Goal: Task Accomplishment & Management: Manage account settings

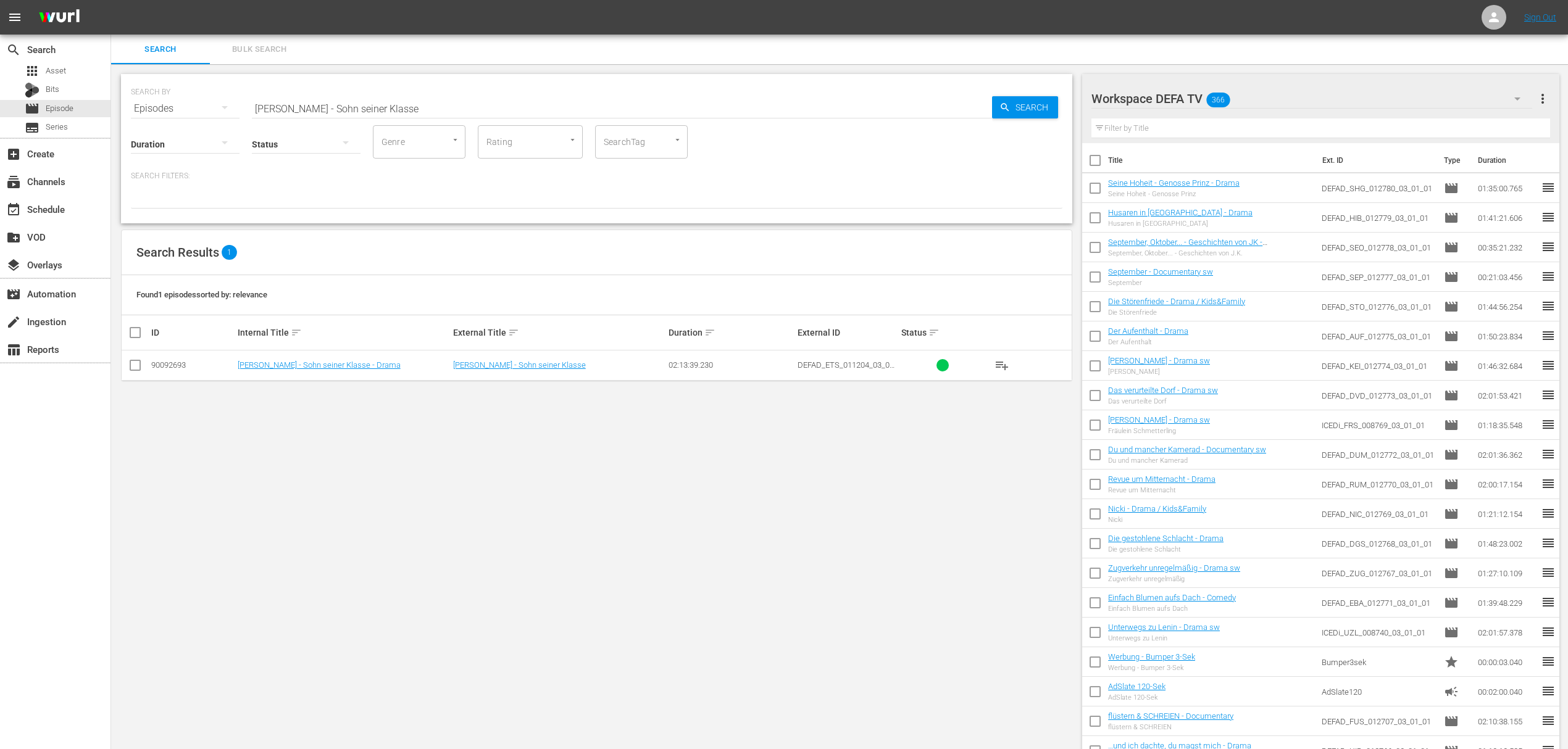
drag, startPoint x: 518, startPoint y: 594, endPoint x: 510, endPoint y: 583, distance: 13.6
click at [518, 594] on div "SEARCH BY Search By Episodes Search ID, Title, Description, Keywords, or Catego…" at bounding box center [597, 422] width 971 height 714
click at [68, 324] on div "create Ingestion" at bounding box center [34, 319] width 69 height 11
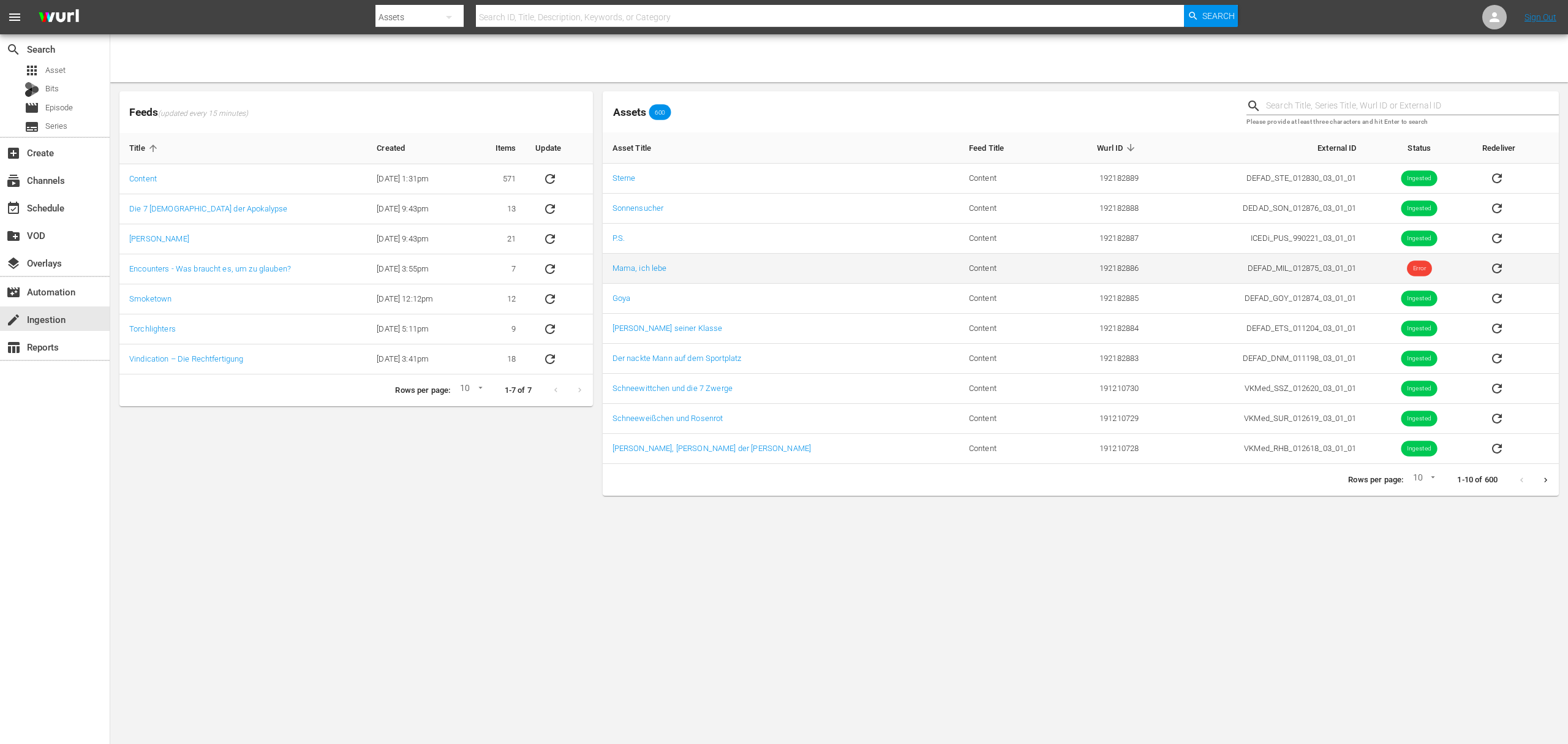
click at [1473, 260] on td "sticky table" at bounding box center [1516, 268] width 86 height 30
click at [1490, 265] on icon "sticky table" at bounding box center [1497, 268] width 15 height 15
click at [77, 73] on div "apps Asset" at bounding box center [55, 71] width 110 height 17
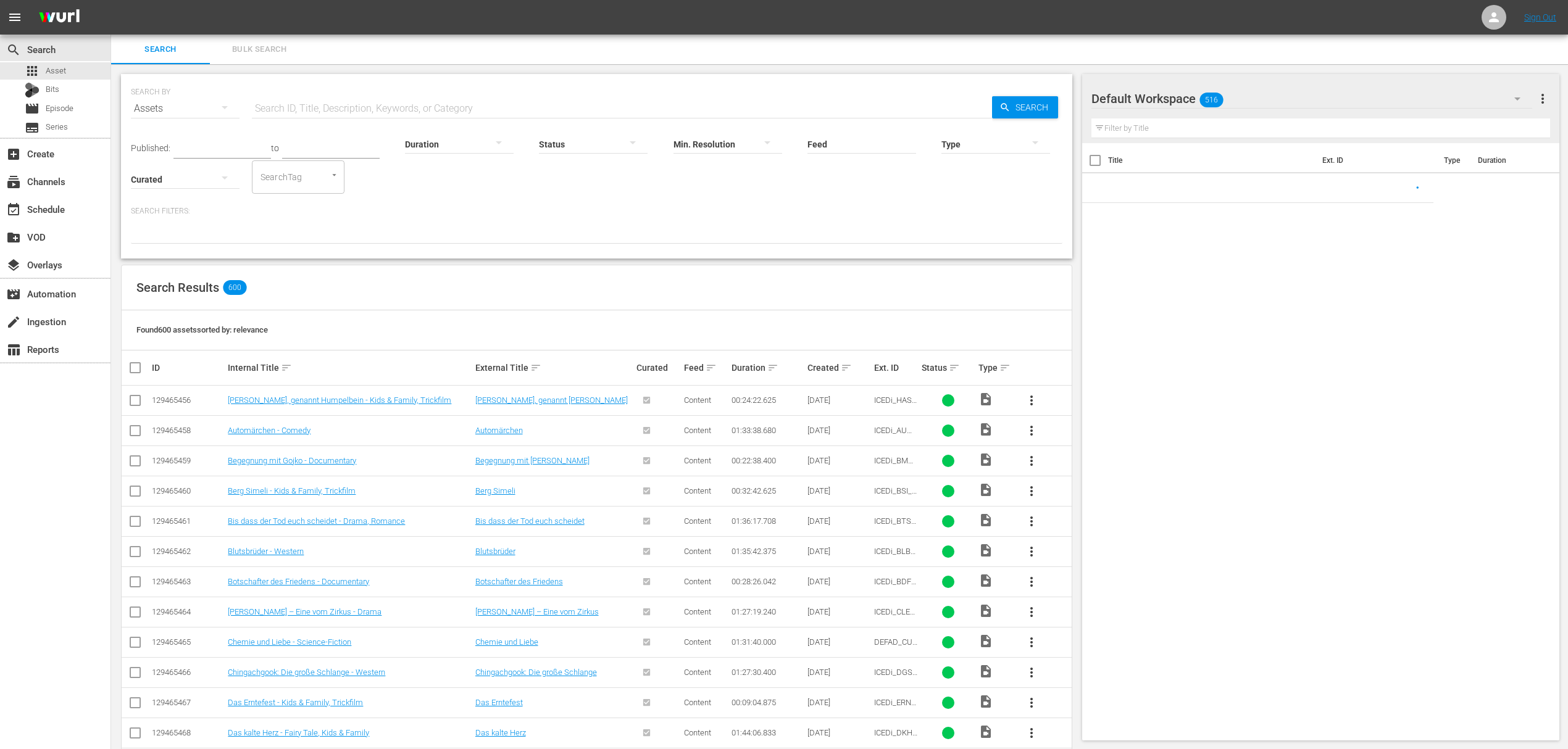
click at [326, 107] on input "text" at bounding box center [622, 109] width 740 height 30
paste input "Sterne"
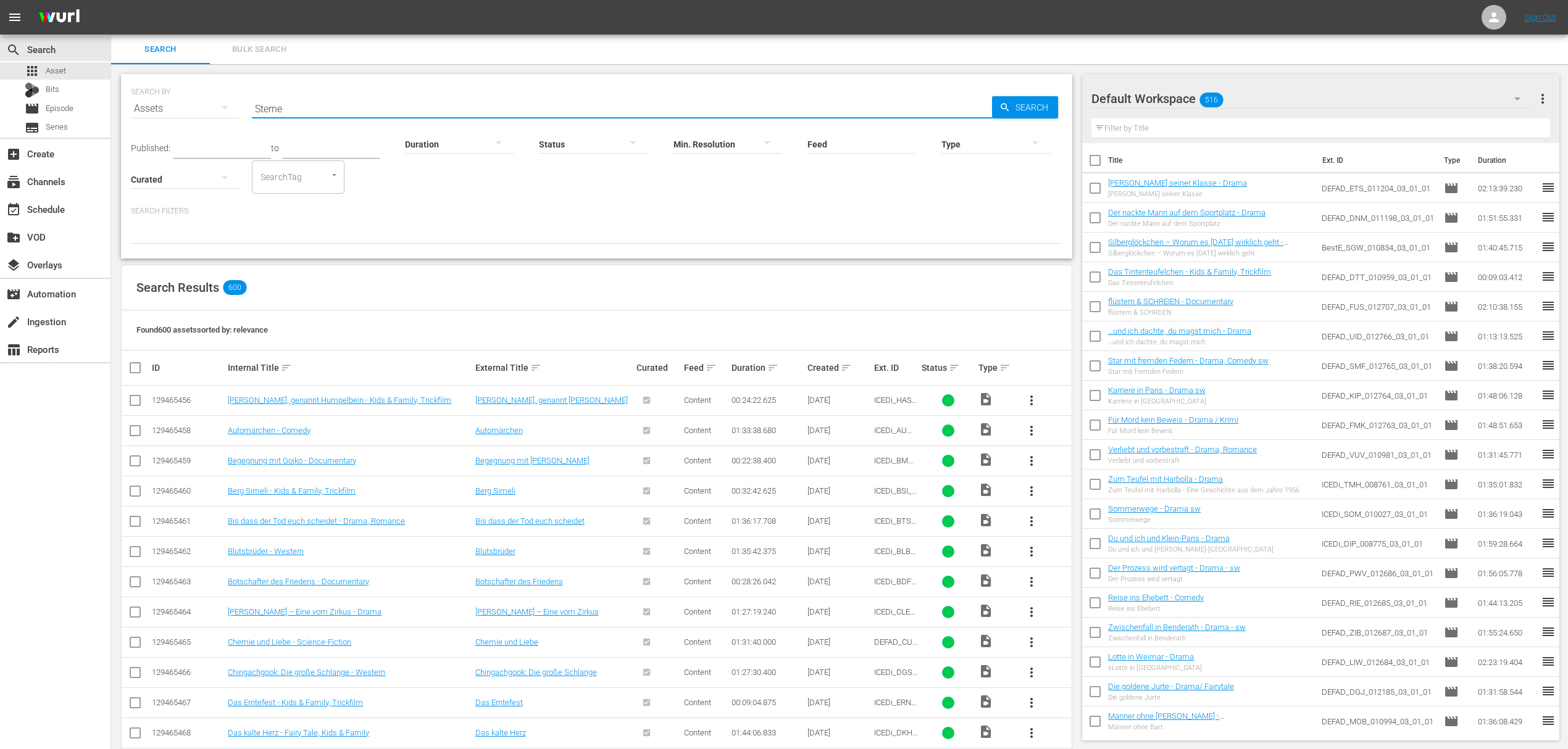
type input "Sterne"
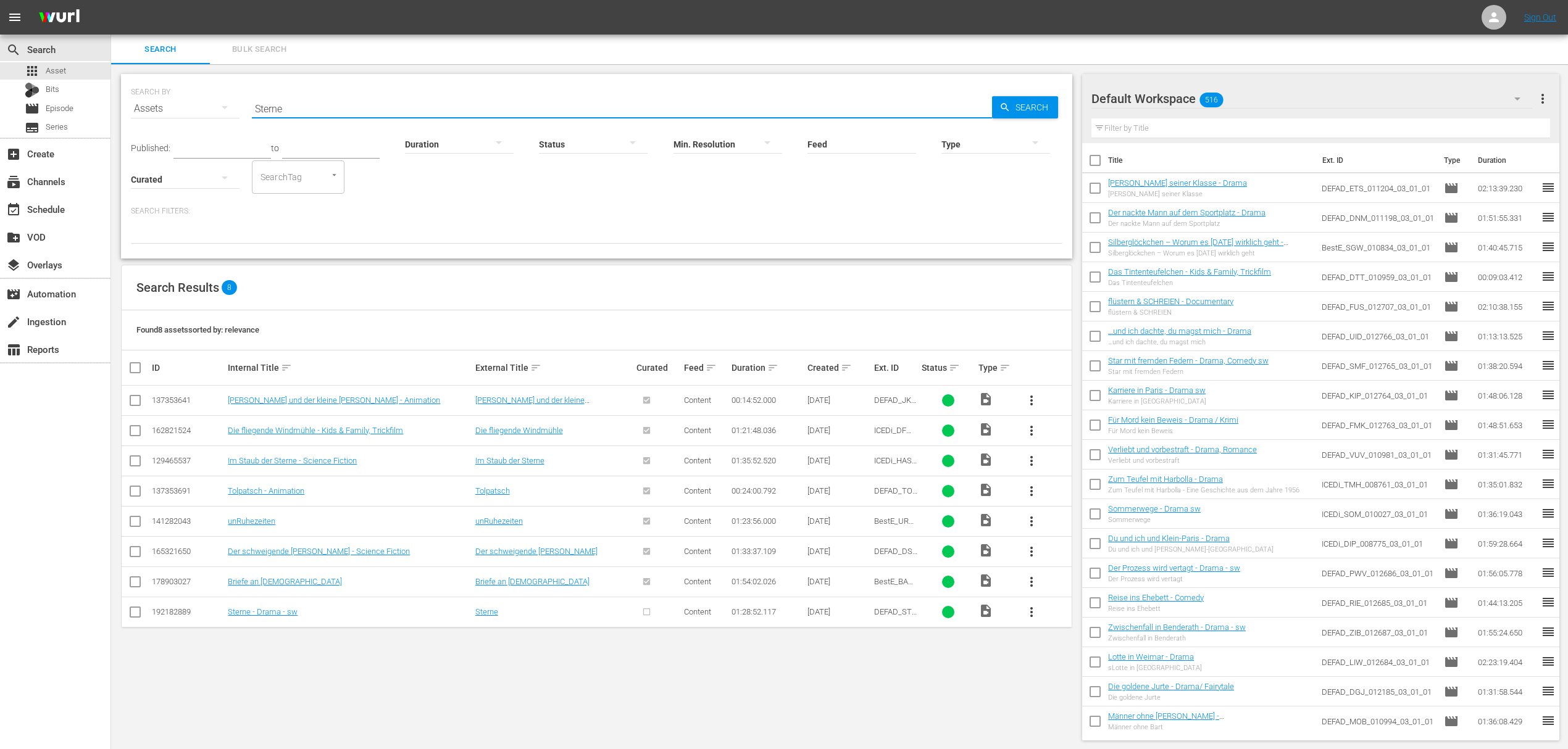
click at [1028, 608] on span "more_vert" at bounding box center [1031, 612] width 15 height 15
click at [1076, 709] on div "Episode" at bounding box center [1098, 707] width 84 height 30
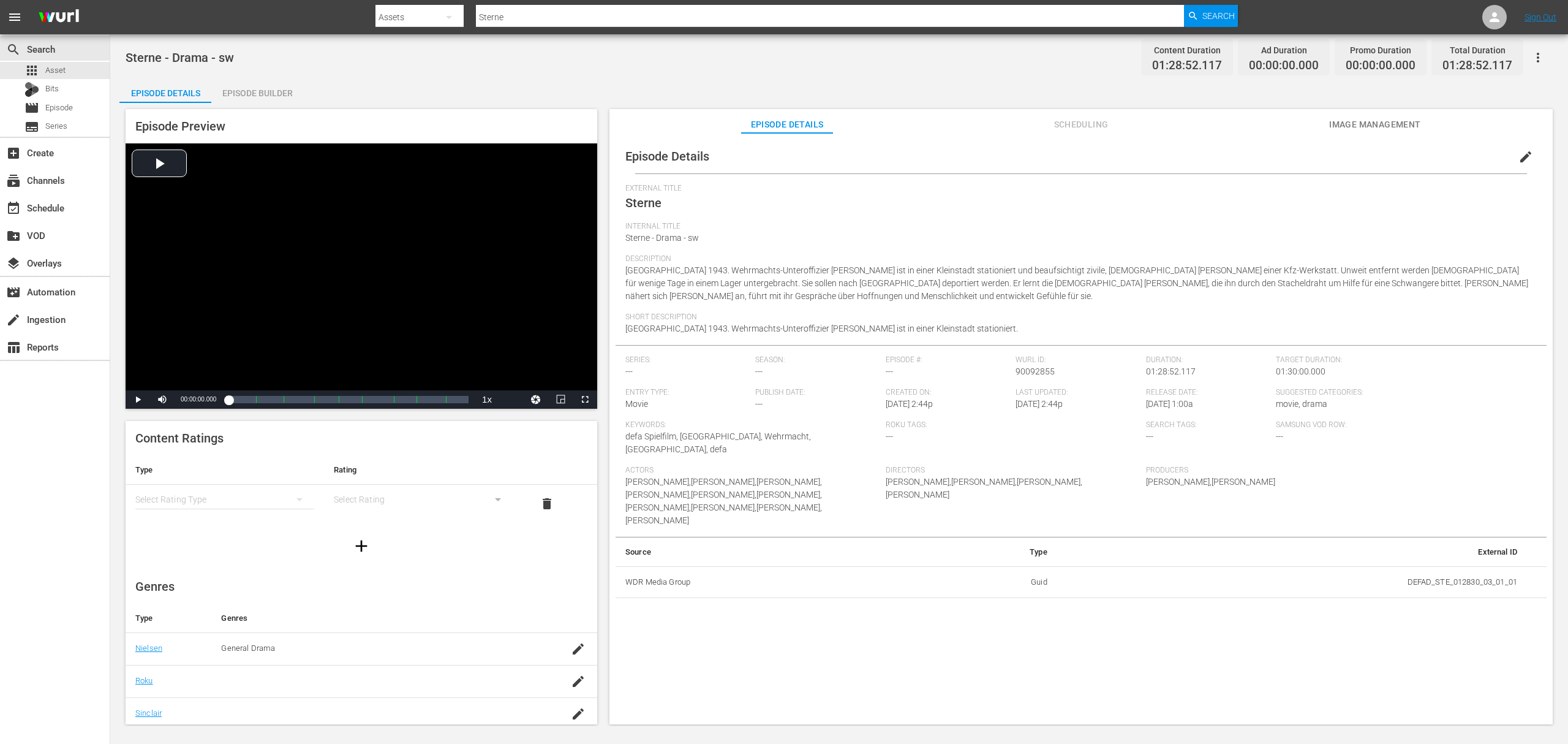
click at [226, 491] on div "simple table" at bounding box center [225, 499] width 179 height 35
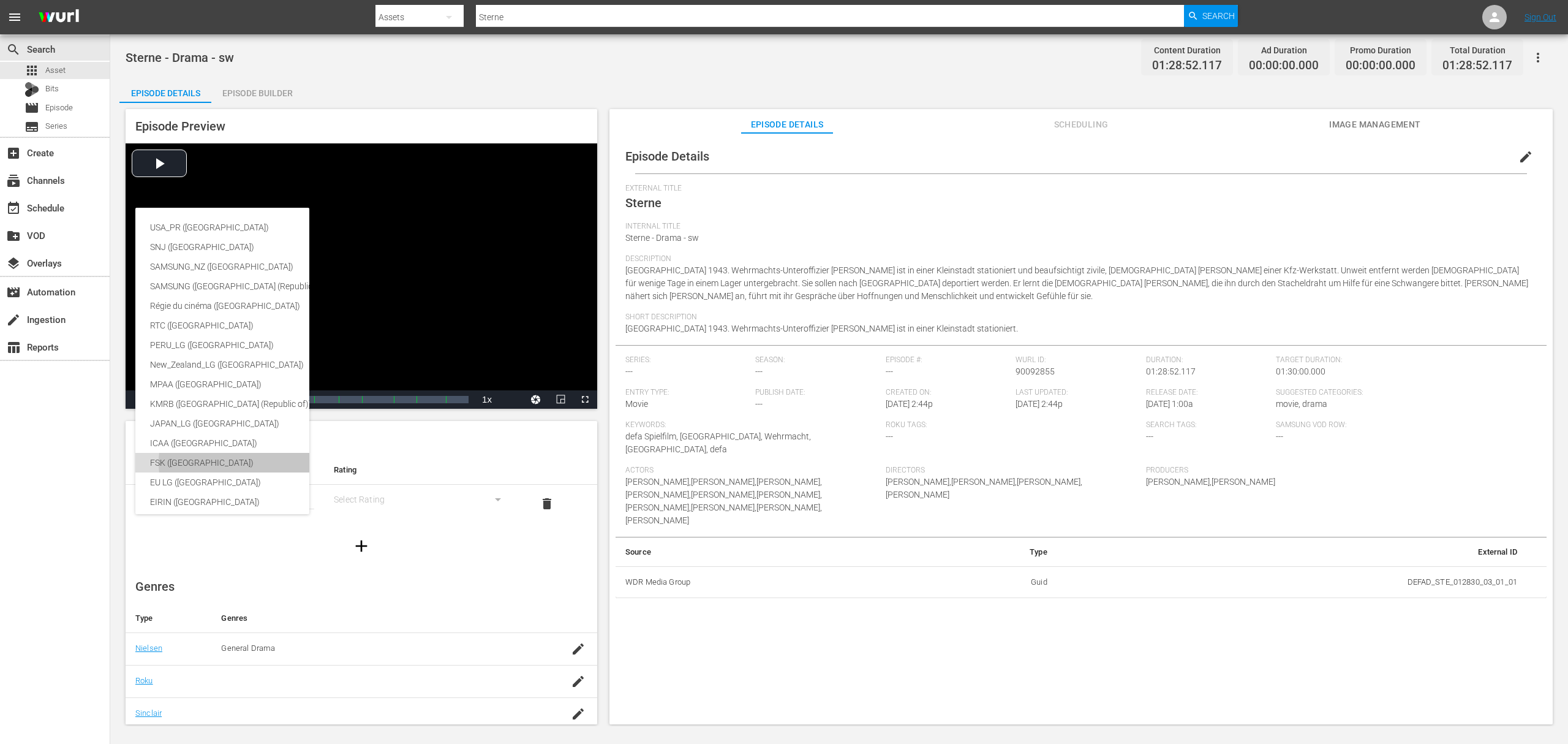
click at [231, 464] on div "FSK (Germany)" at bounding box center [291, 462] width 281 height 20
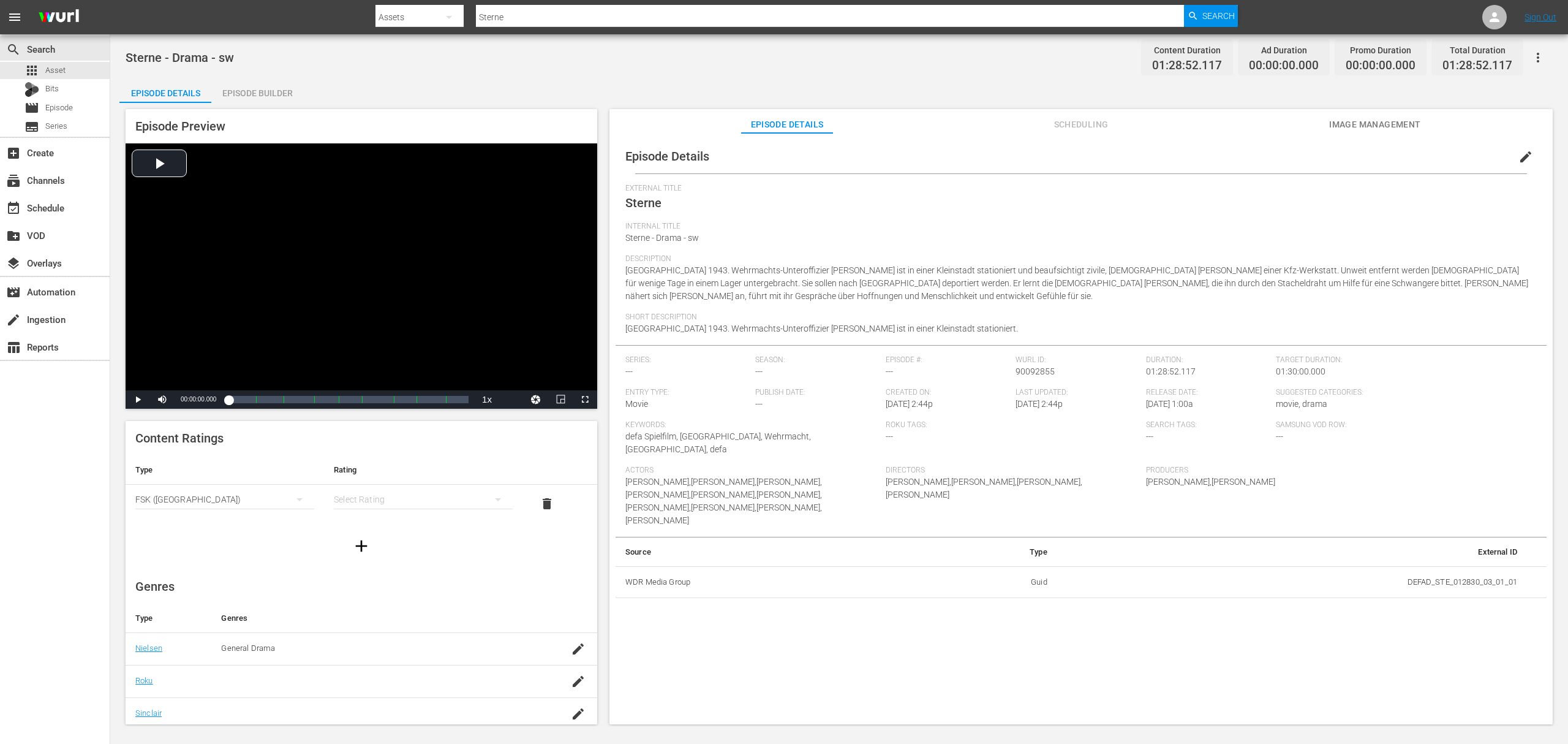
click at [414, 500] on div "simple table" at bounding box center [423, 499] width 179 height 35
click at [383, 540] on div "FSK 12" at bounding box center [415, 543] width 144 height 20
click at [571, 642] on icon "button" at bounding box center [578, 643] width 15 height 15
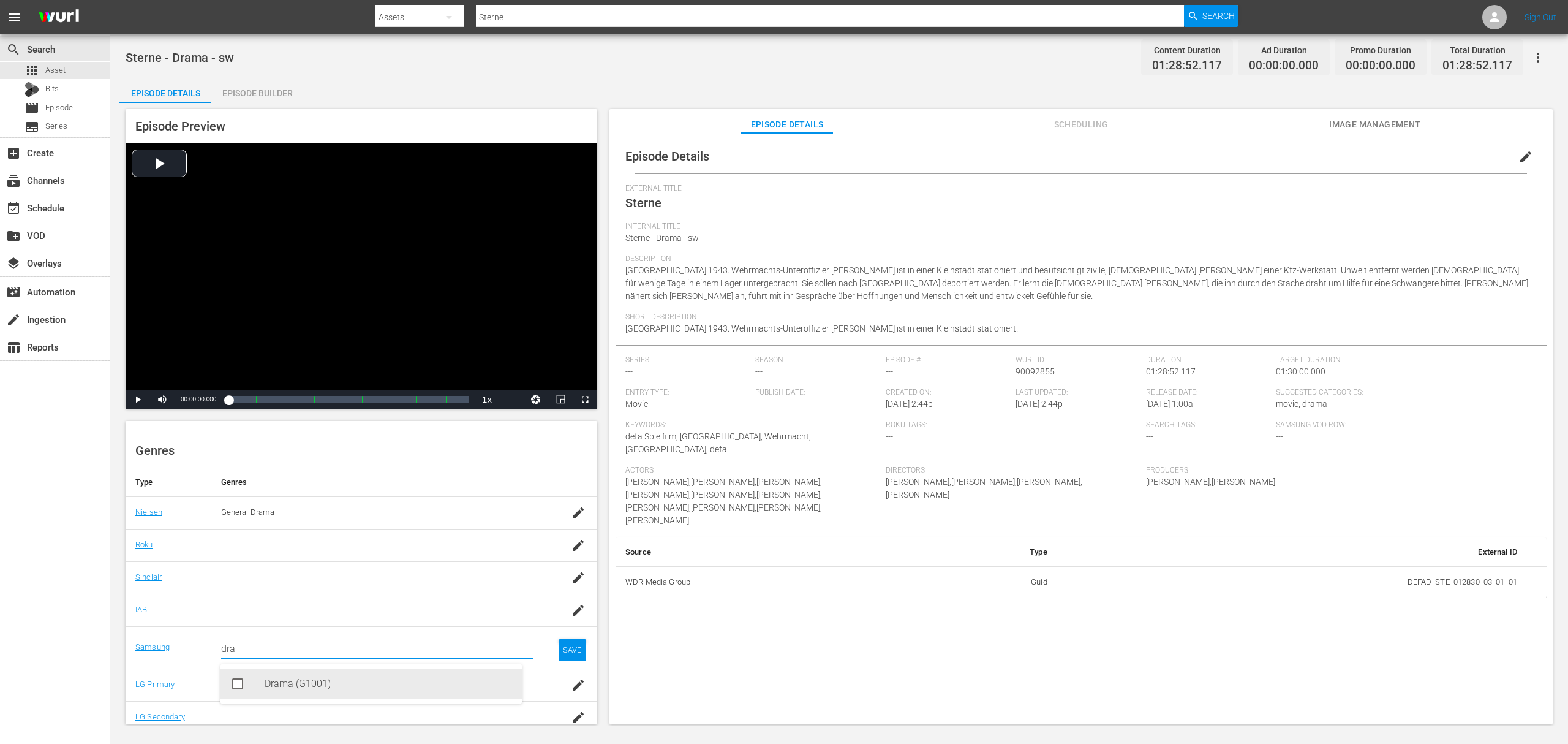
click at [366, 684] on div "Drama (G1001)" at bounding box center [388, 683] width 248 height 29
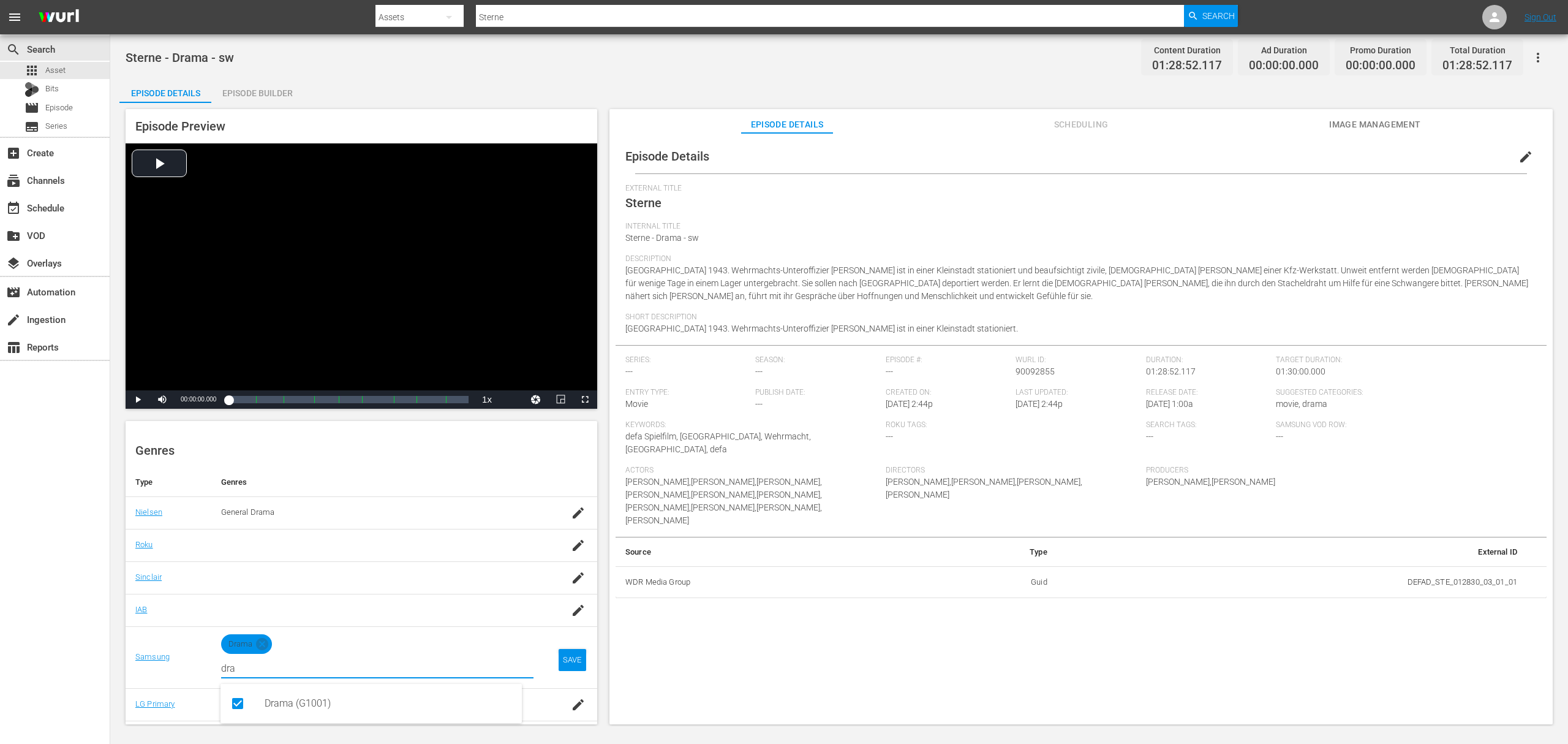
type input "dra"
click at [564, 668] on div "SAVE" at bounding box center [572, 660] width 28 height 22
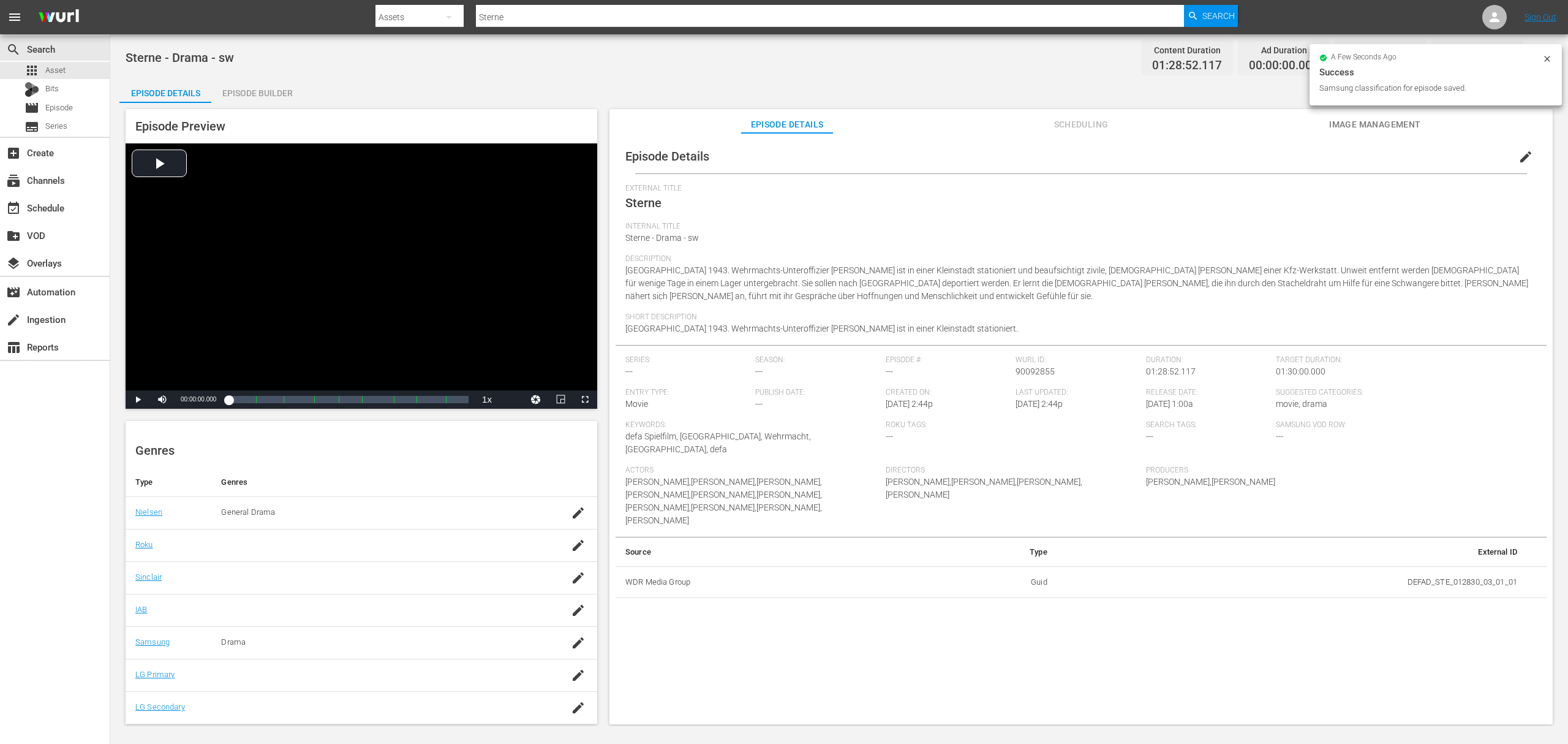
click at [561, 690] on td at bounding box center [571, 675] width 52 height 33
click at [573, 681] on icon "button" at bounding box center [578, 675] width 11 height 11
click at [295, 700] on div "Drama (2)" at bounding box center [372, 717] width 302 height 39
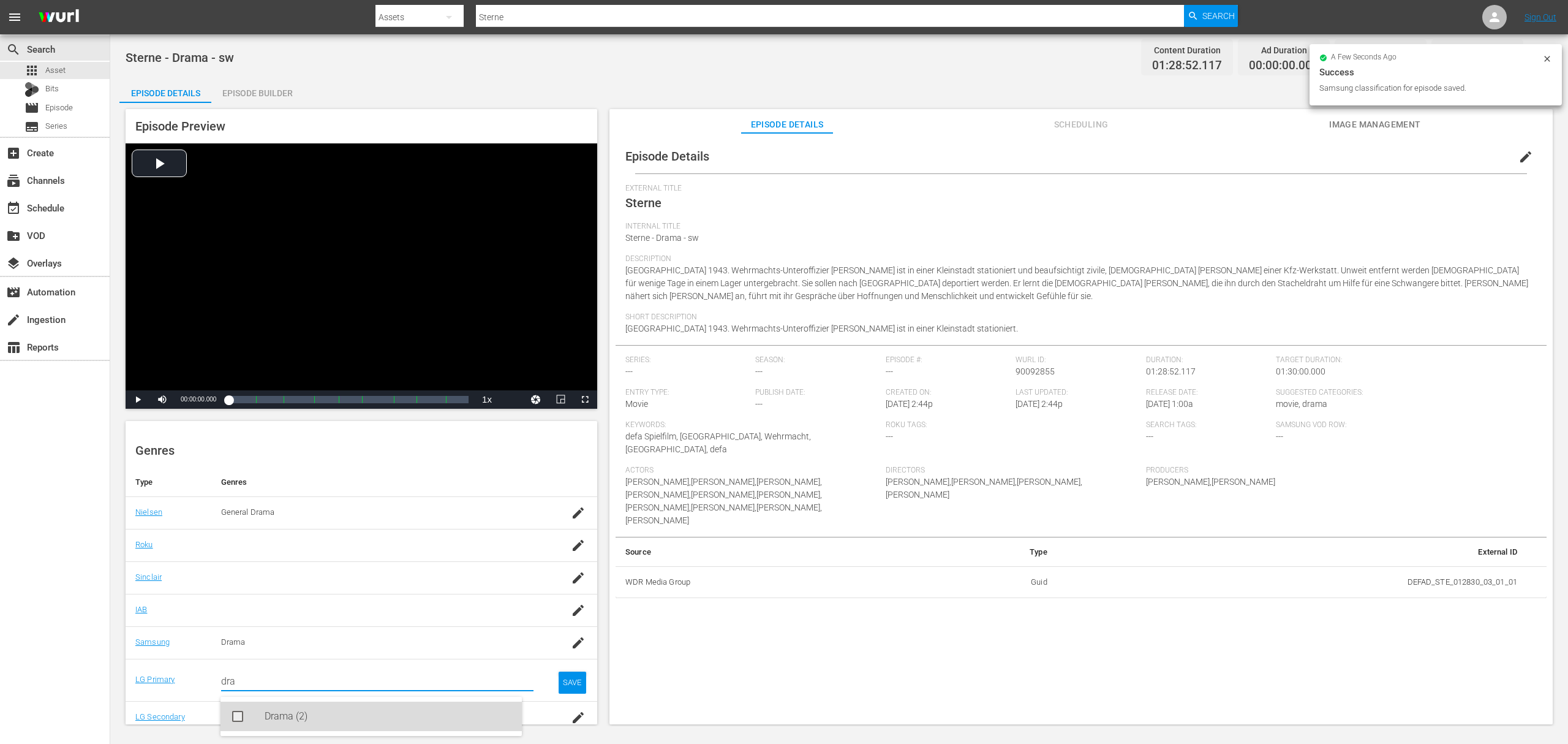
click at [312, 708] on div "Drama (2)" at bounding box center [388, 716] width 248 height 29
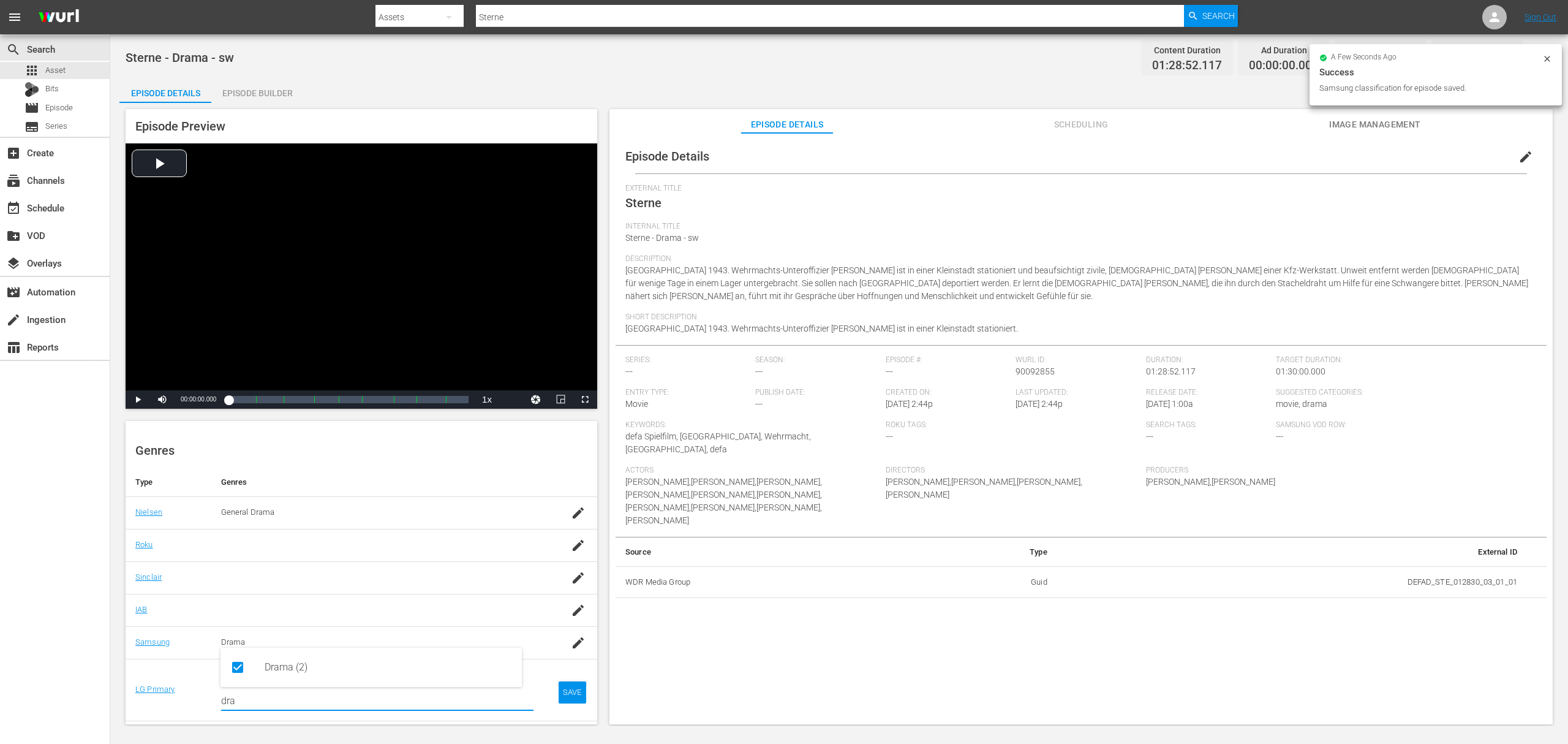
type input "dra"
click at [569, 694] on td "SAVE" at bounding box center [570, 689] width 54 height 62
click at [567, 694] on div "SAVE" at bounding box center [572, 692] width 28 height 22
click at [569, 701] on div "button" at bounding box center [578, 708] width 18 height 22
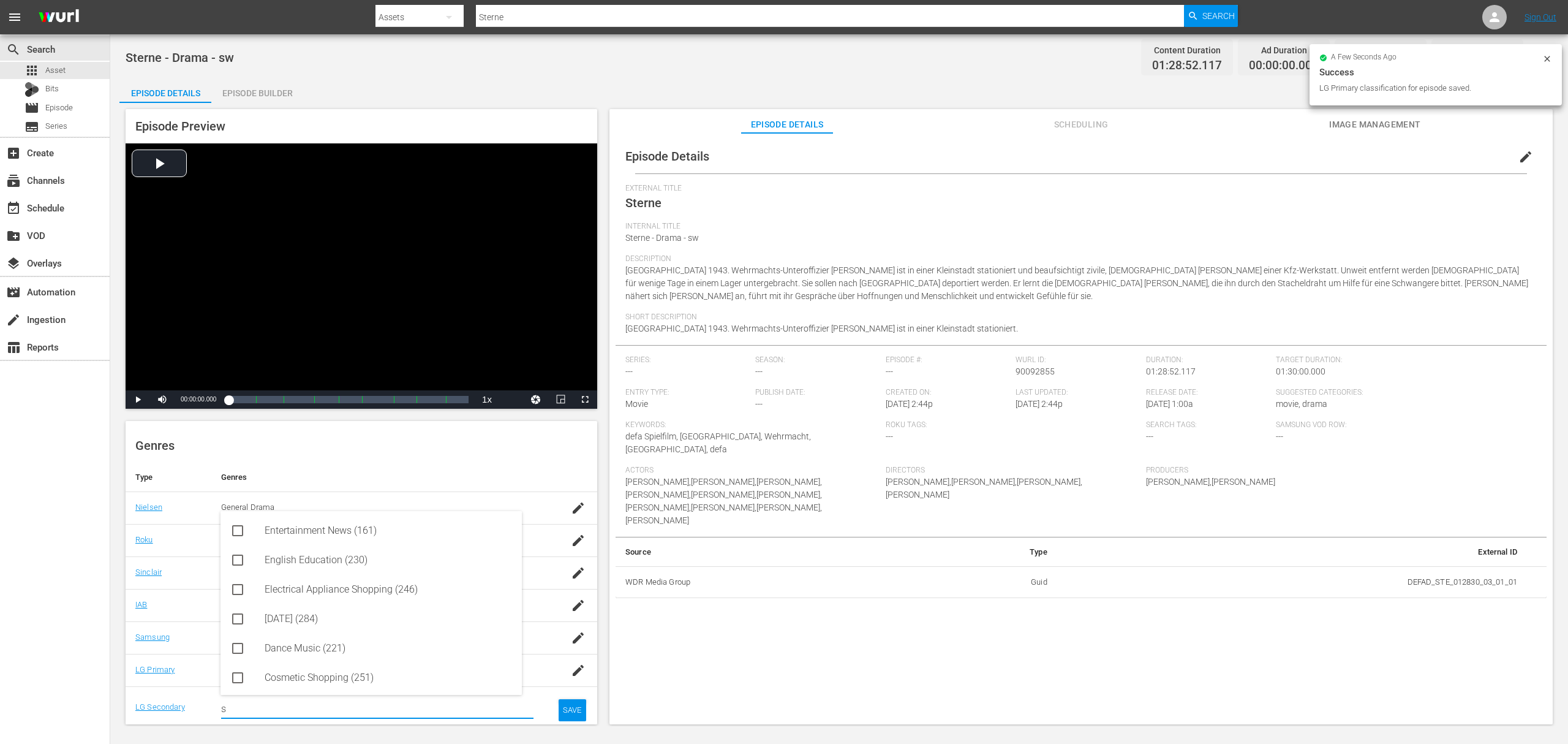
drag, startPoint x: 355, startPoint y: 707, endPoint x: -185, endPoint y: 701, distance: 540.0
click at [0, 701] on html "menu Search By Assets Search ID, Title, Description, Keywords, or Category Ster…" at bounding box center [784, 372] width 1568 height 744
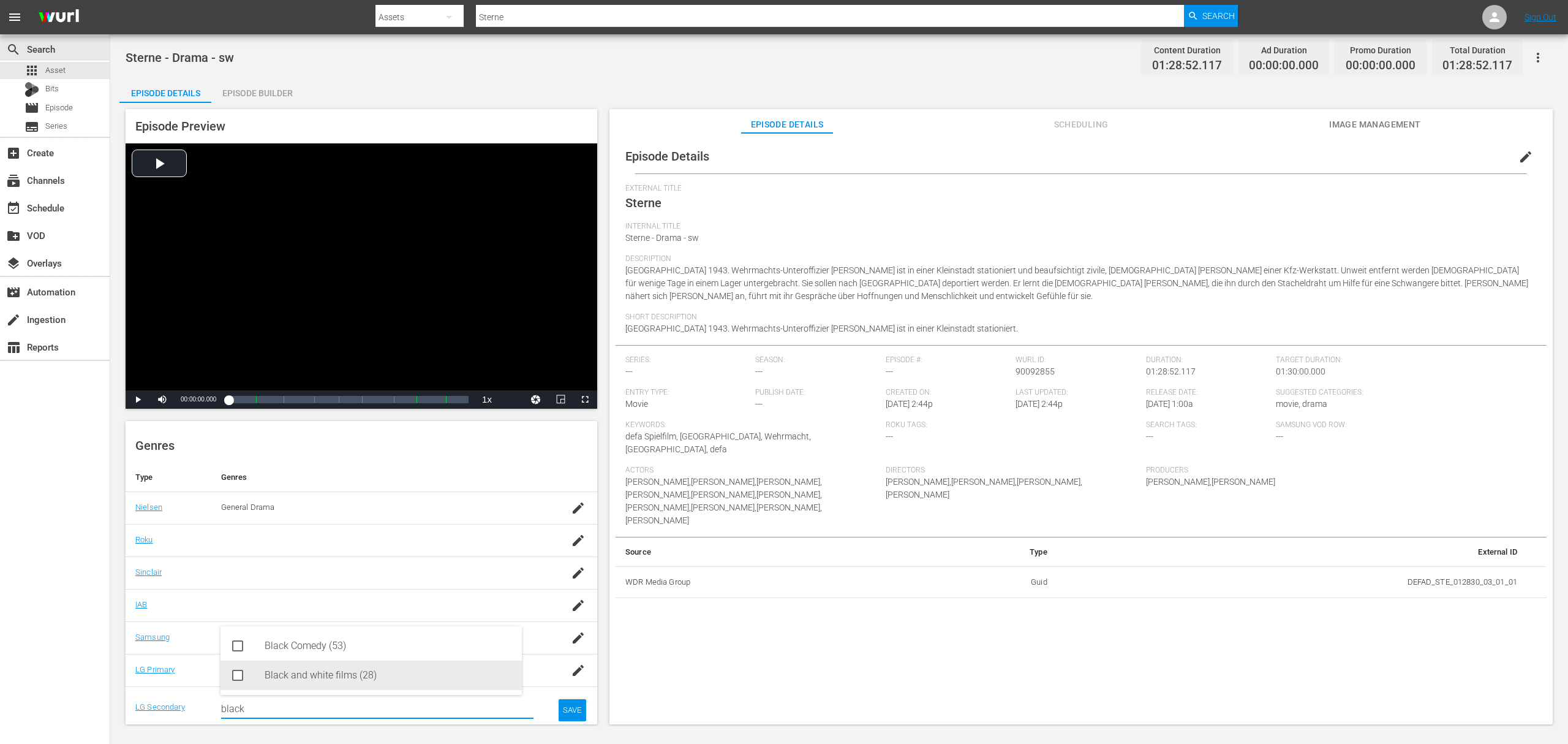
drag, startPoint x: 327, startPoint y: 675, endPoint x: 400, endPoint y: 688, distance: 74.1
click at [327, 675] on div "Black and white films (28)" at bounding box center [388, 675] width 248 height 29
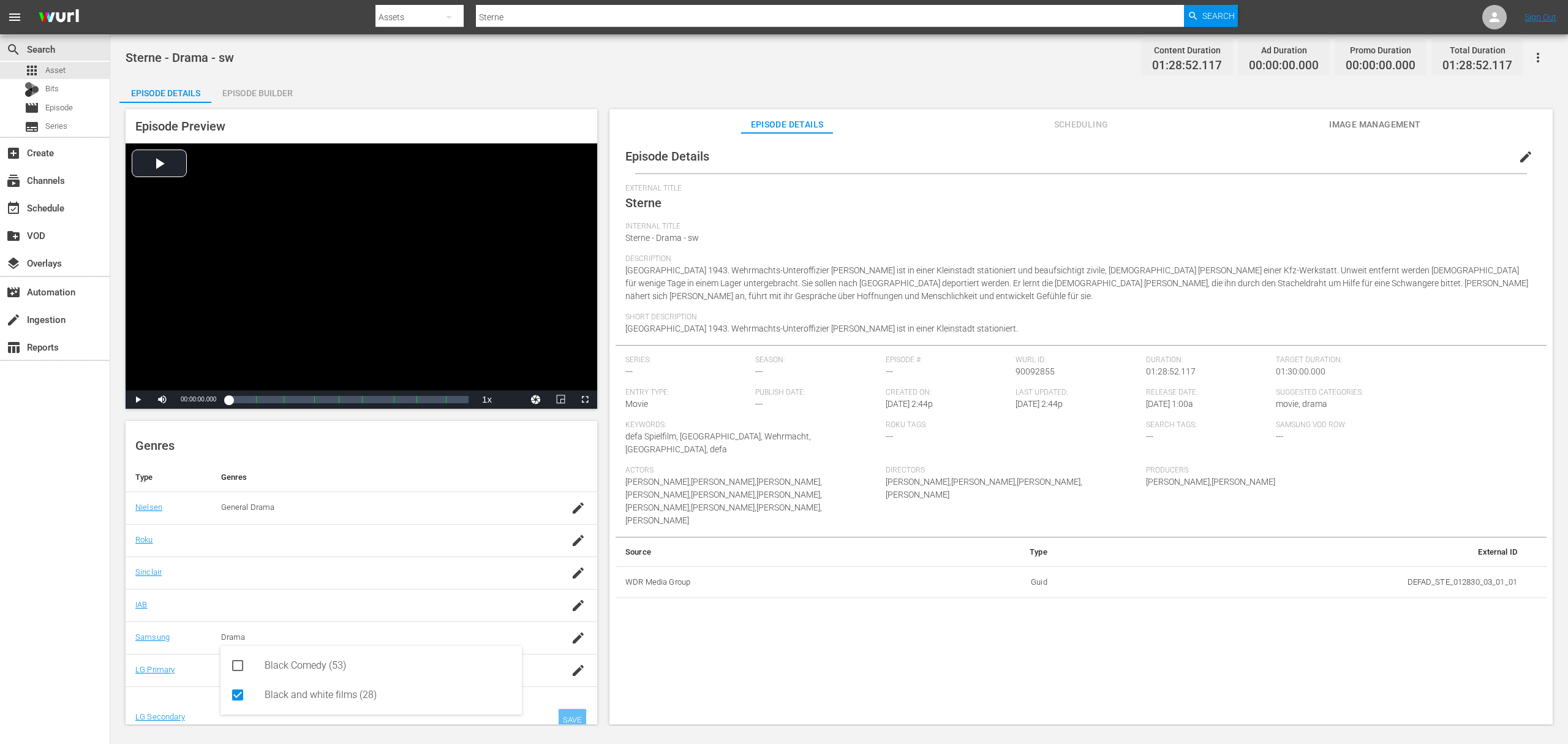
type input "black"
click at [558, 723] on div "SAVE" at bounding box center [572, 720] width 28 height 22
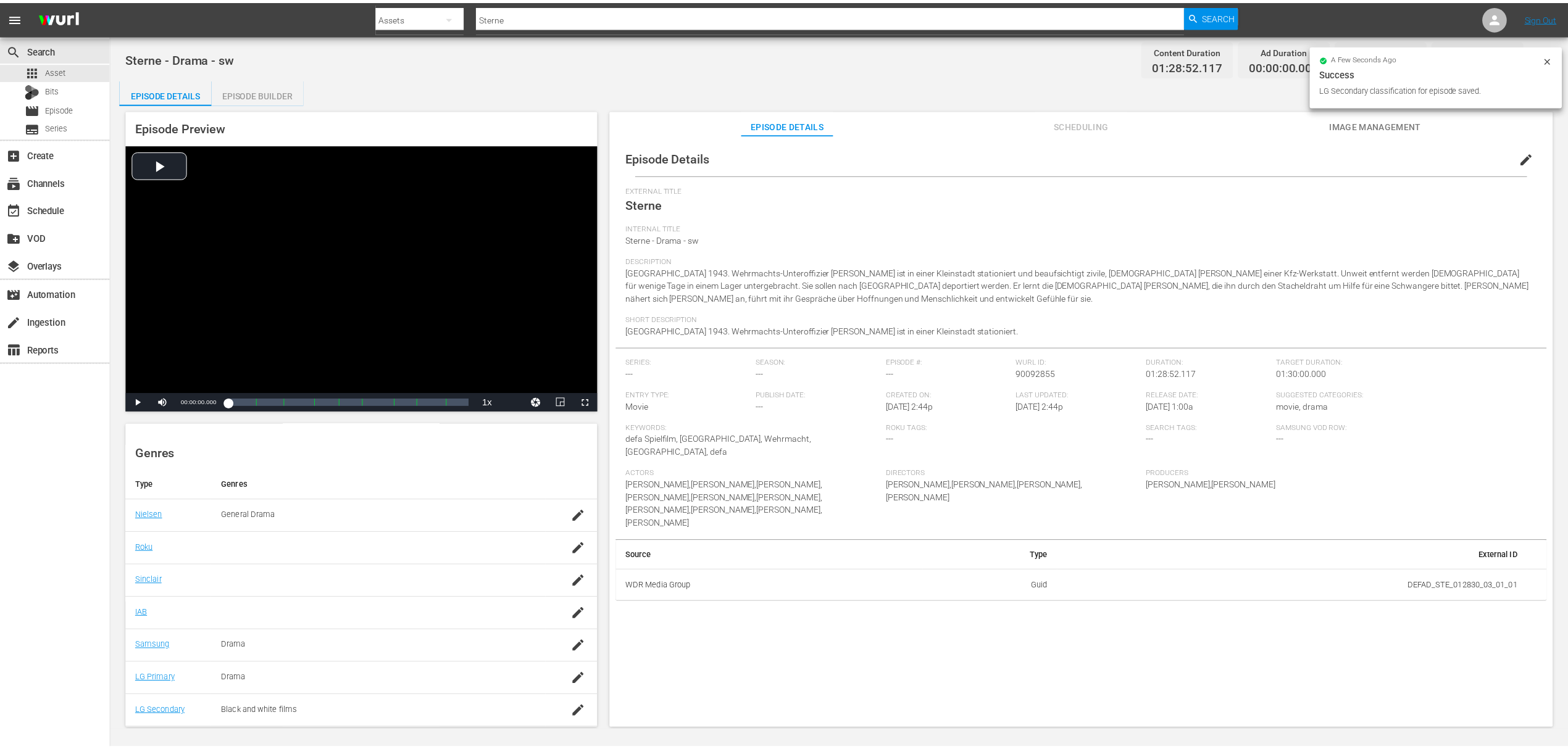
scroll to position [137, 0]
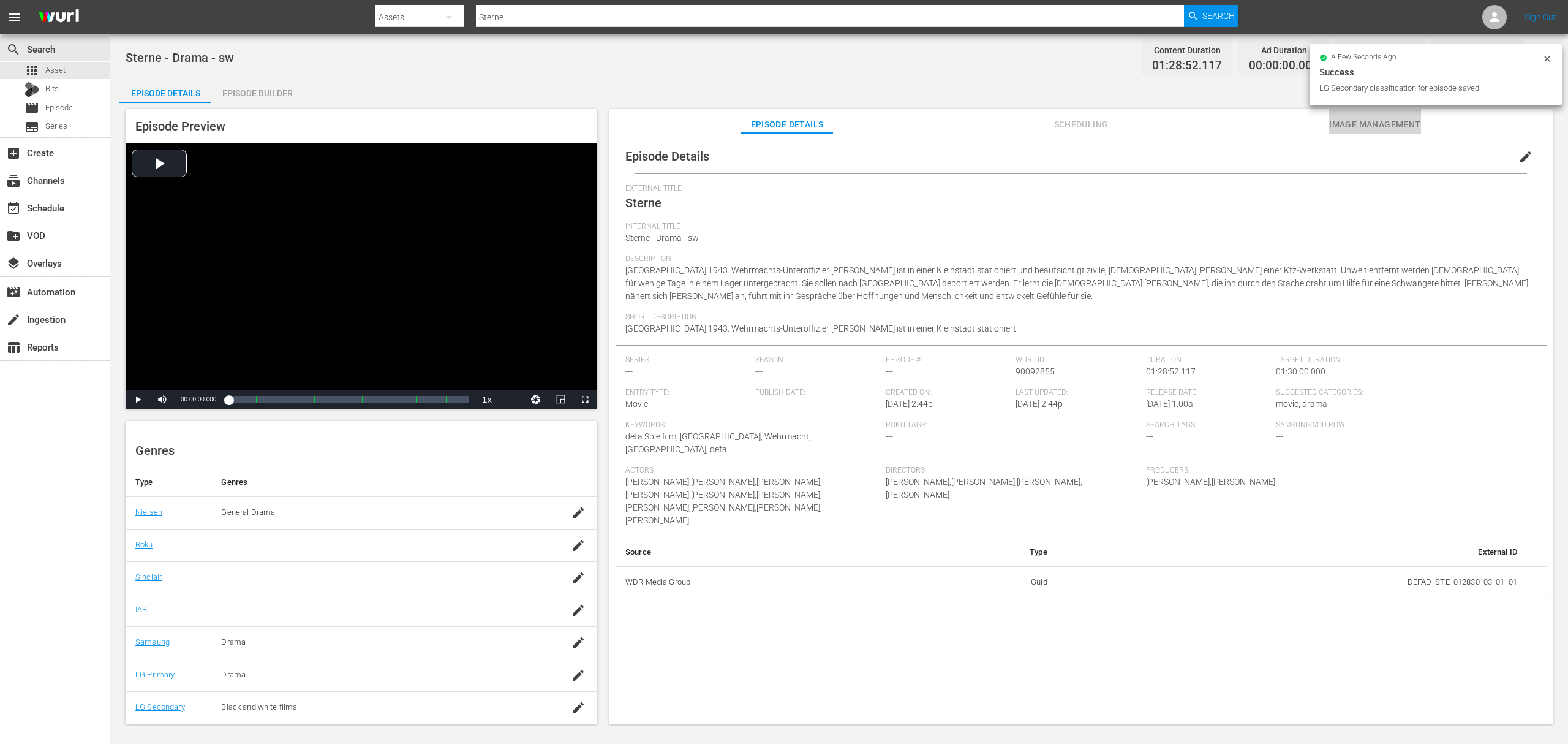
click at [1401, 128] on span "Image Management" at bounding box center [1375, 124] width 92 height 15
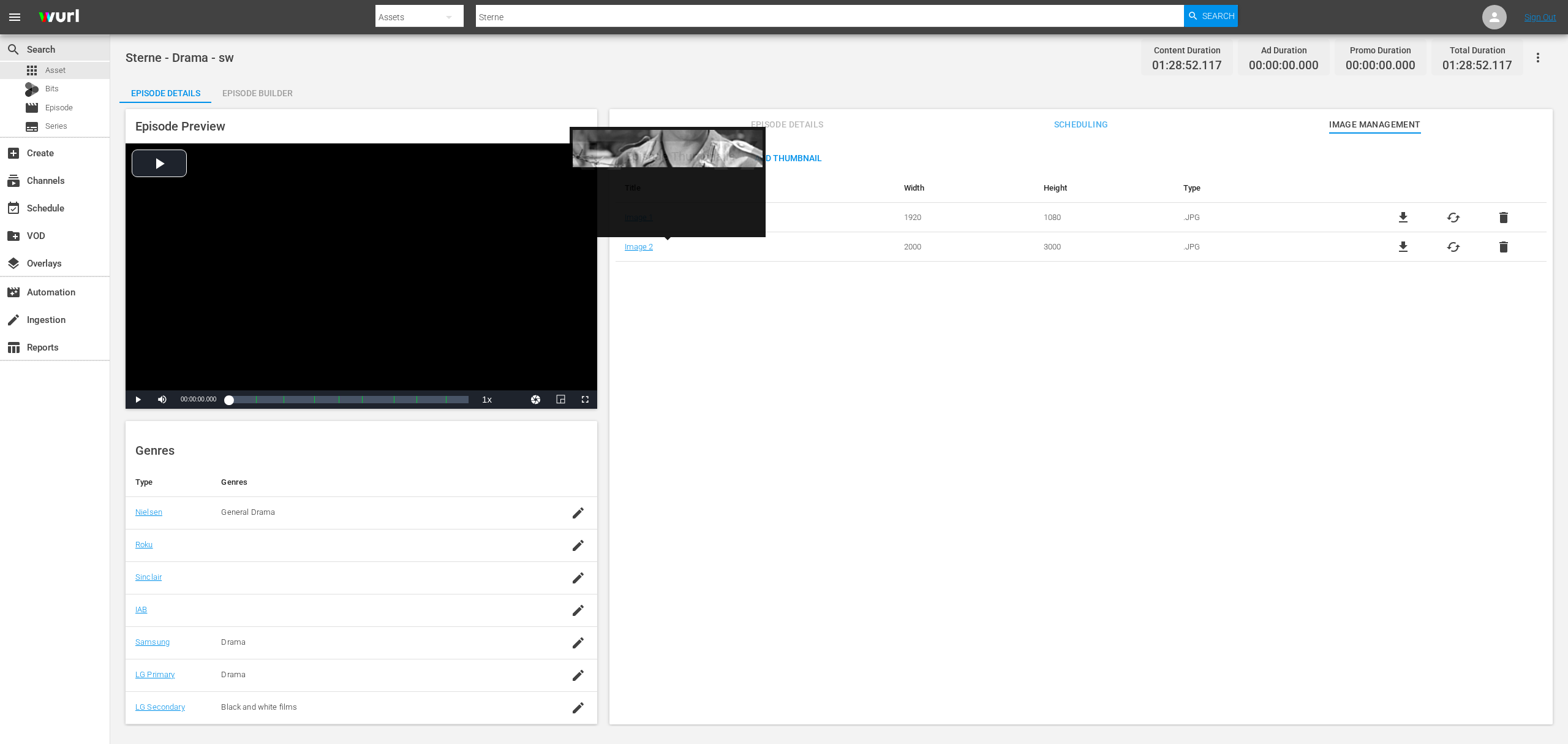
click at [857, 358] on div "Episode Thumbnails Add Thumbnail Title Width Height Type Image 1 1920 1080 .JPG…" at bounding box center [1081, 434] width 944 height 603
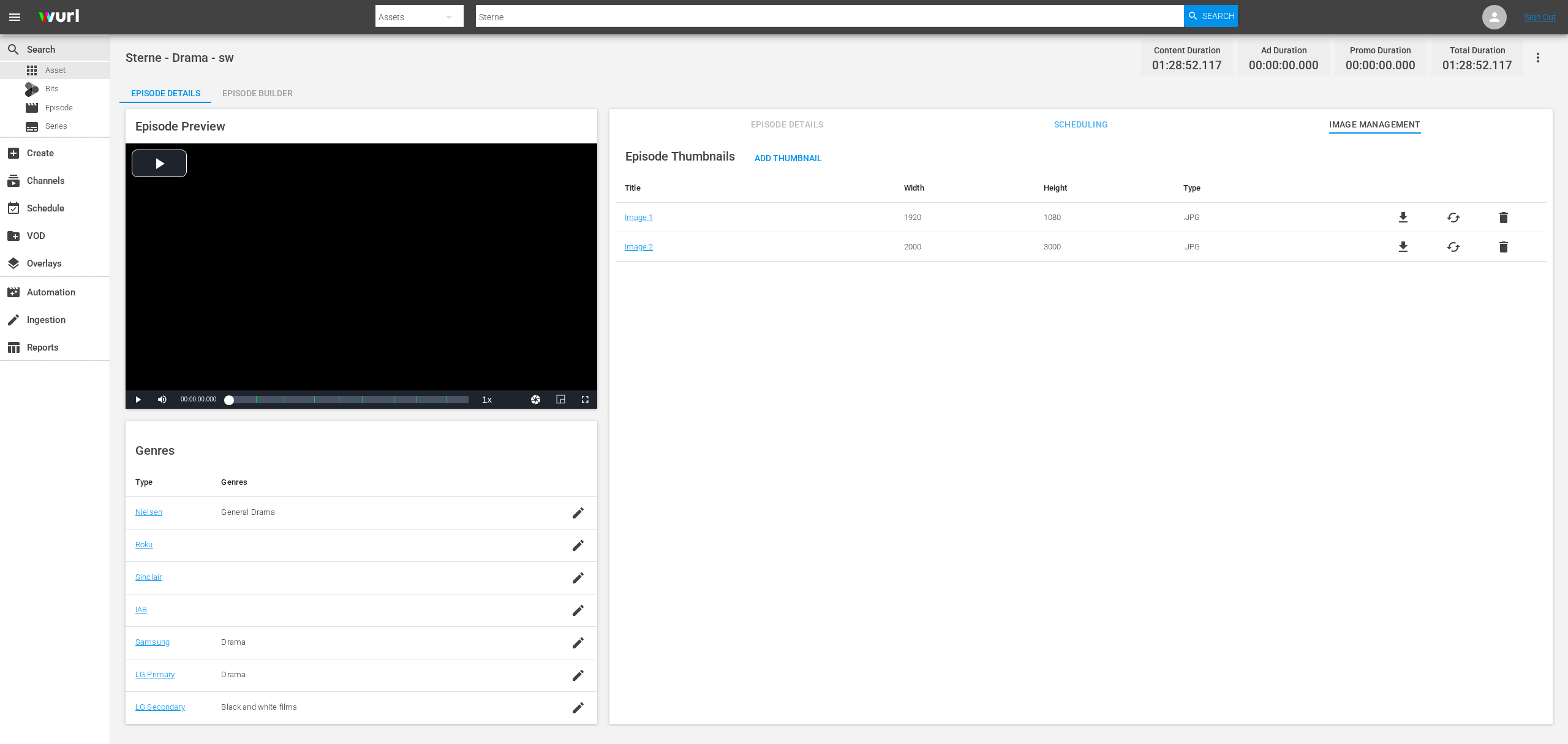
click at [263, 86] on div "Episode Builder" at bounding box center [257, 93] width 92 height 29
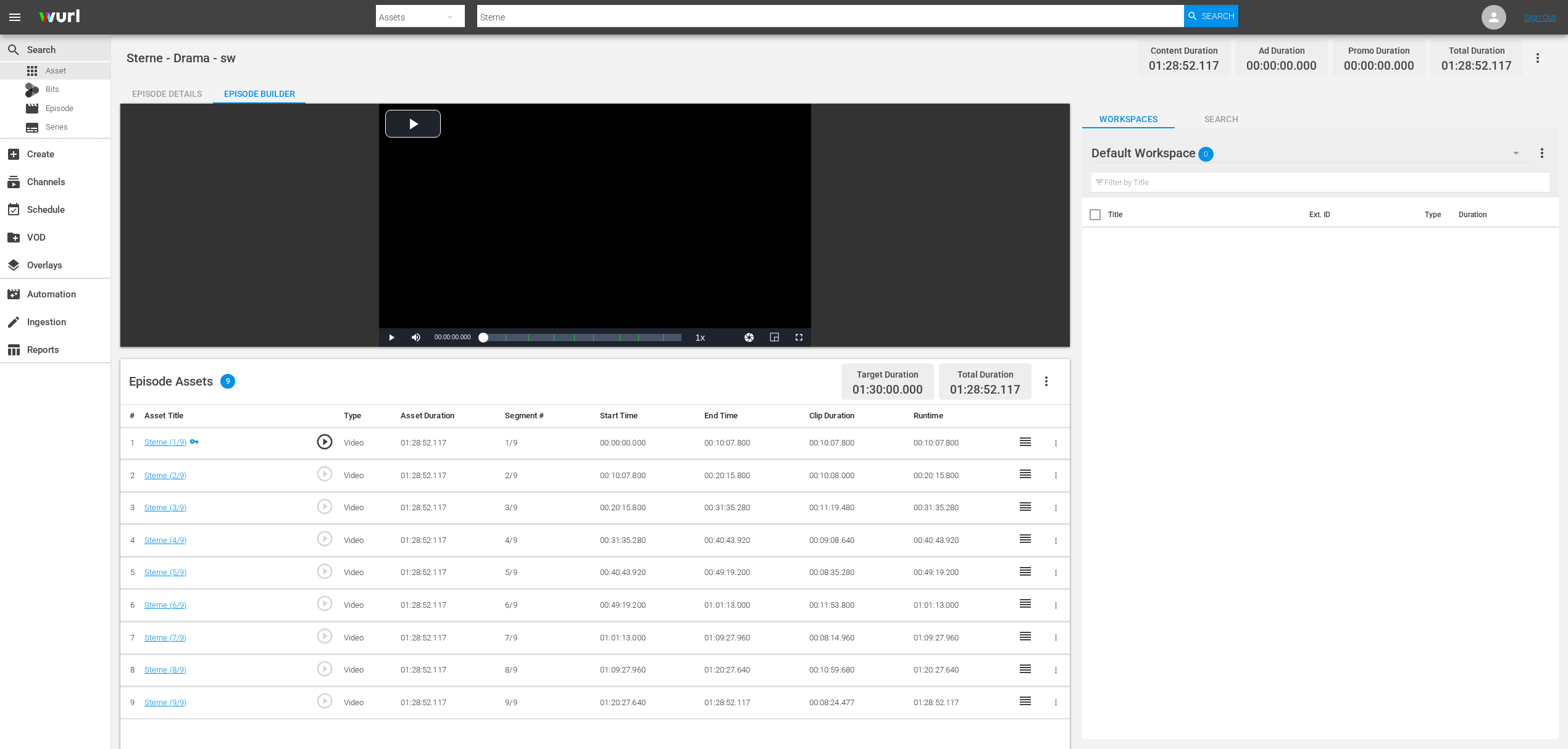
click at [1220, 114] on span "Search" at bounding box center [1221, 119] width 93 height 15
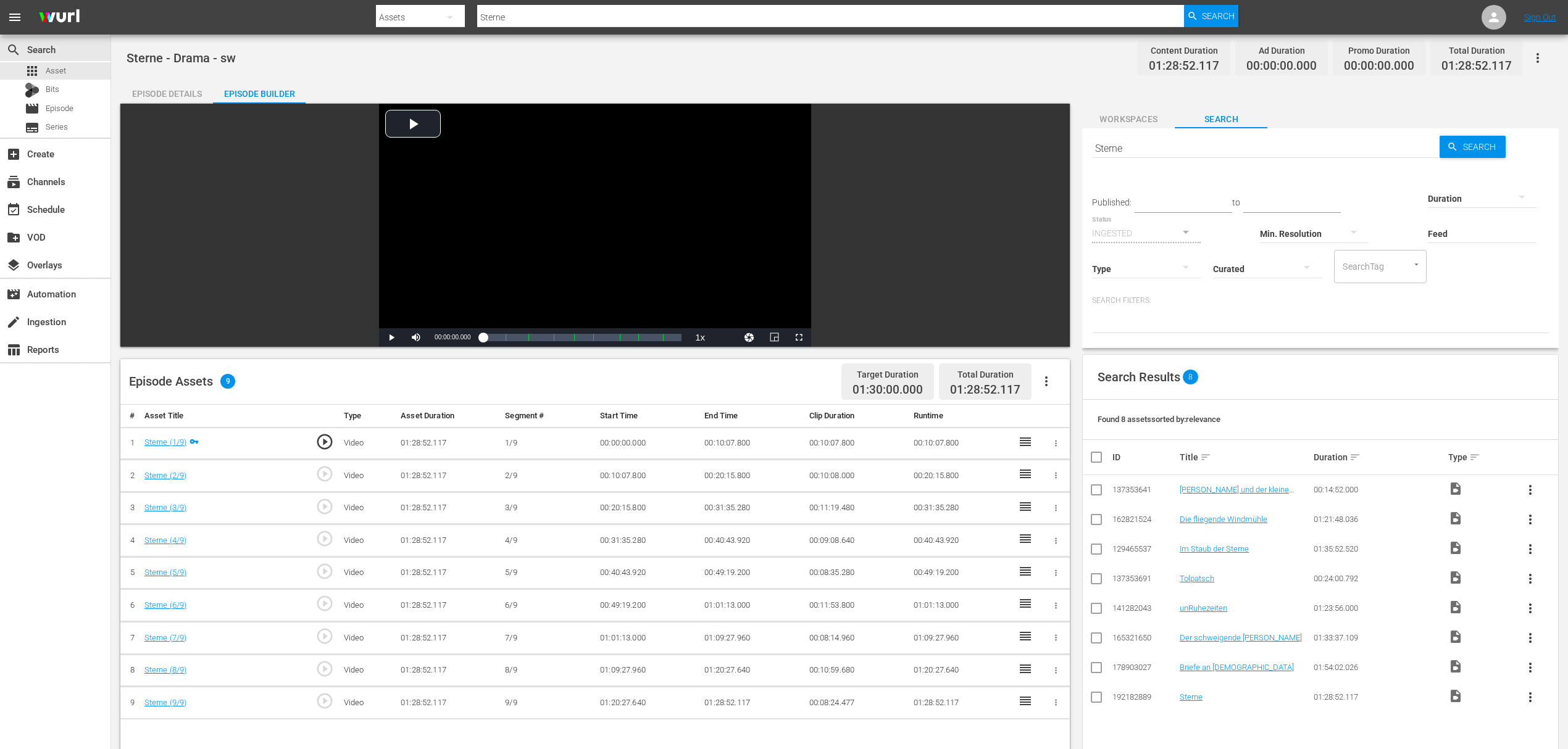
click at [1161, 149] on input "Sterne" at bounding box center [1265, 148] width 347 height 30
click at [1151, 110] on button "Workspaces" at bounding box center [1128, 116] width 93 height 25
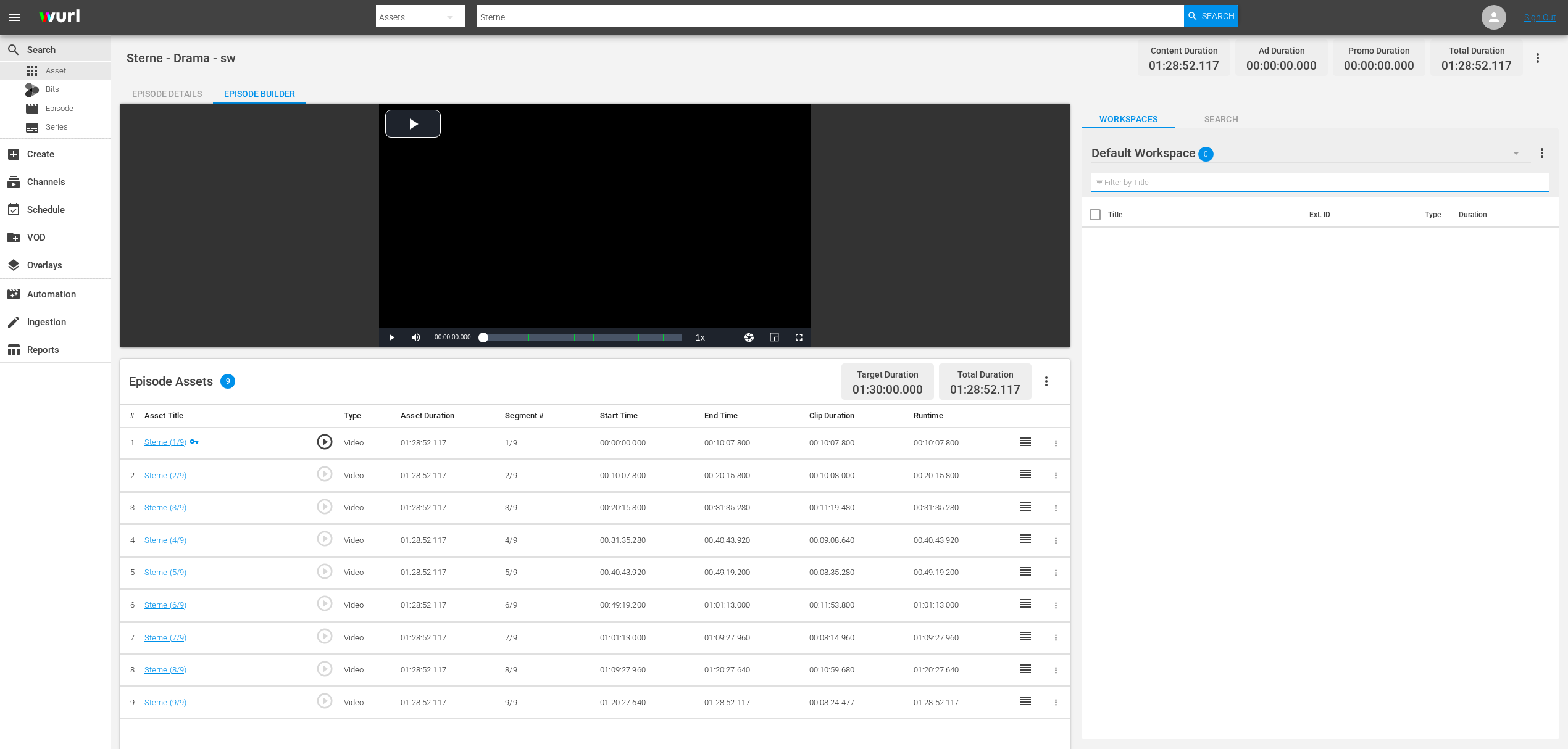
click at [1186, 173] on input "text" at bounding box center [1320, 183] width 458 height 20
click at [1195, 149] on div "Default Workspace 0" at bounding box center [1311, 153] width 440 height 35
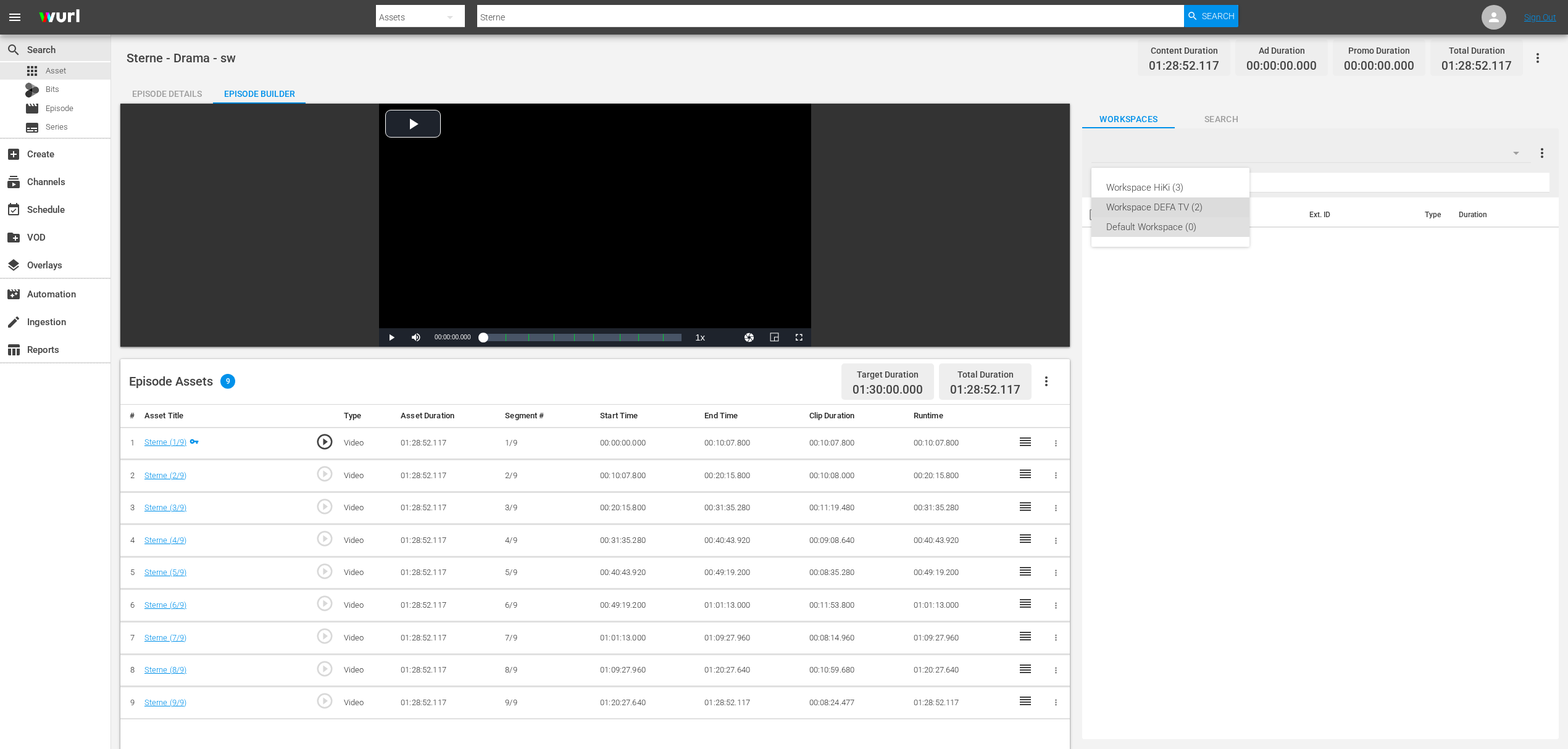
click at [1143, 203] on div "Workspace DEFA TV (2)" at bounding box center [1170, 207] width 128 height 20
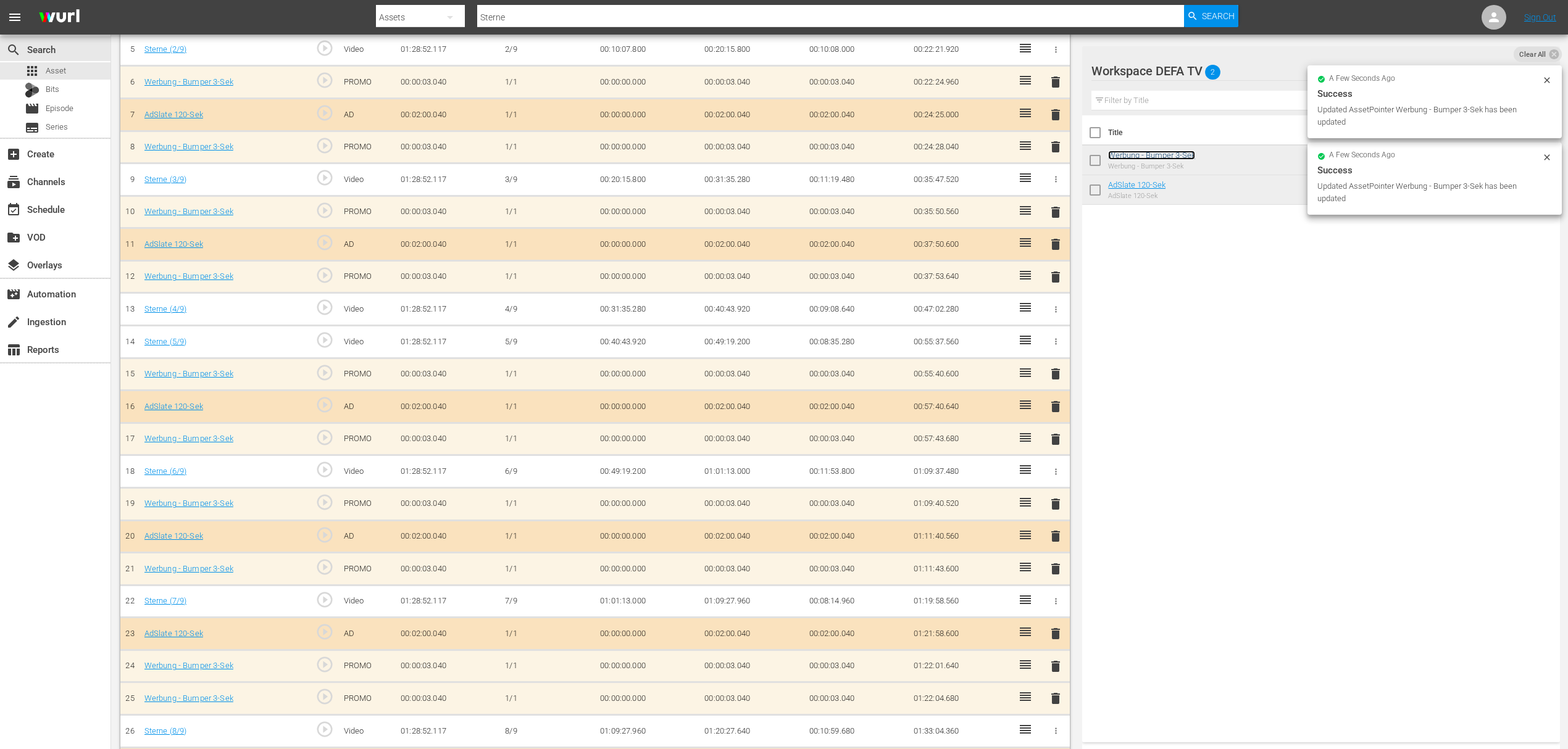
scroll to position [521, 0]
drag, startPoint x: 1023, startPoint y: 649, endPoint x: 1021, endPoint y: 622, distance: 27.1
click at [1021, 622] on tbody "1 Sterne (1/9) play_circle_outline Video 01:28:52.117 1/9 00:00:00.000 00:10:07…" at bounding box center [595, 360] width 949 height 908
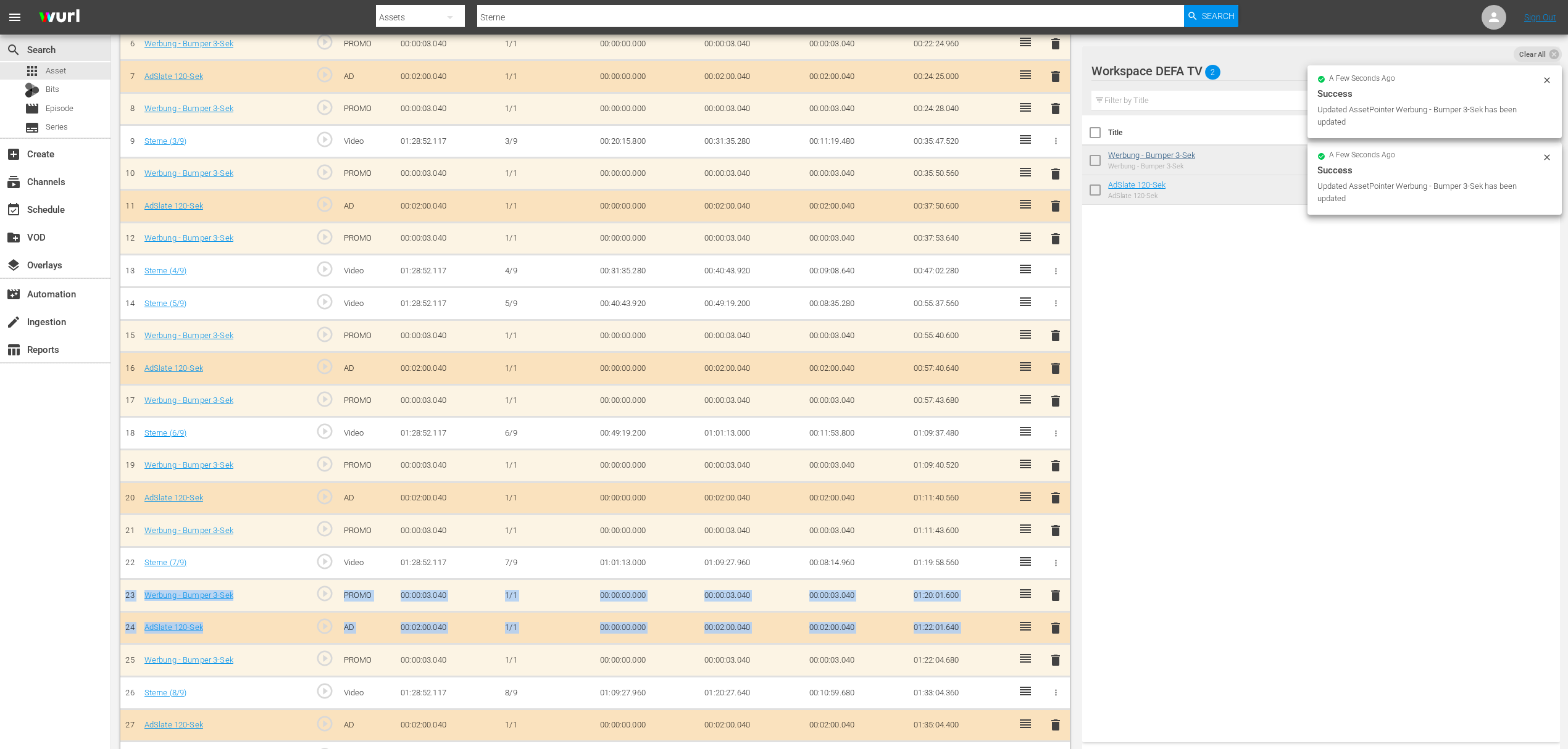
scroll to position [583, 0]
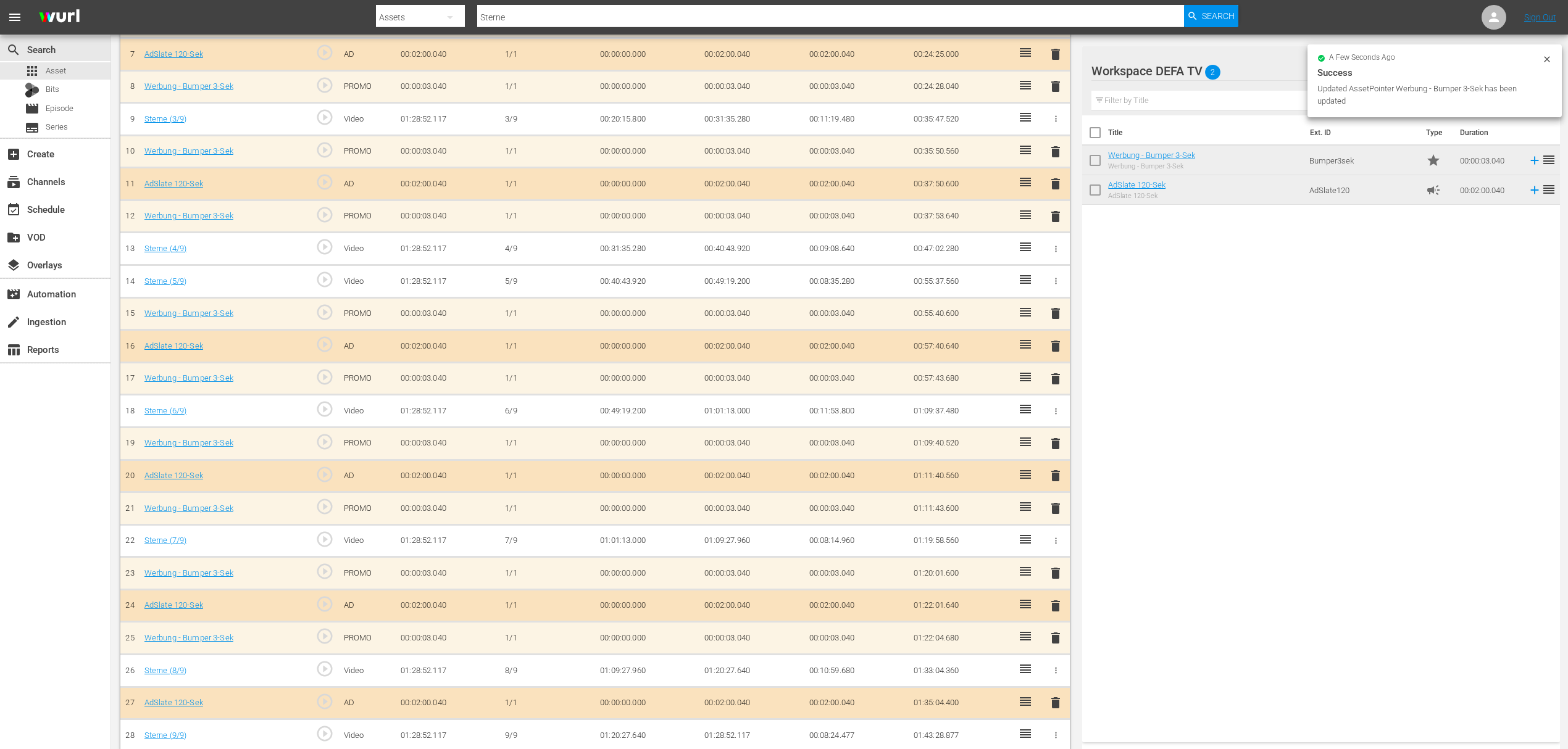
click at [1122, 144] on th "Title" at bounding box center [1205, 132] width 194 height 35
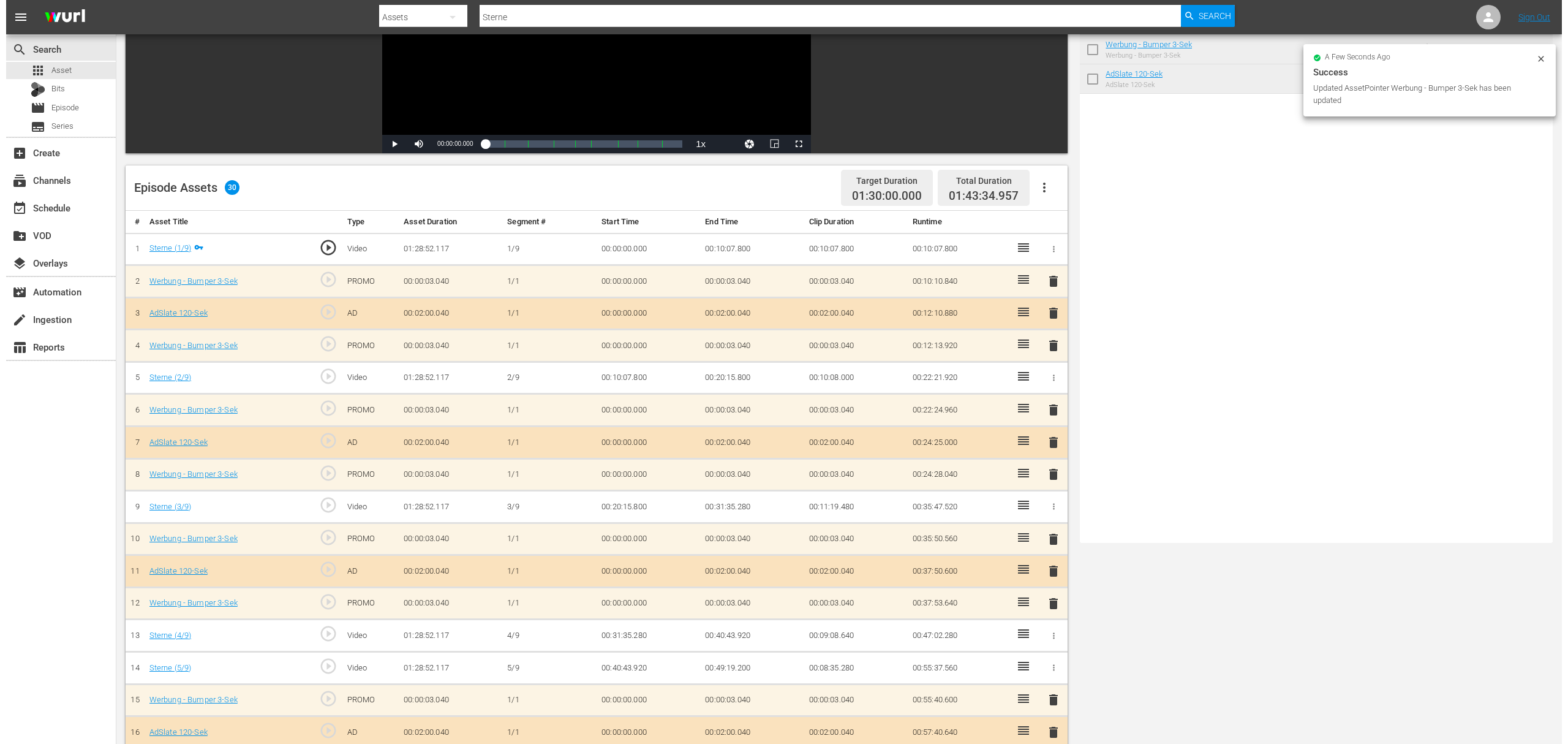
scroll to position [0, 0]
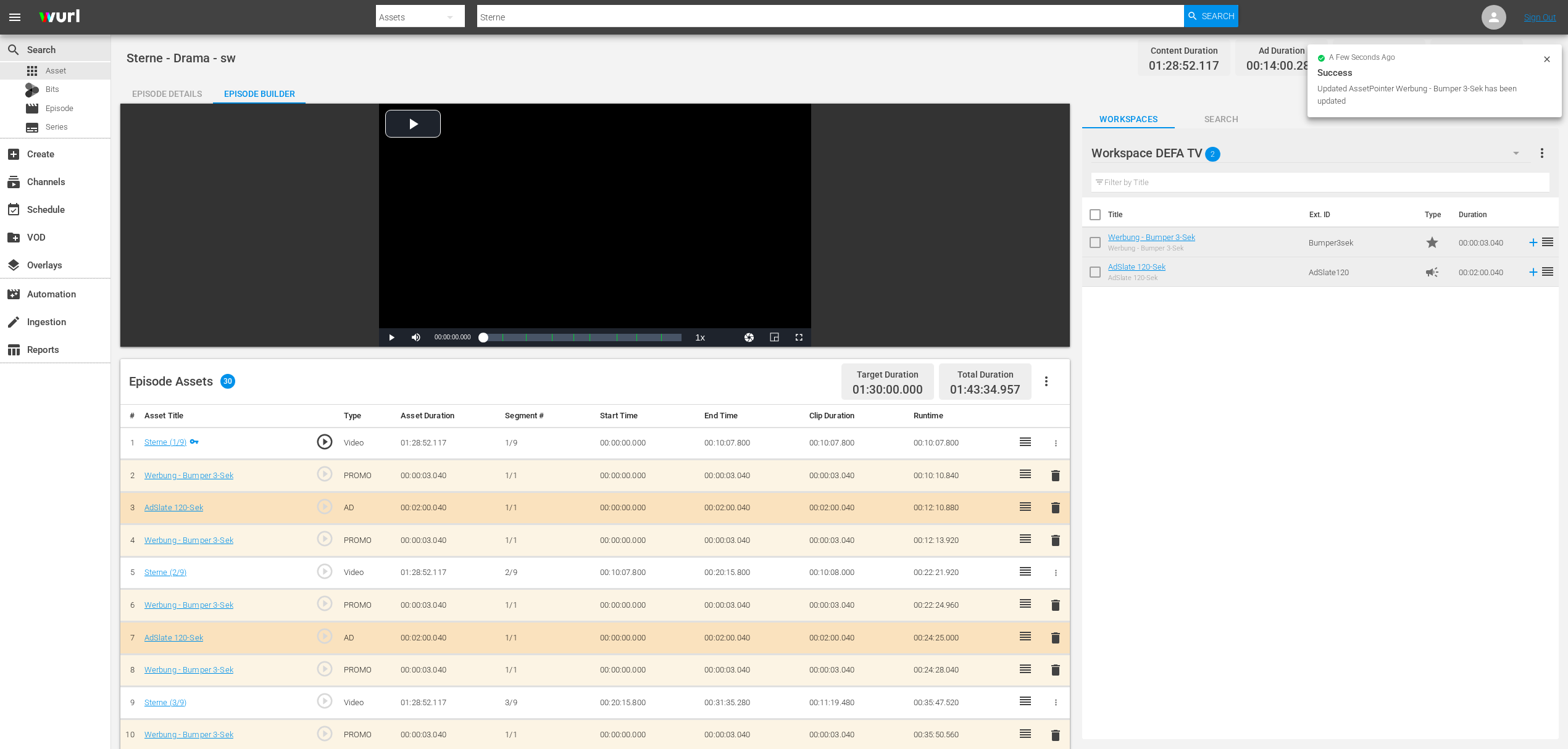
click at [191, 84] on div "Episode Details" at bounding box center [166, 93] width 93 height 30
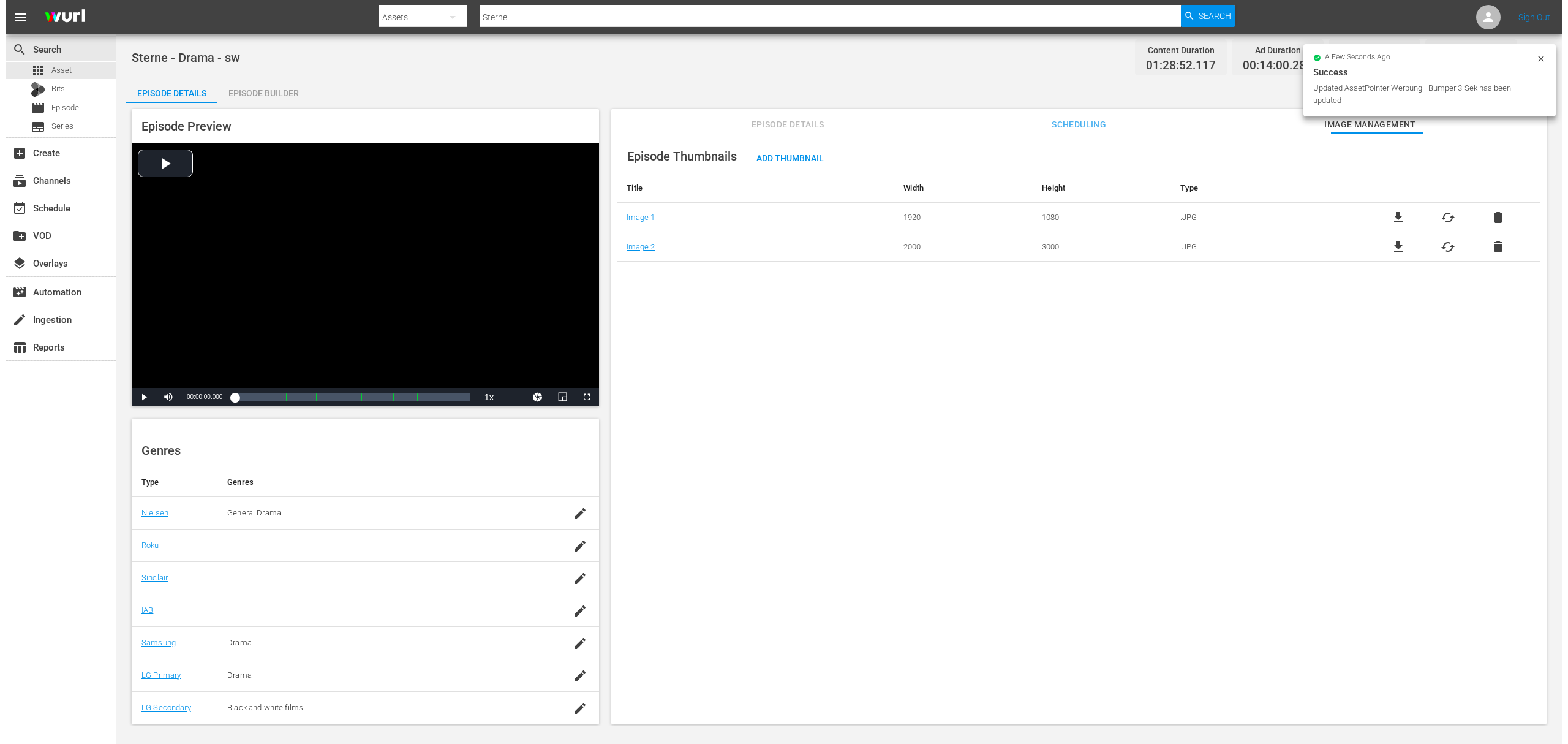
scroll to position [136, 0]
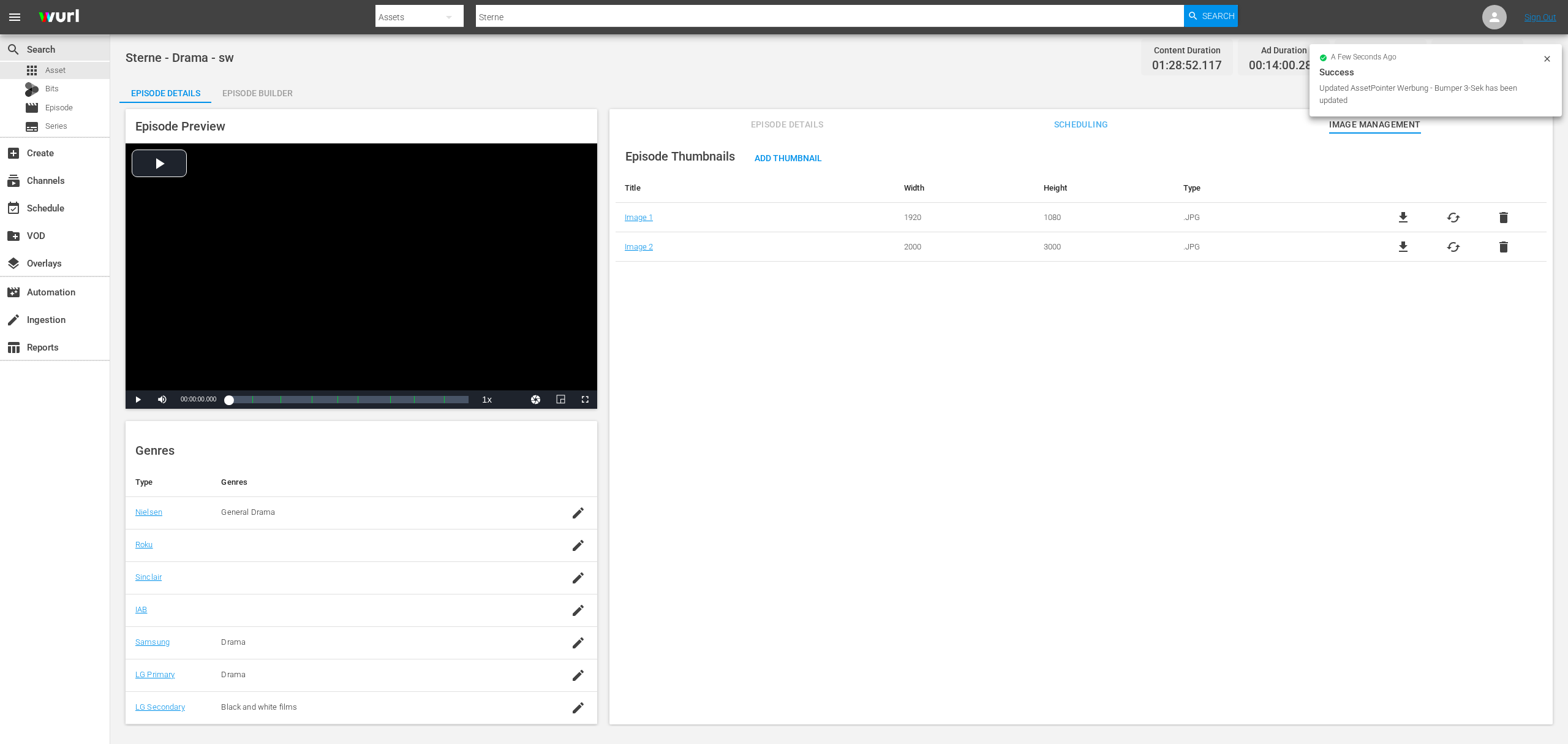
click at [1241, 437] on div "Episode Thumbnails Add Thumbnail Title Width Height Type Image 1 1920 1080 .JPG…" at bounding box center [1081, 434] width 944 height 603
click at [1537, 52] on icon "button" at bounding box center [1538, 57] width 15 height 15
click at [1454, 64] on div "Add Episode to Workspace" at bounding box center [1450, 62] width 187 height 29
click at [62, 71] on span "Asset" at bounding box center [55, 70] width 20 height 12
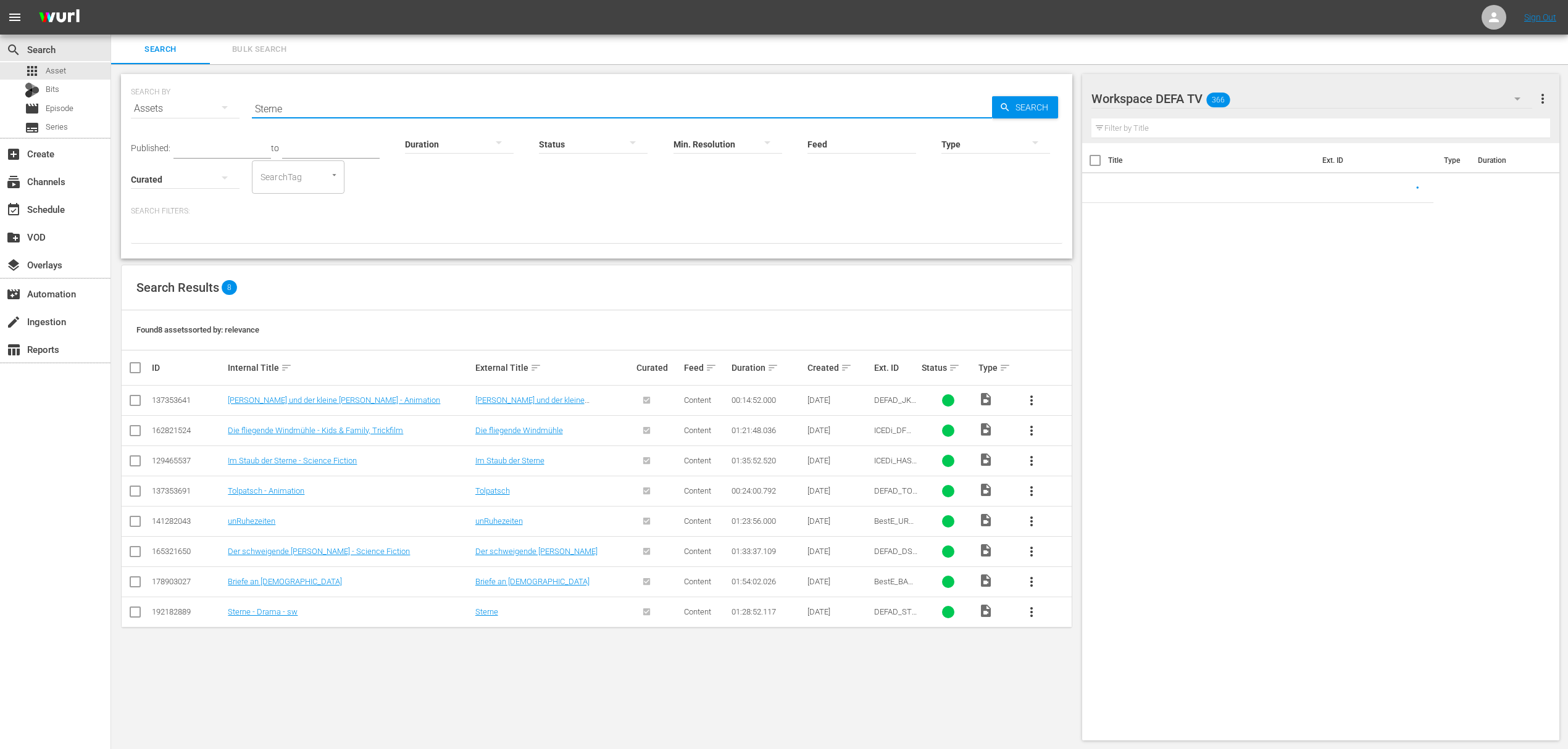
click at [417, 104] on input "Sterne" at bounding box center [622, 109] width 740 height 30
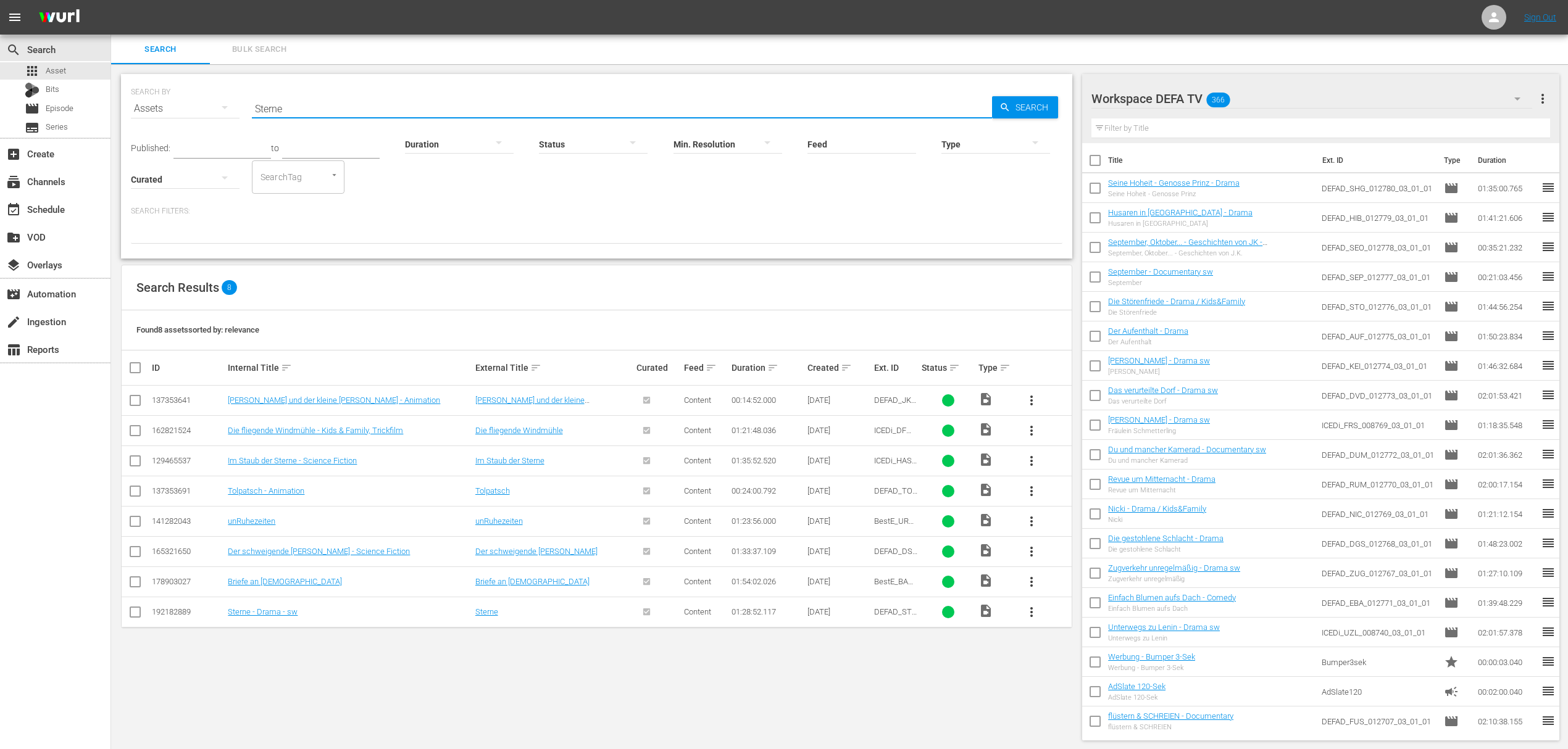
paste input "Goya"
type input "Goya"
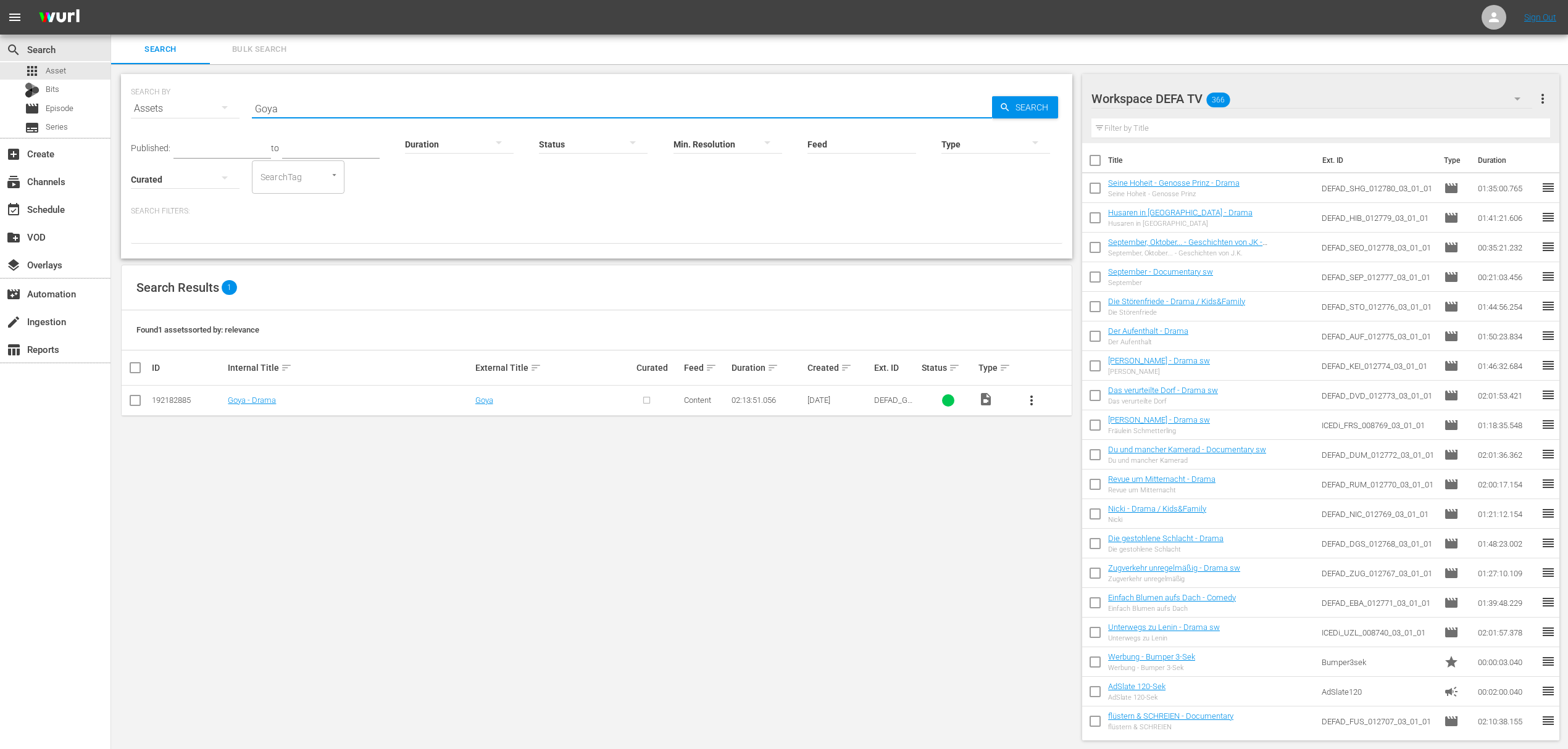
click at [522, 539] on div "SEARCH BY Search By Assets Search ID, Title, Description, Keywords, or Category…" at bounding box center [597, 407] width 971 height 686
click at [1030, 397] on span "more_vert" at bounding box center [1031, 400] width 15 height 15
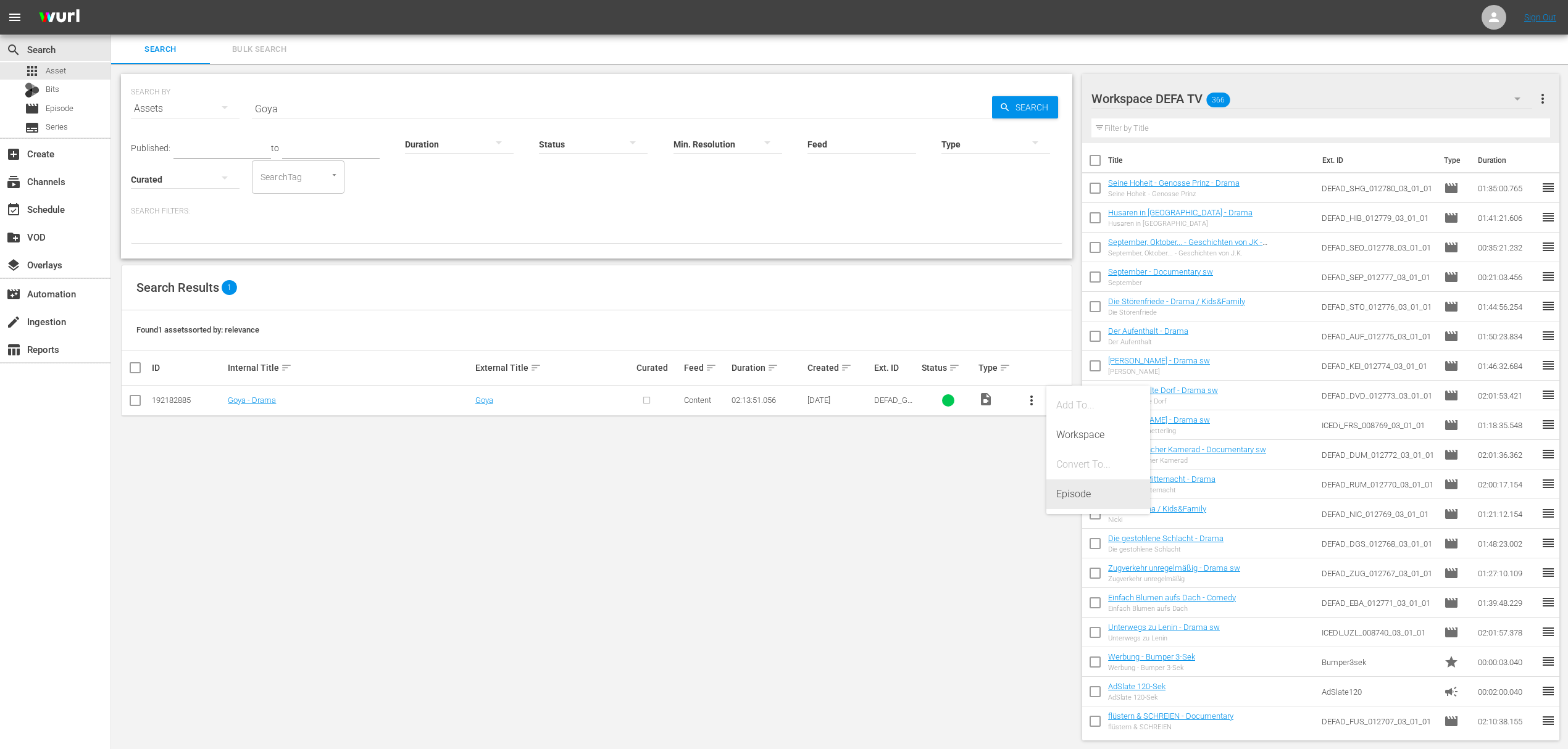
click at [1057, 493] on div "Episode" at bounding box center [1098, 494] width 84 height 30
drag, startPoint x: 1071, startPoint y: 494, endPoint x: 982, endPoint y: 506, distance: 89.8
click at [1071, 494] on div "Episode" at bounding box center [1098, 494] width 84 height 30
click at [944, 519] on div "SEARCH BY Search By Assets Search ID, Title, Description, Keywords, or Category…" at bounding box center [597, 407] width 971 height 686
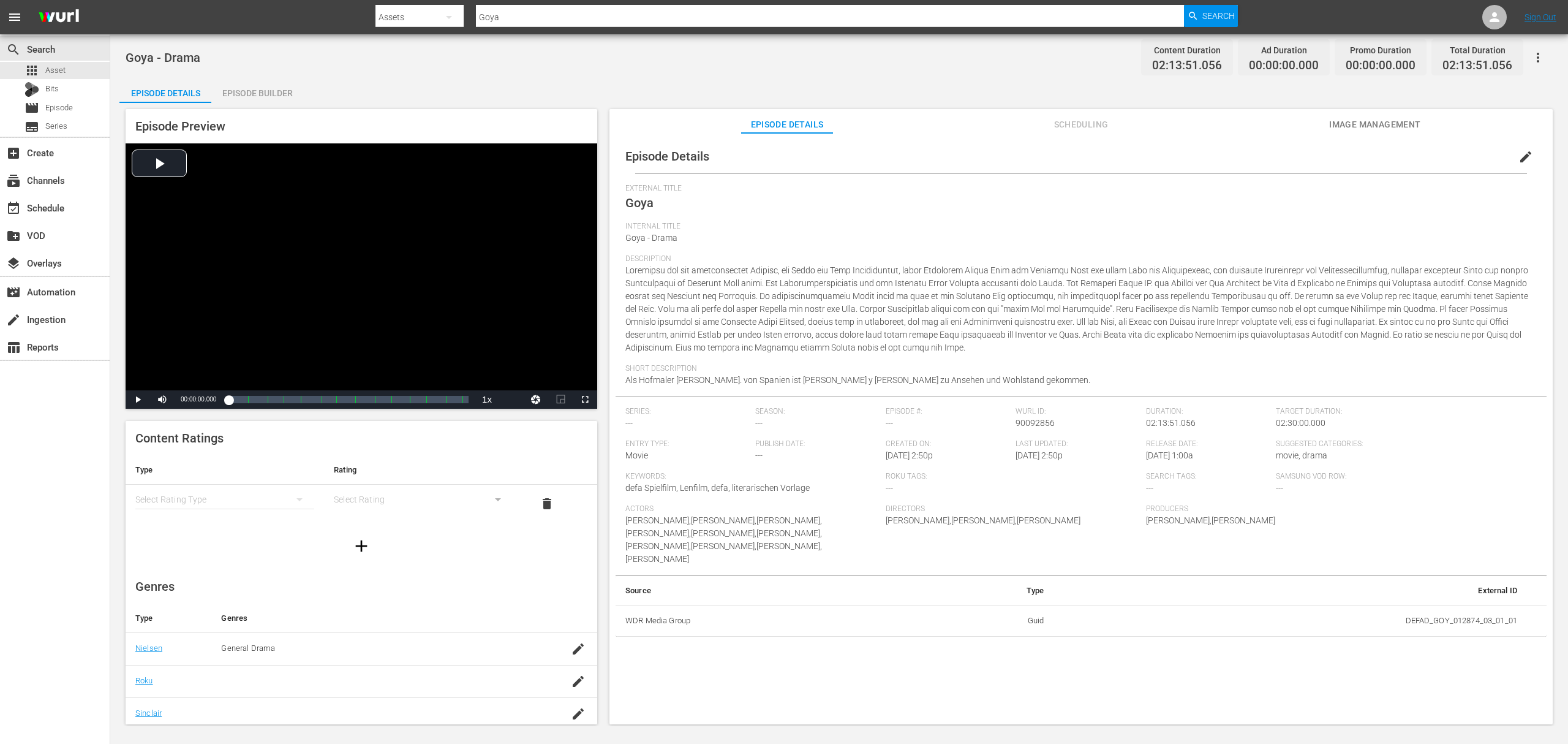
click at [270, 501] on div "simple table" at bounding box center [225, 499] width 179 height 35
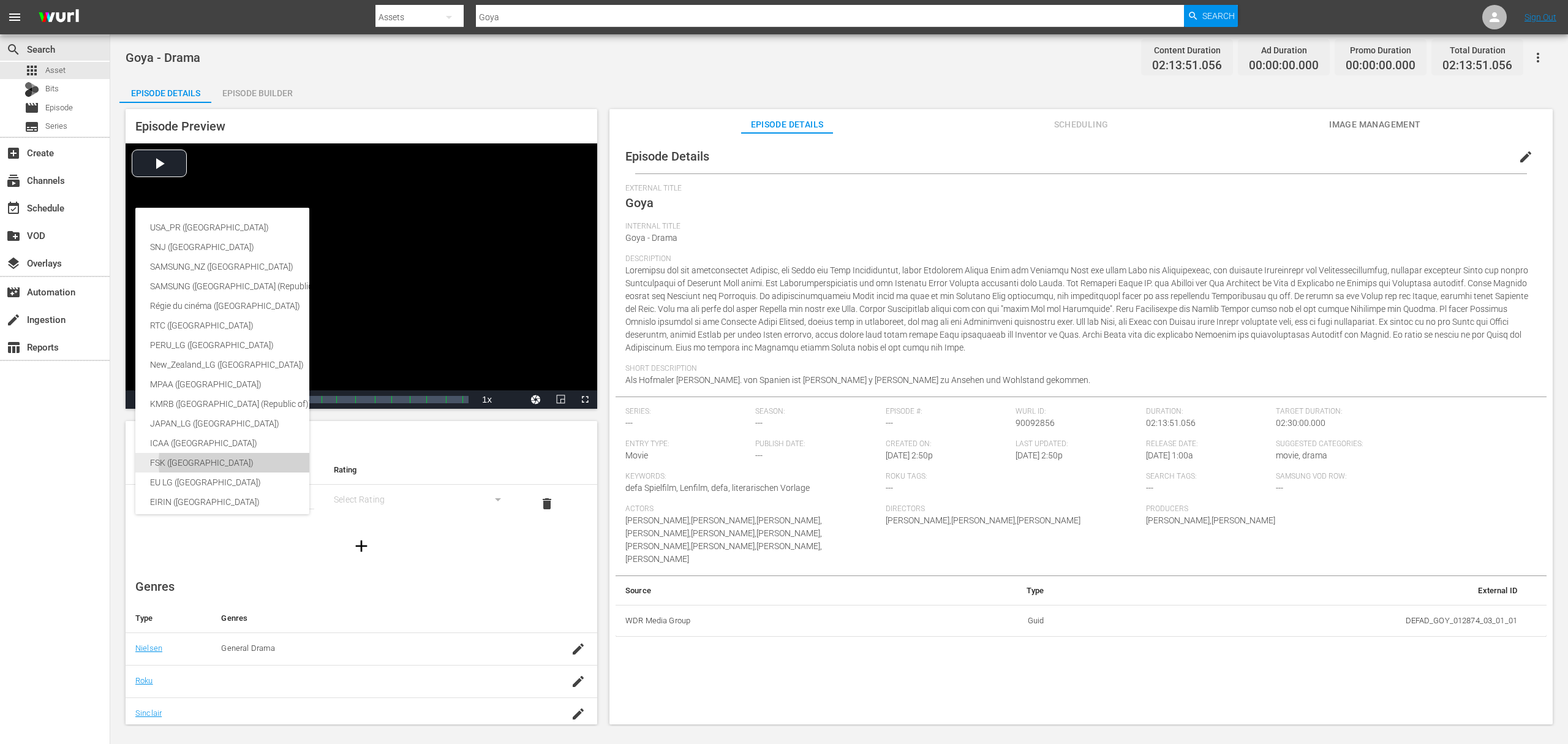
click at [200, 466] on div "FSK ([GEOGRAPHIC_DATA])" at bounding box center [291, 462] width 281 height 20
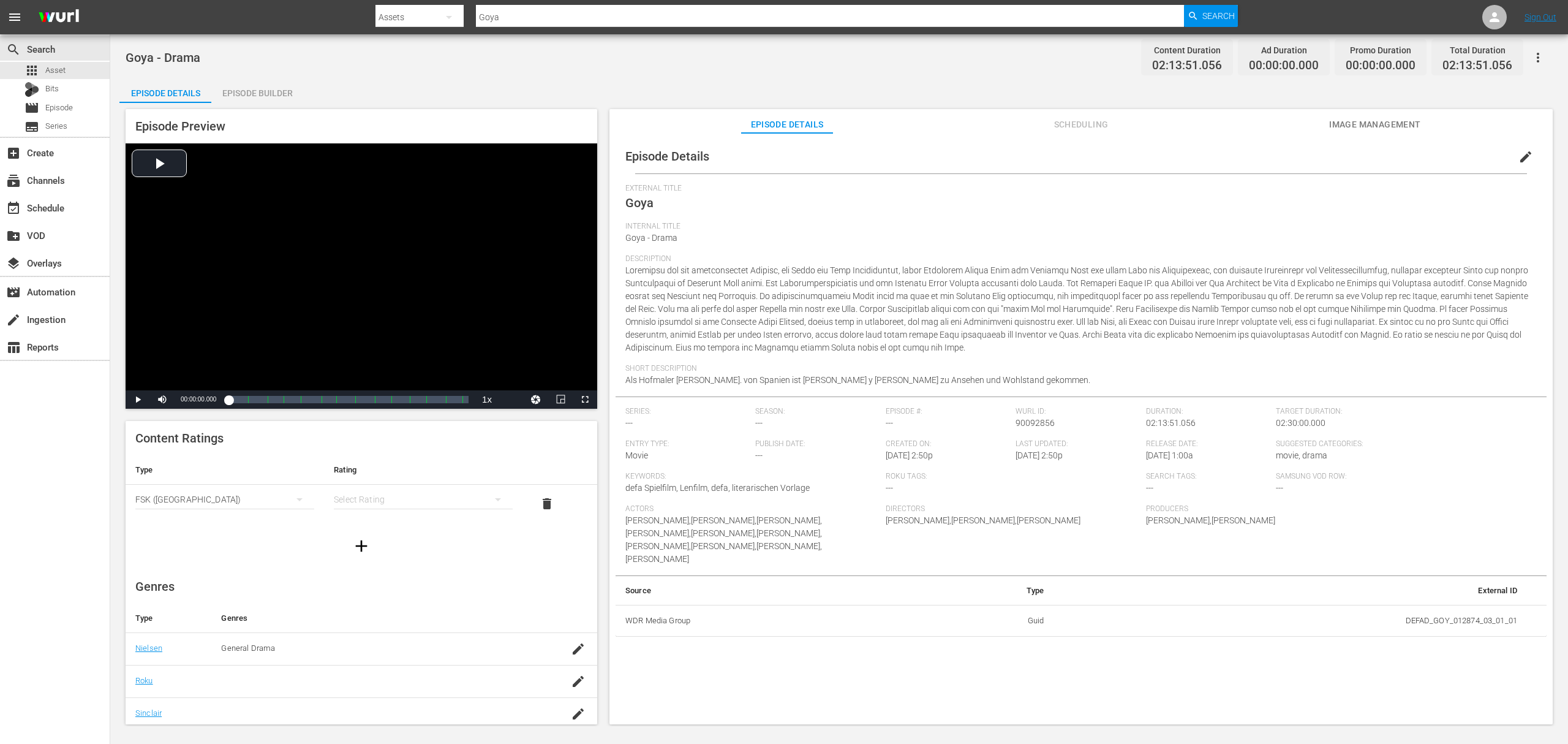
click at [385, 489] on div "USA_PR (United States of America) SNJ (Brazil) SAMSUNG_NZ (New Zealand) SAMSUNG…" at bounding box center [784, 372] width 1568 height 744
click at [387, 491] on div "Goya - Drama Content Duration 02:13:51.056 Ad Duration 00:00:00.000 Promo Durat…" at bounding box center [839, 380] width 1458 height 692
click at [1533, 55] on icon "button" at bounding box center [1538, 57] width 15 height 15
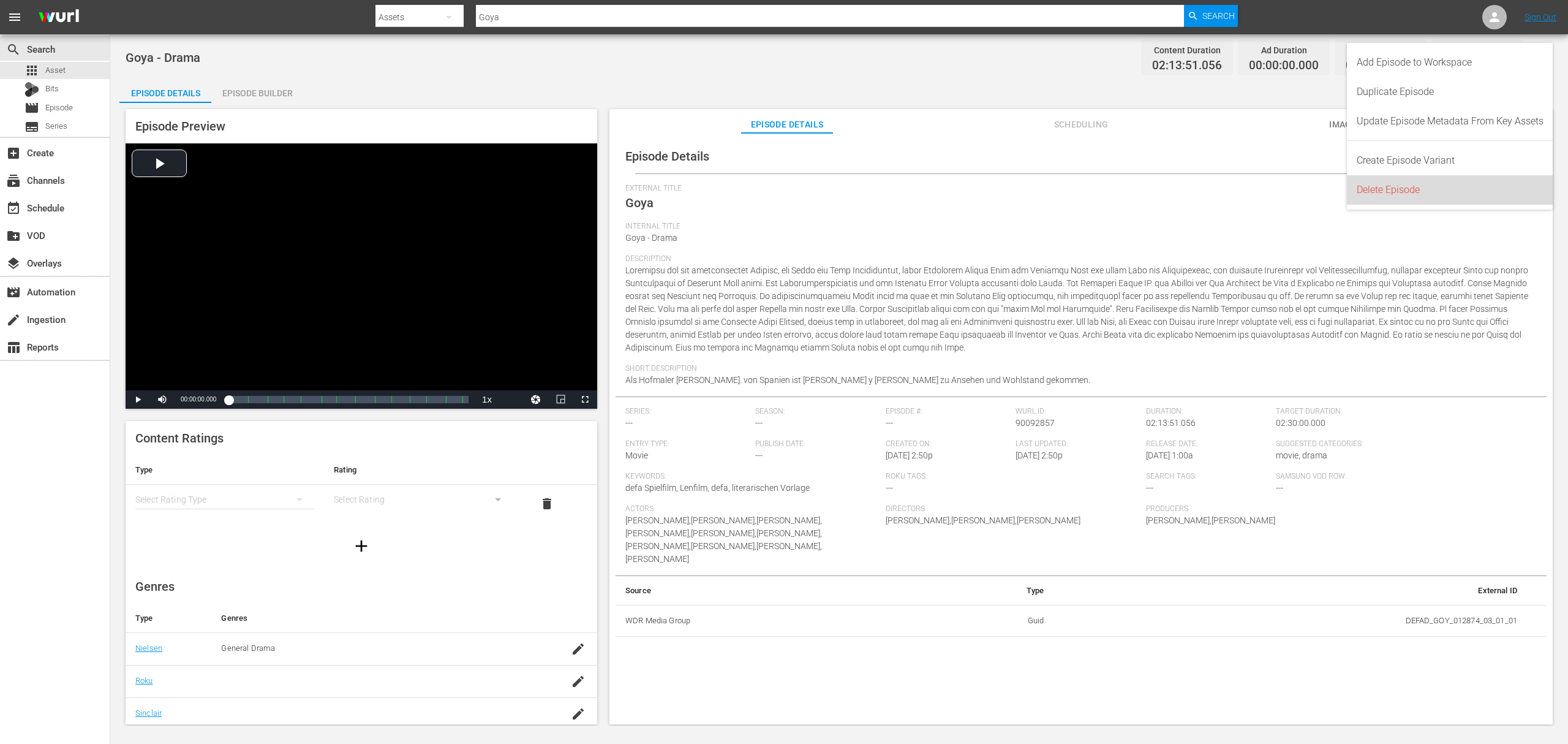
click at [1418, 193] on div "Delete Episode" at bounding box center [1450, 189] width 187 height 29
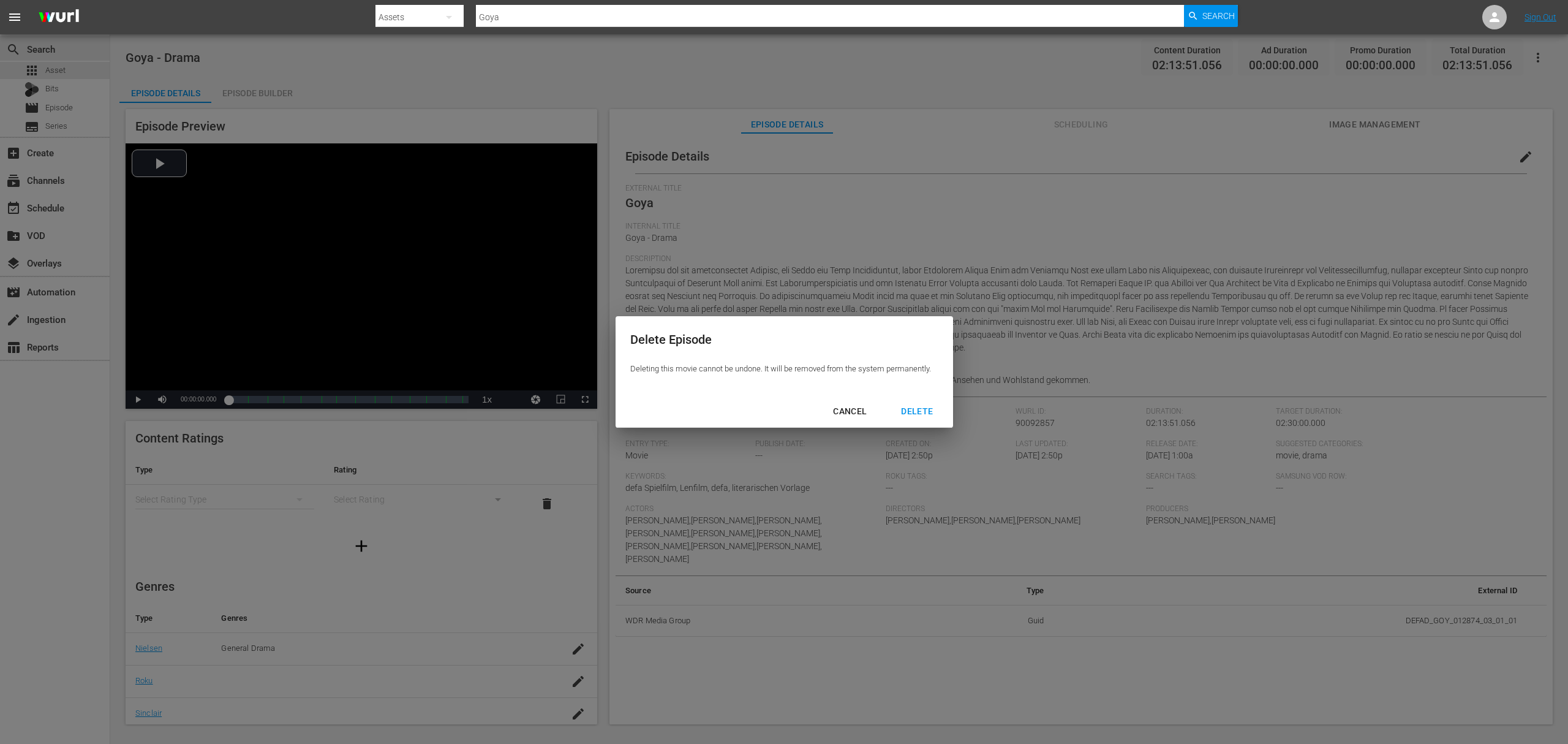
click at [929, 406] on div "DELETE" at bounding box center [917, 411] width 52 height 15
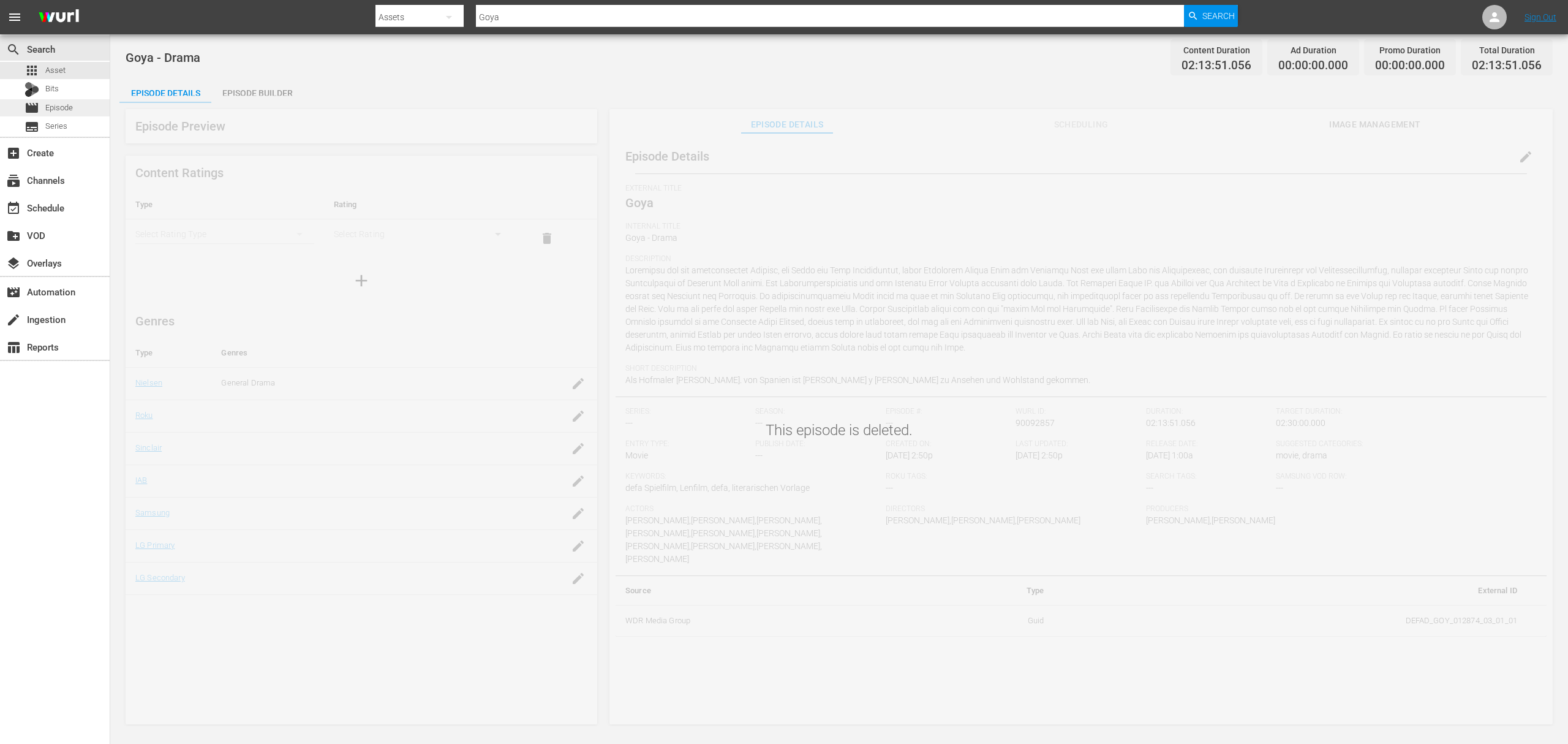
click at [86, 111] on div "movie Episode" at bounding box center [55, 108] width 110 height 17
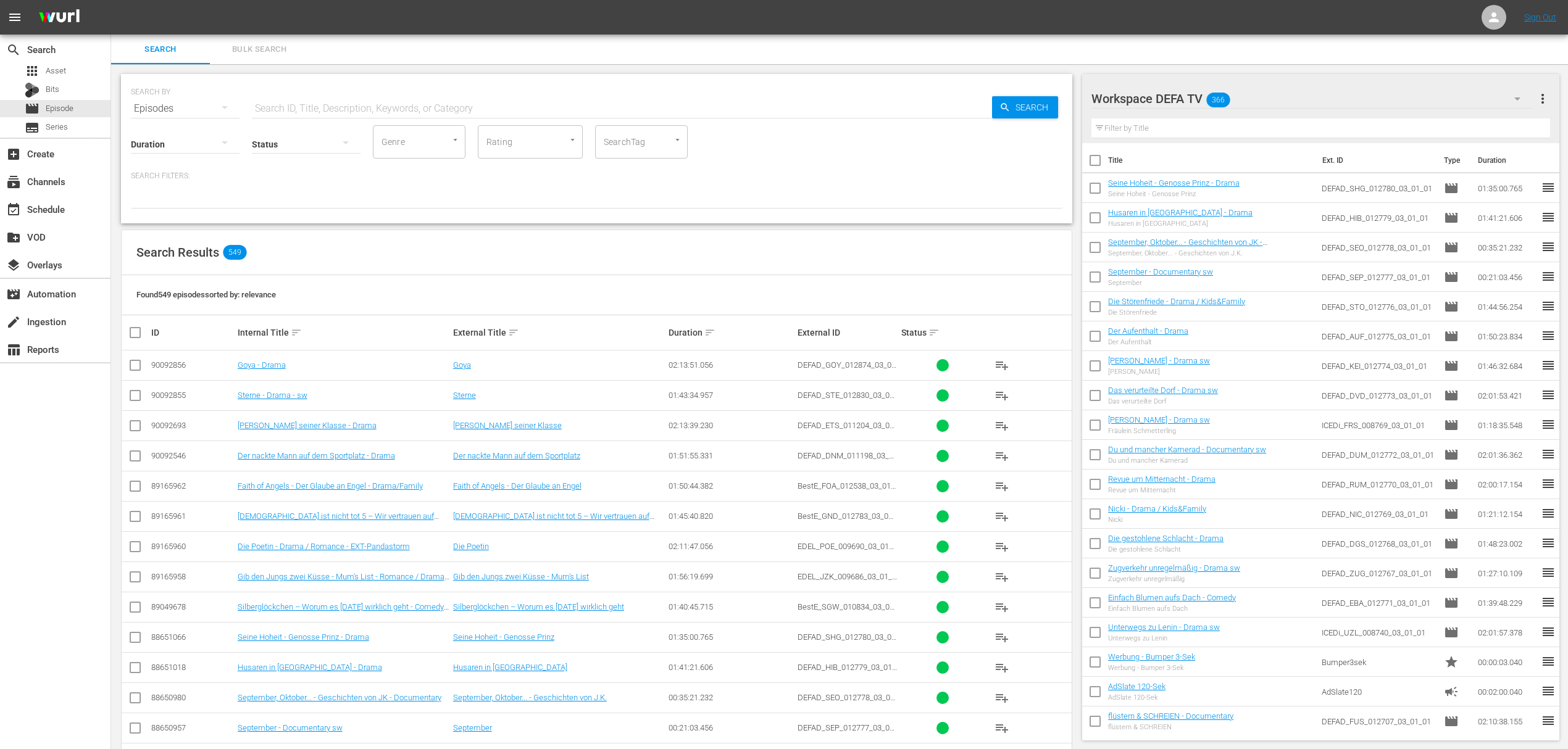
click at [274, 374] on td "Goya - Drama" at bounding box center [343, 366] width 215 height 30
click at [275, 363] on link "Goya - Drama" at bounding box center [261, 365] width 48 height 9
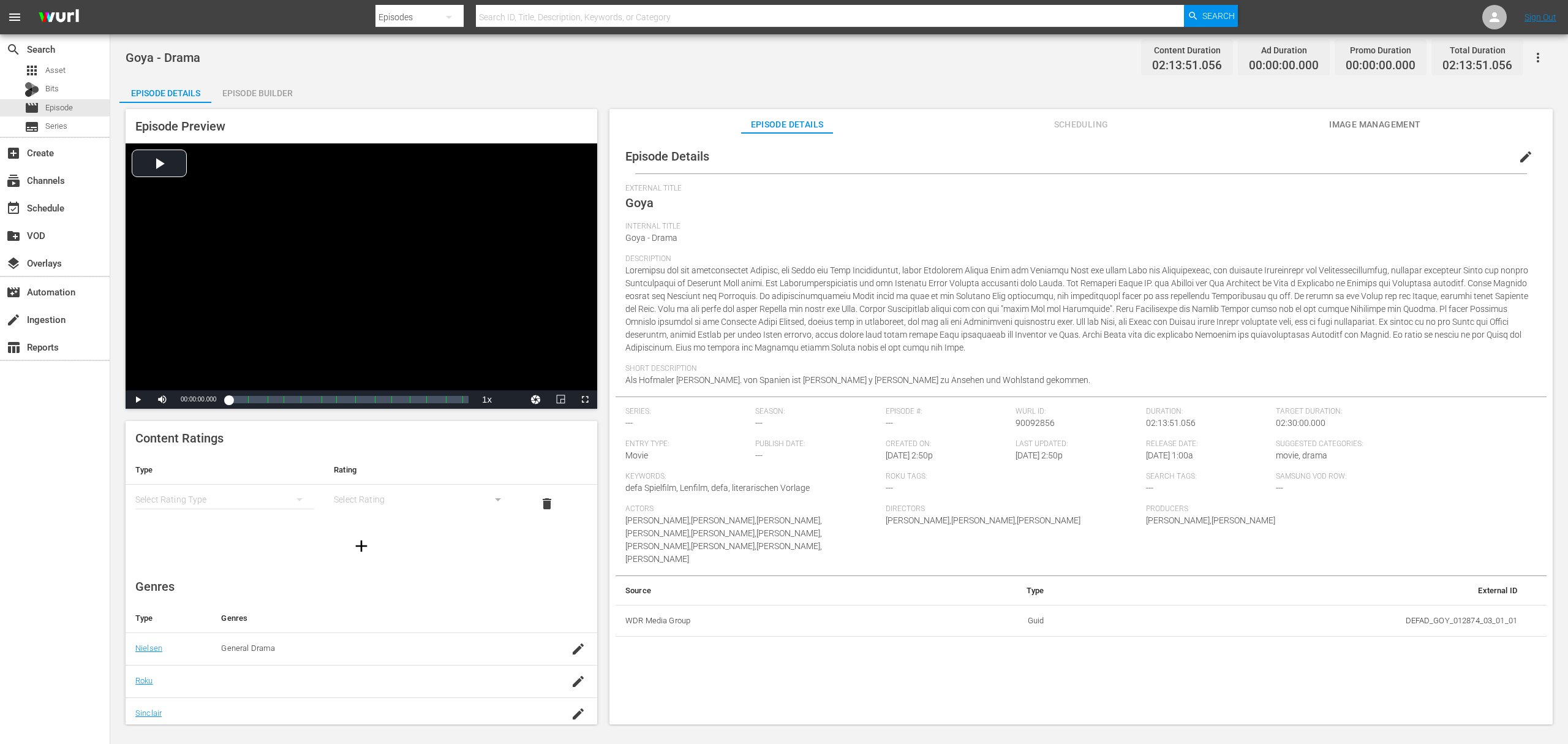
click at [191, 496] on div "simple table" at bounding box center [225, 499] width 179 height 35
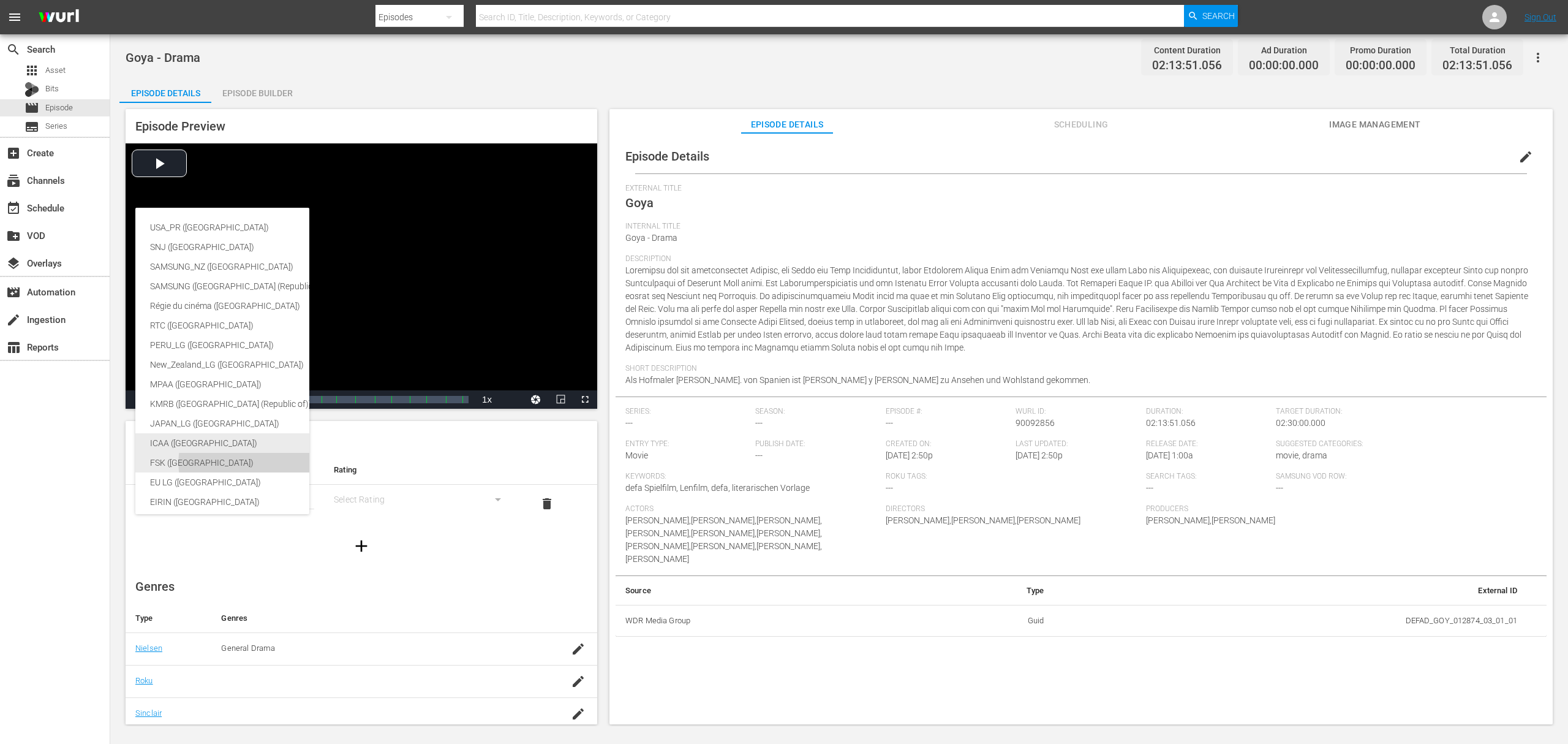
click at [208, 451] on div "ICAA (Spain)" at bounding box center [291, 443] width 281 height 20
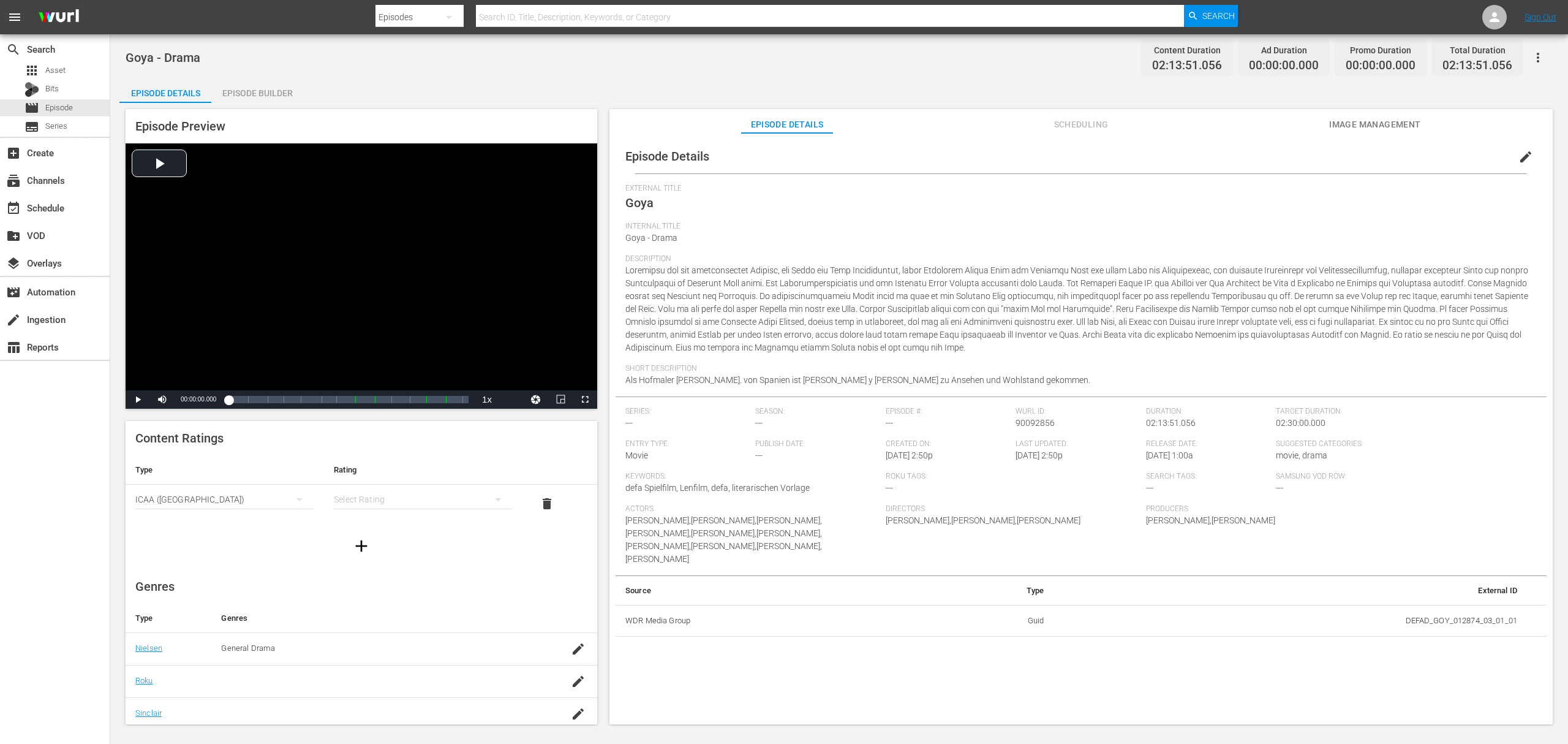
click at [172, 496] on div "ICAA (Spain)" at bounding box center [225, 499] width 179 height 35
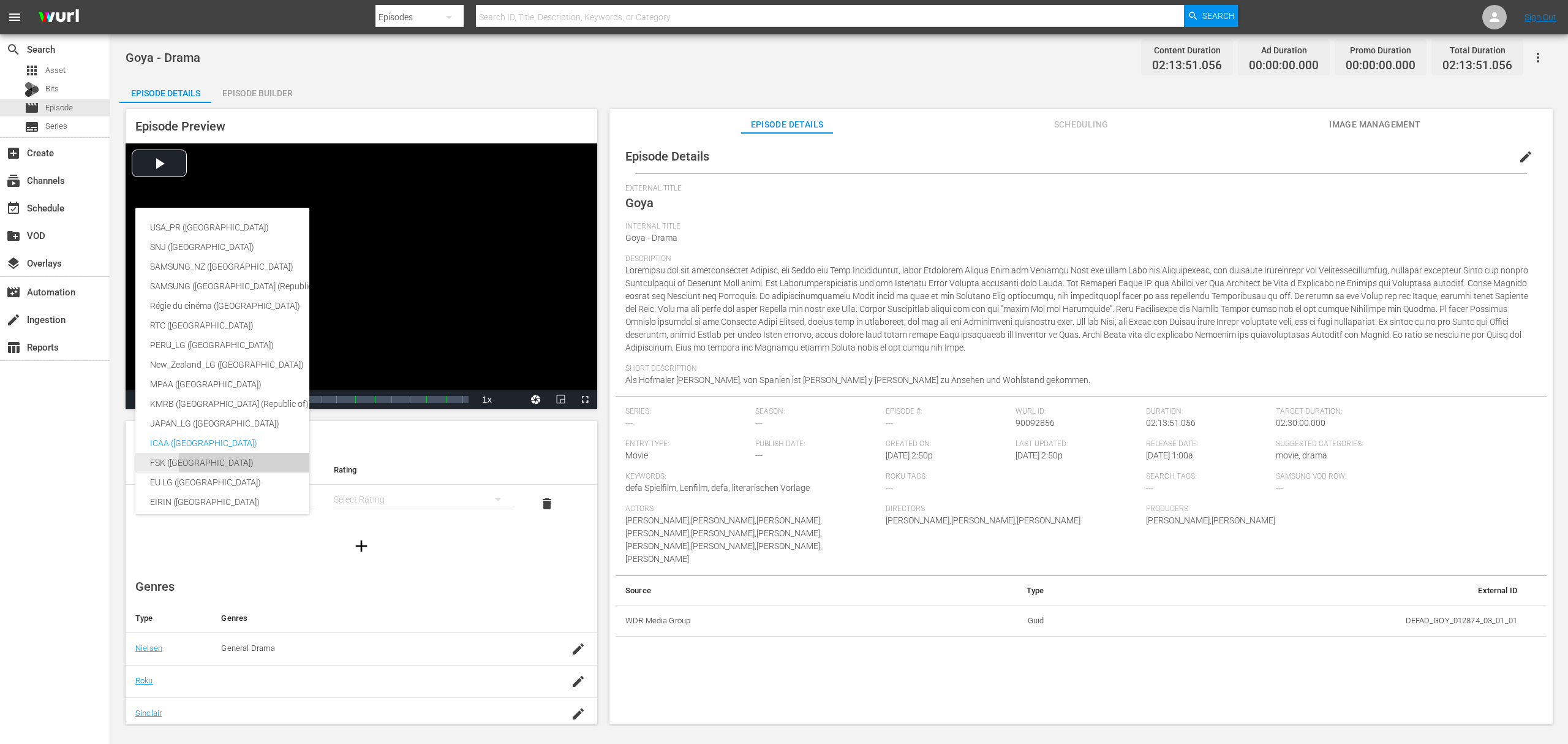
scroll to position [206, 0]
click at [176, 261] on div "FSK ([GEOGRAPHIC_DATA])" at bounding box center [291, 257] width 281 height 20
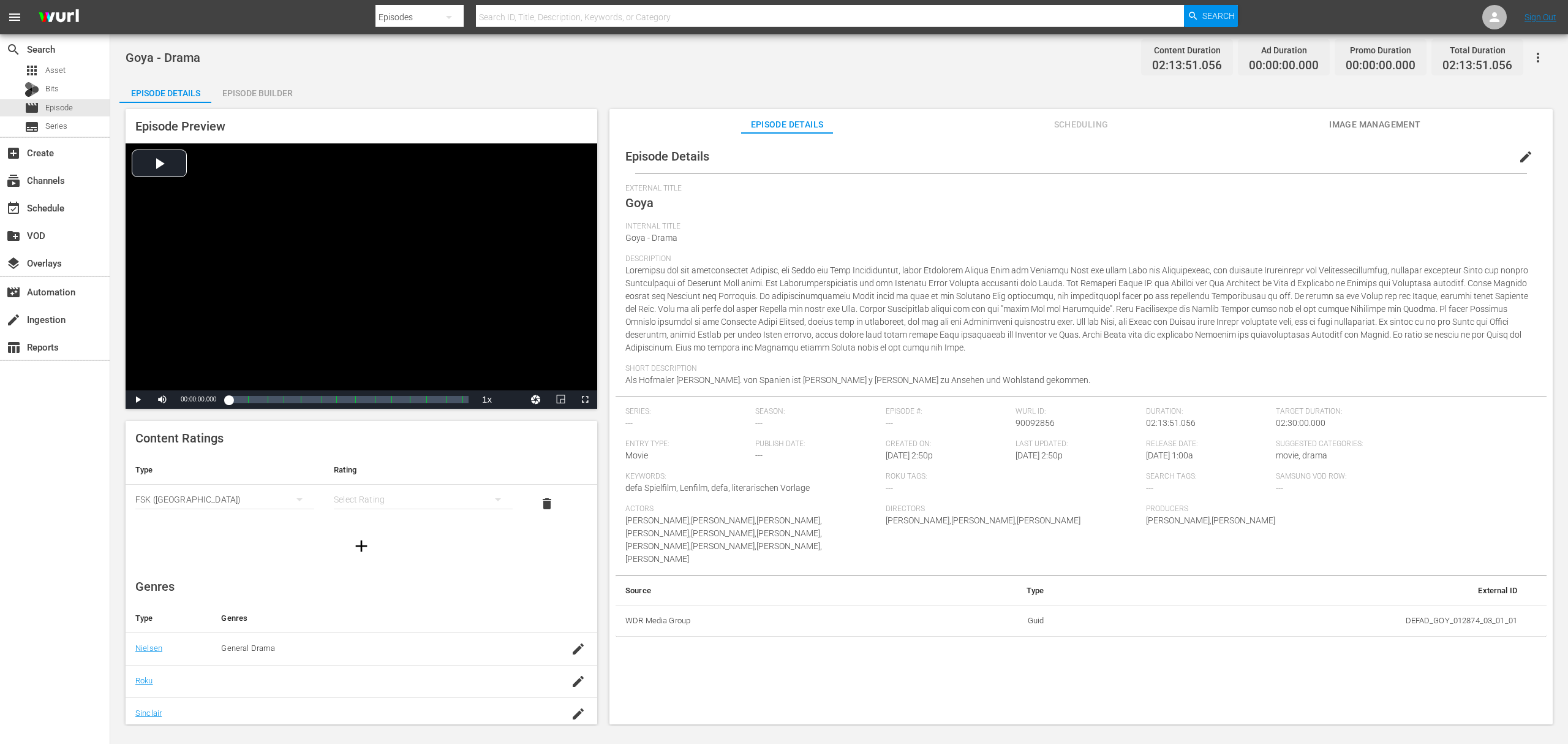
click at [369, 500] on div "simple table" at bounding box center [423, 499] width 179 height 35
click at [362, 527] on div "FSK 6" at bounding box center [415, 524] width 144 height 20
click at [261, 553] on div "FSK 0 FSK 12 FSK 16 FSK 18" at bounding box center [784, 372] width 1568 height 744
click at [569, 647] on div "button" at bounding box center [578, 643] width 18 height 22
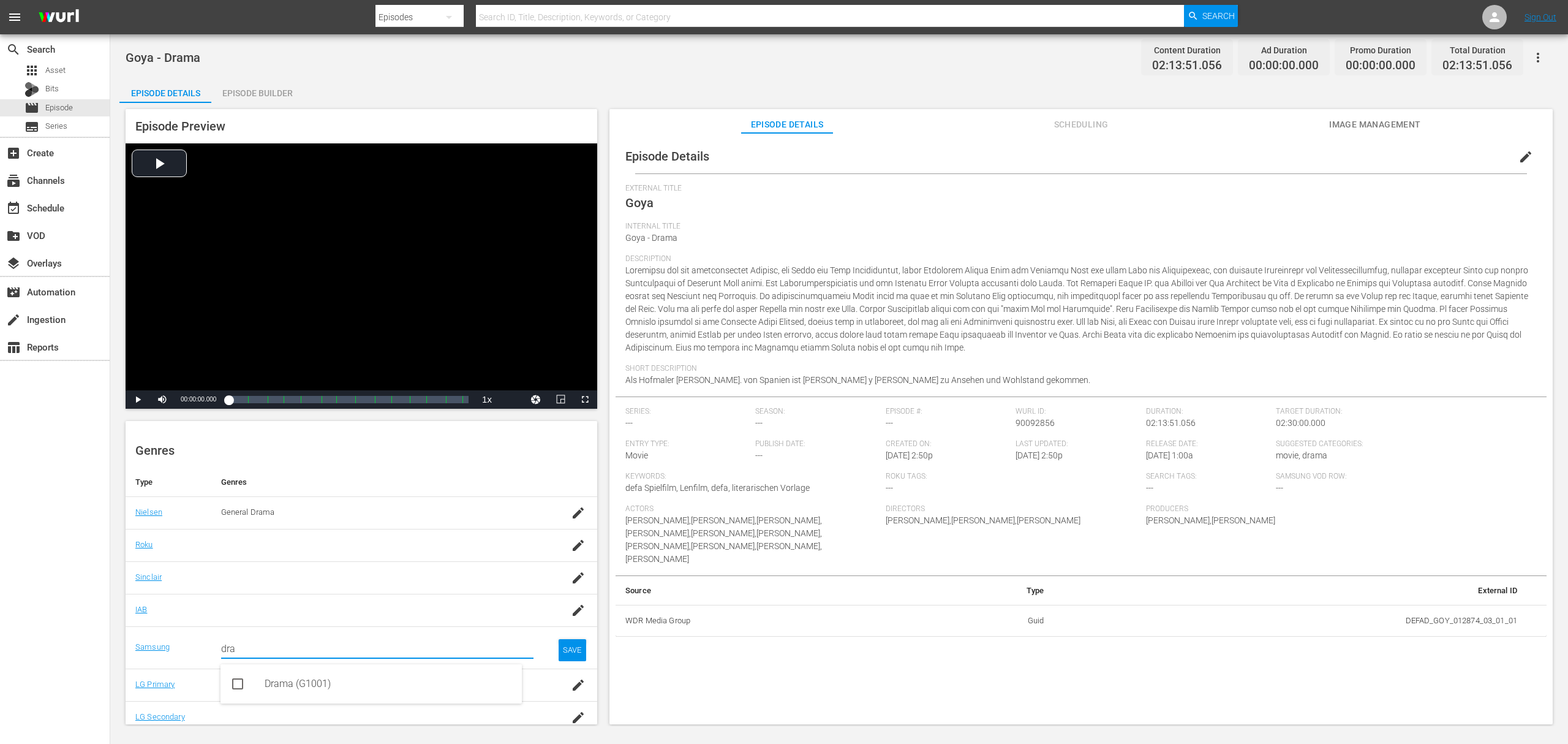
click at [266, 677] on div "Drama (G1001)" at bounding box center [388, 683] width 248 height 29
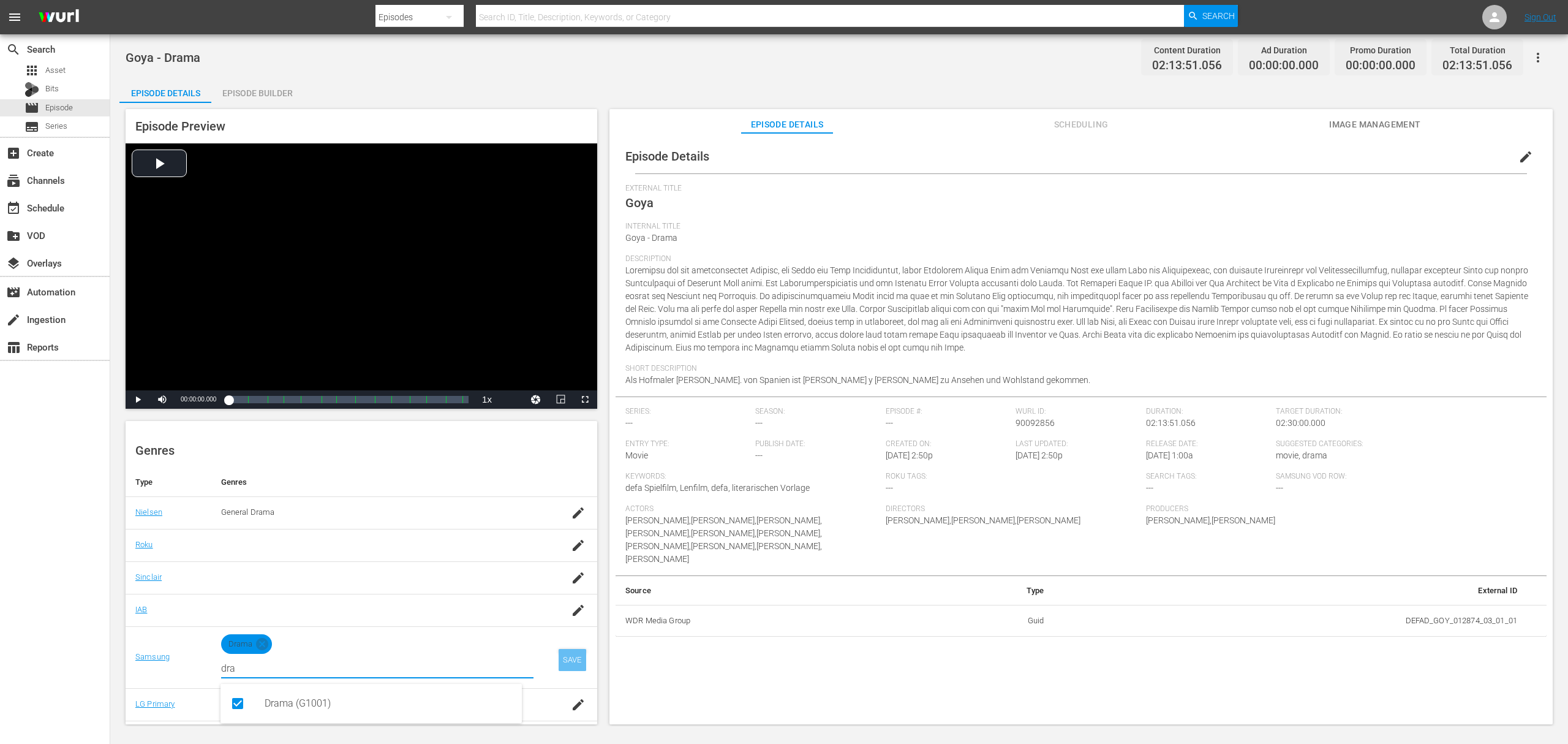
type input "dra"
click at [543, 653] on td "SAVE" at bounding box center [570, 657] width 54 height 62
click at [558, 655] on div "SAVE" at bounding box center [572, 660] width 28 height 22
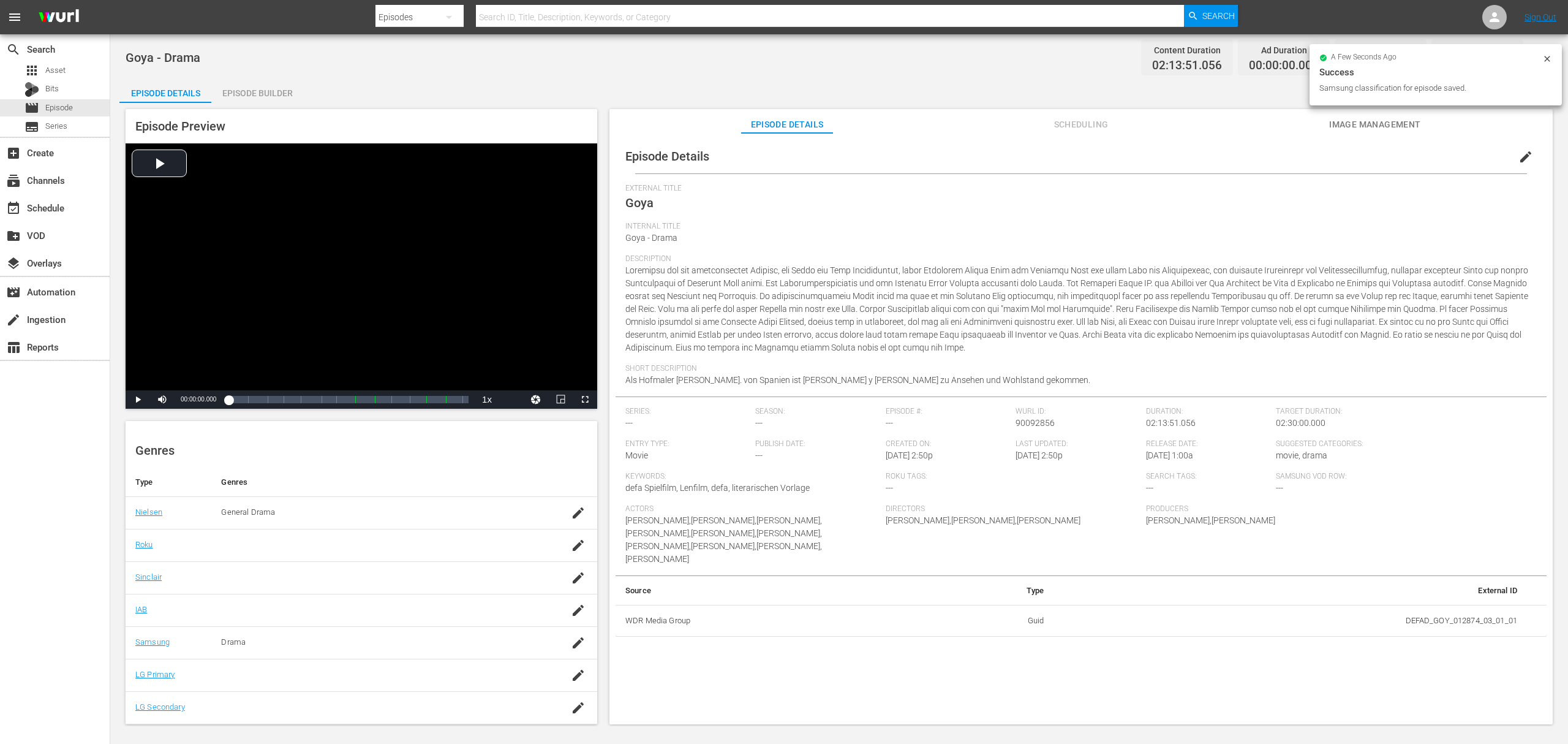
click at [566, 658] on td at bounding box center [571, 643] width 52 height 33
click at [571, 670] on icon "button" at bounding box center [578, 675] width 15 height 15
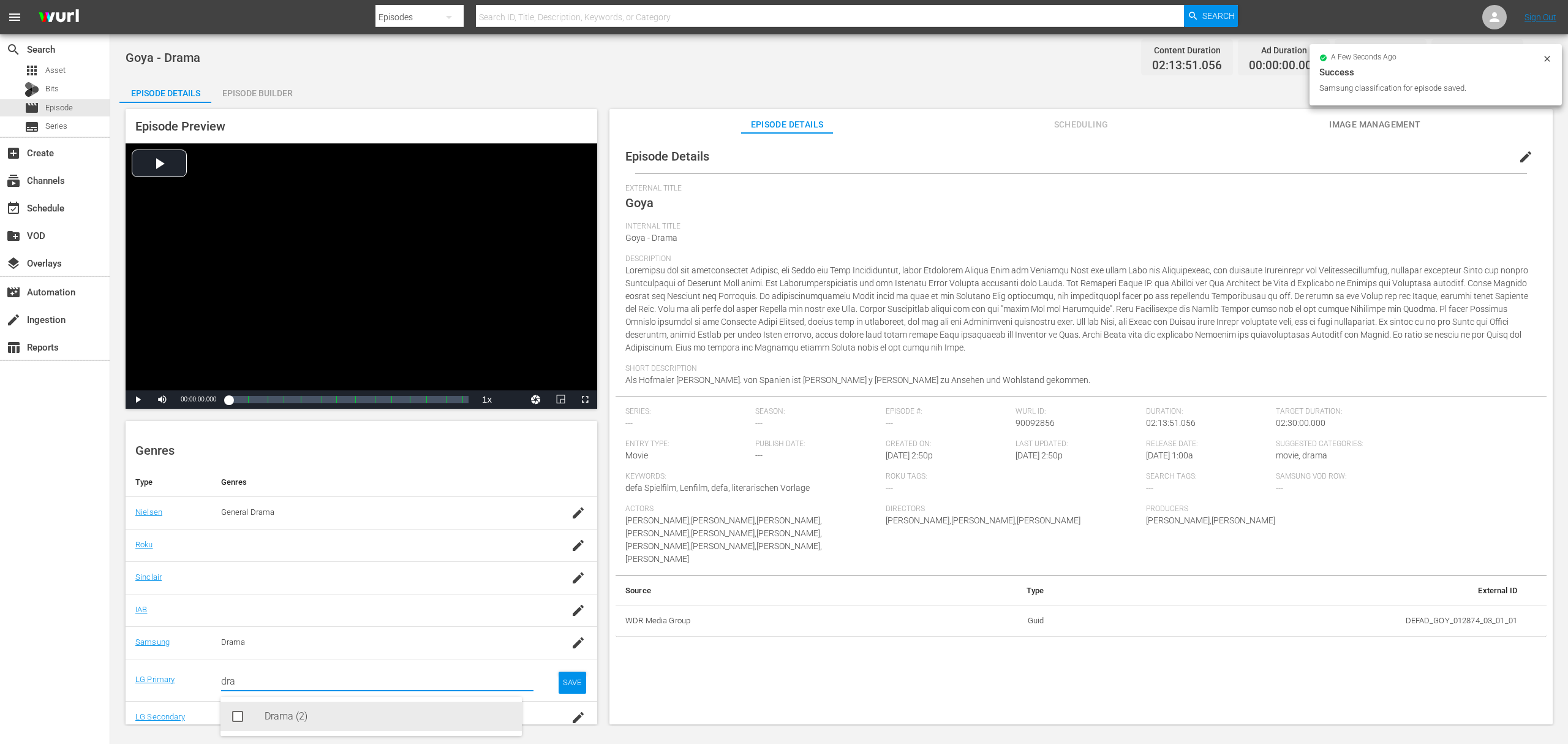
drag, startPoint x: 317, startPoint y: 704, endPoint x: 370, endPoint y: 641, distance: 82.3
click at [317, 704] on div "Drama (2)" at bounding box center [388, 716] width 248 height 29
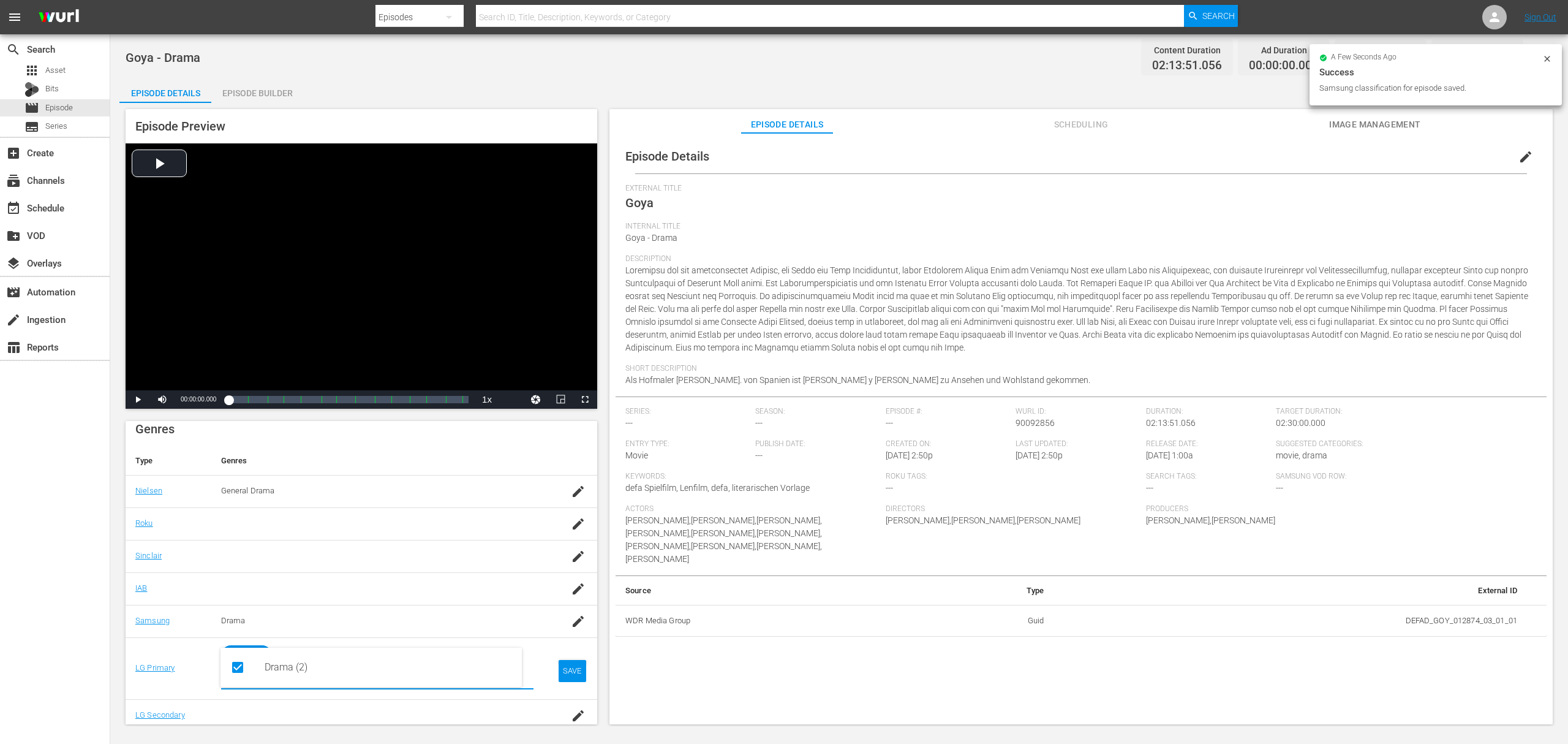
scroll to position [165, 0]
type input "dra"
click at [558, 664] on div "SAVE" at bounding box center [572, 663] width 28 height 22
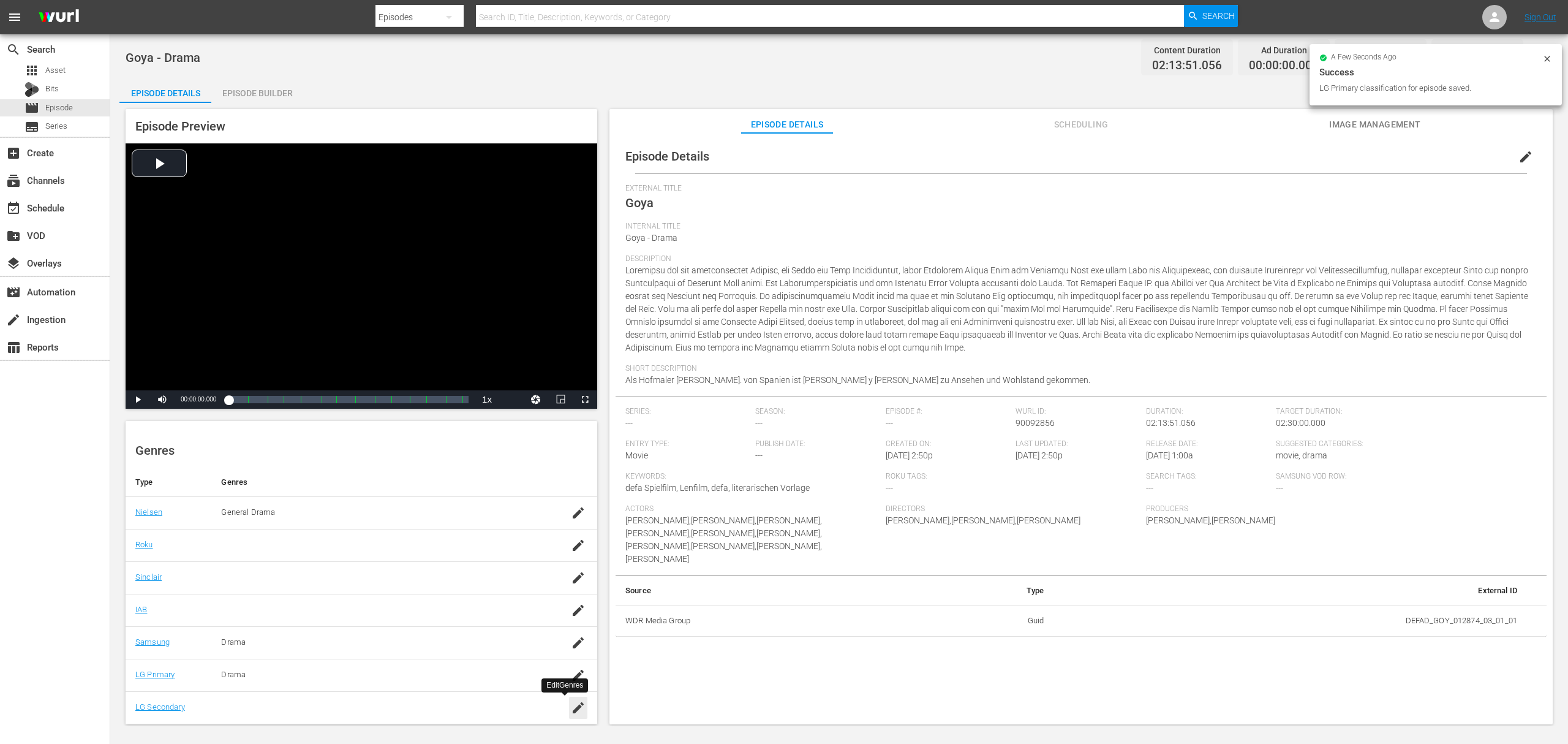
click at [571, 715] on icon "button" at bounding box center [578, 707] width 15 height 15
click at [292, 707] on input "text" at bounding box center [377, 704] width 312 height 29
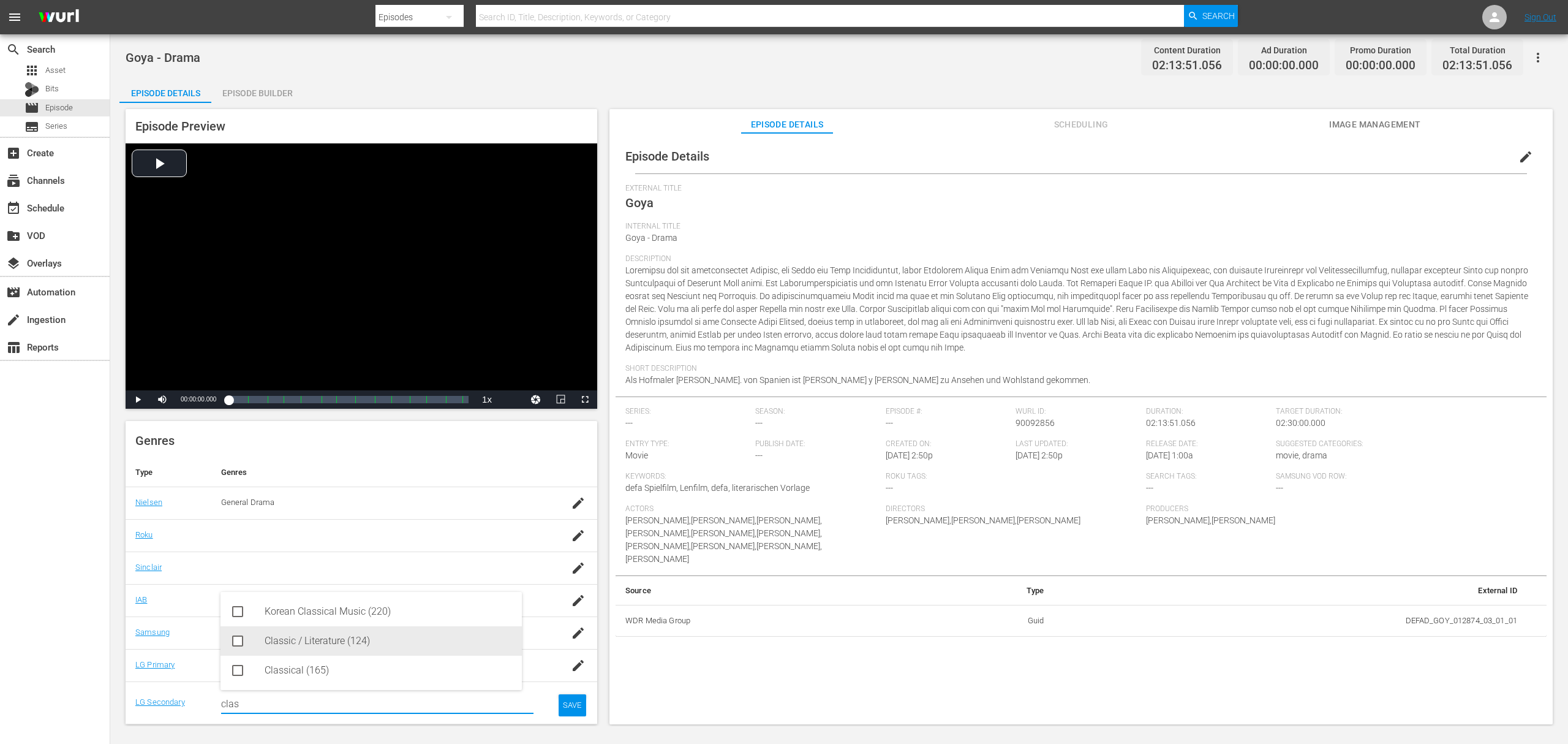
click at [299, 670] on div "Classical (165)" at bounding box center [388, 670] width 248 height 29
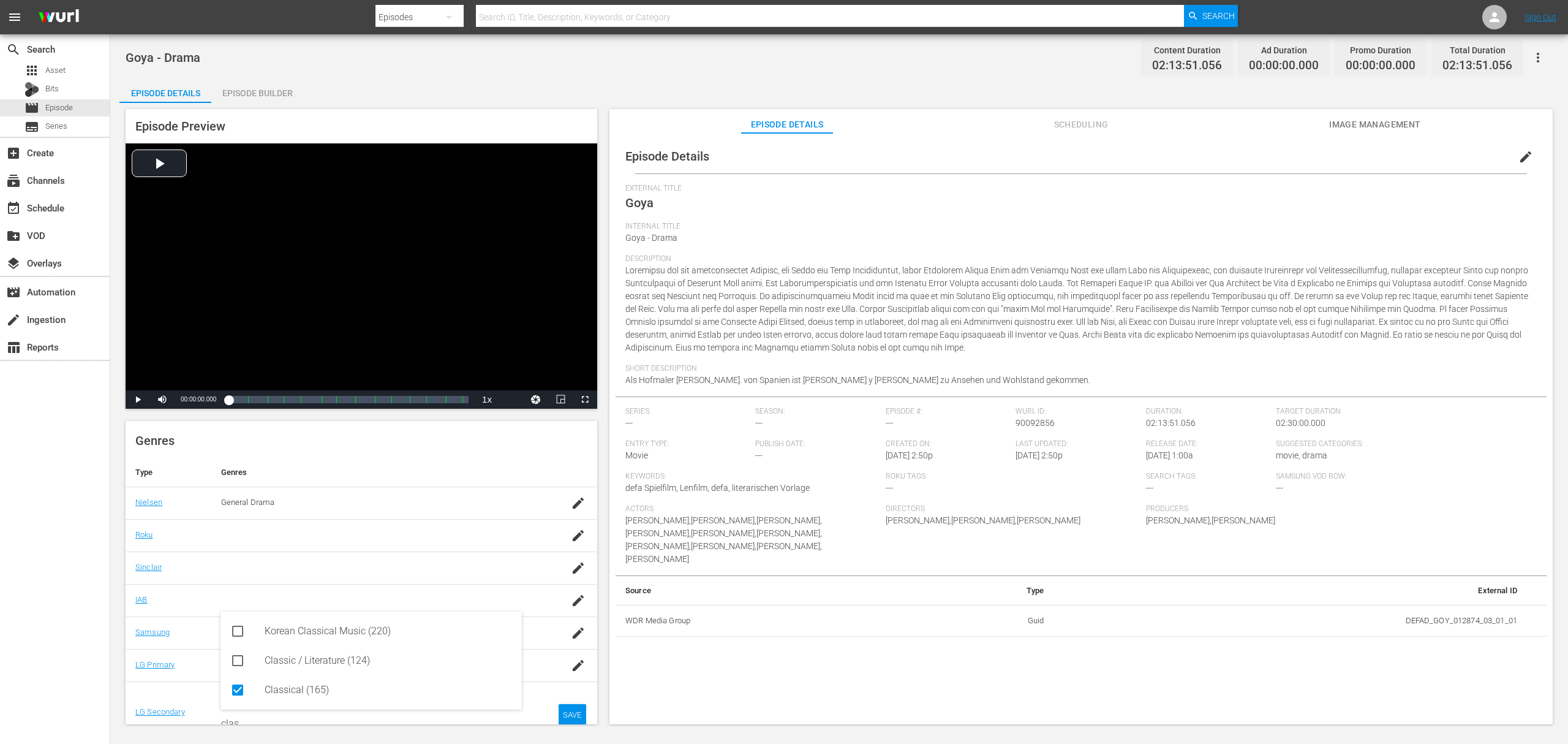
type input "clas"
click at [558, 714] on div "SAVE" at bounding box center [572, 715] width 28 height 22
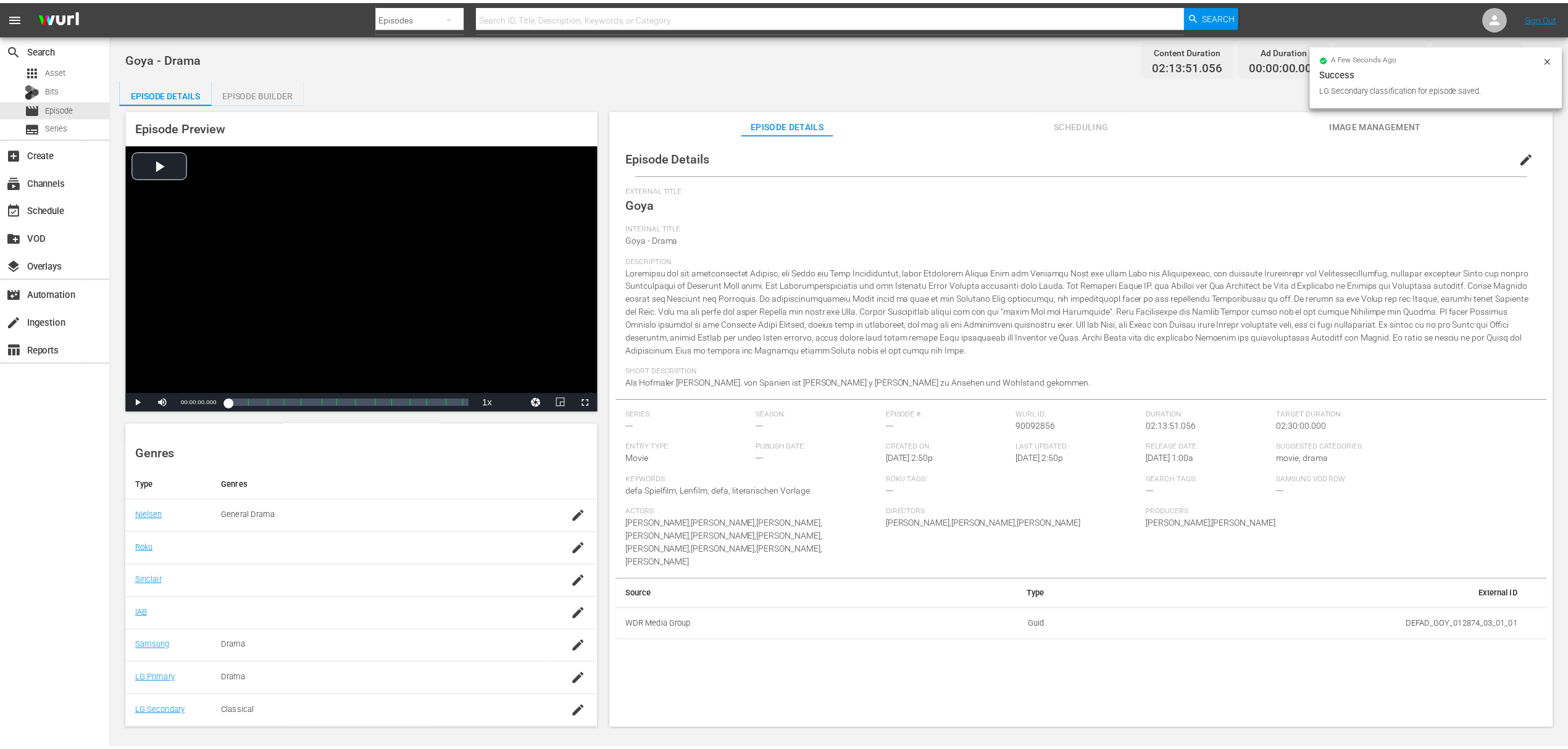
scroll to position [137, 0]
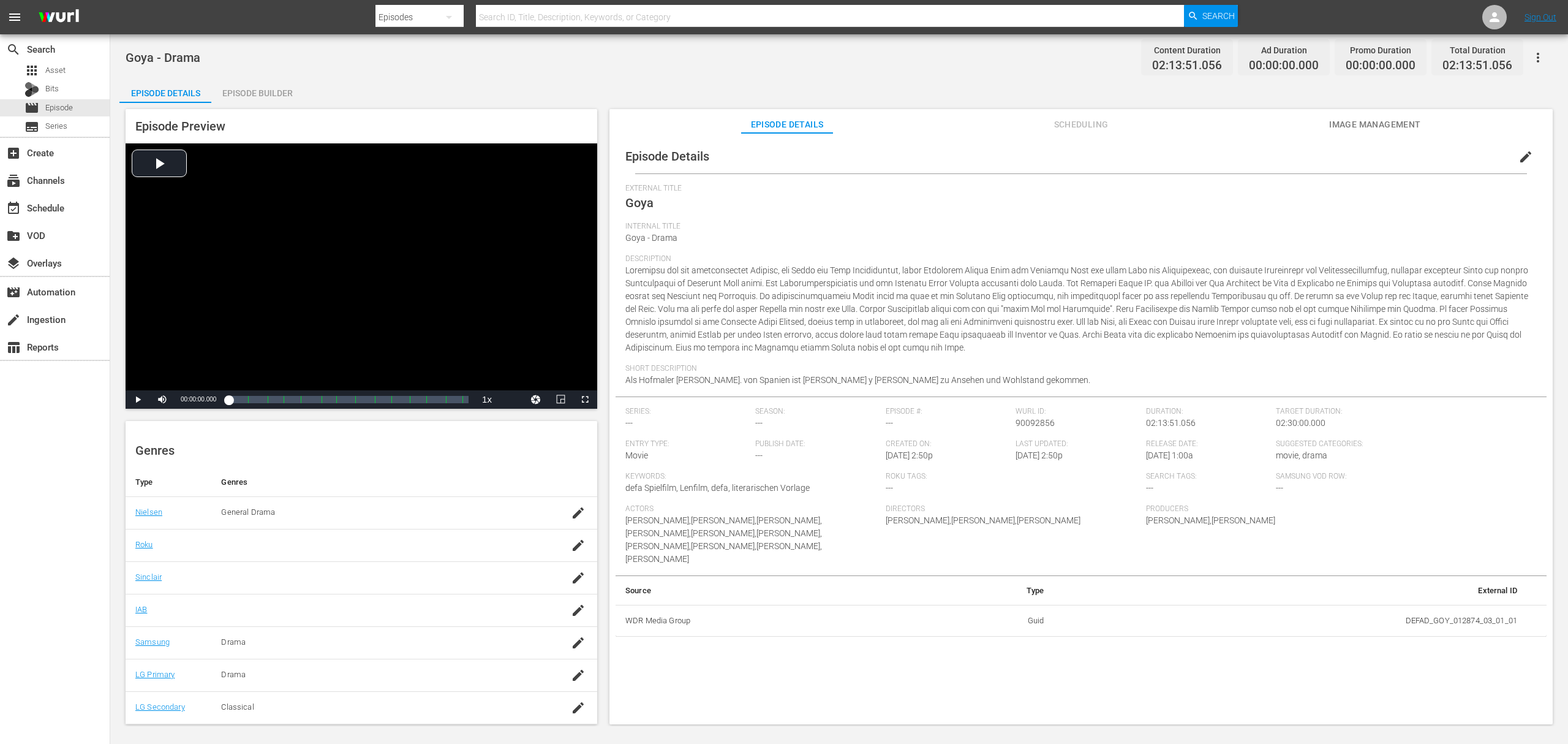
click at [1417, 135] on div "Episode Details edit External Title Goya Internal Title Goya - Drama Descriptio…" at bounding box center [1081, 434] width 944 height 603
click at [1405, 125] on span "Image Management" at bounding box center [1375, 124] width 92 height 15
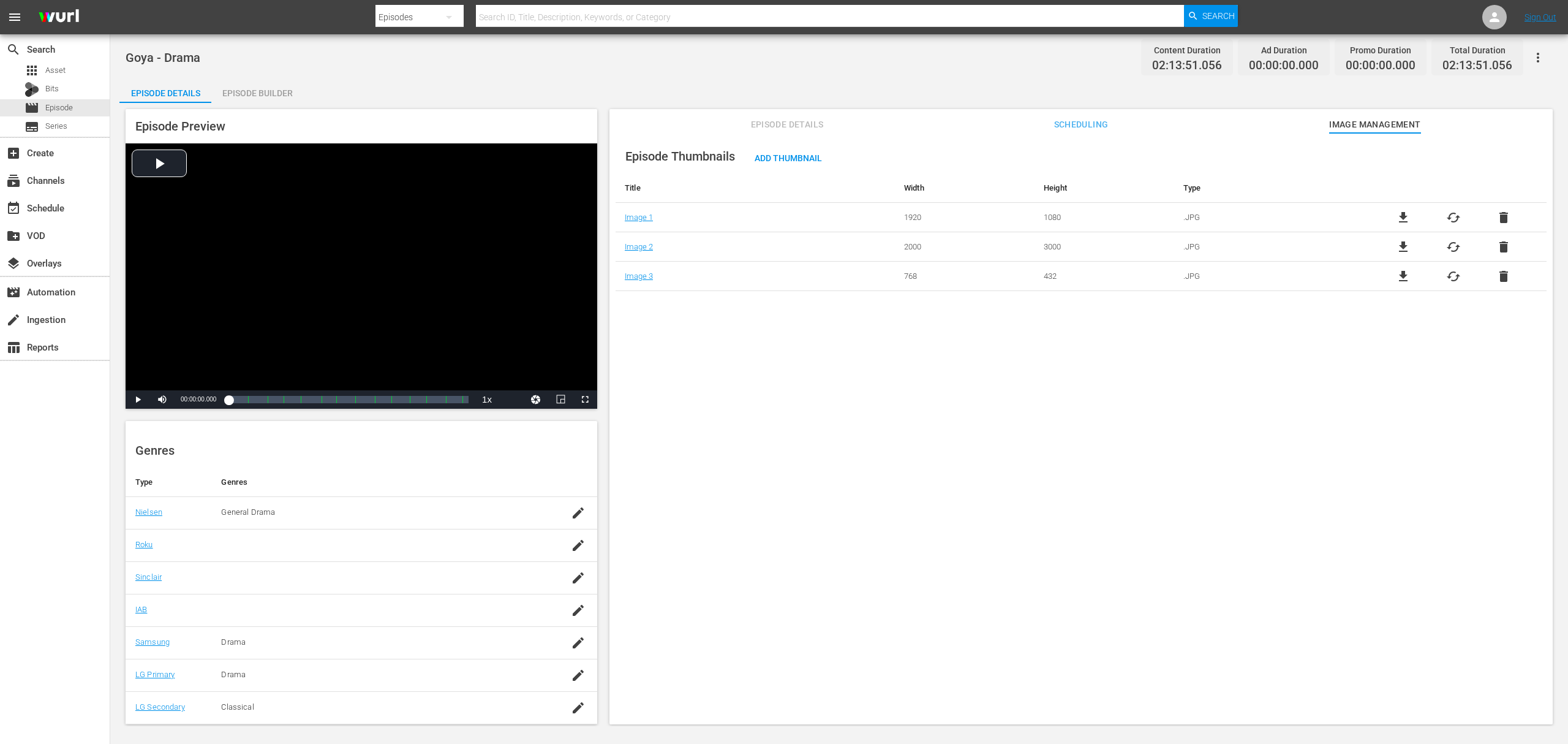
click at [765, 108] on div "Episode Preview Video Player is loading. Play Video Play Mute Current Time 00:0…" at bounding box center [839, 419] width 1439 height 631
click at [770, 113] on button "Episode Details" at bounding box center [787, 121] width 92 height 25
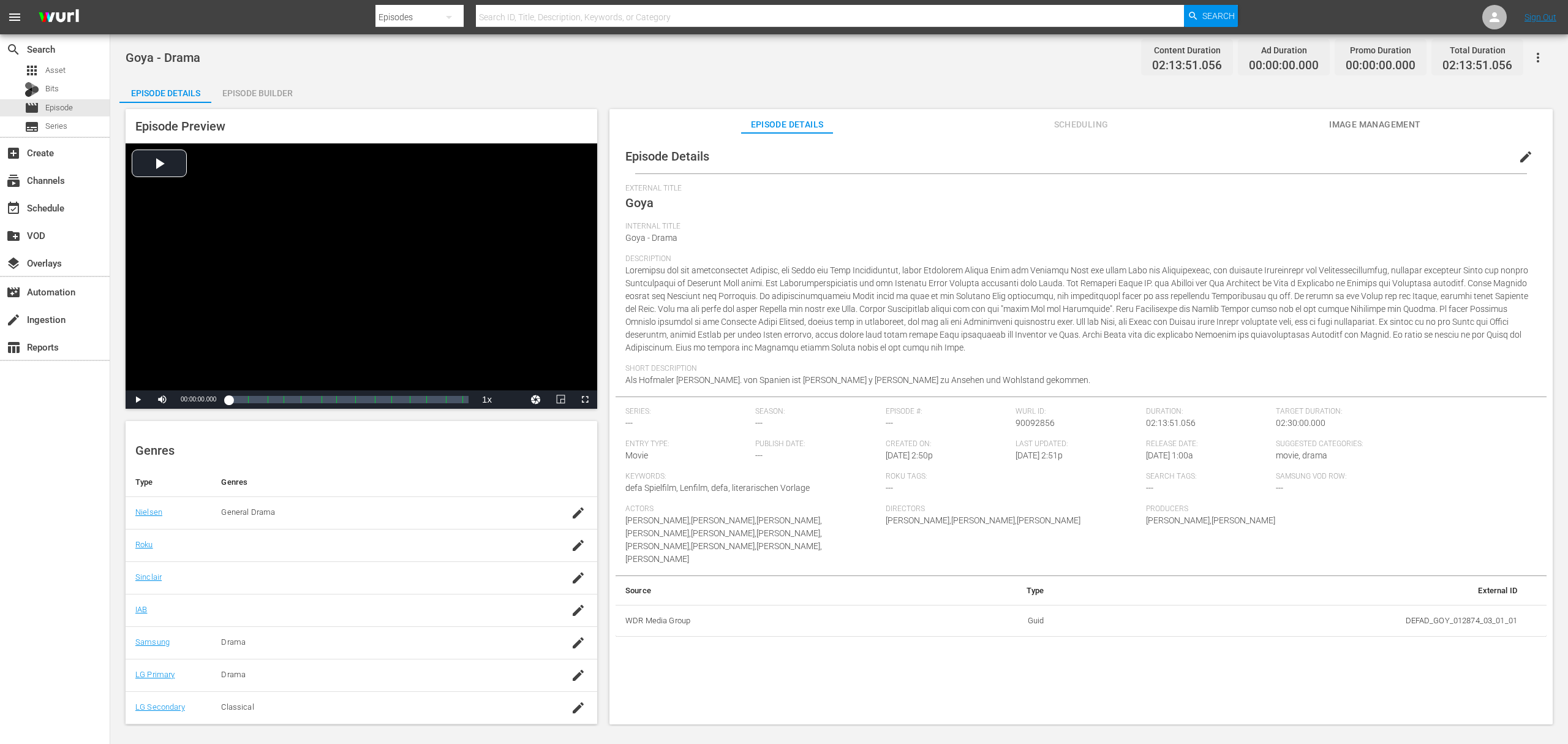
click at [1520, 158] on span "edit" at bounding box center [1526, 157] width 15 height 15
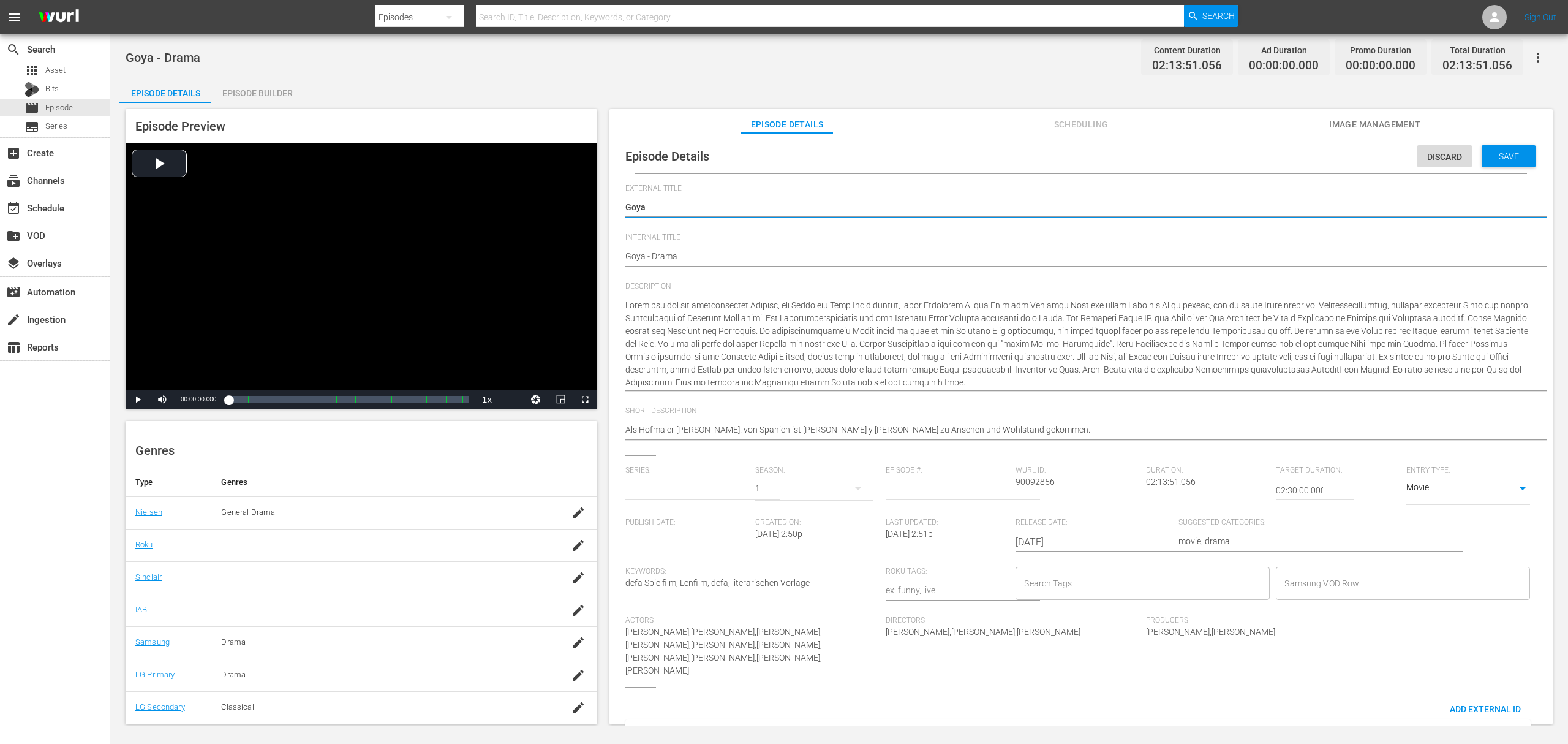
type input "No Series"
click at [1328, 592] on input "Samsung VOD Row" at bounding box center [1394, 583] width 225 height 22
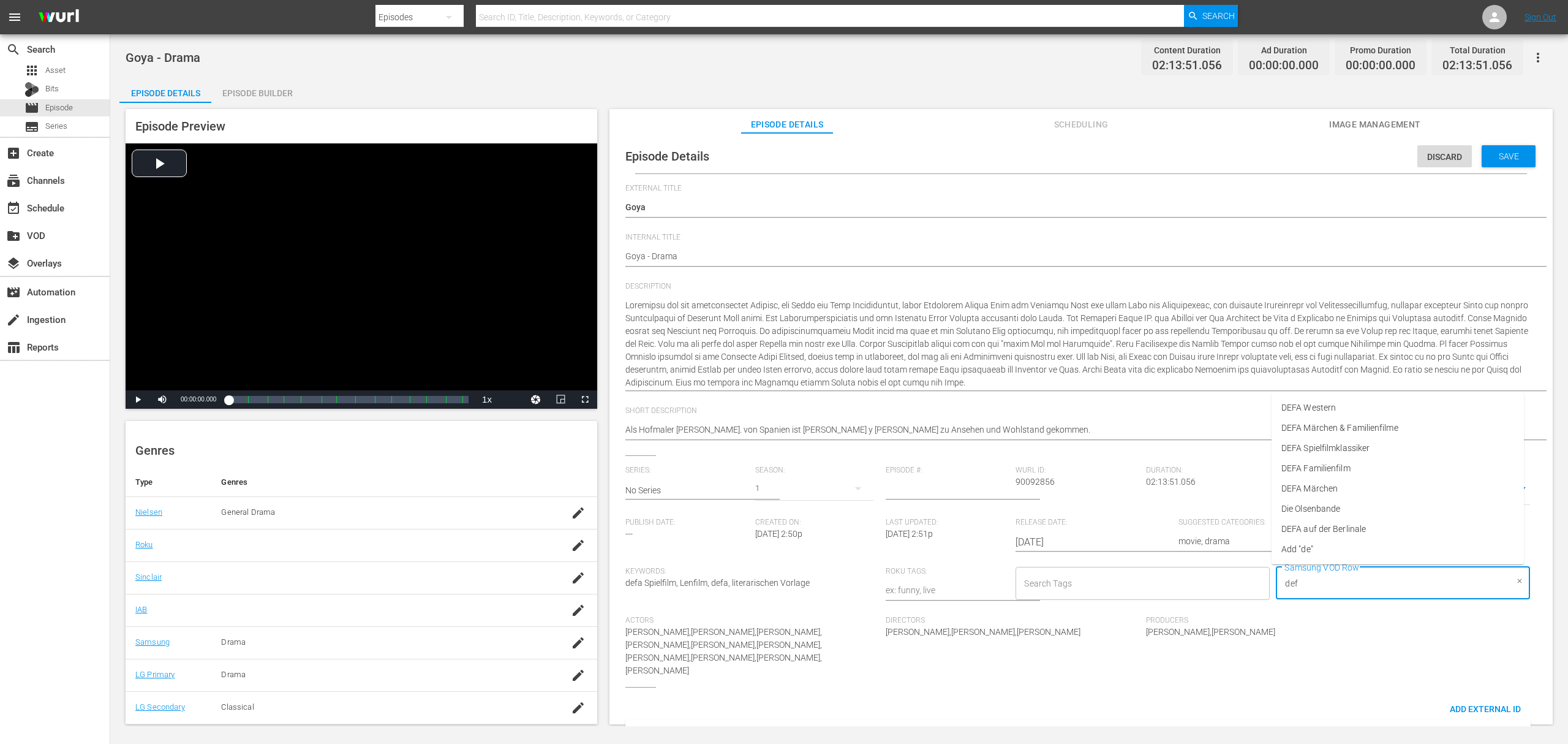
type input "defa"
click at [1349, 467] on span "DEFA Spielfilmklassiker" at bounding box center [1325, 468] width 88 height 13
click at [1508, 148] on div "Save" at bounding box center [1509, 156] width 54 height 22
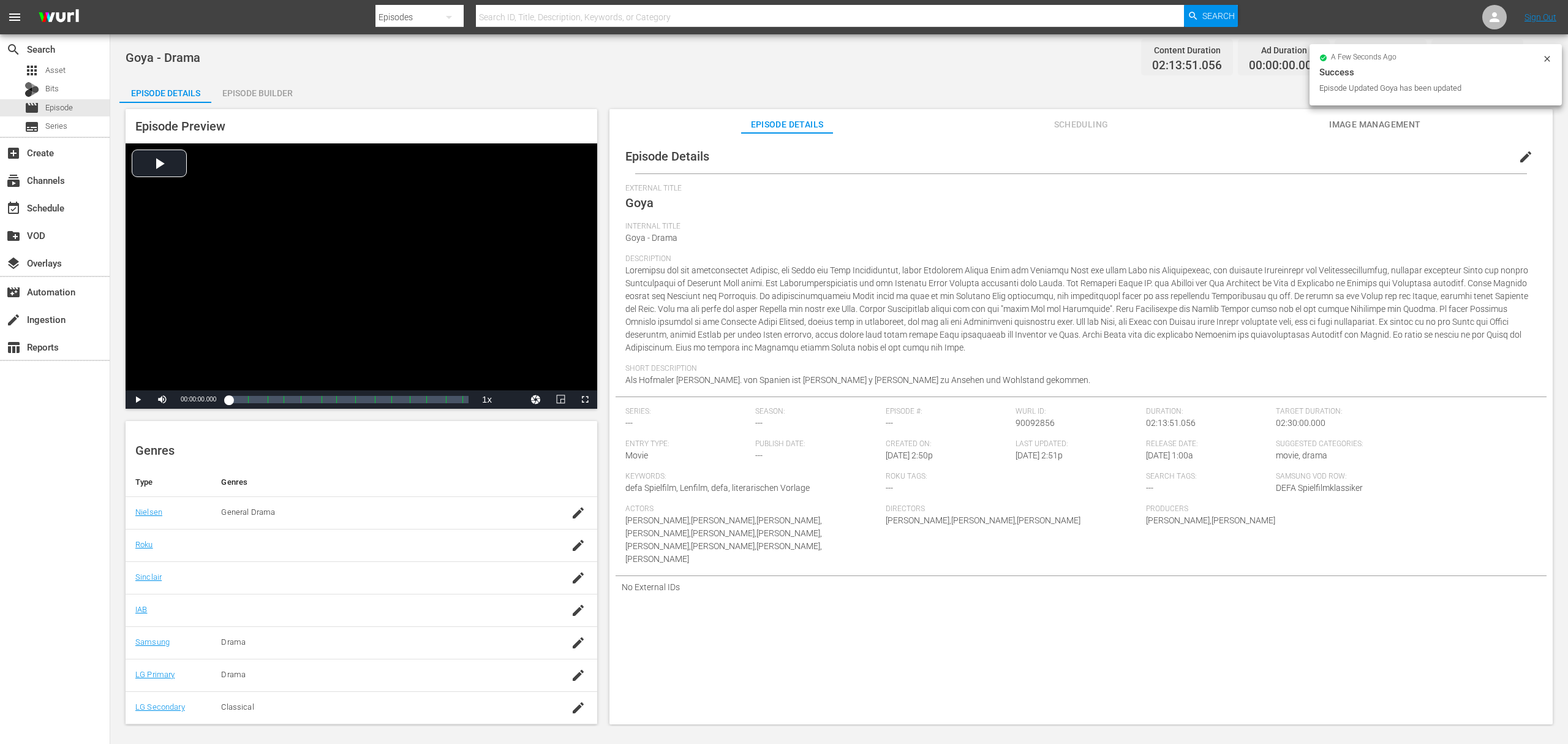
click at [240, 97] on div "Episode Builder" at bounding box center [257, 93] width 92 height 29
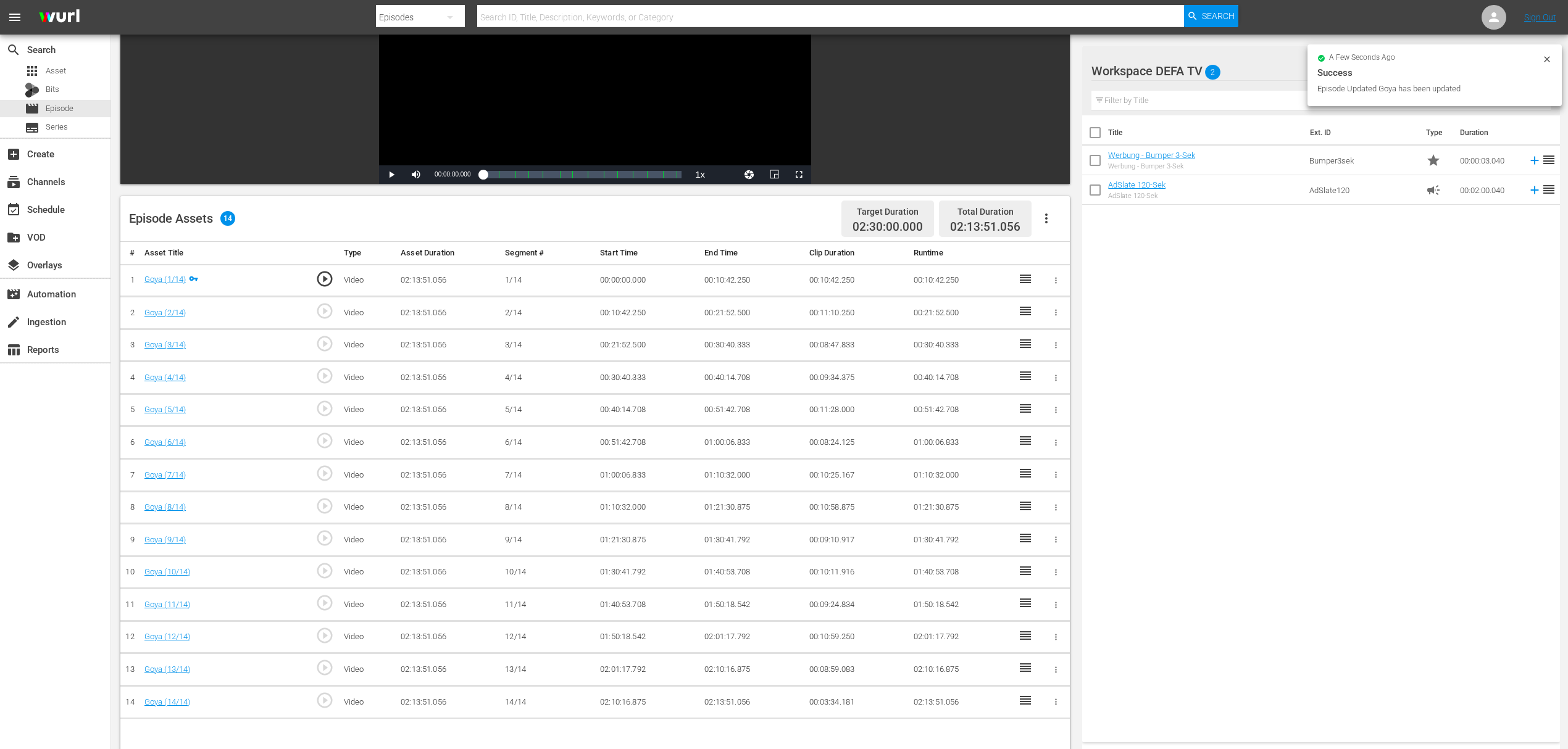
scroll to position [164, 0]
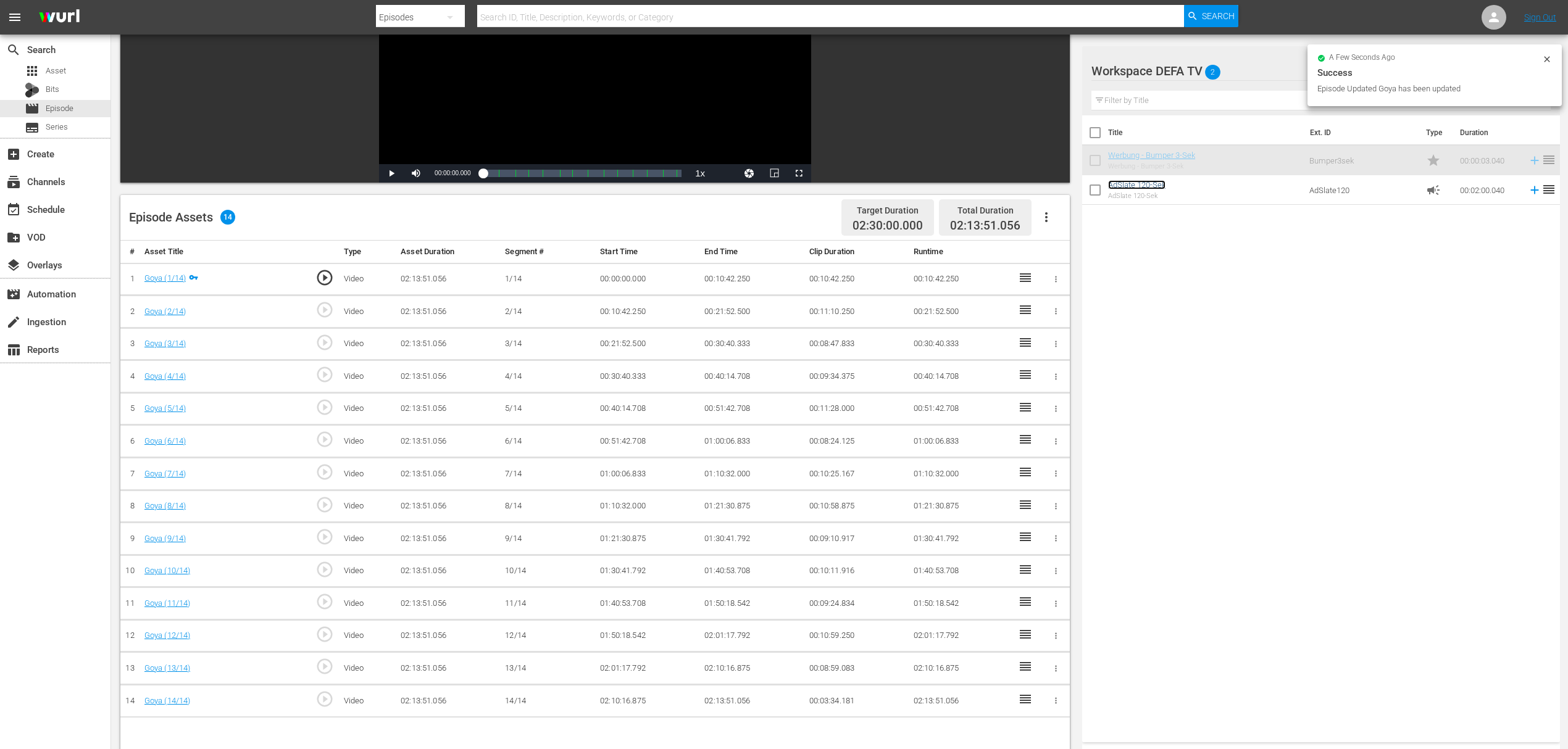
click at [1159, 183] on link "AdSlate 120-Sek" at bounding box center [1136, 185] width 57 height 9
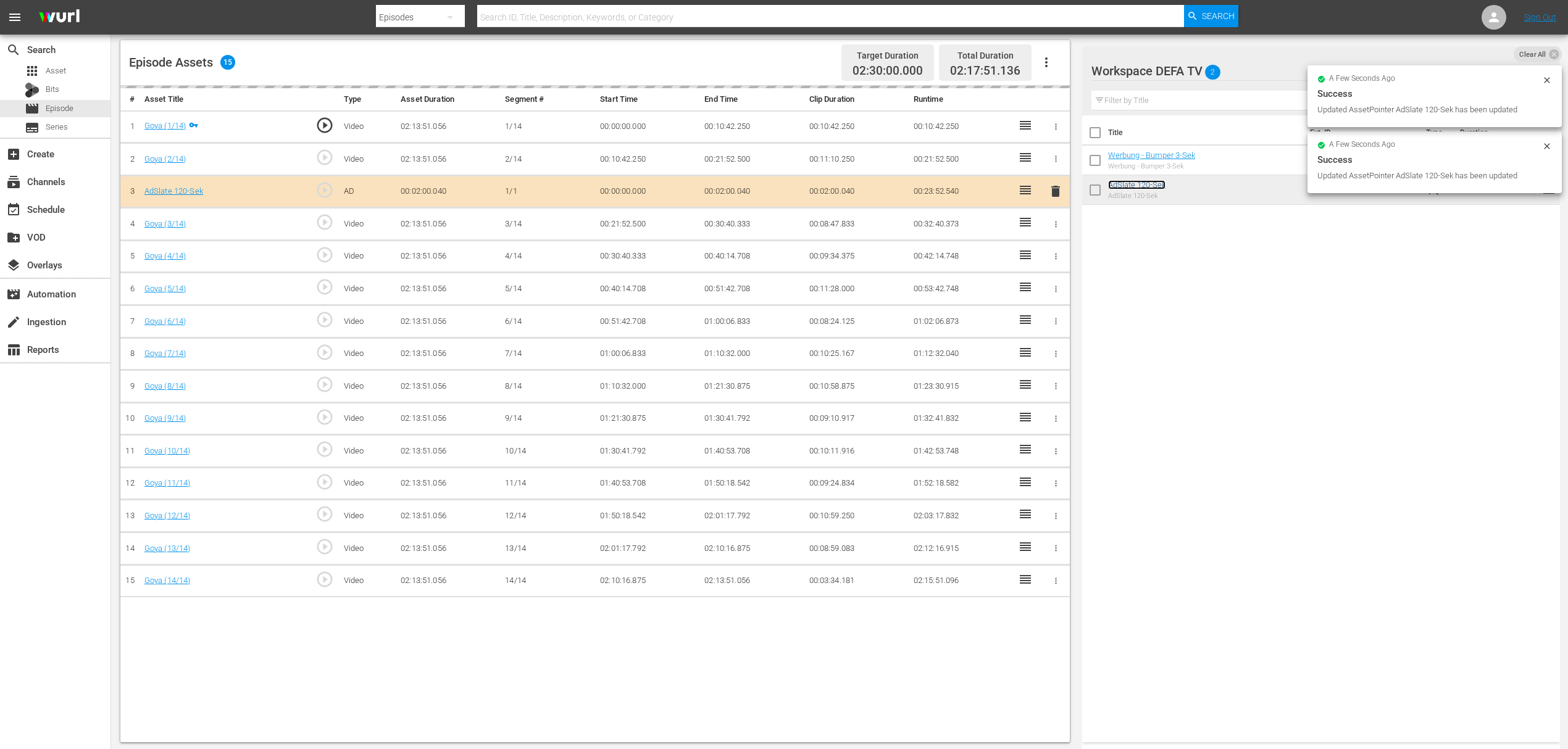
scroll to position [321, 0]
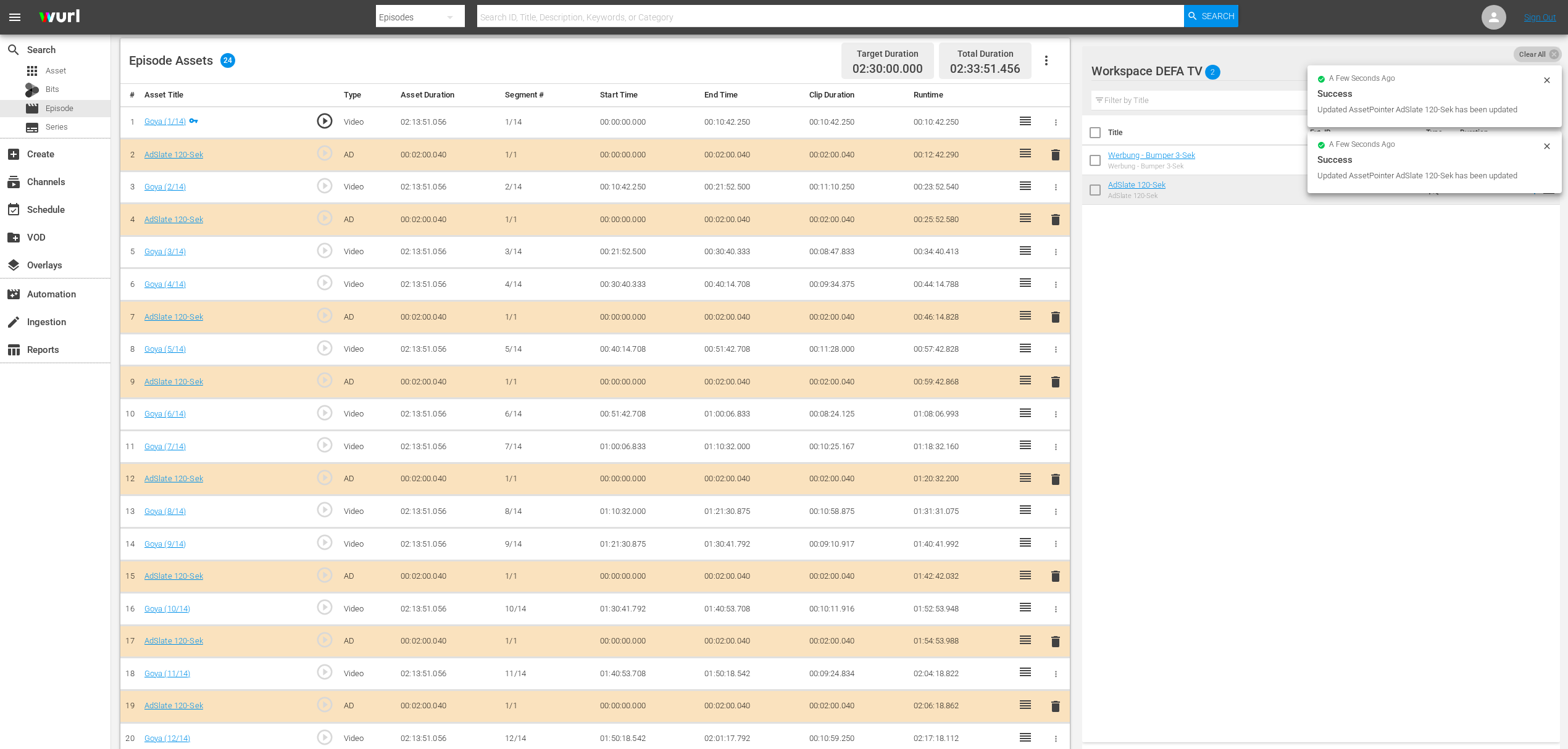
click at [1544, 40] on div "Video Player is loading. Play Video Play Mute Current Time 00:00:00.000 / Durat…" at bounding box center [840, 333] width 1438 height 1099
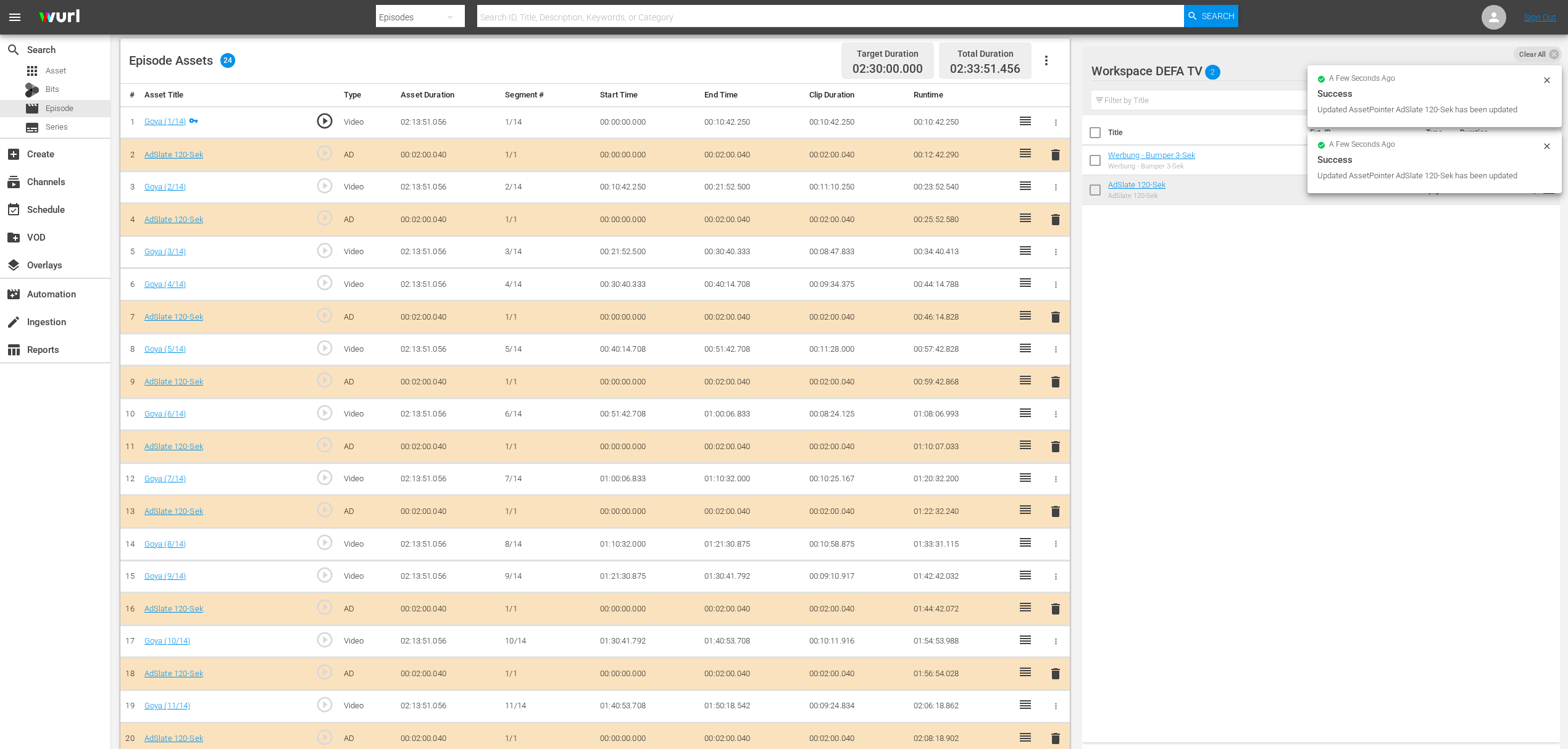
click at [1546, 43] on div "Video Player is loading. Play Video Play Mute Current Time 00:00:00.000 / Durat…" at bounding box center [840, 333] width 1438 height 1101
click at [1546, 49] on span "Clear All" at bounding box center [1532, 54] width 38 height 16
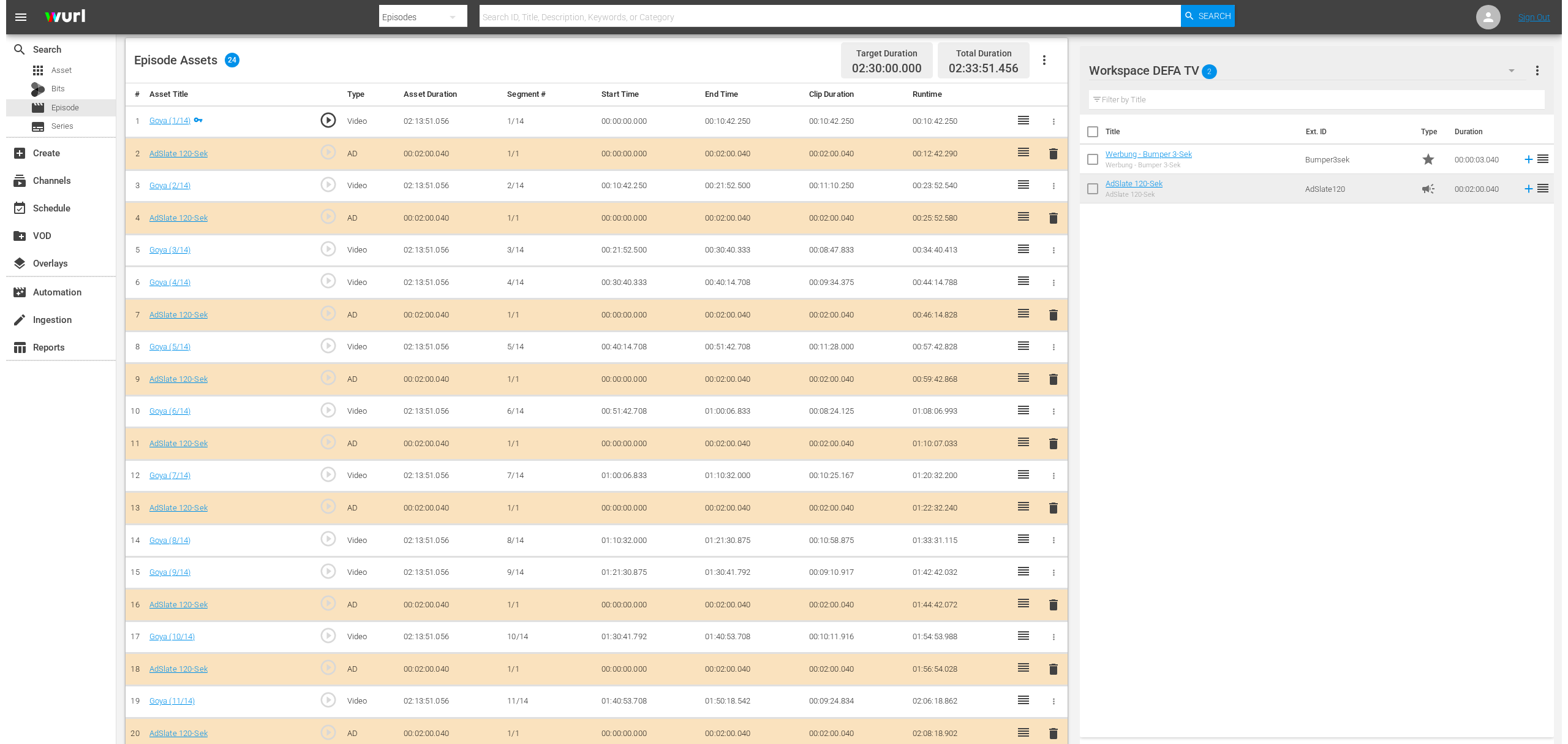
scroll to position [0, 0]
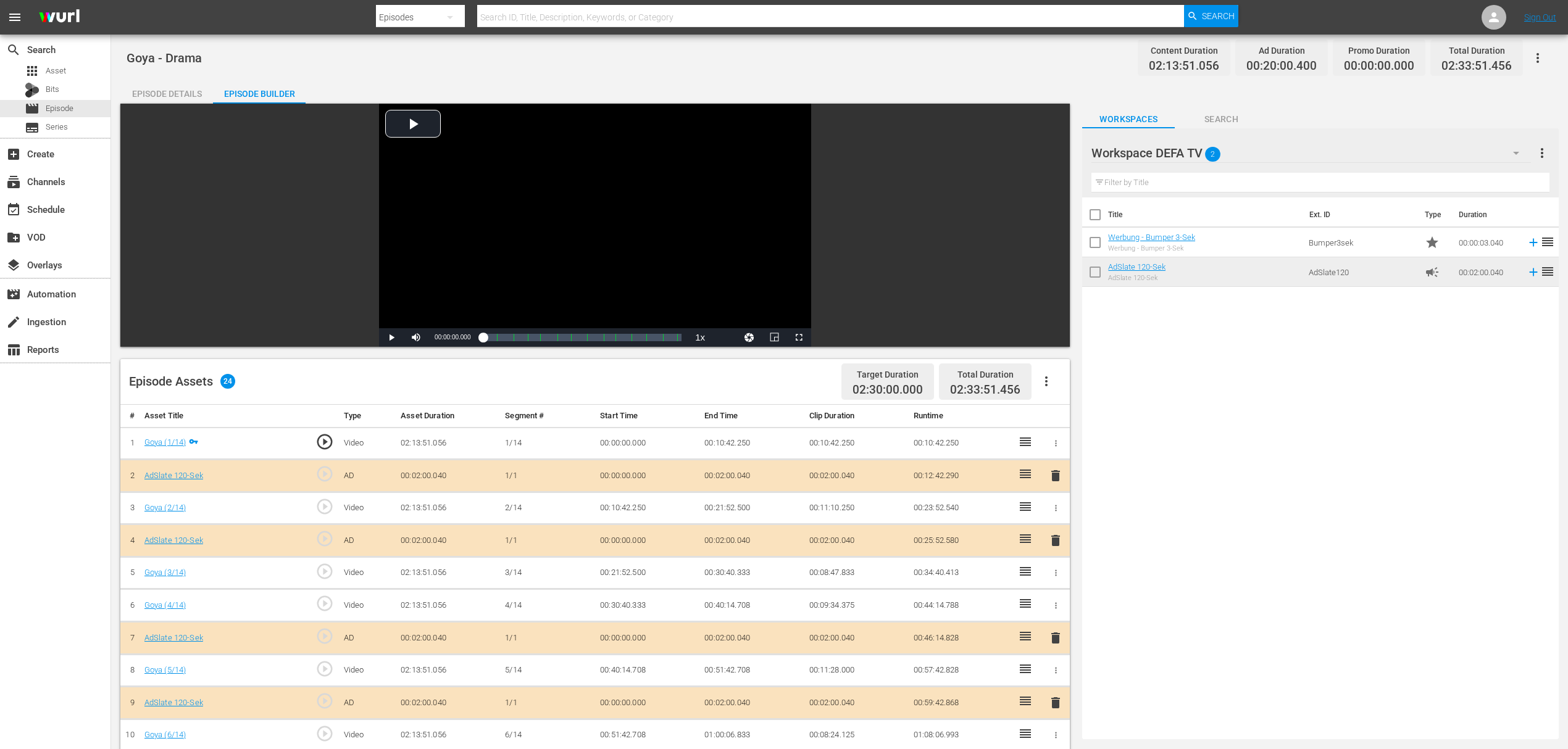
click at [1540, 53] on icon "button" at bounding box center [1537, 58] width 15 height 15
click at [1368, 59] on div "Add Episode to Workspace" at bounding box center [1449, 62] width 188 height 30
click at [43, 104] on div "movie Episode" at bounding box center [49, 109] width 49 height 17
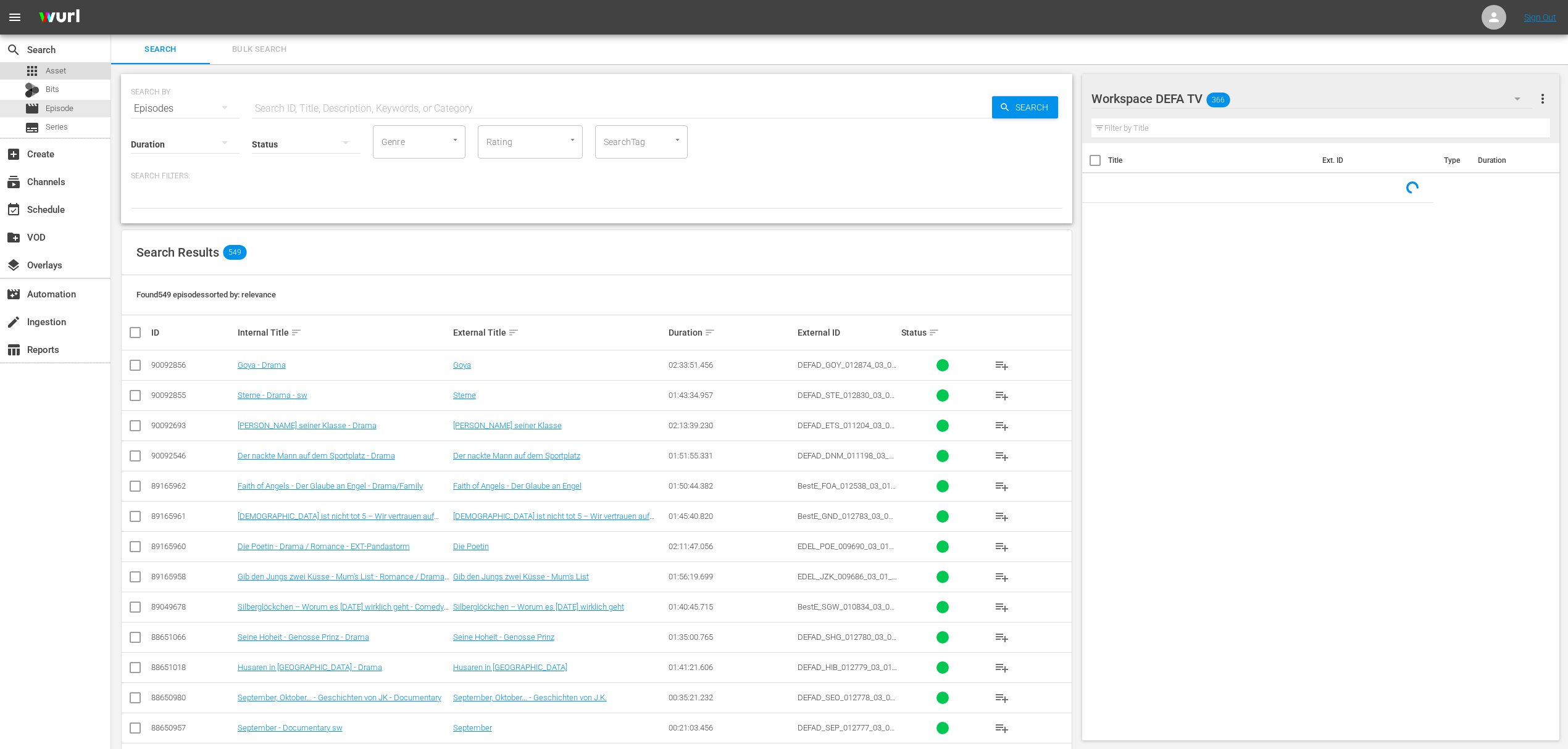
click at [64, 65] on div "apps Asset" at bounding box center [55, 71] width 111 height 17
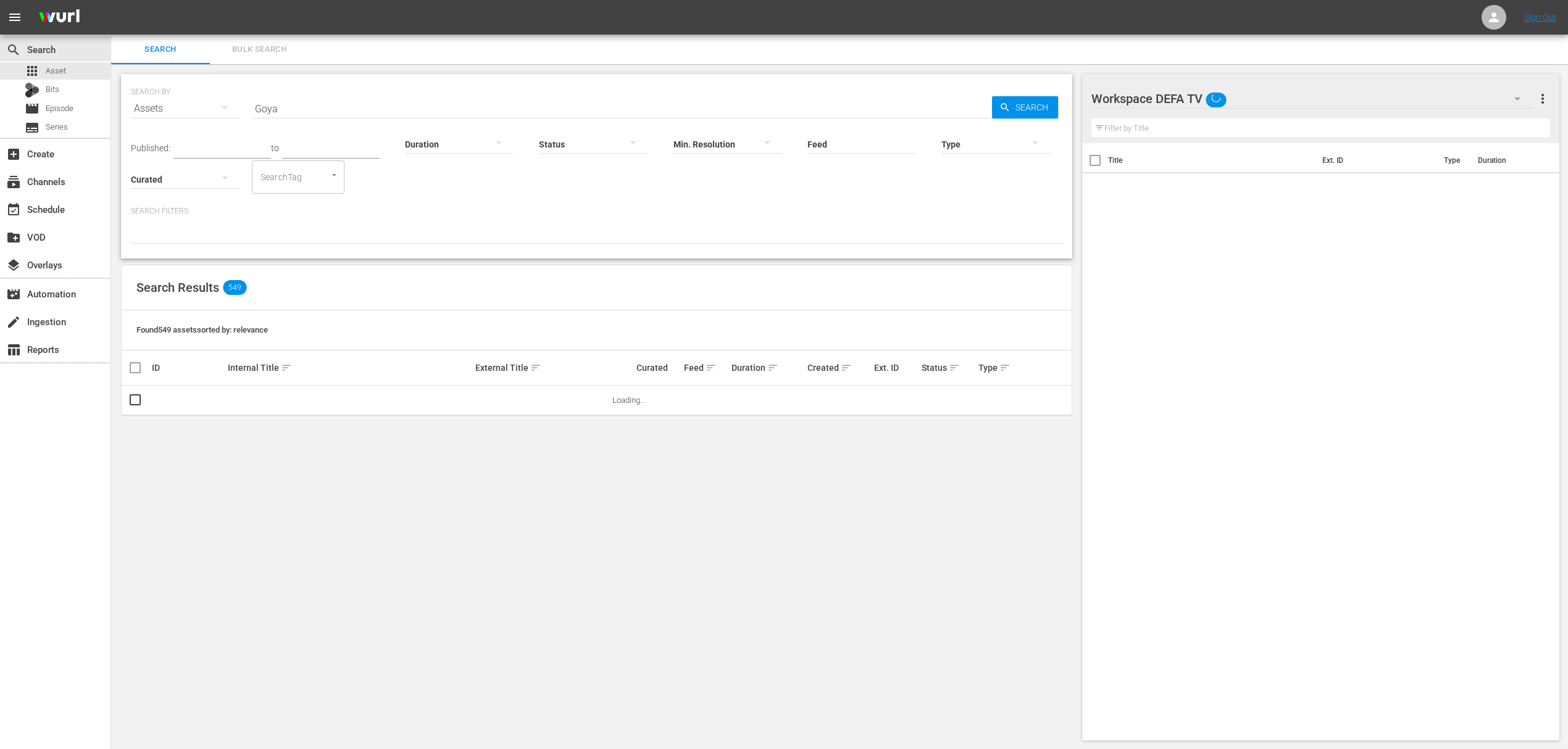
click at [299, 101] on input "Goya" at bounding box center [622, 109] width 740 height 30
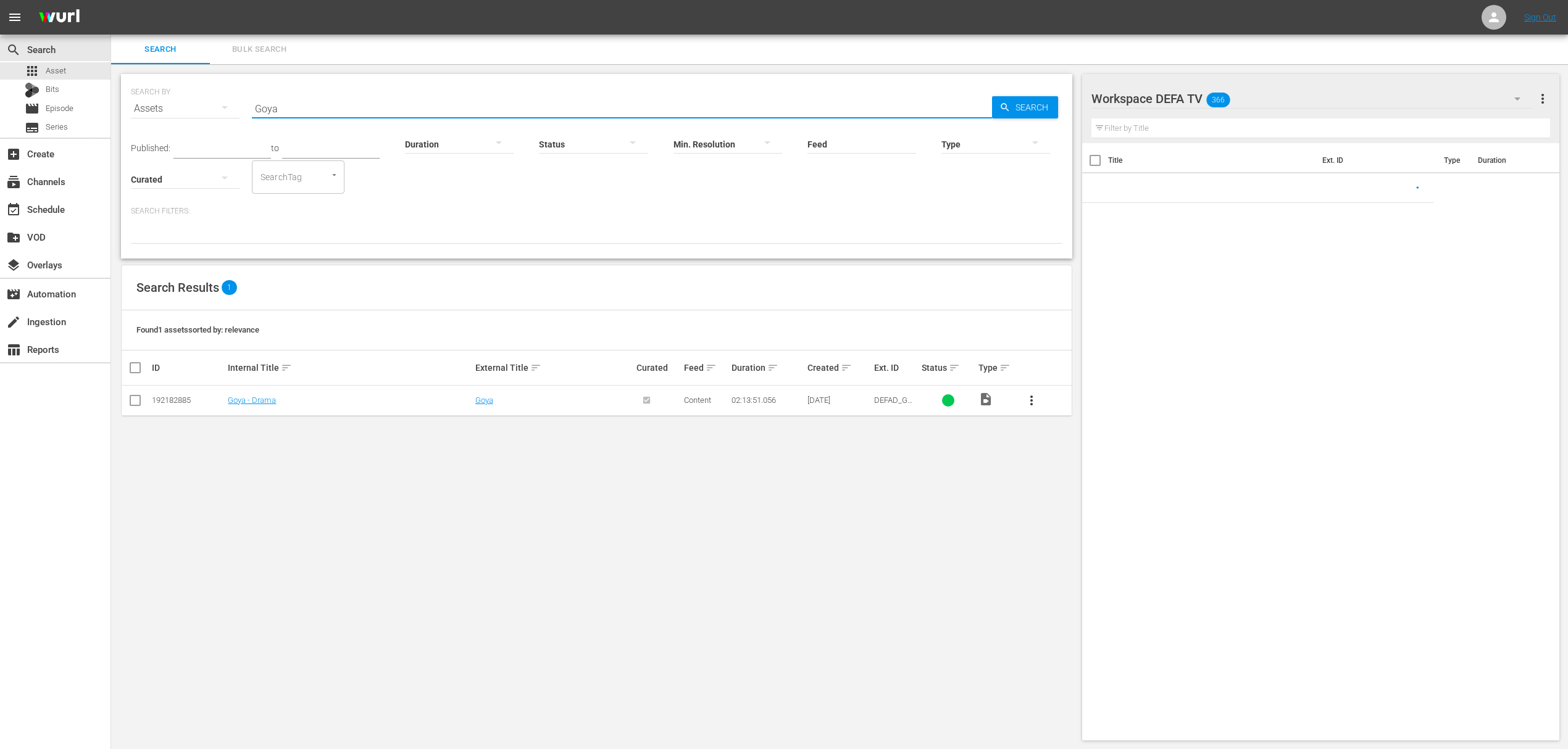
paste input "Sonnensucher"
paste input "text"
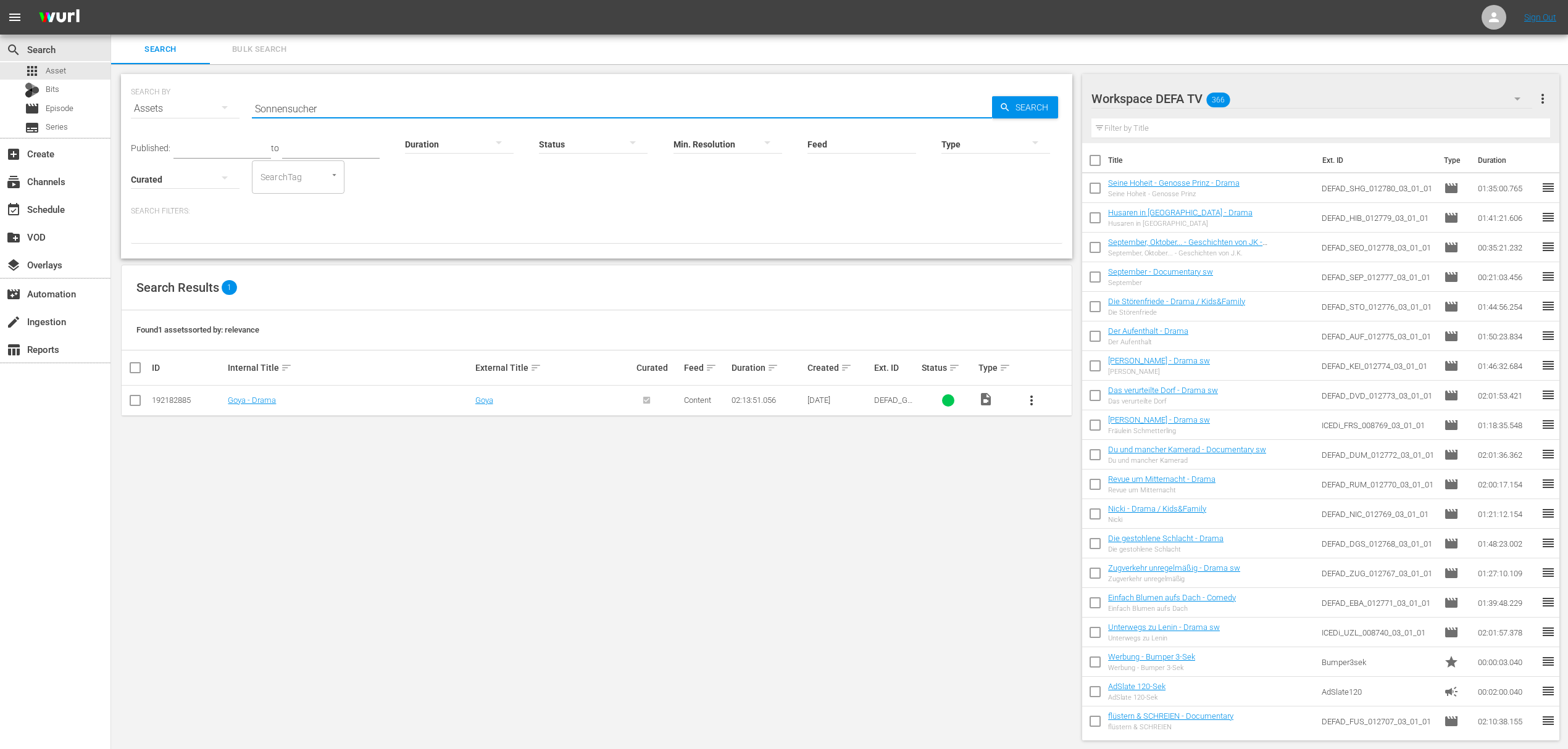
type input "Sonnensucher"
click at [463, 427] on div "SEARCH BY Search By Assets Search ID, Title, Description, Keywords, or Category…" at bounding box center [597, 407] width 971 height 686
click at [1031, 395] on span "more_vert" at bounding box center [1031, 400] width 15 height 15
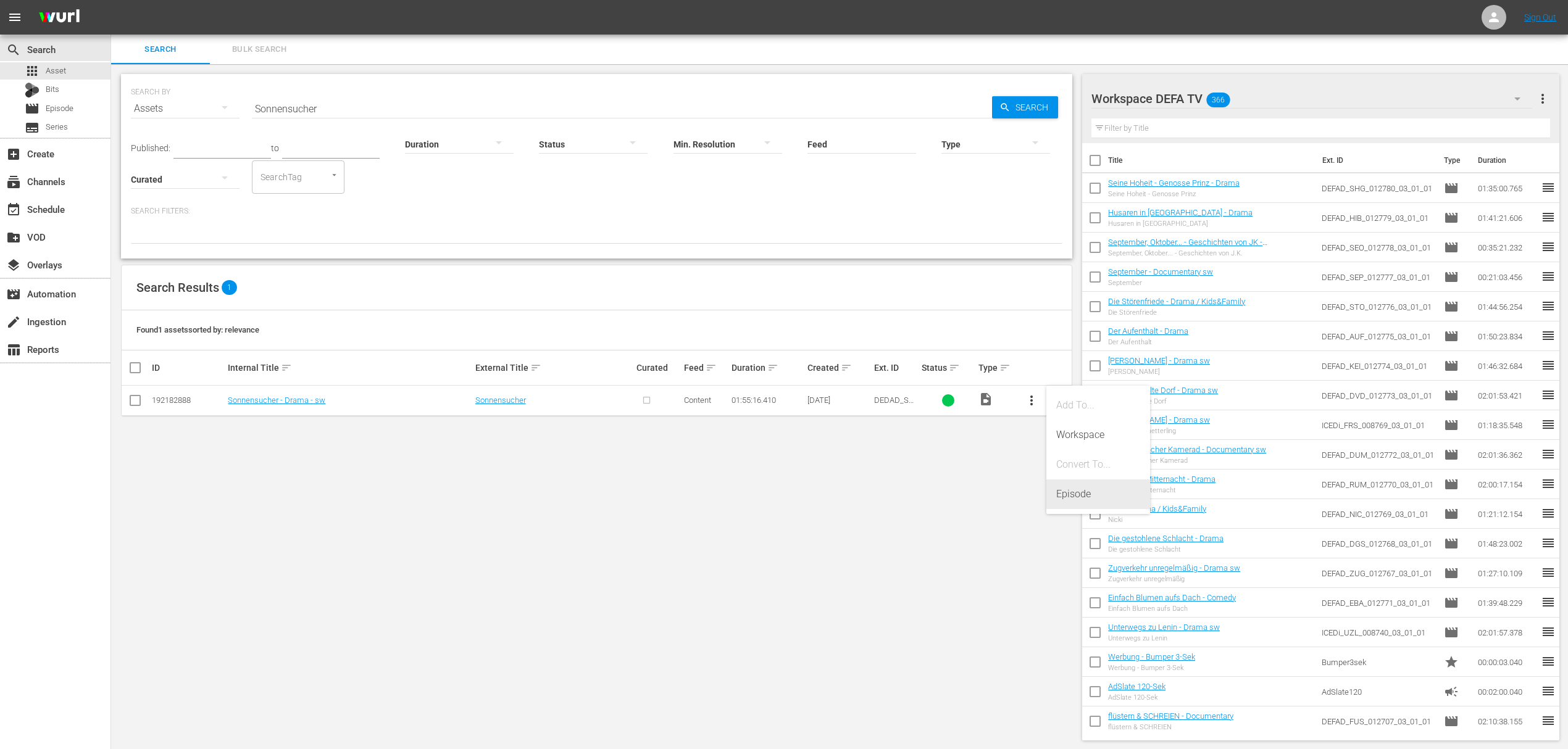
click at [1075, 493] on div "Episode" at bounding box center [1098, 494] width 84 height 30
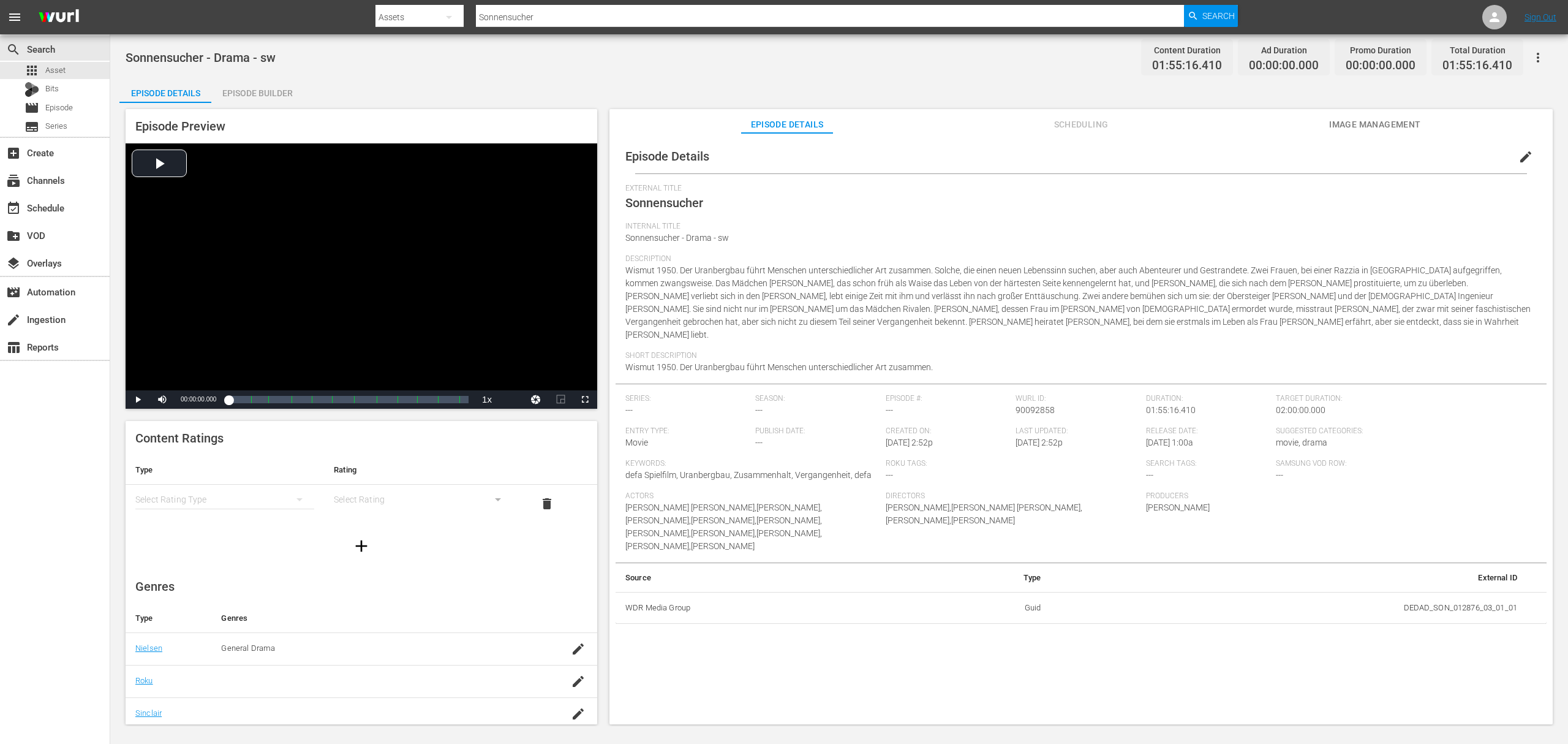
click at [259, 506] on div "simple table" at bounding box center [225, 499] width 179 height 35
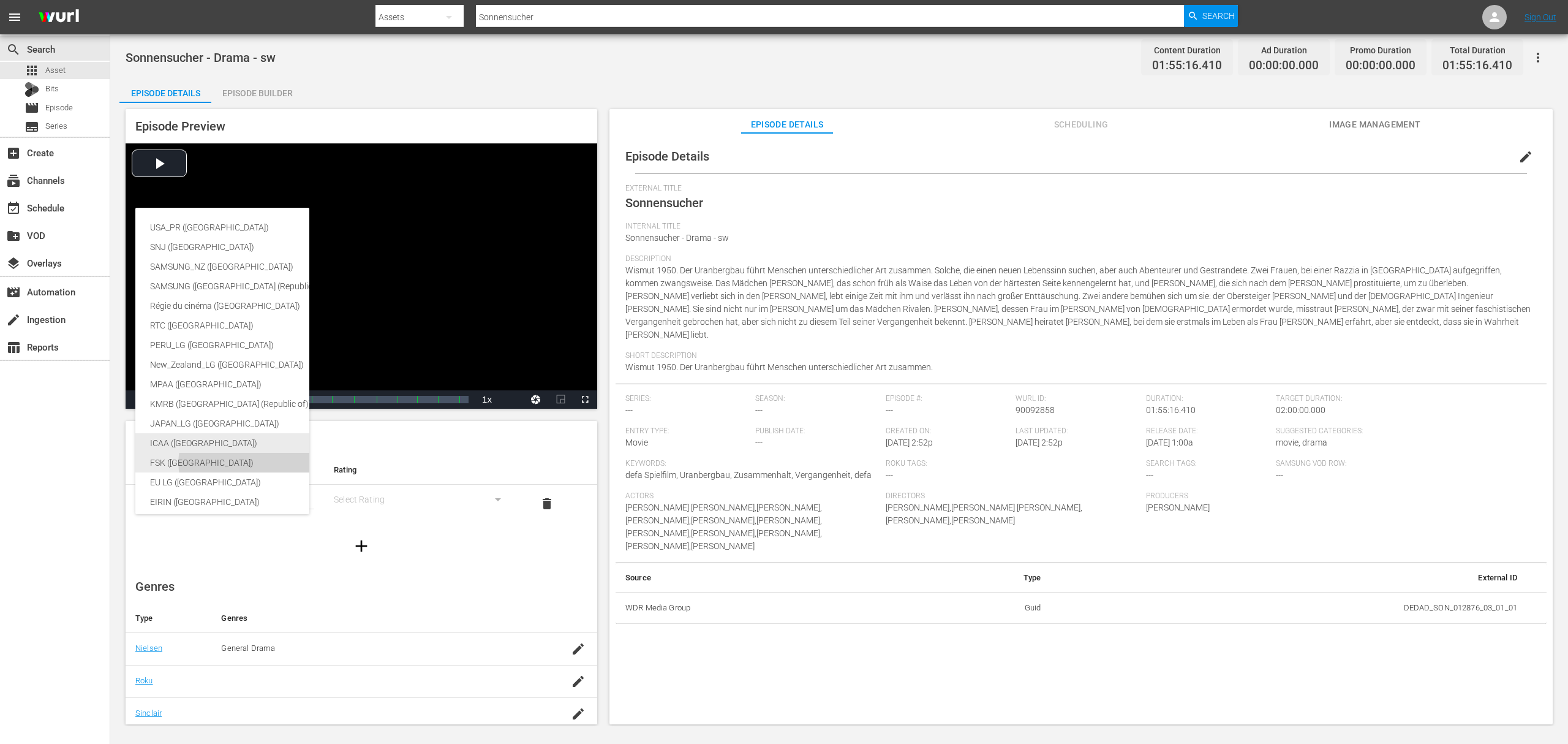
click at [219, 464] on div "FSK ([GEOGRAPHIC_DATA])" at bounding box center [291, 462] width 281 height 20
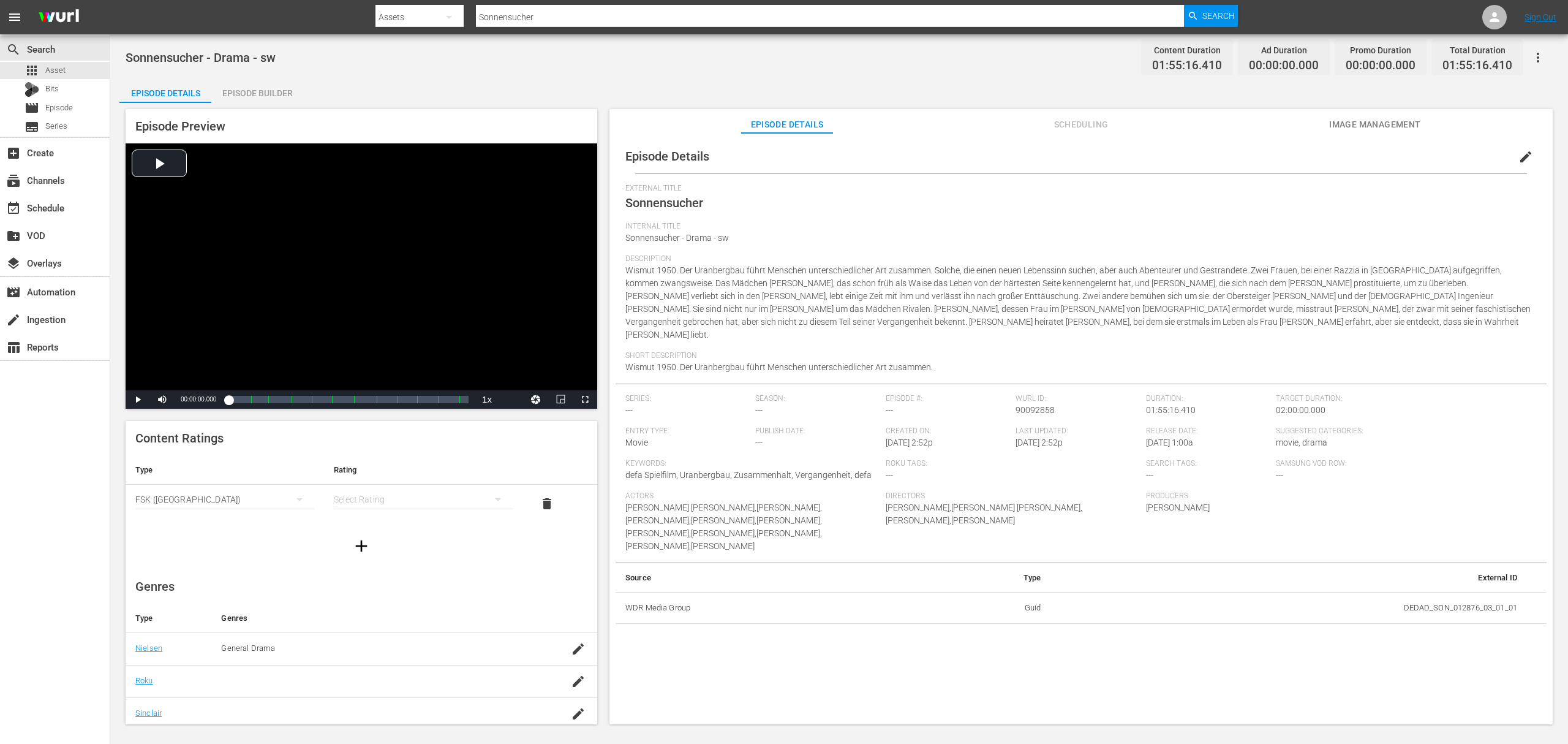
click at [417, 503] on div "USA_PR (United States of America) SNJ (Brazil) SAMSUNG_NZ (New Zealand) SAMSUNG…" at bounding box center [784, 372] width 1568 height 744
click at [403, 500] on div "simple table" at bounding box center [423, 499] width 179 height 35
click at [389, 540] on div "FSK 12" at bounding box center [415, 543] width 144 height 20
drag, startPoint x: 564, startPoint y: 626, endPoint x: 566, endPoint y: 633, distance: 7.3
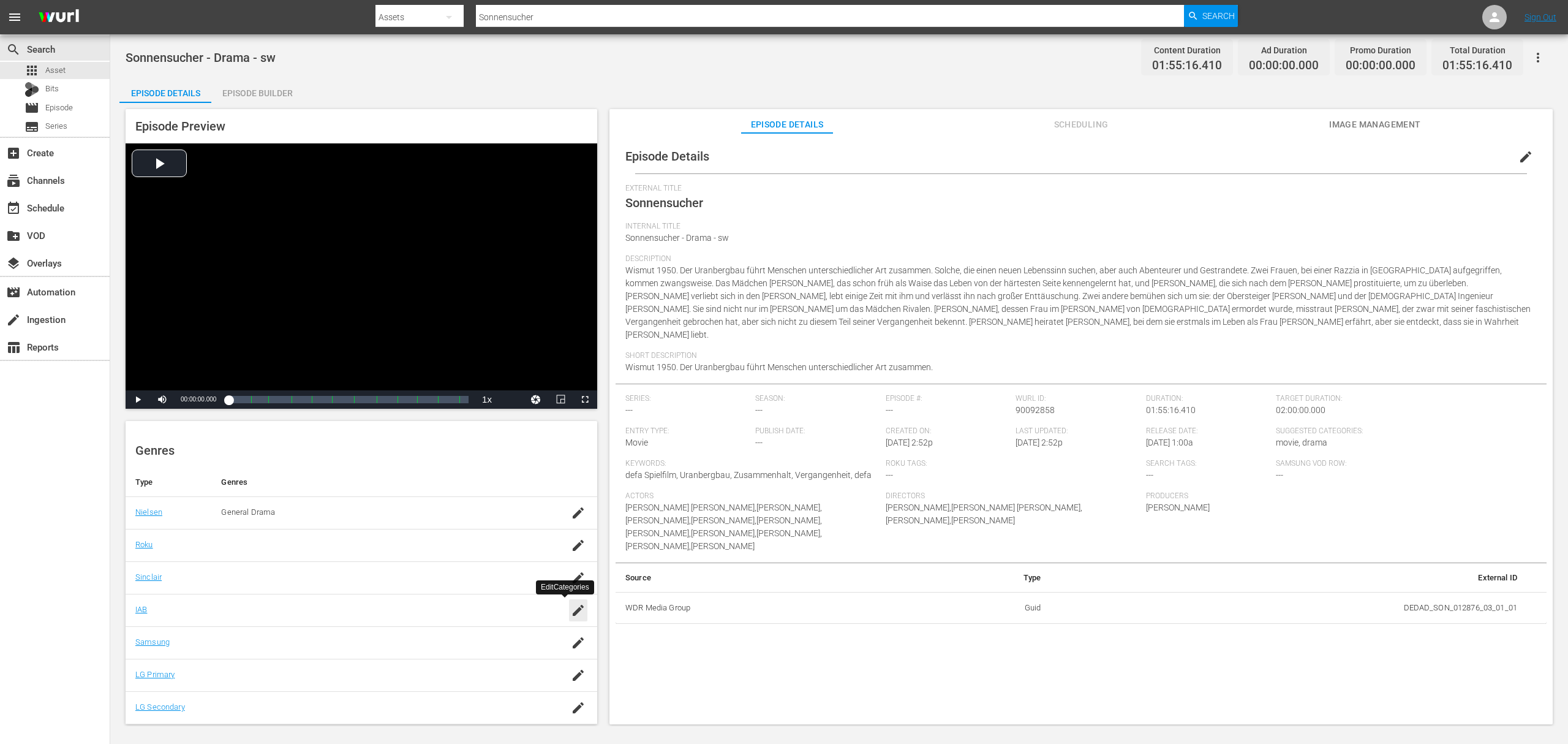
click at [564, 628] on td at bounding box center [571, 643] width 52 height 33
click at [571, 640] on icon "button" at bounding box center [578, 643] width 15 height 15
drag, startPoint x: 421, startPoint y: 689, endPoint x: 476, endPoint y: 685, distance: 55.1
click at [423, 689] on div "Drama (G1001)" at bounding box center [388, 683] width 248 height 29
type input "dra"
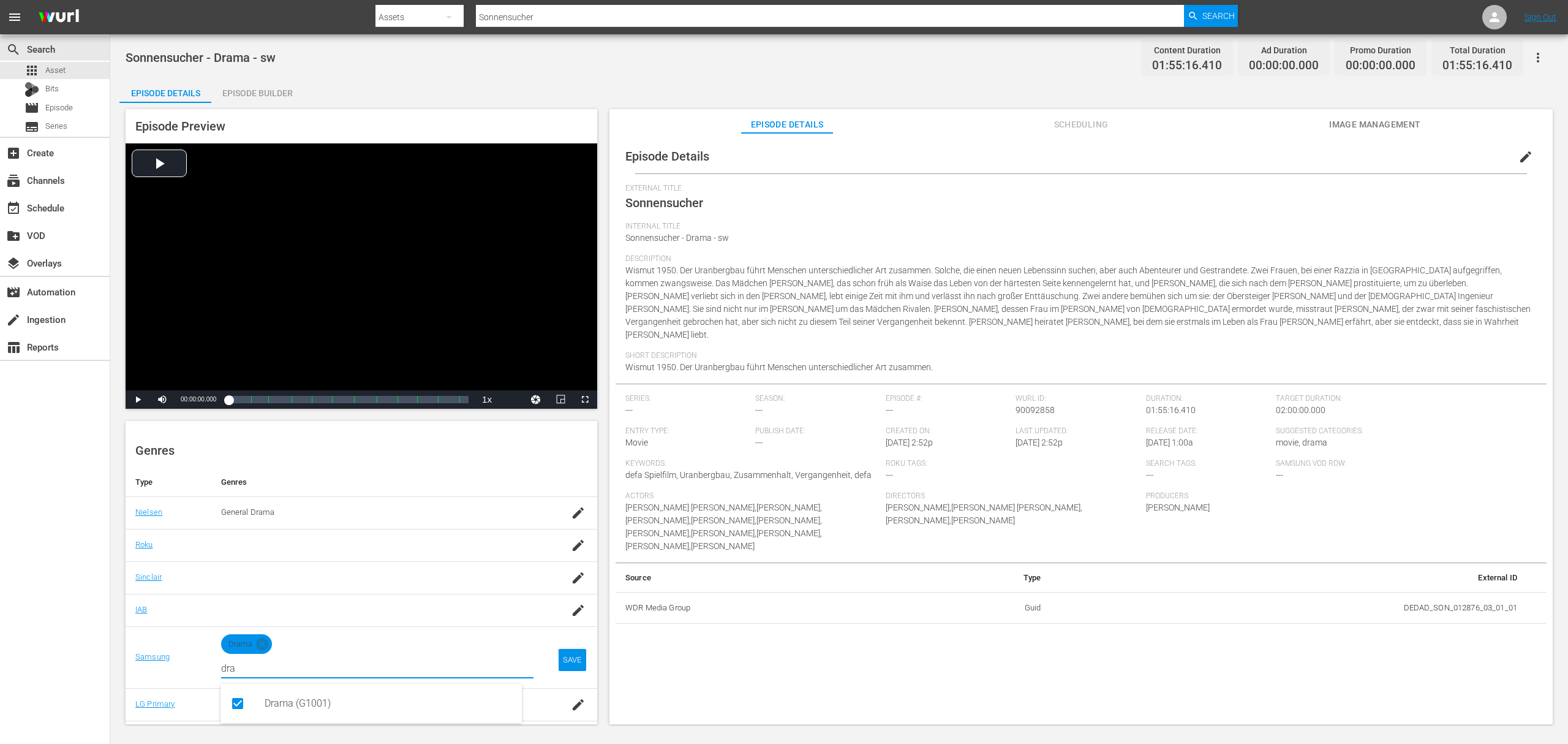
click at [571, 671] on td "SAVE" at bounding box center [570, 657] width 54 height 62
click at [560, 675] on td "SAVE" at bounding box center [570, 657] width 54 height 62
click at [559, 668] on div "SAVE" at bounding box center [572, 660] width 28 height 22
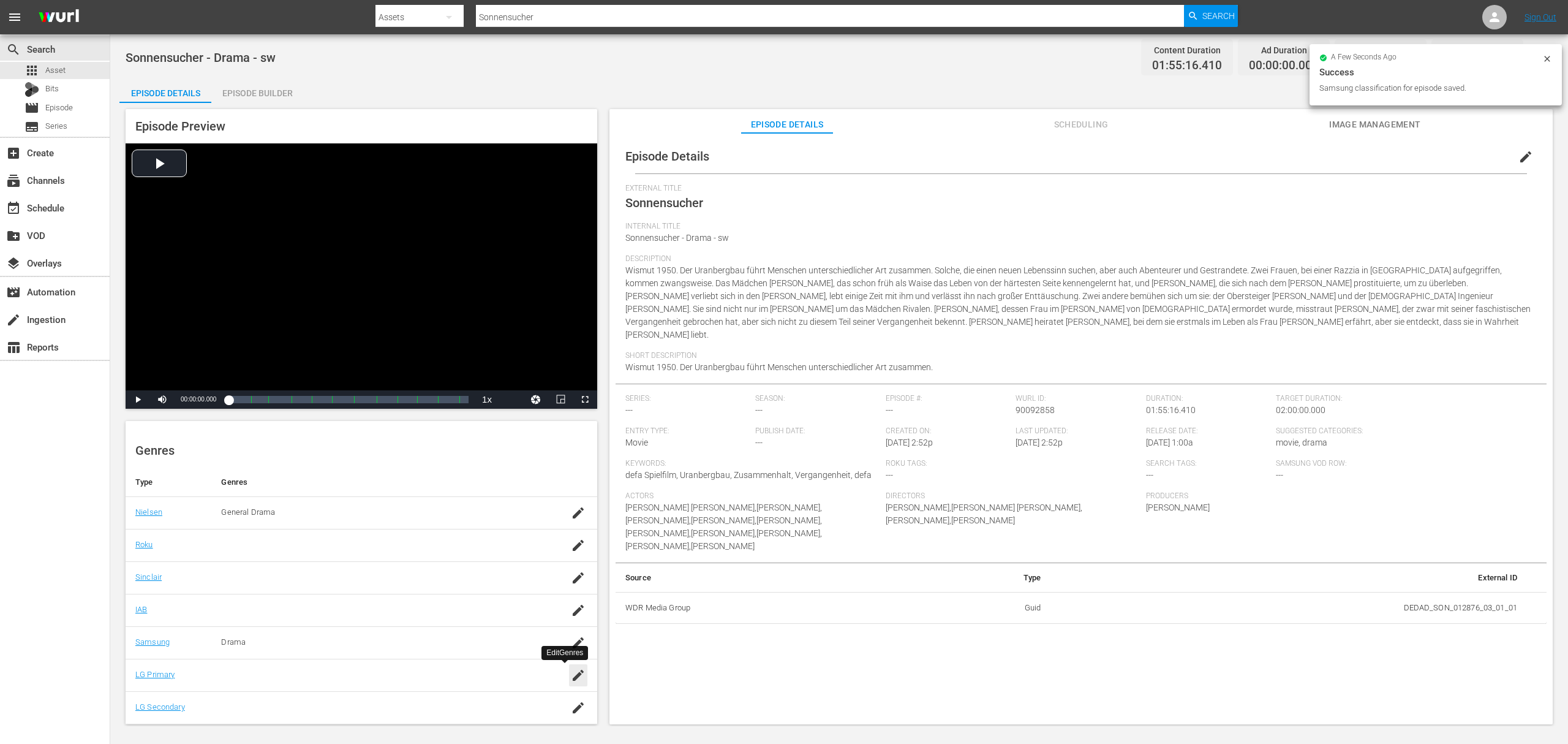
click at [571, 682] on icon "button" at bounding box center [578, 675] width 15 height 15
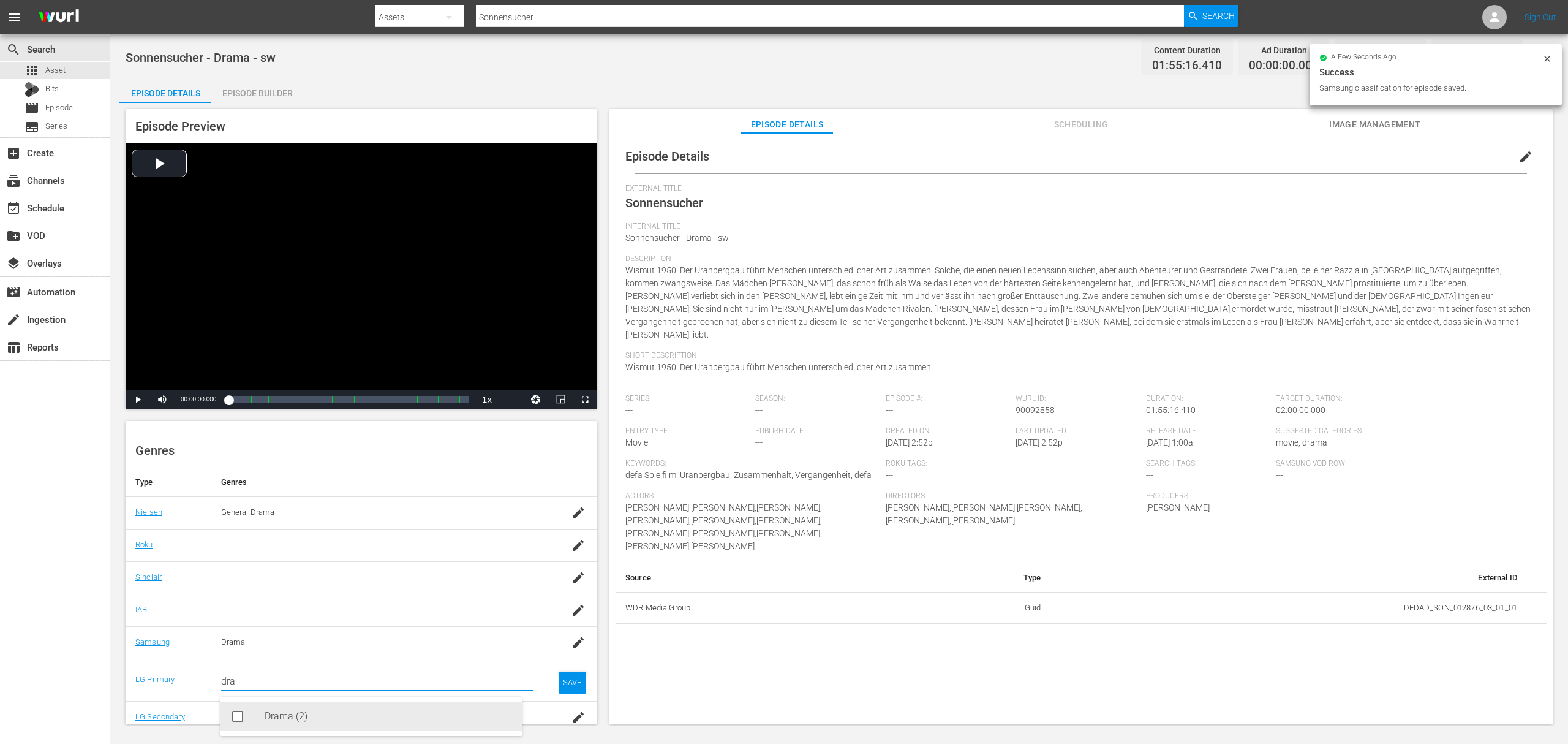
click at [376, 726] on div "Drama (2)" at bounding box center [388, 716] width 248 height 29
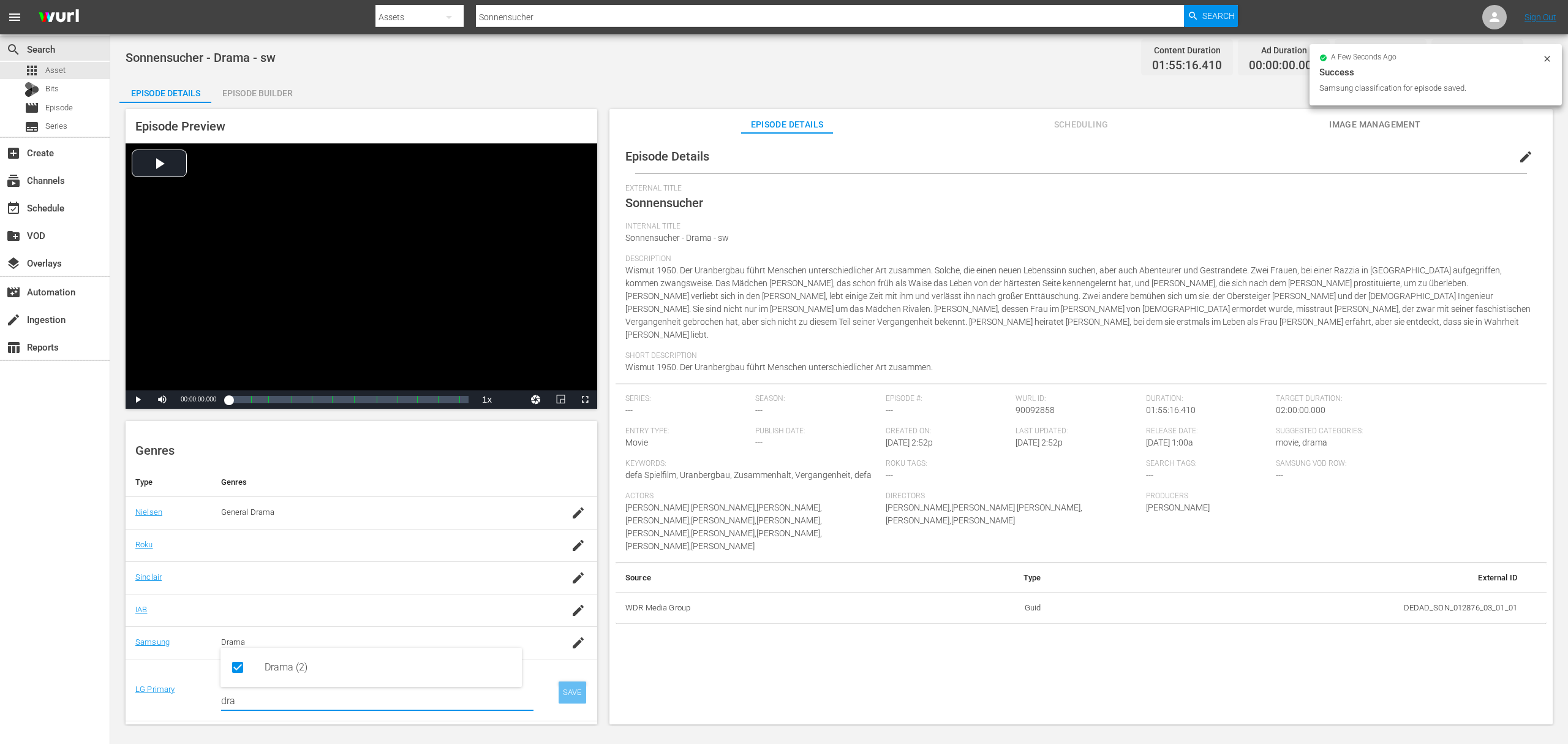
type input "dra"
click at [568, 692] on div "SAVE" at bounding box center [572, 692] width 28 height 22
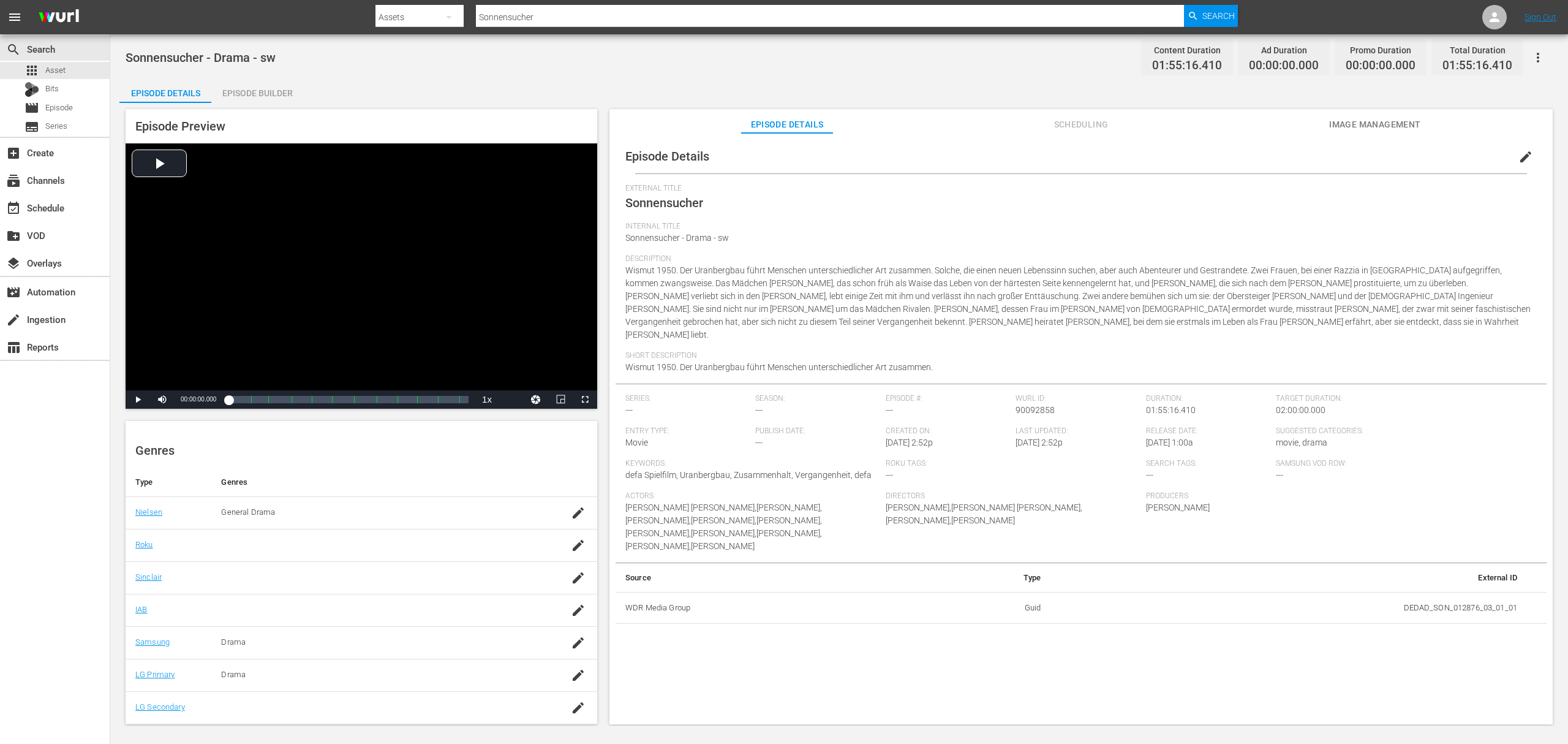
drag, startPoint x: 579, startPoint y: 713, endPoint x: 564, endPoint y: 711, distance: 15.1
click at [577, 713] on td at bounding box center [571, 707] width 52 height 33
drag, startPoint x: 554, startPoint y: 700, endPoint x: 447, endPoint y: 702, distance: 107.0
click at [554, 700] on td at bounding box center [571, 707] width 52 height 33
click at [571, 706] on icon "button" at bounding box center [578, 707] width 15 height 15
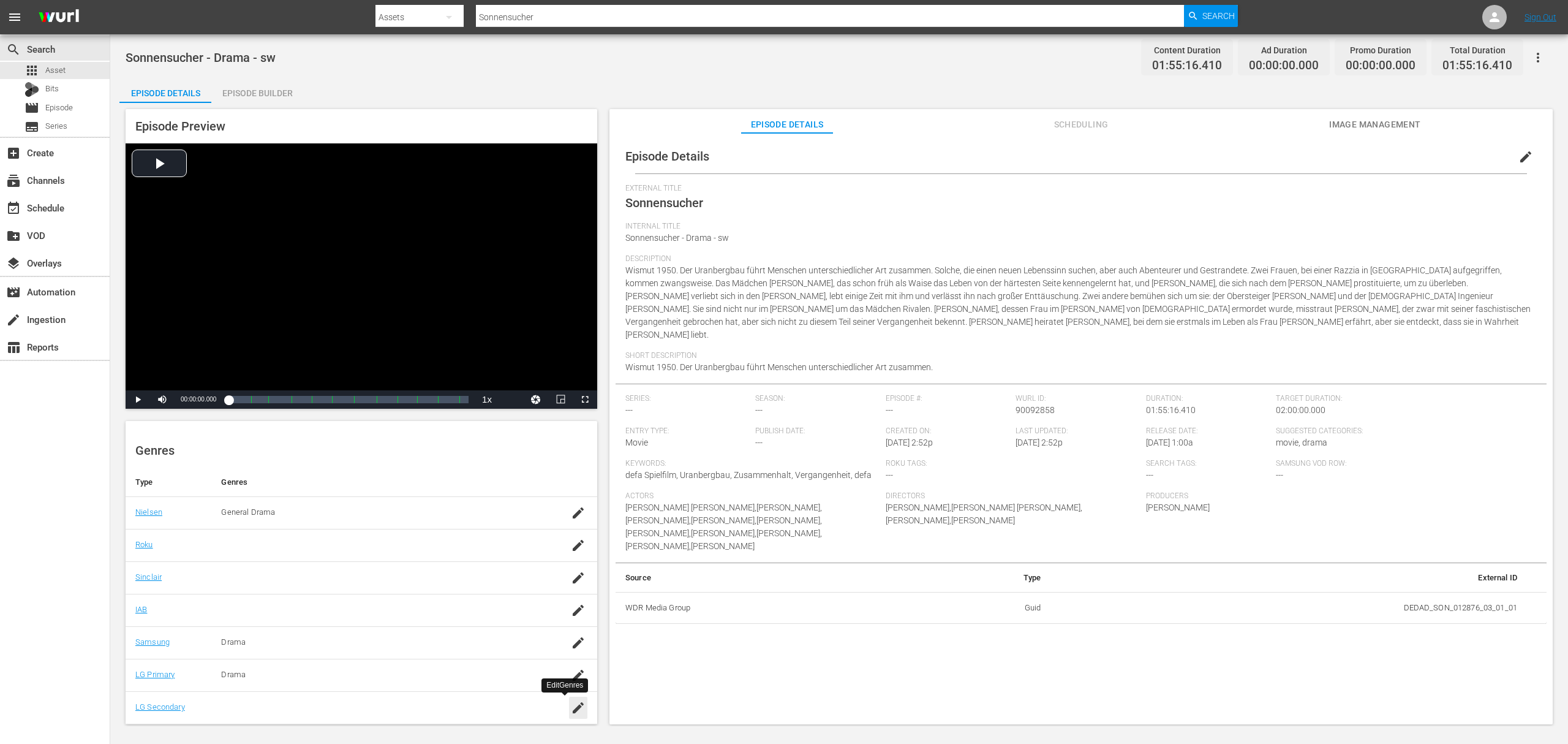
scroll to position [141, 0]
click at [365, 705] on input "text" at bounding box center [377, 709] width 312 height 29
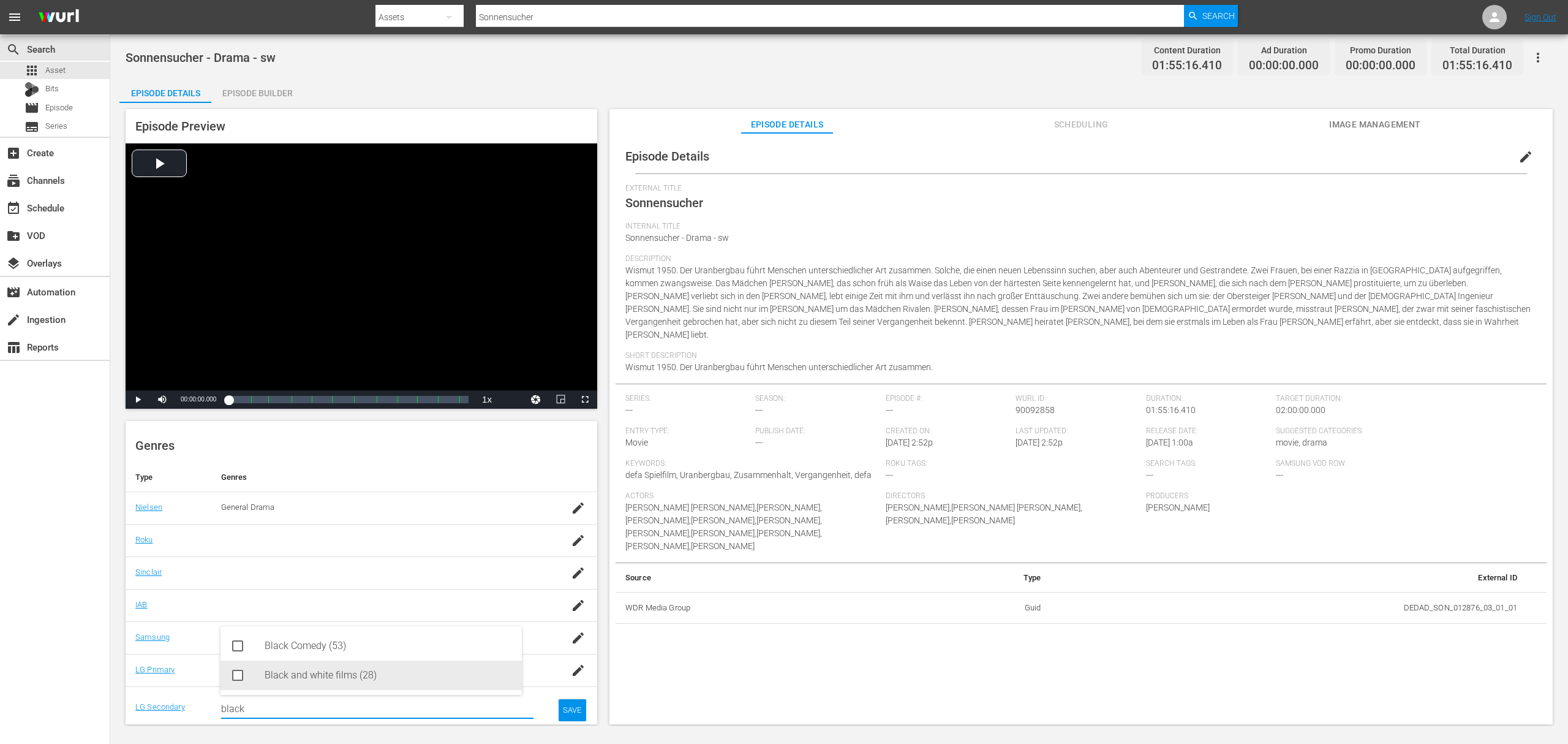
click at [363, 680] on div "Black and white films (28)" at bounding box center [388, 675] width 248 height 29
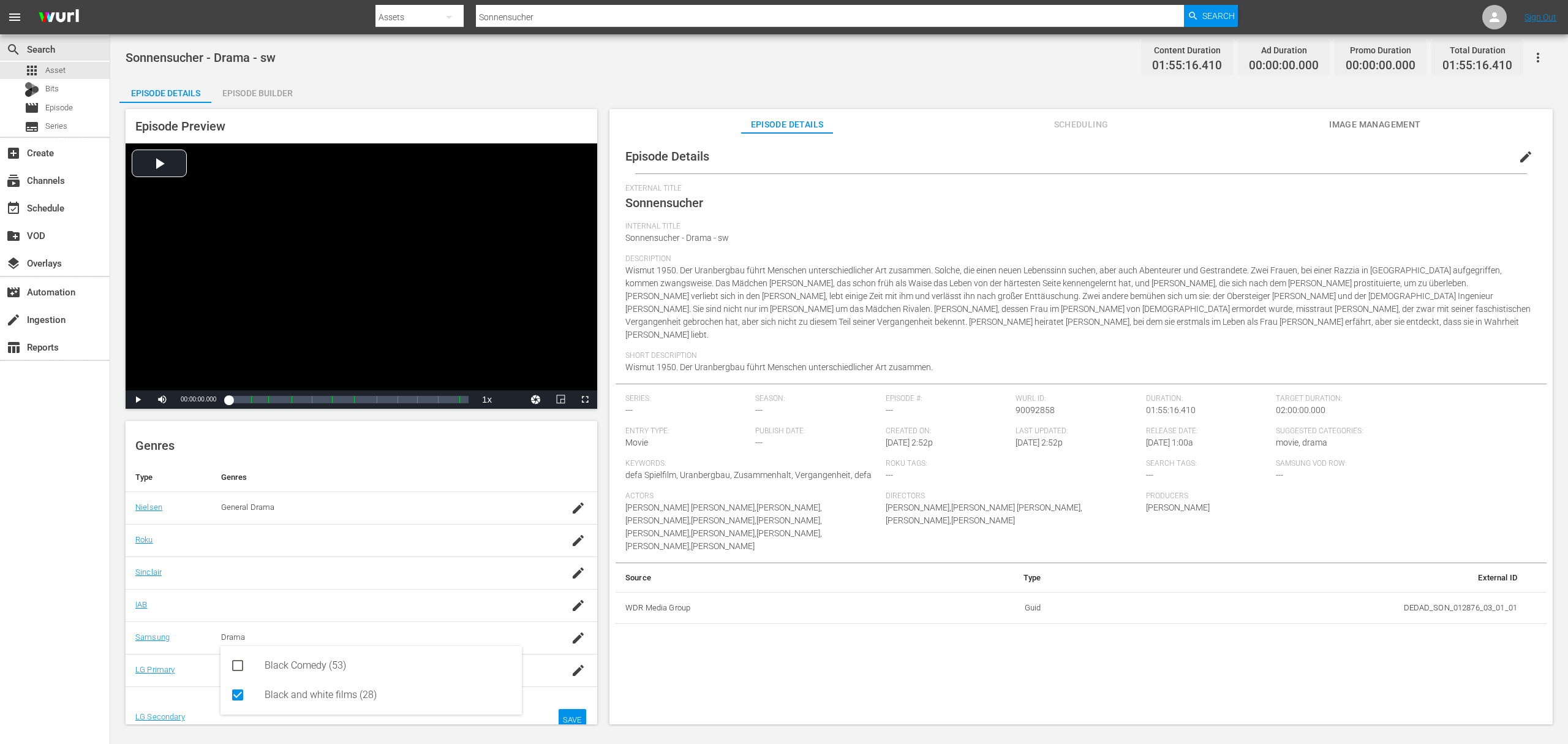
type input "black"
click at [558, 719] on div "SAVE" at bounding box center [572, 720] width 28 height 22
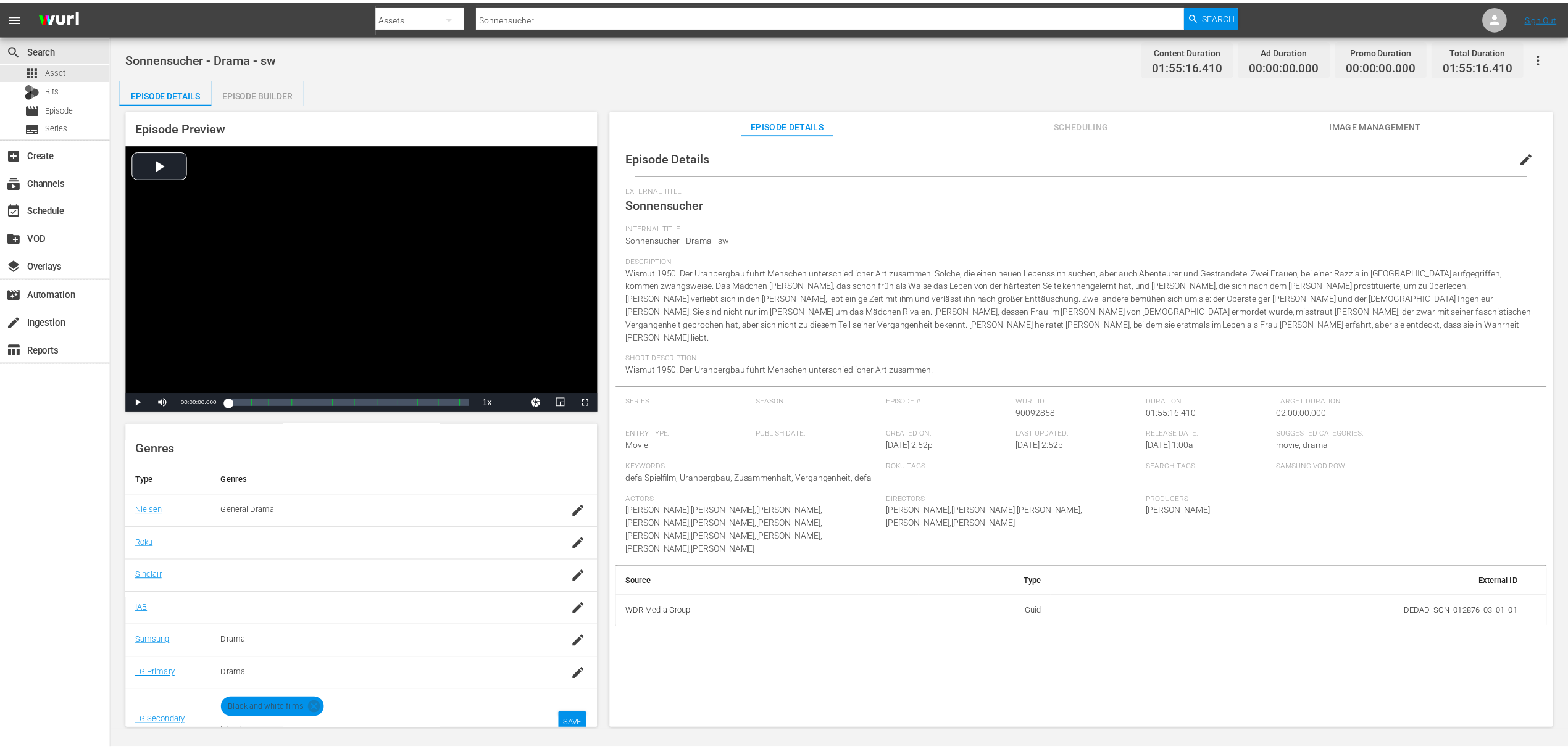
scroll to position [137, 0]
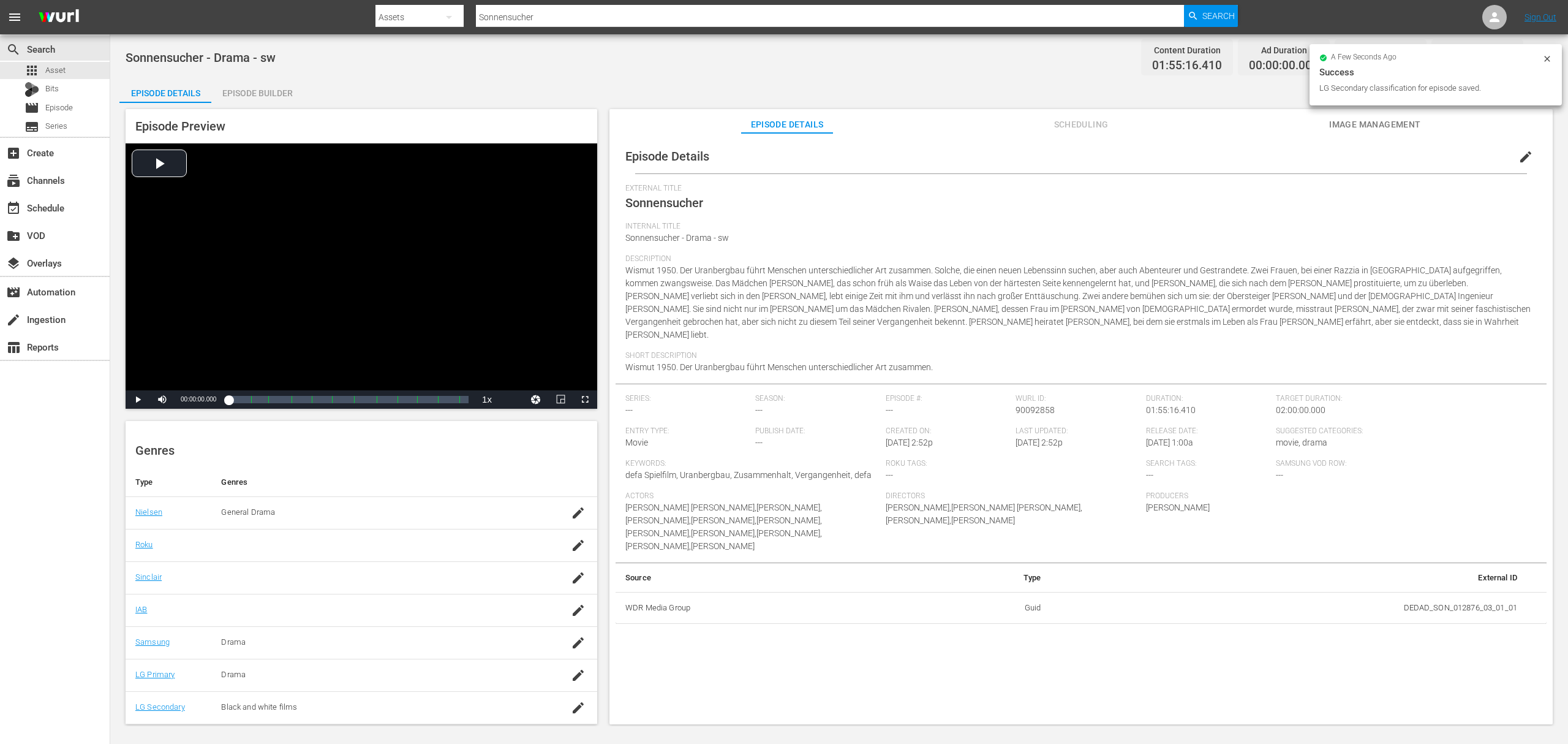
click at [1381, 123] on span "Image Management" at bounding box center [1375, 124] width 92 height 15
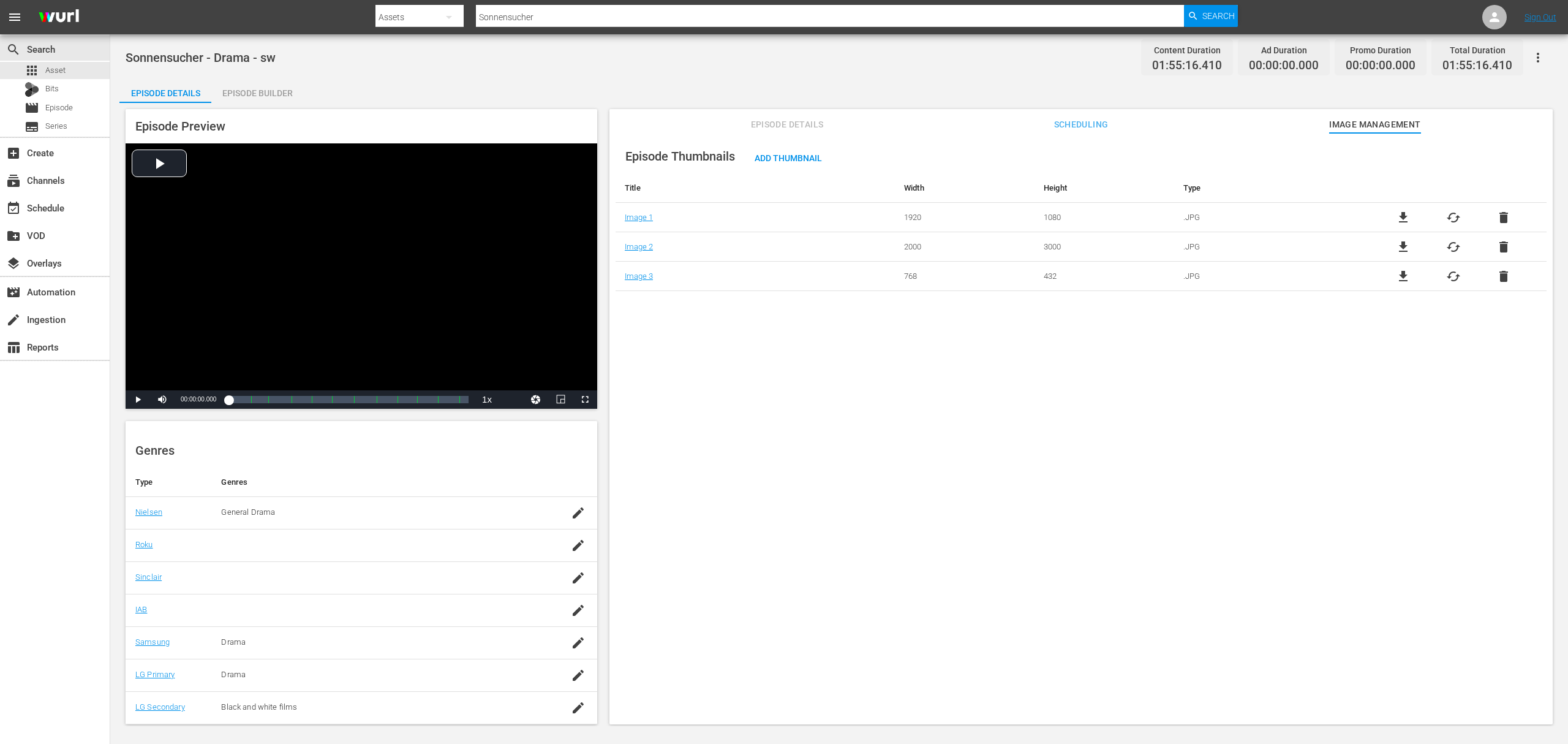
click at [280, 74] on div "Sonnensucher - Drama - sw Content Duration 01:55:16.410 Ad Duration 00:00:00.00…" at bounding box center [839, 380] width 1458 height 692
click at [280, 88] on div "Episode Builder" at bounding box center [257, 93] width 92 height 29
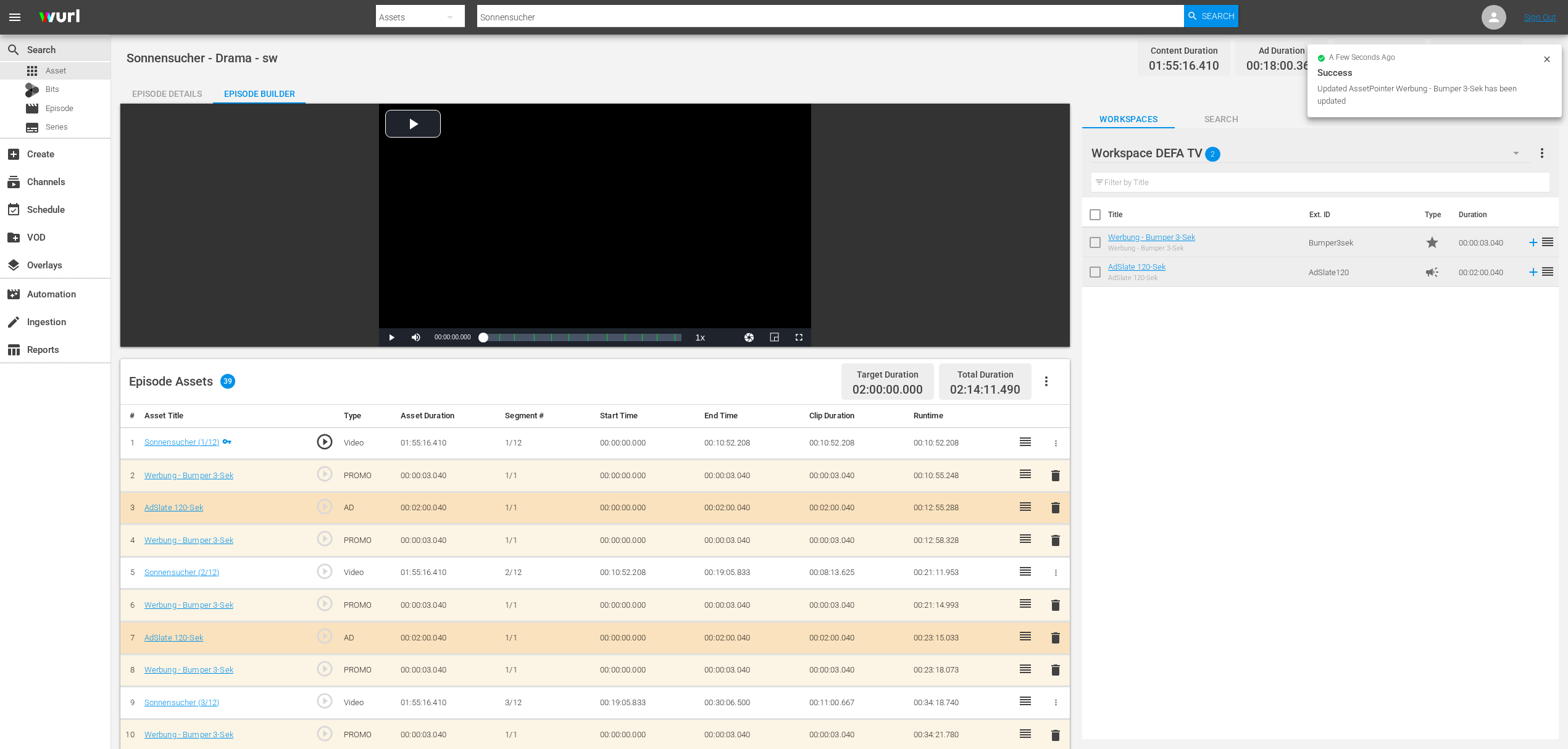
click at [1546, 60] on icon at bounding box center [1546, 59] width 10 height 10
click at [1546, 60] on button "button" at bounding box center [1537, 58] width 30 height 30
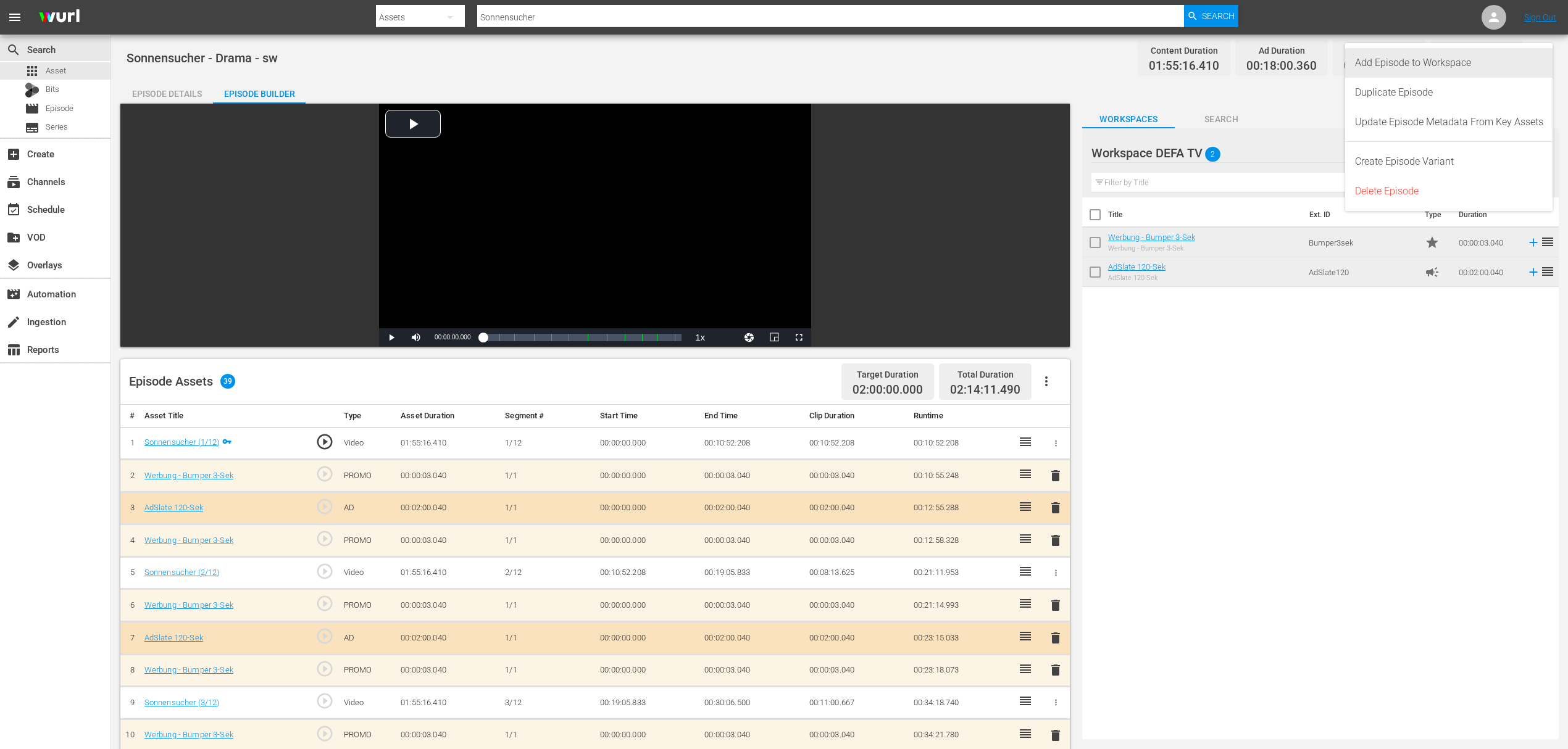
click at [1429, 64] on div "Add Episode to Workspace" at bounding box center [1449, 62] width 188 height 30
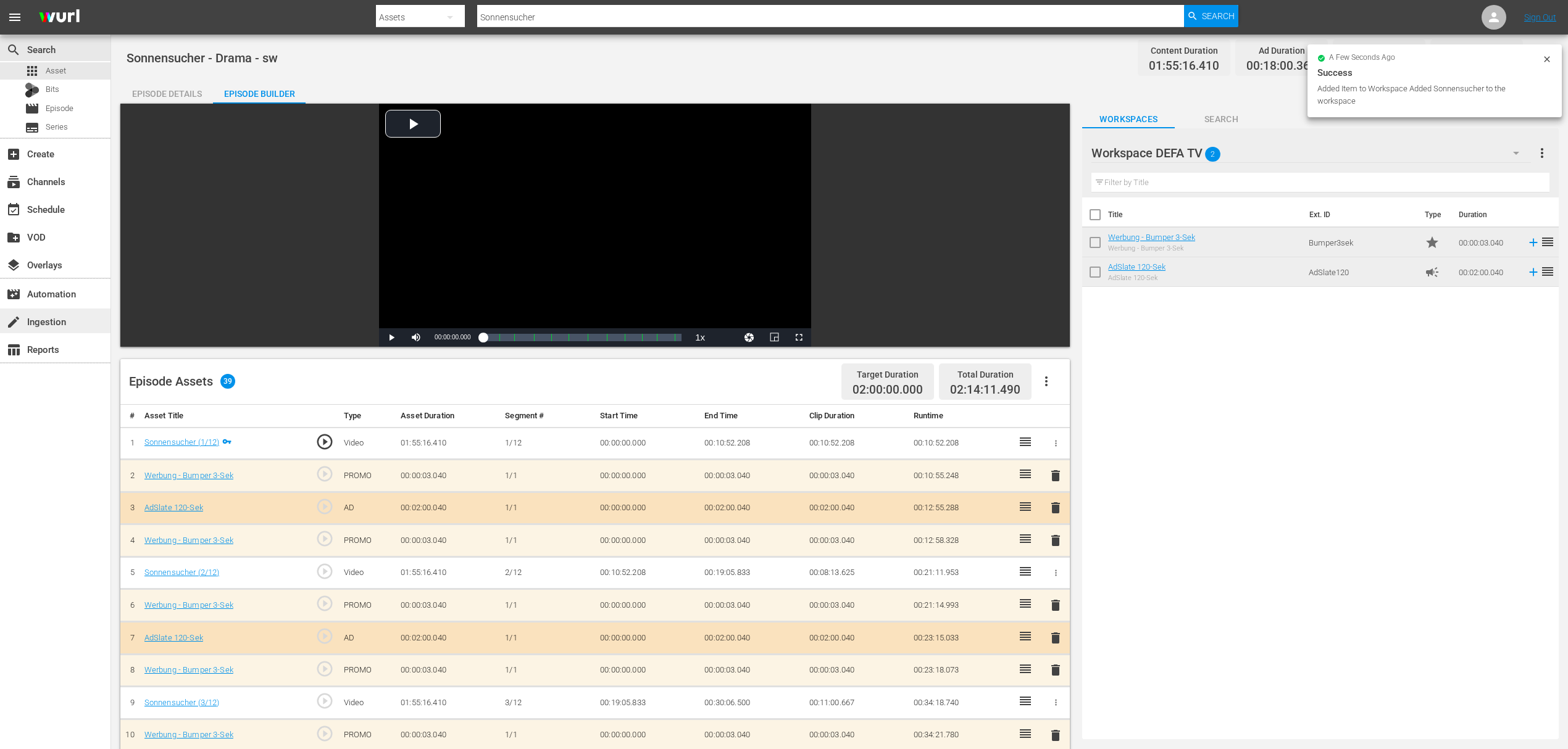
click at [45, 331] on div "create Ingestion" at bounding box center [55, 321] width 111 height 25
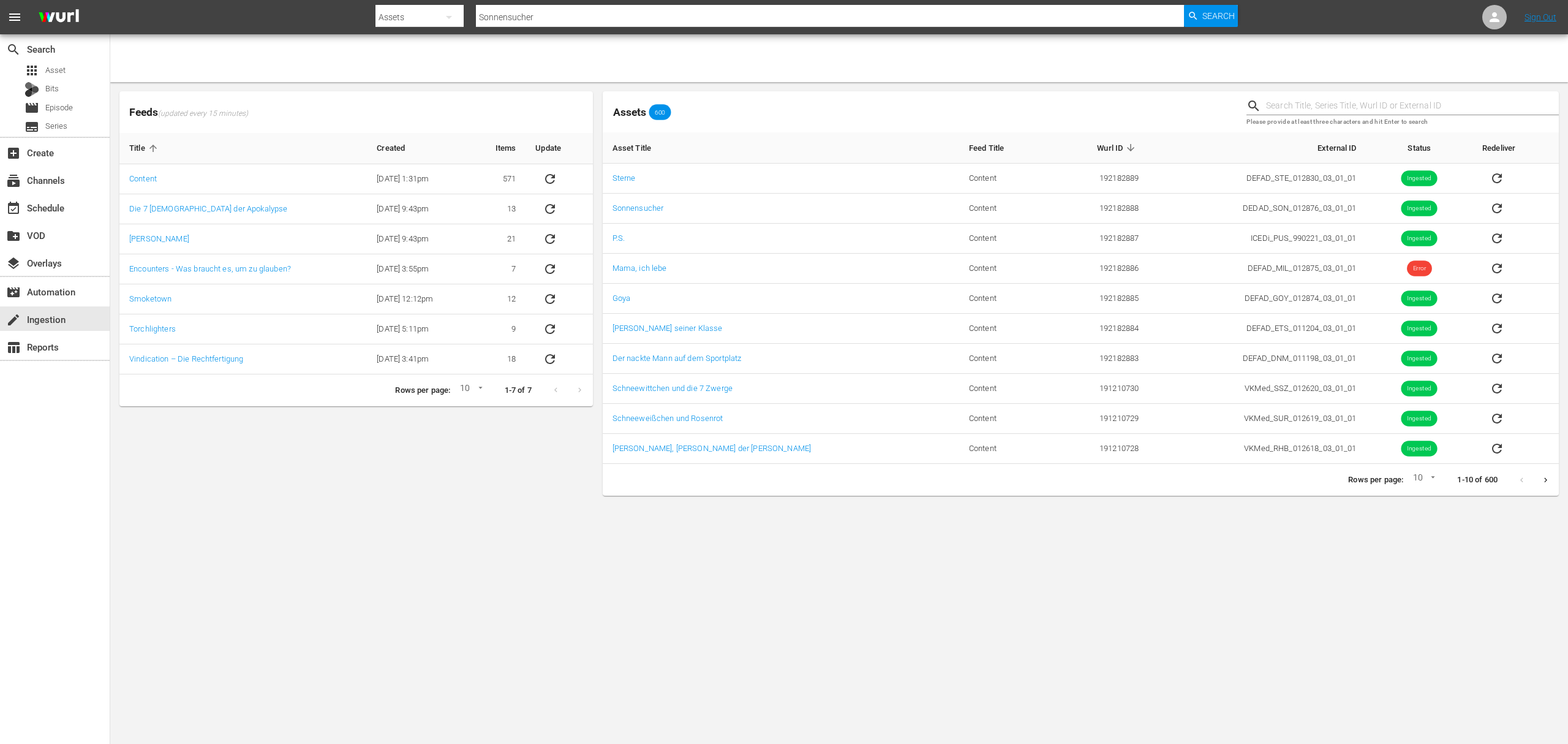
click at [581, 668] on body "menu Search By Assets Search ID, Title, Description, Keywords, or Category Sonn…" at bounding box center [784, 372] width 1568 height 744
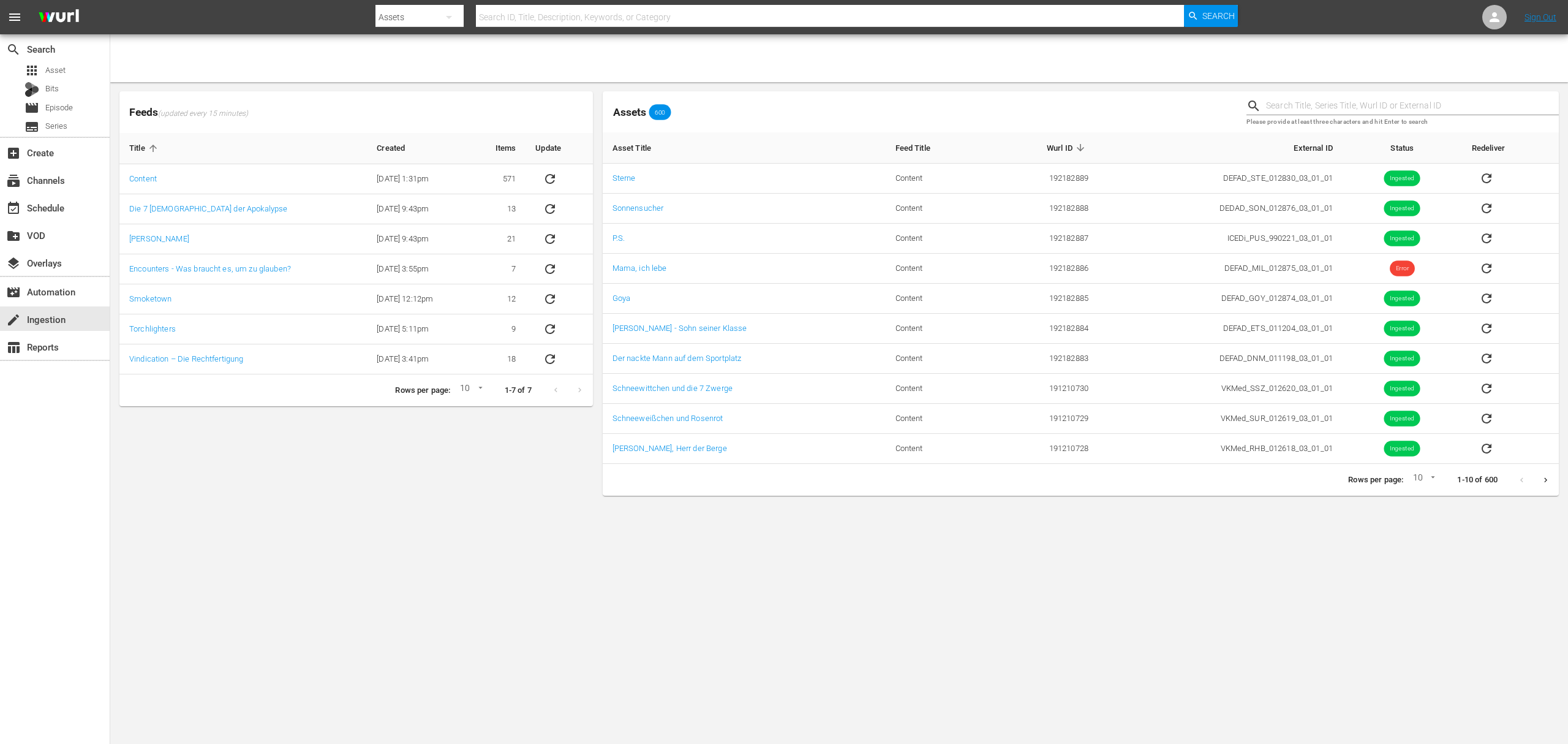
click at [613, 641] on body "menu Search By Assets Search ID, Title, Description, Keywords, or Category Sear…" at bounding box center [784, 372] width 1568 height 744
click at [481, 586] on body "menu Search By Assets Search ID, Title, Description, Keywords, or Category Sear…" at bounding box center [784, 372] width 1568 height 744
click at [62, 203] on div "event_available Schedule" at bounding box center [34, 206] width 69 height 11
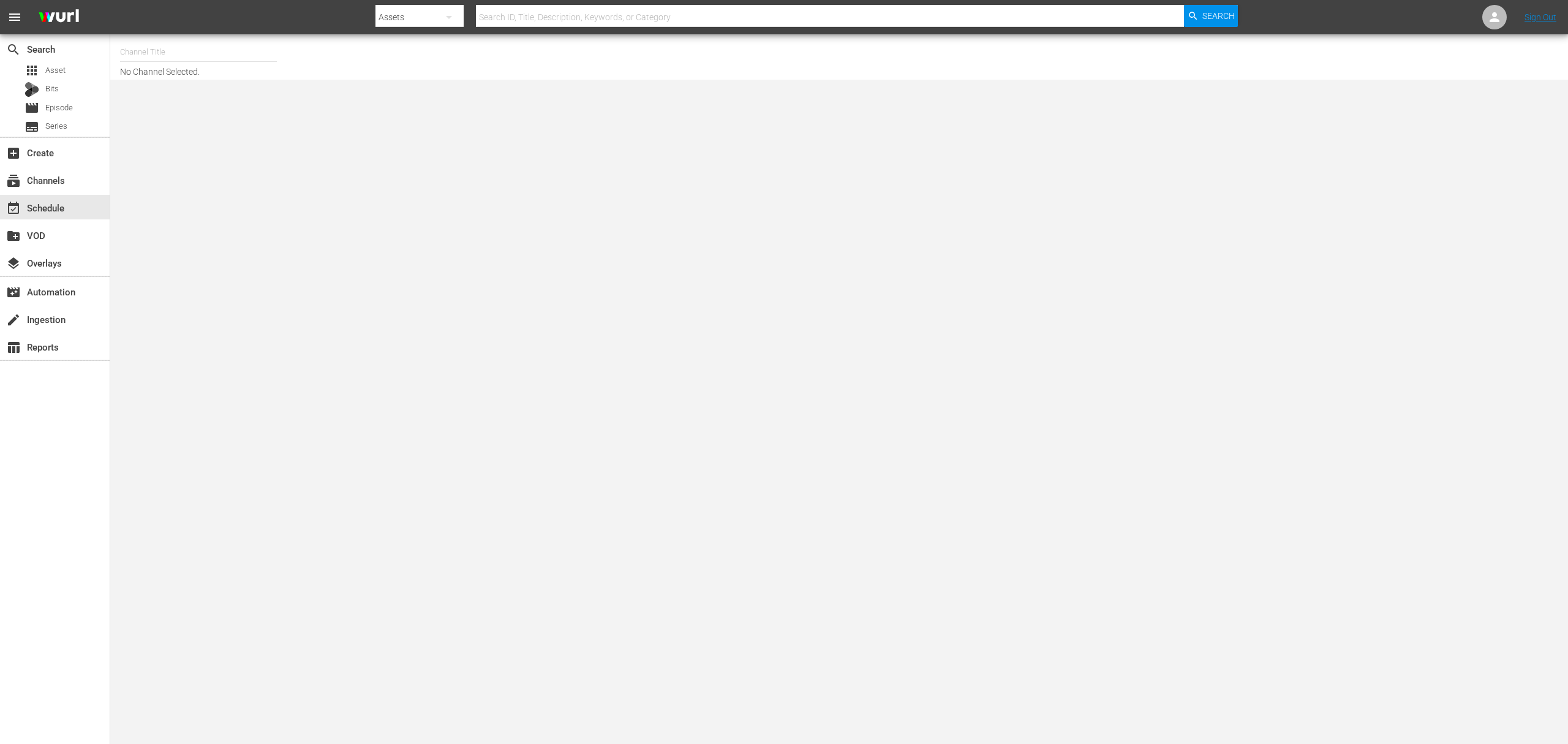
click at [187, 73] on div "Channel Title No Channel Selected." at bounding box center [513, 57] width 785 height 39
click at [183, 54] on input "text" at bounding box center [199, 52] width 157 height 29
click at [172, 79] on div "DEFA TV (1609 - wdrmediagroup_defatv_1)" at bounding box center [289, 86] width 317 height 29
type input "DEFA TV (1609 - wdrmediagroup_defatv_1)"
click at [285, 263] on body "menu Search By Assets Search ID, Title, Description, Keywords, or Category Sear…" at bounding box center [784, 372] width 1568 height 744
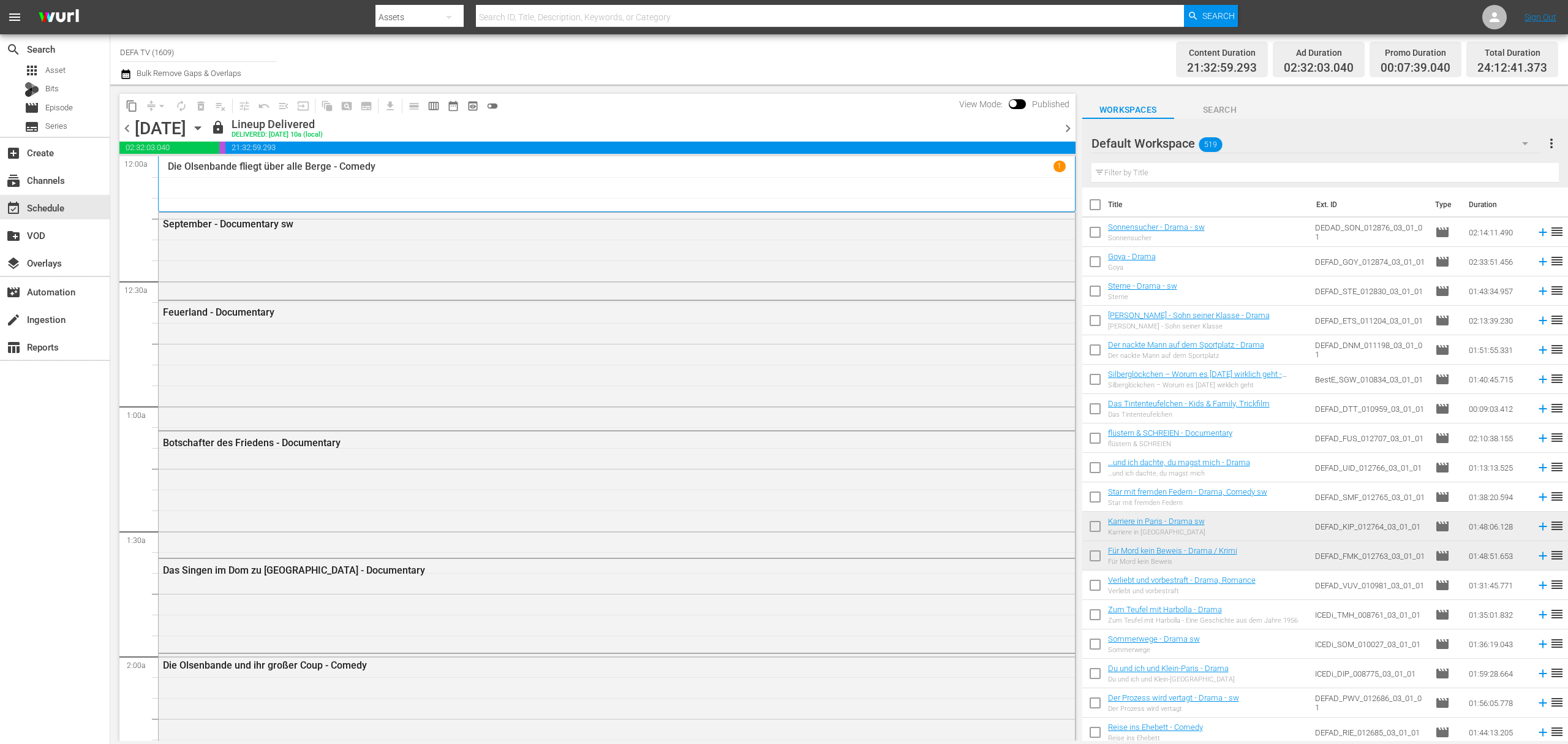
click at [204, 123] on icon "button" at bounding box center [198, 128] width 14 height 14
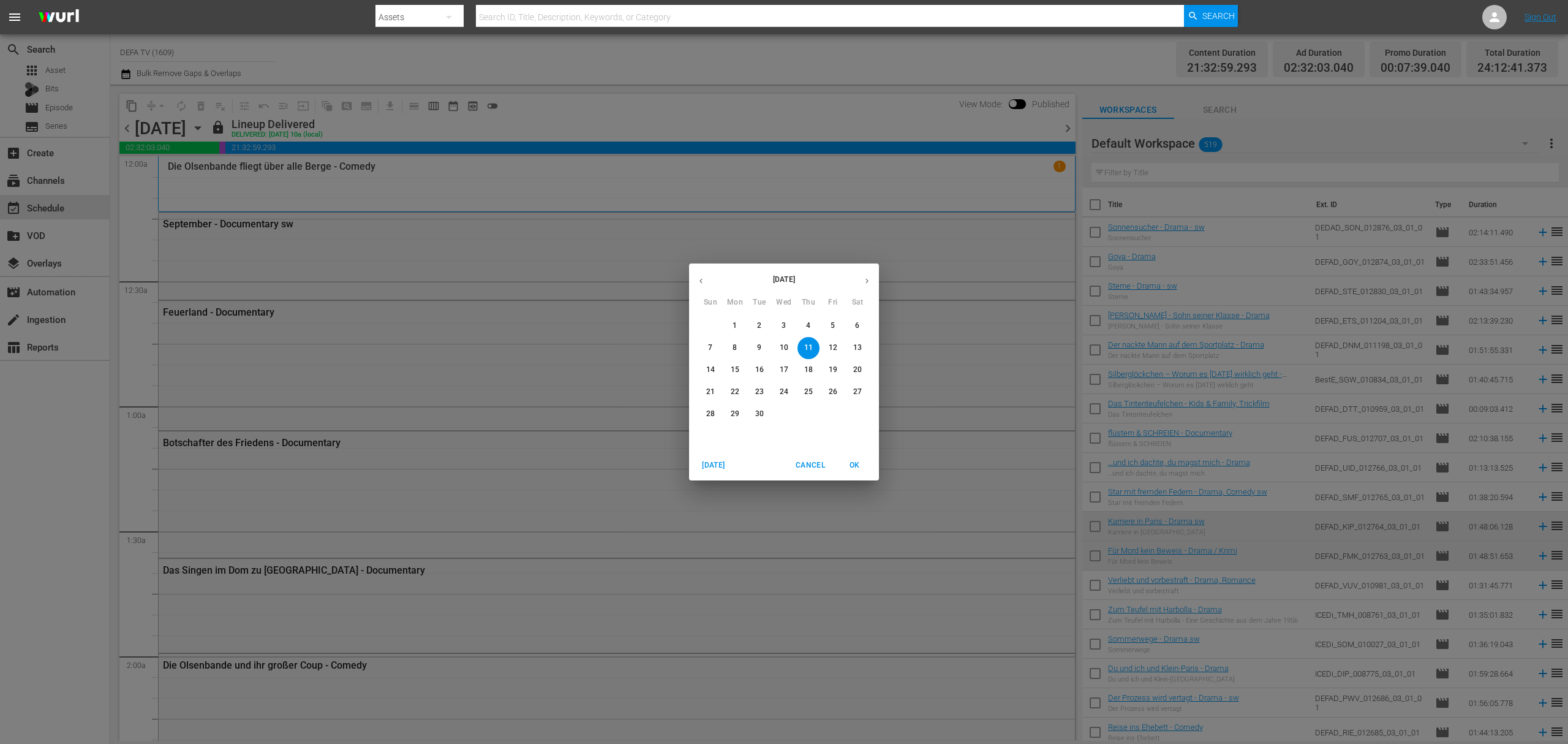
click at [757, 412] on p "30" at bounding box center [760, 414] width 8 height 10
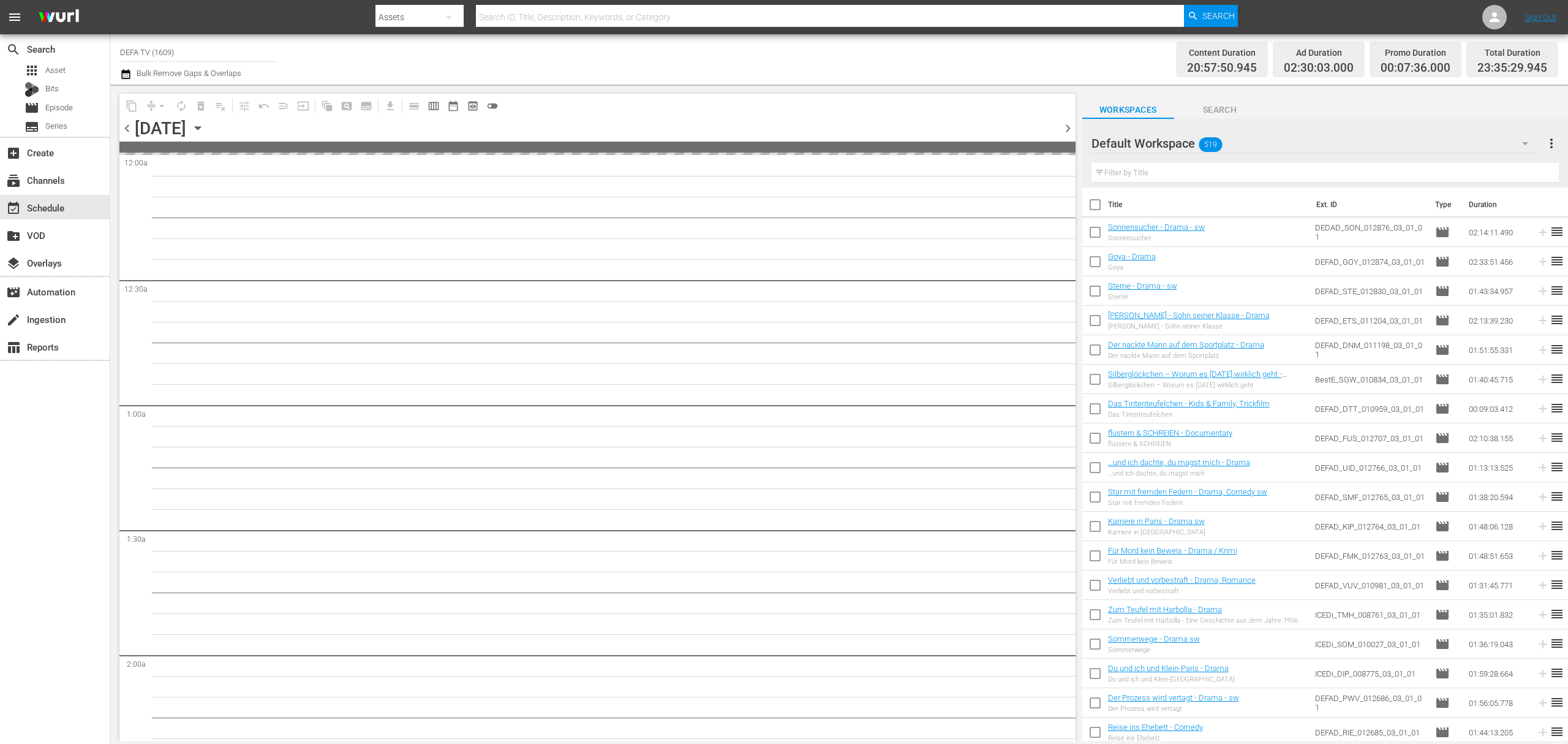
click at [1066, 127] on span "chevron_right" at bounding box center [1068, 128] width 15 height 15
click at [126, 76] on icon "button" at bounding box center [126, 74] width 12 height 15
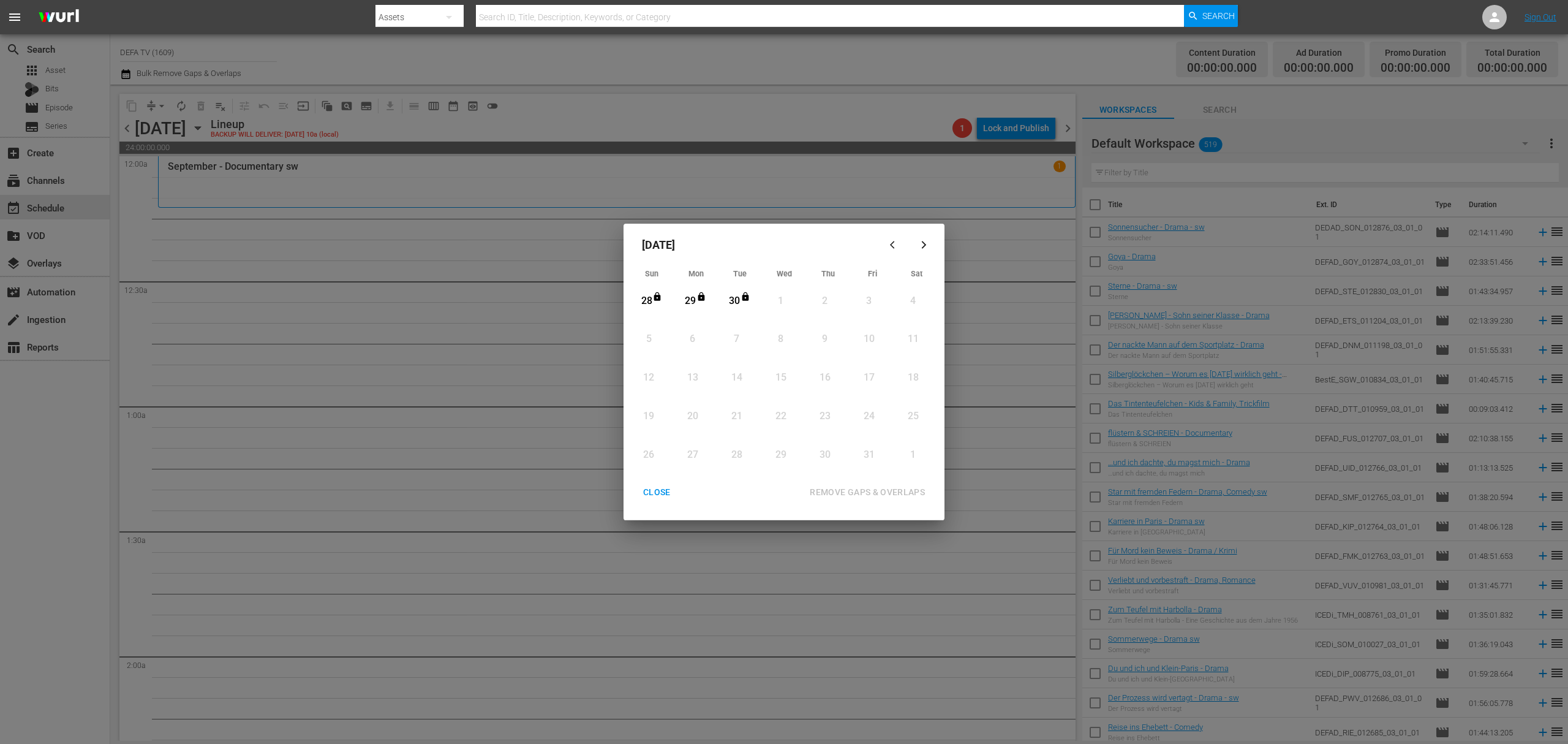
click at [650, 487] on div "CLOSE" at bounding box center [657, 492] width 47 height 15
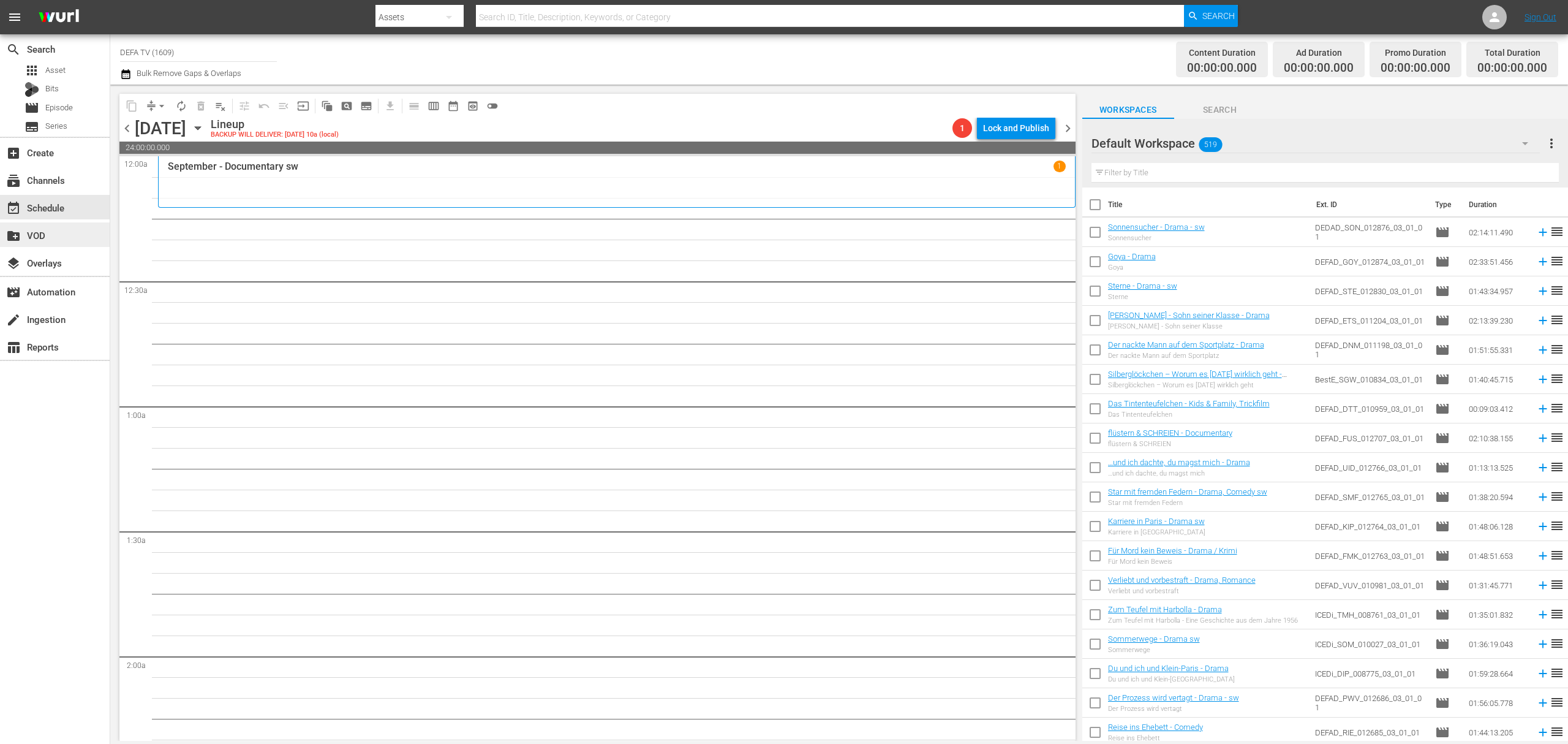
click at [52, 231] on div "create_new_folder VOD" at bounding box center [34, 233] width 69 height 11
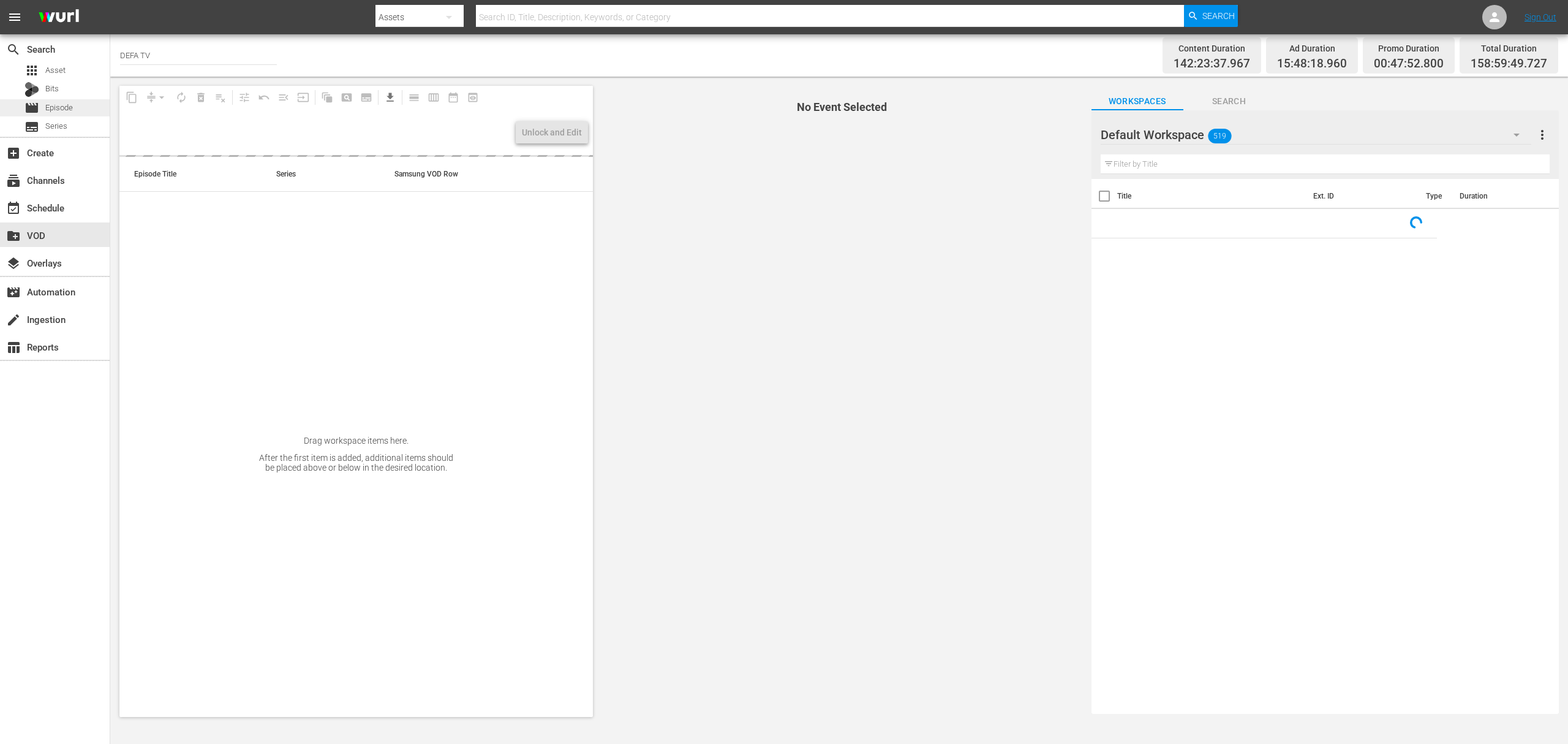
click at [82, 105] on div "movie Episode" at bounding box center [55, 108] width 110 height 17
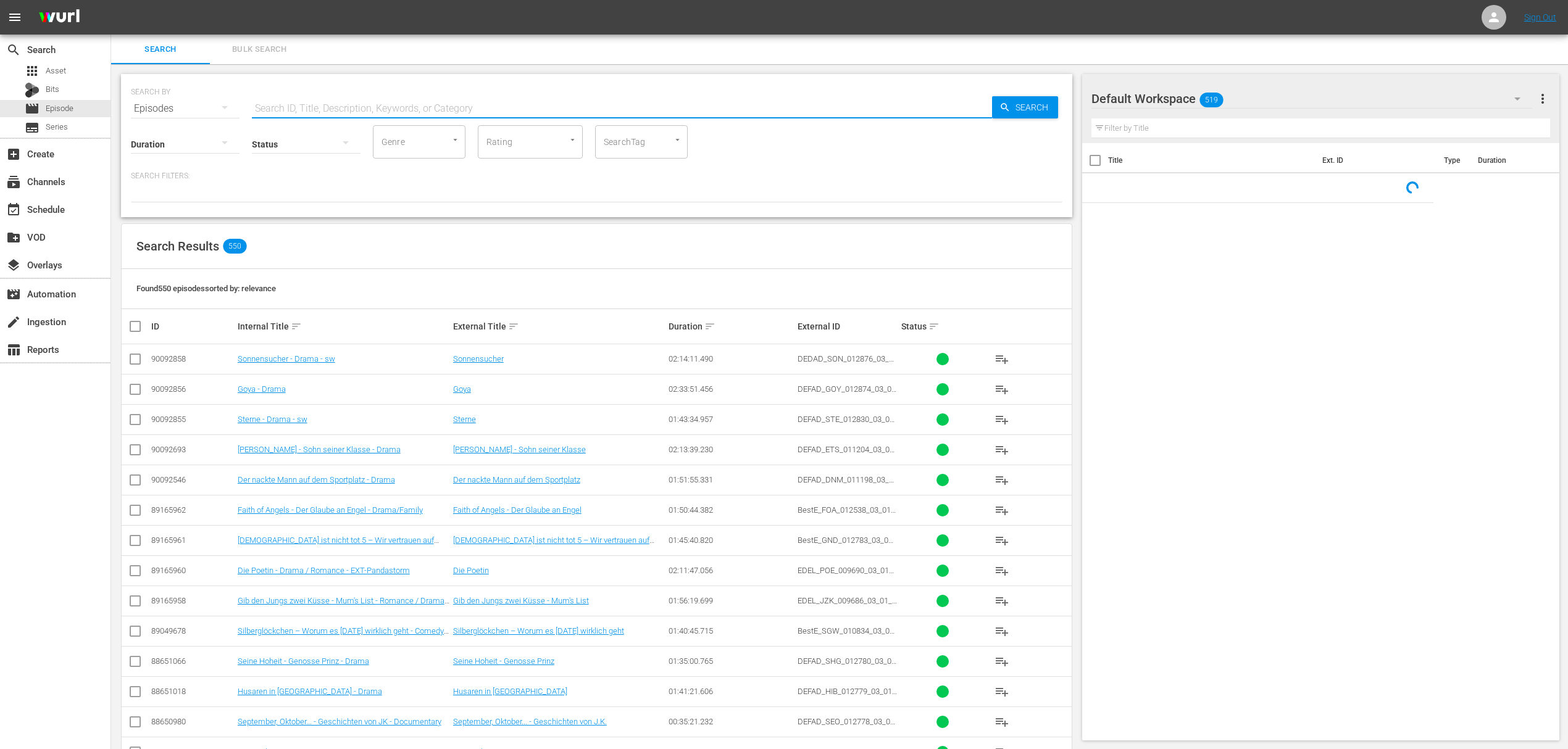
click at [284, 105] on input "text" at bounding box center [622, 109] width 740 height 30
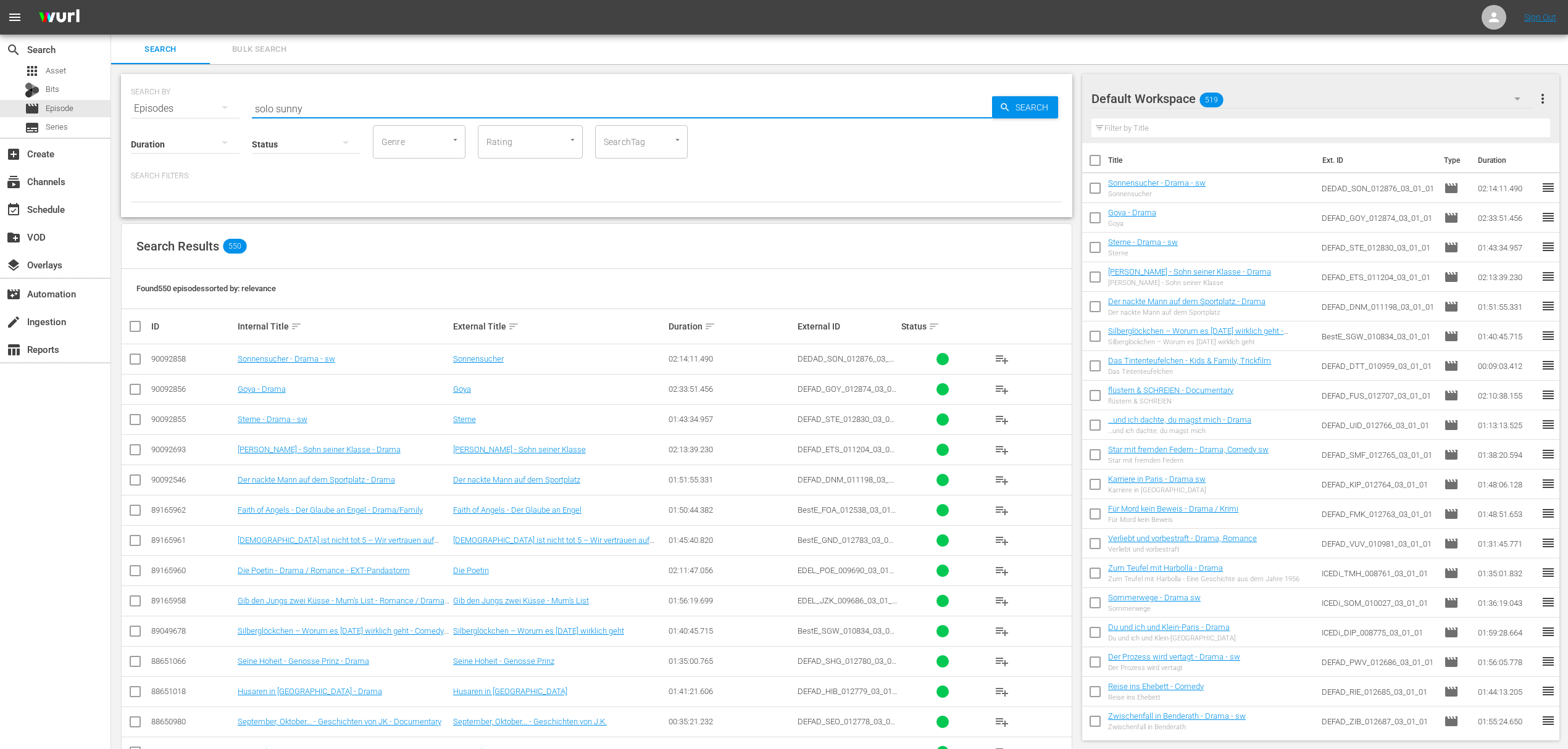
type input "solo sunny"
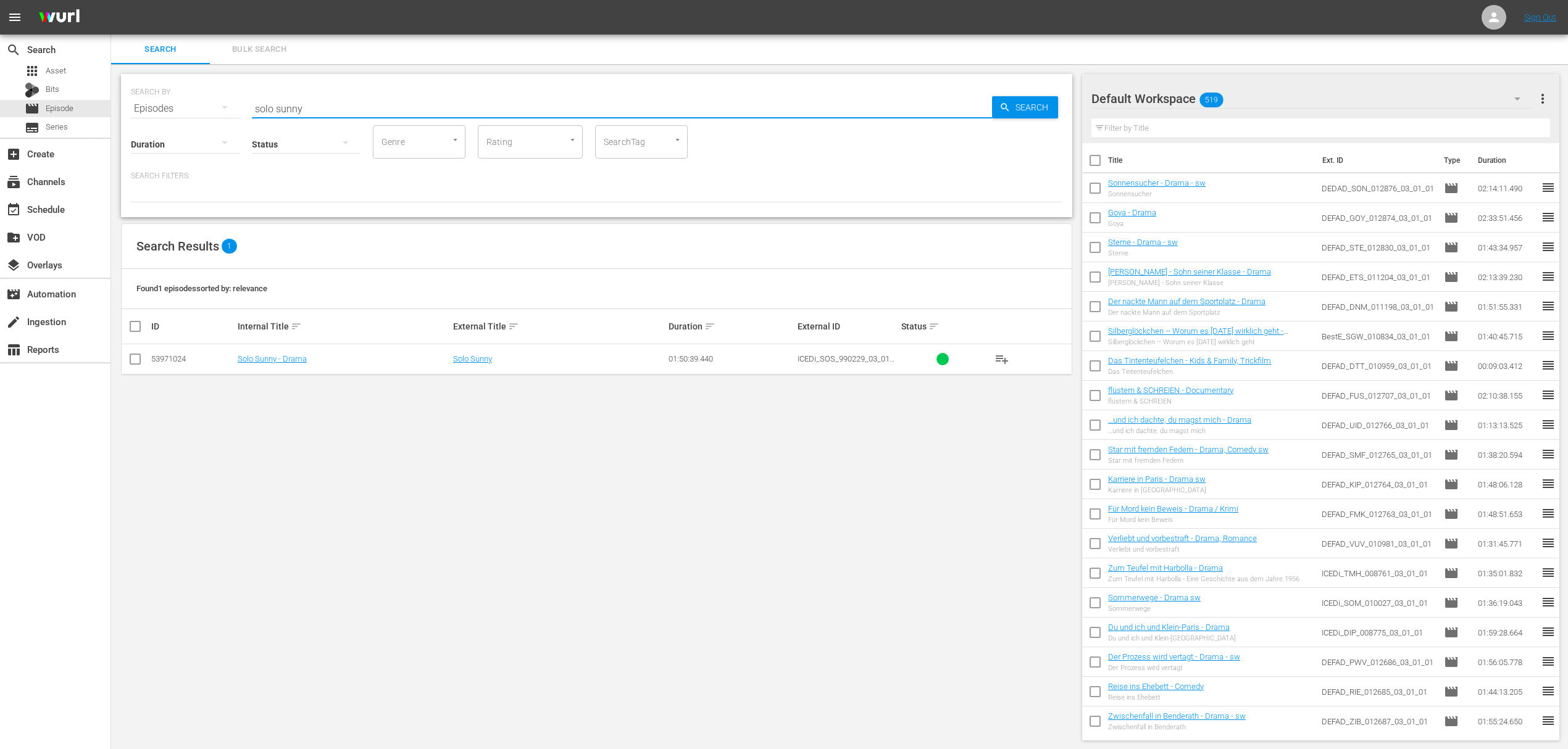
click at [270, 351] on td "Solo Sunny - Drama" at bounding box center [343, 359] width 215 height 30
click at [272, 355] on link "Solo Sunny - Drama" at bounding box center [272, 358] width 69 height 9
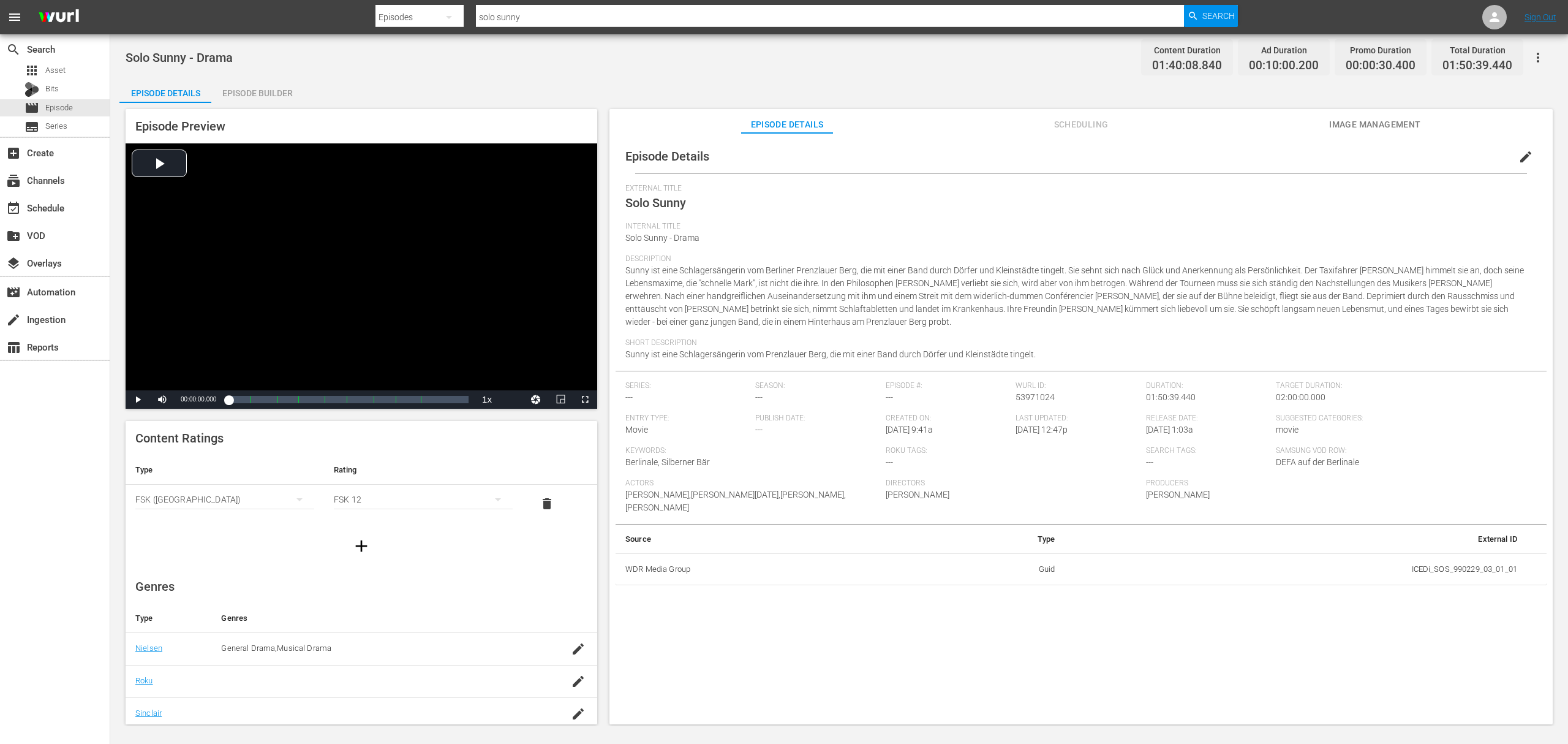
click at [1518, 150] on span "edit" at bounding box center [1526, 157] width 15 height 15
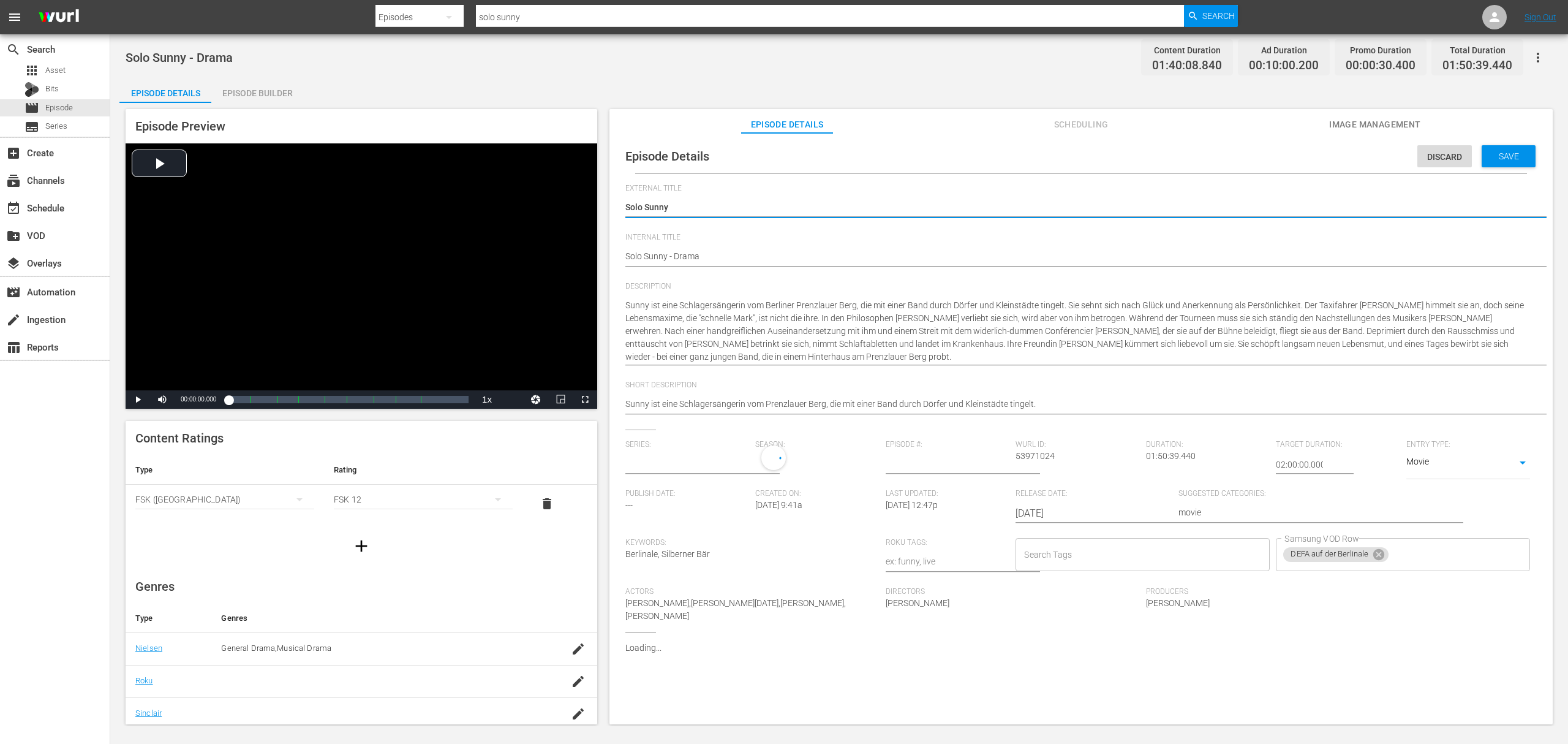
type input "No Series"
drag, startPoint x: 1415, startPoint y: 555, endPoint x: 1410, endPoint y: 550, distance: 7.1
click at [1415, 555] on input "Samsung VOD Row" at bounding box center [1448, 558] width 116 height 22
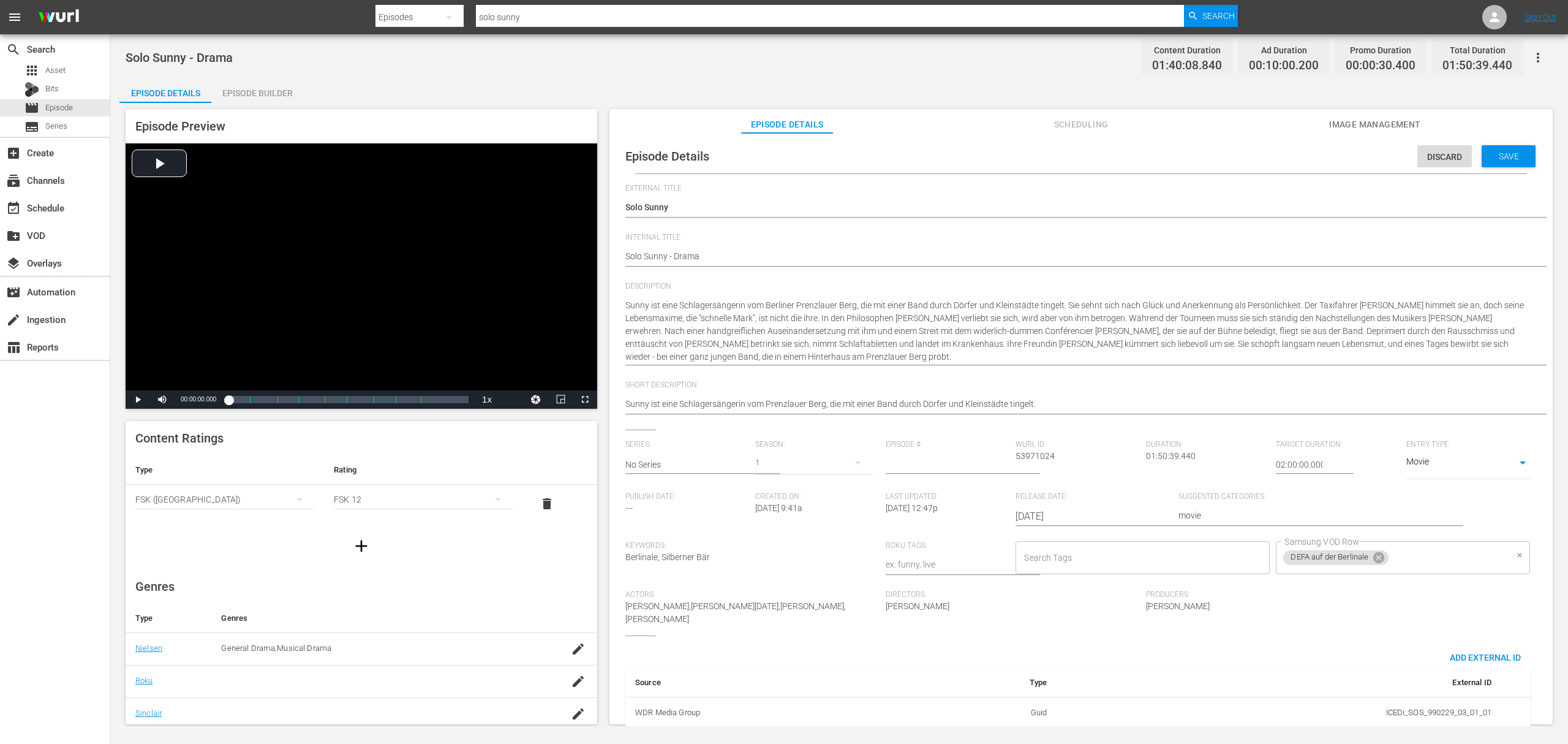
drag, startPoint x: 1450, startPoint y: 550, endPoint x: 1447, endPoint y: 555, distance: 5.8
click at [1450, 550] on input "Samsung VOD Row" at bounding box center [1448, 558] width 116 height 22
type input "Konrad Wolf -"
drag, startPoint x: 1349, startPoint y: 564, endPoint x: 1385, endPoint y: 564, distance: 36.0
click at [1349, 564] on div "DEFA auf der Berlinale" at bounding box center [1336, 557] width 105 height 15
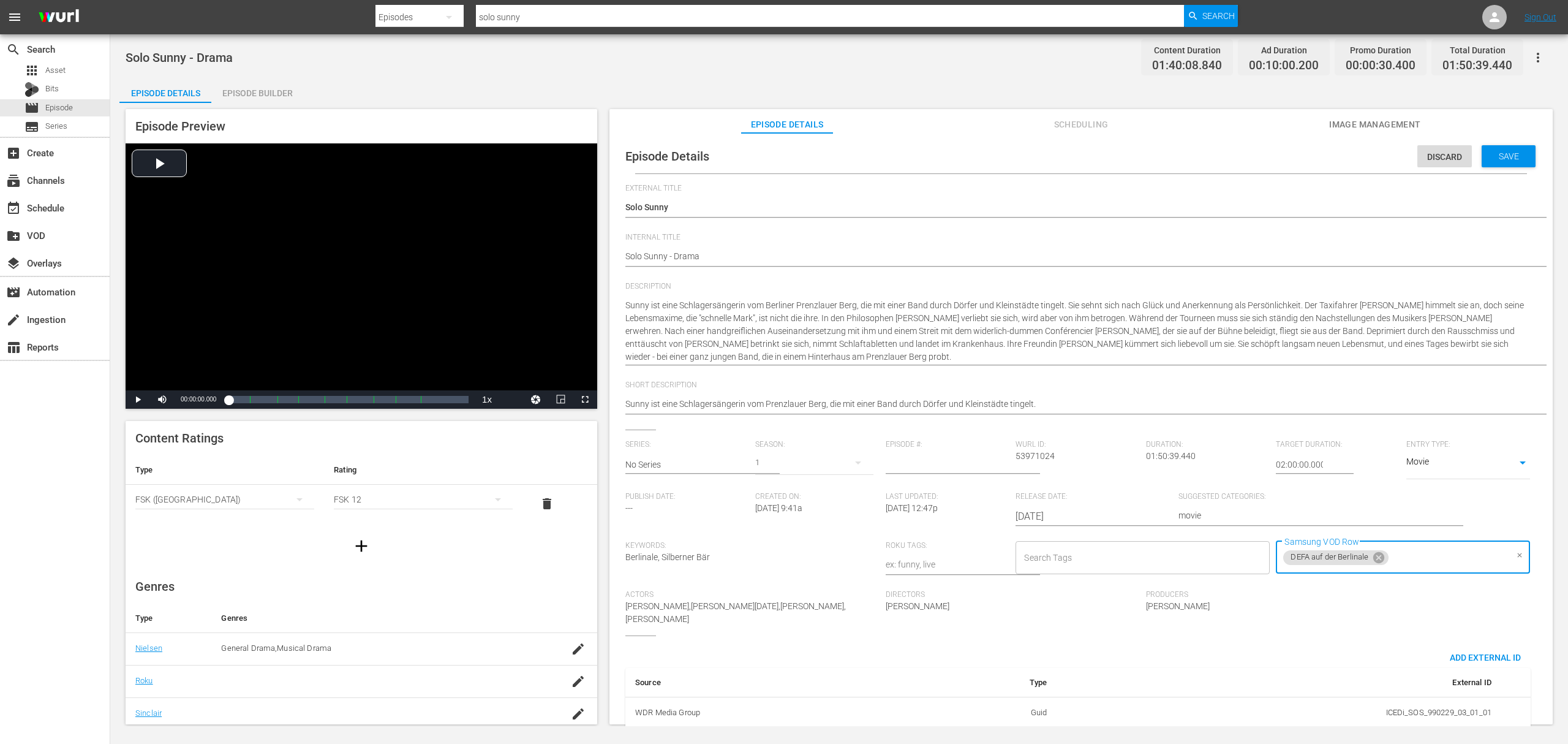
click at [1412, 554] on input "Samsung VOD Row" at bounding box center [1448, 558] width 116 height 22
click at [1437, 549] on input "Konrad Wolf-Filme - DEFA" at bounding box center [1448, 558] width 116 height 22
type input "Konrad Wolf Filme - DEFA"
click at [1373, 557] on icon at bounding box center [1379, 555] width 11 height 11
click at [1330, 564] on div "Konrad Wolf Filme - DEFA" at bounding box center [1350, 557] width 134 height 15
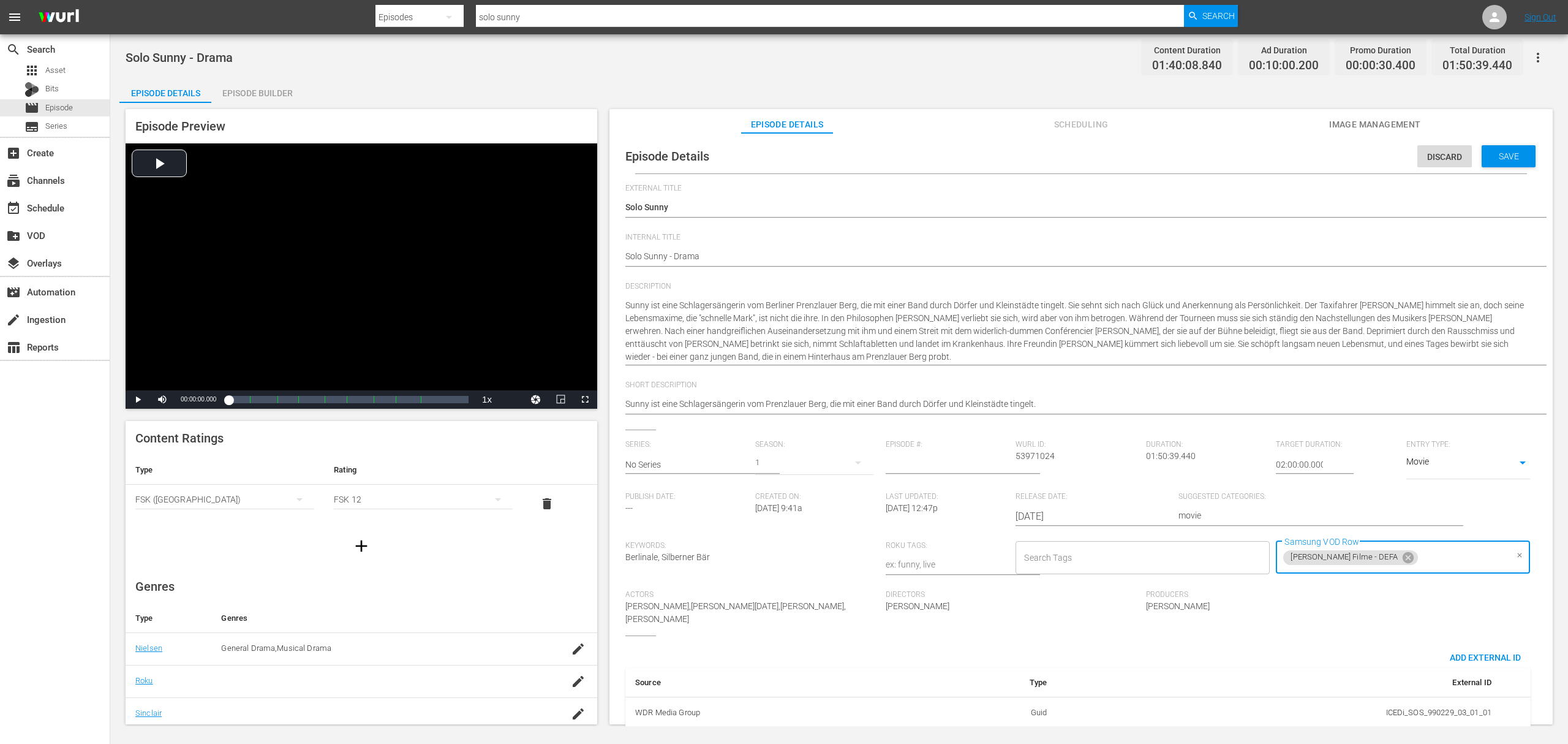
click at [1344, 562] on span "Konrad Wolf Filme - DEFA" at bounding box center [1344, 557] width 121 height 10
click at [1336, 558] on span "Konrad Wolf Filme - DEFA" at bounding box center [1344, 557] width 121 height 10
click at [1359, 557] on input "Samsung VOD Row" at bounding box center [1394, 558] width 225 height 22
type input "[PERSON_NAME] - Filme"
click at [1390, 585] on li "Add "Konrad Wolf - Filme"" at bounding box center [1398, 590] width 252 height 20
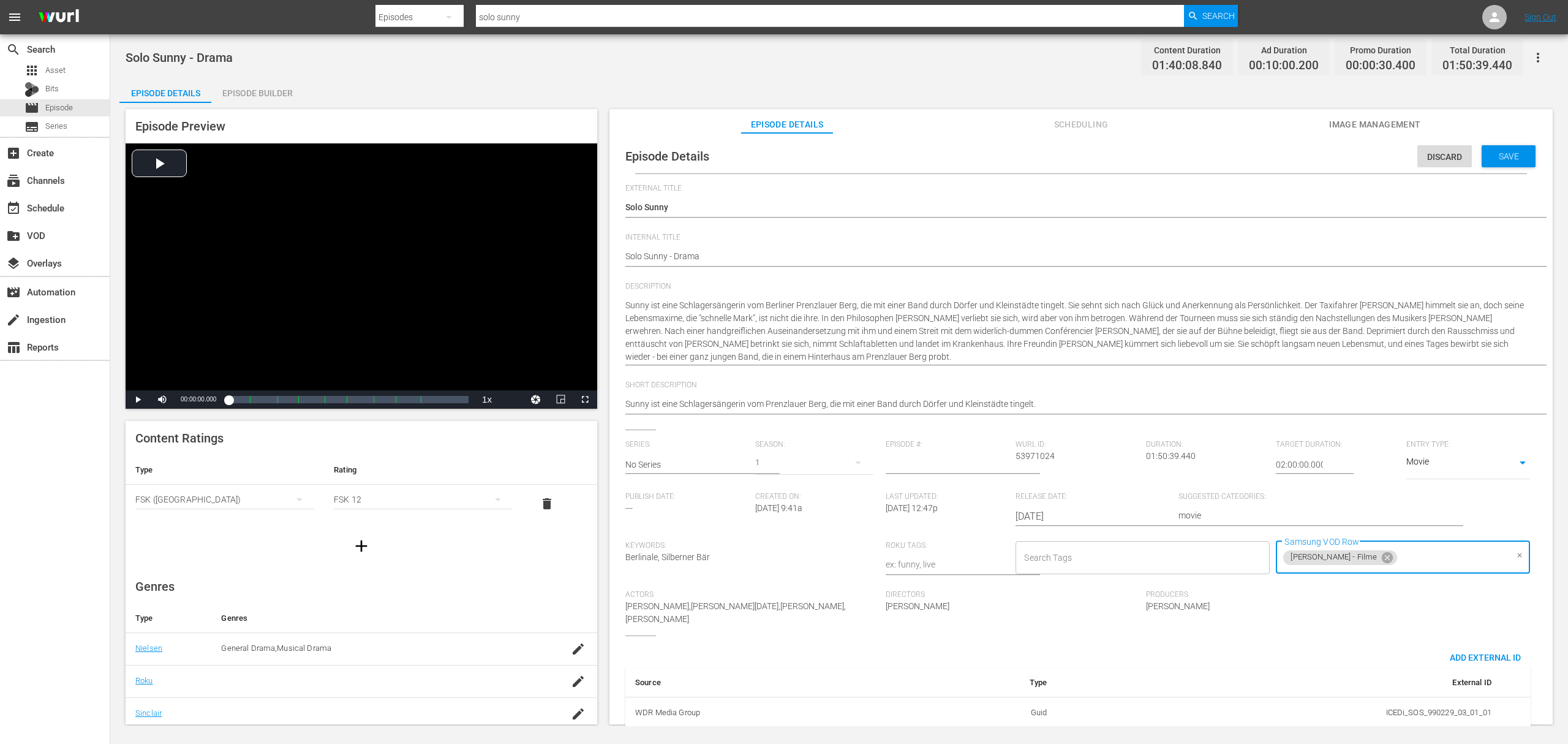
scroll to position [7, 0]
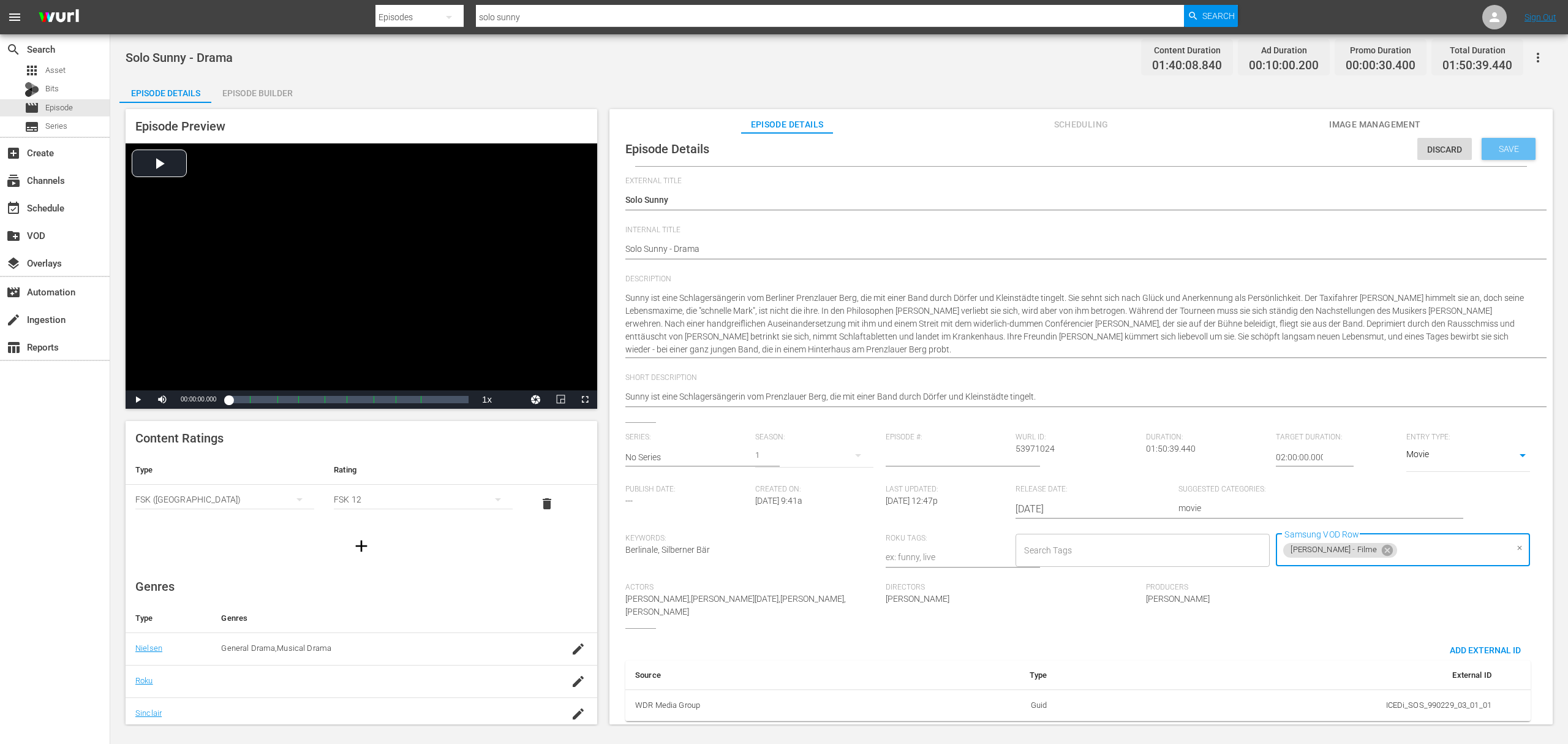
click at [1489, 150] on span "Save" at bounding box center [1509, 148] width 40 height 10
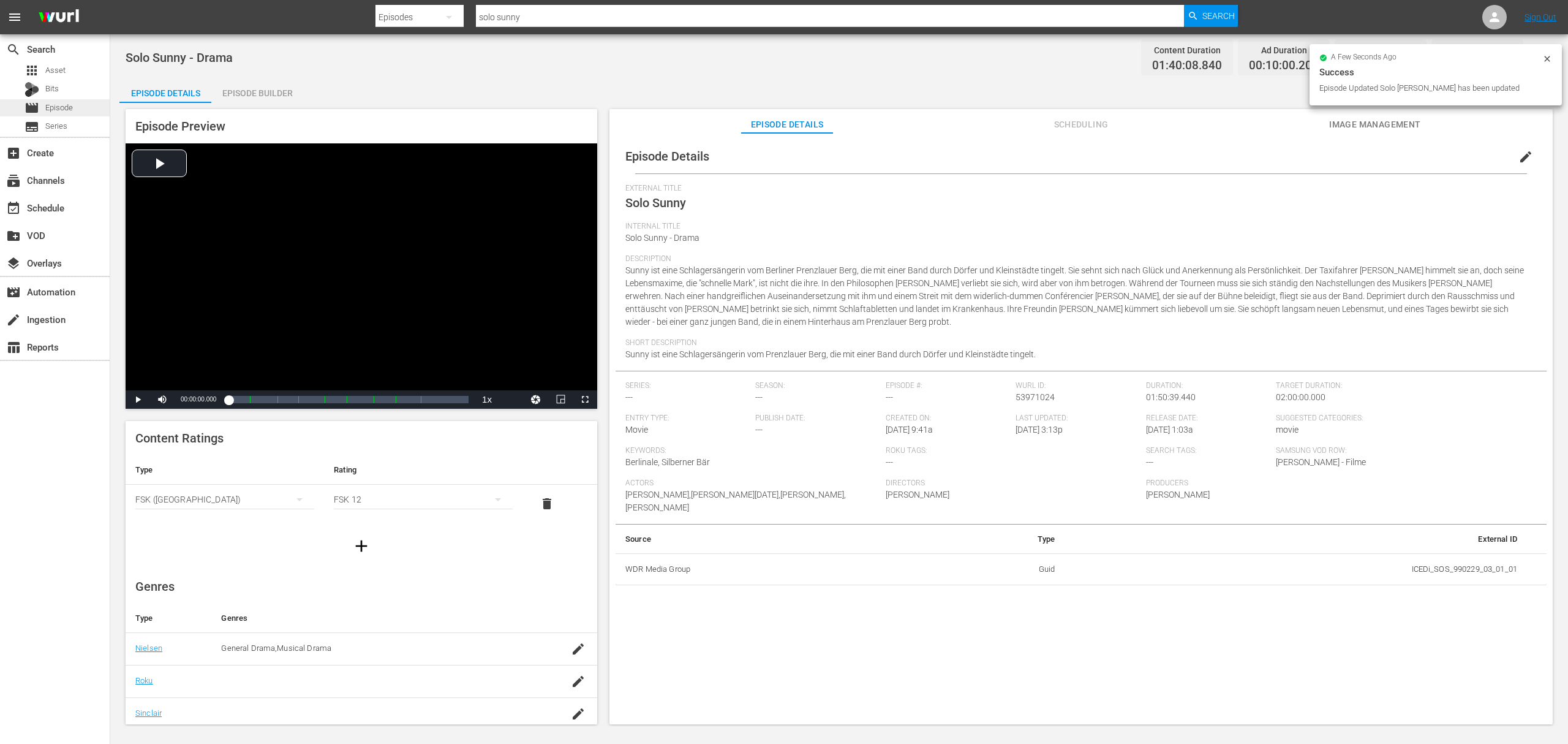
click at [76, 99] on div "movie Episode" at bounding box center [55, 108] width 110 height 17
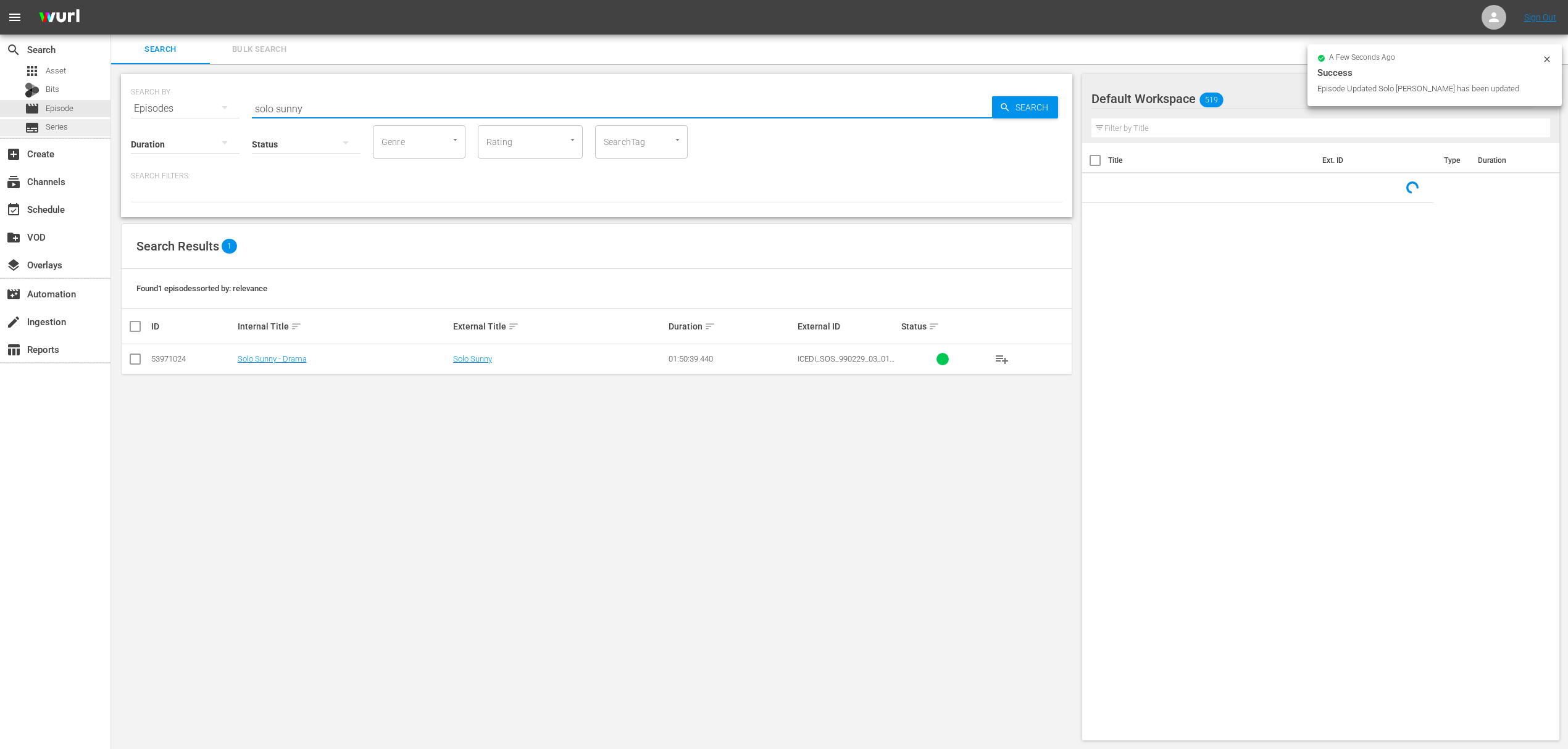
drag, startPoint x: 227, startPoint y: 105, endPoint x: 34, endPoint y: 118, distance: 193.4
click at [111, 0] on div "search Search apps Asset Bits movie Episode subtitles Series add_box Create sub…" at bounding box center [840, 0] width 1457 height 0
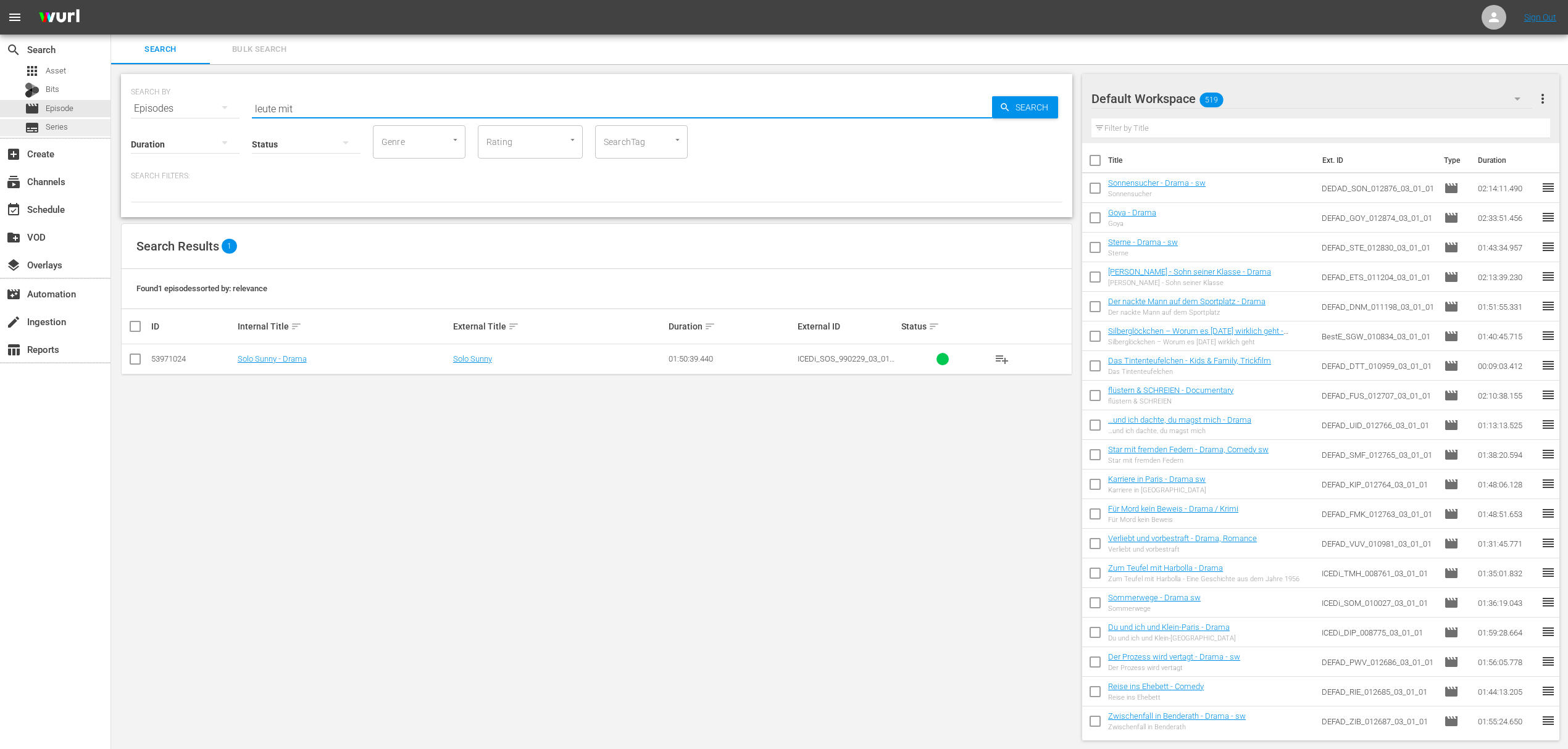
type input "leute mit"
click at [299, 356] on link "Leute mit Flügeln - Drama/Kriegsfilm - sw" at bounding box center [311, 358] width 146 height 9
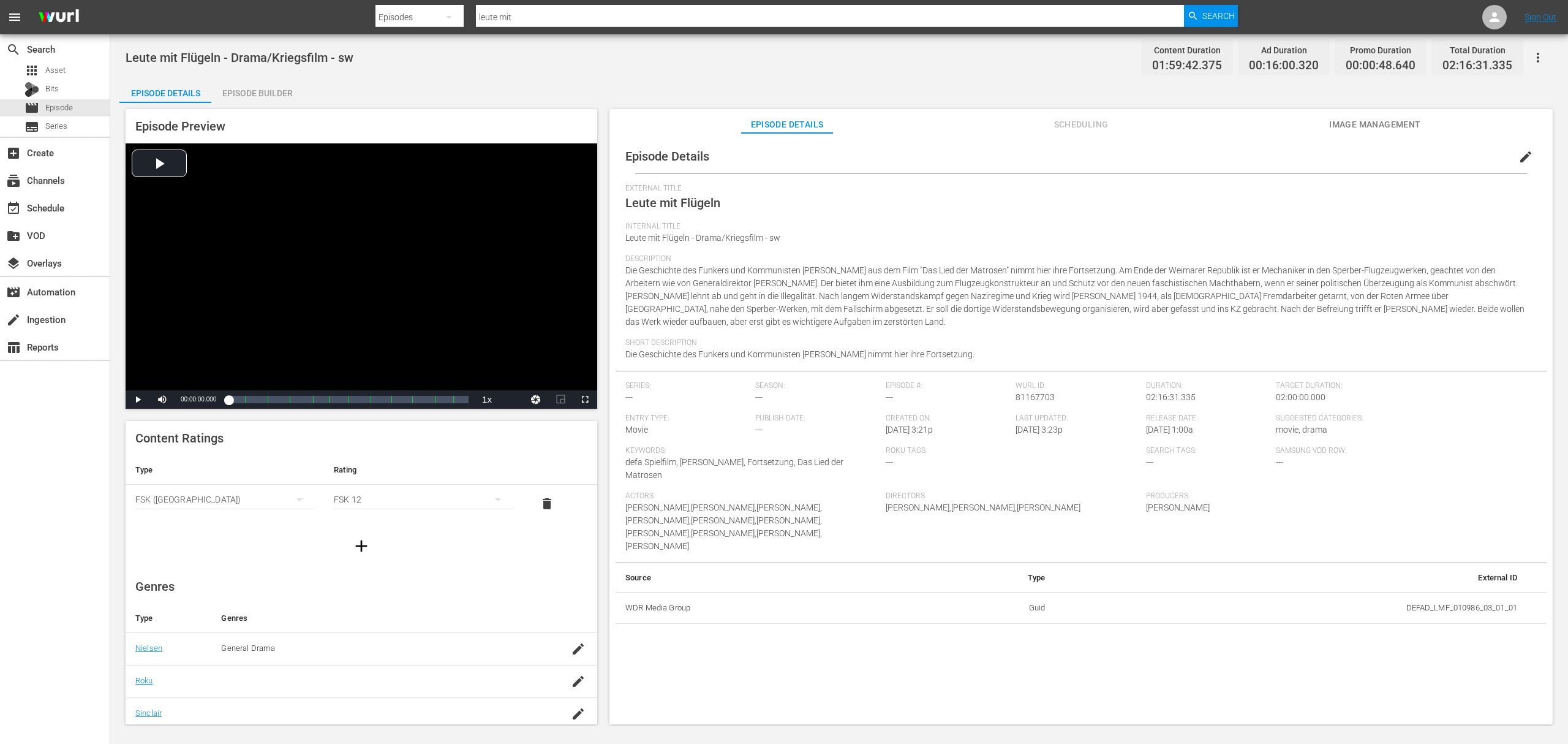
click at [1416, 123] on span "Image Management" at bounding box center [1375, 124] width 92 height 15
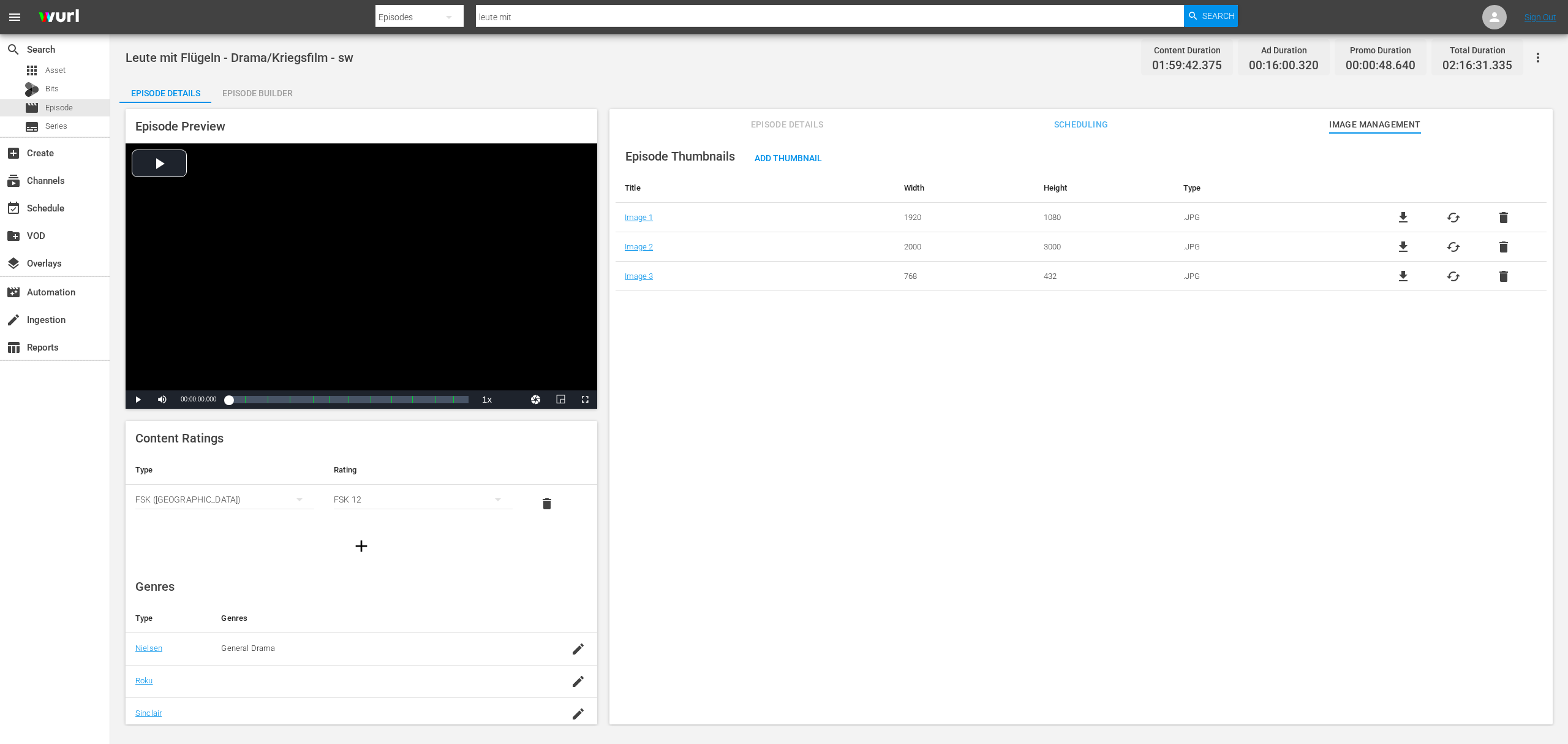
click at [806, 123] on span "Episode Details" at bounding box center [787, 124] width 92 height 15
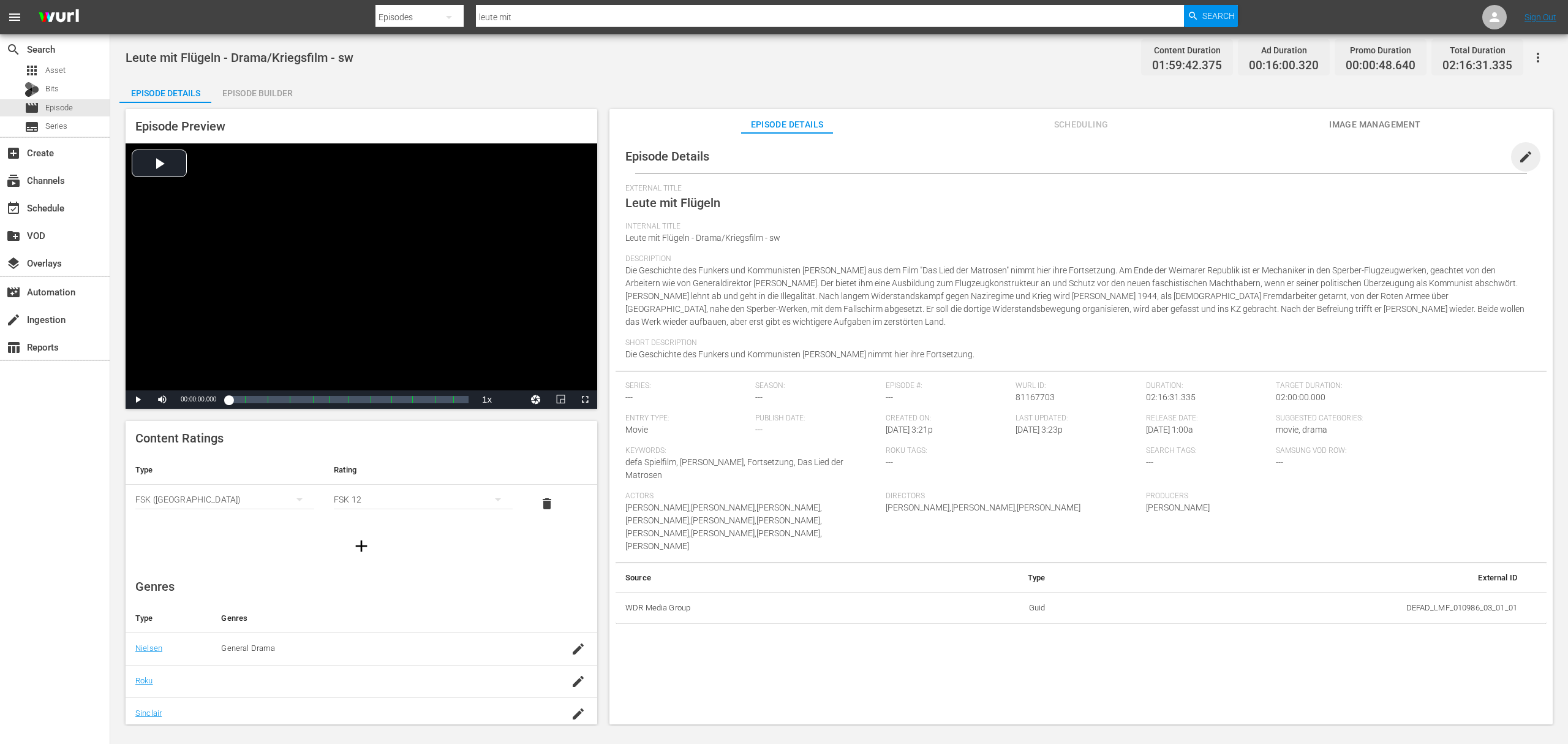
click at [1518, 162] on span "edit" at bounding box center [1526, 157] width 15 height 15
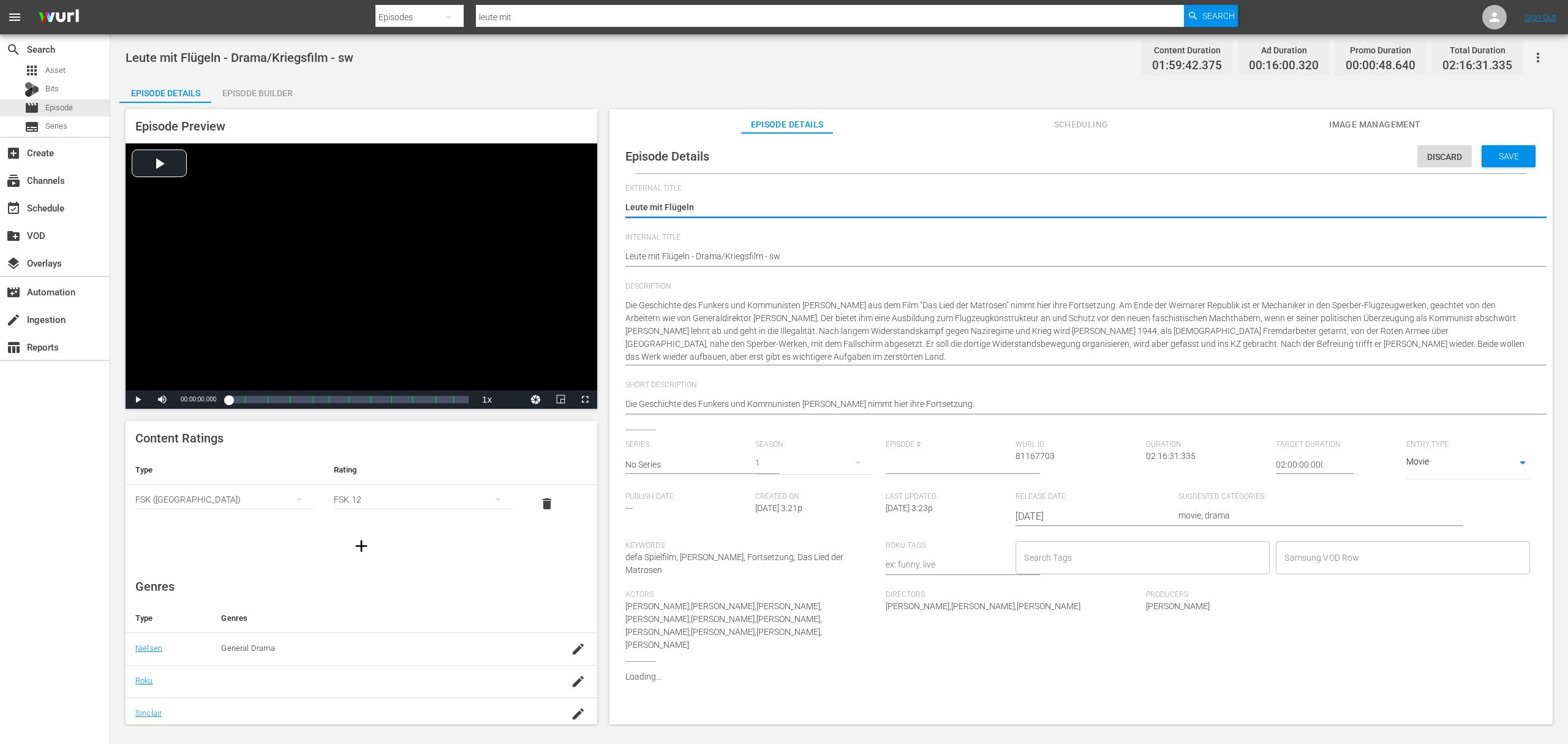
click at [1319, 547] on input "Samsung VOD Row" at bounding box center [1394, 558] width 225 height 22
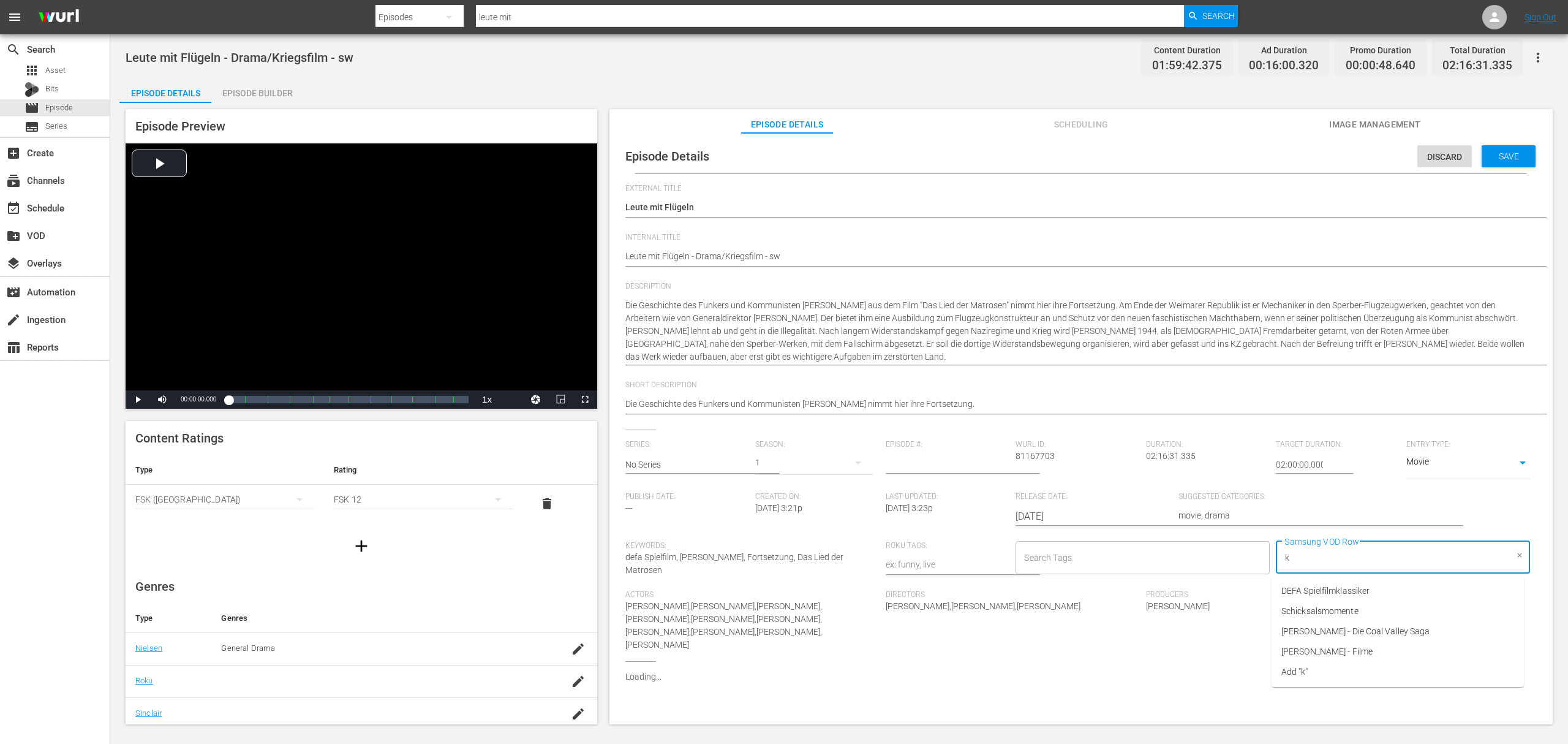
type input "ko"
click at [1323, 579] on ul "Konrad Wolf - Filme Add "ko"" at bounding box center [1398, 601] width 252 height 50
click at [1322, 587] on span "Konrad Wolf - Filme" at bounding box center [1327, 591] width 91 height 13
click at [1498, 157] on span "Save" at bounding box center [1509, 156] width 40 height 10
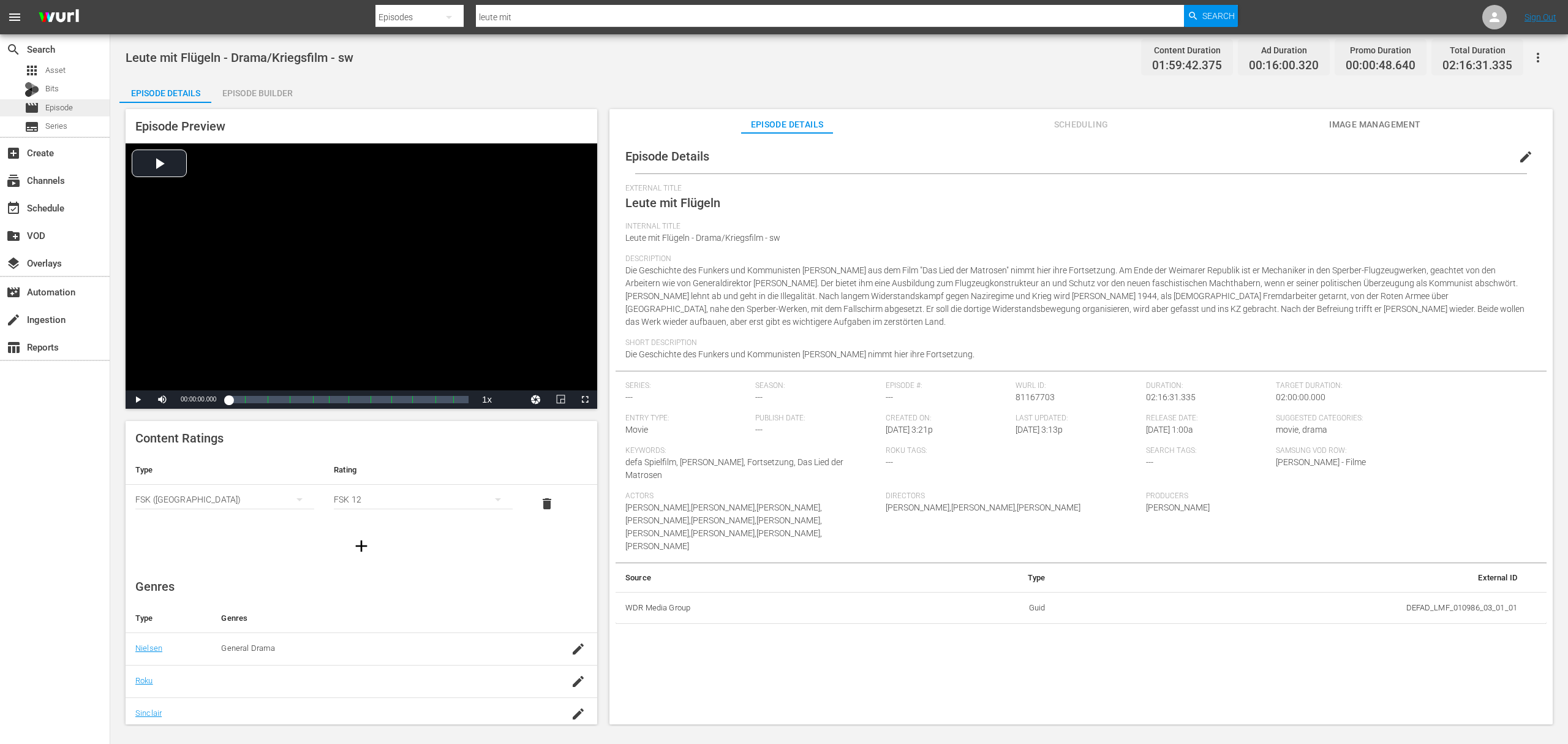
click at [63, 108] on span "Episode" at bounding box center [59, 108] width 27 height 12
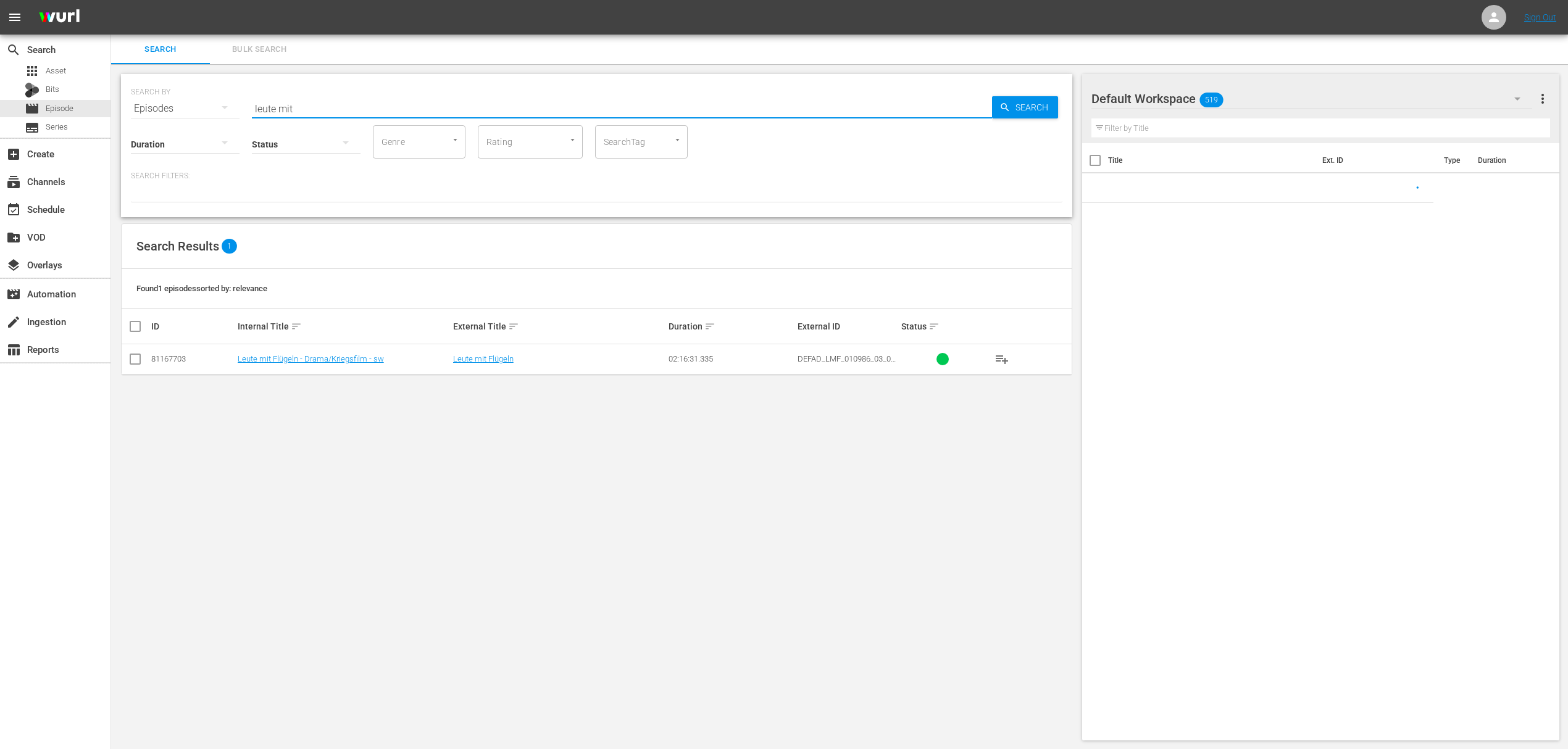
click at [294, 111] on input "leute mit" at bounding box center [622, 109] width 740 height 30
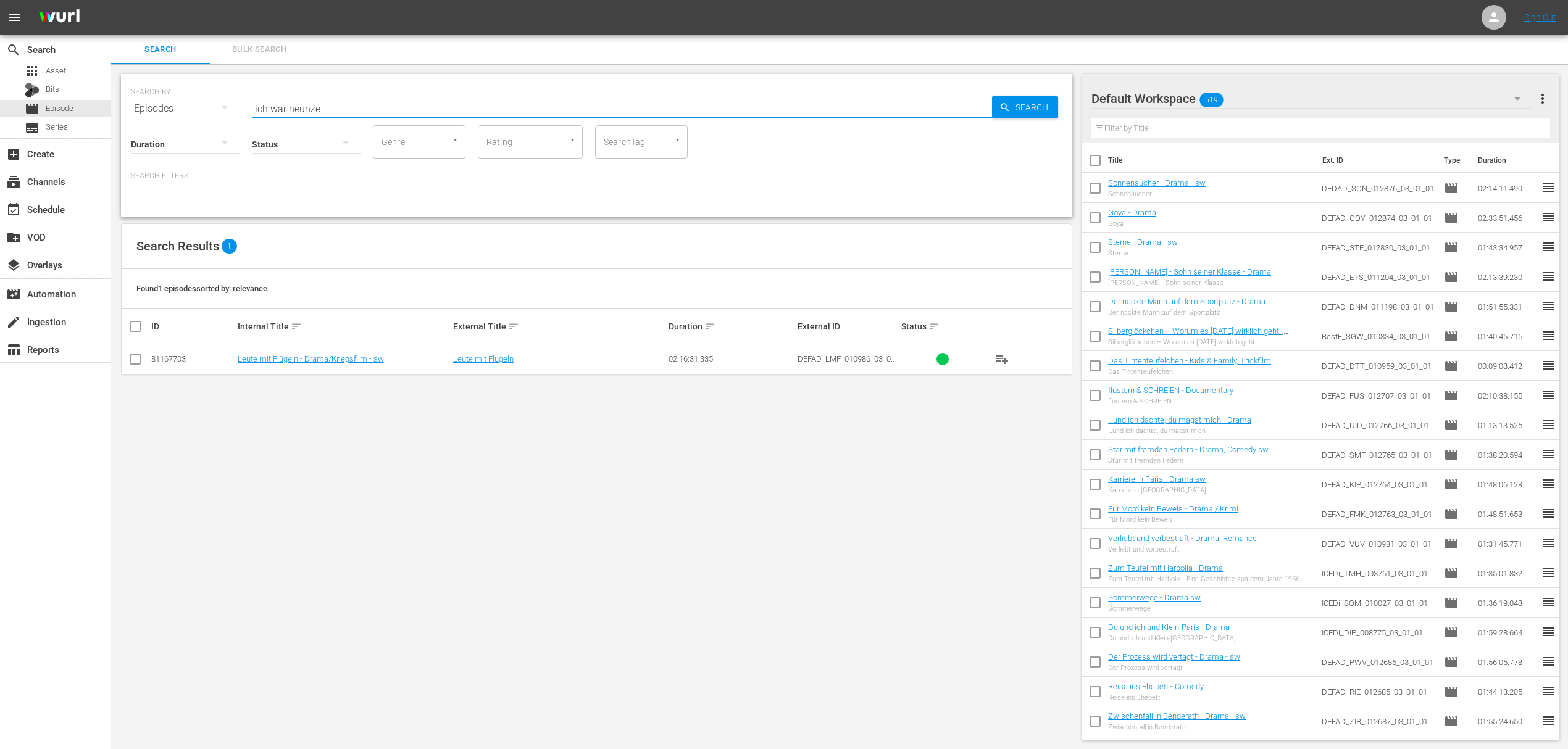
type input "ich war neunze"
click at [319, 348] on td "Ich war neunzehn - Drama" at bounding box center [343, 359] width 215 height 30
click at [318, 353] on td "Ich war neunzehn - Drama" at bounding box center [343, 359] width 215 height 30
click at [317, 356] on link "Ich war neunzehn - Drama" at bounding box center [283, 358] width 91 height 9
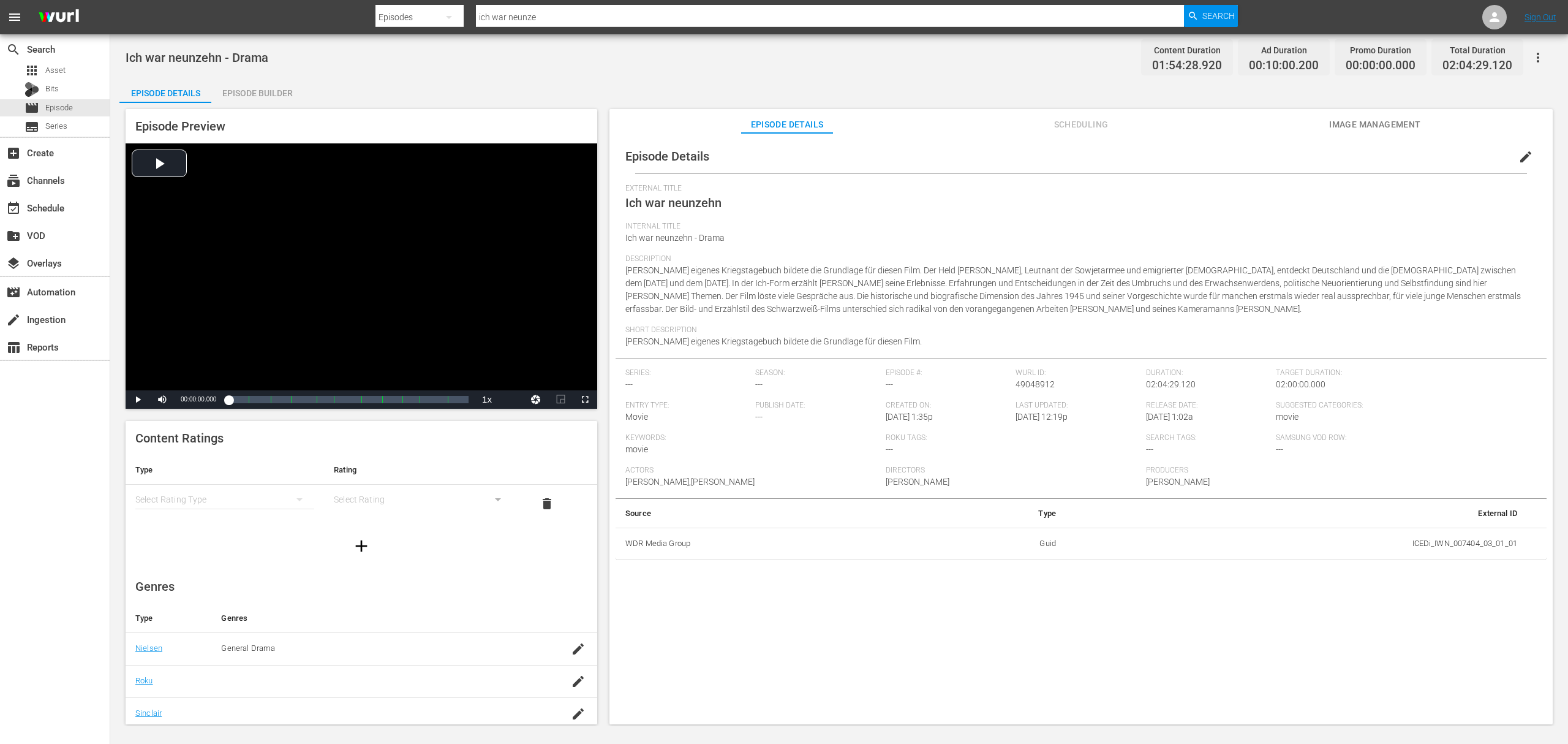
click at [1518, 160] on span "edit" at bounding box center [1526, 157] width 15 height 15
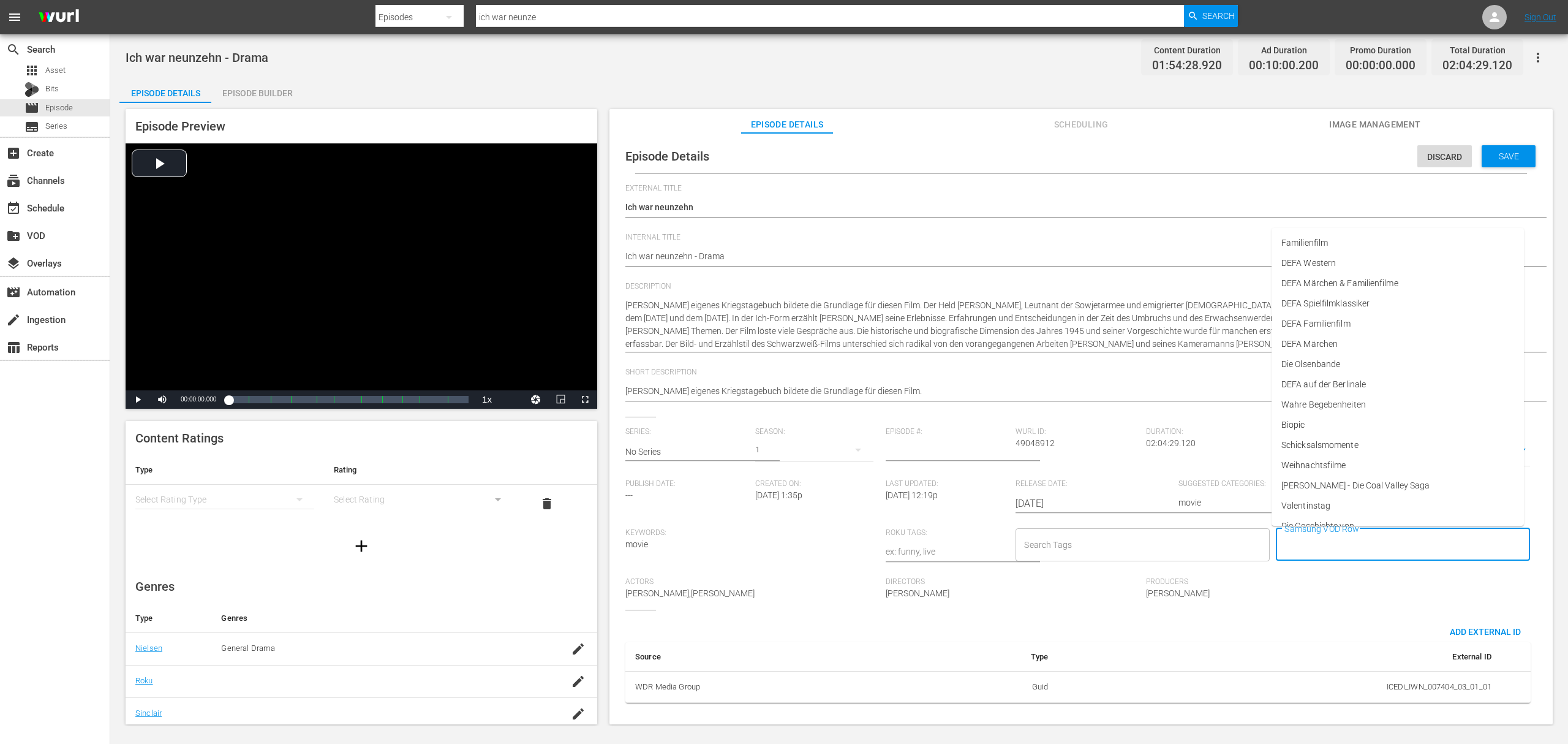
click at [1328, 545] on input "Samsung VOD Row" at bounding box center [1394, 545] width 225 height 22
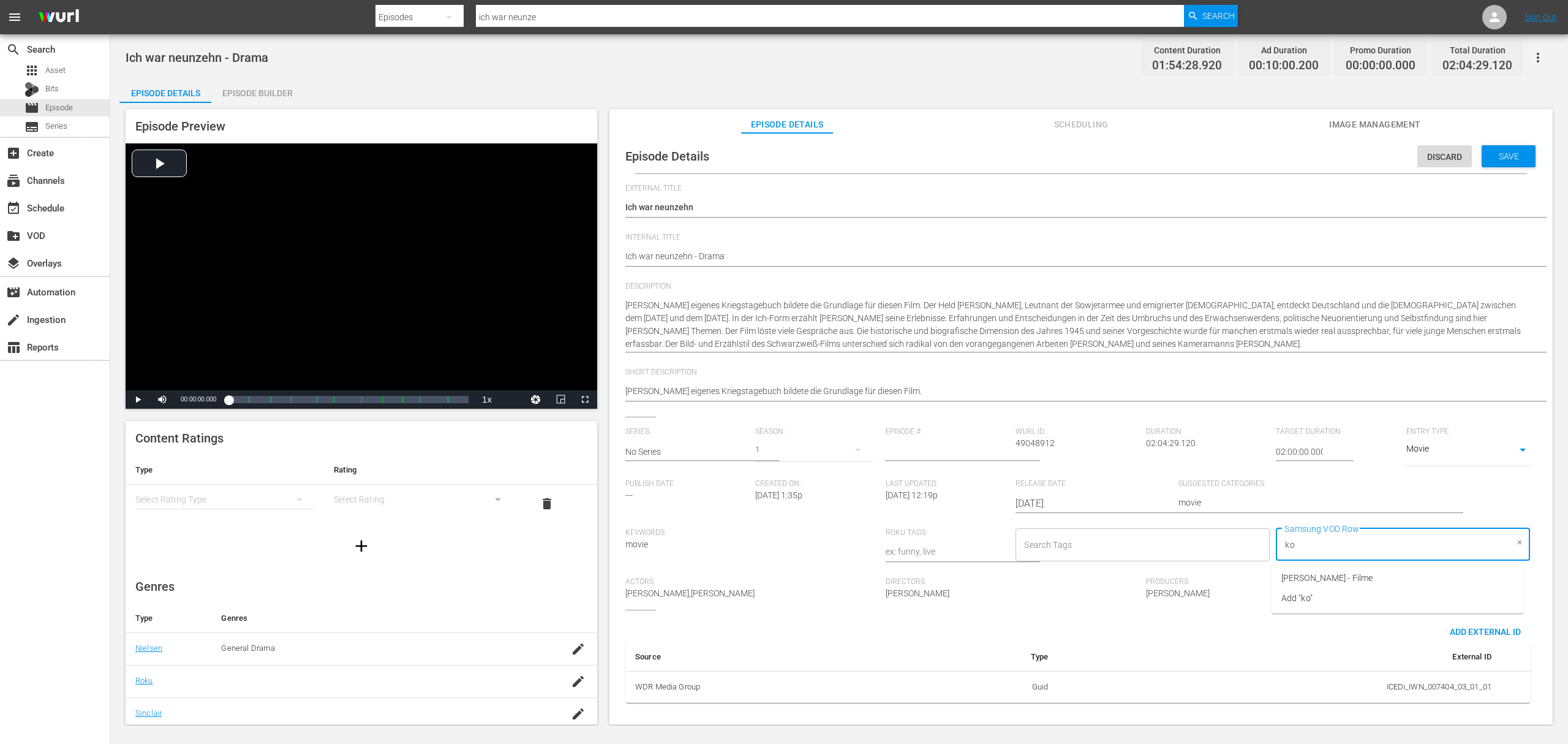
type input "kon"
click at [1324, 582] on span "Konrad Wolf - Filme" at bounding box center [1327, 578] width 91 height 13
click at [1514, 155] on span "Save" at bounding box center [1509, 156] width 40 height 10
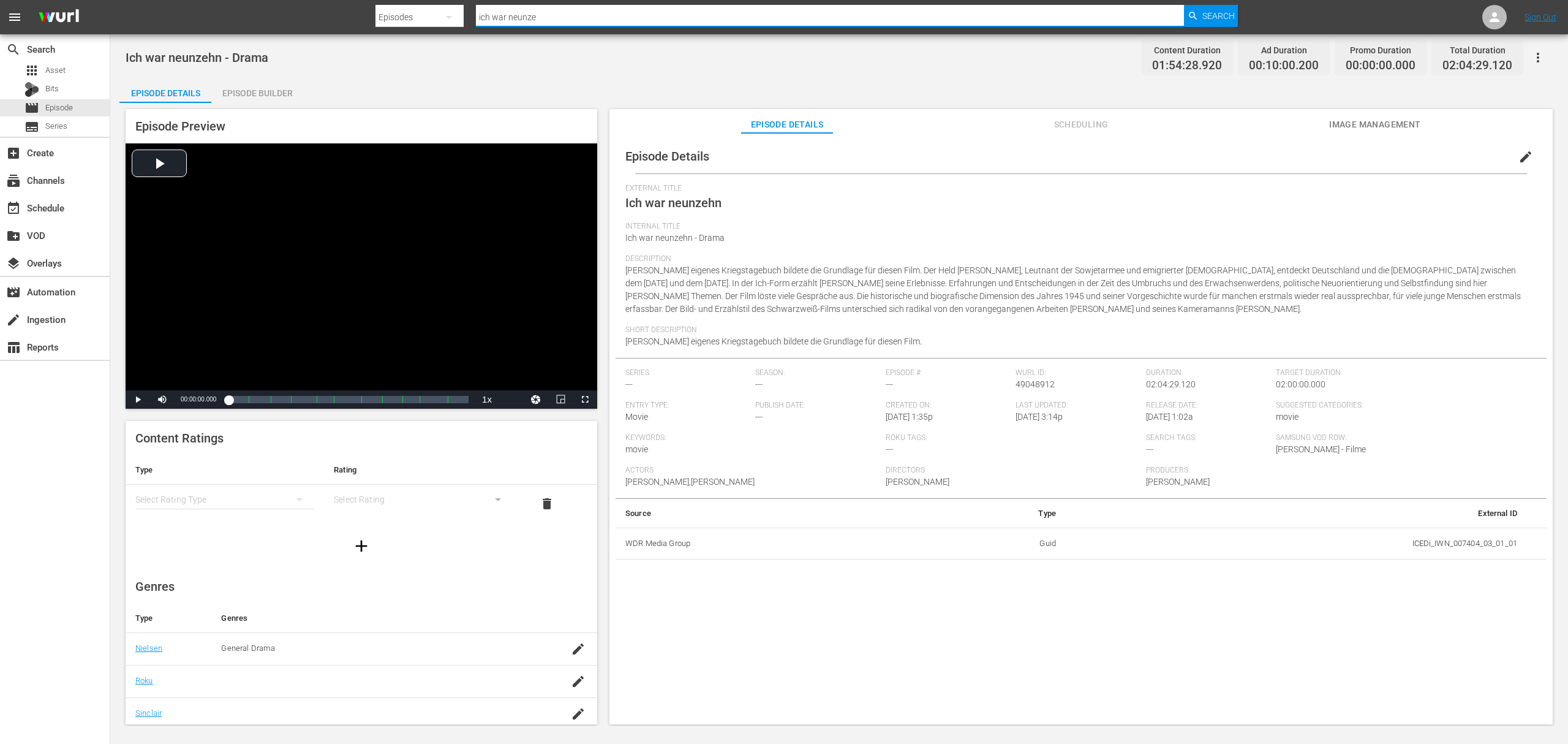
drag, startPoint x: 588, startPoint y: 13, endPoint x: 84, endPoint y: 11, distance: 504.0
click at [84, 11] on nav "menu Search By Episodes Search ID, Title, Description, Keywords, or Category ic…" at bounding box center [784, 17] width 1568 height 35
type input "sterne"
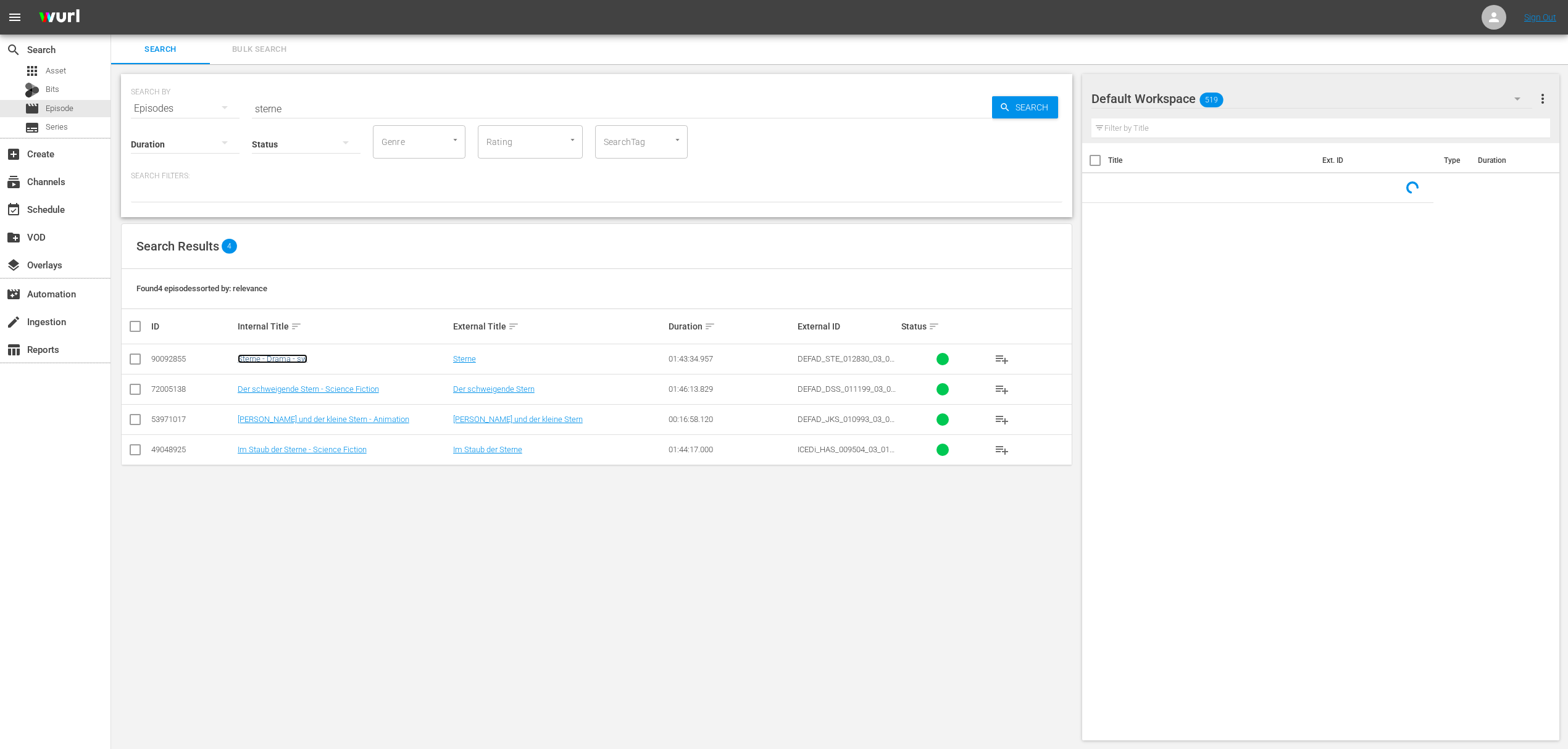
click at [260, 360] on link "Sterne - Drama - sw" at bounding box center [272, 358] width 70 height 9
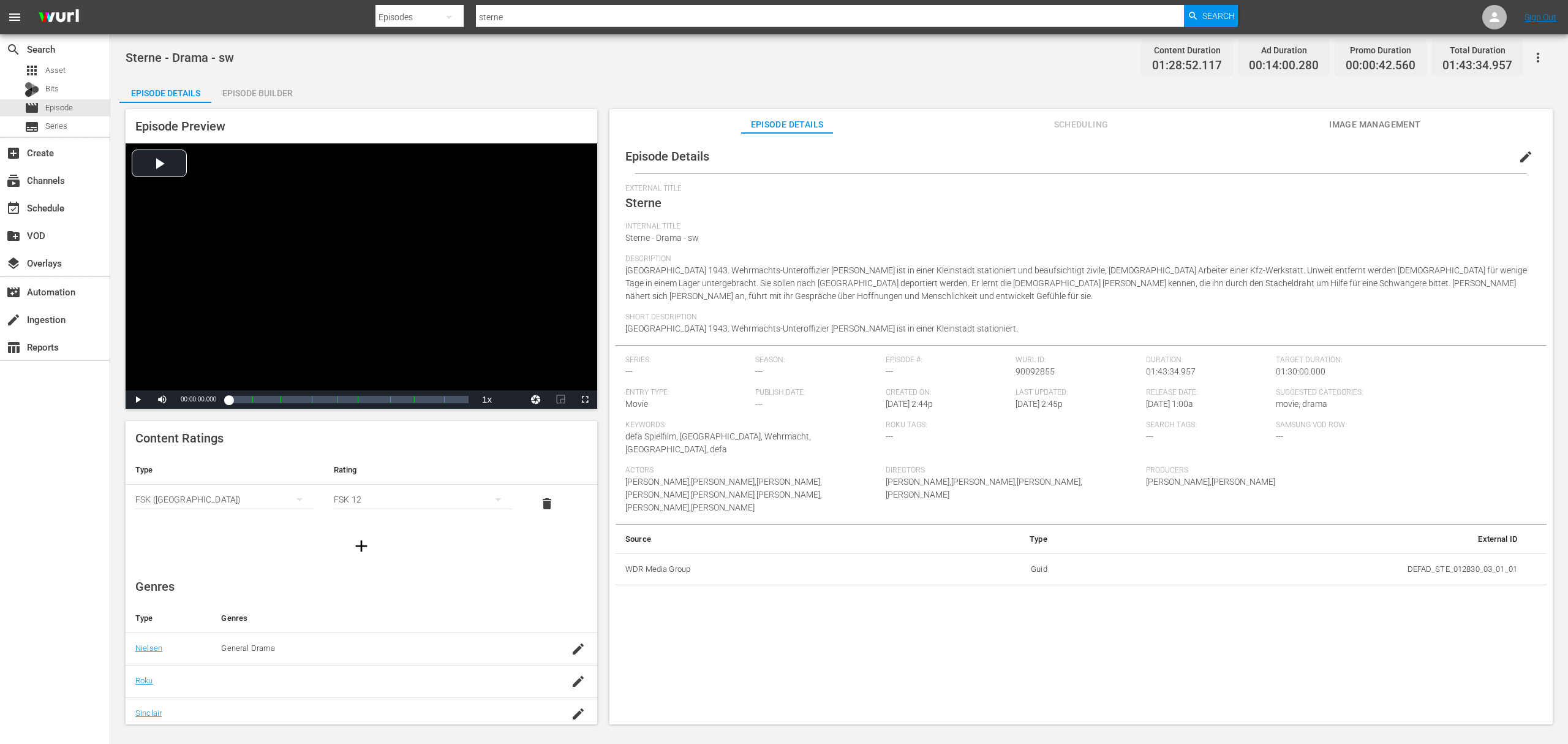
click at [1346, 123] on span "Image Management" at bounding box center [1375, 124] width 92 height 15
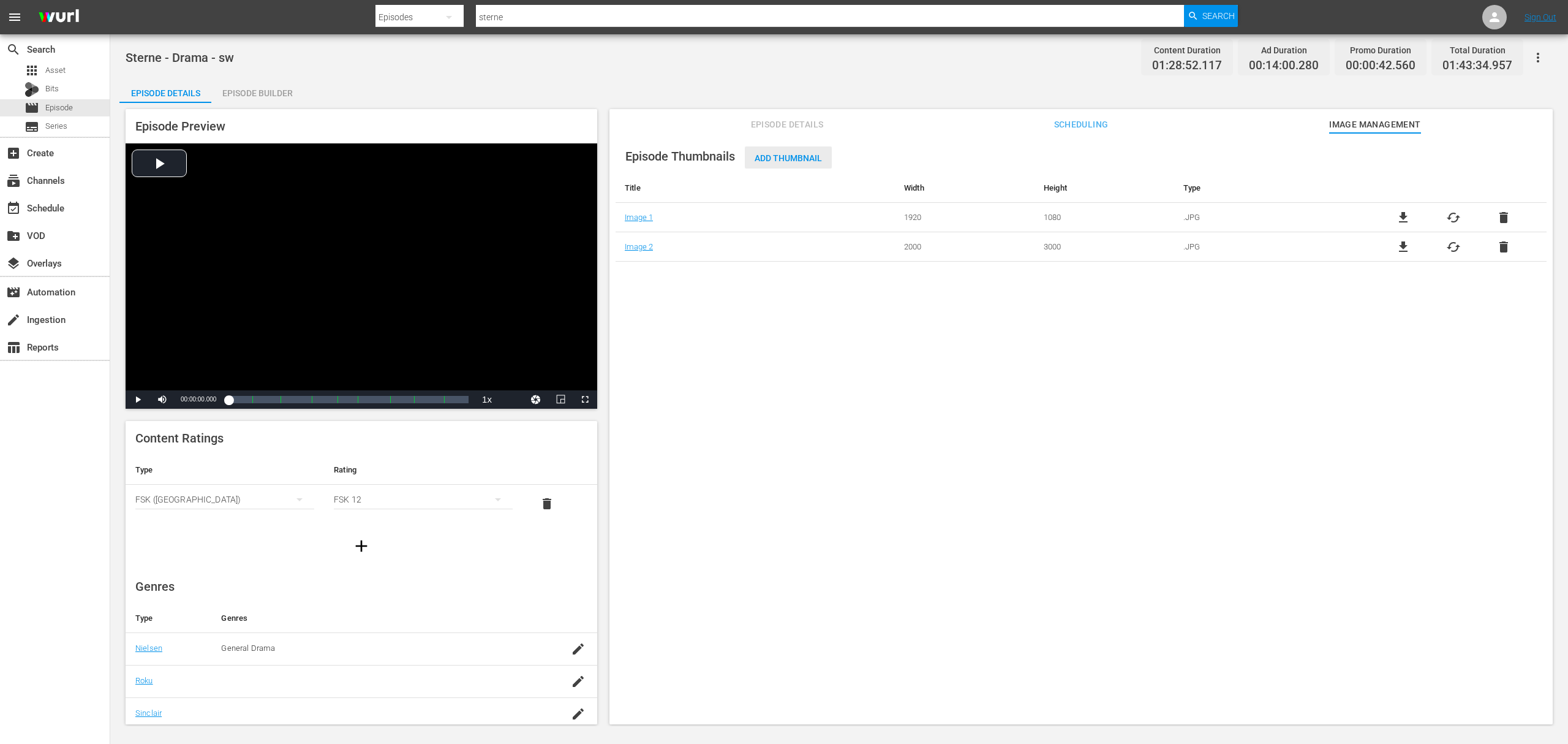
click at [822, 123] on span "Episode Details" at bounding box center [787, 124] width 92 height 15
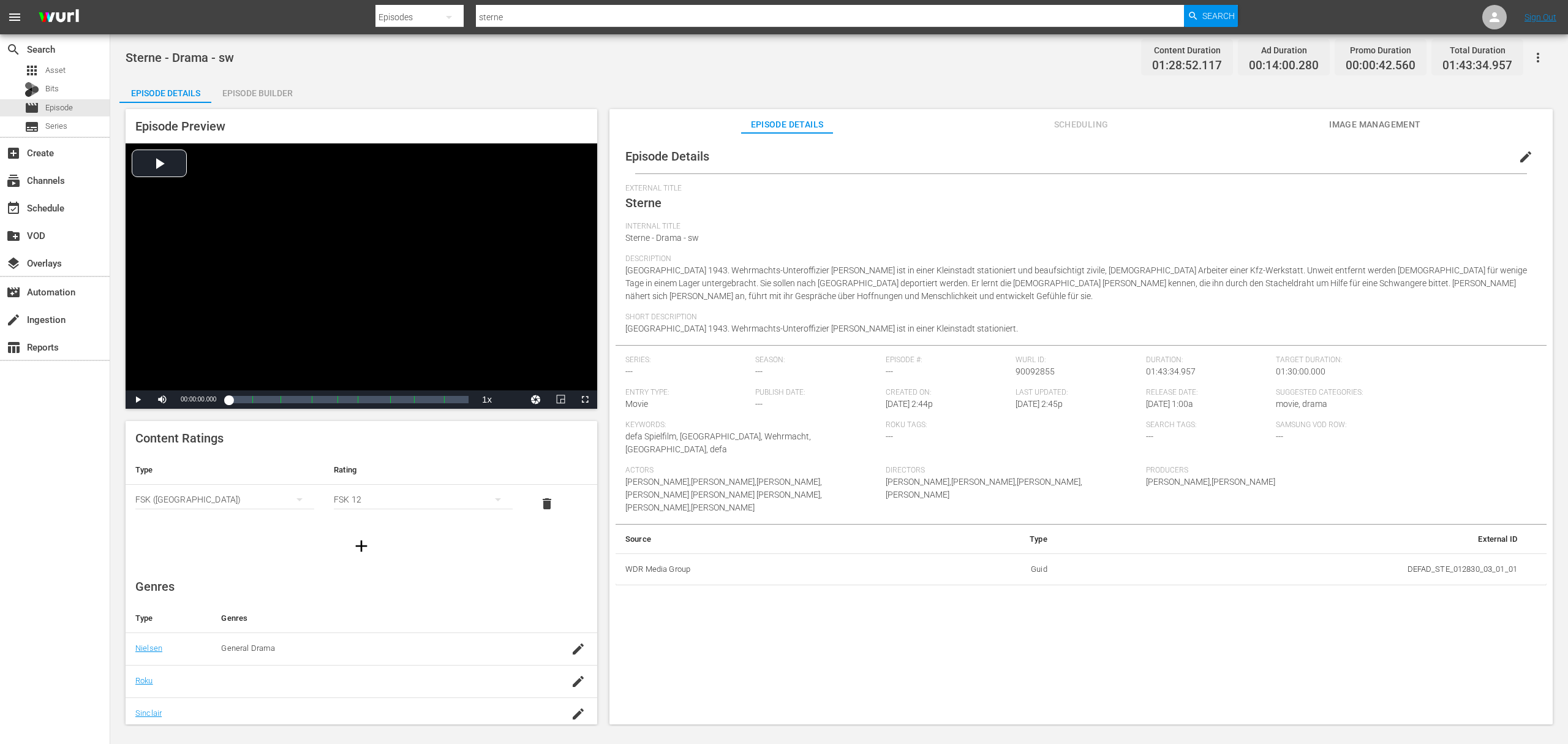
click at [1518, 155] on span "edit" at bounding box center [1526, 157] width 15 height 15
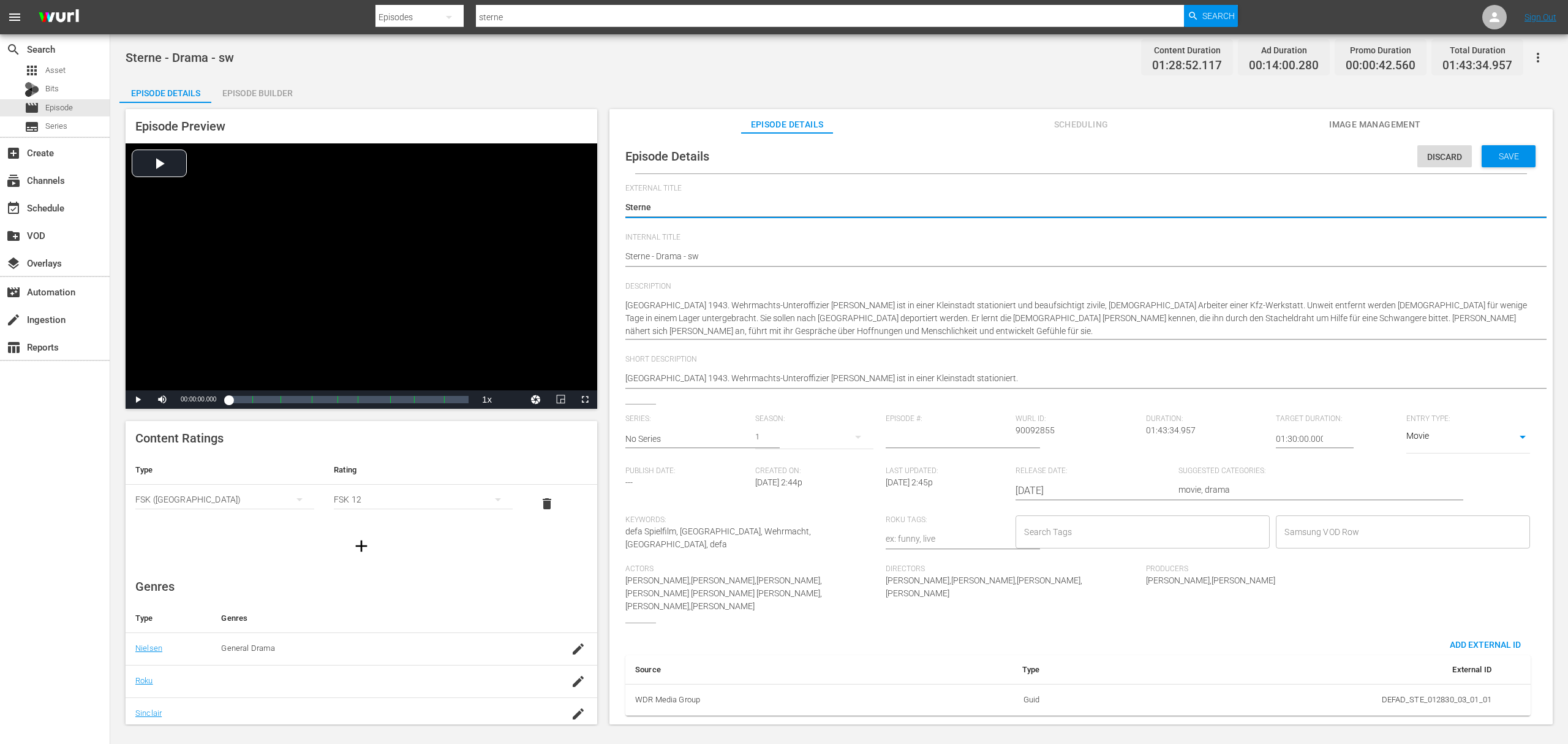
click at [1339, 521] on input "Samsung VOD Row" at bounding box center [1394, 532] width 225 height 22
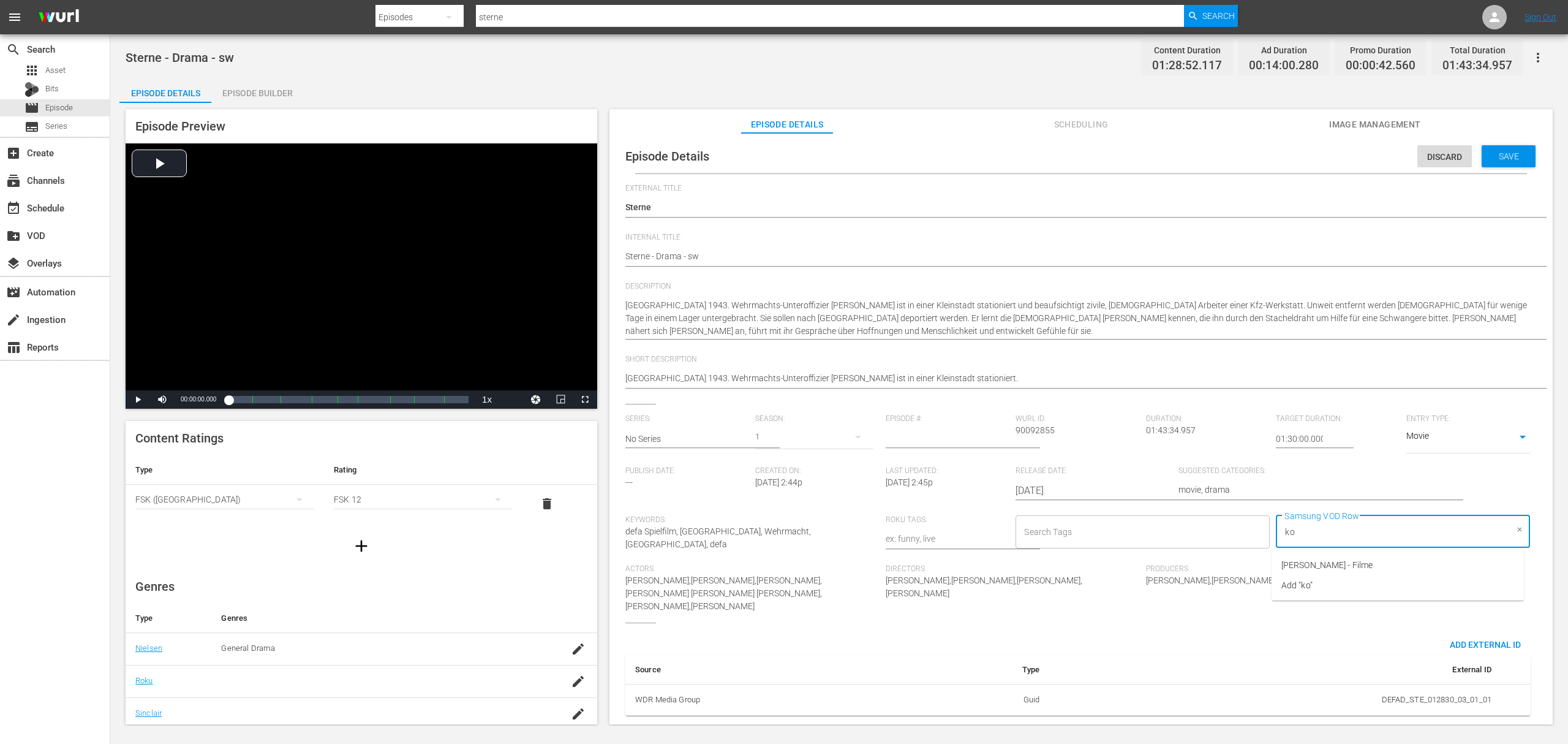
type input "kon"
click at [1326, 558] on li "Konrad Wolf - Filme" at bounding box center [1398, 565] width 252 height 20
click at [1512, 161] on span "Save" at bounding box center [1509, 156] width 40 height 10
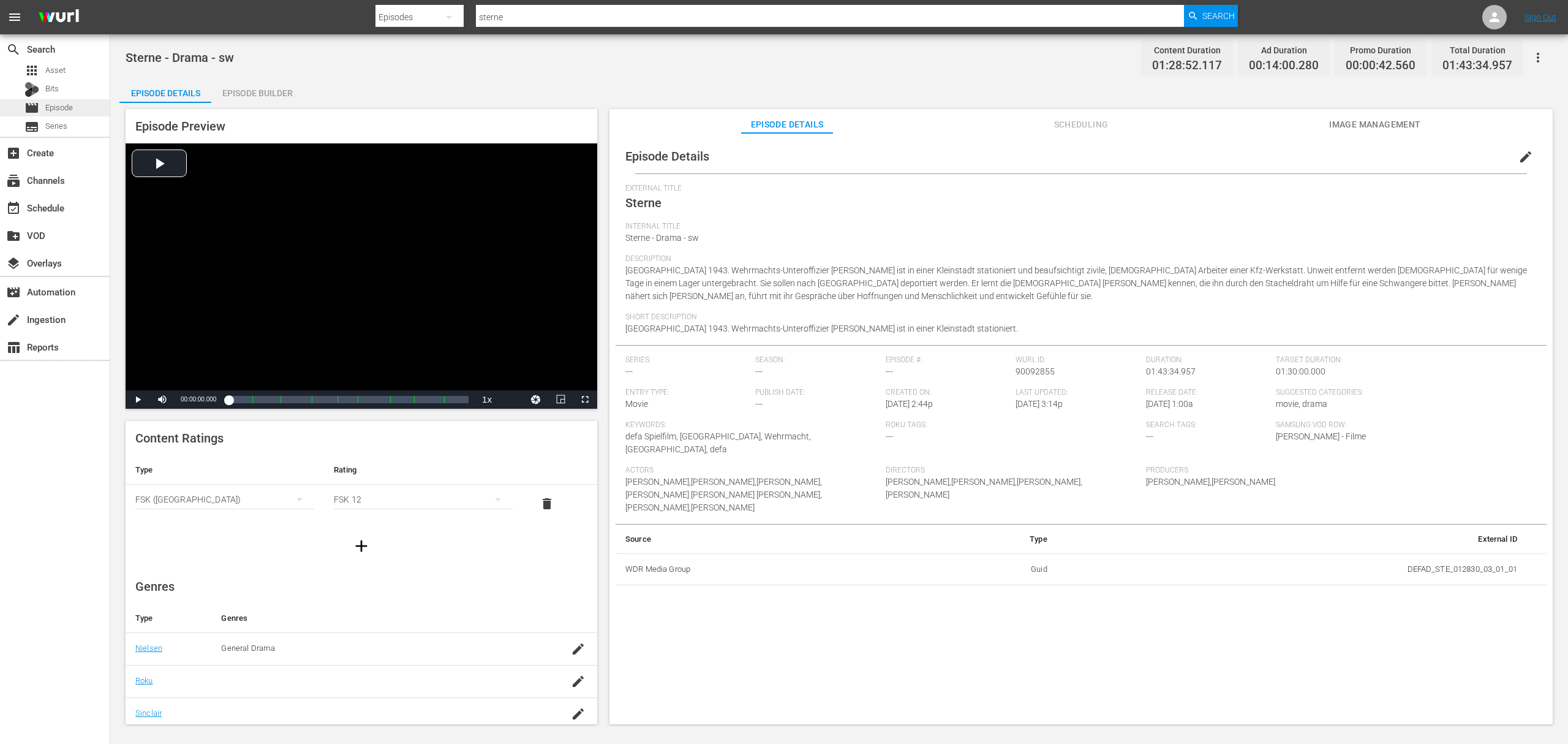
click at [91, 109] on div "movie Episode" at bounding box center [55, 108] width 110 height 17
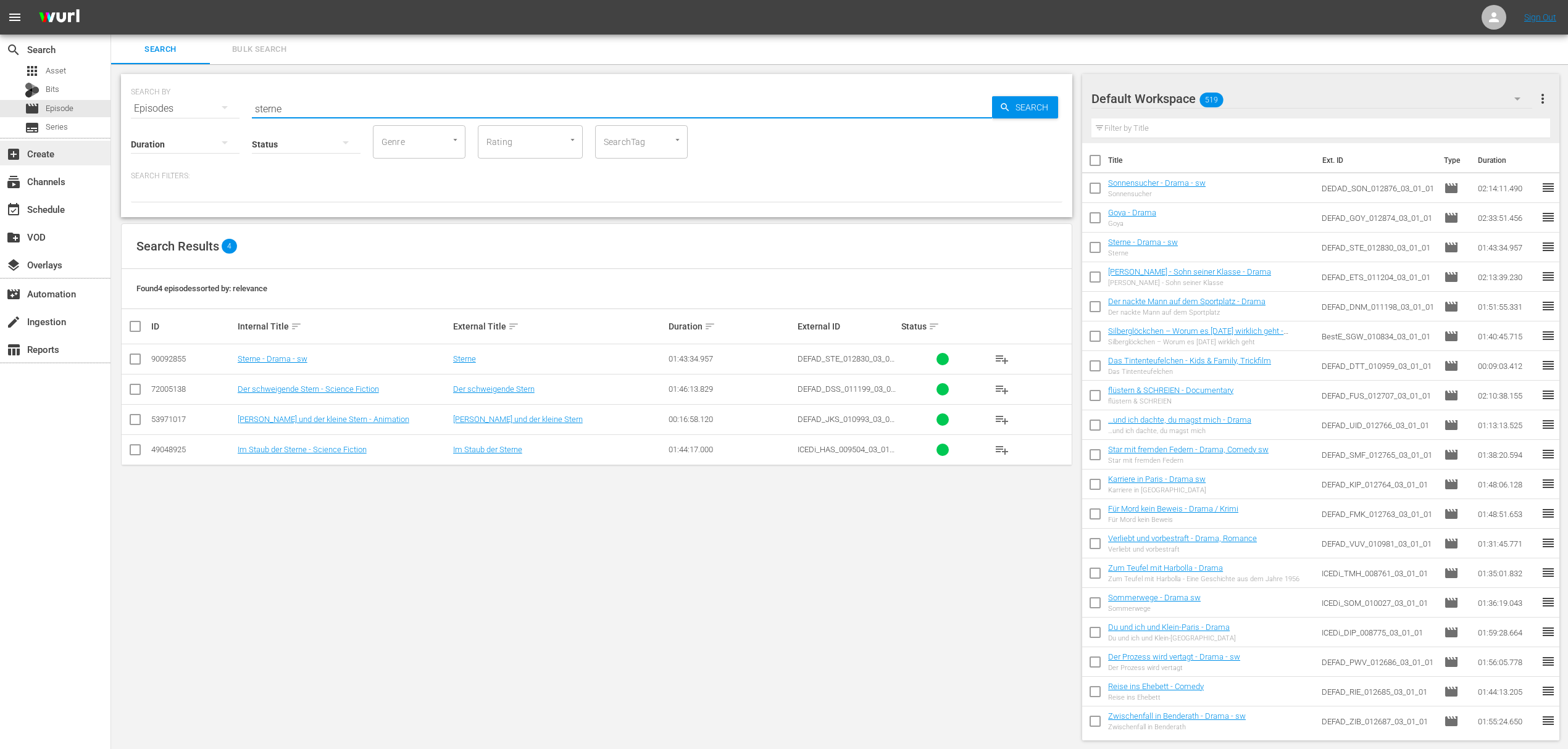
drag, startPoint x: 401, startPoint y: 99, endPoint x: 68, endPoint y: 142, distance: 335.8
click at [111, 0] on div "search Search apps Asset Bits movie Episode subtitles Series add_box Create sub…" at bounding box center [840, 0] width 1457 height 0
type input "goya"
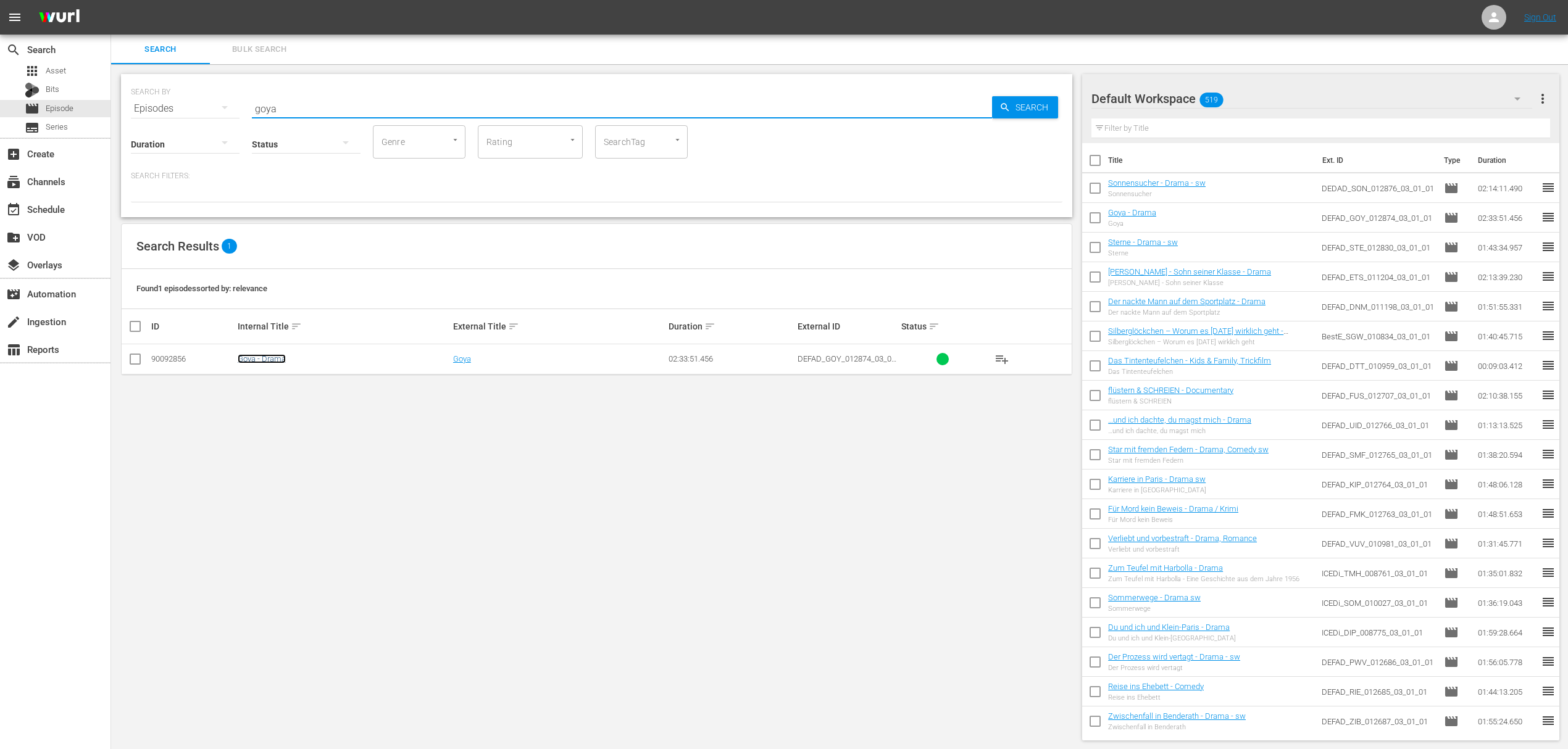
click at [261, 355] on link "Goya - Drama" at bounding box center [261, 358] width 48 height 9
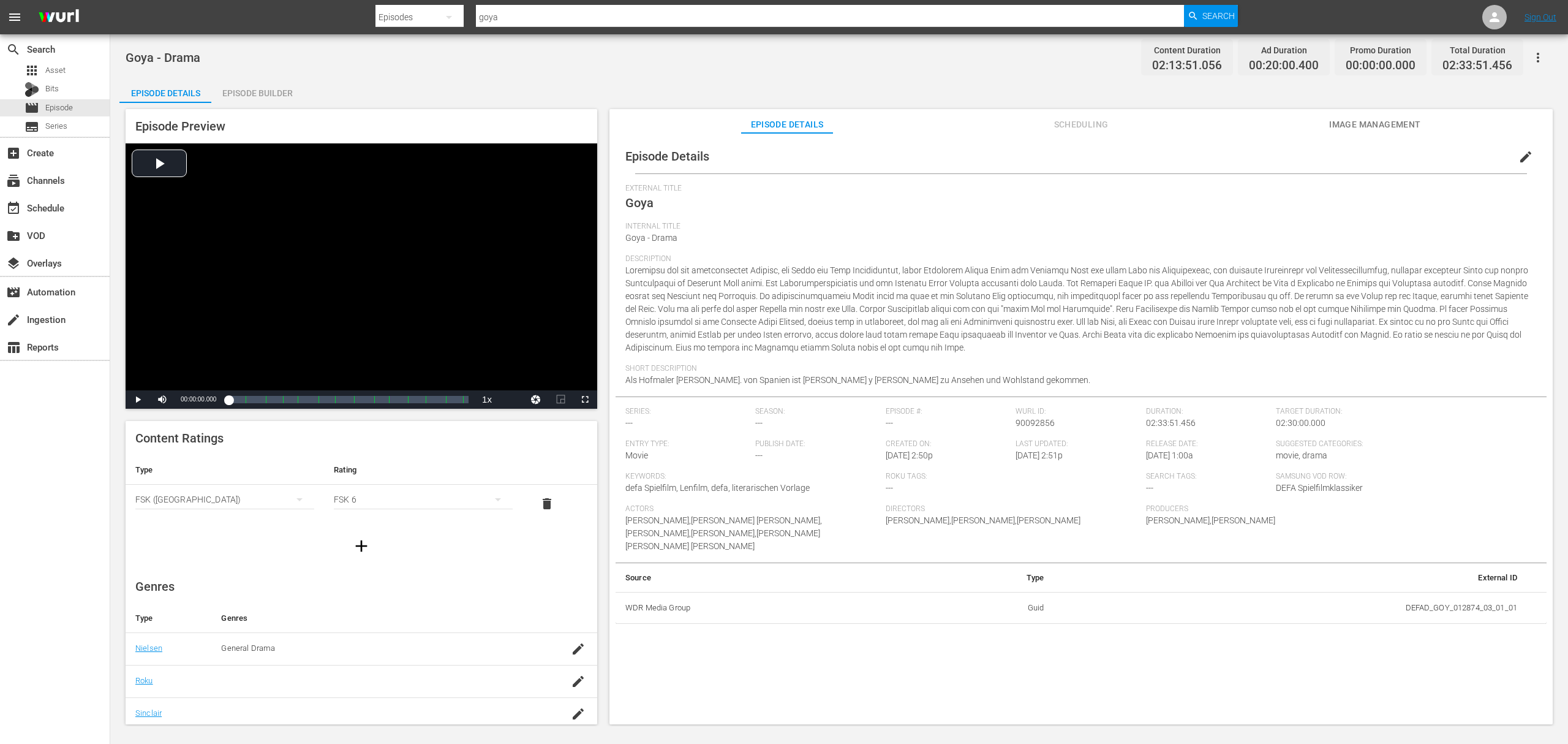
click at [1518, 154] on span "edit" at bounding box center [1526, 157] width 15 height 15
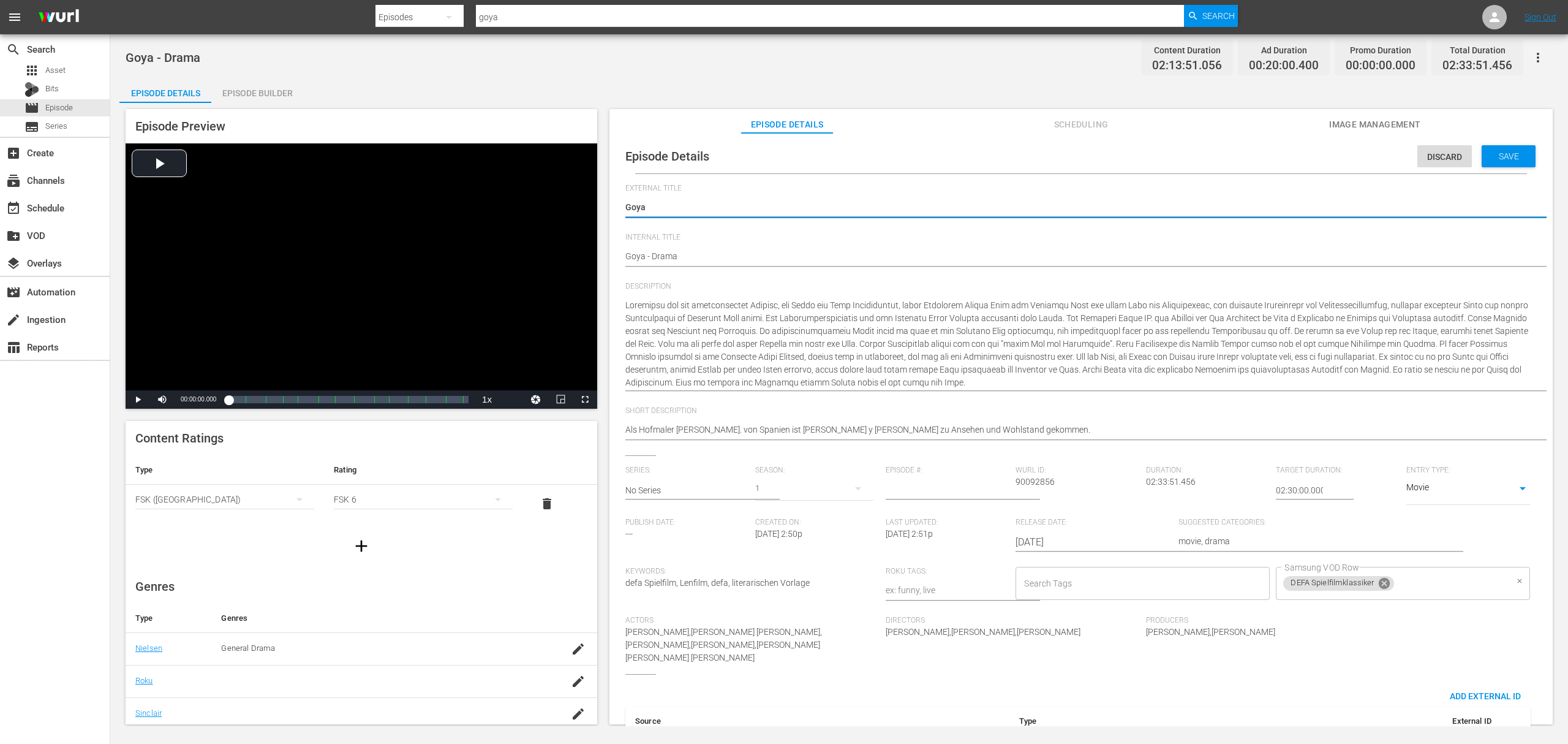
click at [1380, 582] on icon at bounding box center [1384, 583] width 14 height 14
click at [1334, 584] on input "Samsung VOD Row" at bounding box center [1394, 583] width 225 height 22
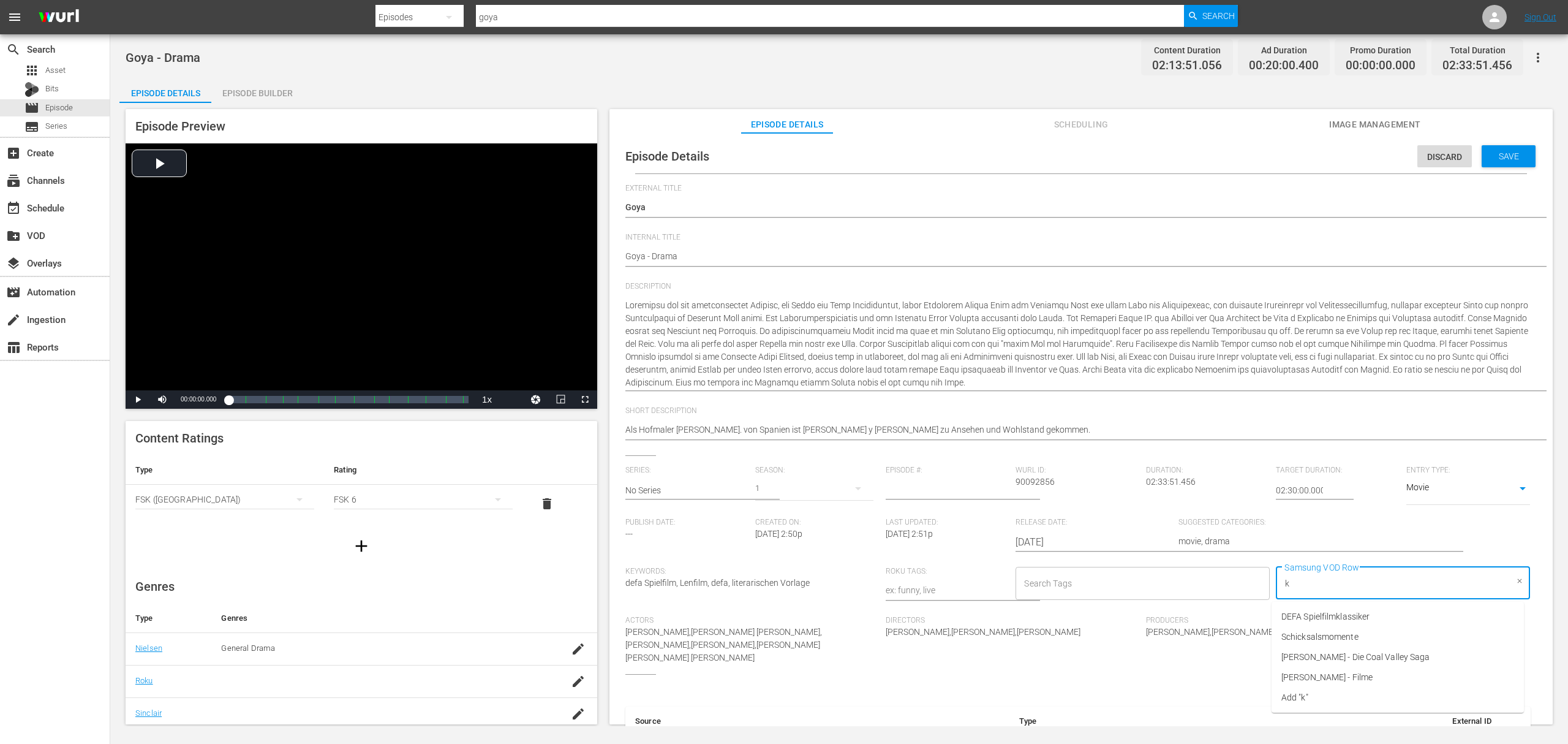
type input "ko"
click at [1327, 609] on li "Konrad Wolf - Filme" at bounding box center [1398, 617] width 252 height 20
click at [1517, 154] on span "Save" at bounding box center [1509, 156] width 40 height 10
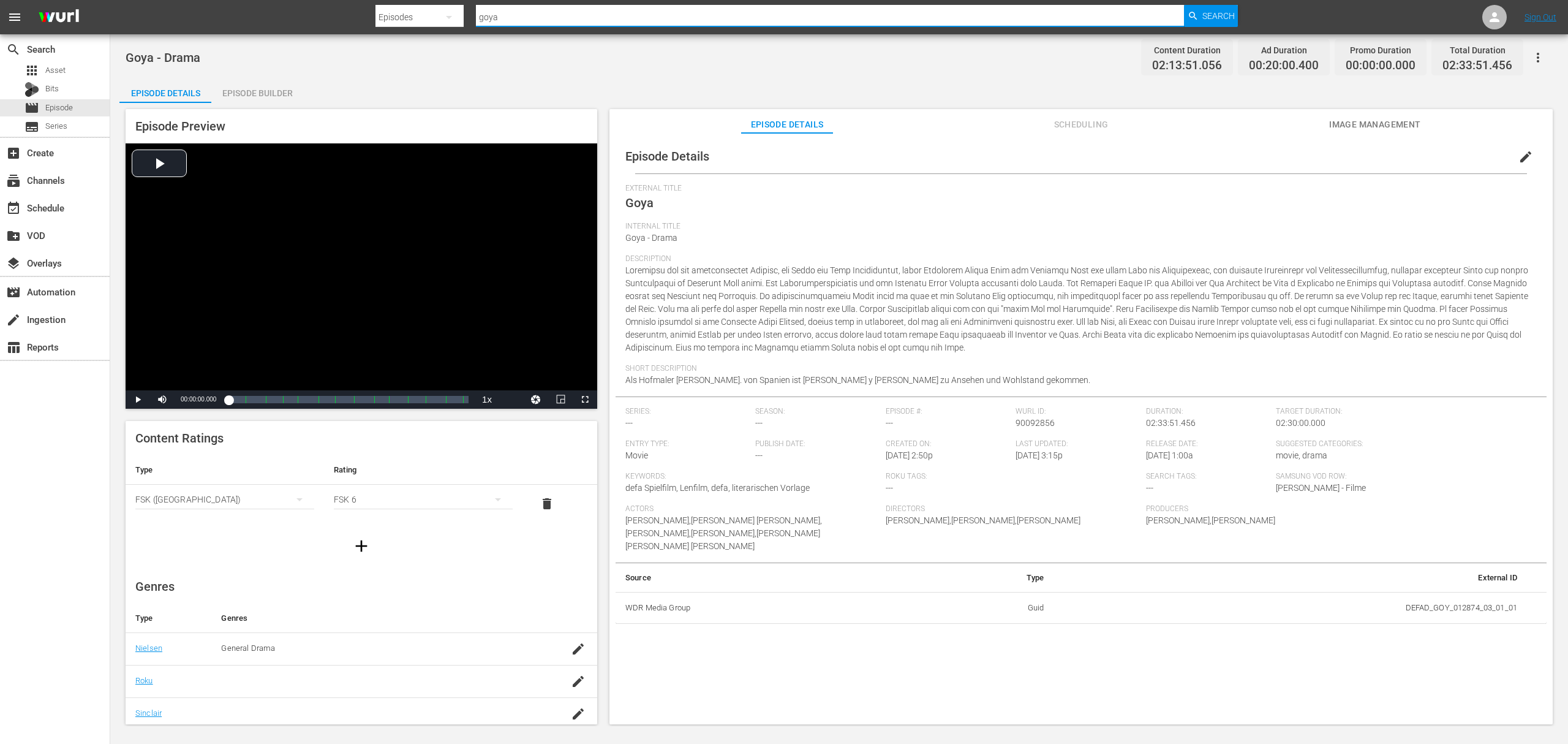
drag, startPoint x: 498, startPoint y: 15, endPoint x: 444, endPoint y: 25, distance: 54.9
click at [446, 25] on div "Search By Episodes Search ID, Title, Description, Keywords, or Category goya Se…" at bounding box center [807, 17] width 863 height 29
type input "der nackt"
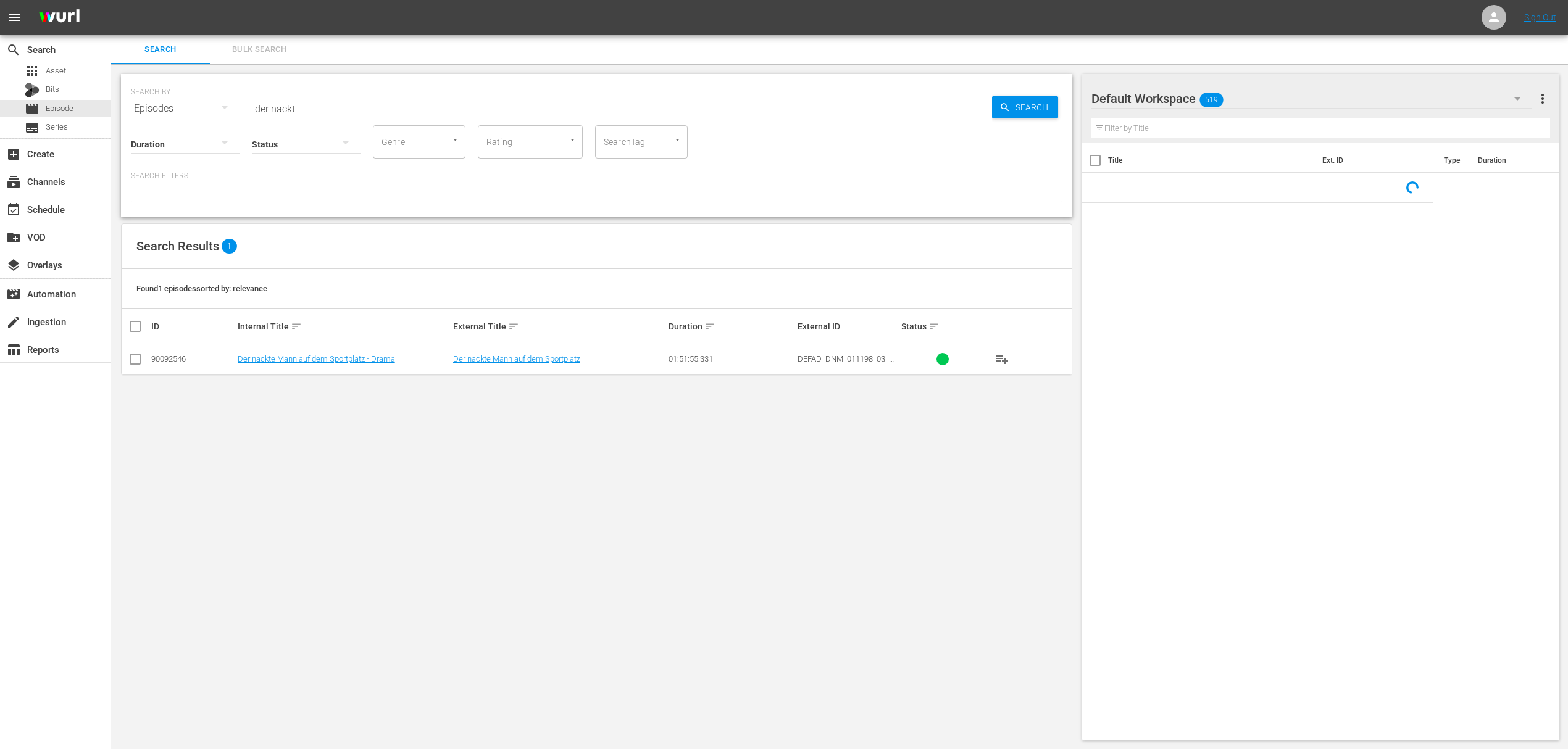
click at [365, 351] on td "Der nackte Mann auf dem Sportplatz - Drama" at bounding box center [343, 359] width 215 height 30
click at [369, 363] on link "Der nackte Mann auf dem Sportplatz - Drama" at bounding box center [316, 358] width 157 height 9
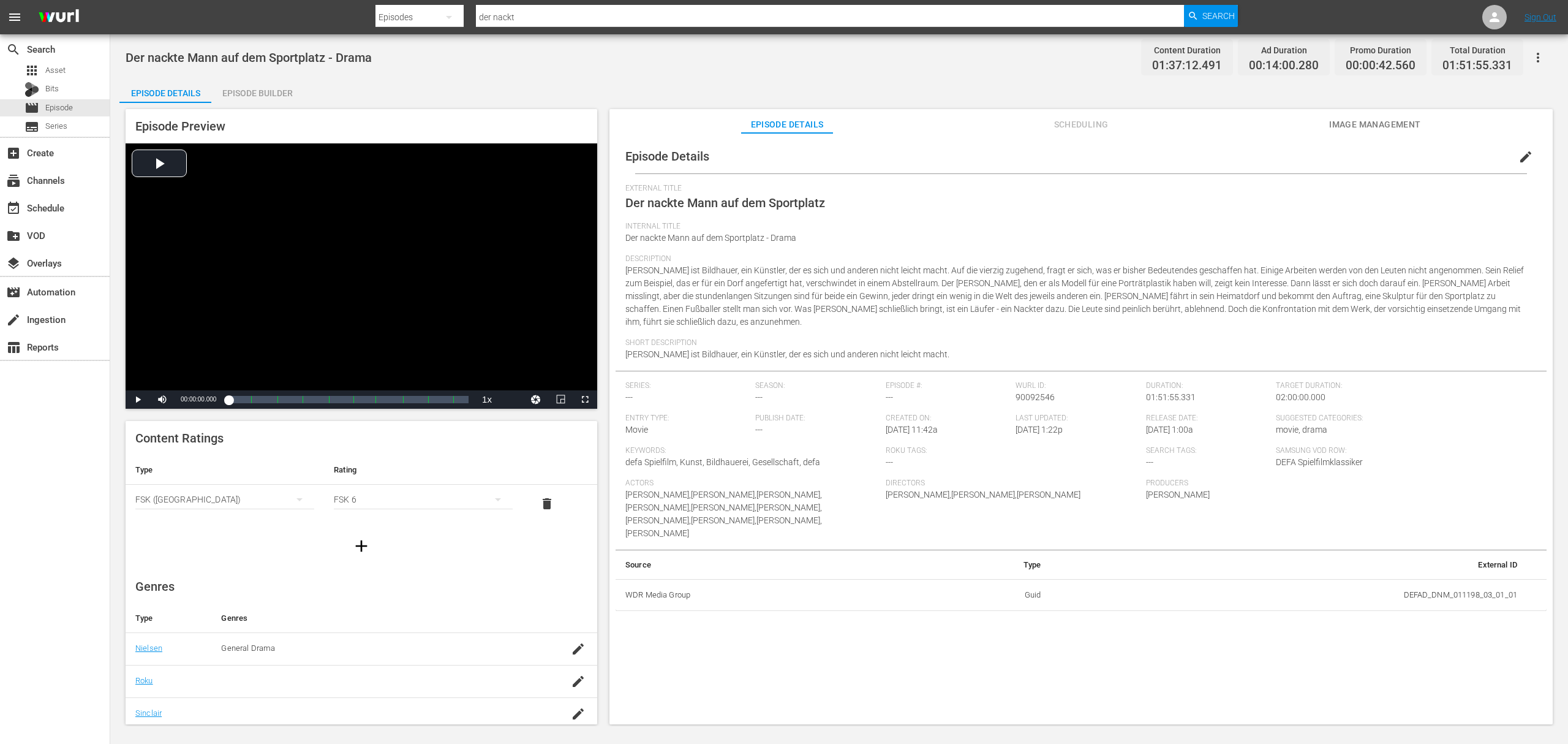
click at [1518, 159] on span "edit" at bounding box center [1526, 157] width 15 height 15
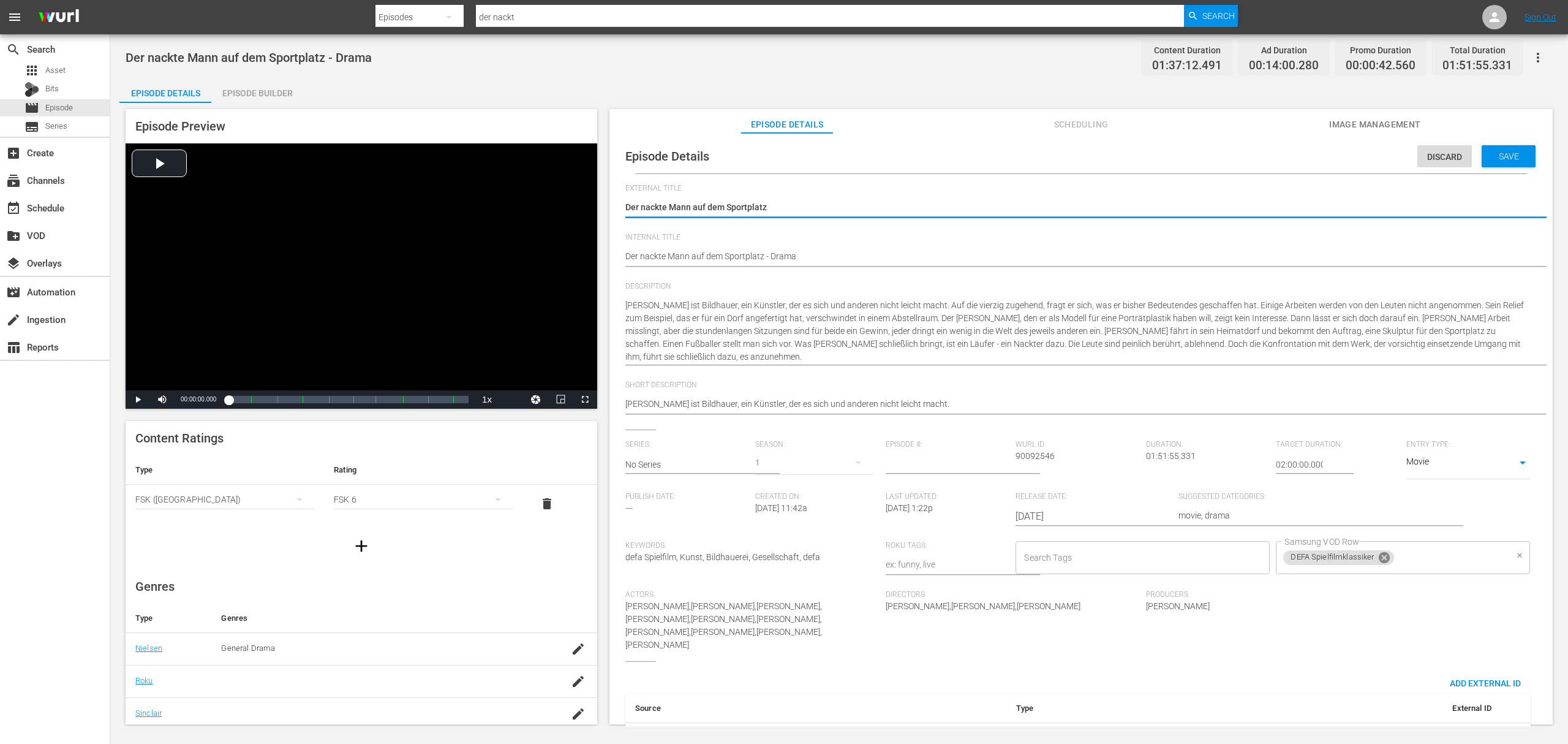
click at [1379, 559] on icon at bounding box center [1384, 557] width 11 height 11
click at [1364, 560] on input "Samsung VOD Row" at bounding box center [1394, 558] width 225 height 22
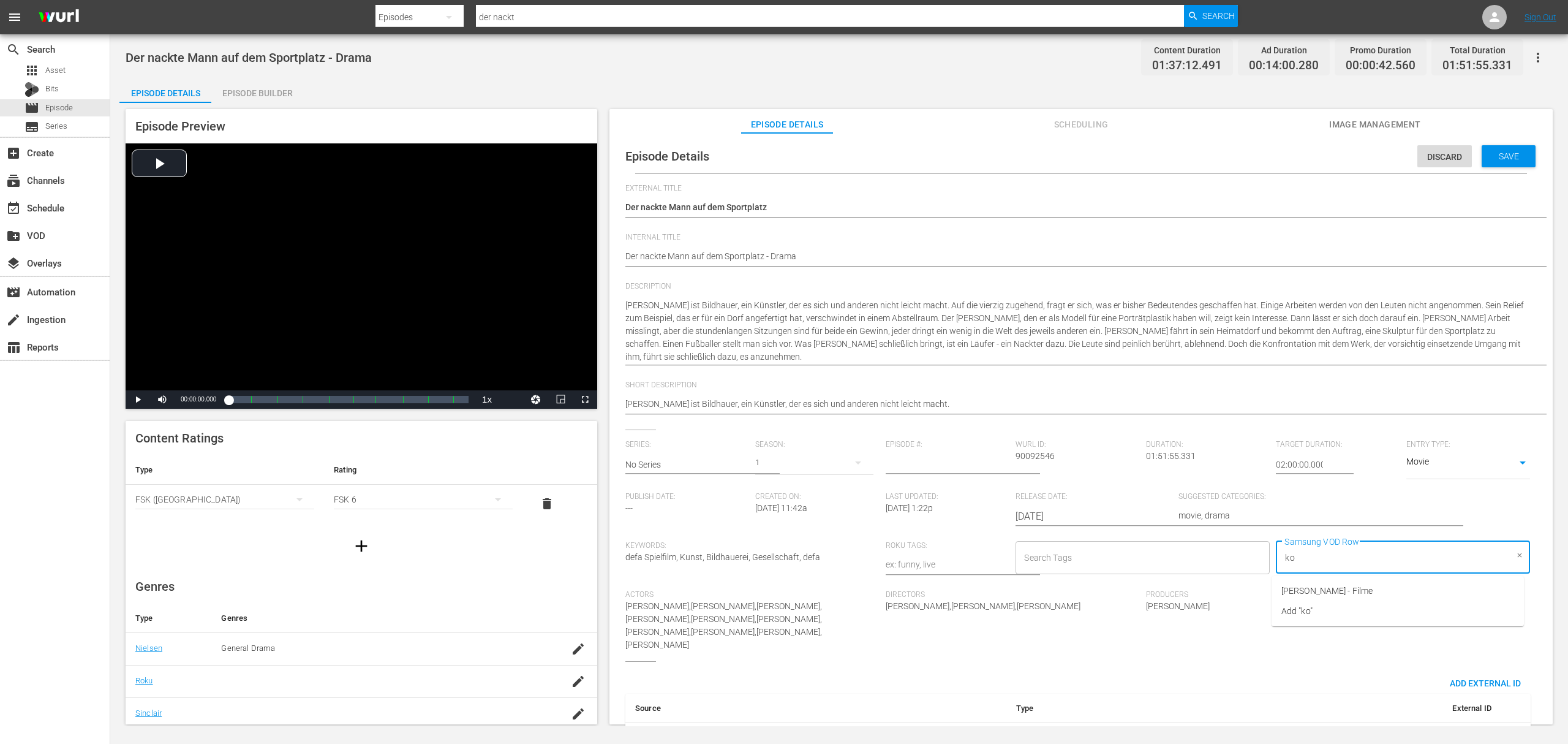
type input "kon"
click at [1334, 591] on span "Konrad Wolf - Filme" at bounding box center [1327, 591] width 91 height 13
click at [1506, 155] on span "Save" at bounding box center [1509, 156] width 40 height 10
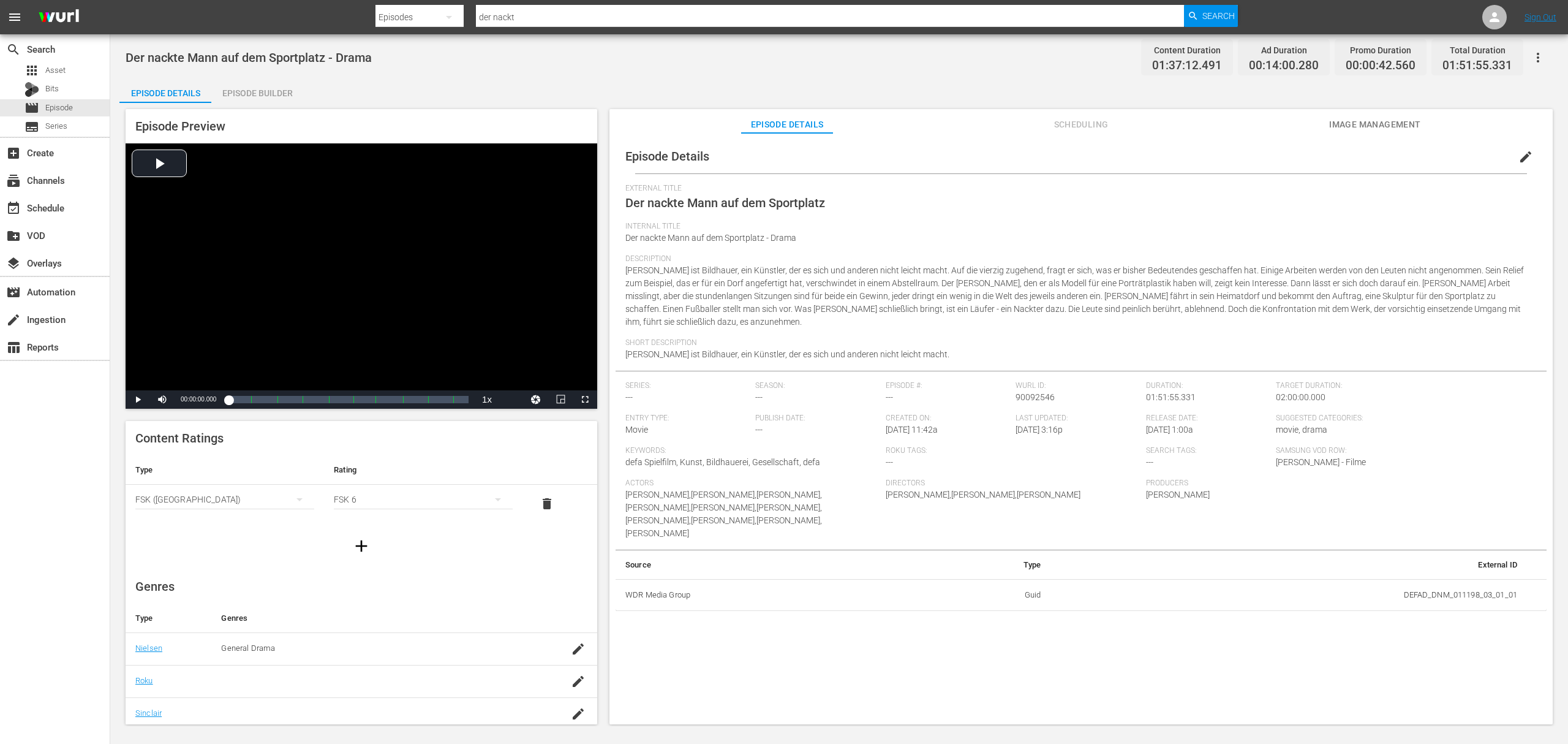
drag, startPoint x: 518, startPoint y: 6, endPoint x: 402, endPoint y: 8, distance: 116.0
click at [400, 8] on div "Search By Episodes Search ID, Title, Description, Keywords, or Category der nac…" at bounding box center [807, 17] width 863 height 29
type input "sonnensu"
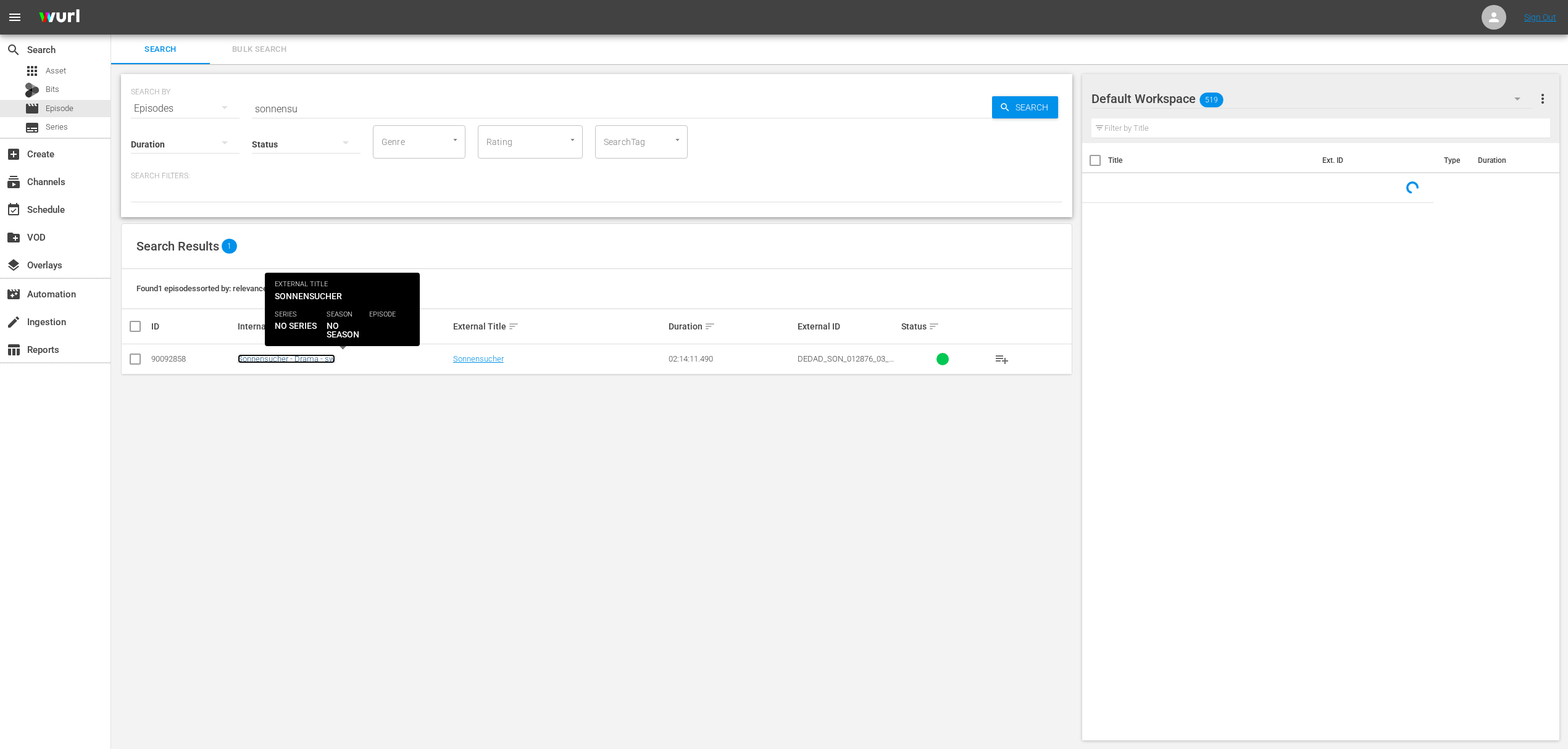
click at [316, 356] on link "Sonnensucher - Drama - sw" at bounding box center [286, 358] width 97 height 9
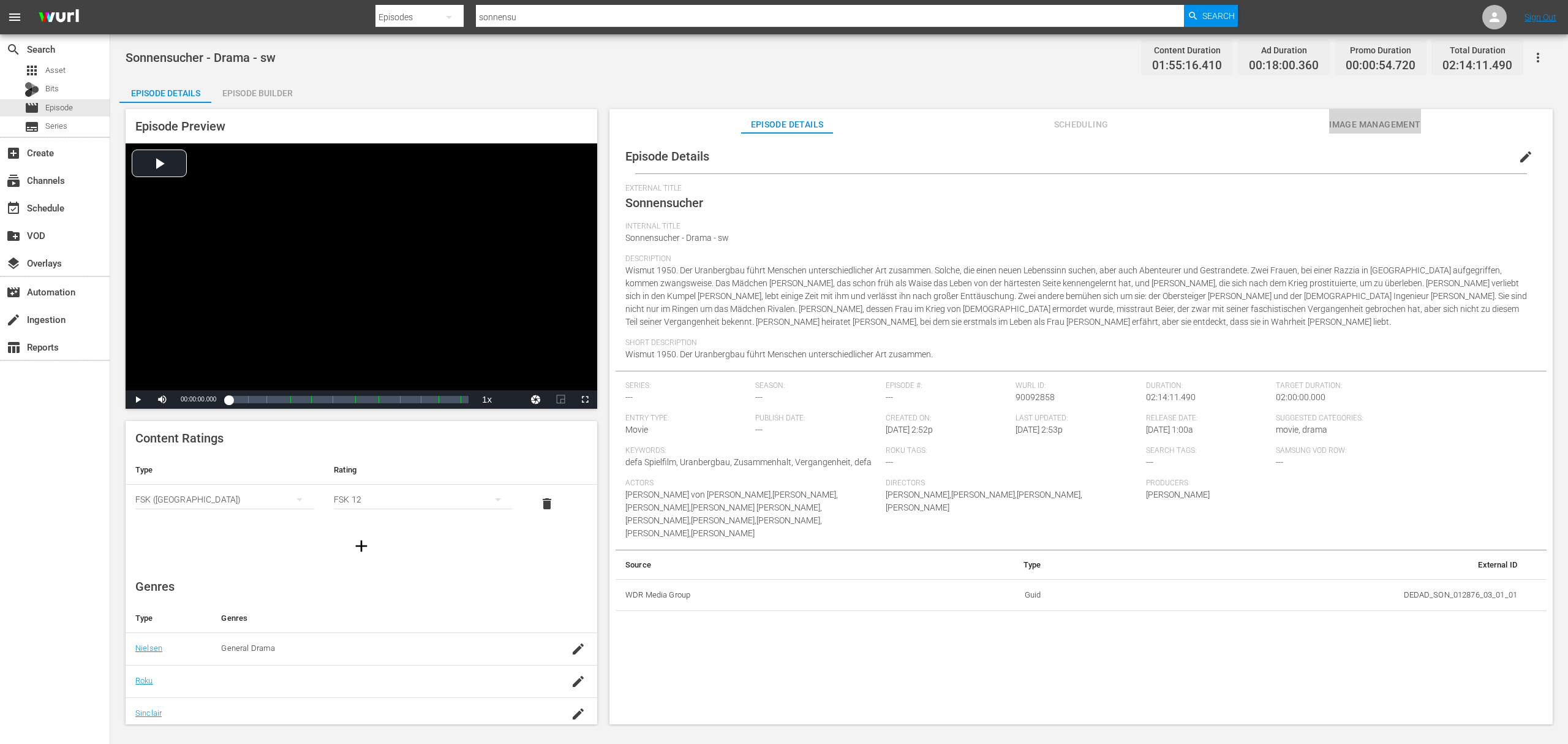
click at [1343, 123] on span "Image Management" at bounding box center [1375, 124] width 92 height 15
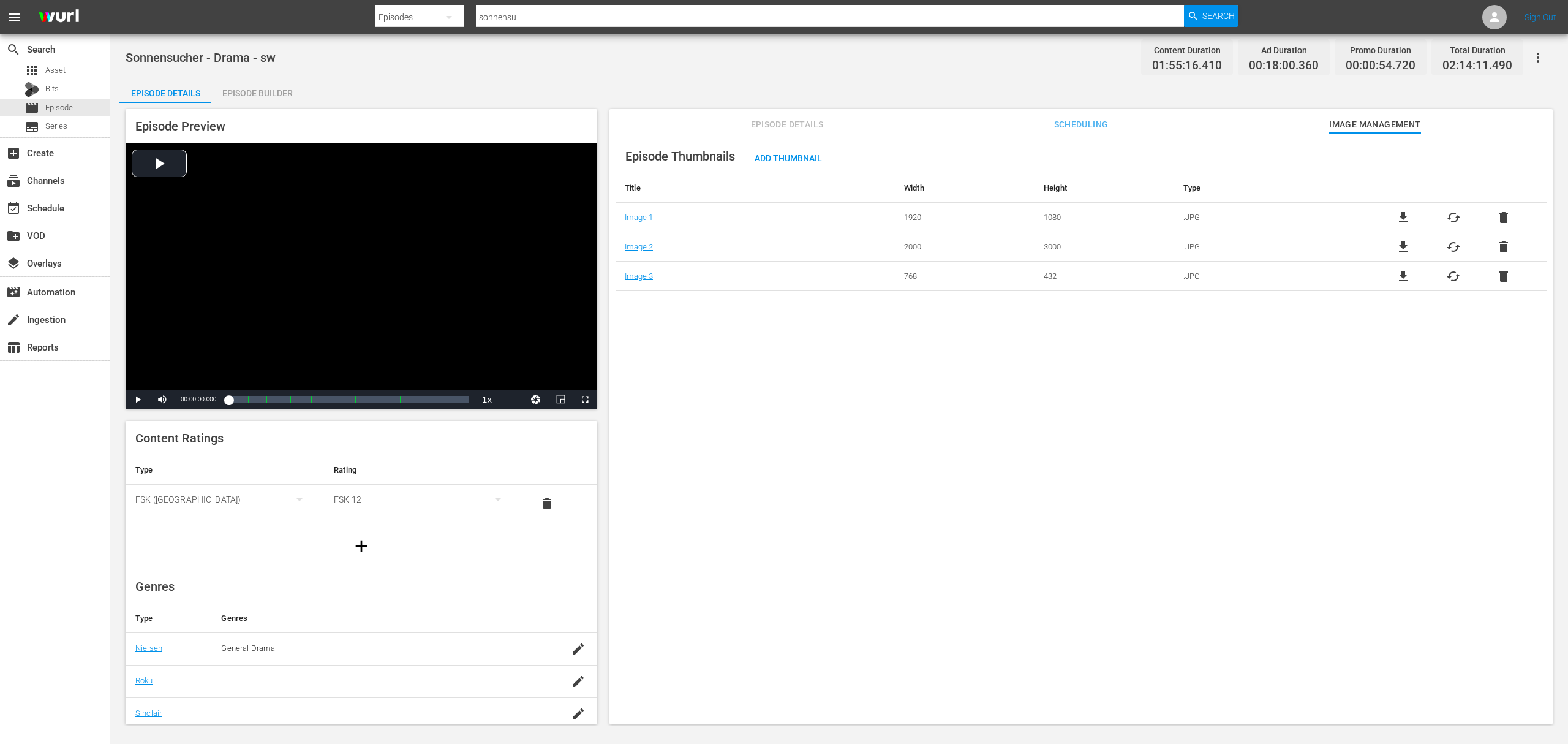
drag, startPoint x: 754, startPoint y: 123, endPoint x: 760, endPoint y: 123, distance: 6.0
click at [756, 123] on span "Episode Details" at bounding box center [787, 124] width 92 height 15
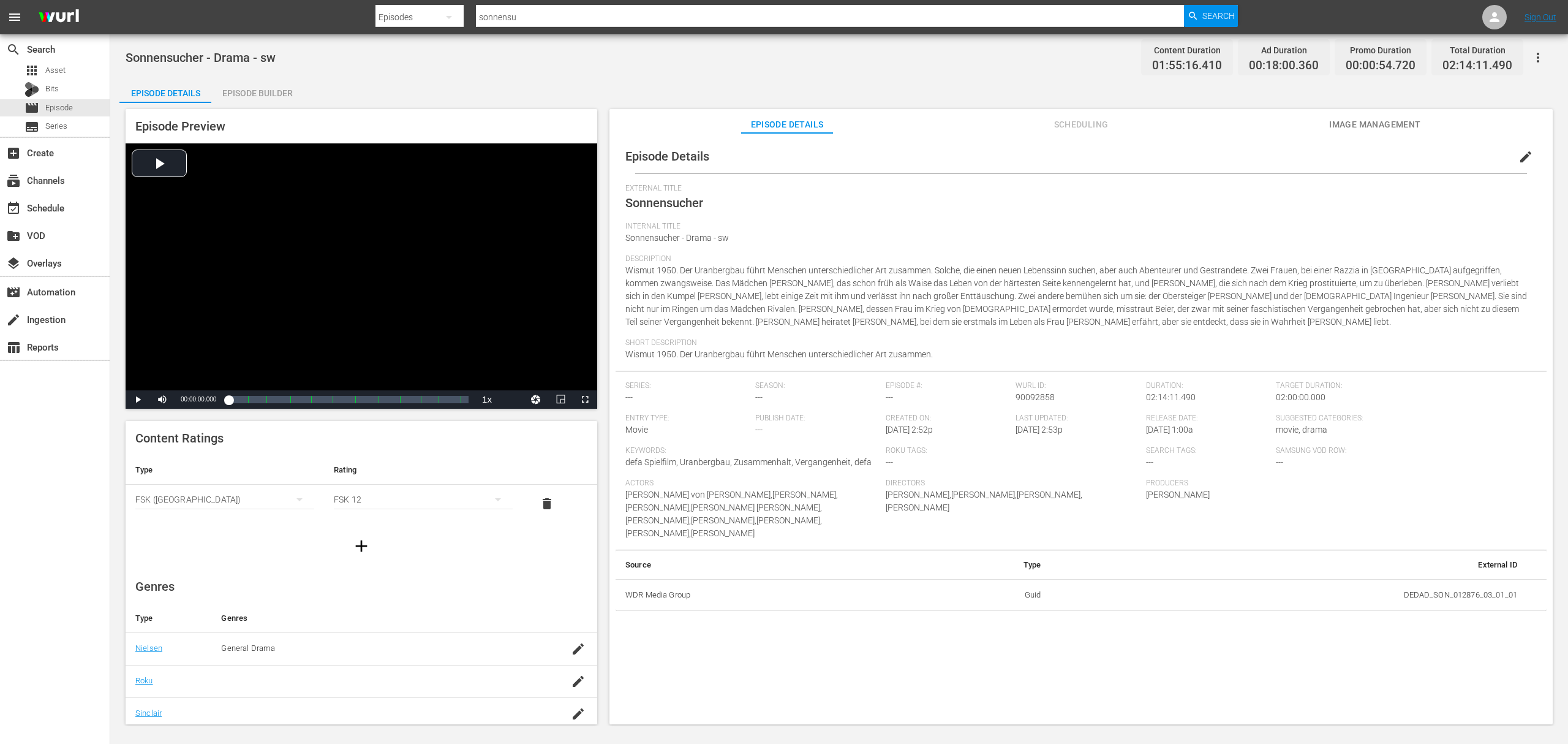
click at [1522, 162] on span "edit" at bounding box center [1526, 157] width 15 height 15
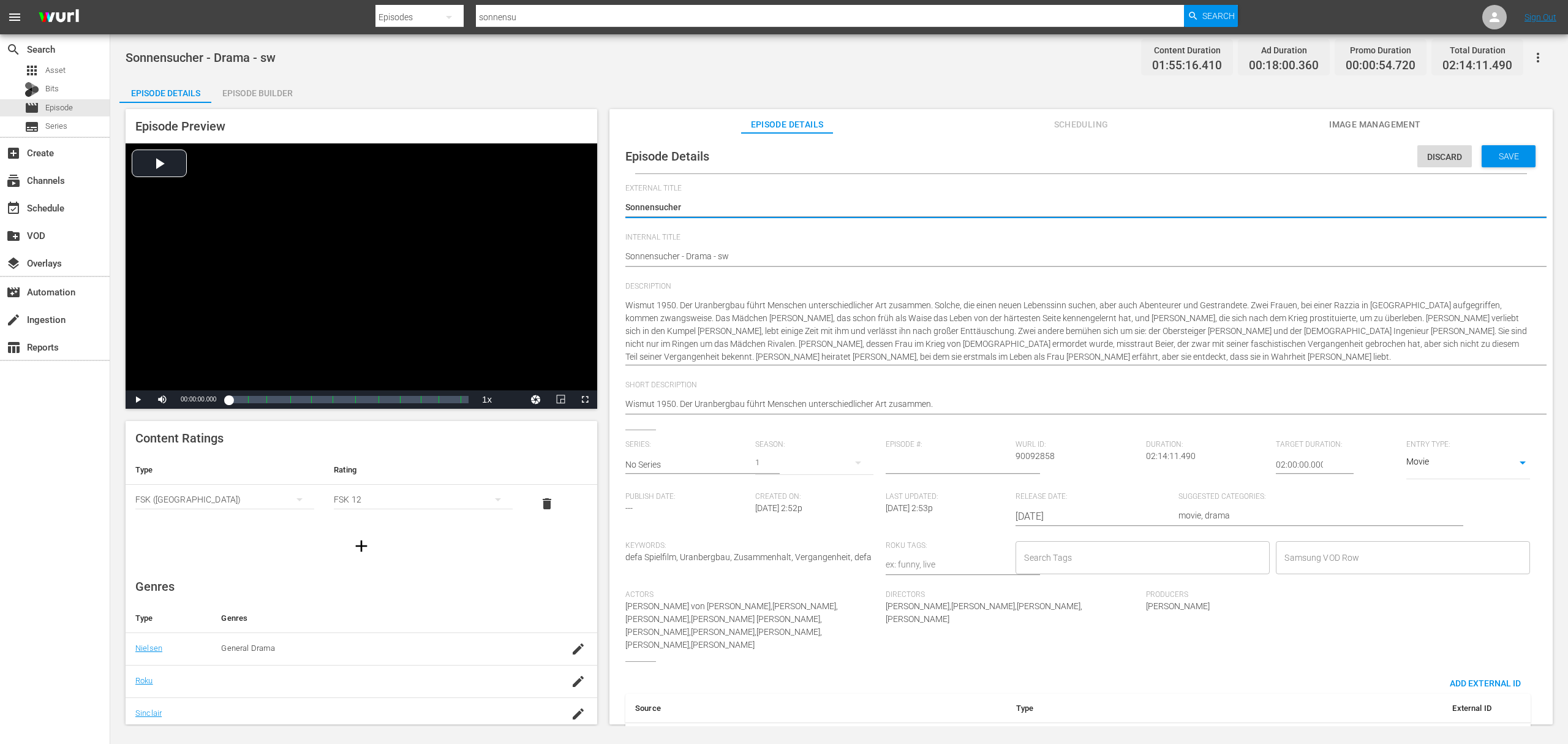
click at [1322, 564] on input "Samsung VOD Row" at bounding box center [1394, 558] width 225 height 22
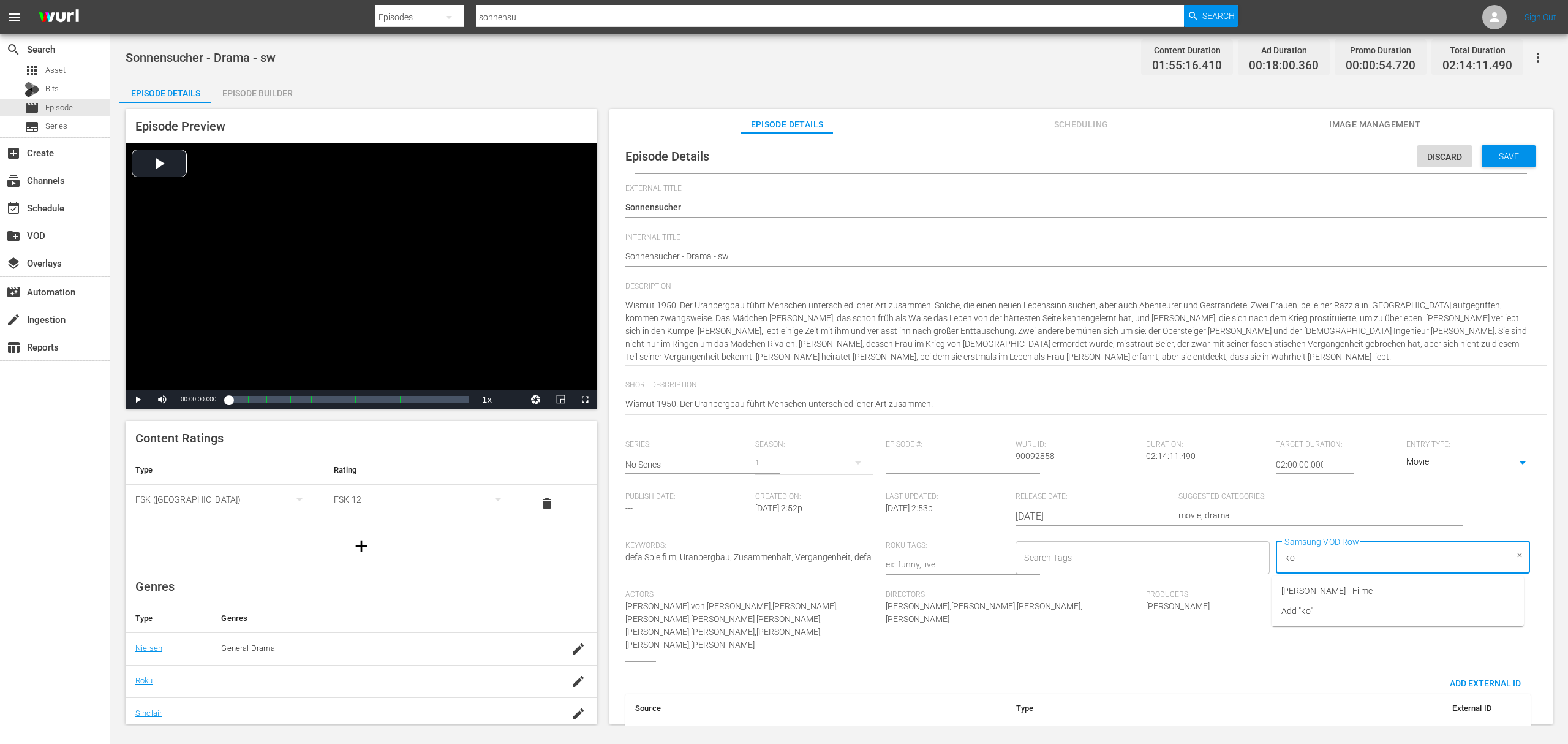
type input "kon"
click at [1321, 582] on li "Konrad Wolf - Filme" at bounding box center [1398, 590] width 252 height 20
click at [1507, 160] on span "Save" at bounding box center [1509, 156] width 40 height 10
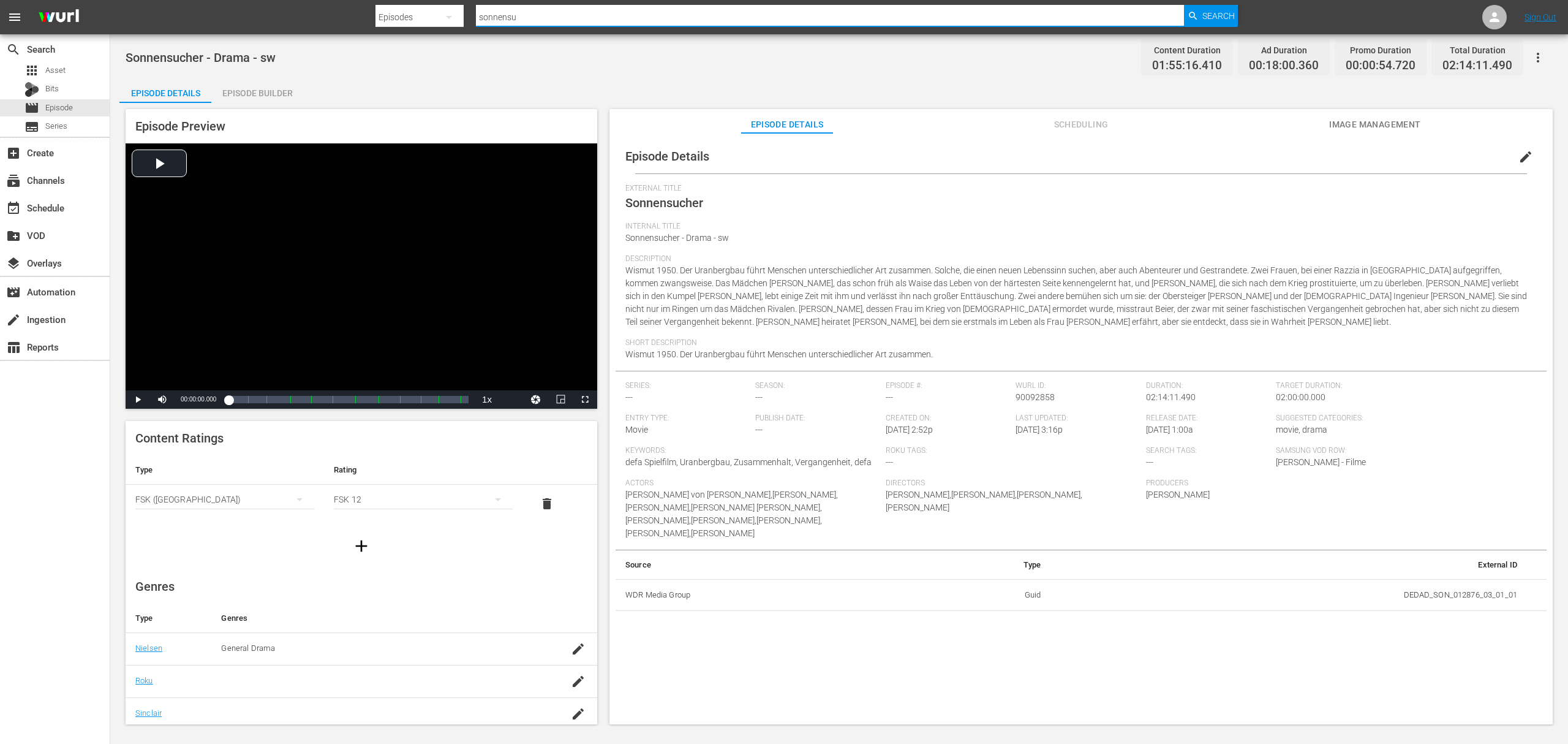
drag, startPoint x: 541, startPoint y: 10, endPoint x: 327, endPoint y: 35, distance: 215.5
click at [327, 35] on div "menu Search By Episodes Search ID, Title, Description, Keywords, or Category so…" at bounding box center [784, 363] width 1568 height 726
type input "der geteilt"
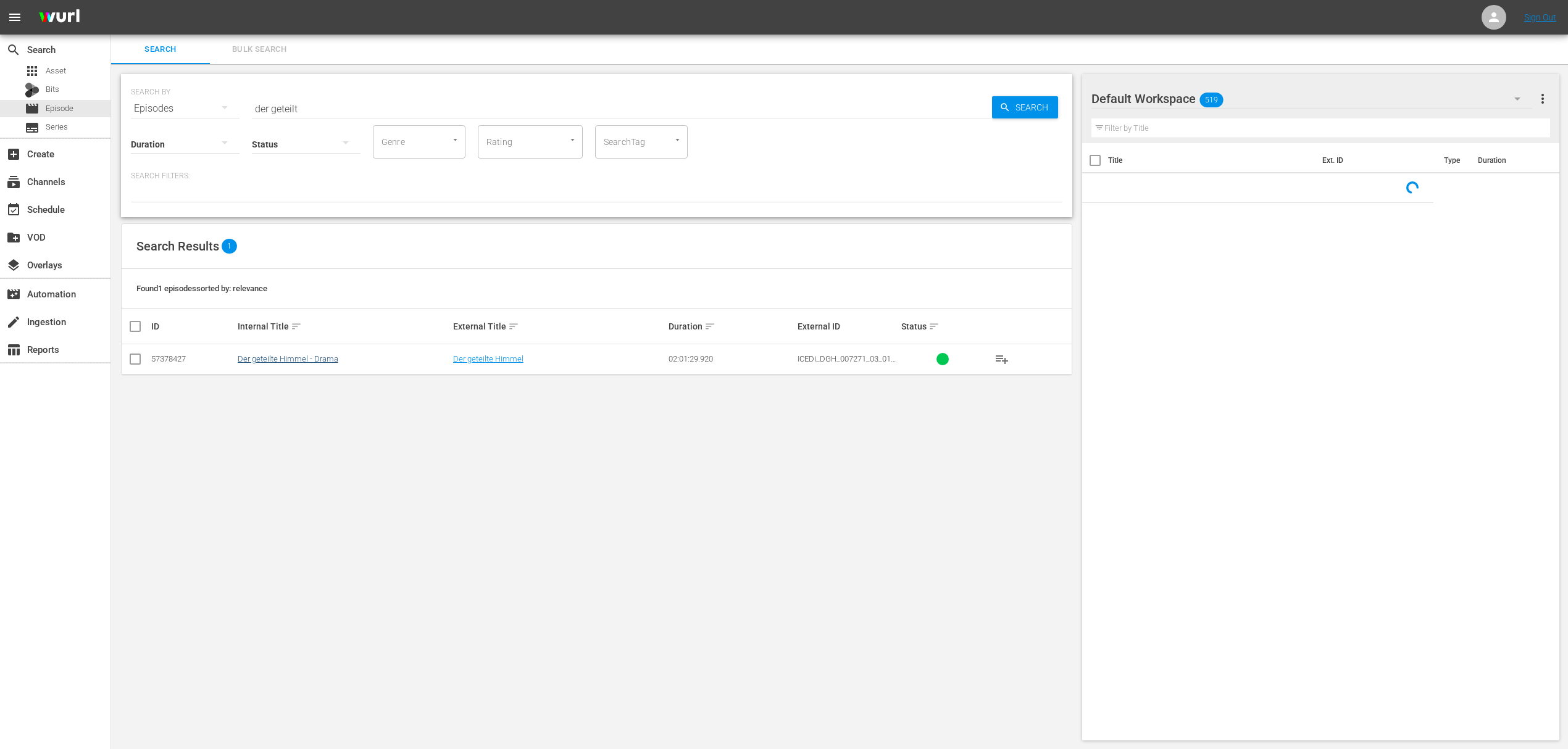
drag, startPoint x: 294, startPoint y: 336, endPoint x: 299, endPoint y: 355, distance: 19.6
click at [294, 337] on th "Internal Title sort" at bounding box center [343, 326] width 215 height 35
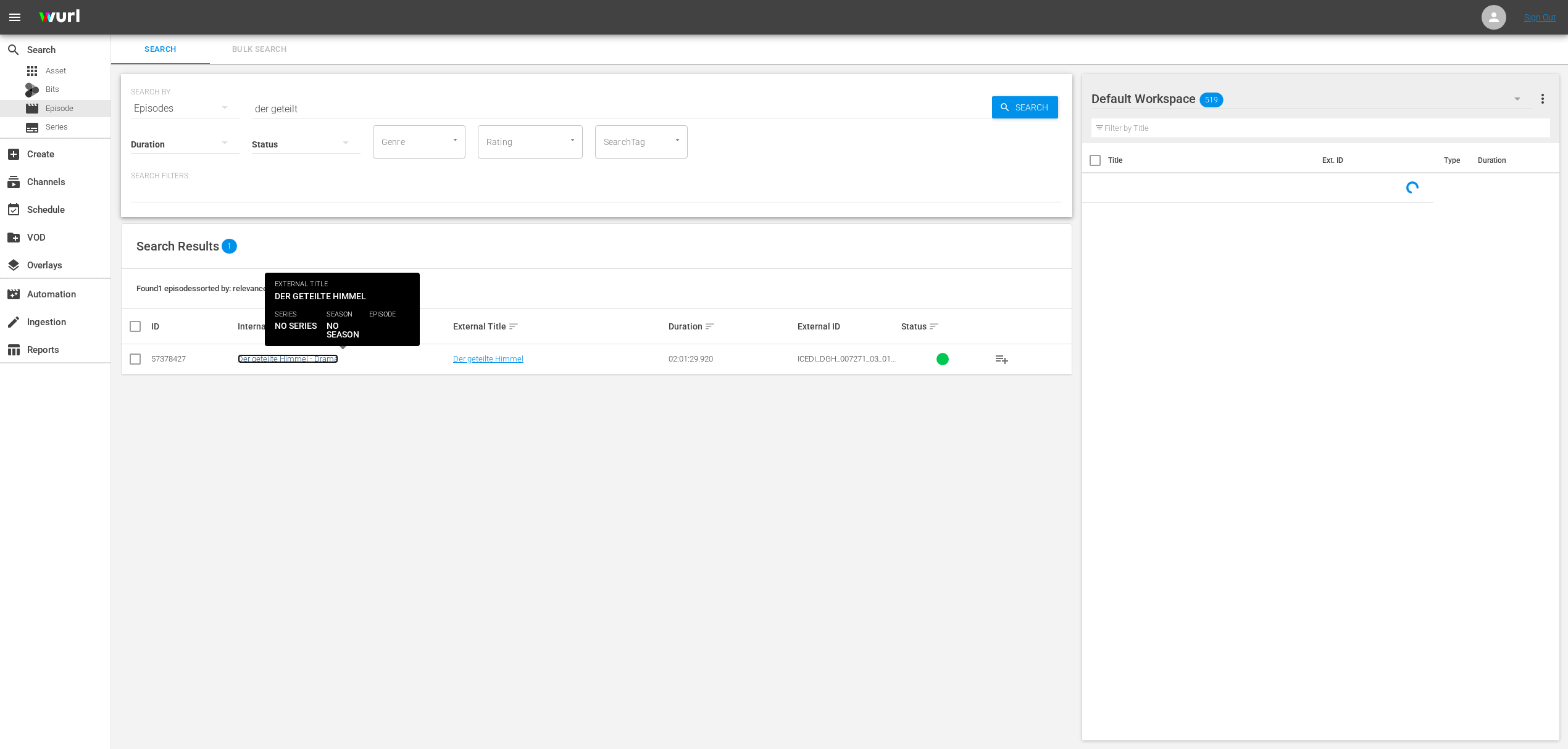
click at [300, 358] on link "Der geteilte Himmel - Drama" at bounding box center [288, 358] width 101 height 9
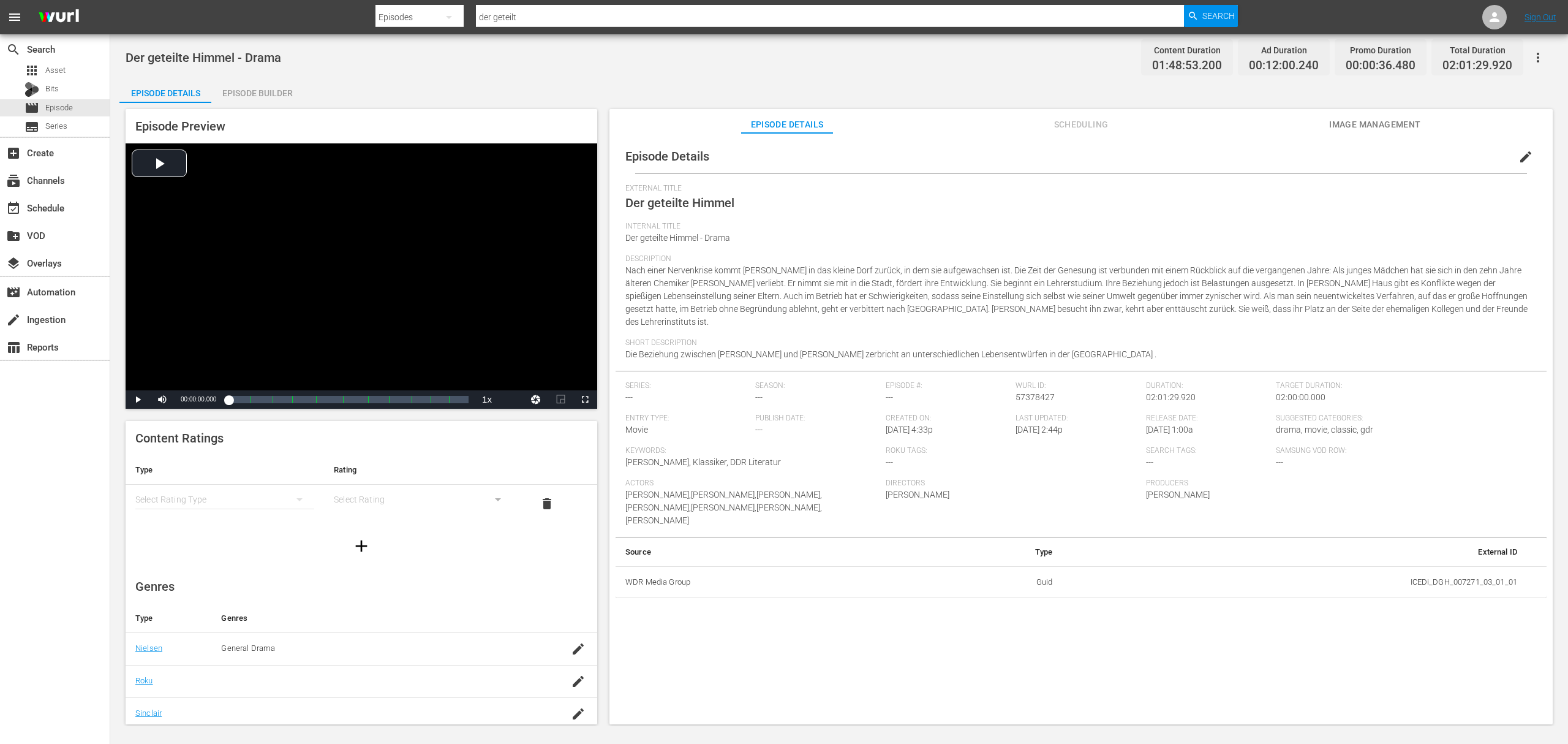
click at [1371, 126] on span "Image Management" at bounding box center [1375, 124] width 92 height 15
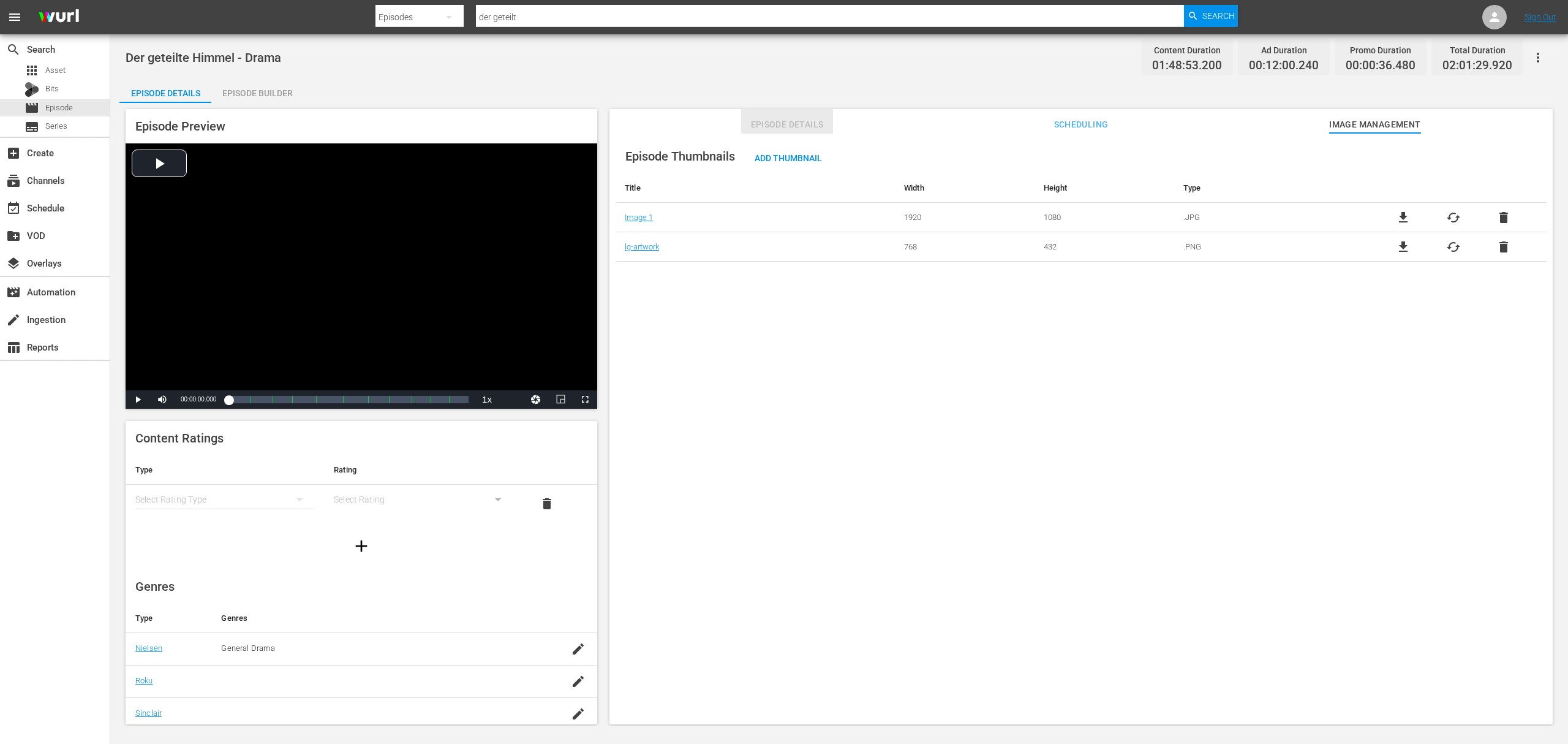
click at [787, 125] on span "Episode Details" at bounding box center [787, 124] width 92 height 15
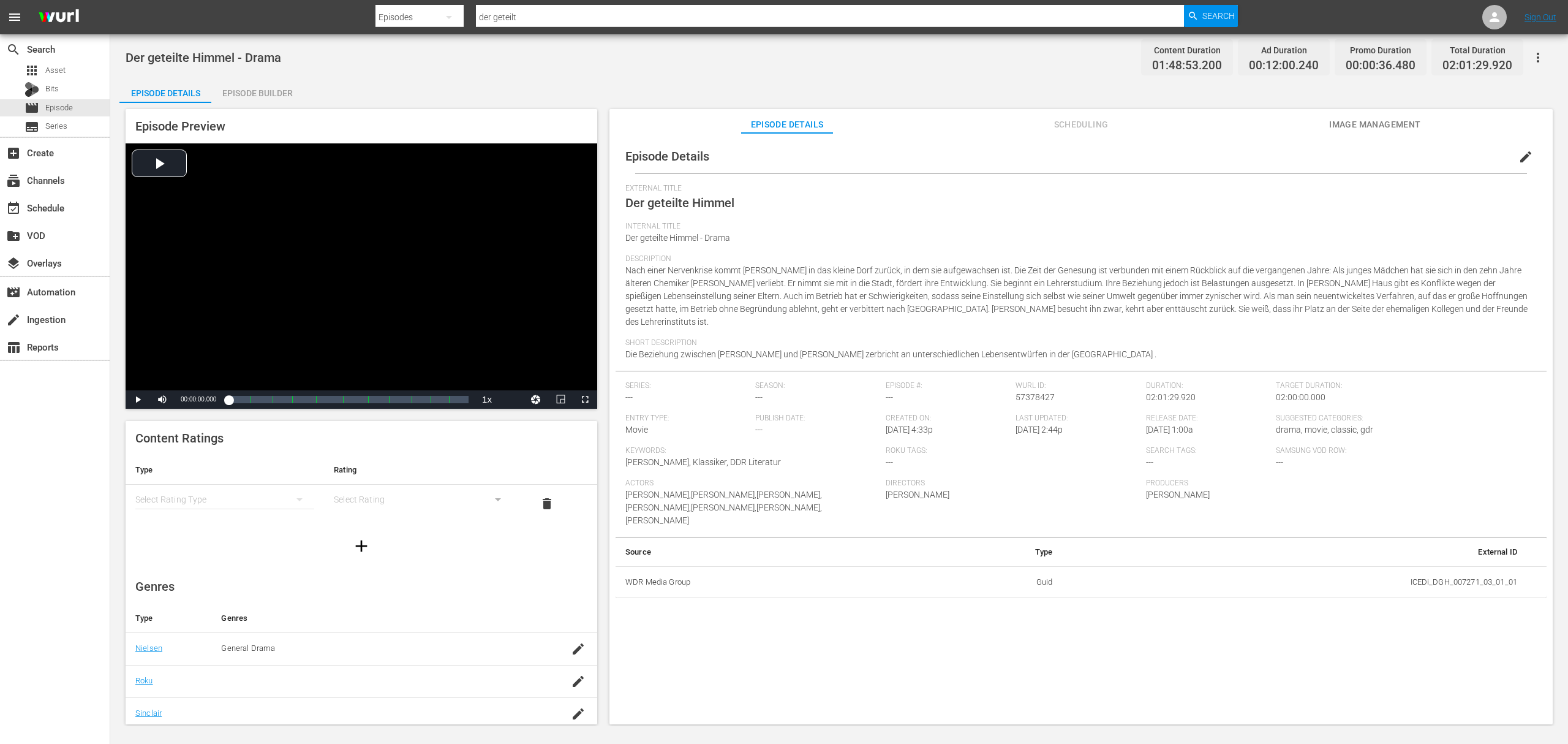
click at [1528, 155] on button "edit" at bounding box center [1526, 157] width 29 height 29
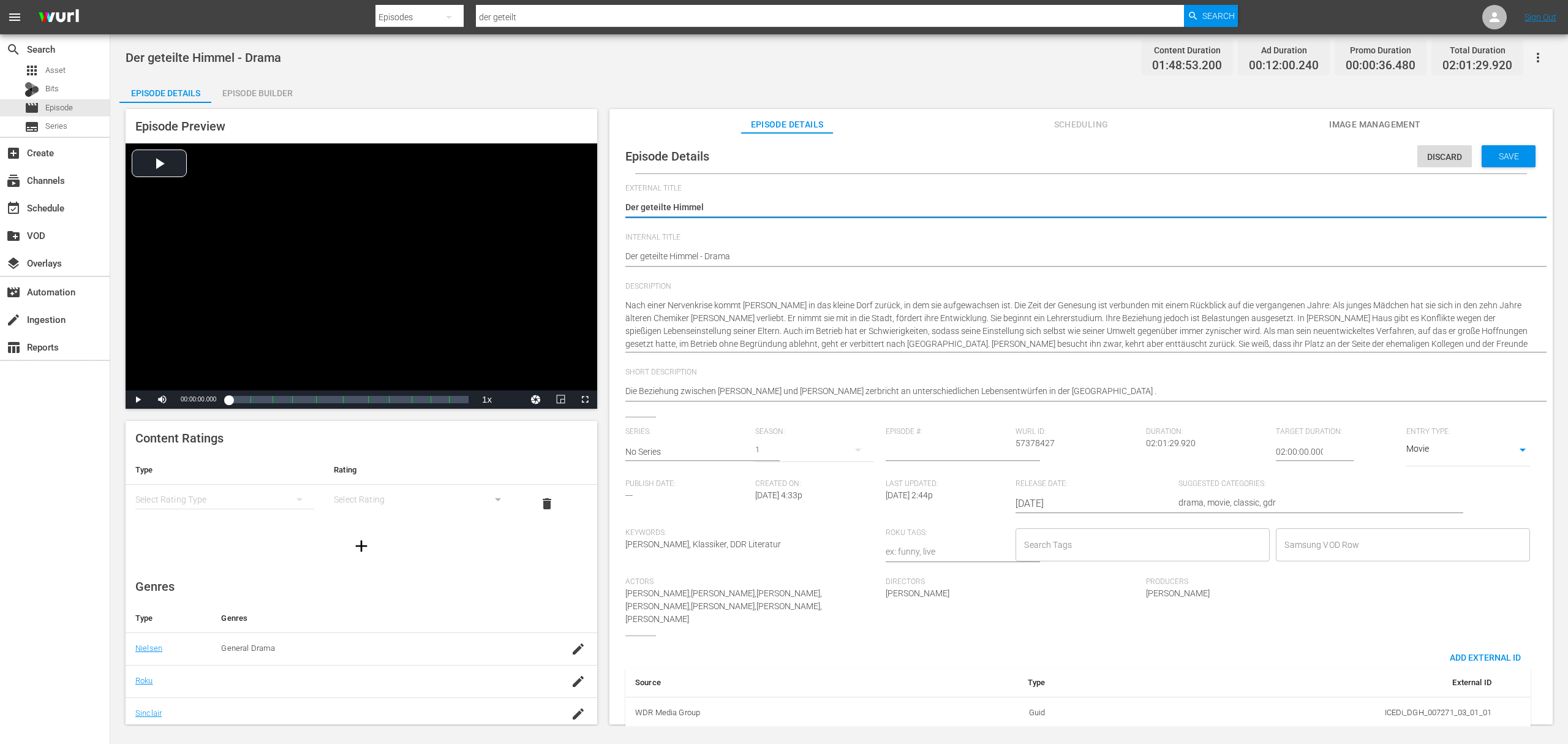
click at [1323, 539] on input "Samsung VOD Row" at bounding box center [1394, 545] width 225 height 22
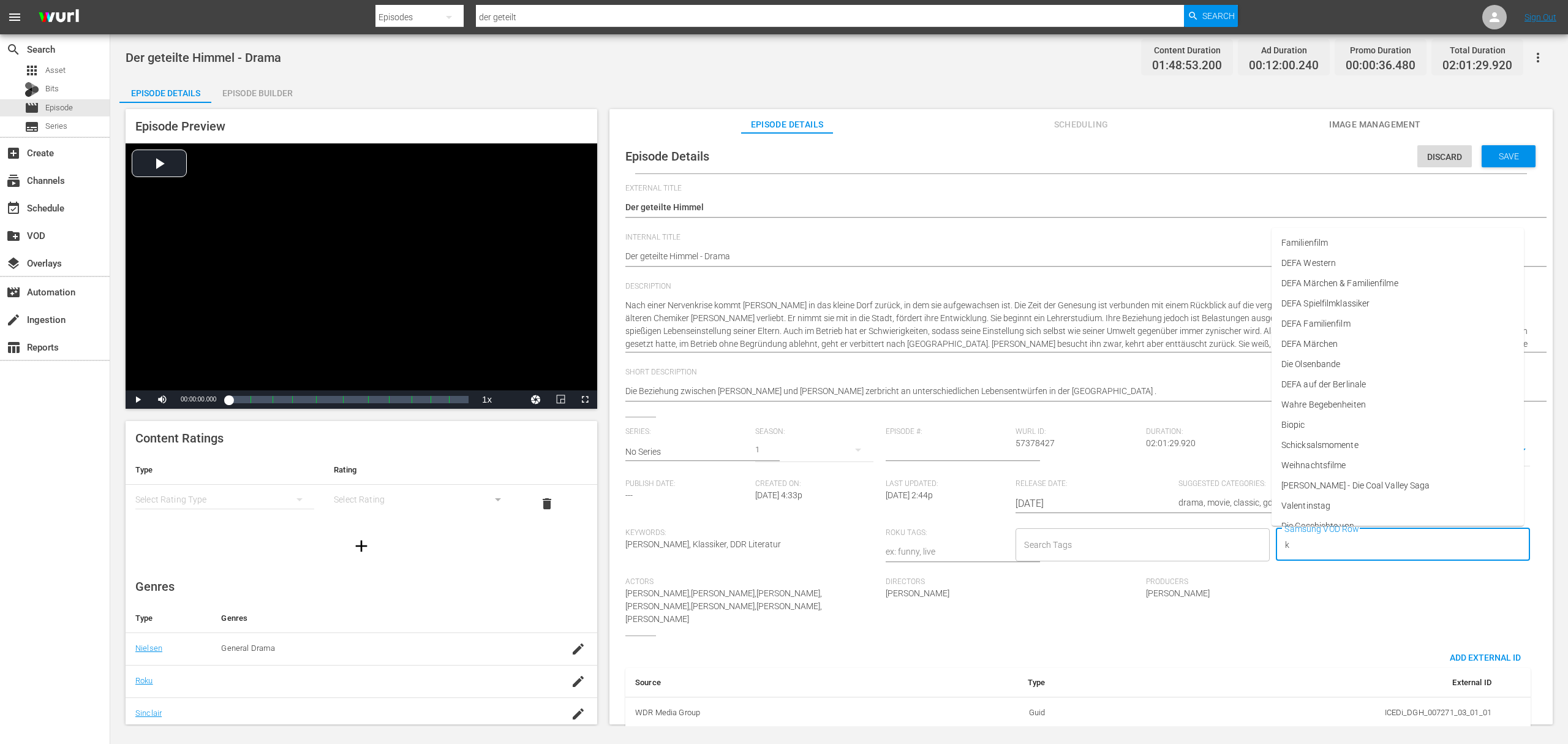
type input "ko"
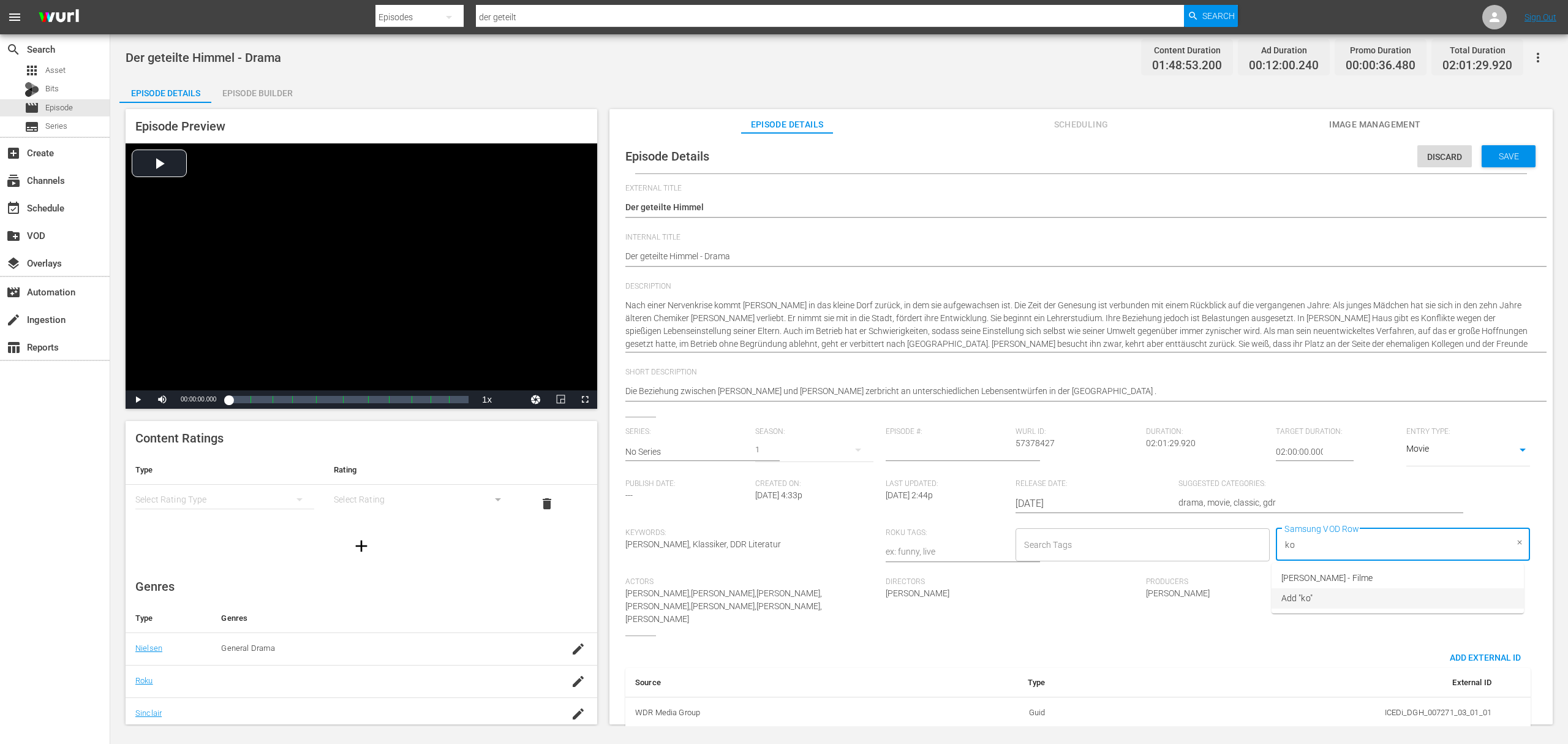
click at [1301, 572] on span "Konrad Wolf - Filme" at bounding box center [1327, 578] width 91 height 13
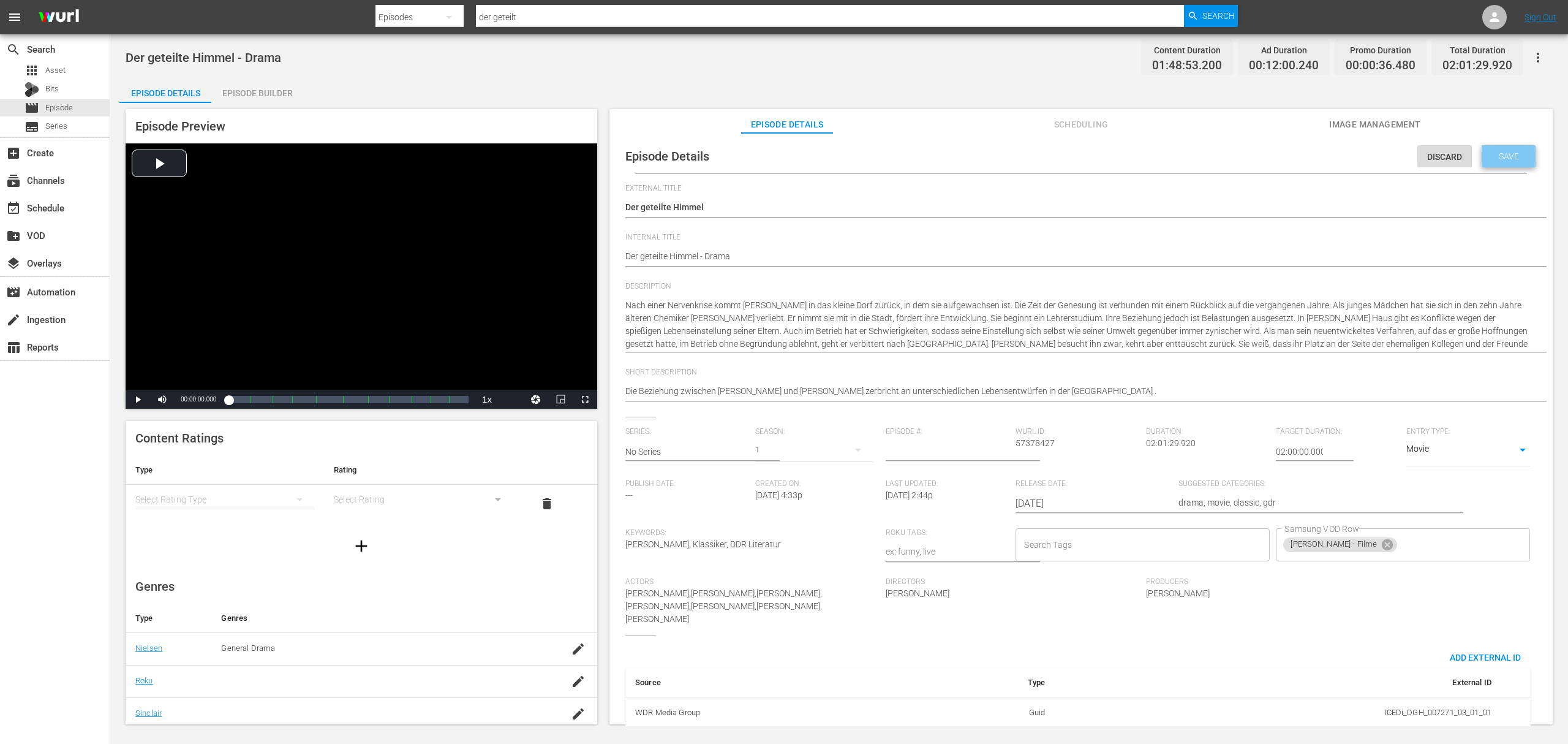
click at [1522, 155] on div "Save" at bounding box center [1509, 156] width 54 height 22
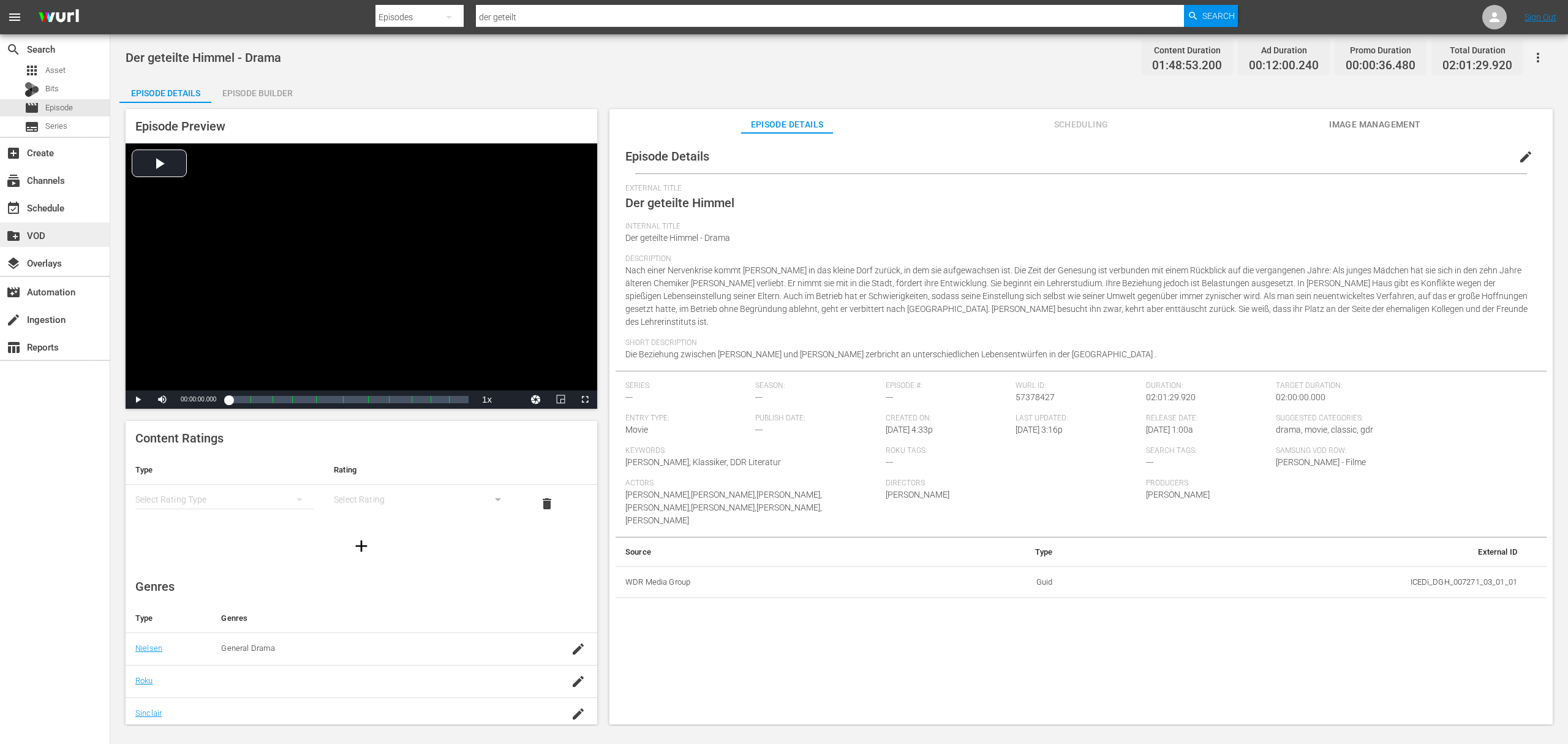
click at [52, 229] on div "create_new_folder VOD" at bounding box center [34, 233] width 69 height 11
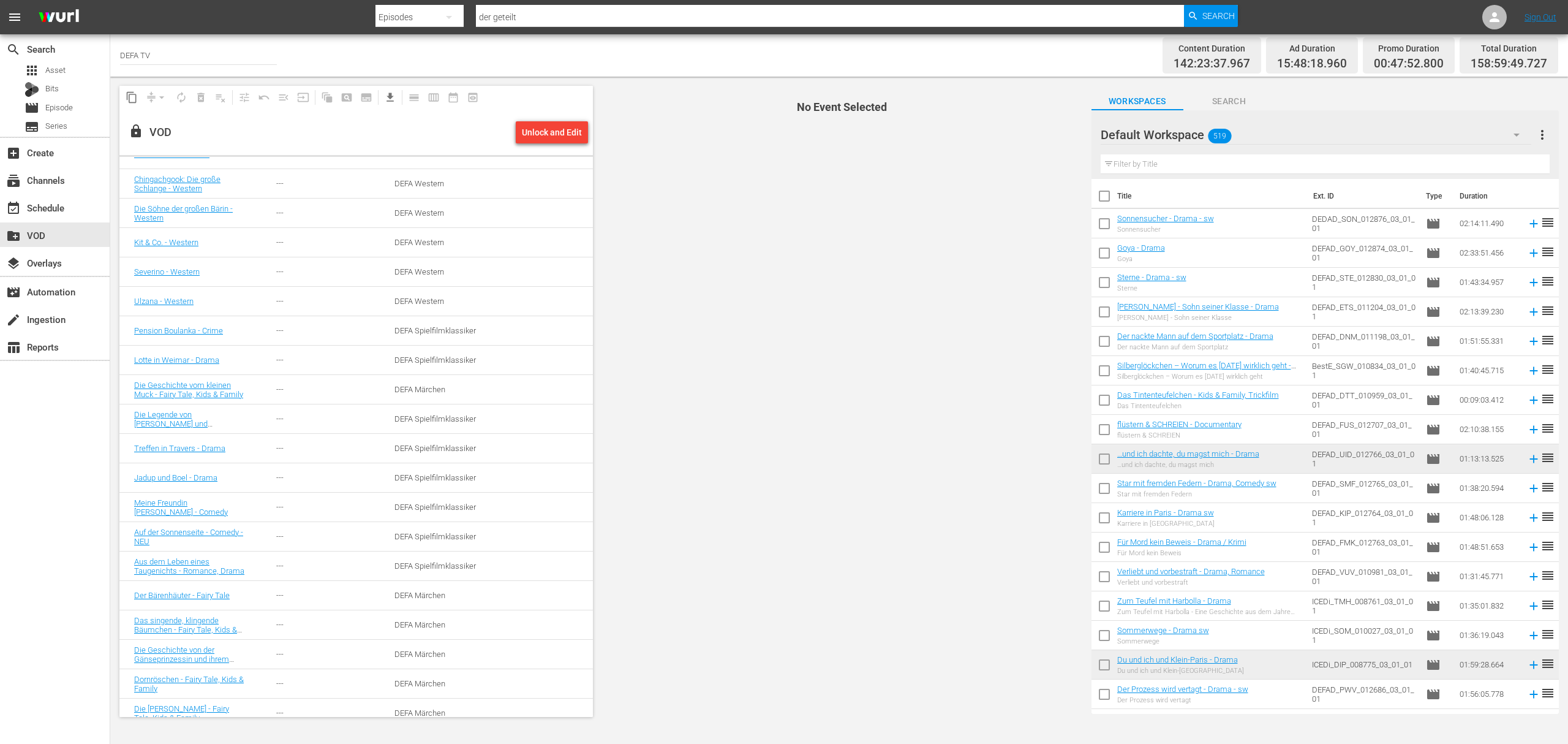
scroll to position [82, 0]
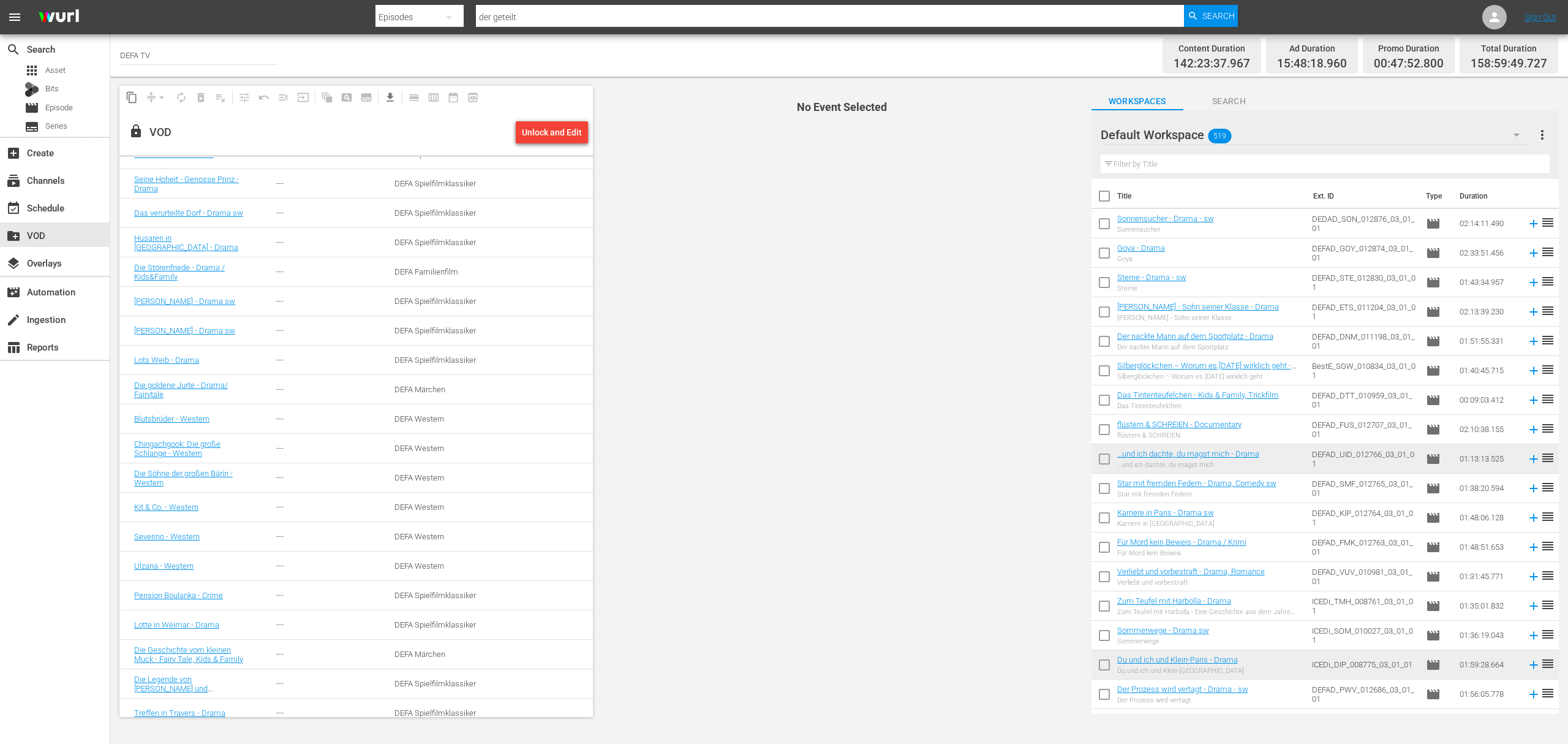
click at [548, 133] on div "Unlock and Edit" at bounding box center [552, 133] width 60 height 22
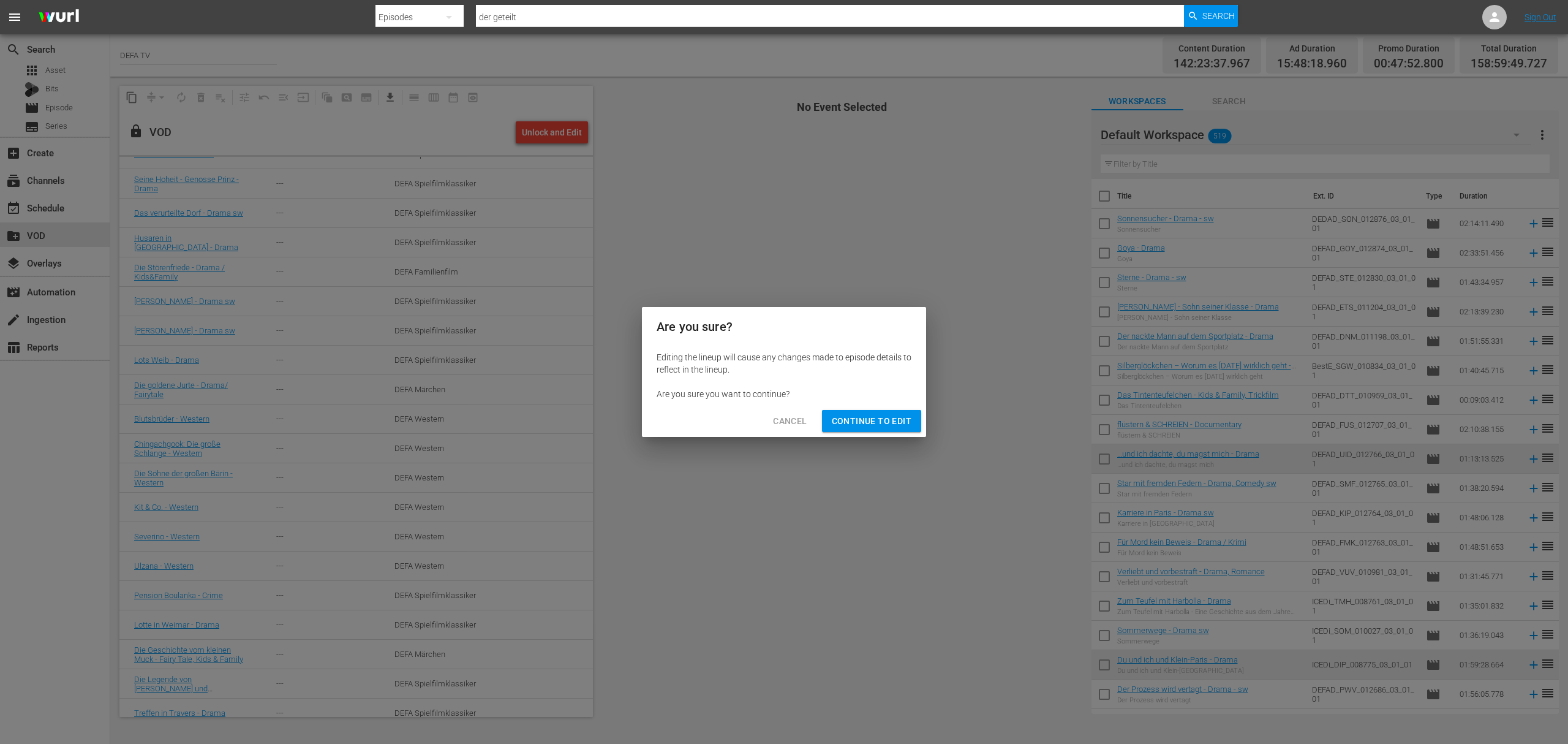
click at [865, 437] on div "Cancel Continue to Edit" at bounding box center [784, 421] width 284 height 33
click at [865, 425] on span "Continue to Edit" at bounding box center [872, 421] width 80 height 15
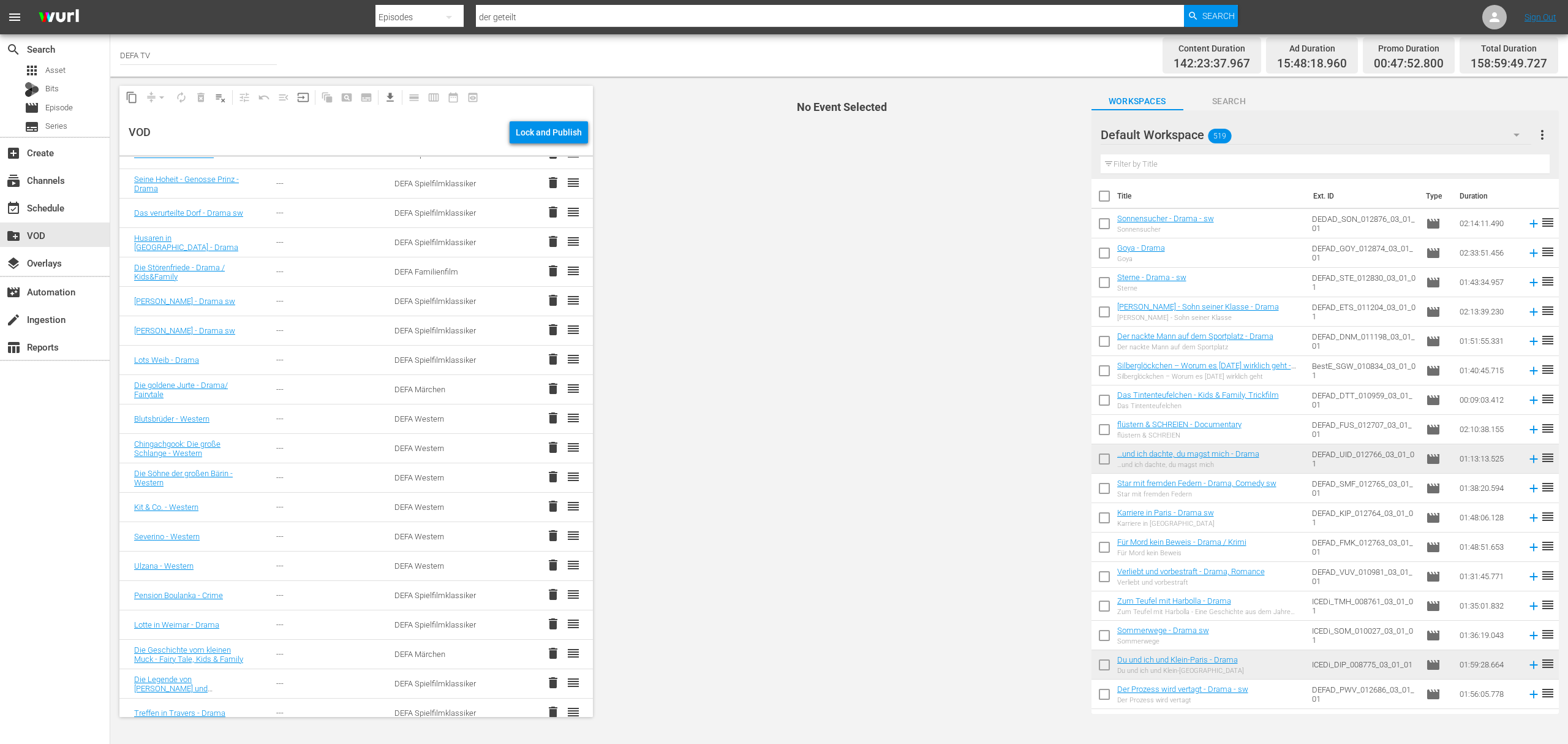
click at [778, 427] on span "No Event Selected" at bounding box center [839, 401] width 486 height 649
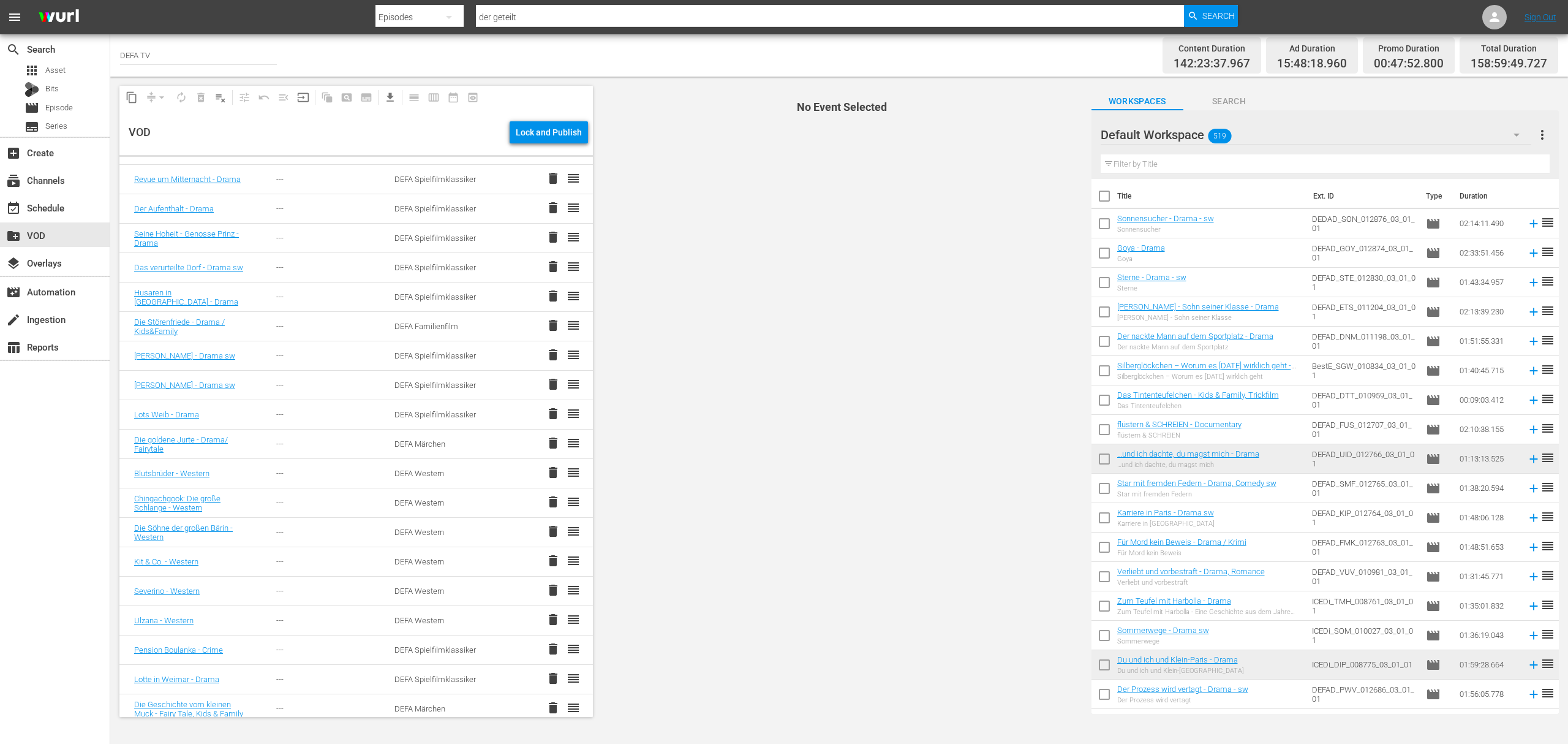
scroll to position [0, 0]
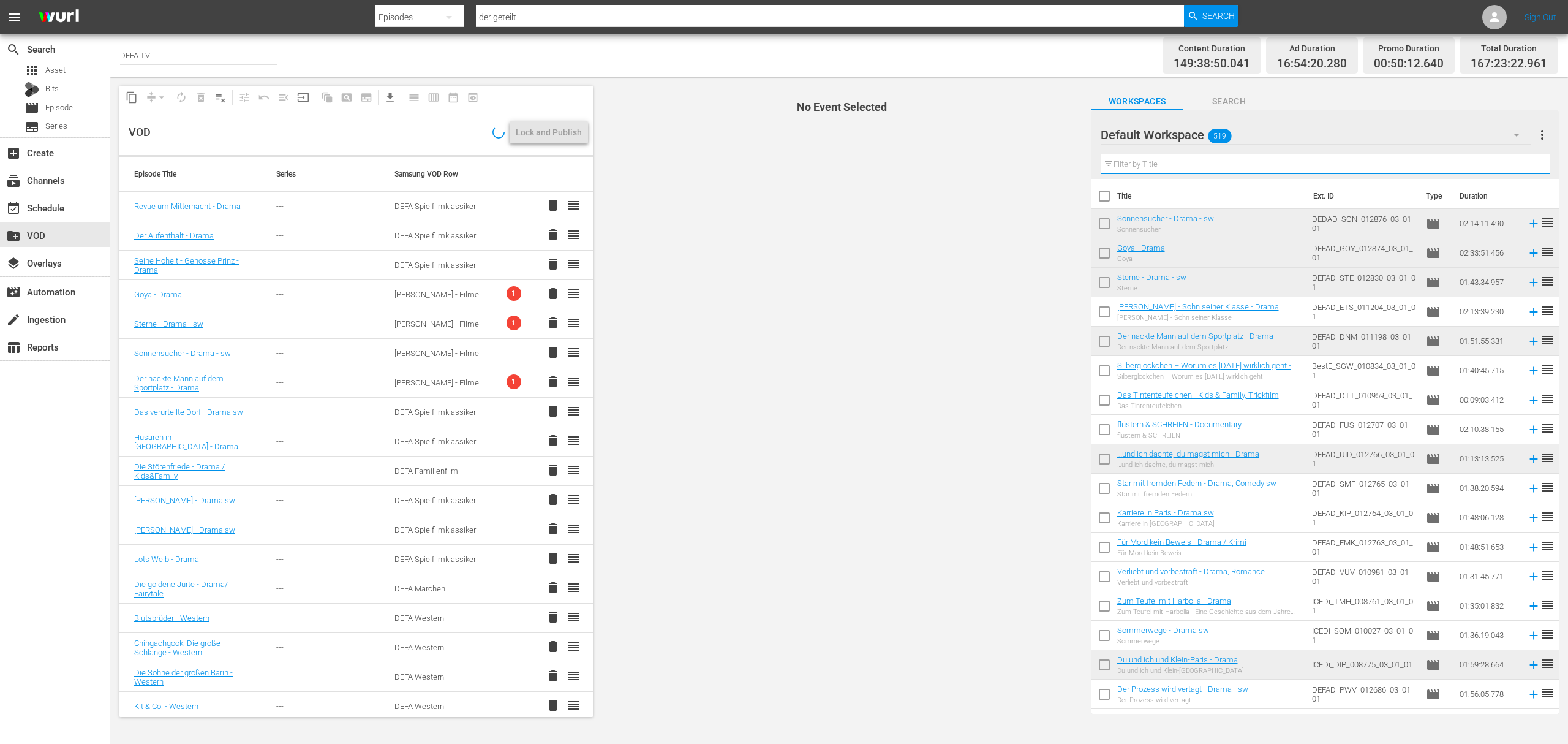
click at [1211, 161] on input "text" at bounding box center [1326, 164] width 449 height 20
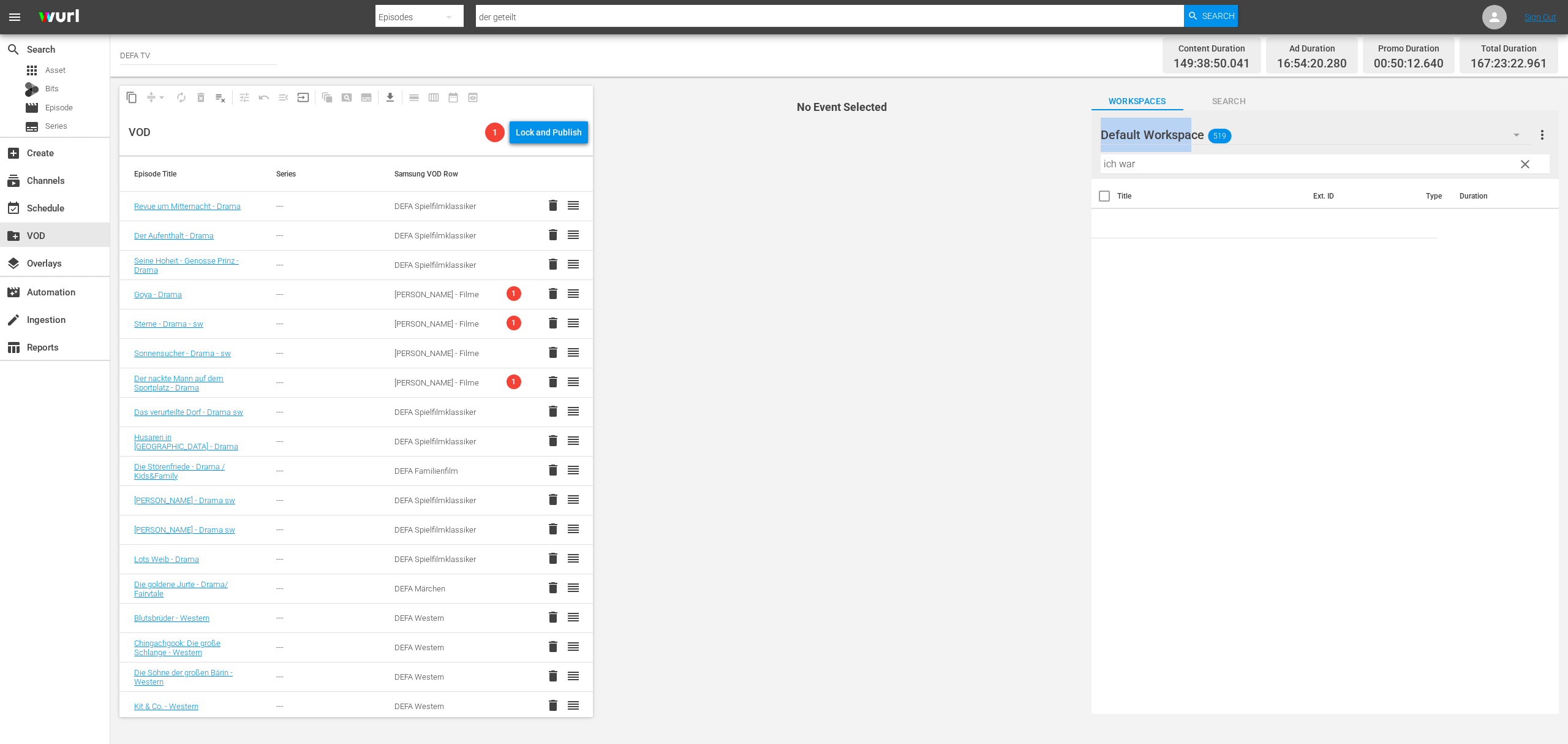
click at [1189, 138] on div "Default Workspace 519 Default" at bounding box center [1317, 135] width 431 height 29
click at [1311, 135] on div "Default Workspace 519" at bounding box center [1317, 135] width 431 height 35
click at [1157, 193] on div "Workspace DEFA TV (364)" at bounding box center [1179, 189] width 127 height 20
click at [1186, 161] on div "Workspace HiKi (174) Workspace DEFA TV (364) Default Workspace (519)" at bounding box center [784, 372] width 1568 height 744
click at [1174, 159] on input "ich war" at bounding box center [1326, 164] width 449 height 20
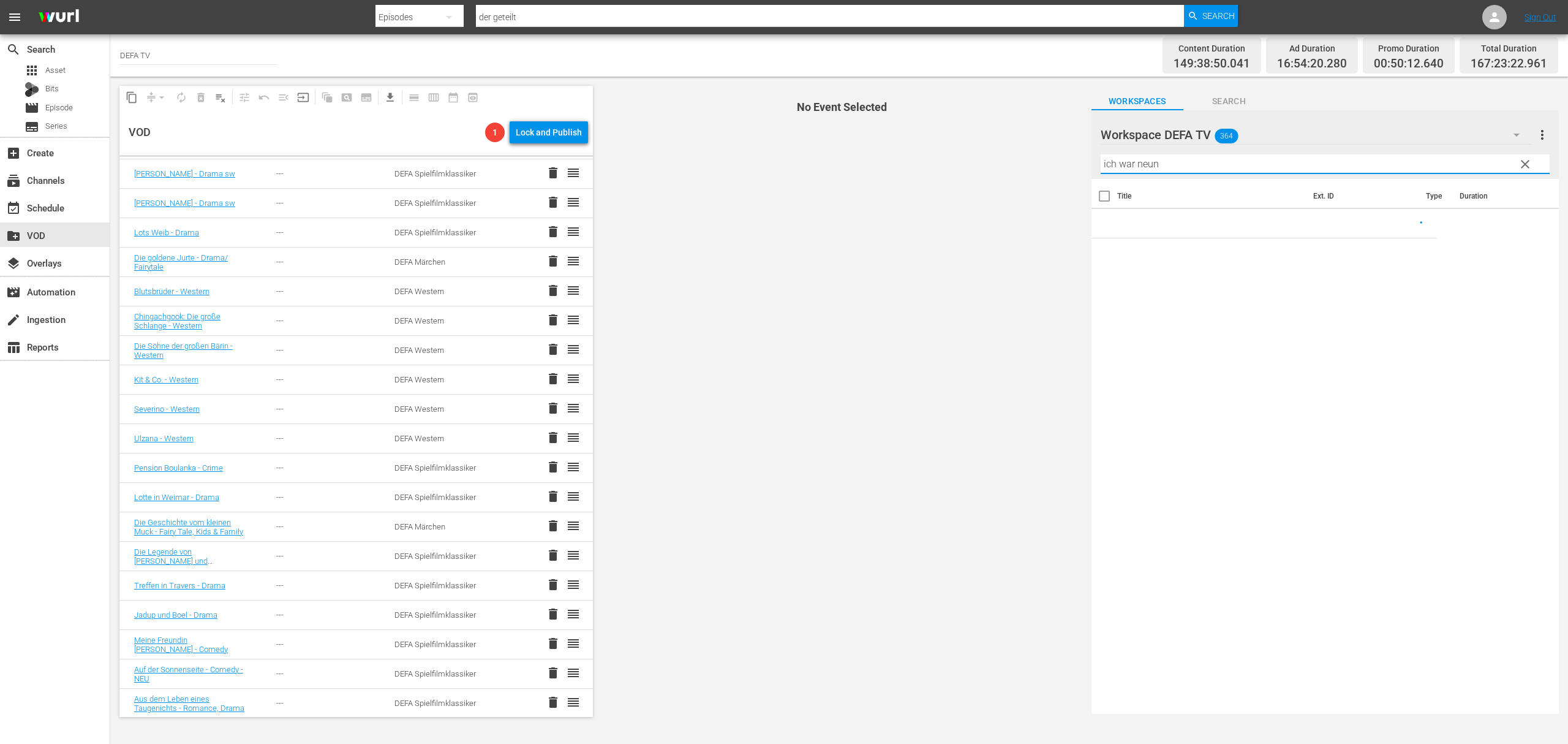
scroll to position [408, 0]
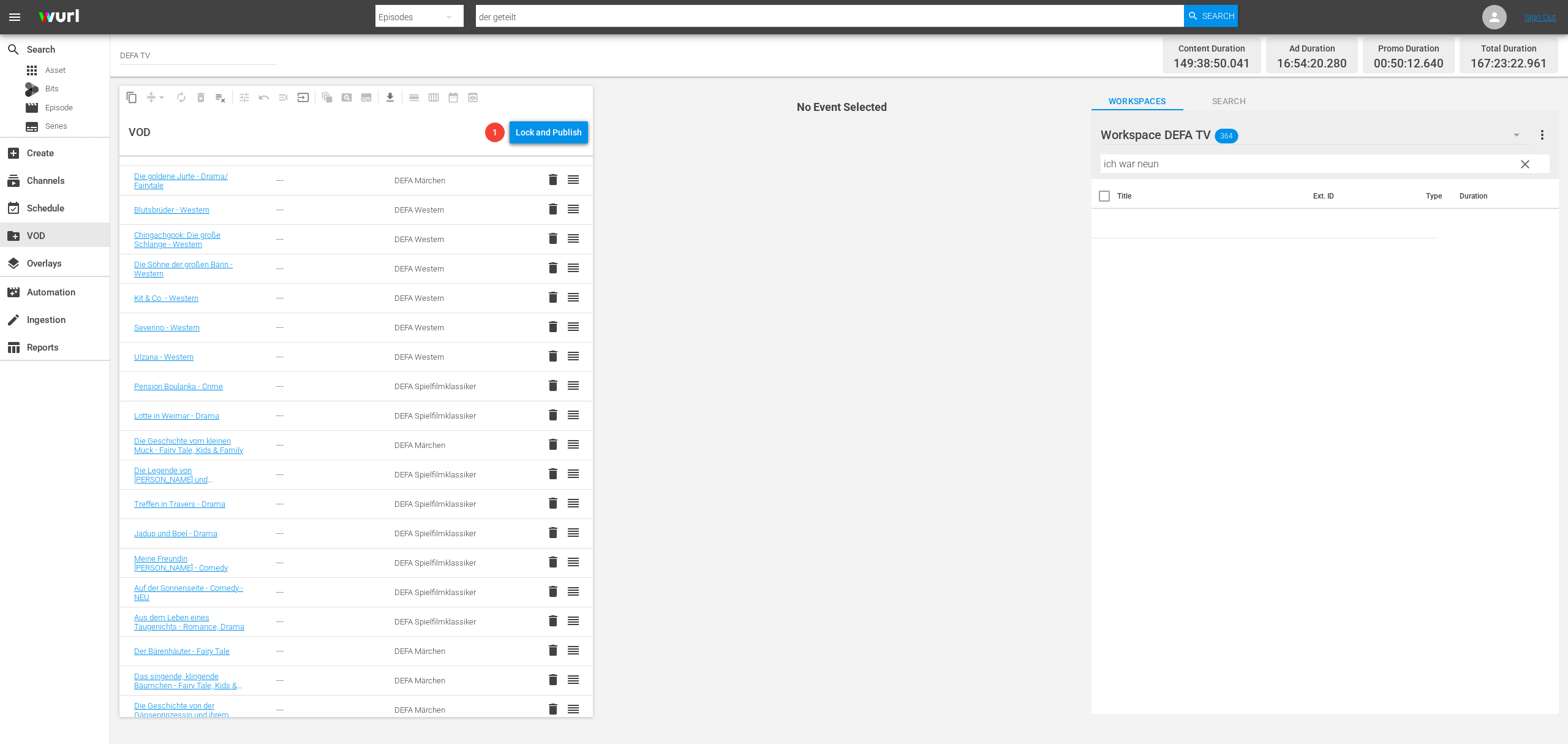
click at [665, 370] on span "No Event Selected" at bounding box center [839, 401] width 486 height 649
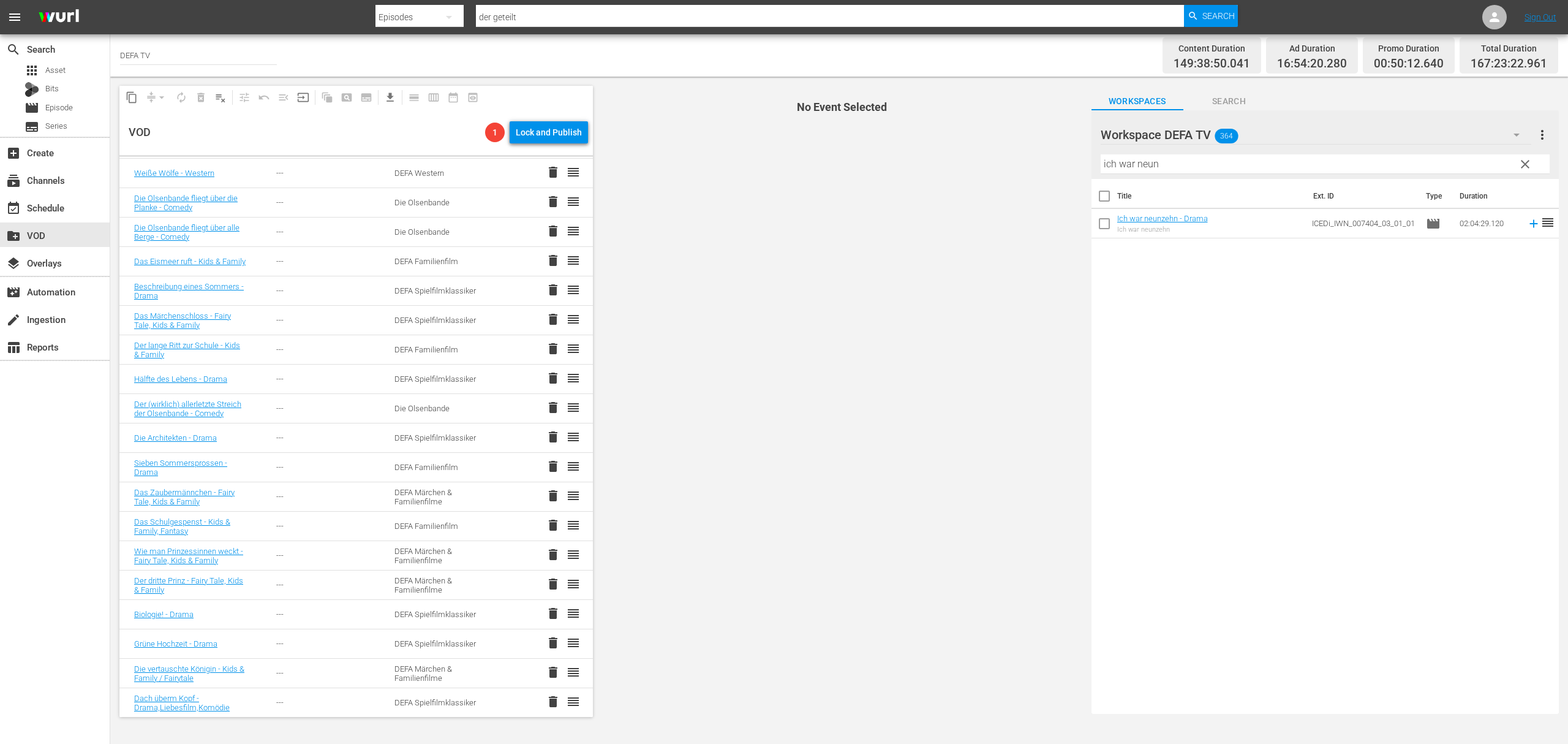
scroll to position [2369, 0]
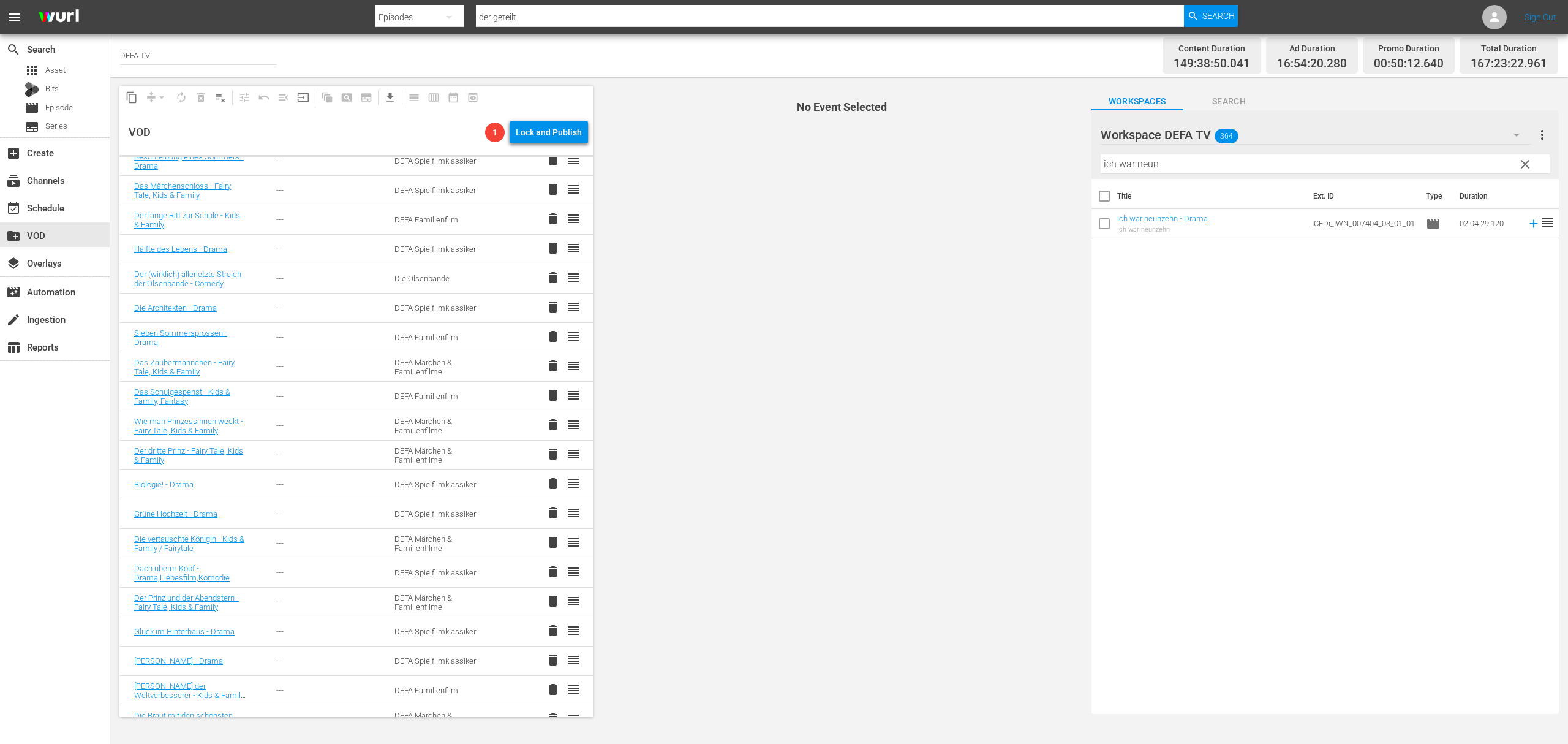
drag, startPoint x: 1204, startPoint y: 329, endPoint x: 1202, endPoint y: 305, distance: 24.1
click at [1204, 325] on div "Title Ext. ID Type Duration Ich war neunzehn - Drama Ich war neunzehn ICEDi_IWN…" at bounding box center [1326, 444] width 468 height 530
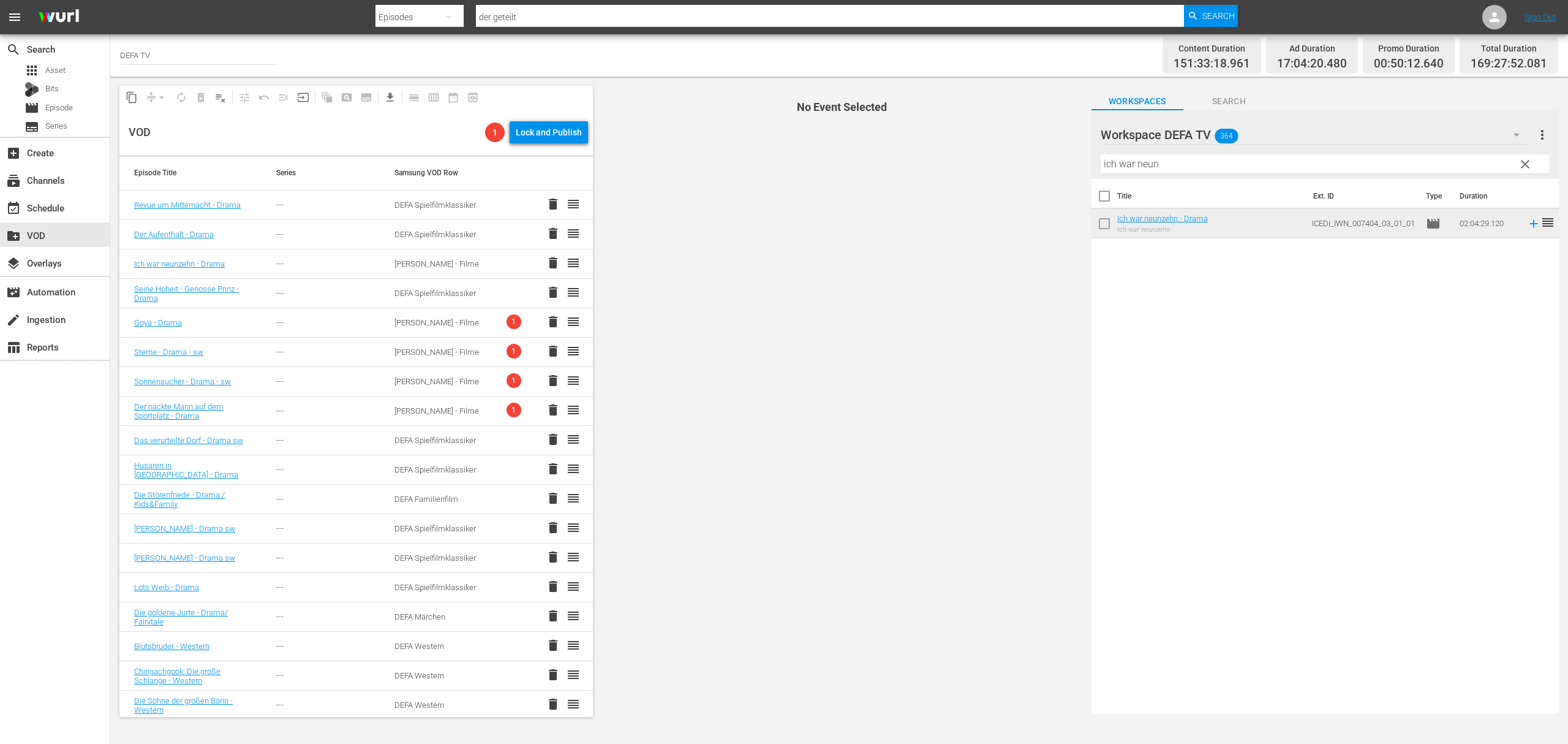
scroll to position [0, 0]
drag, startPoint x: 1039, startPoint y: 162, endPoint x: 1028, endPoint y: 162, distance: 11.0
click at [1028, 162] on div "content_copy compress arrow_drop_down autorenew_outlined delete_forever_outline…" at bounding box center [839, 401] width 1458 height 649
paste input "Solo Sunny"
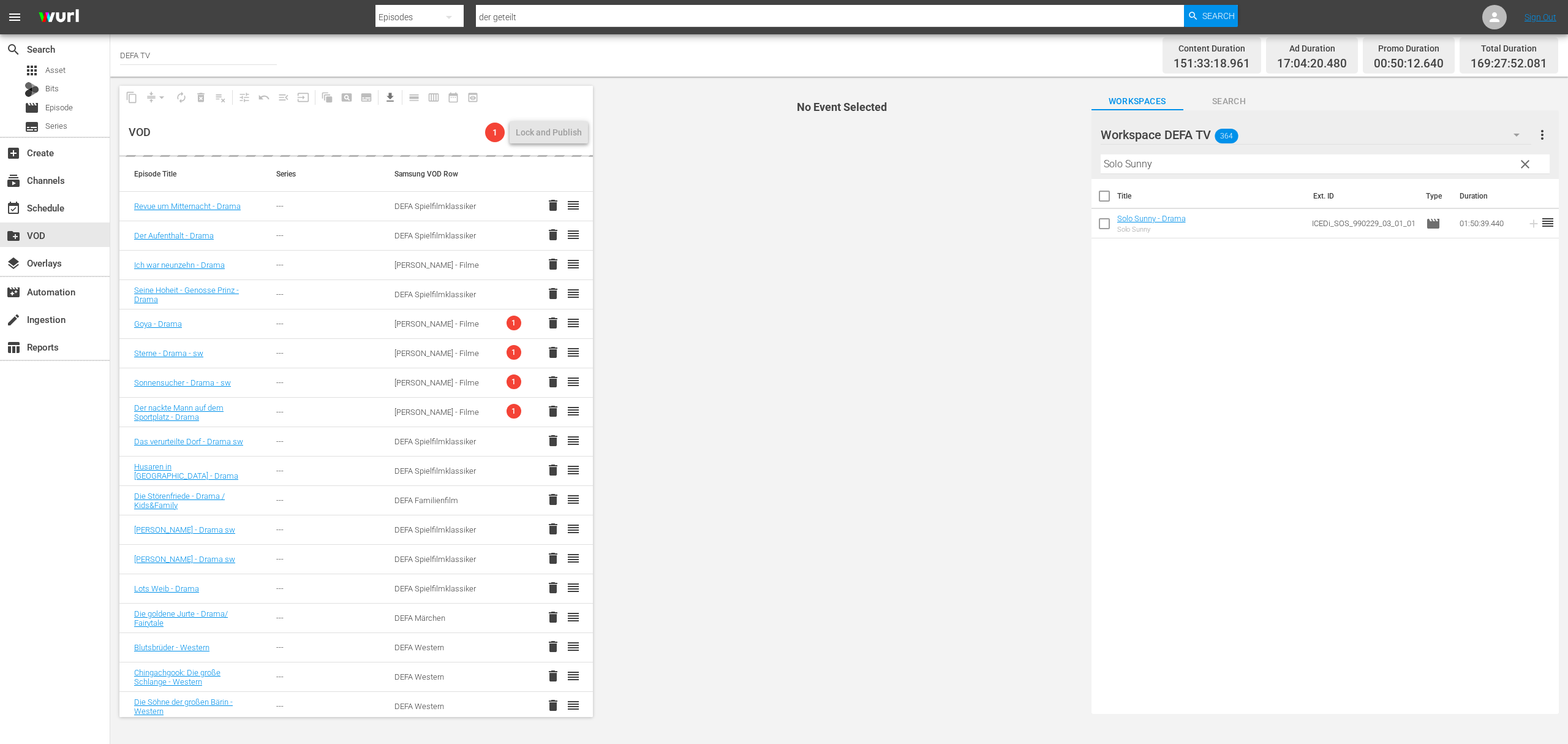
drag, startPoint x: 1153, startPoint y: 165, endPoint x: 1017, endPoint y: 164, distance: 136.0
click at [1017, 164] on div "content_copy compress arrow_drop_down autorenew_outlined delete_forever_outline…" at bounding box center [839, 401] width 1458 height 649
paste input "Leute mit Flügeln"
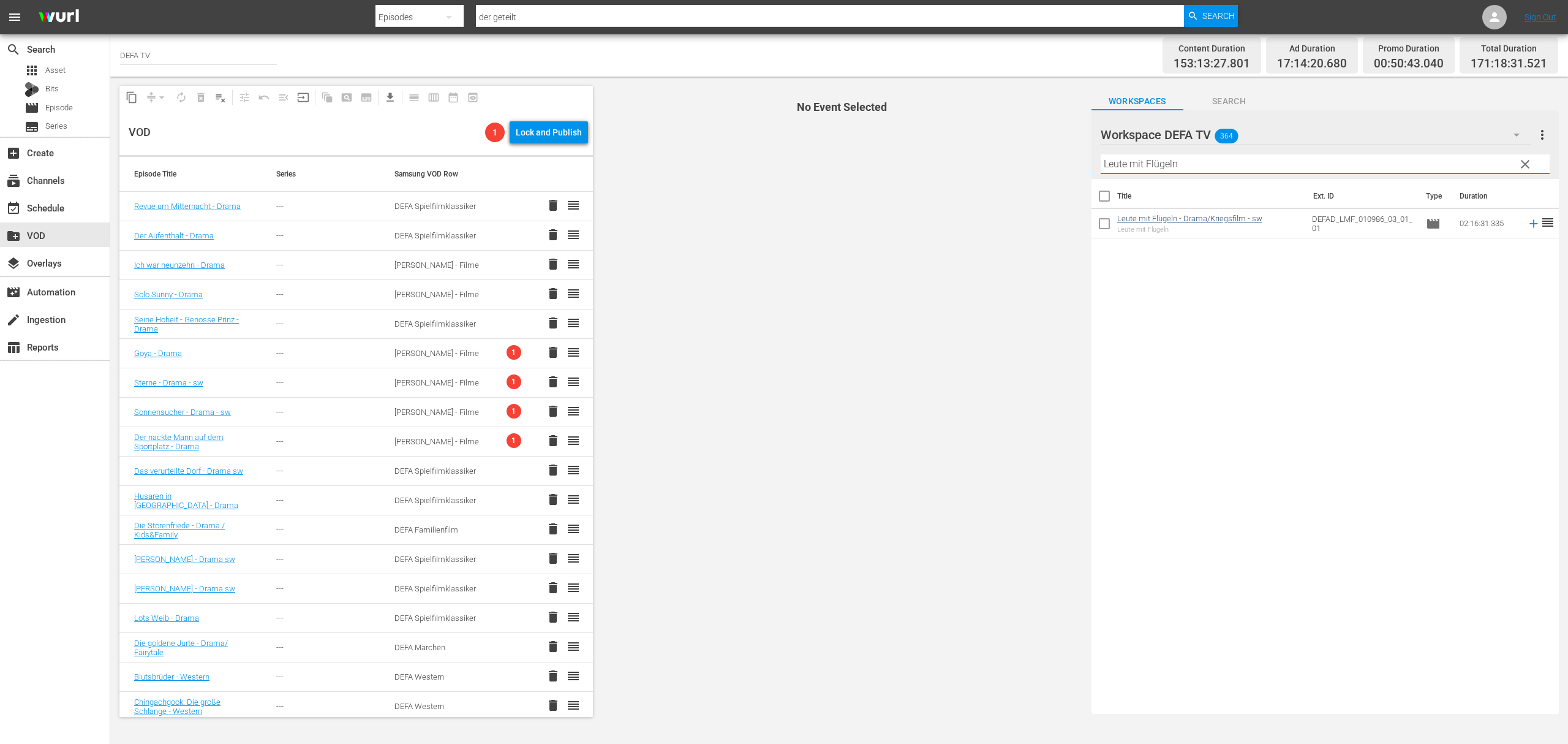
type input "Leute mit Flügeln"
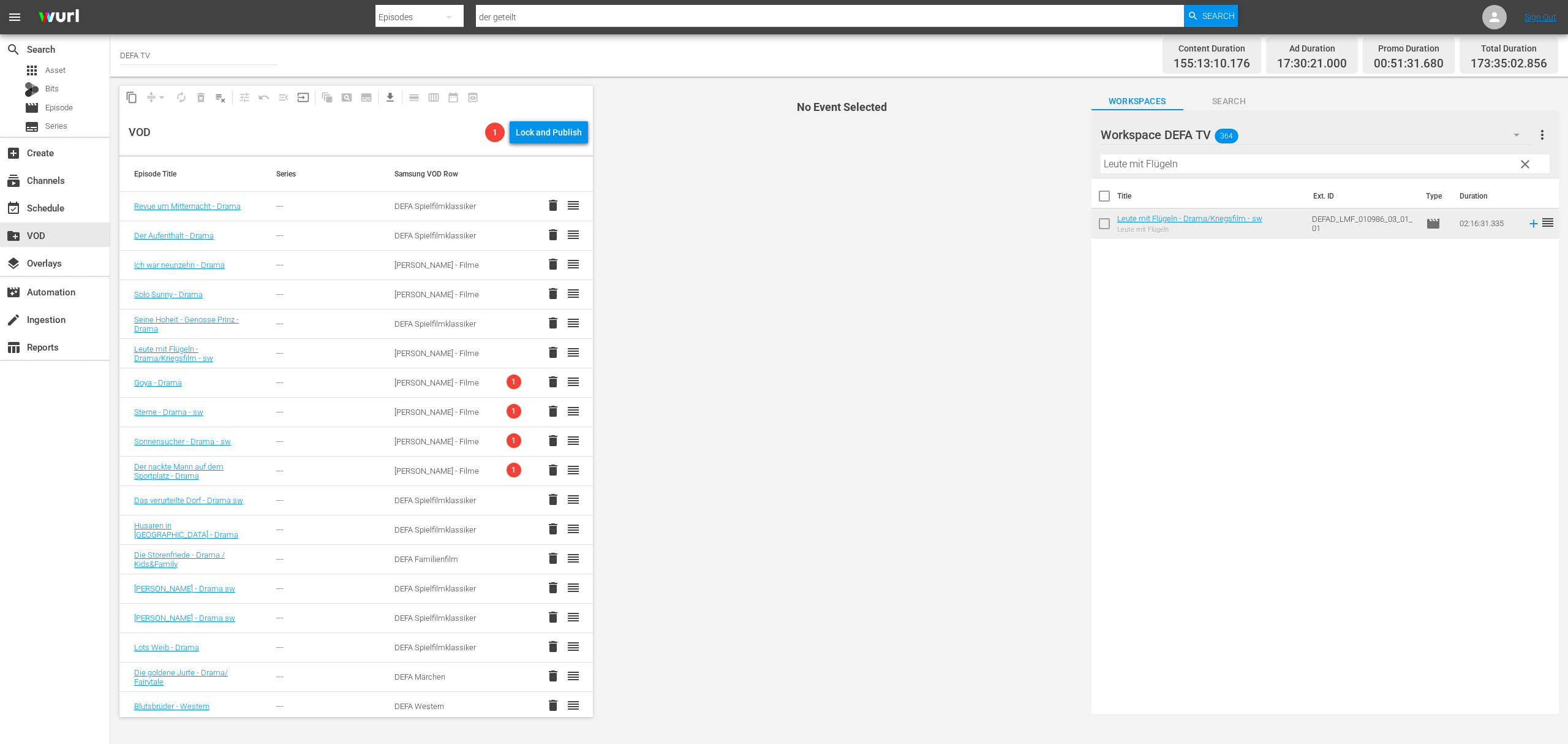
click at [795, 323] on span "No Event Selected" at bounding box center [839, 401] width 486 height 649
drag, startPoint x: 787, startPoint y: 288, endPoint x: 794, endPoint y: 282, distance: 9.2
click at [788, 288] on span "No Event Selected" at bounding box center [839, 401] width 486 height 649
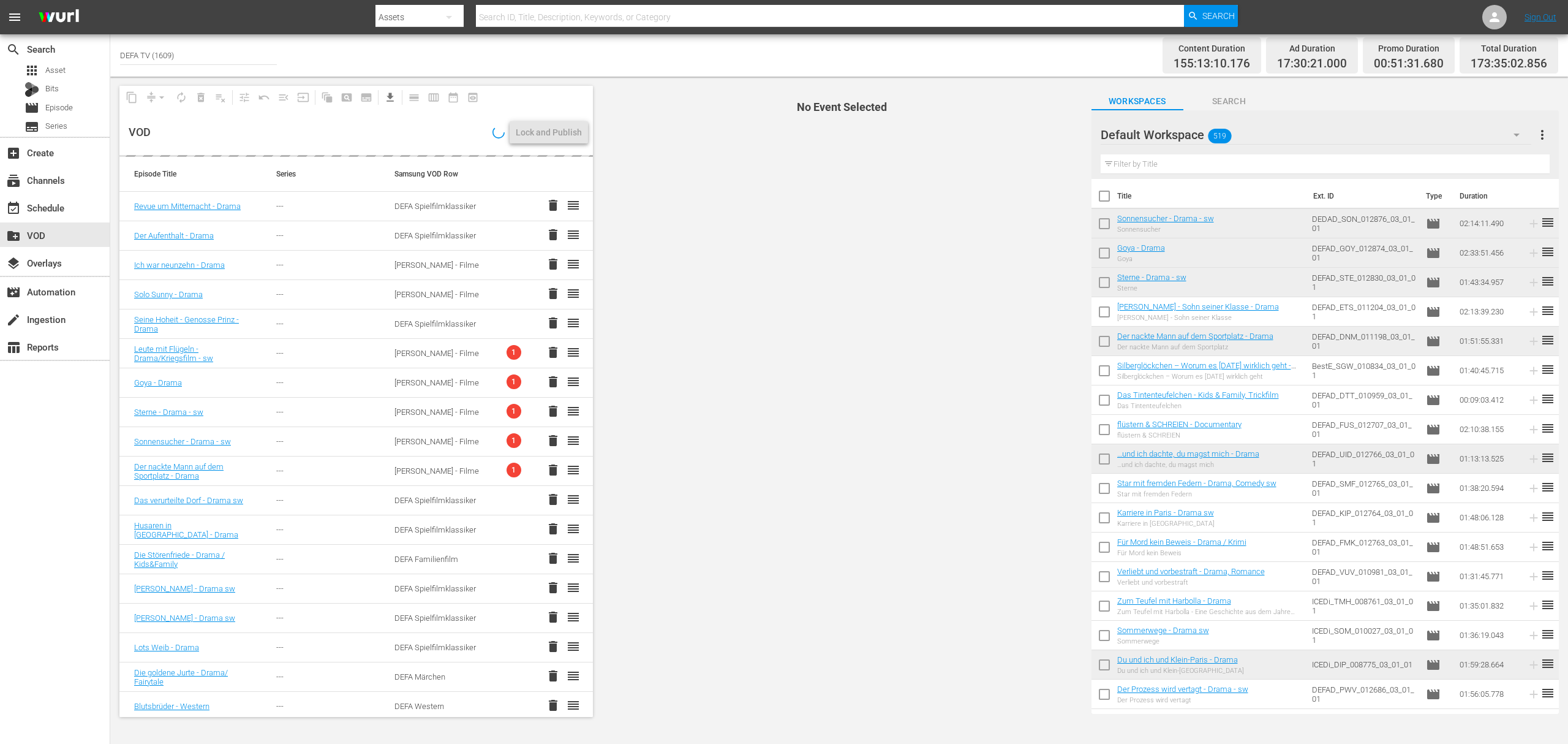
drag, startPoint x: 737, startPoint y: 381, endPoint x: 743, endPoint y: 376, distance: 7.8
click at [737, 381] on span "No Event Selected" at bounding box center [839, 401] width 486 height 649
click at [821, 400] on span "No Event Selected" at bounding box center [839, 401] width 486 height 649
click at [795, 383] on span "No Event Selected" at bounding box center [839, 401] width 486 height 649
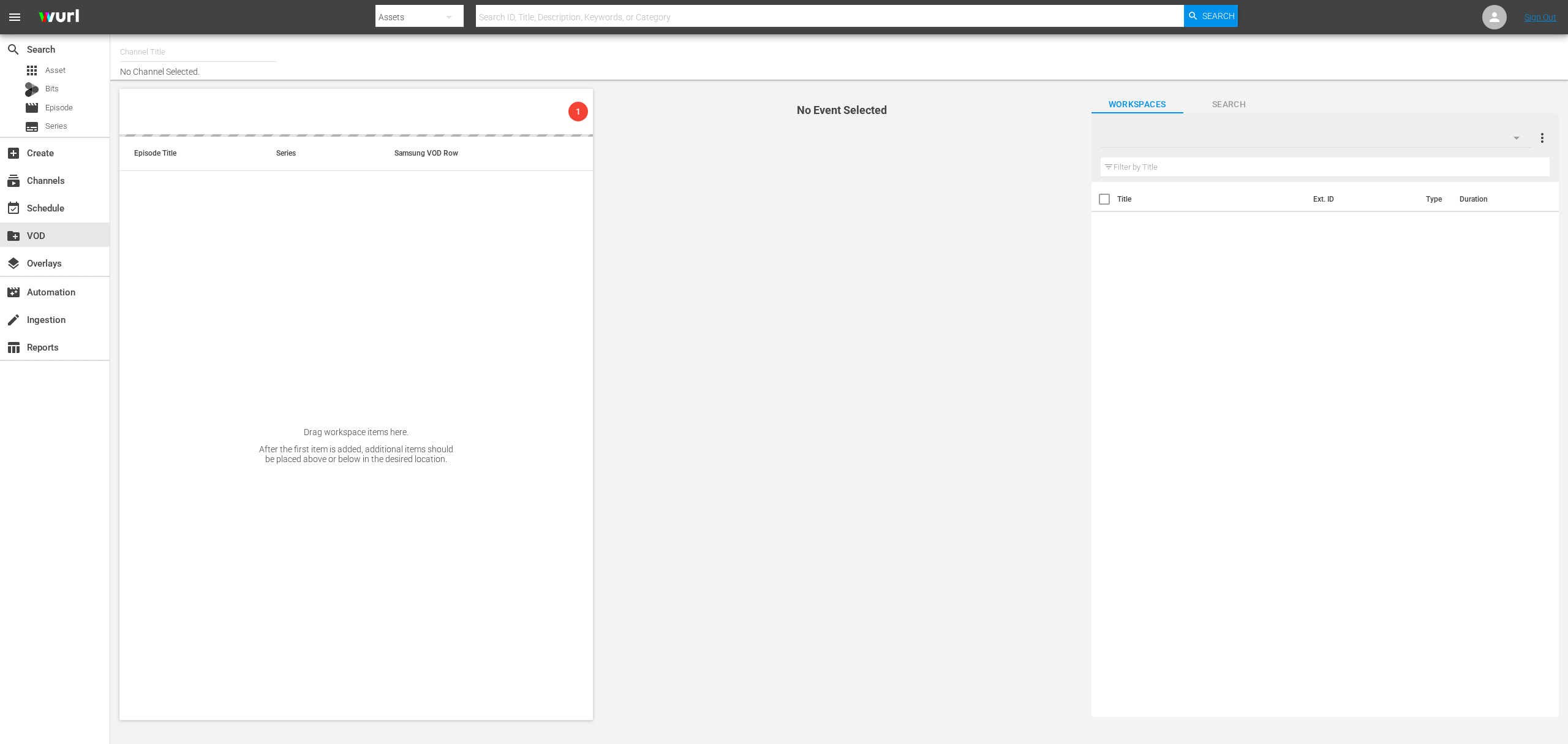
type input "DEFA TV (1609)"
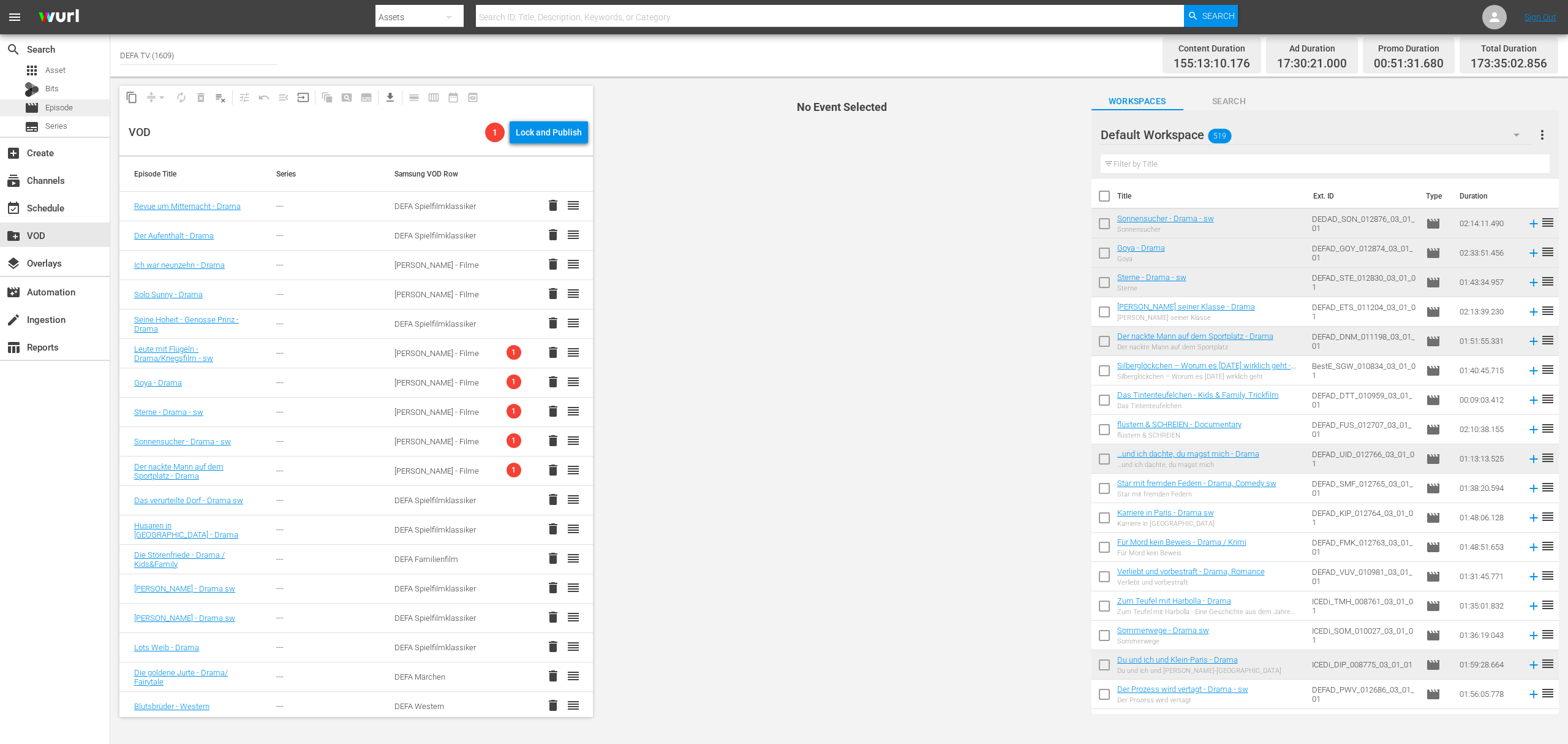
click at [54, 114] on span "Episode" at bounding box center [59, 108] width 27 height 12
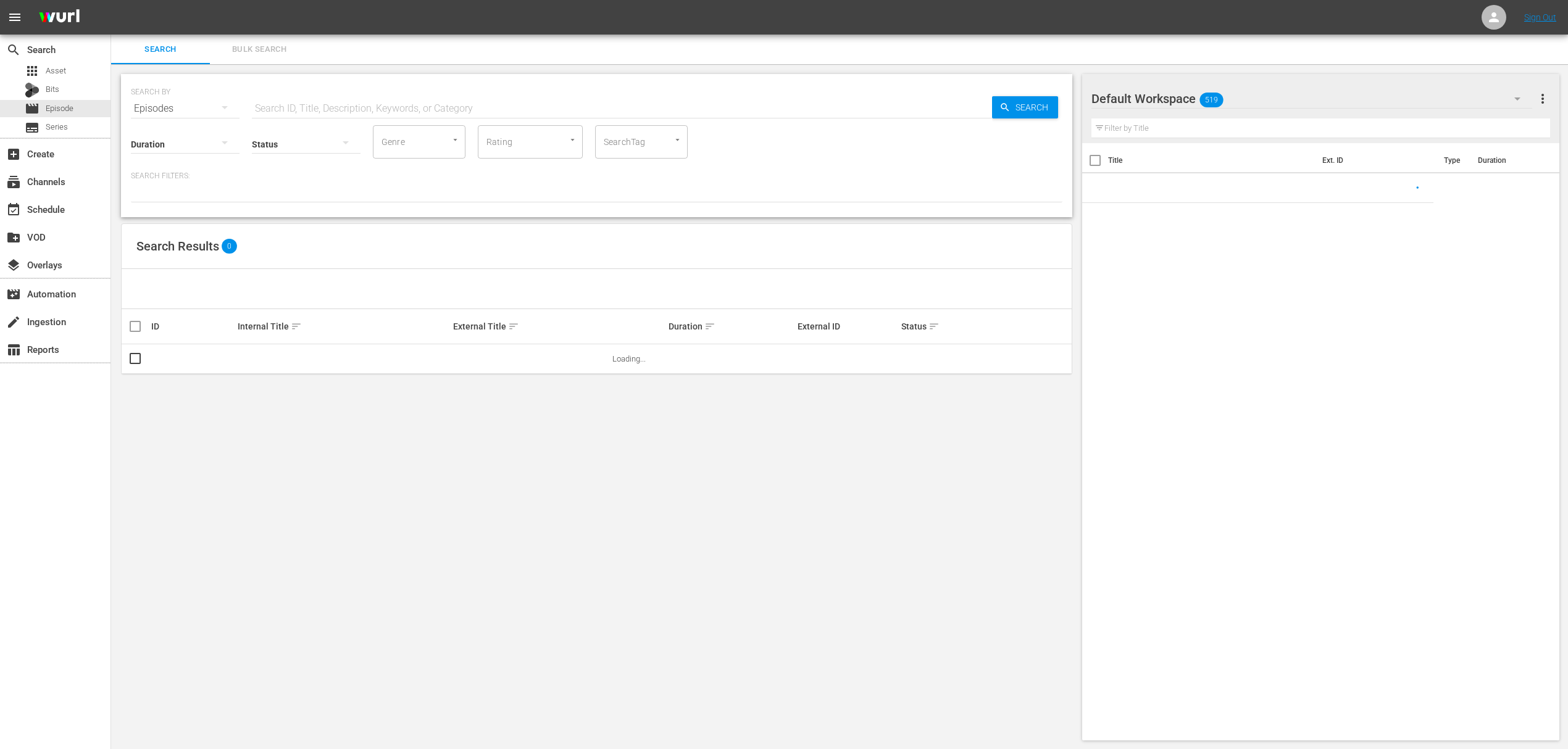
click at [278, 109] on input "text" at bounding box center [622, 109] width 740 height 30
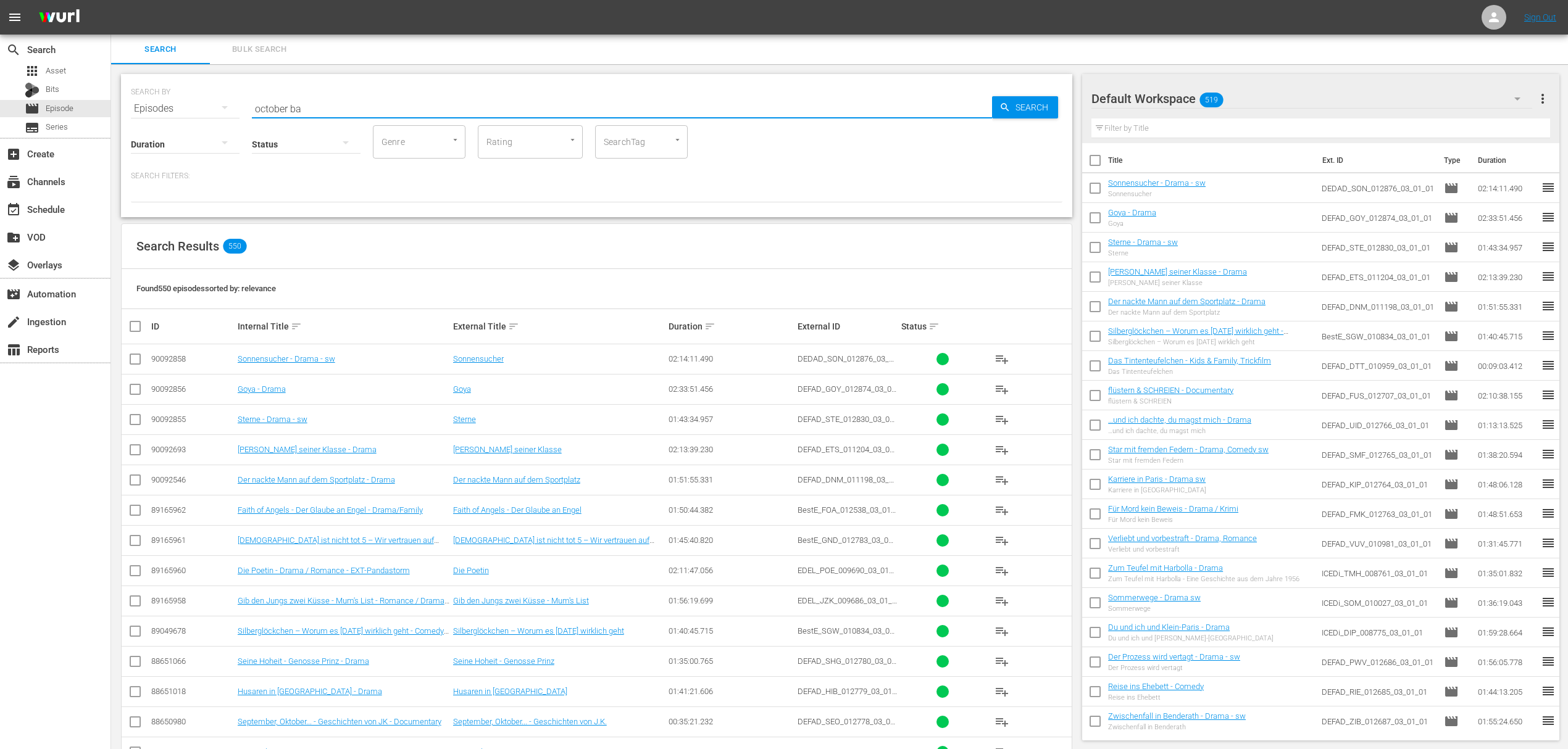
type input "october ba"
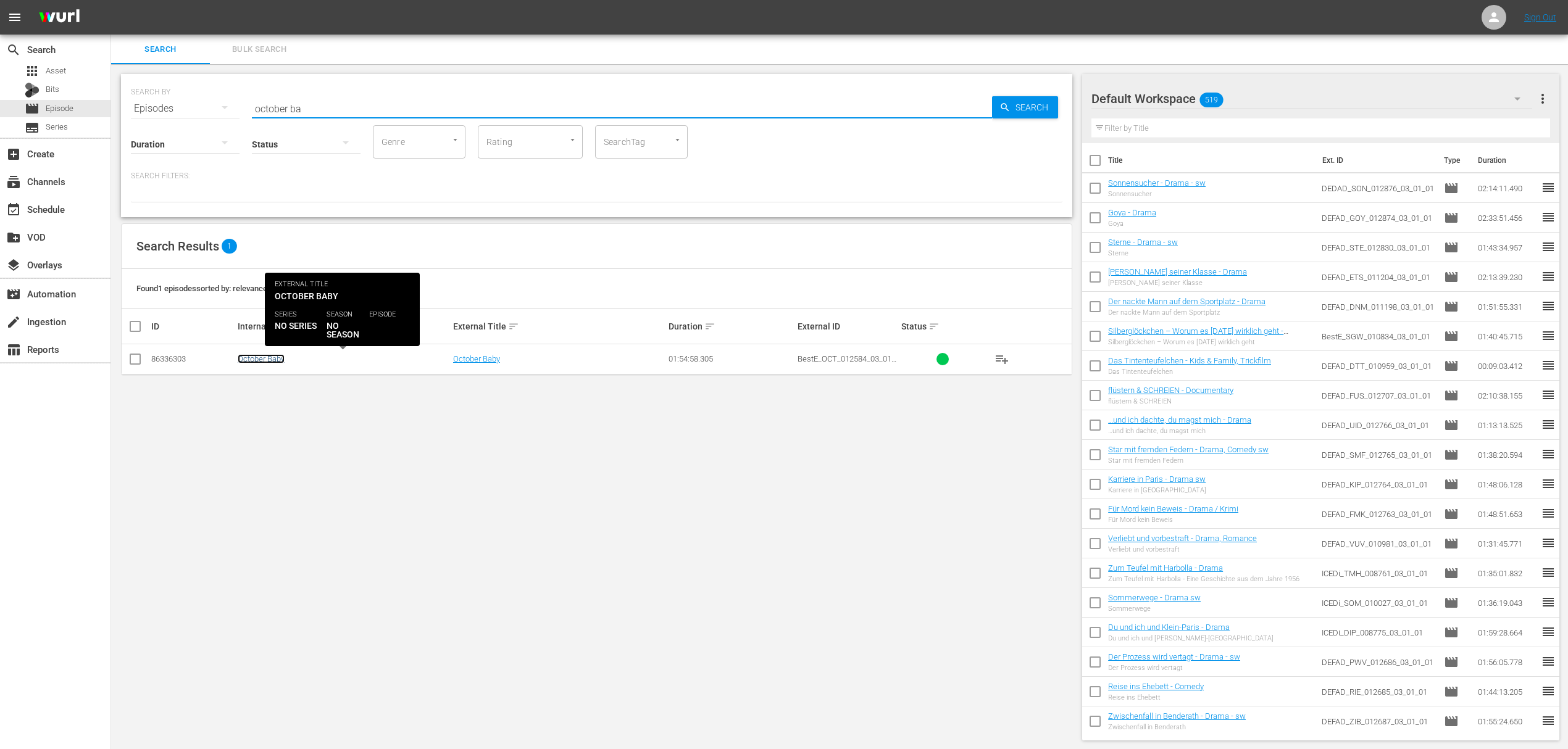
click at [245, 358] on link "October Baby" at bounding box center [261, 358] width 47 height 9
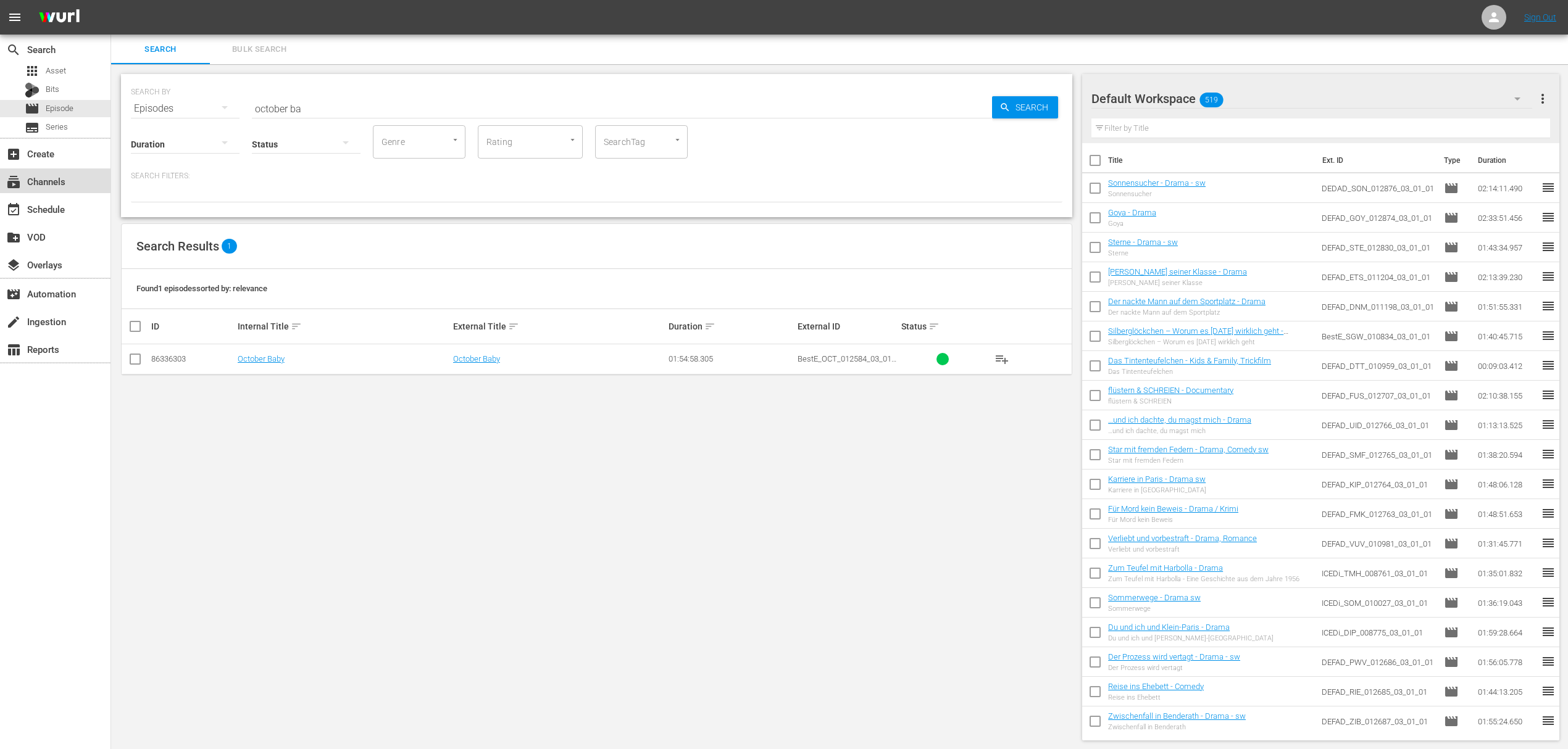
click at [55, 185] on div "subscriptions Channels" at bounding box center [34, 180] width 69 height 11
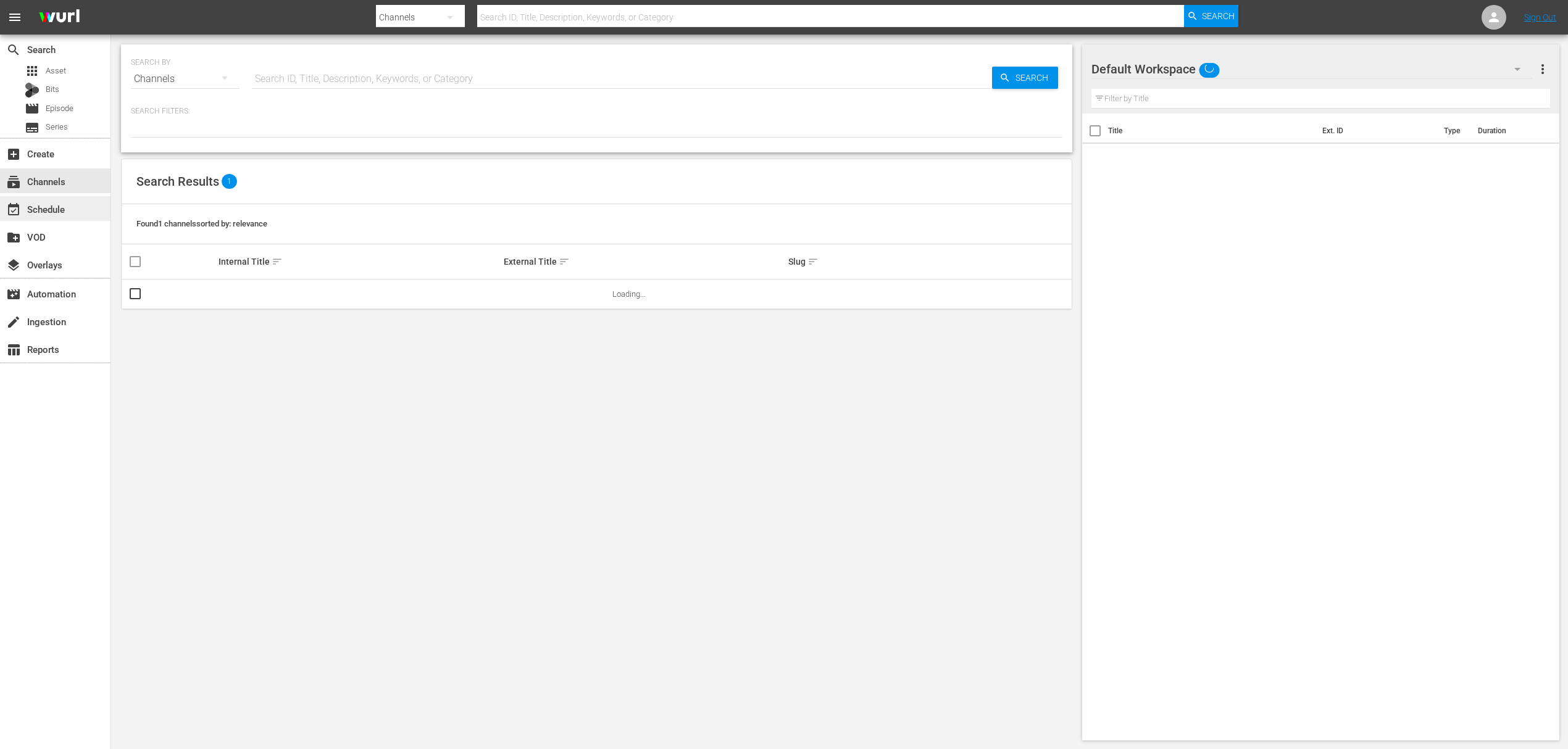
click at [57, 208] on div "event_available Schedule" at bounding box center [34, 207] width 69 height 11
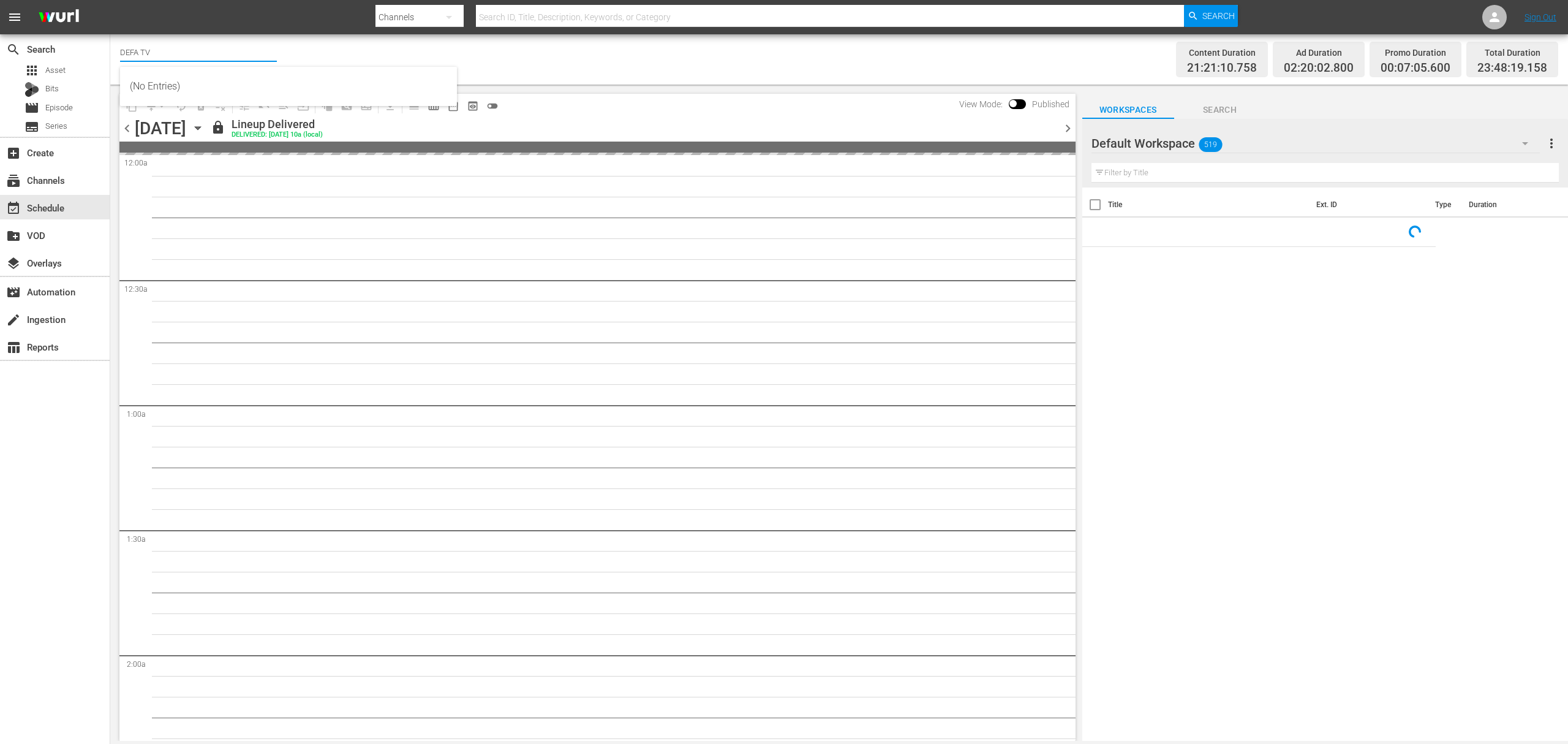
drag, startPoint x: 213, startPoint y: 53, endPoint x: -335, endPoint y: 54, distance: 548.0
click at [0, 54] on html "menu Search By Channels Search ID, Title, Description, Keywords, or Category Se…" at bounding box center [784, 372] width 1568 height 744
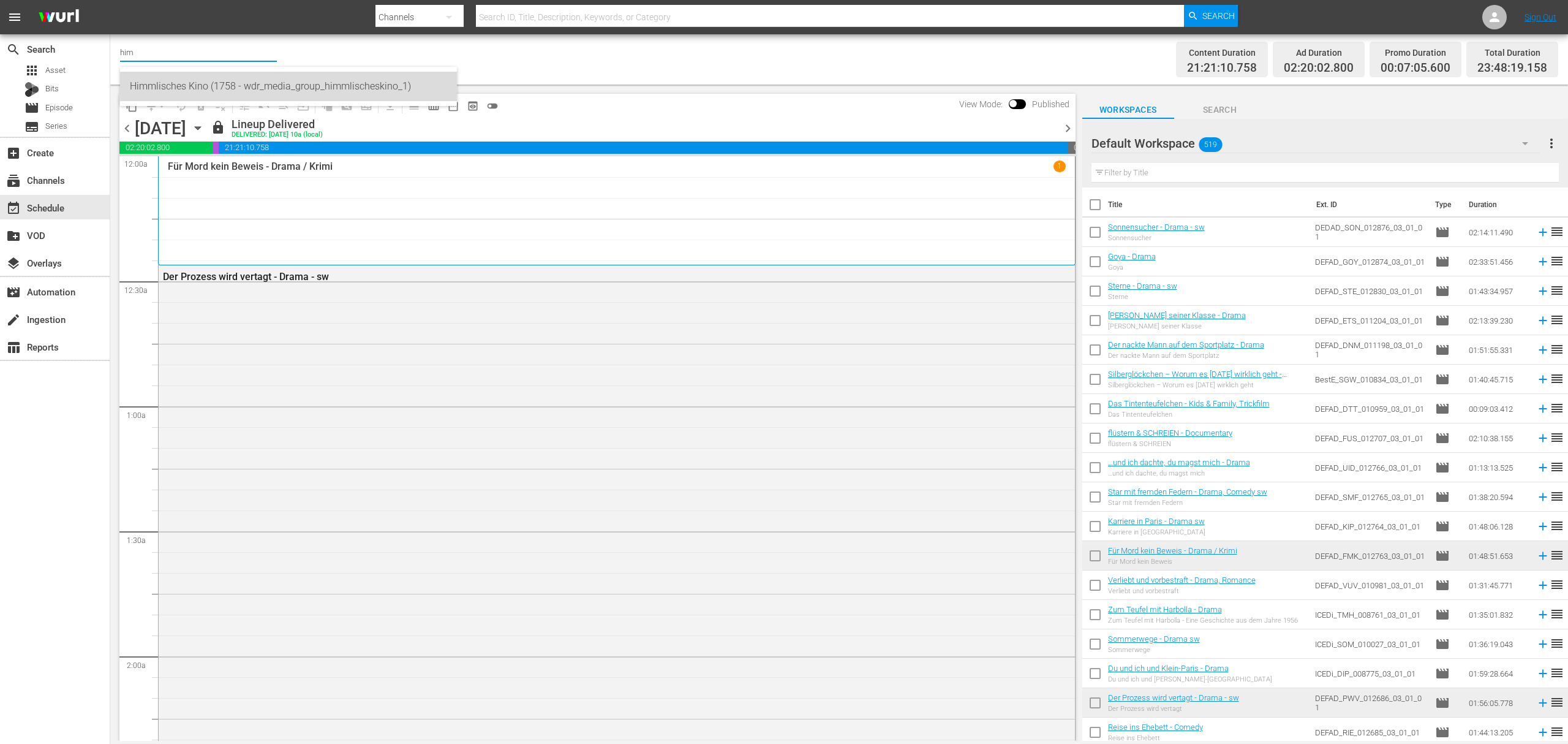
click at [263, 82] on div "Himmlisches Kino (1758 - wdr_media_group_himmlischeskino_1)" at bounding box center [289, 86] width 317 height 29
type input "Himmlisches Kino (1758 - wdr_media_group_himmlischeskino_1)"
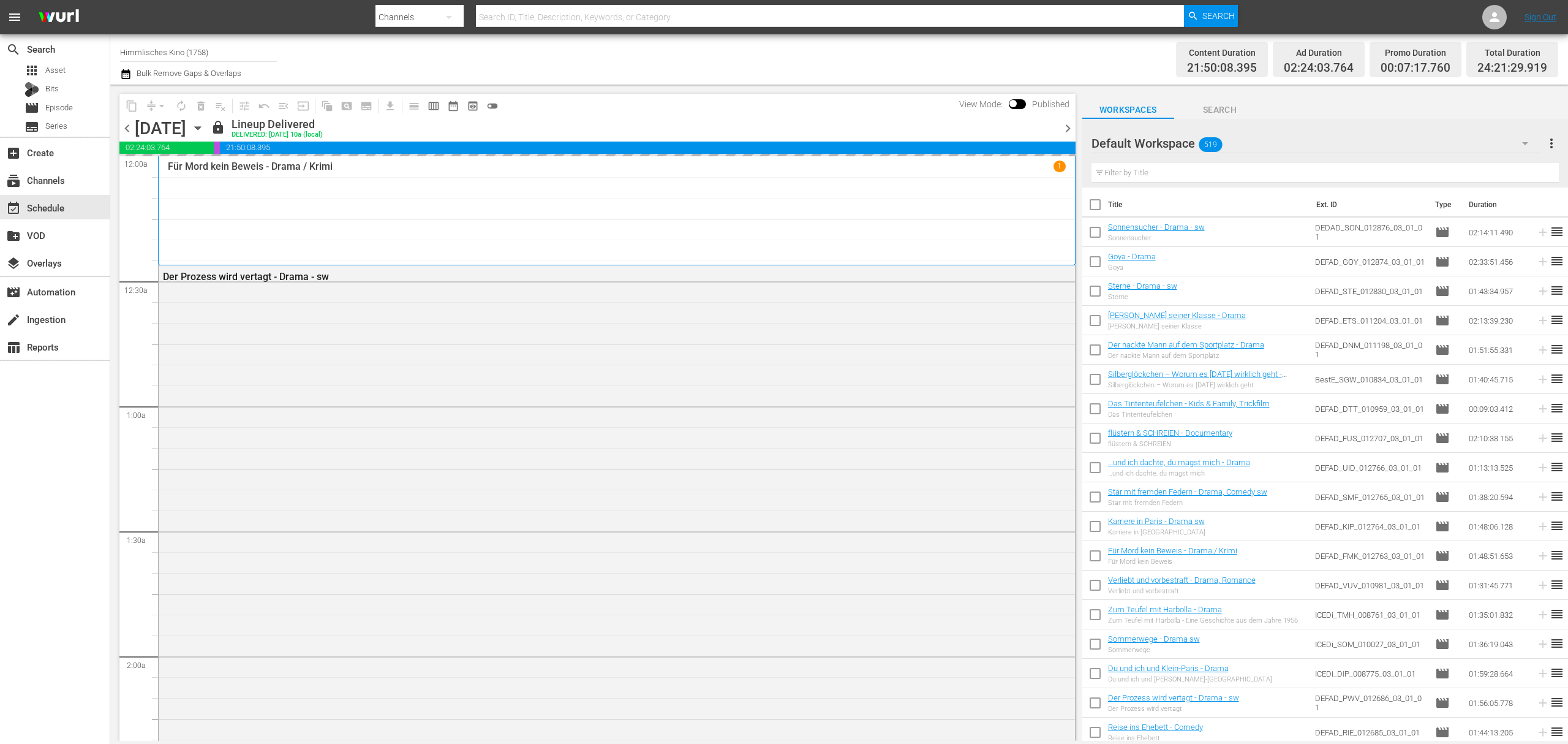
click at [121, 74] on icon "button" at bounding box center [125, 74] width 8 height 10
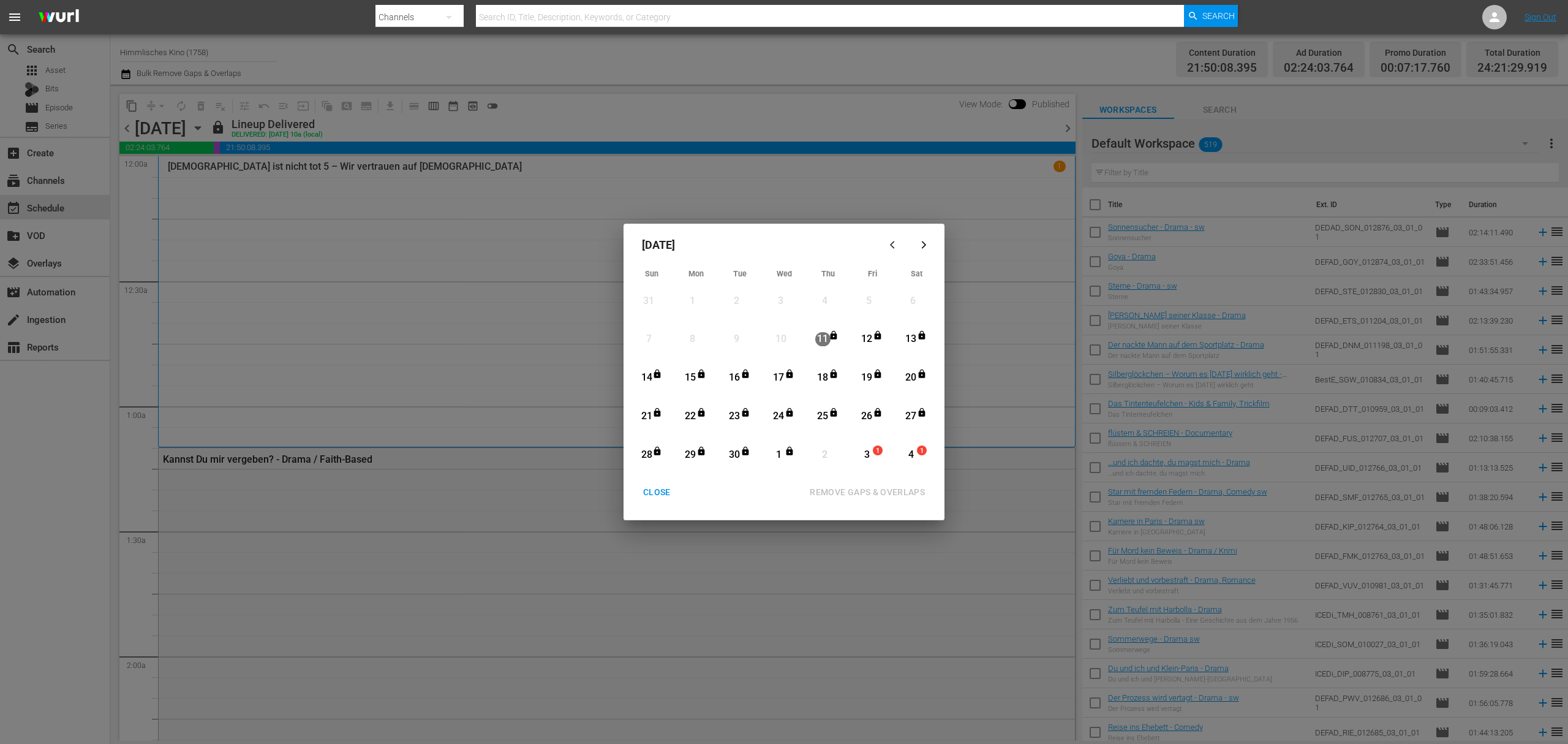
click at [921, 241] on icon "button" at bounding box center [924, 245] width 9 height 9
click at [696, 334] on div "6" at bounding box center [692, 339] width 15 height 14
click at [650, 491] on div "CLOSE" at bounding box center [657, 492] width 47 height 15
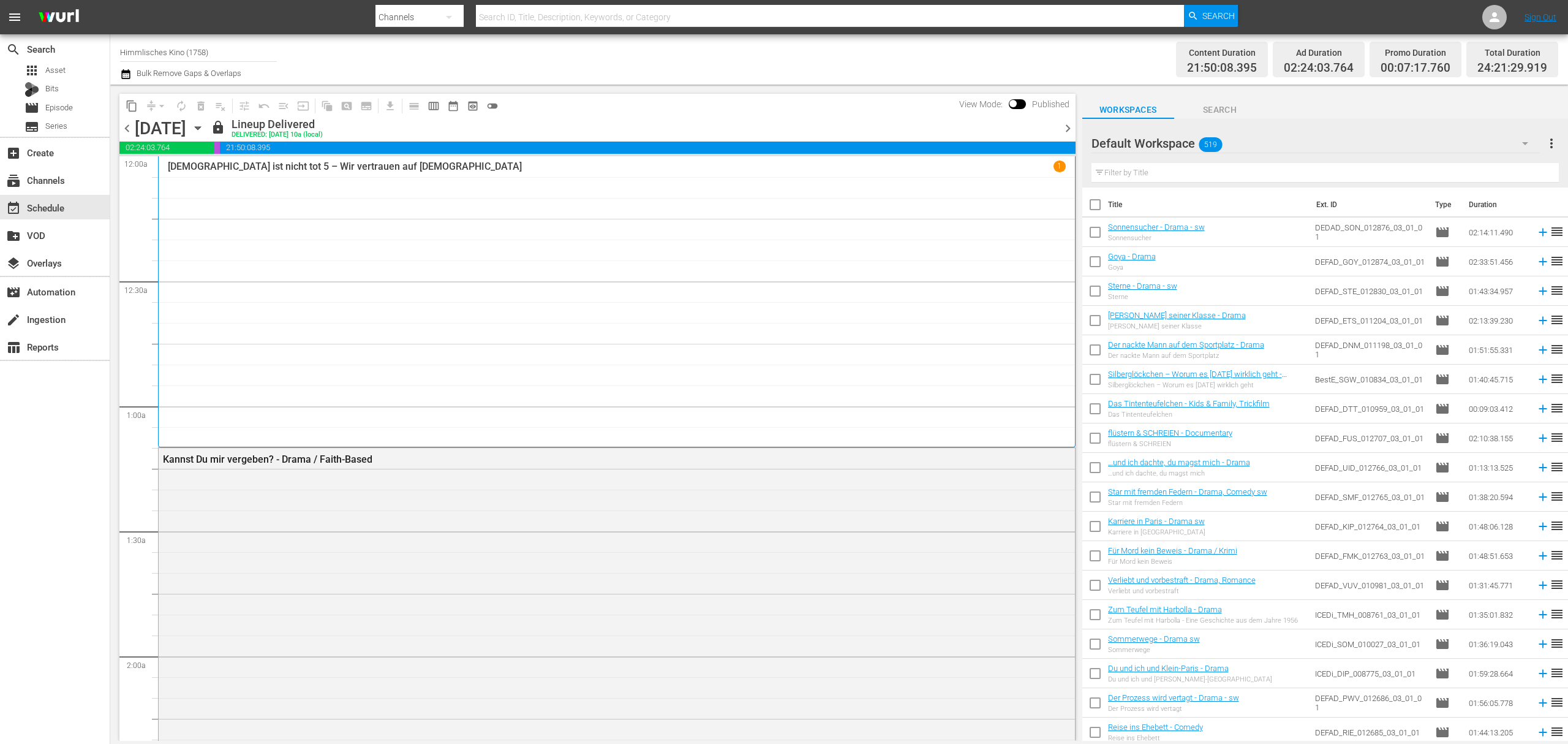
click at [200, 128] on icon "button" at bounding box center [197, 128] width 5 height 3
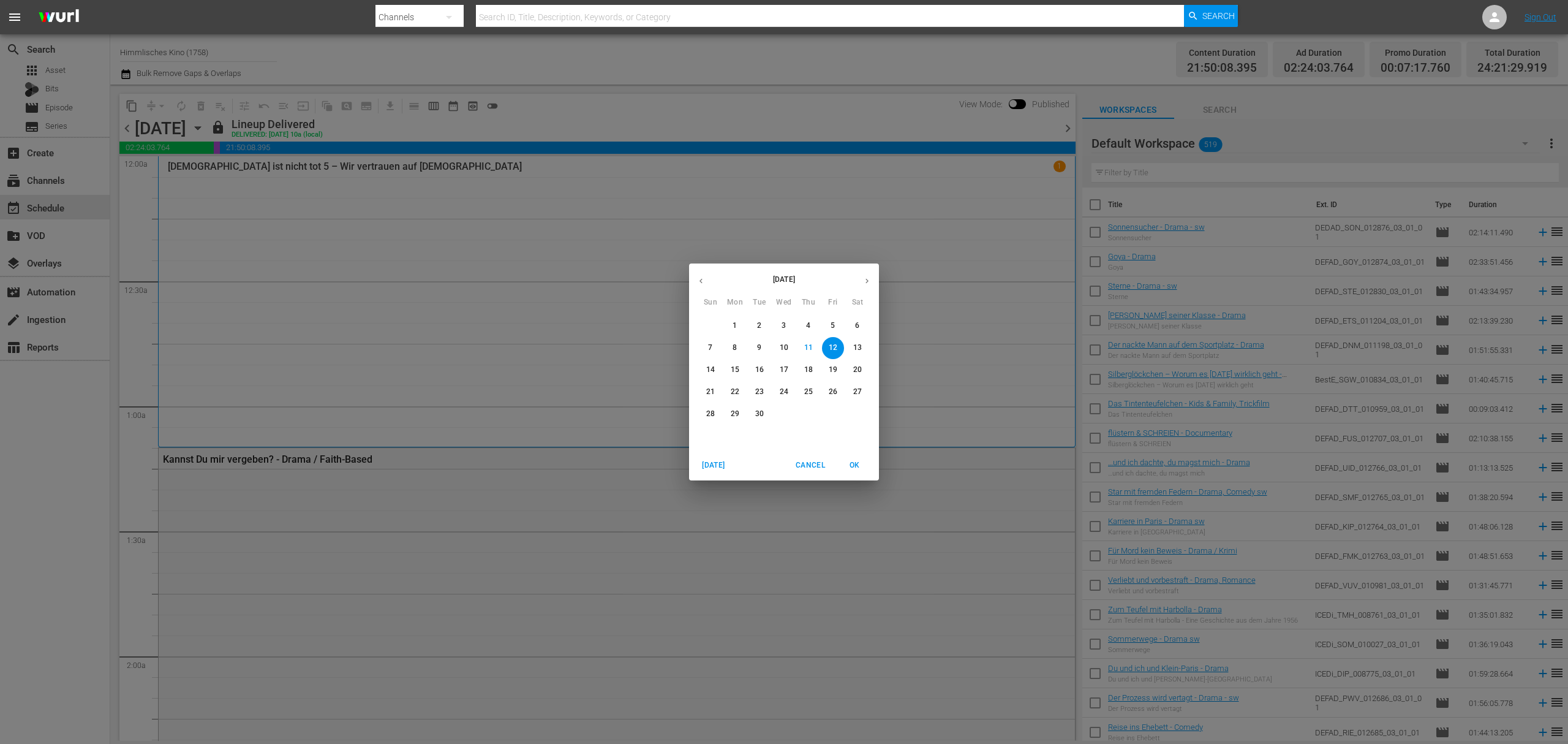
click at [865, 278] on icon "button" at bounding box center [867, 281] width 9 height 9
click at [741, 349] on span "6" at bounding box center [735, 348] width 22 height 10
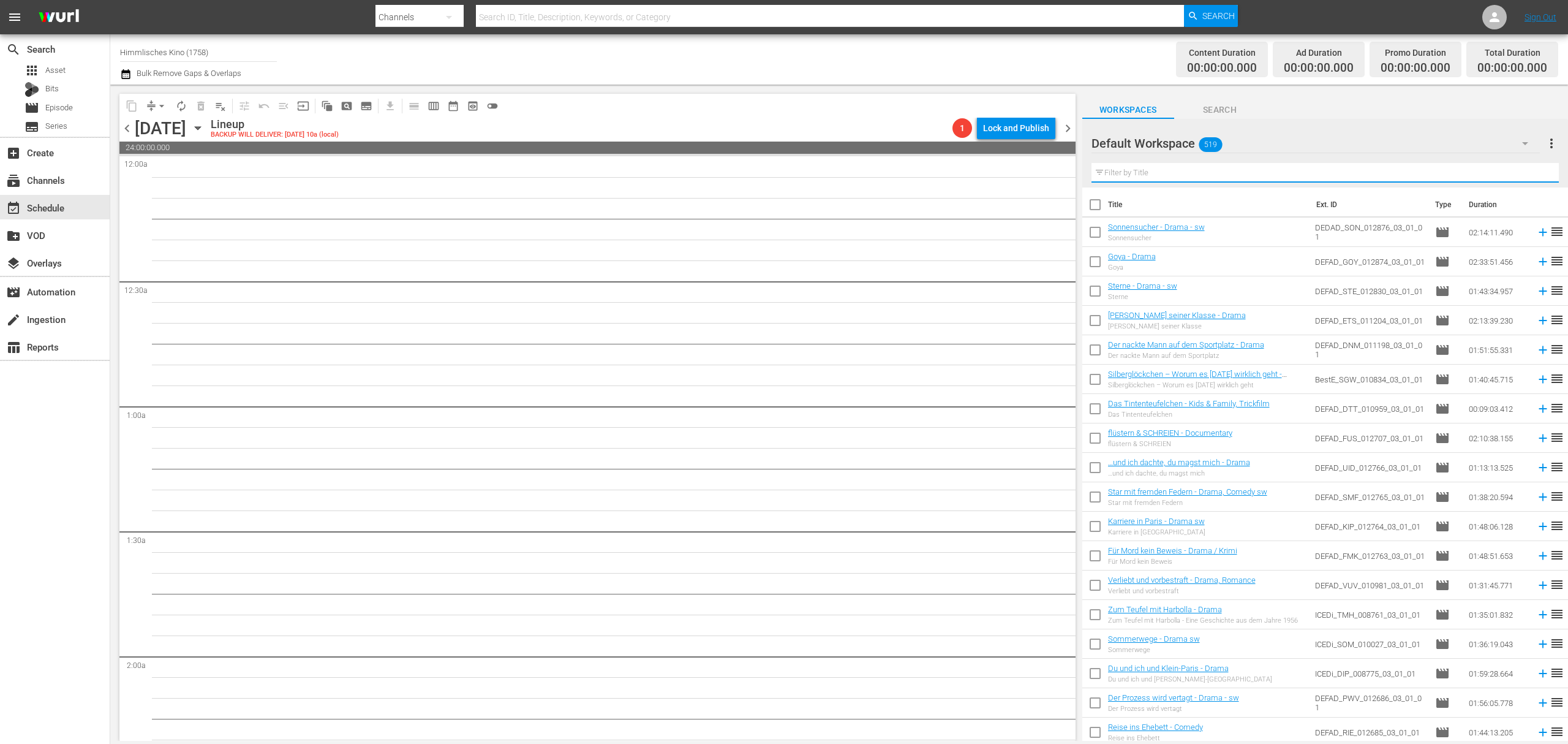
click at [1262, 172] on input "text" at bounding box center [1326, 173] width 468 height 20
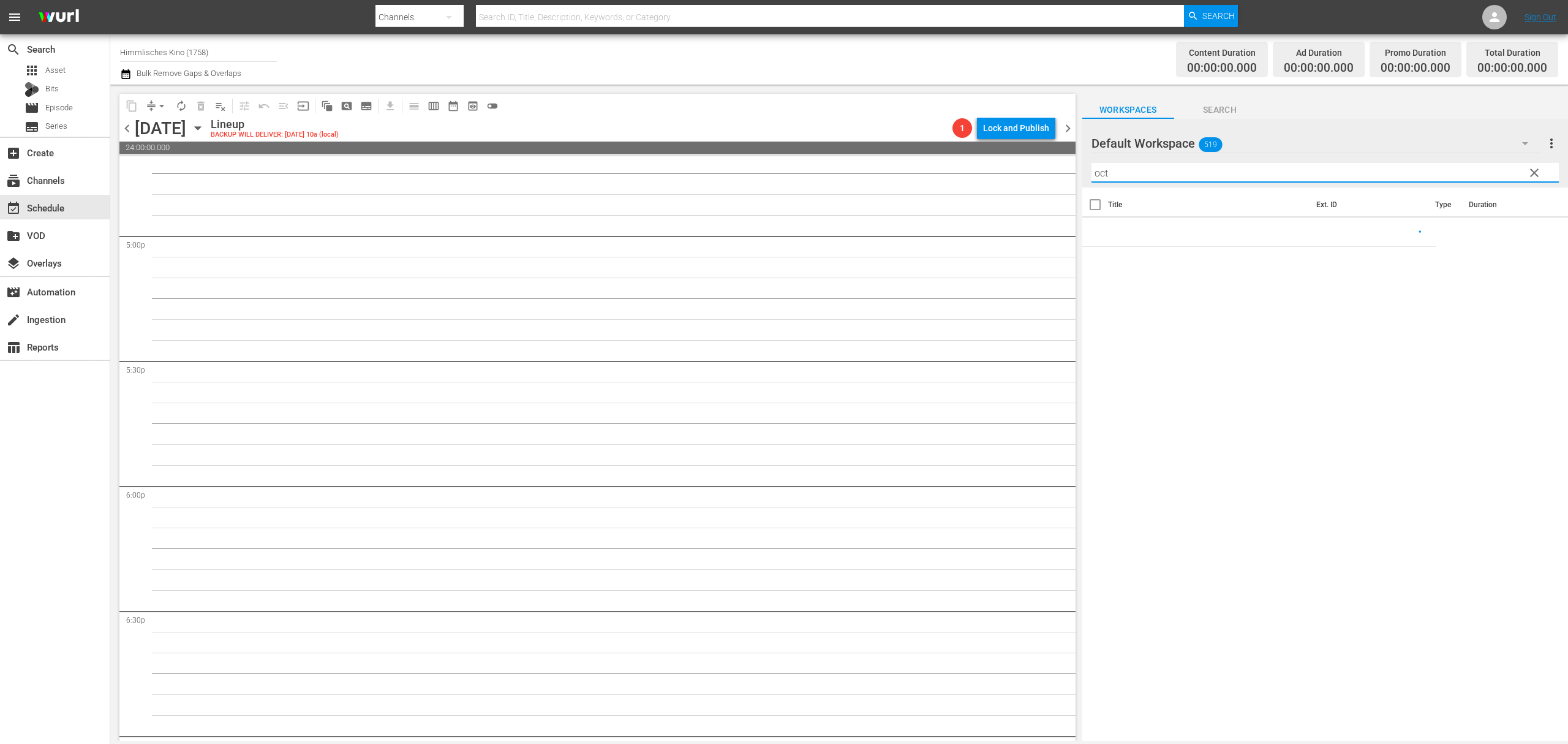
scroll to position [4329, 0]
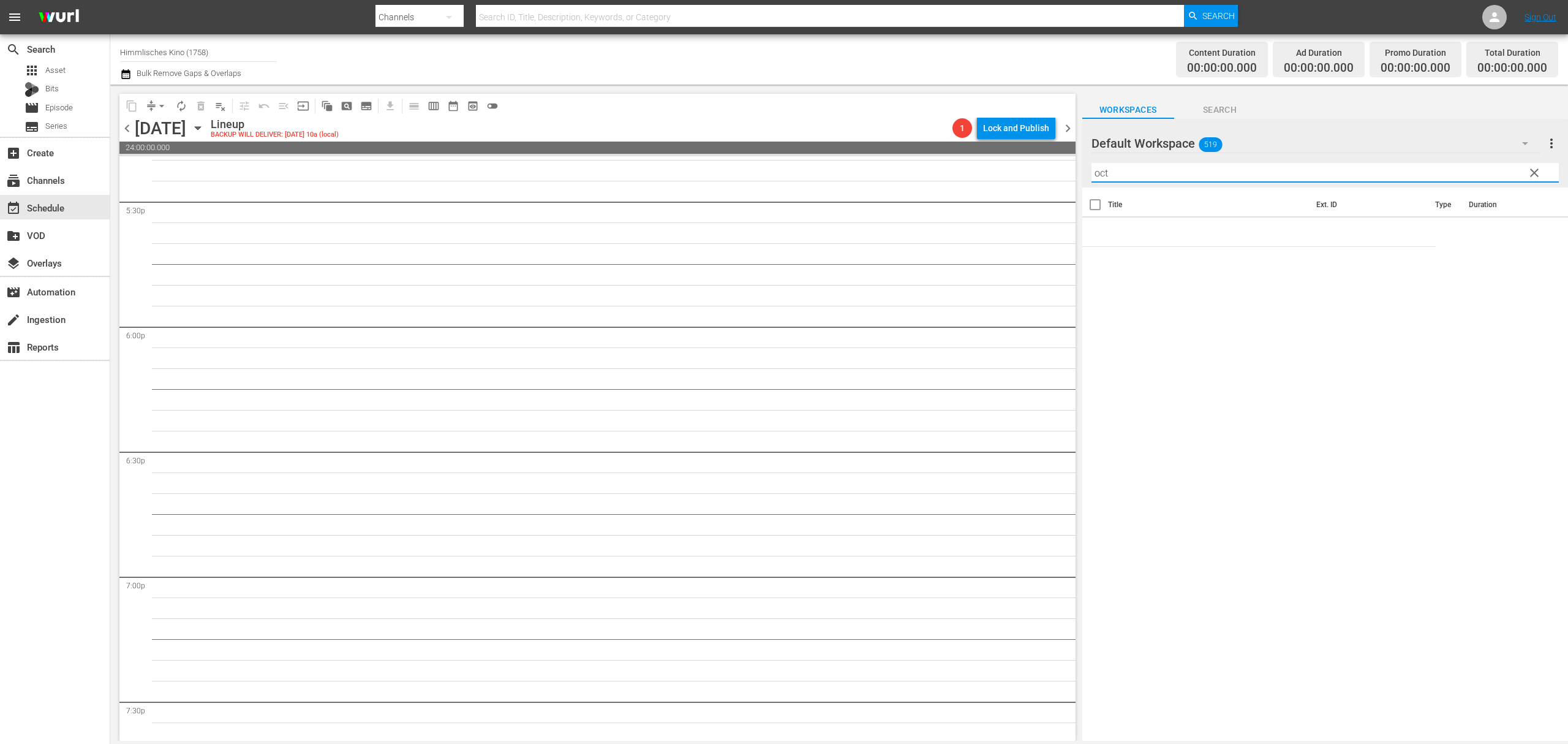
type input "oct"
drag, startPoint x: 1219, startPoint y: 285, endPoint x: 1215, endPoint y: 265, distance: 20.4
click at [1219, 285] on div "Title Ext. ID Type Duration" at bounding box center [1326, 465] width 486 height 555
click at [1157, 147] on div at bounding box center [1136, 144] width 88 height 31
click at [1265, 148] on div "Default Workspace 519" at bounding box center [1317, 143] width 449 height 35
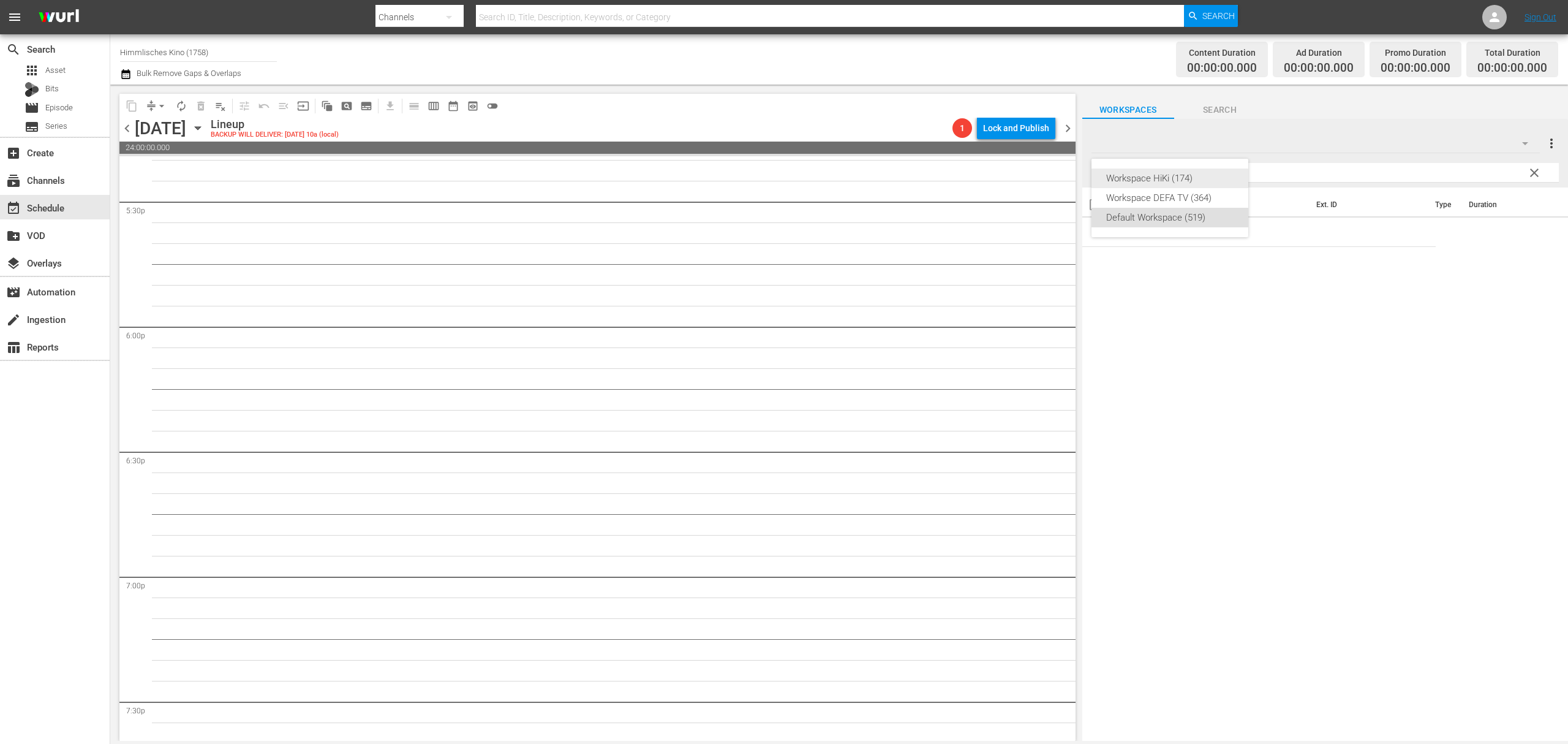
click at [1170, 174] on div "Workspace HiKi (174)" at bounding box center [1170, 178] width 127 height 20
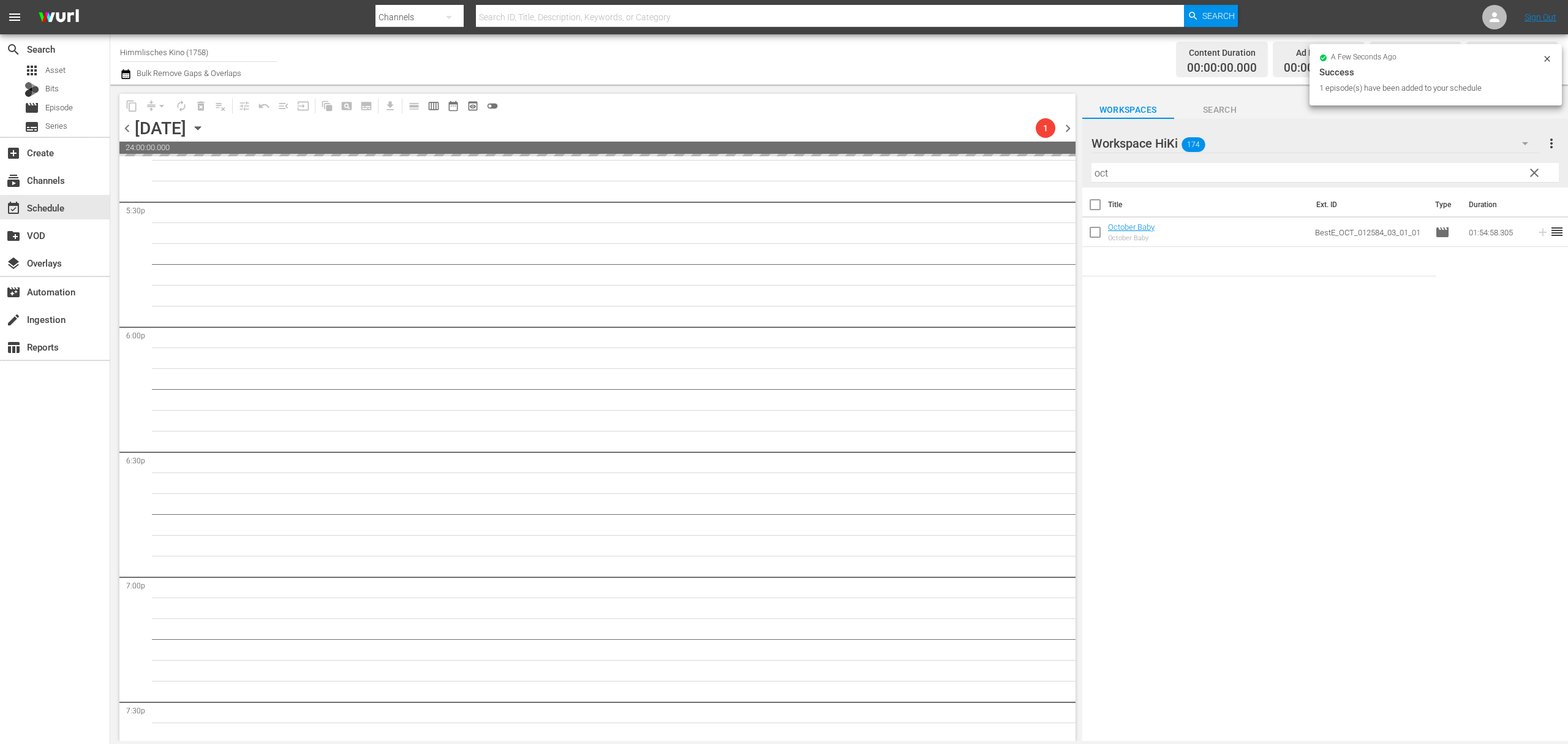
click at [204, 129] on icon "button" at bounding box center [198, 128] width 14 height 14
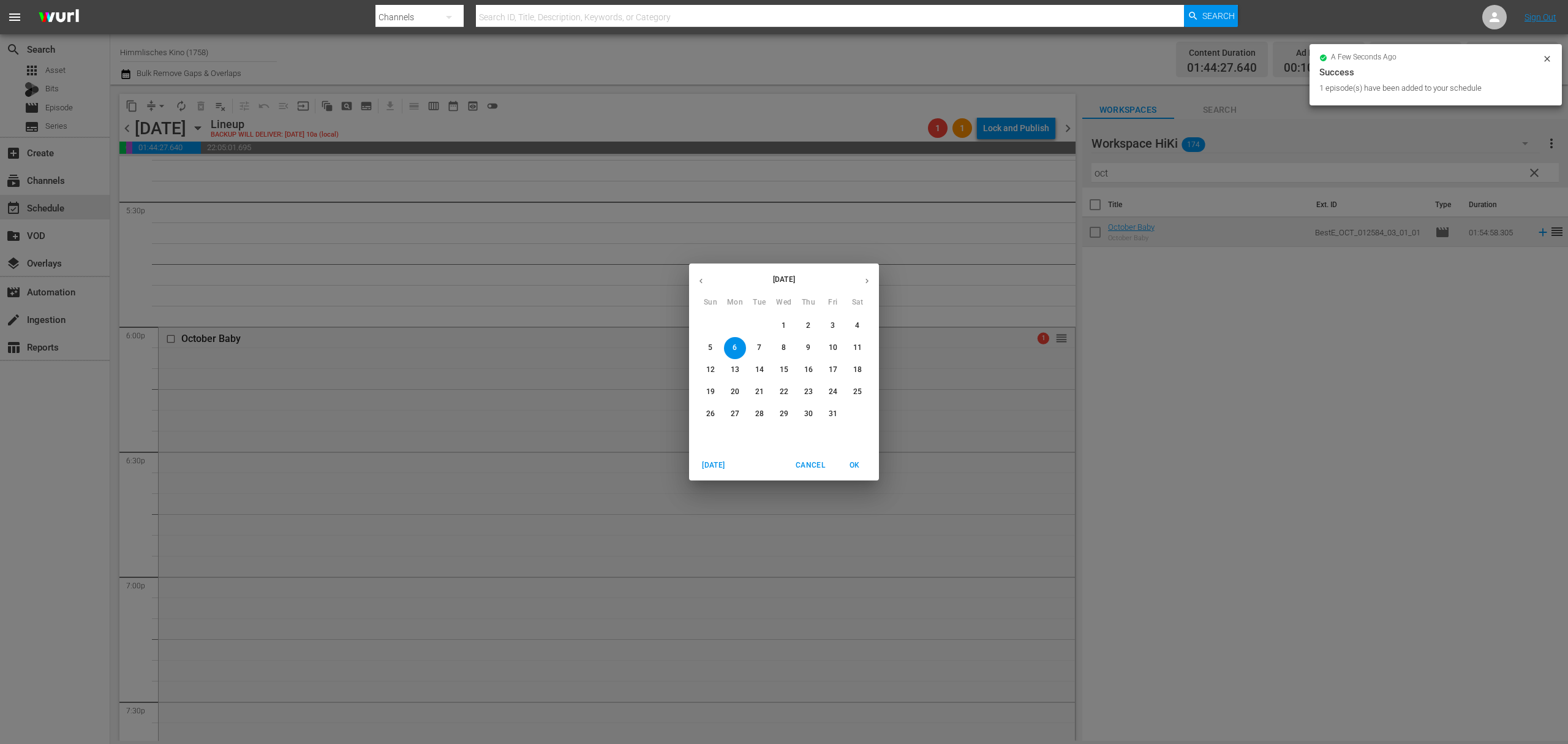
click at [811, 348] on span "9" at bounding box center [808, 348] width 22 height 10
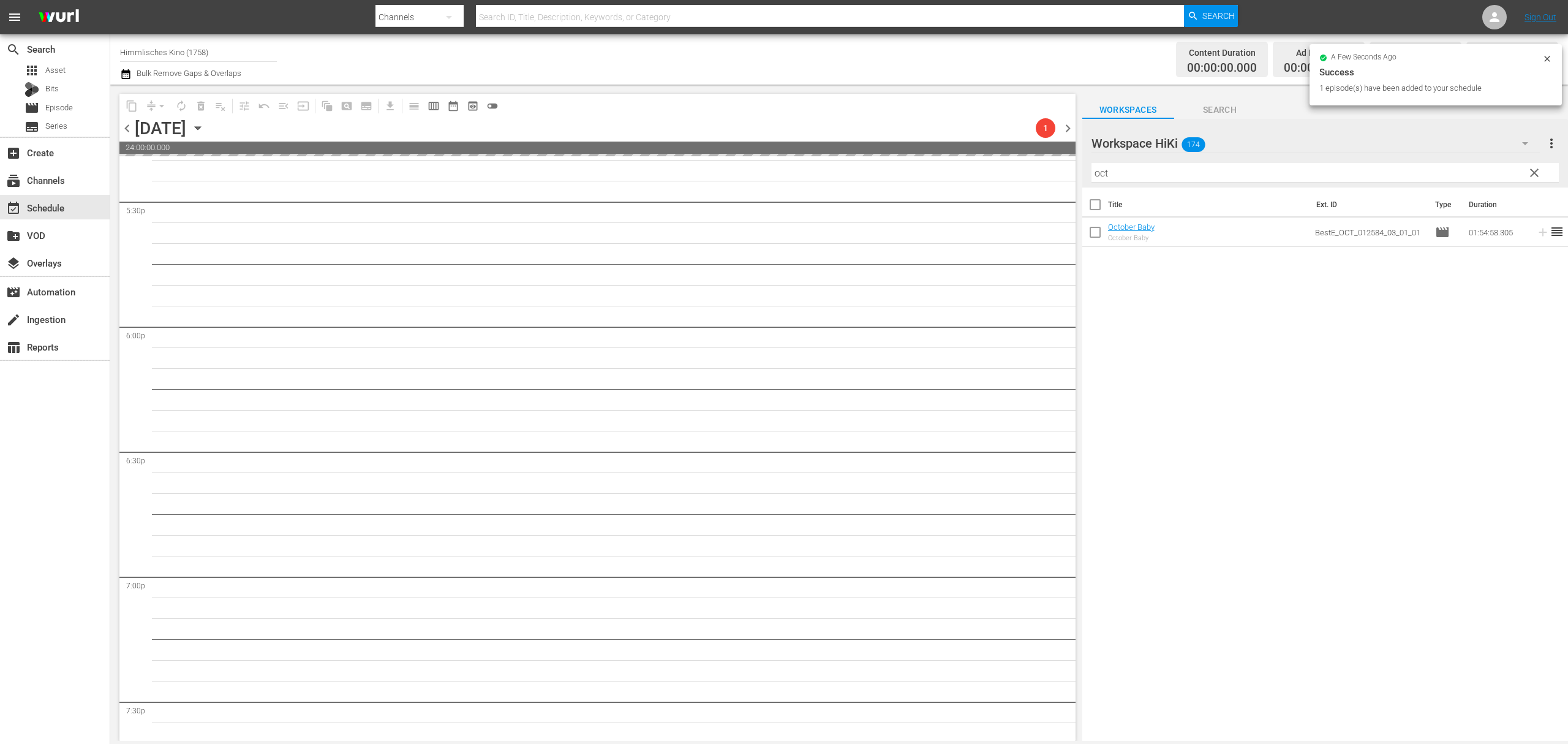
click at [204, 130] on icon "button" at bounding box center [198, 128] width 14 height 14
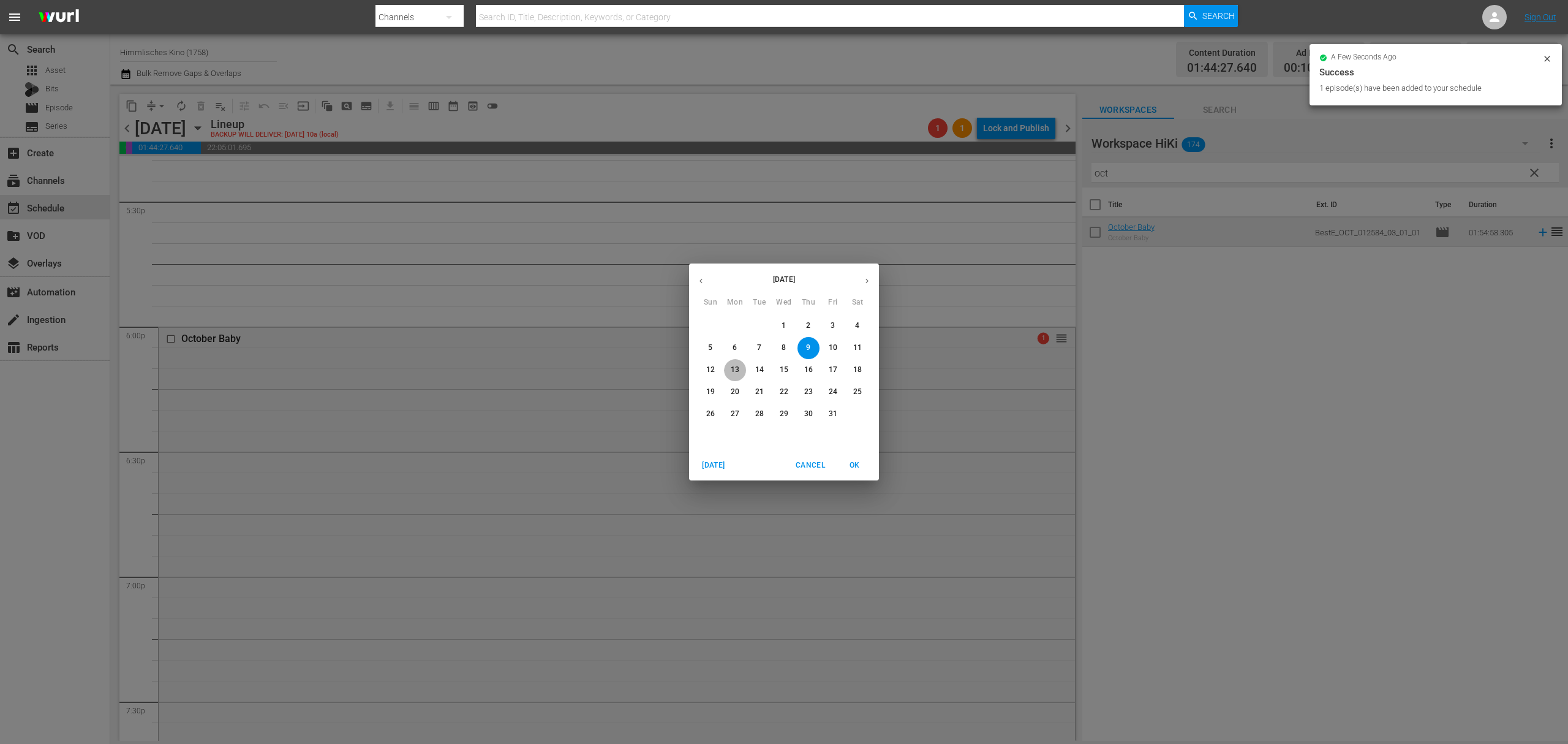
click at [729, 368] on span "13" at bounding box center [735, 370] width 22 height 10
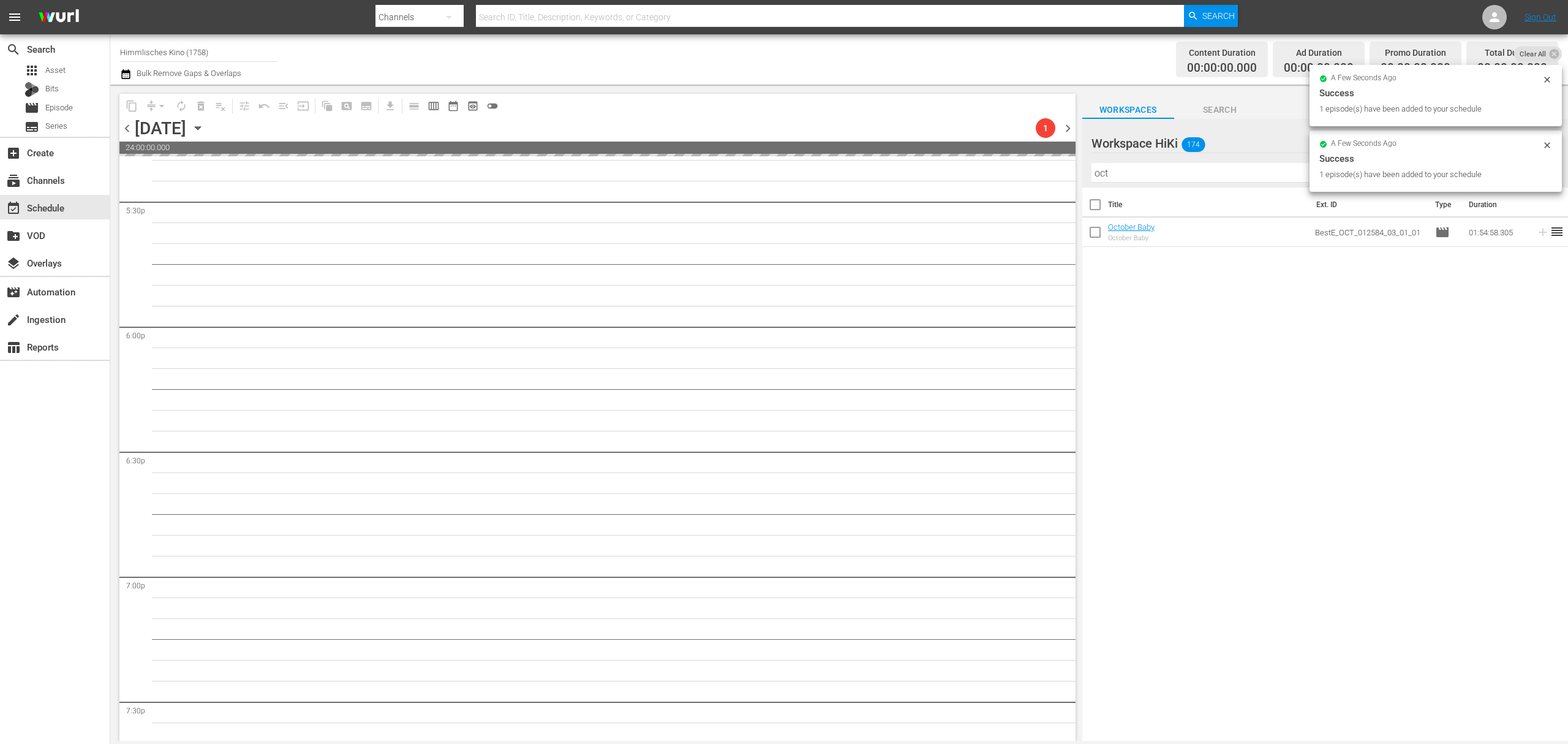
click at [204, 129] on icon "button" at bounding box center [198, 128] width 14 height 14
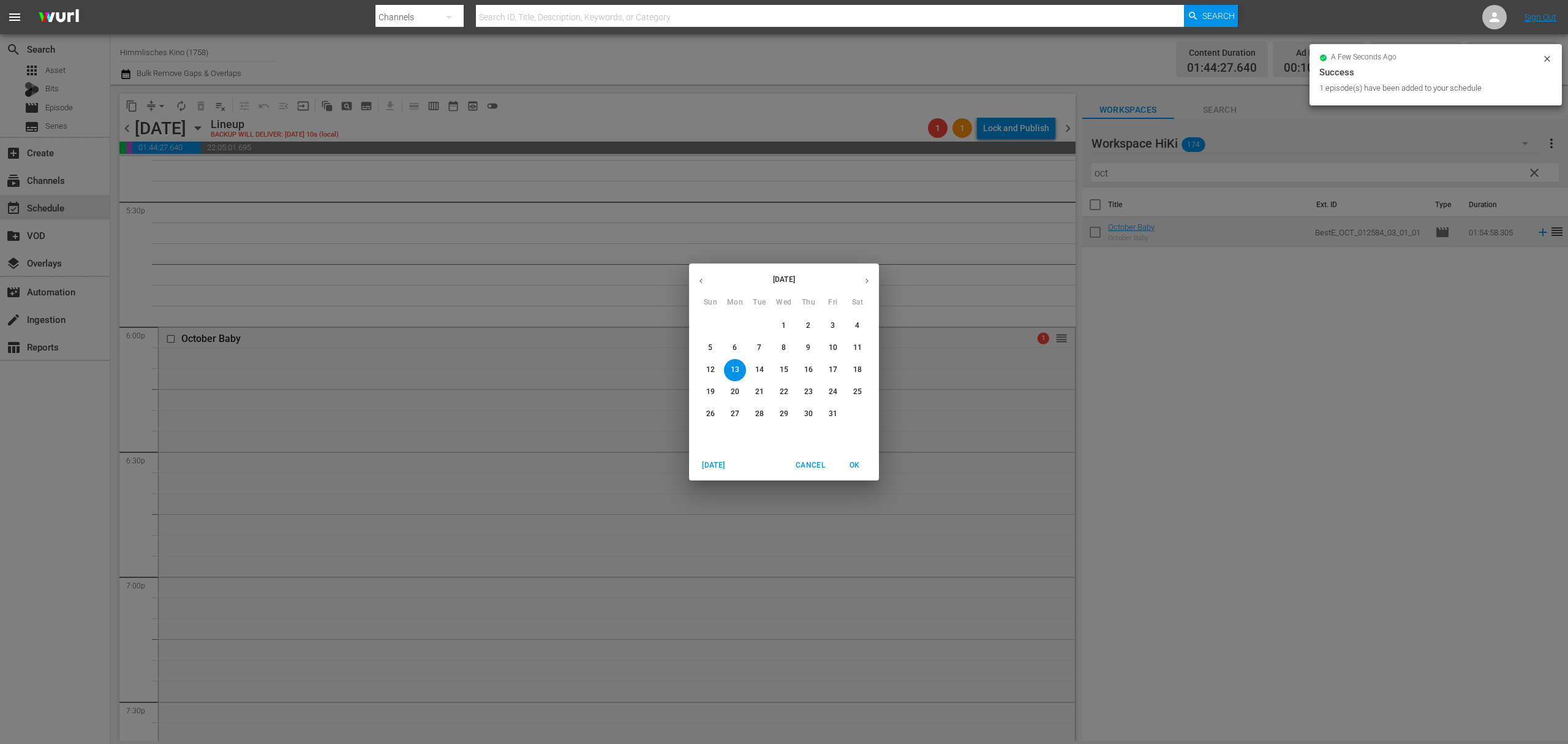
click at [807, 366] on p "16" at bounding box center [808, 370] width 8 height 10
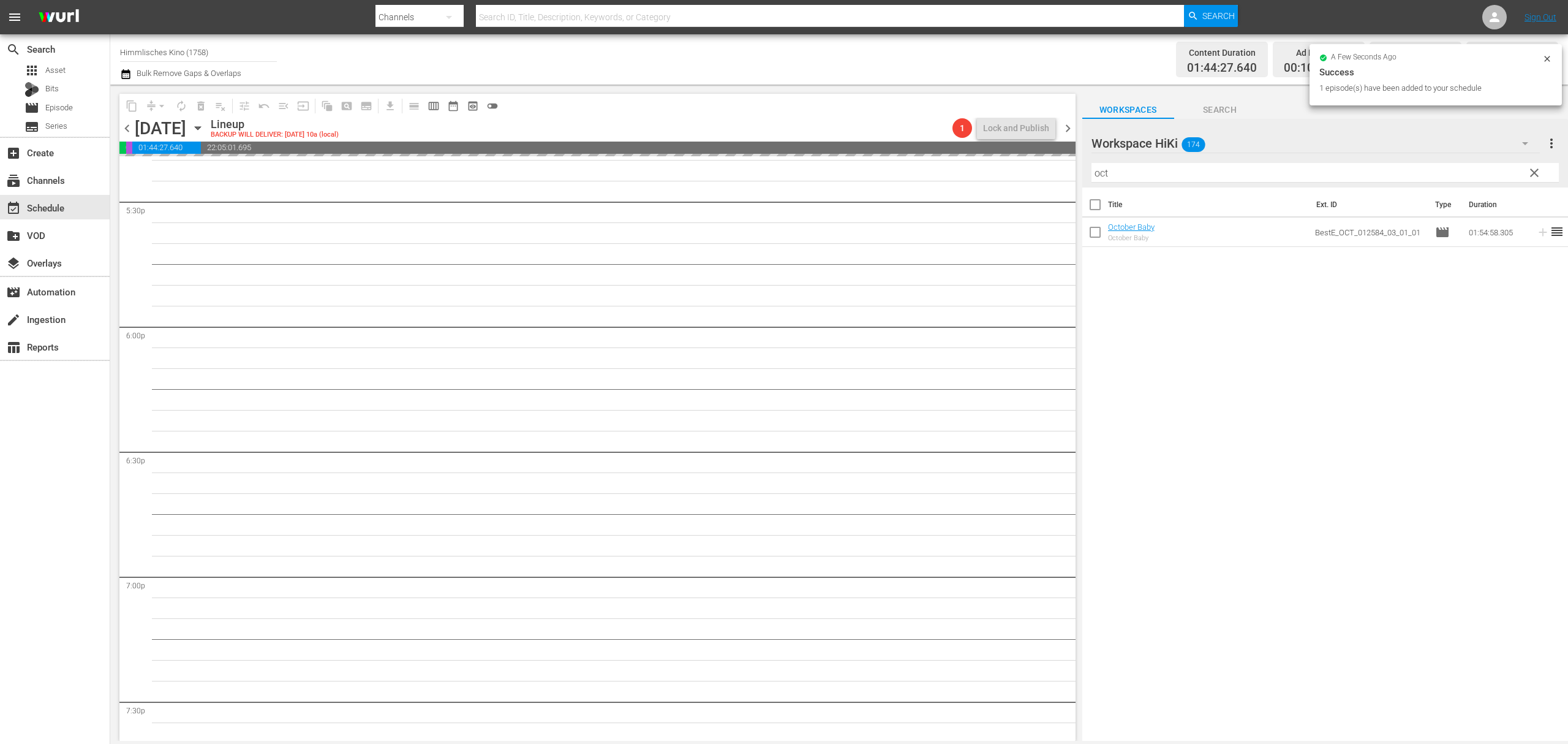
click at [204, 126] on icon "button" at bounding box center [198, 128] width 14 height 14
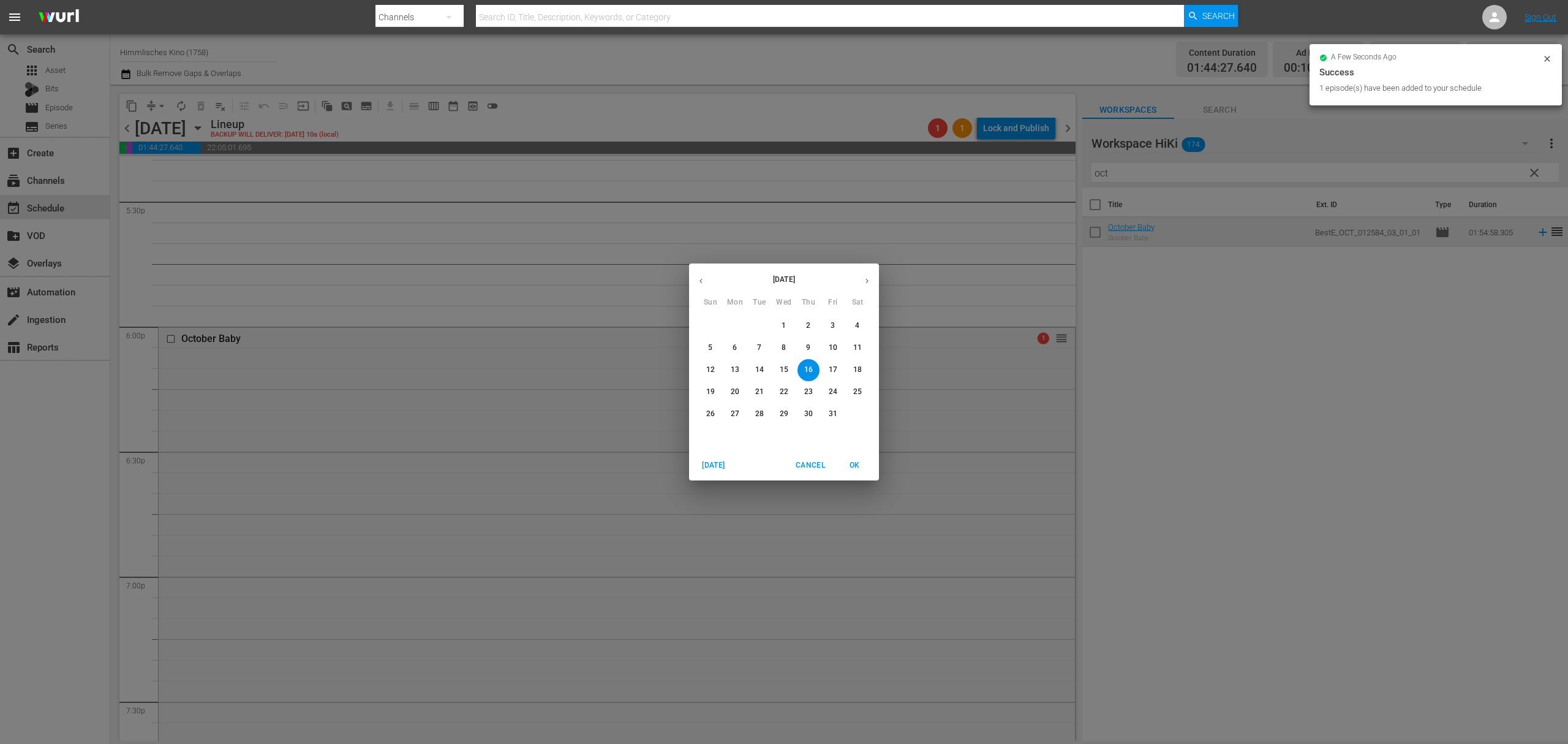
click at [735, 400] on button "20" at bounding box center [735, 392] width 22 height 22
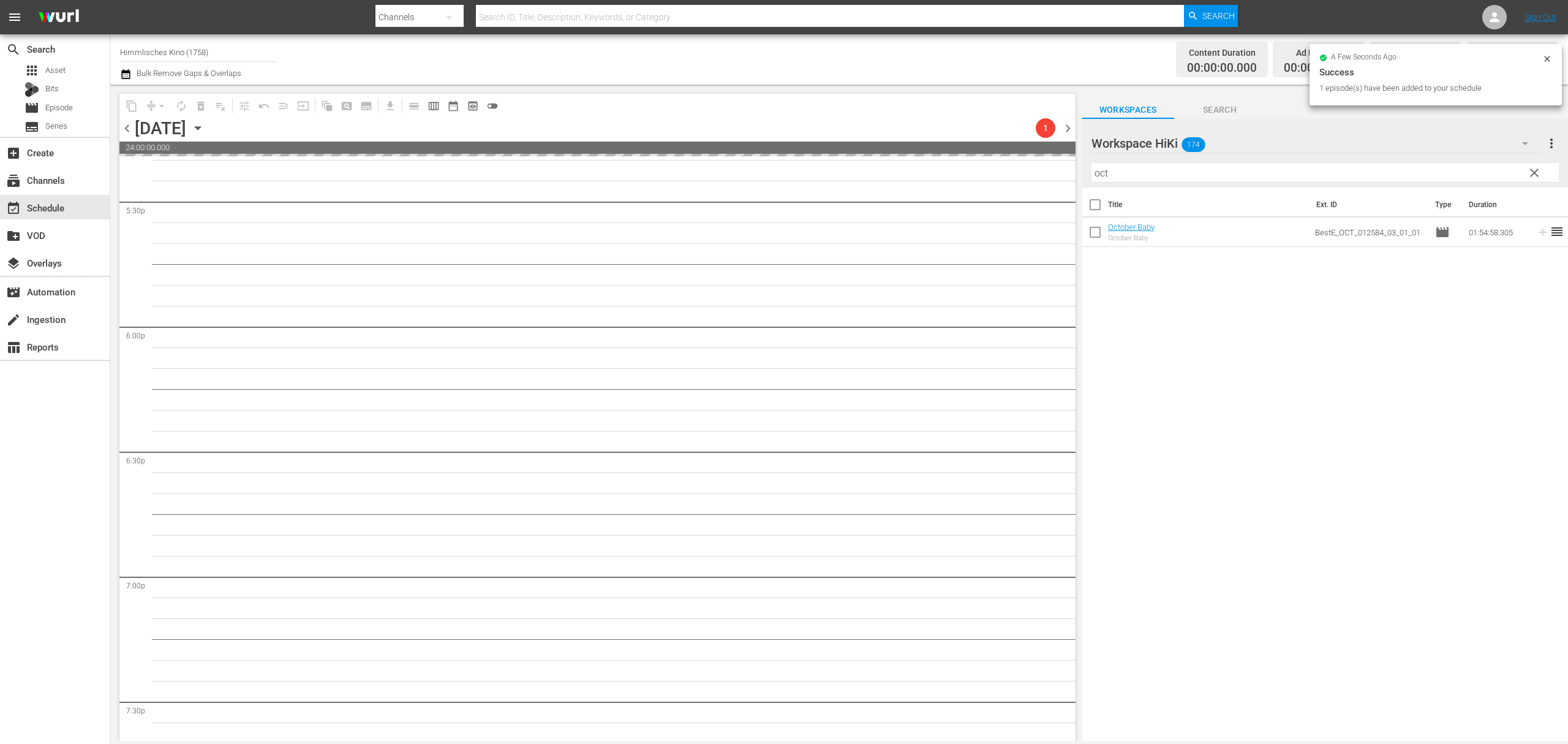
click at [204, 129] on icon "button" at bounding box center [198, 128] width 14 height 14
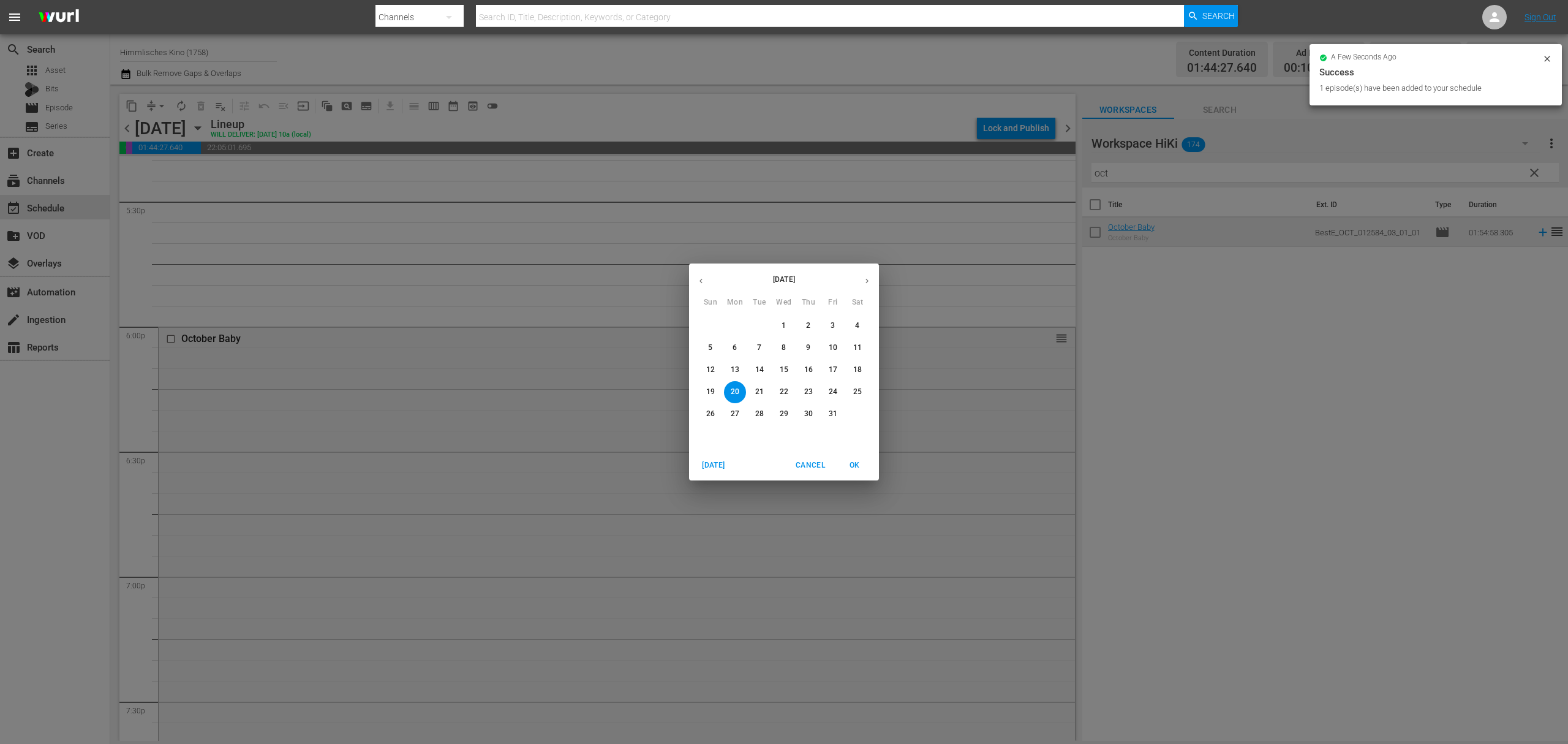
click at [805, 387] on p "23" at bounding box center [808, 392] width 8 height 10
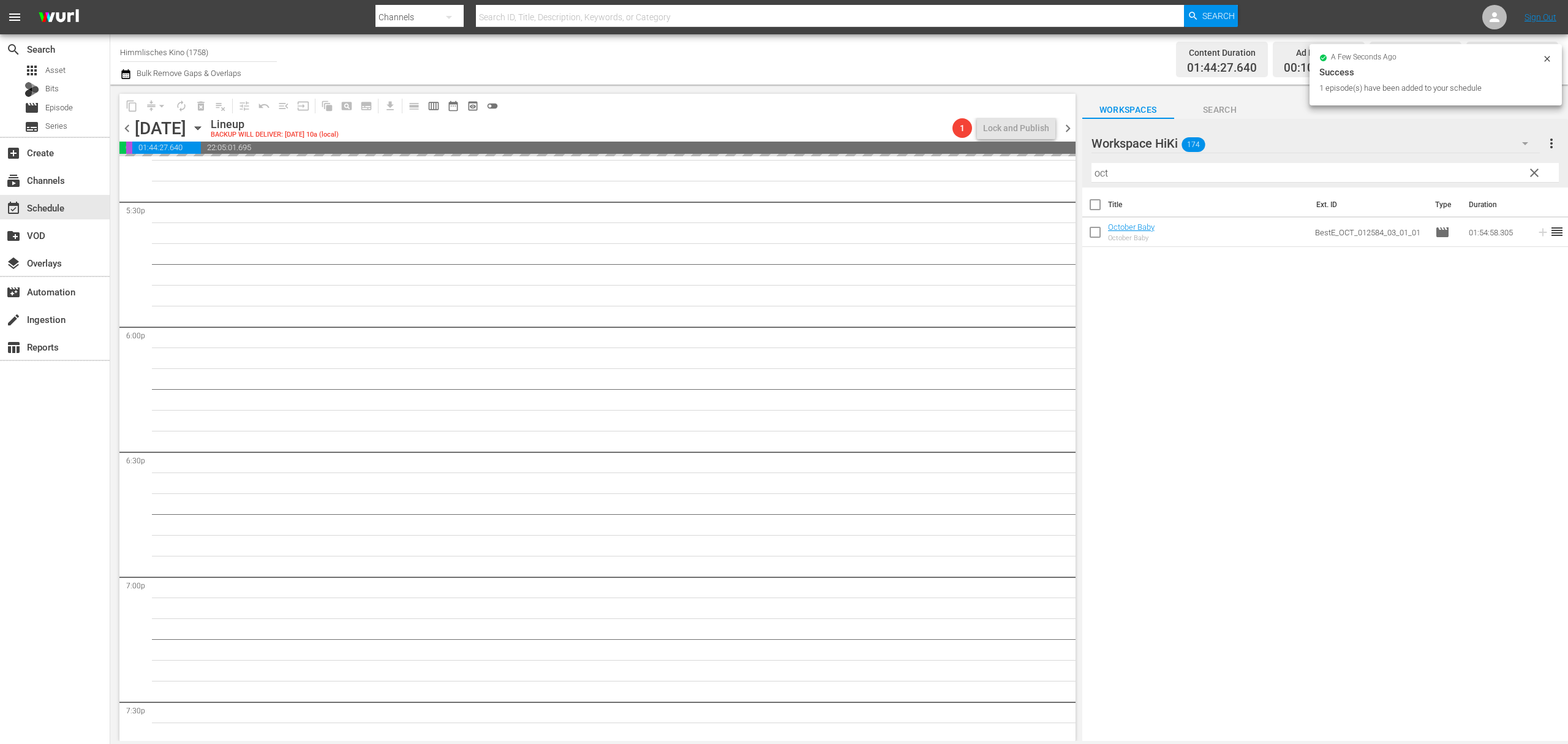
click at [204, 125] on icon "button" at bounding box center [198, 128] width 14 height 14
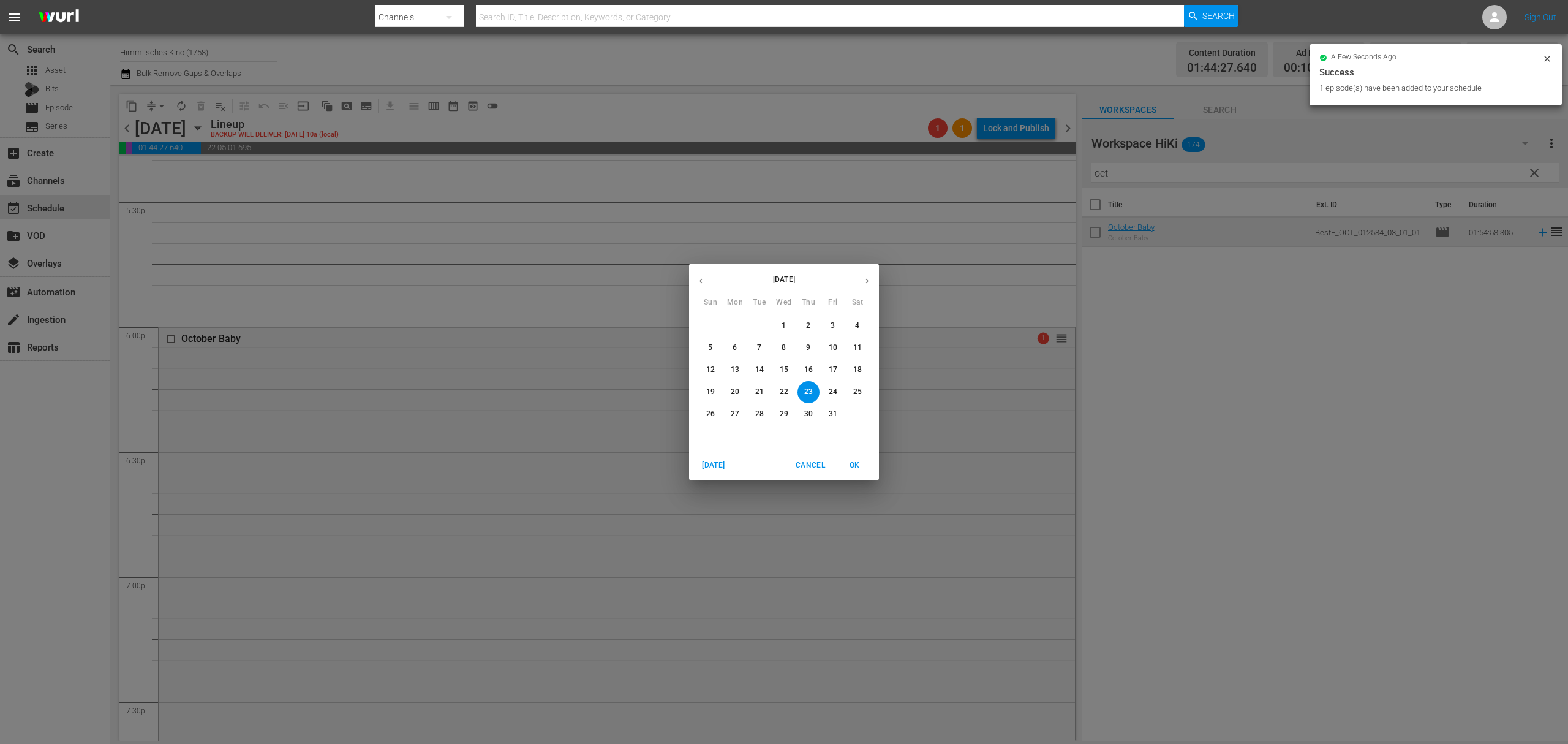
drag, startPoint x: 735, startPoint y: 413, endPoint x: 903, endPoint y: 326, distance: 189.2
click at [736, 413] on p "27" at bounding box center [735, 414] width 8 height 10
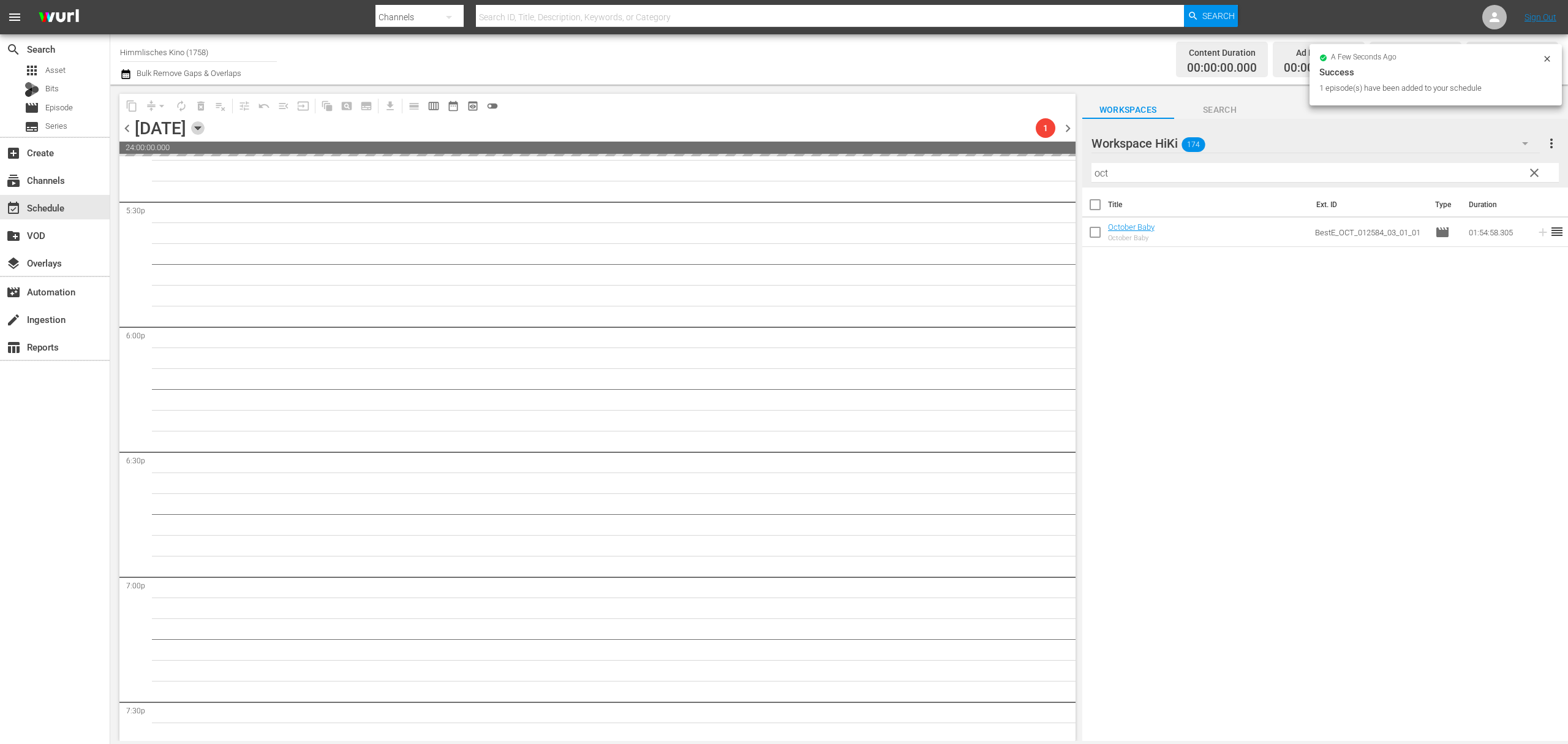
click at [204, 123] on icon "button" at bounding box center [198, 128] width 14 height 14
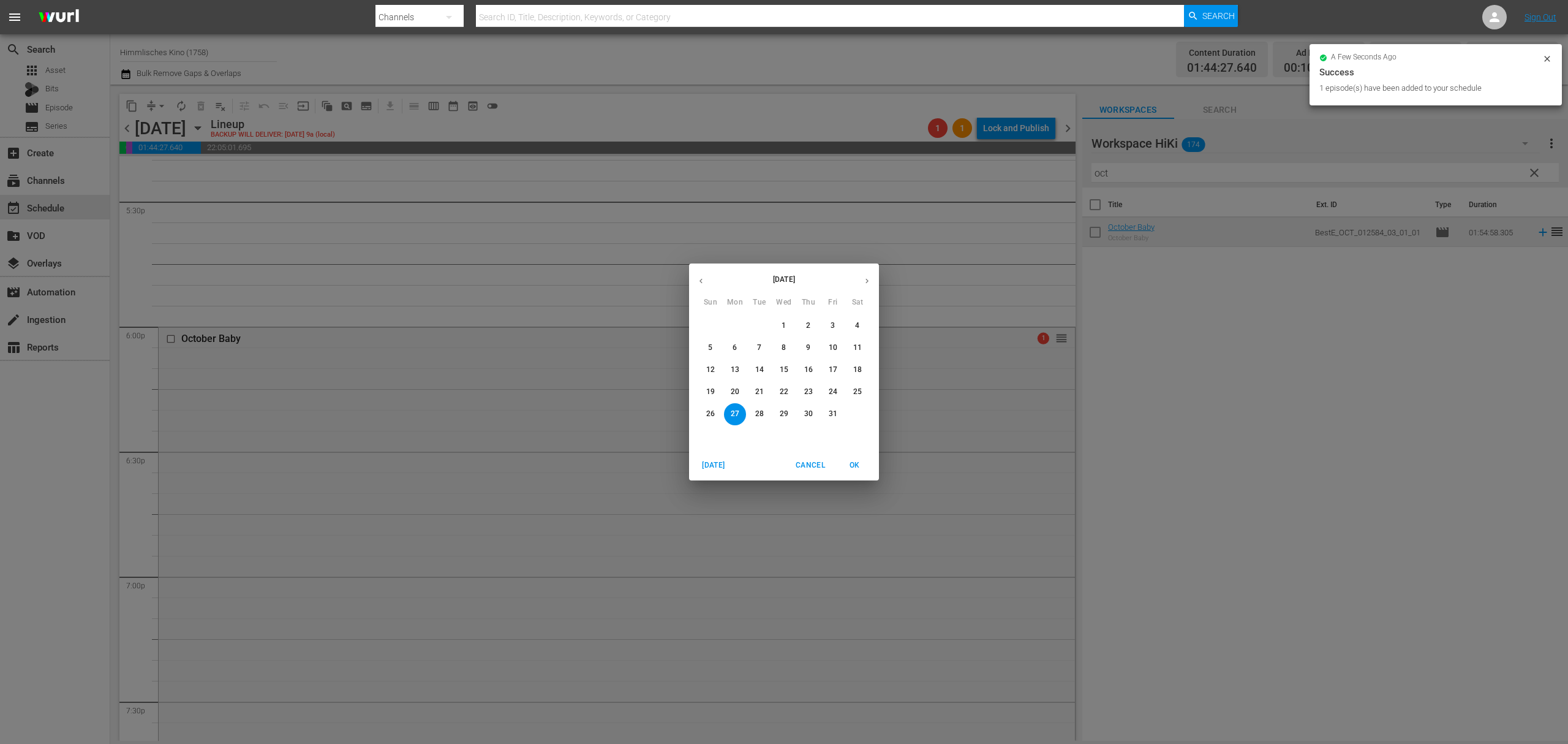
click at [797, 415] on span "30" at bounding box center [808, 414] width 22 height 10
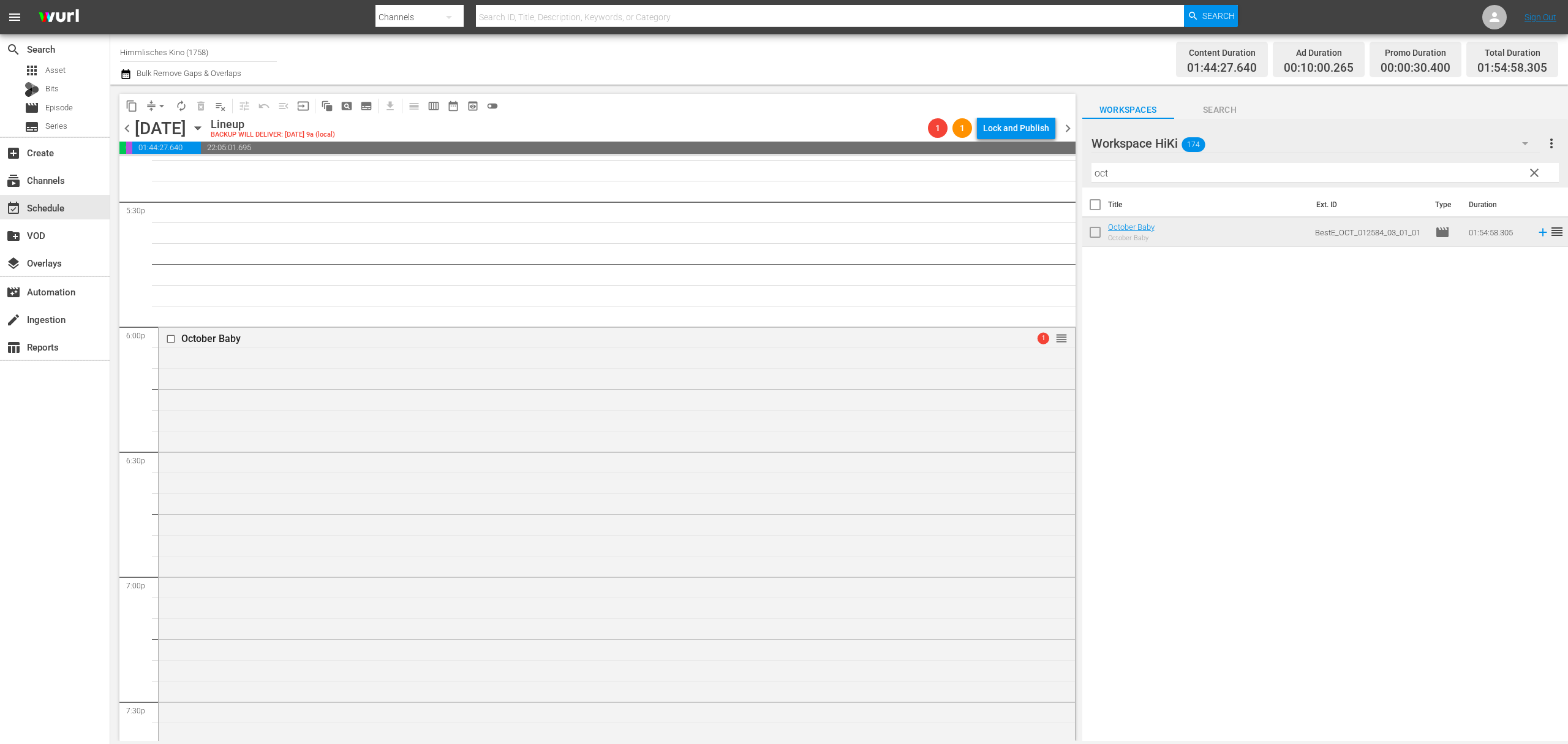
drag, startPoint x: 224, startPoint y: 54, endPoint x: -36, endPoint y: 20, distance: 262.2
click at [0, 20] on html "menu Search By Channels Search ID, Title, Description, Keywords, or Category Se…" at bounding box center [784, 372] width 1568 height 744
click at [210, 79] on div "DEFA TV (1609 - wdrmediagroup_defatv_1)" at bounding box center [289, 86] width 317 height 29
type input "DEFA TV (1609 - wdrmediagroup_defatv_1)"
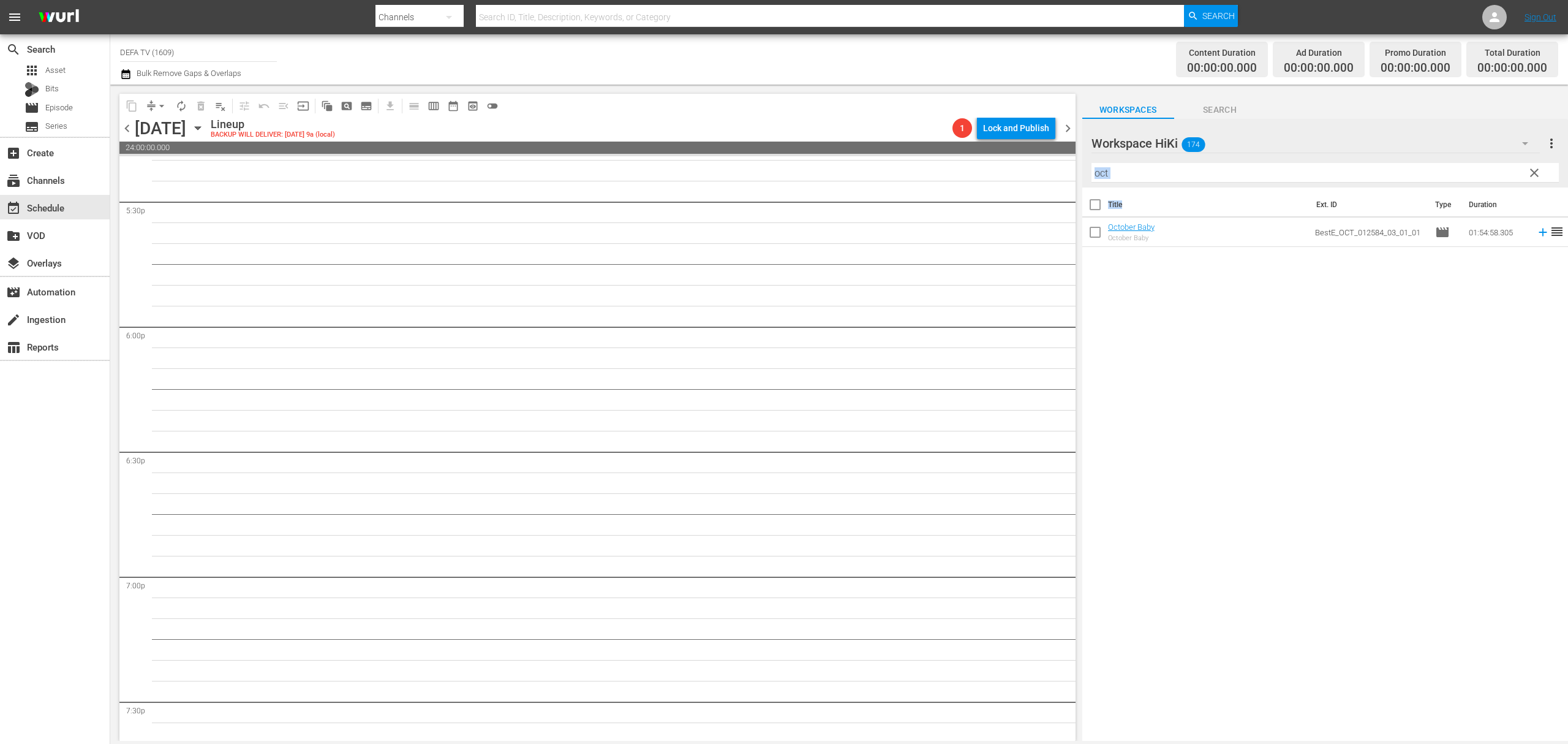
drag, startPoint x: 1275, startPoint y: 187, endPoint x: 1113, endPoint y: 187, distance: 162.0
click at [1113, 187] on div "Workspace HiKi 174 Workspace HiKi more_vert clear Filter by Title oct Title Ext…" at bounding box center [1326, 433] width 486 height 628
click at [1115, 167] on input "oct" at bounding box center [1326, 173] width 468 height 20
drag, startPoint x: 1138, startPoint y: 172, endPoint x: 1066, endPoint y: 172, distance: 72.0
click at [1066, 172] on div "content_copy compress arrow_drop_down autorenew_outlined delete_forever_outline…" at bounding box center [839, 412] width 1458 height 656
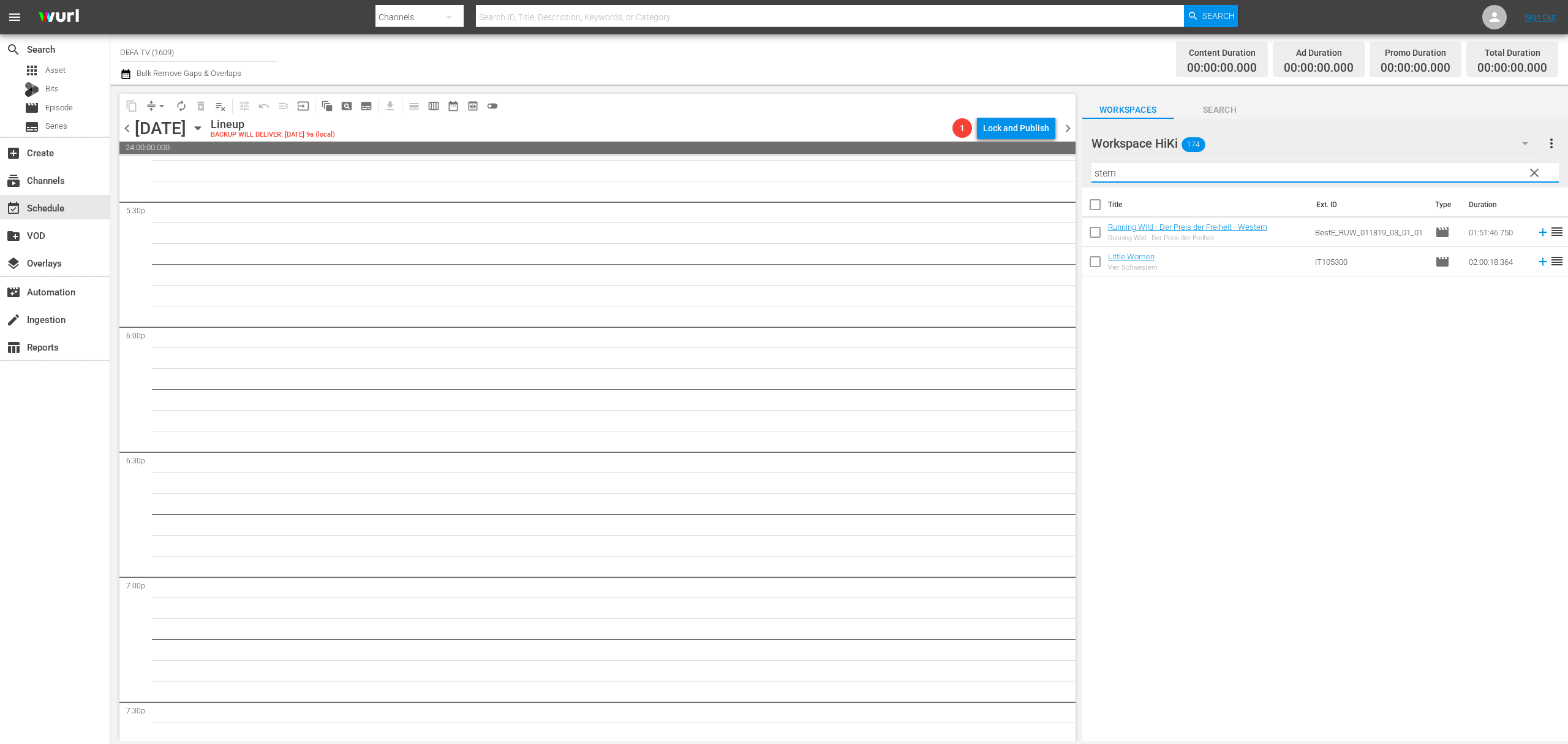
type input "stern"
click at [1198, 143] on div at bounding box center [1152, 144] width 121 height 31
drag, startPoint x: 1224, startPoint y: 140, endPoint x: 1231, endPoint y: 137, distance: 7.6
click at [1228, 137] on input "Workspace HiKi" at bounding box center [1320, 143] width 456 height 29
click at [1138, 142] on input "Workspace HiKi" at bounding box center [1320, 143] width 456 height 29
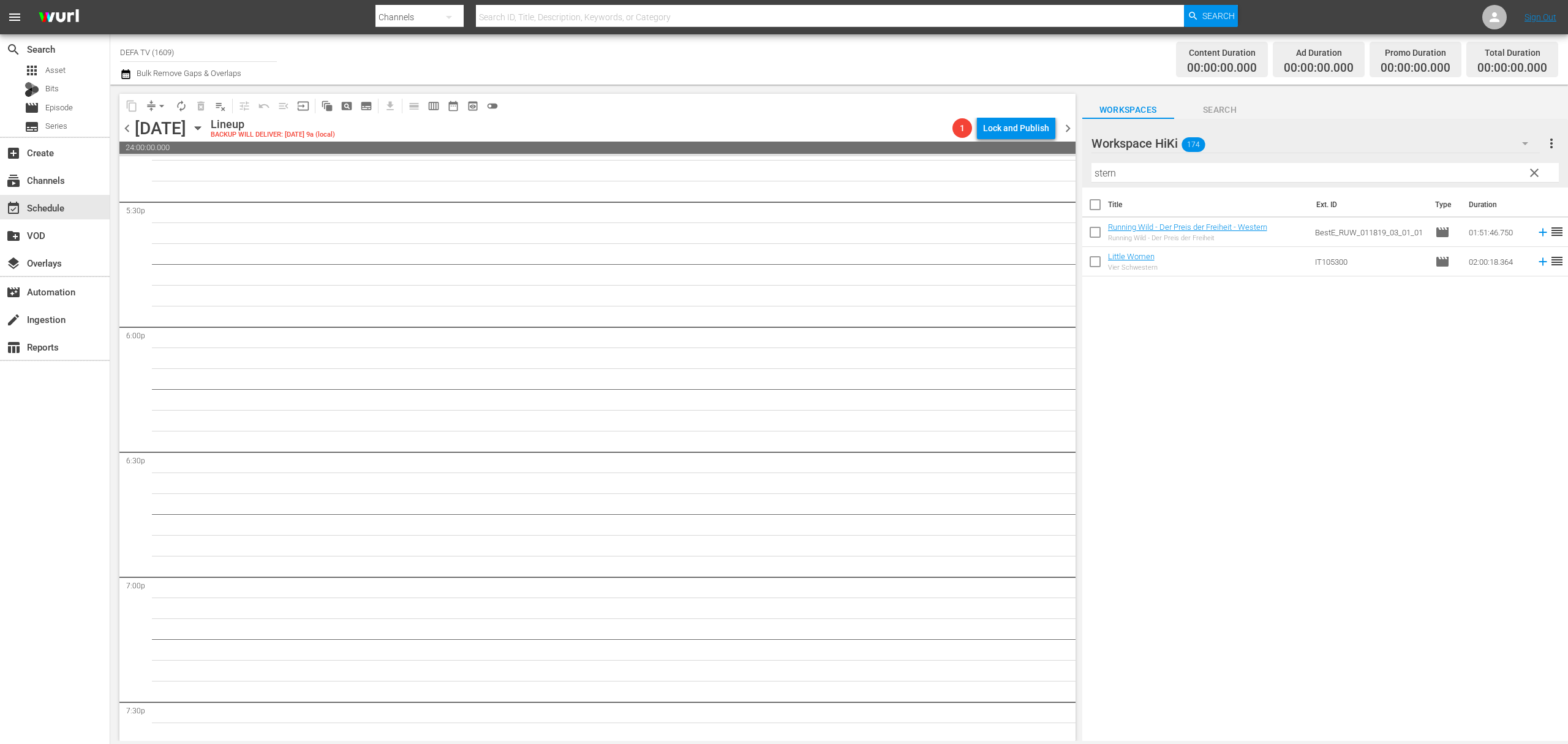
drag, startPoint x: 1373, startPoint y: 376, endPoint x: 1501, endPoint y: 170, distance: 242.5
click at [1375, 372] on div "Title Ext. ID Type Duration Running Wild - Der Preis der Freiheit - Western Run…" at bounding box center [1326, 465] width 486 height 555
click at [1522, 150] on icon "button" at bounding box center [1525, 143] width 15 height 15
click at [1192, 221] on div "Default Workspace (519)" at bounding box center [1170, 218] width 127 height 20
drag, startPoint x: 1120, startPoint y: 170, endPoint x: 1023, endPoint y: 174, distance: 97.1
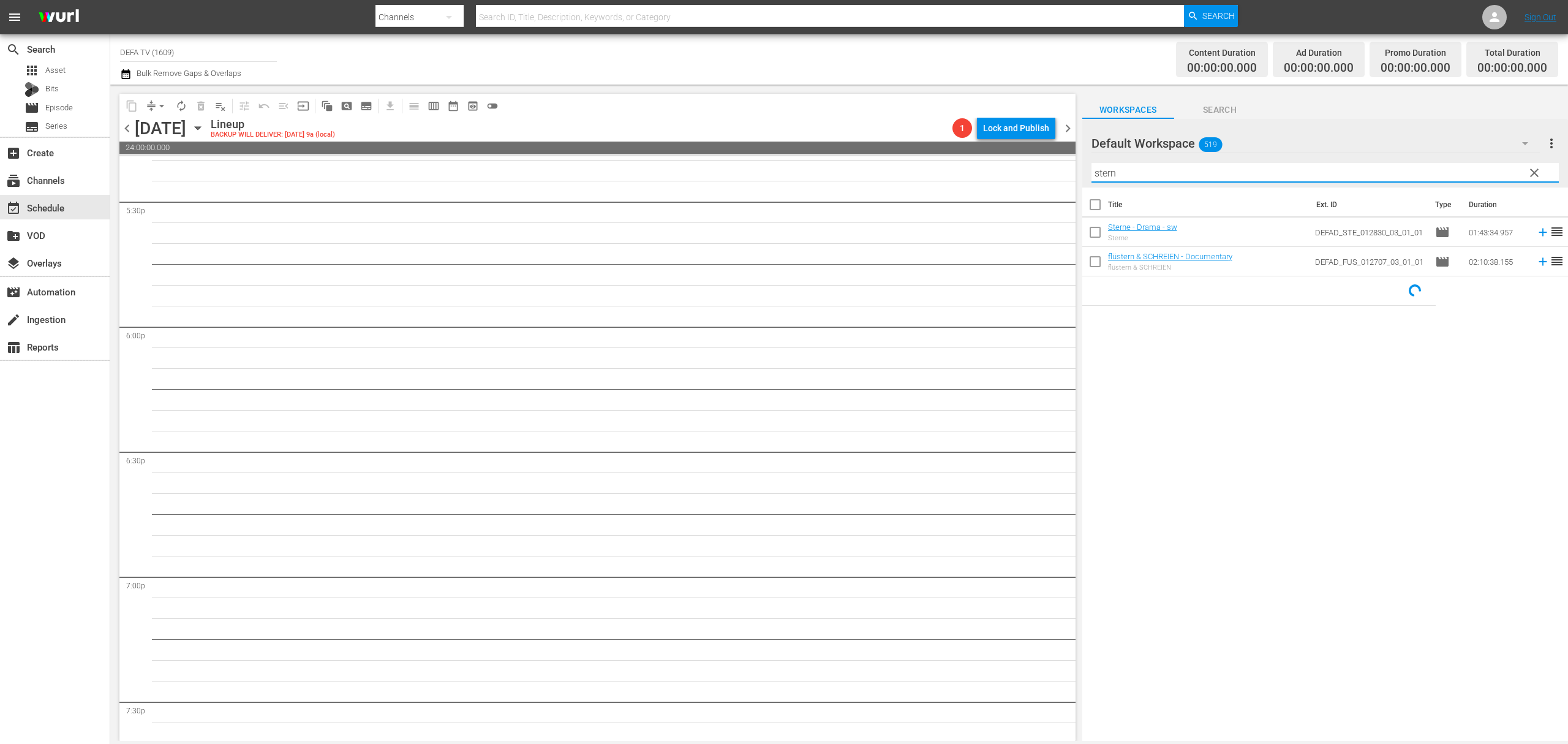
click at [1023, 174] on div "content_copy compress arrow_drop_down autorenew_outlined delete_forever_outline…" at bounding box center [839, 412] width 1458 height 656
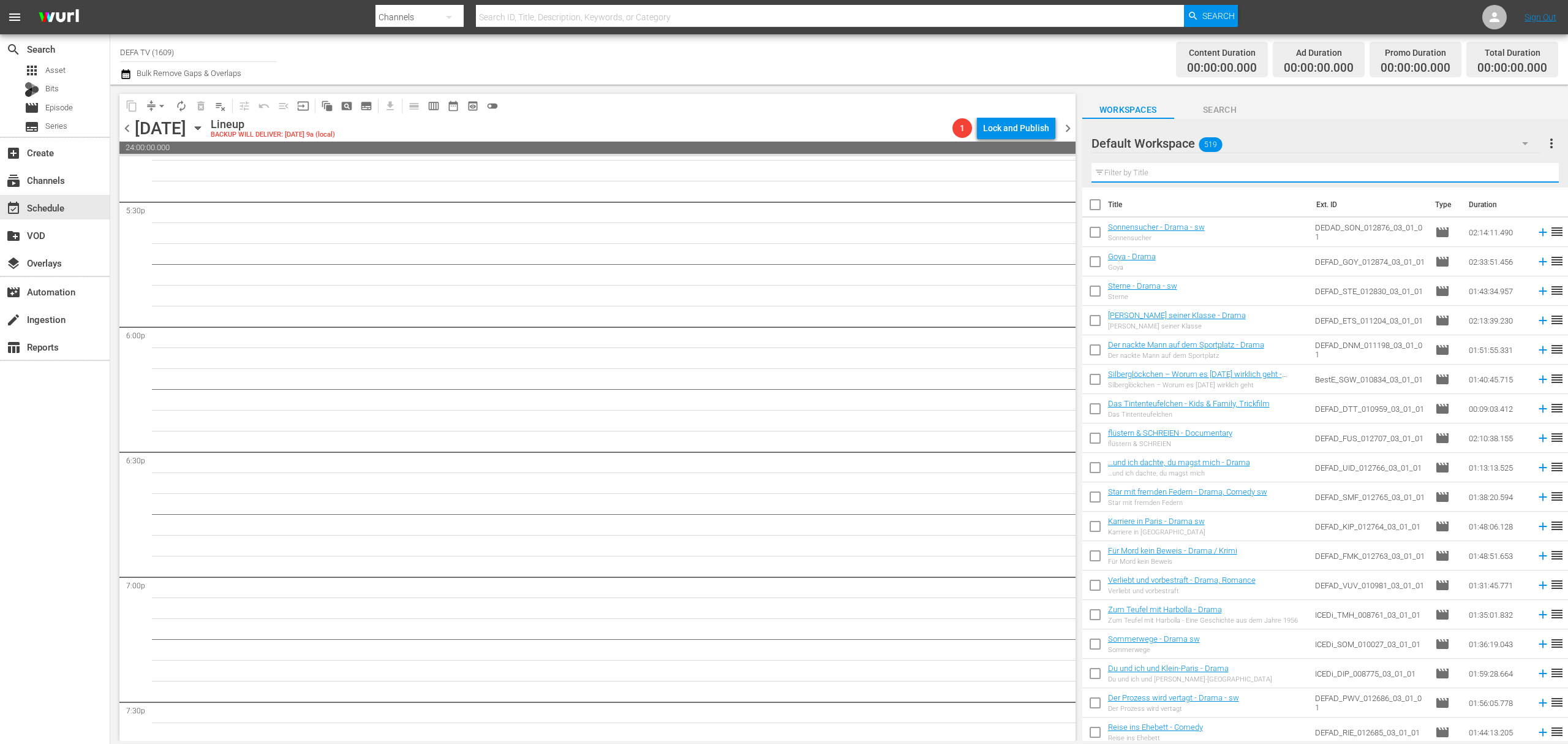
click at [1092, 238] on input "checkbox" at bounding box center [1095, 235] width 25 height 25
checkbox input "true"
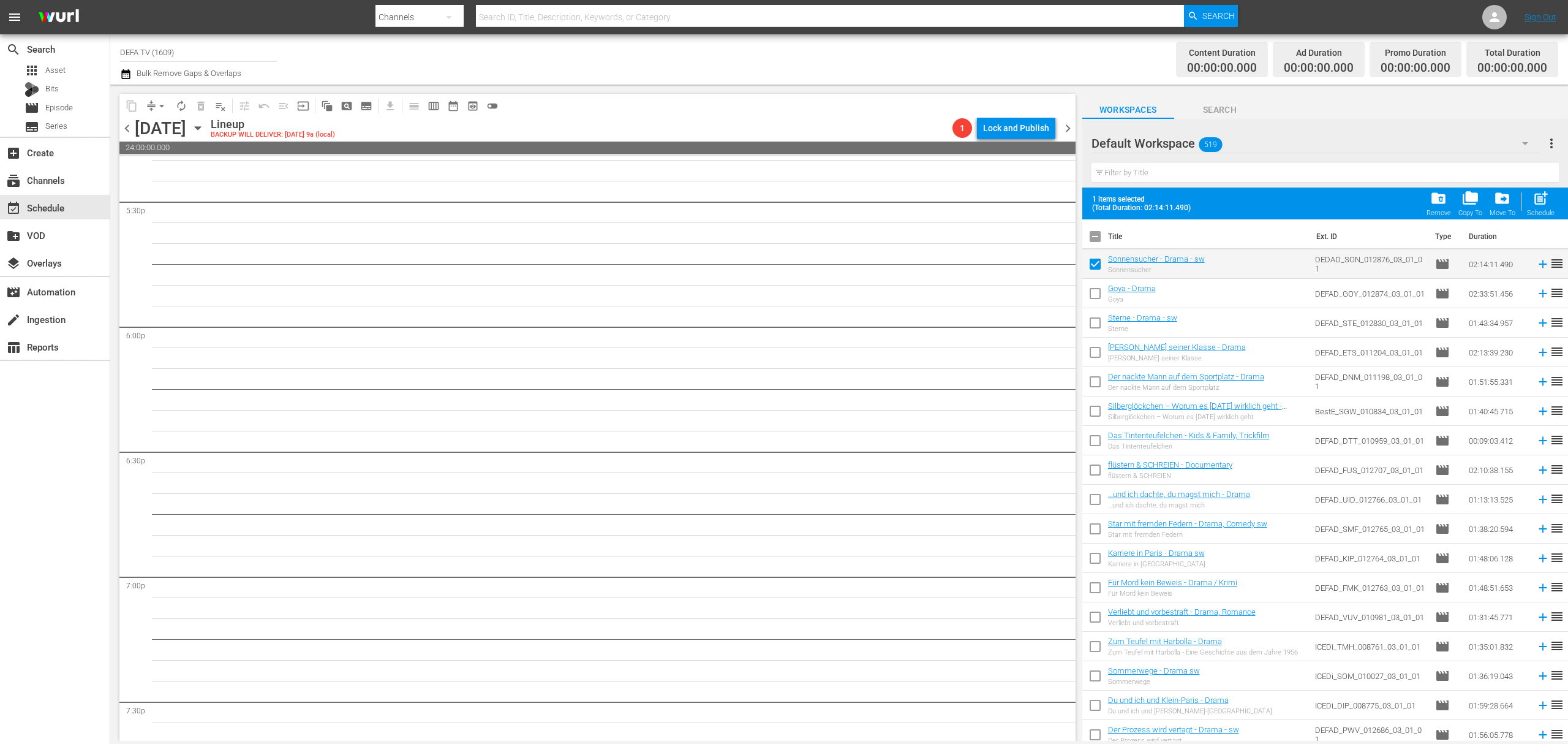
click at [1098, 302] on input "checkbox" at bounding box center [1095, 295] width 25 height 25
checkbox input "true"
click at [1100, 330] on input "checkbox" at bounding box center [1095, 325] width 25 height 25
checkbox input "true"
click at [1086, 368] on input "checkbox" at bounding box center [1095, 354] width 25 height 25
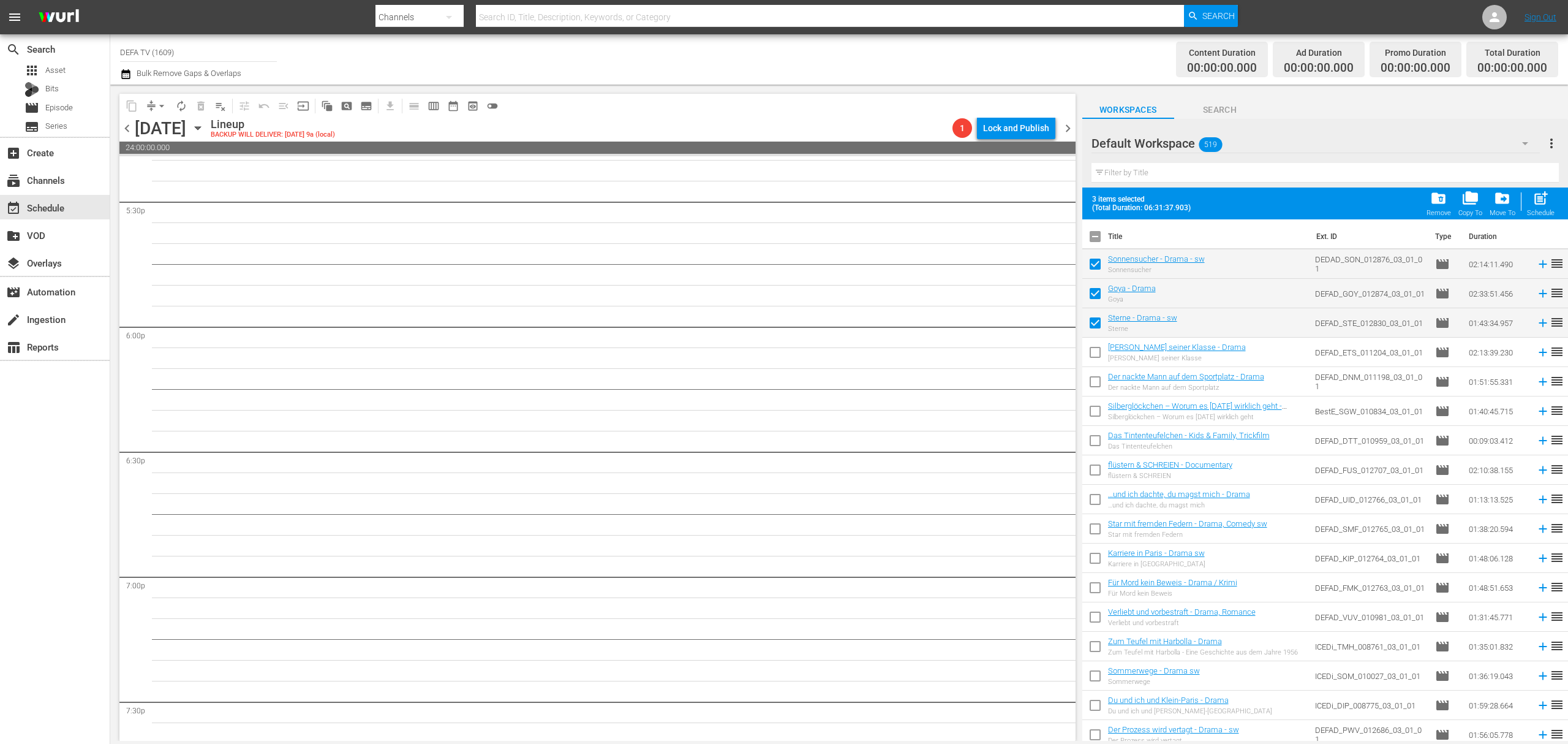
checkbox input "true"
click at [1093, 385] on input "checkbox" at bounding box center [1095, 383] width 25 height 25
checkbox input "true"
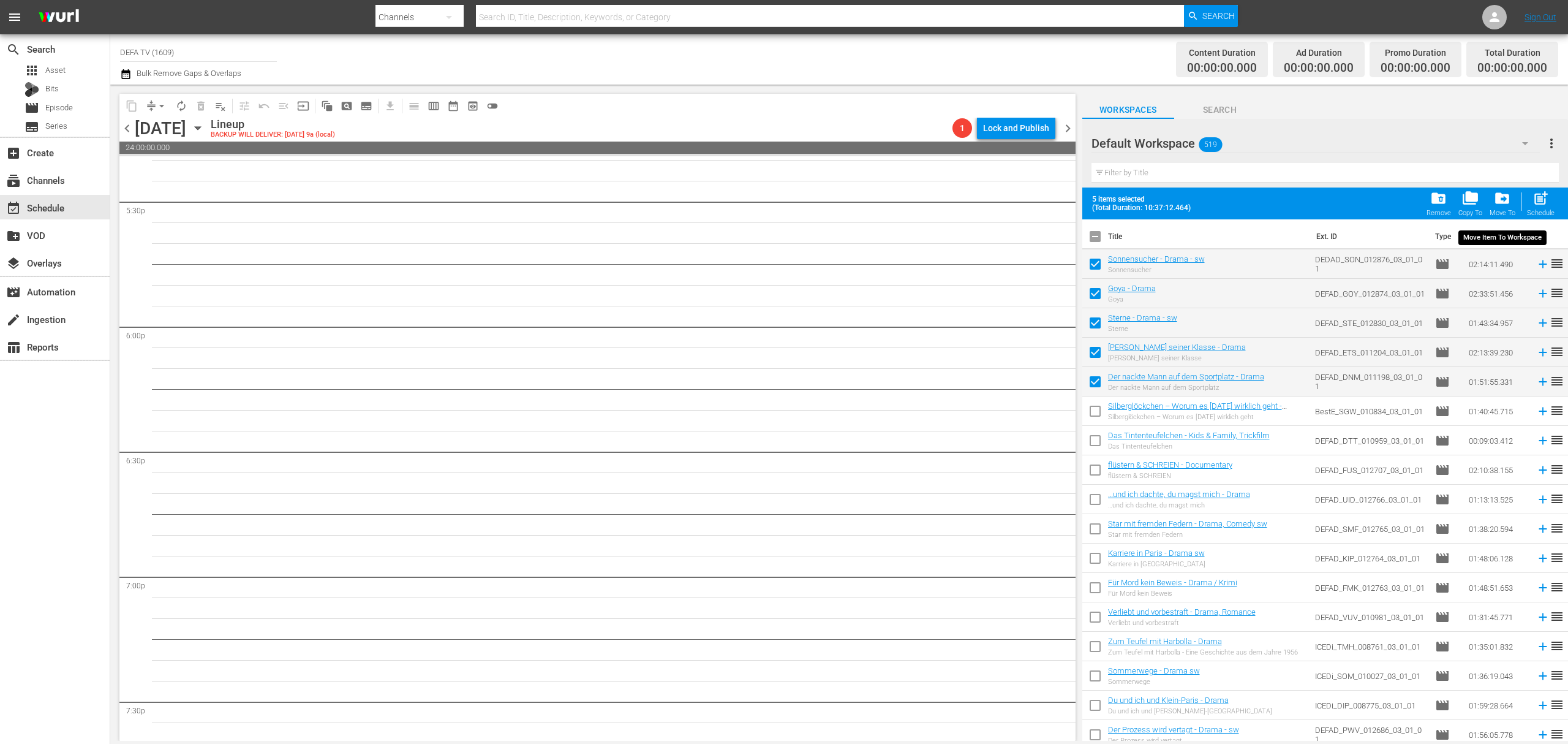
click at [1505, 202] on span "drive_file_move" at bounding box center [1502, 198] width 16 height 16
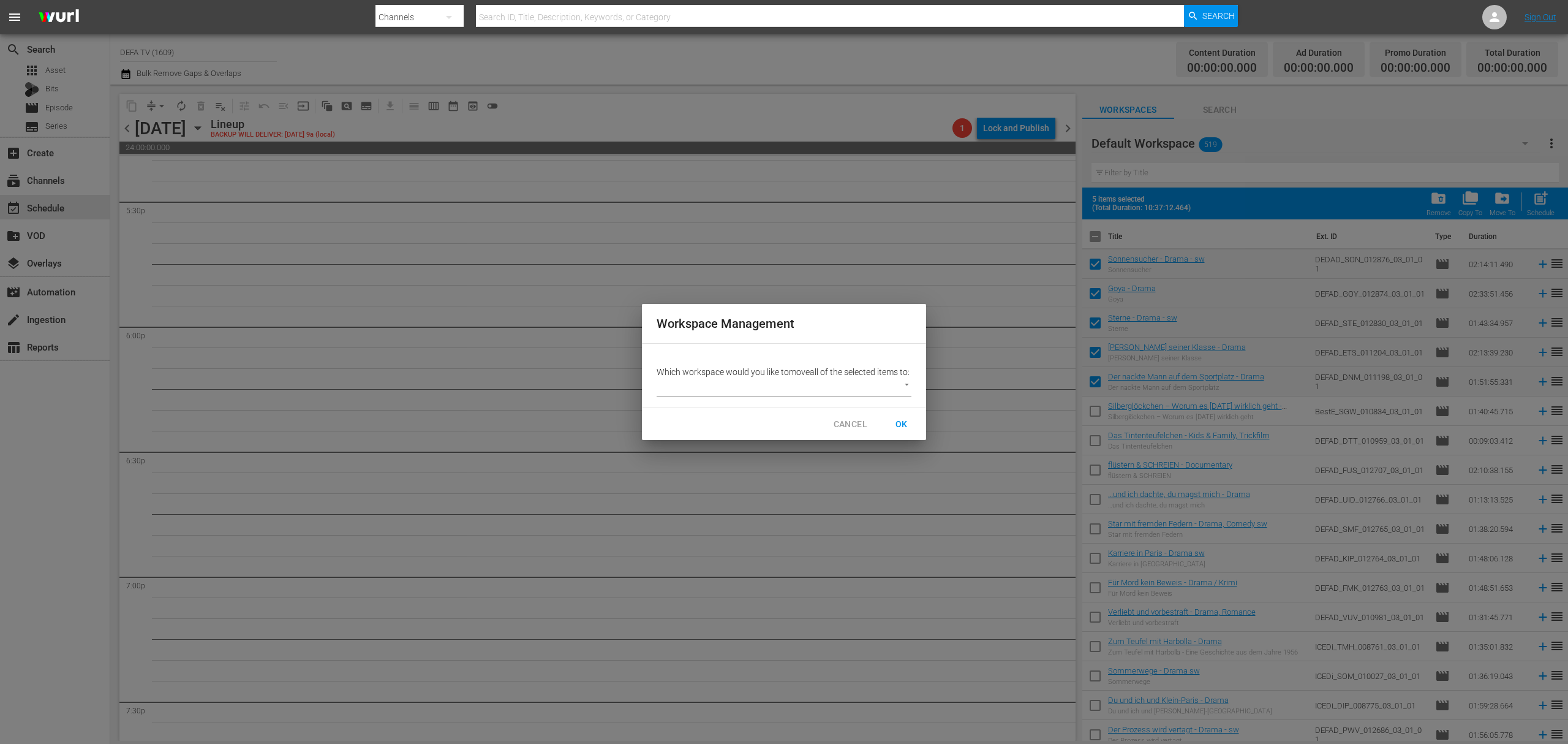
click at [711, 396] on body "menu Search By Channels Search ID, Title, Description, Keywords, or Category Se…" at bounding box center [784, 372] width 1568 height 744
click at [728, 412] on li "Workspace DEFA TV (364)" at bounding box center [717, 413] width 121 height 20
type input "3407"
click at [897, 431] on span "OK" at bounding box center [902, 424] width 20 height 15
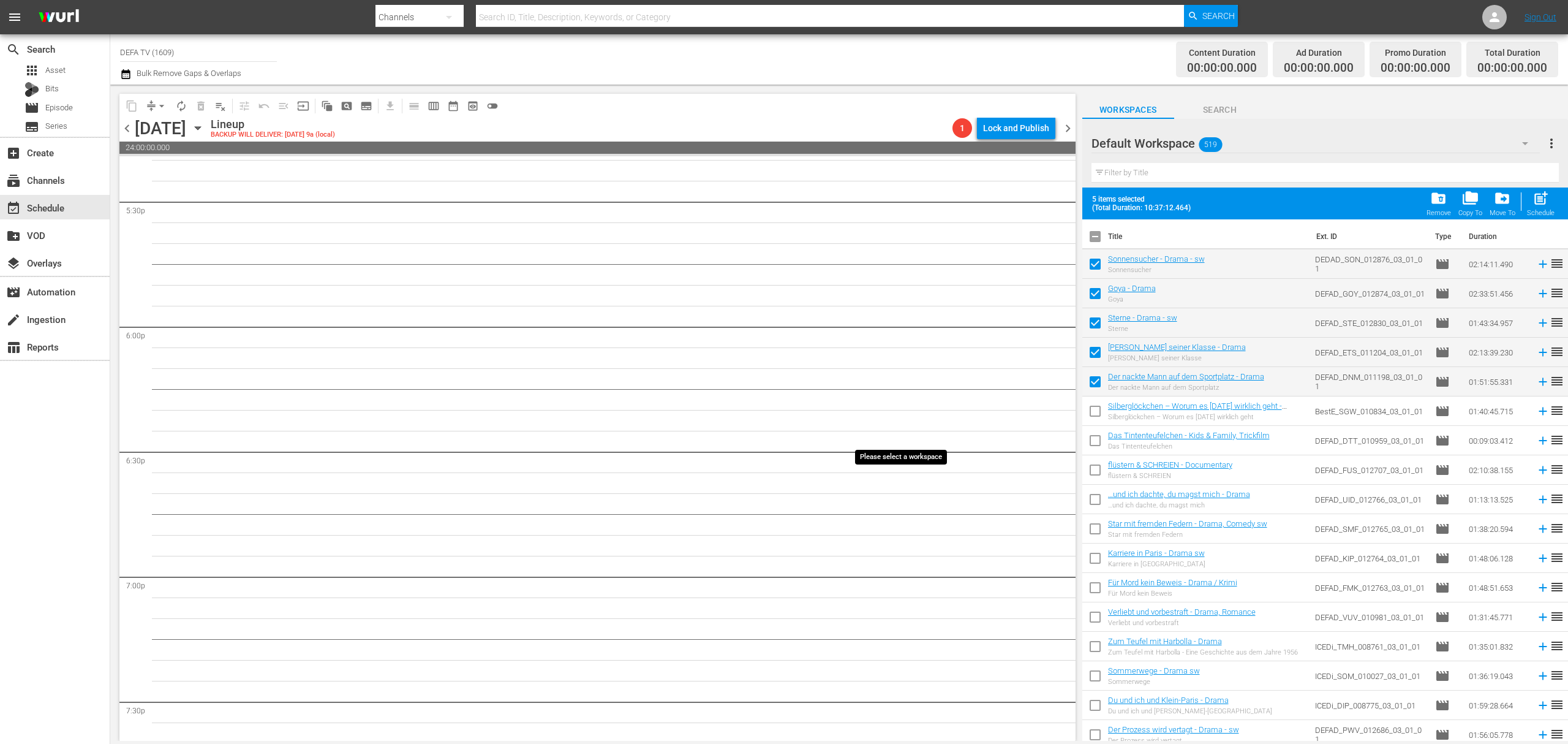
checkbox input "false"
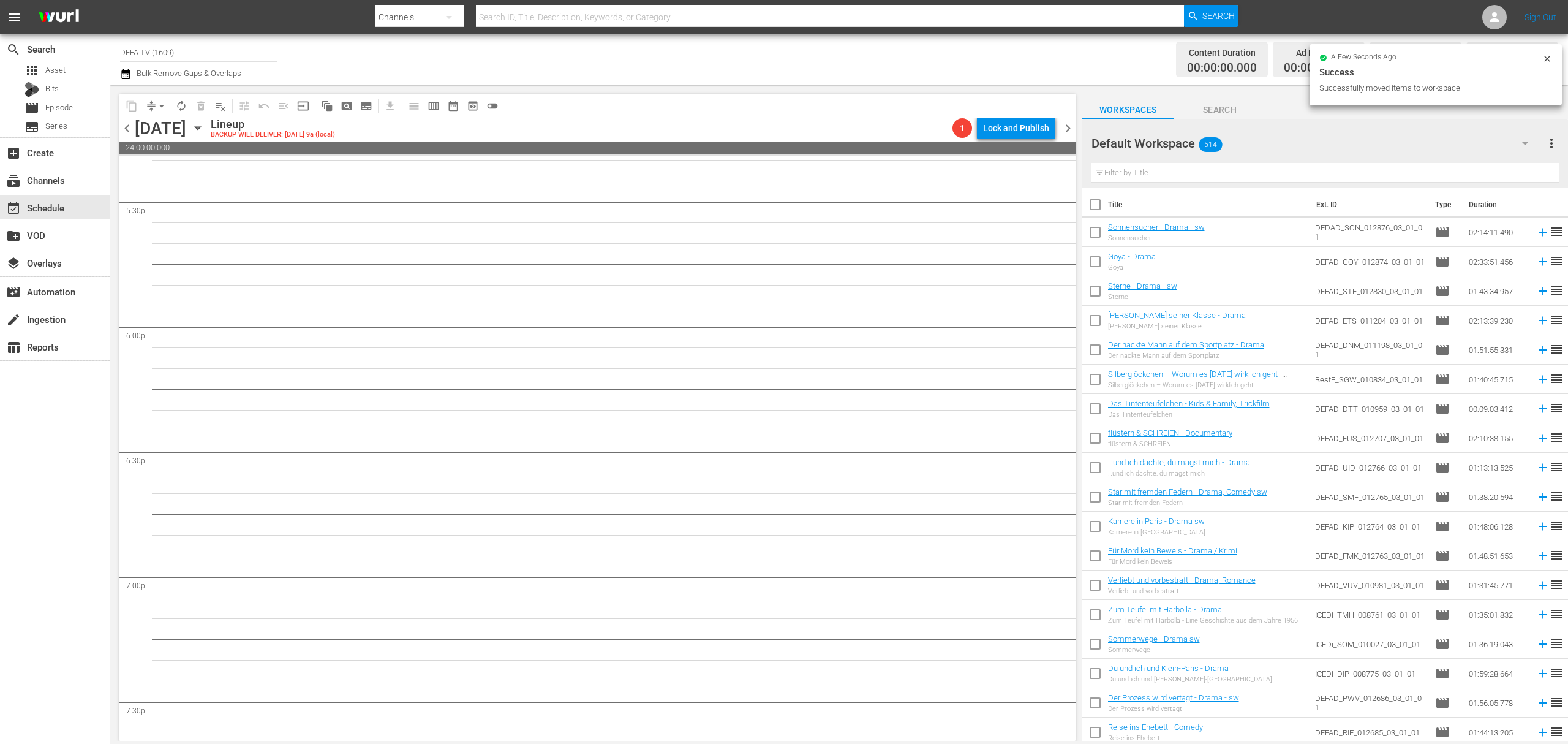
click at [1253, 143] on div "Default Workspace 514" at bounding box center [1317, 143] width 449 height 35
click at [1179, 199] on div "Workspace DEFA TV (369)" at bounding box center [1170, 198] width 127 height 20
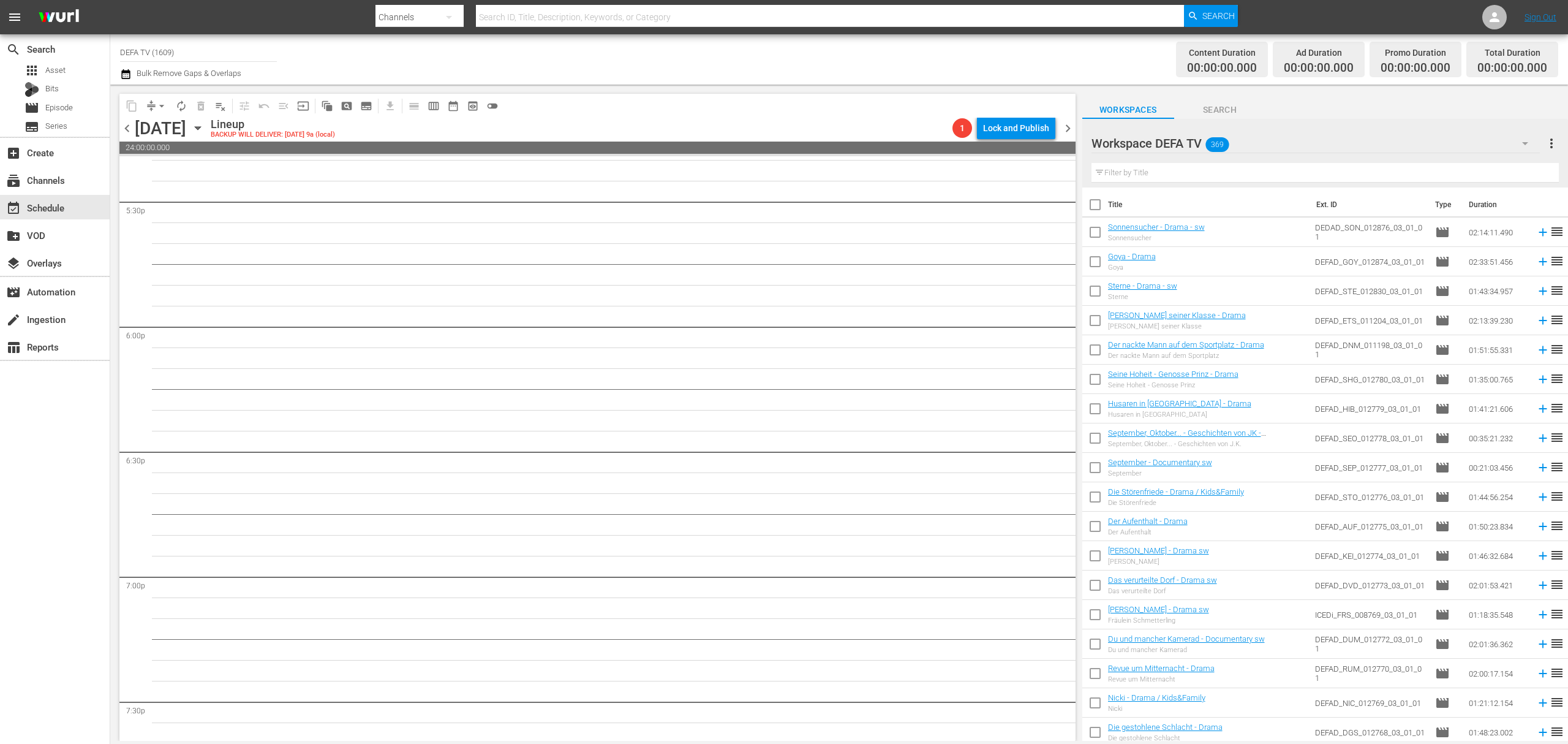
click at [204, 123] on icon "button" at bounding box center [198, 128] width 14 height 14
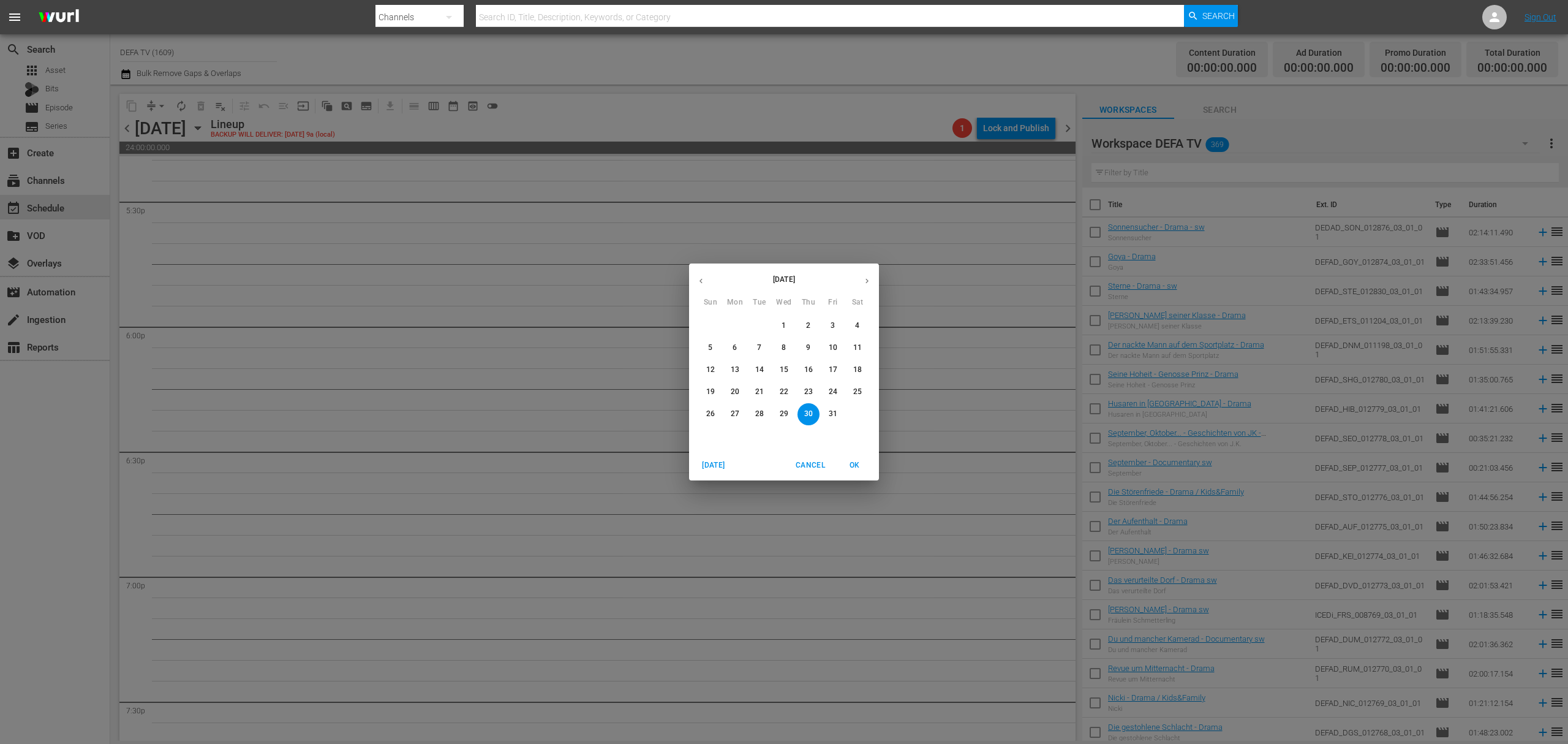
click at [734, 343] on p "6" at bounding box center [735, 348] width 5 height 10
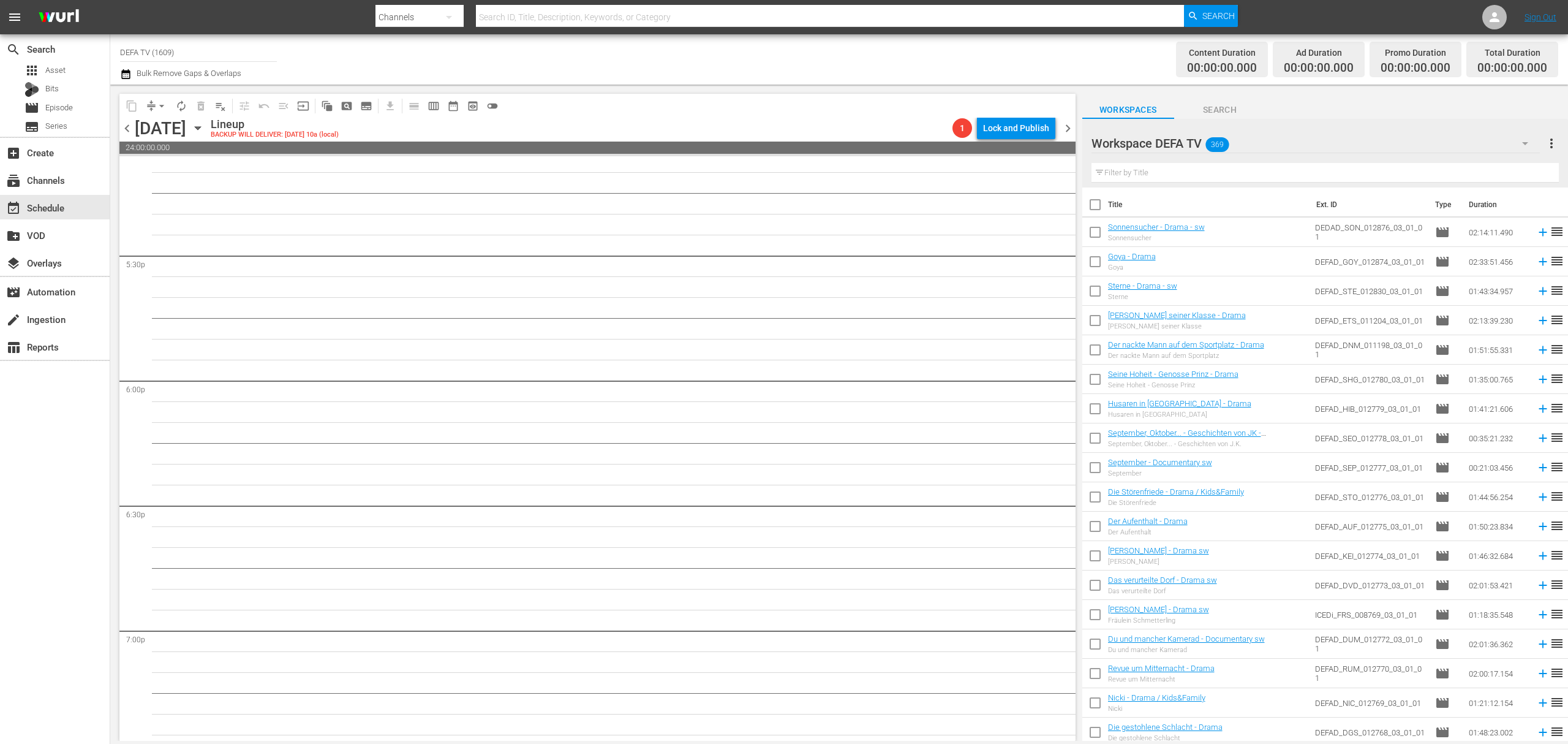
scroll to position [4248, 0]
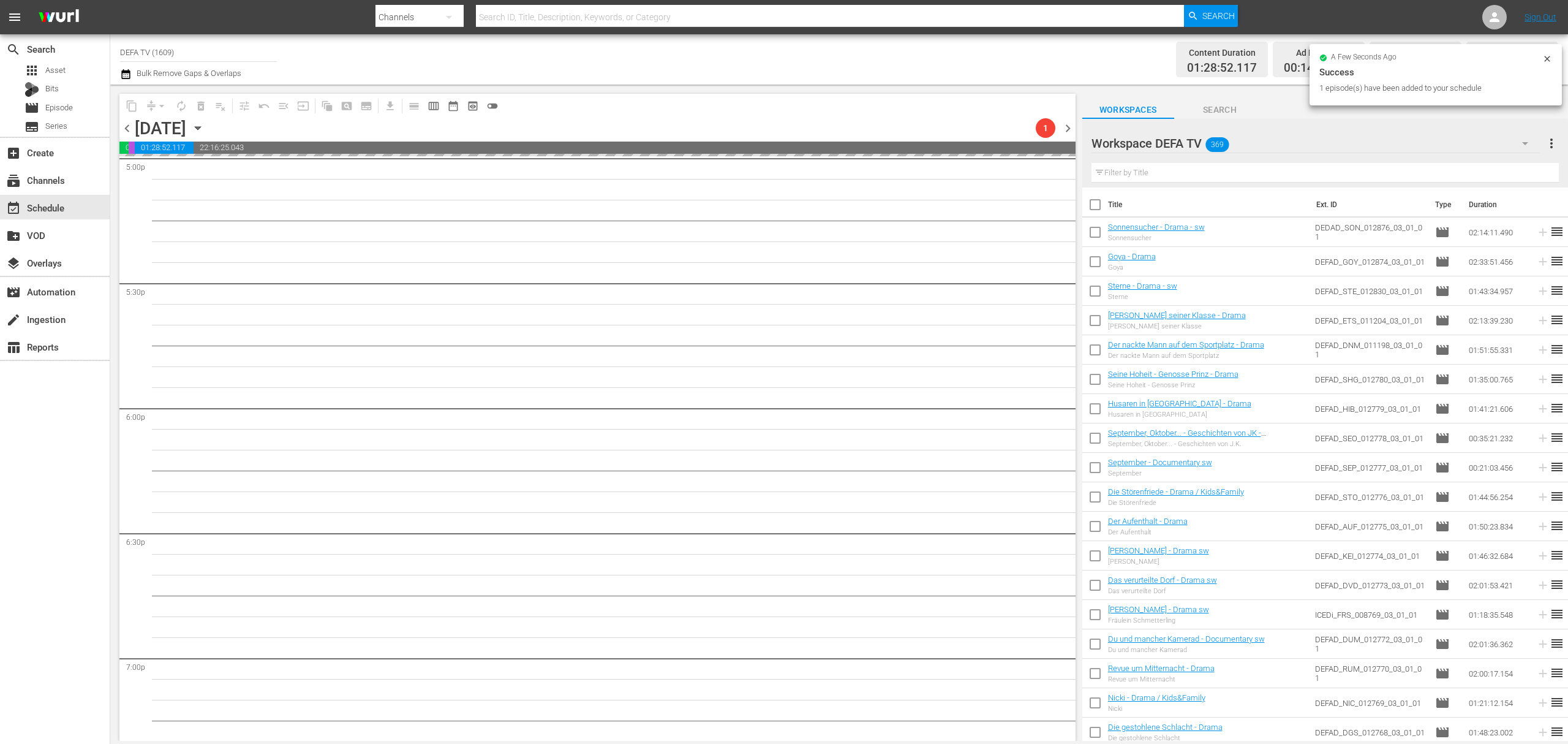
click at [204, 131] on icon "button" at bounding box center [198, 128] width 14 height 14
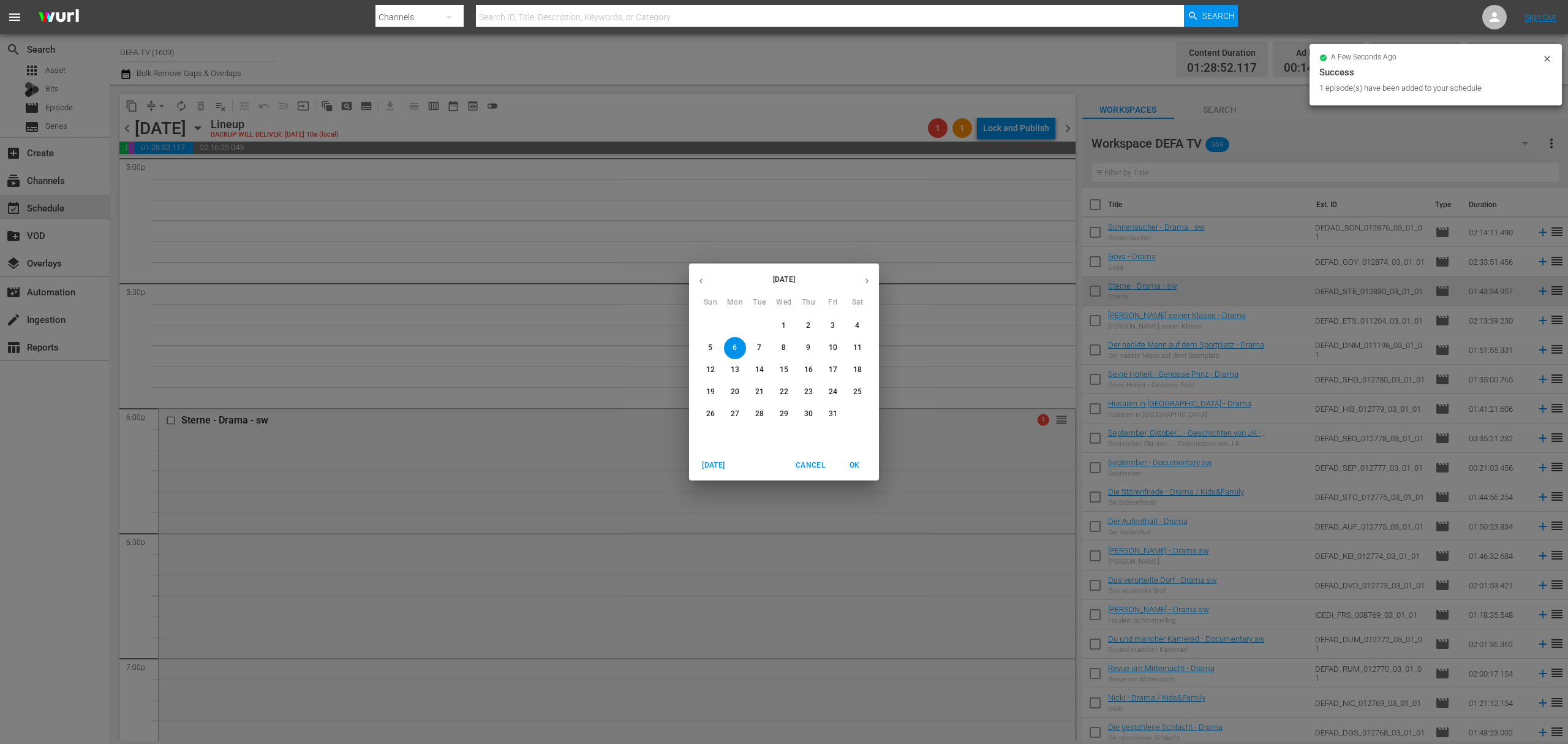
click at [803, 349] on span "9" at bounding box center [808, 348] width 22 height 10
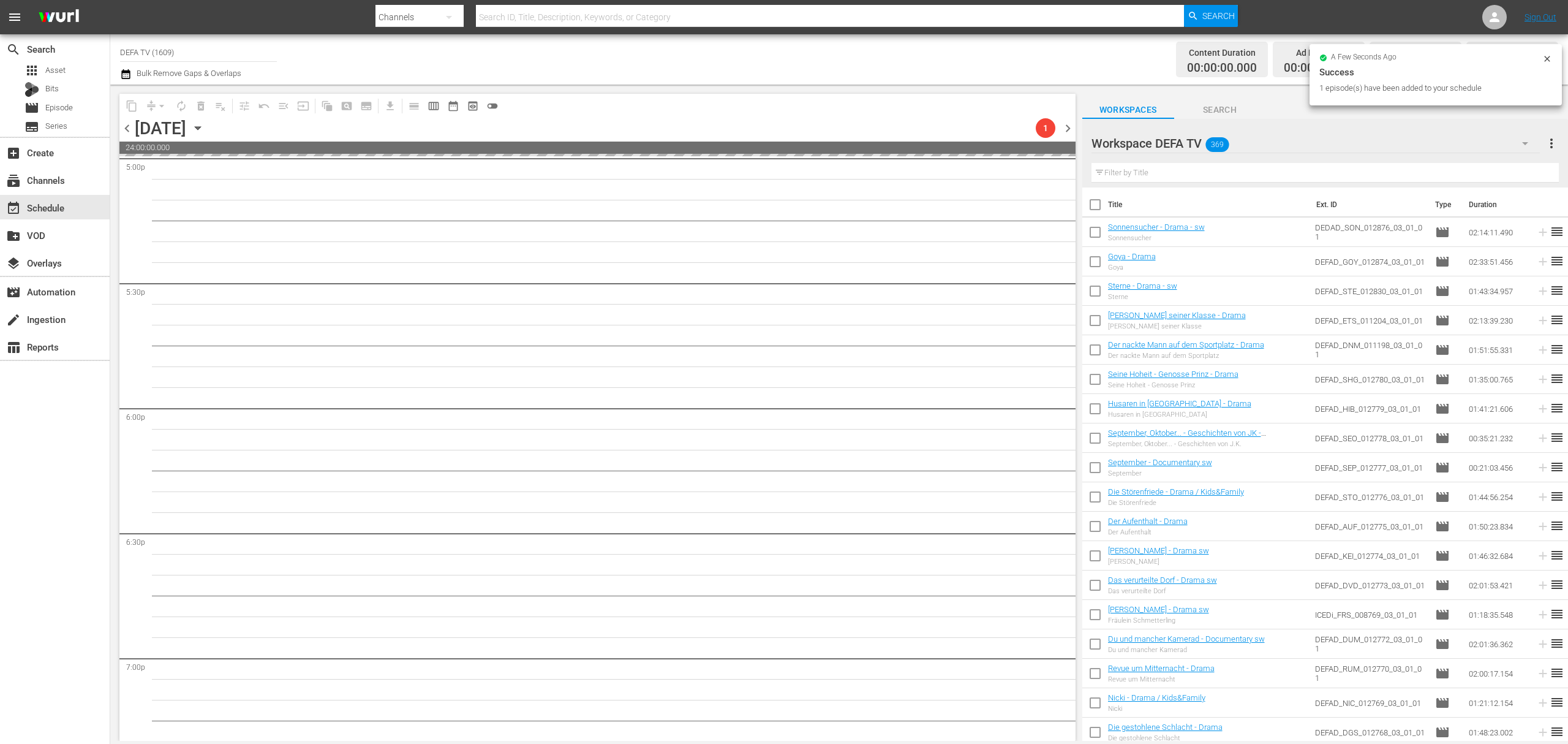
click at [204, 130] on icon "button" at bounding box center [198, 128] width 14 height 14
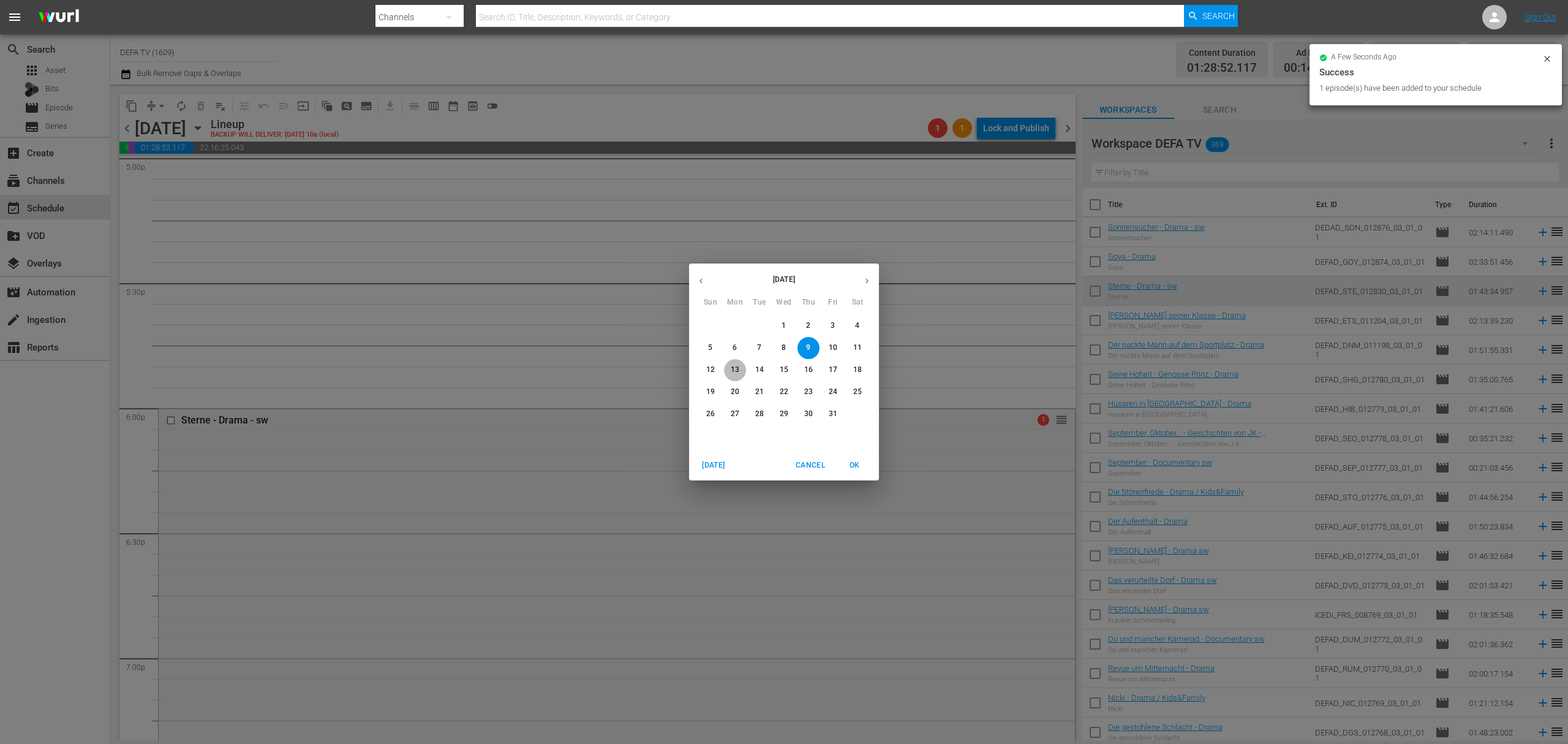
click at [740, 372] on span "13" at bounding box center [735, 370] width 22 height 10
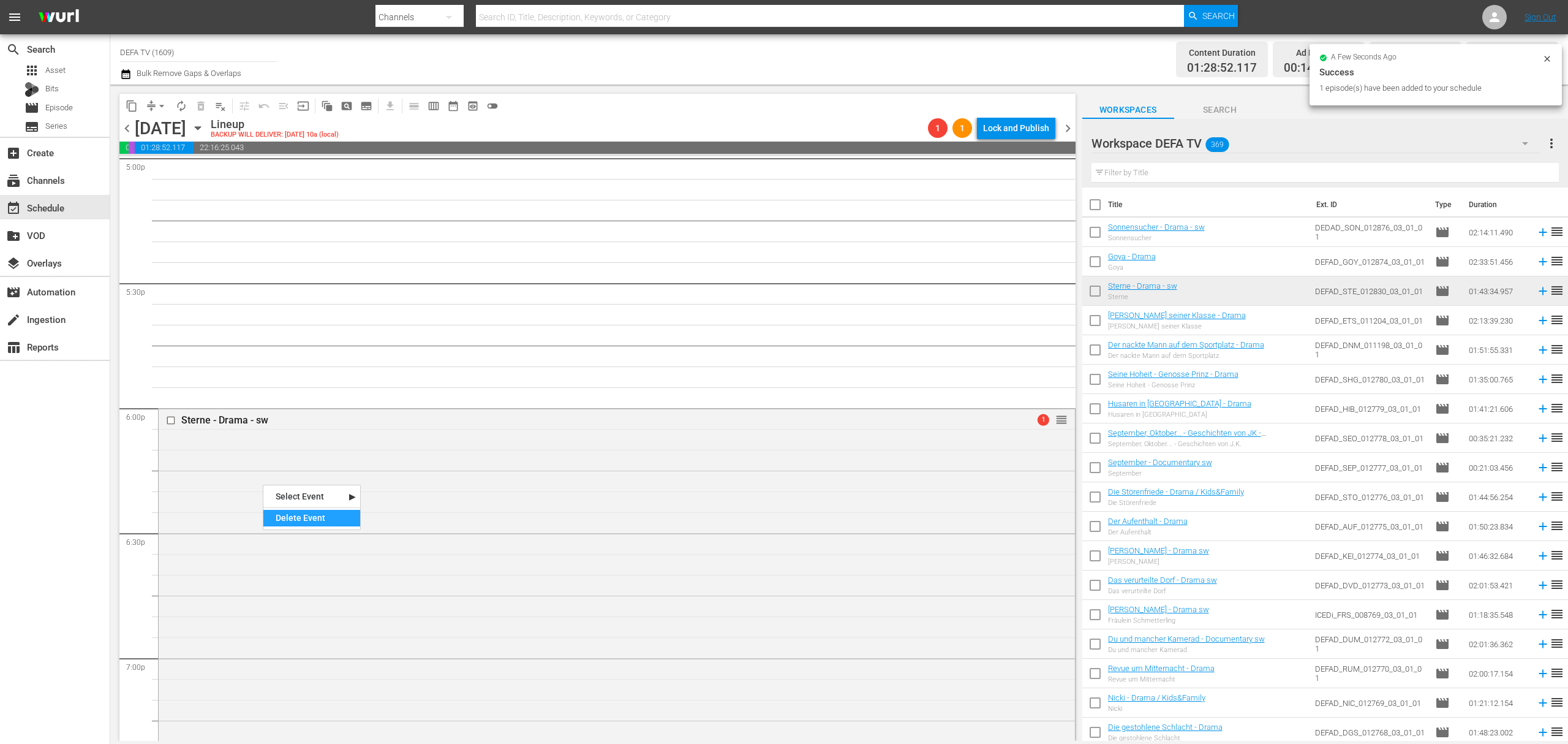
click at [288, 512] on div "Delete Event" at bounding box center [312, 517] width 97 height 16
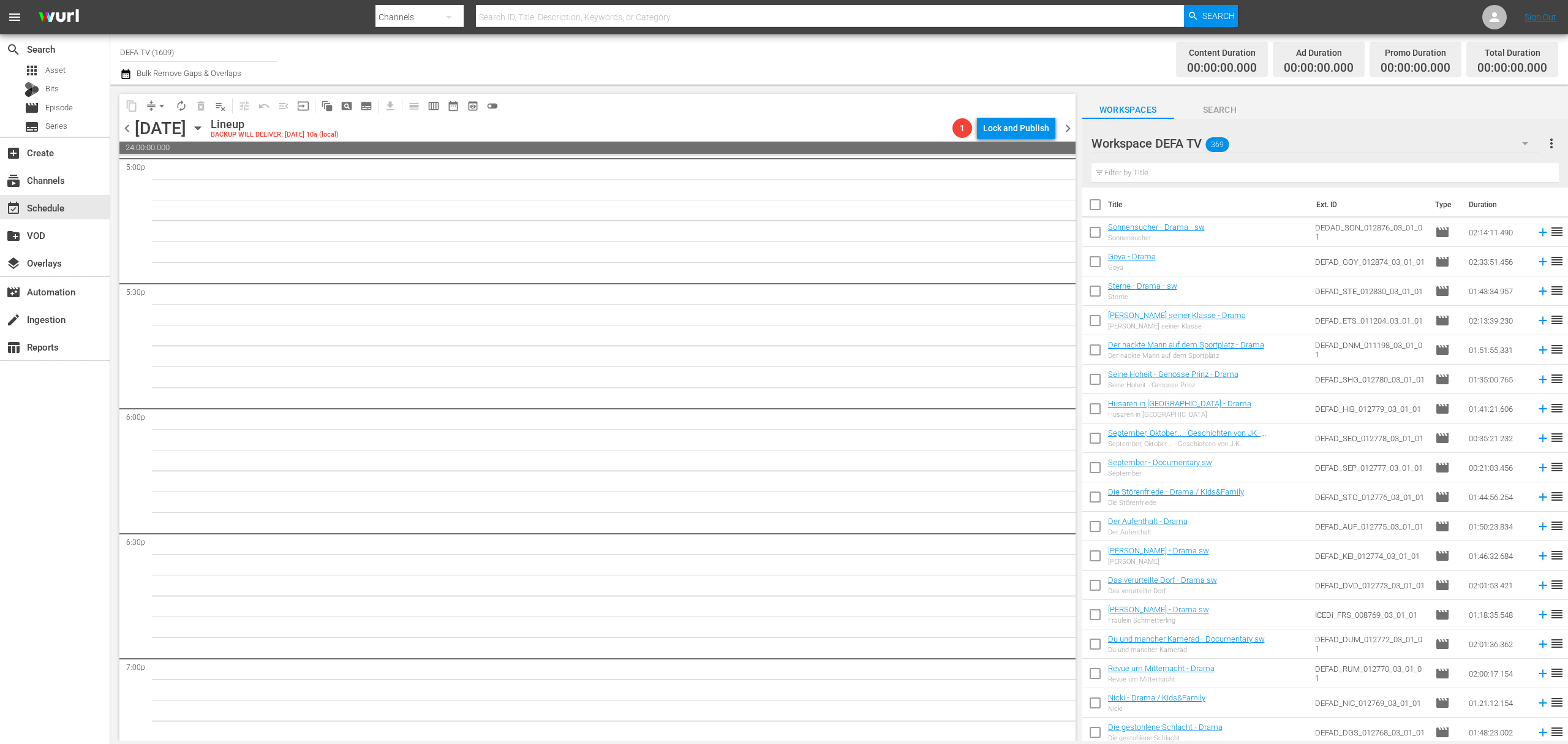
click at [204, 131] on icon "button" at bounding box center [198, 128] width 14 height 14
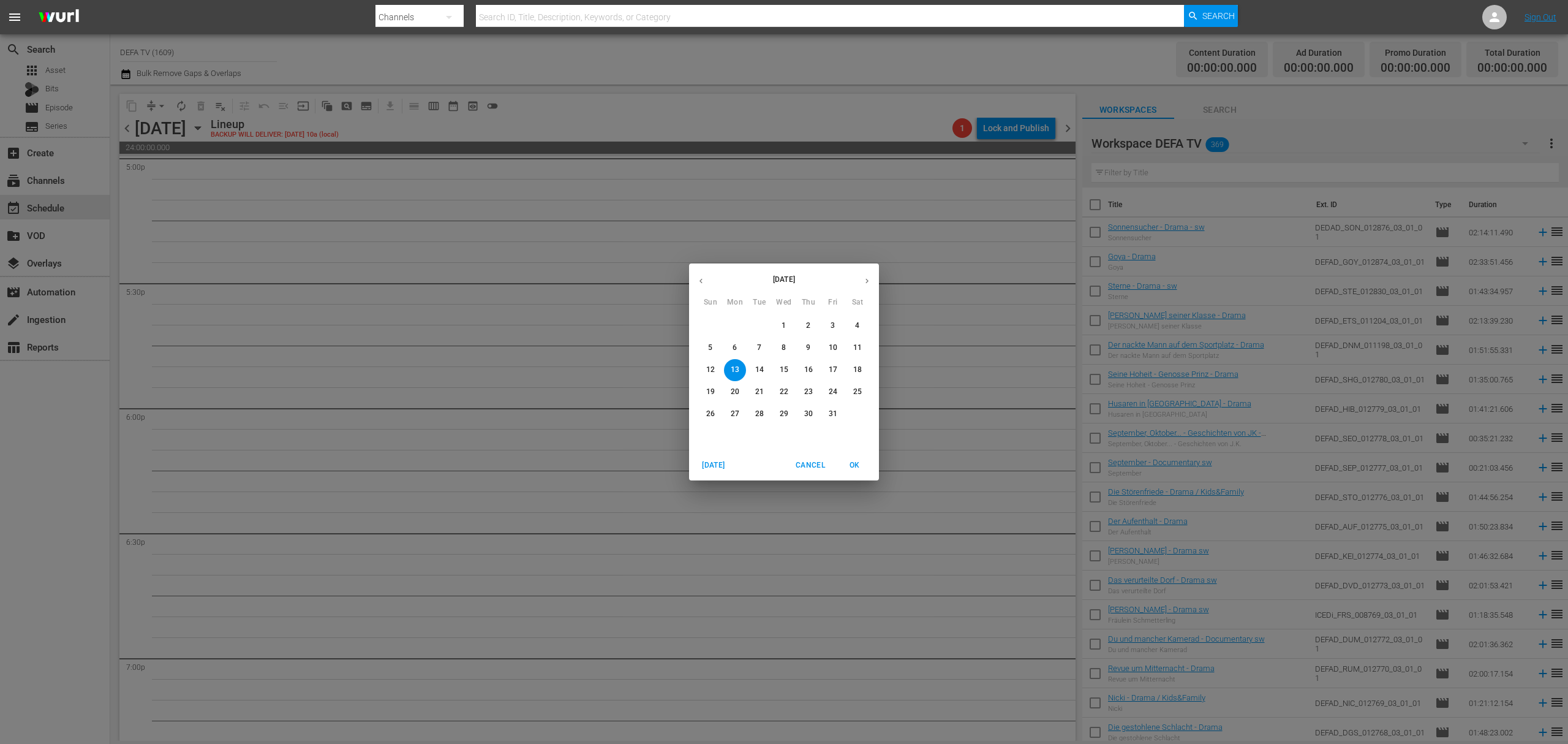
click at [783, 331] on p "1" at bounding box center [784, 326] width 5 height 10
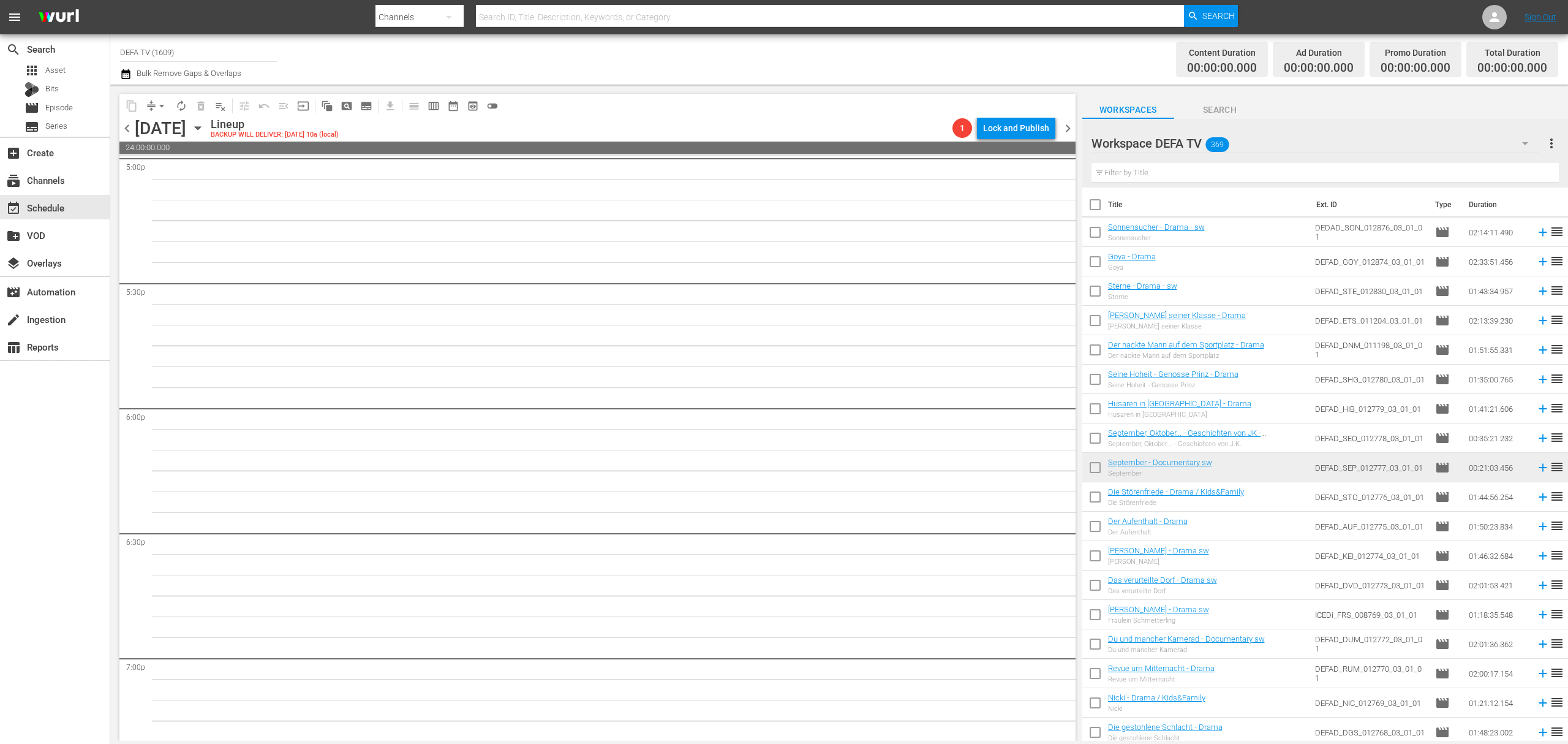
scroll to position [4227, 0]
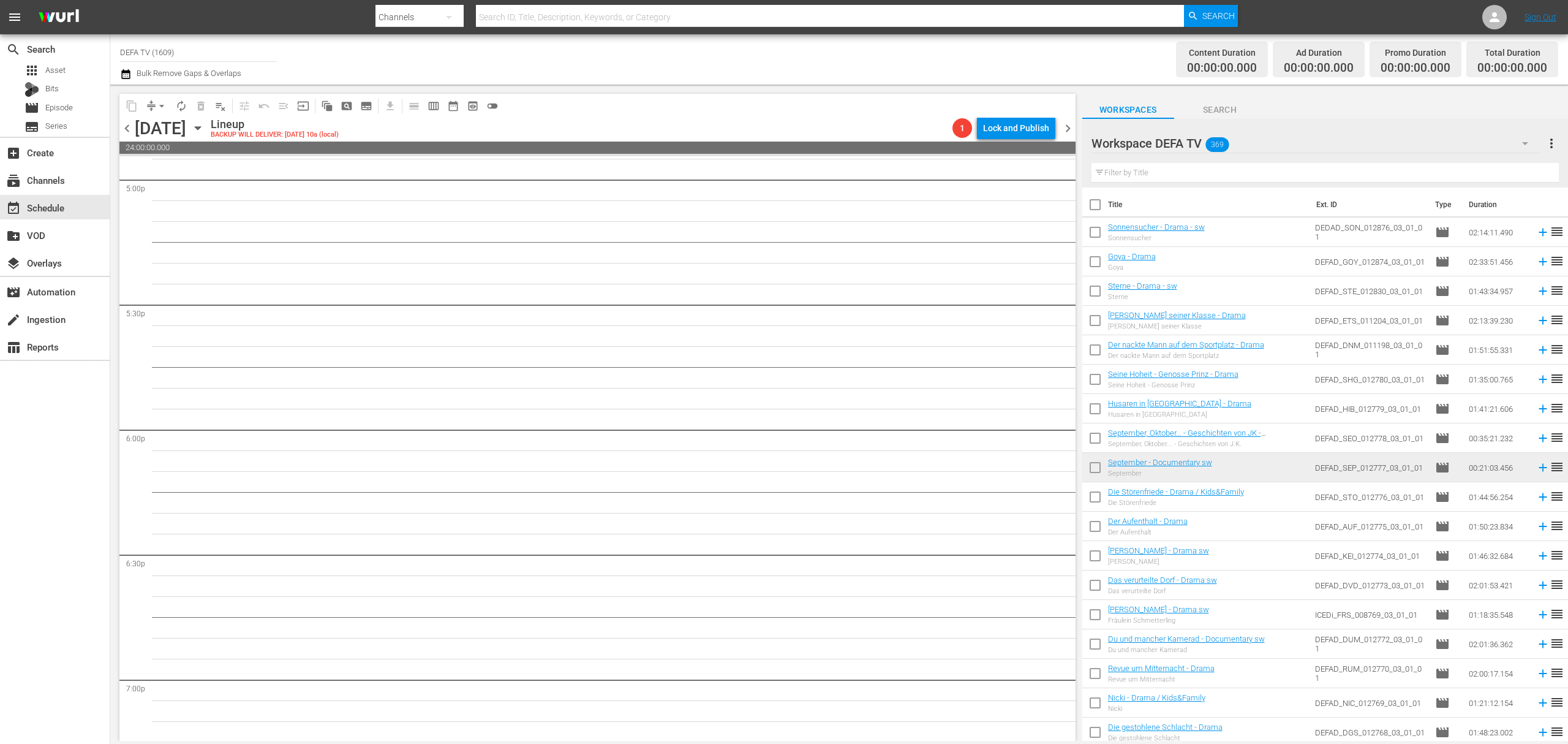
click at [1241, 177] on input "text" at bounding box center [1326, 173] width 468 height 20
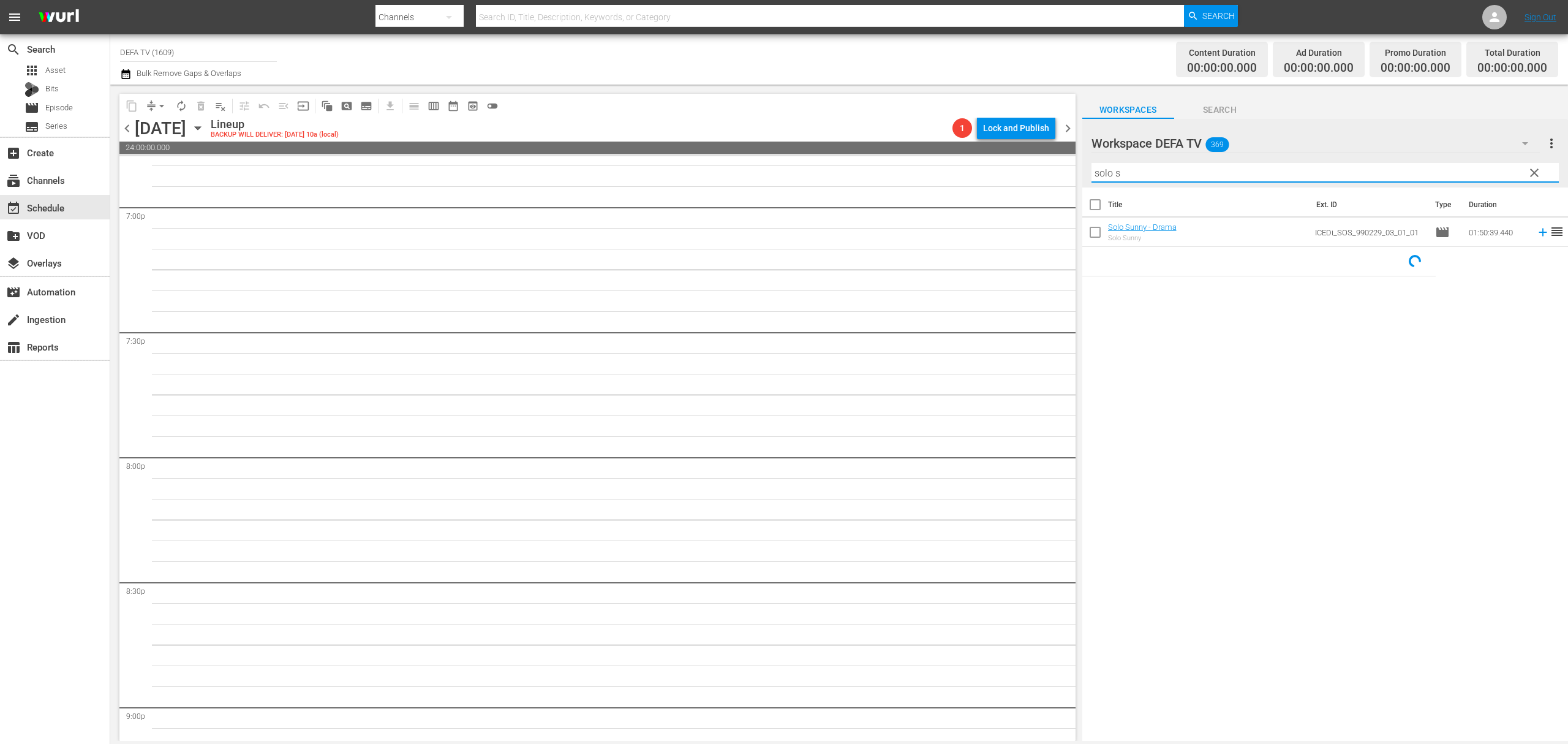
scroll to position [4472, 0]
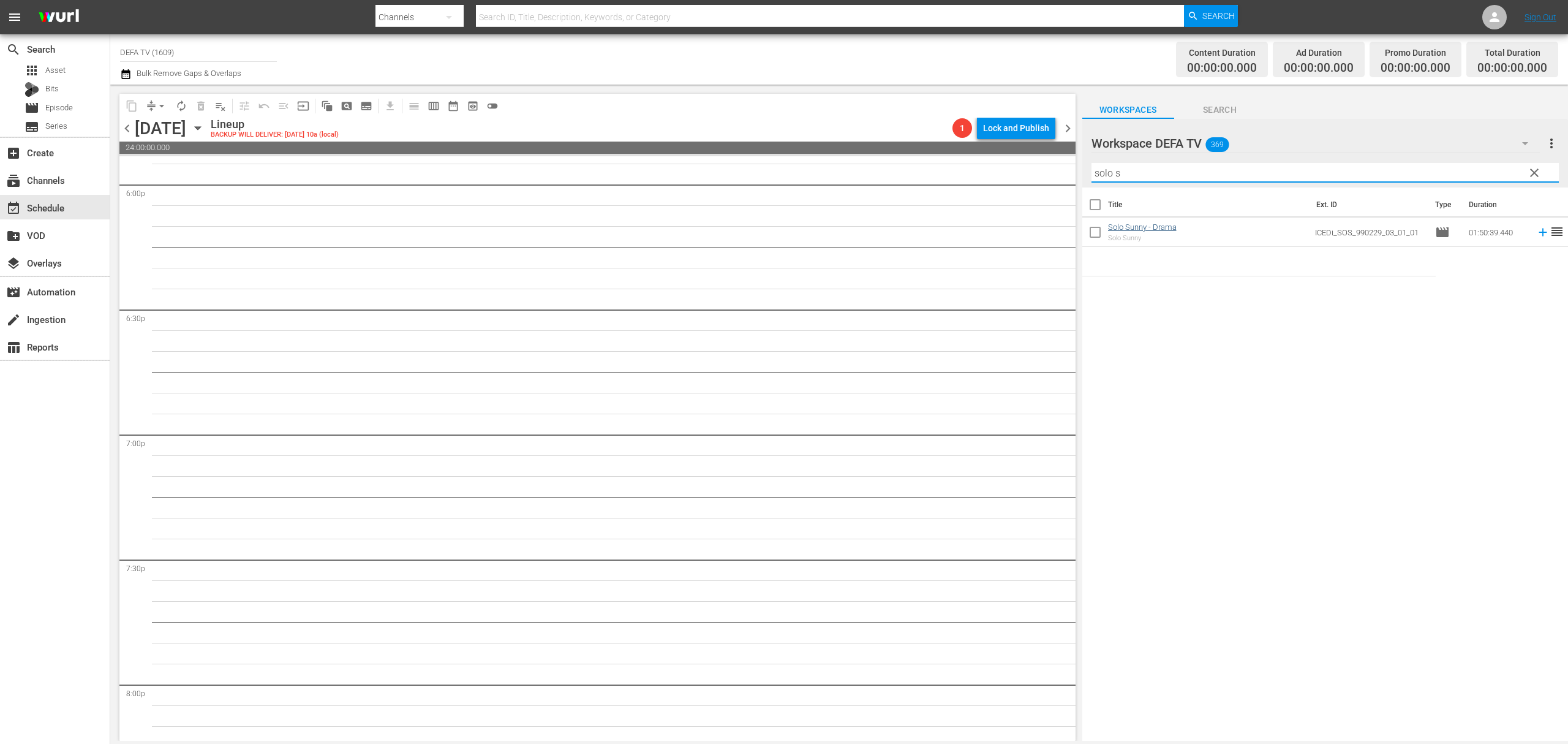
type input "solo s"
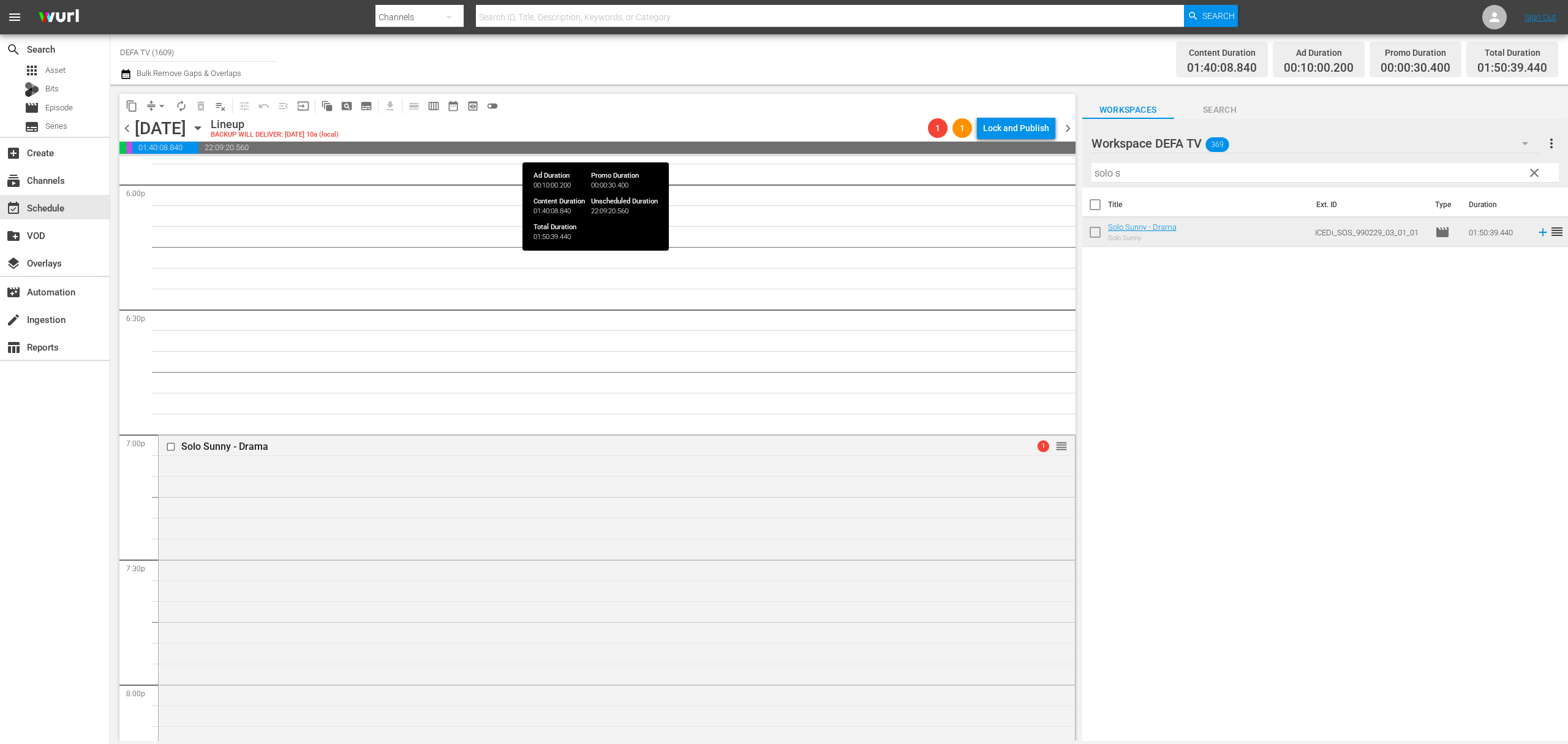
drag, startPoint x: 316, startPoint y: 144, endPoint x: 330, endPoint y: 135, distance: 16.6
click at [316, 142] on span "22:09:20.560" at bounding box center [637, 148] width 877 height 12
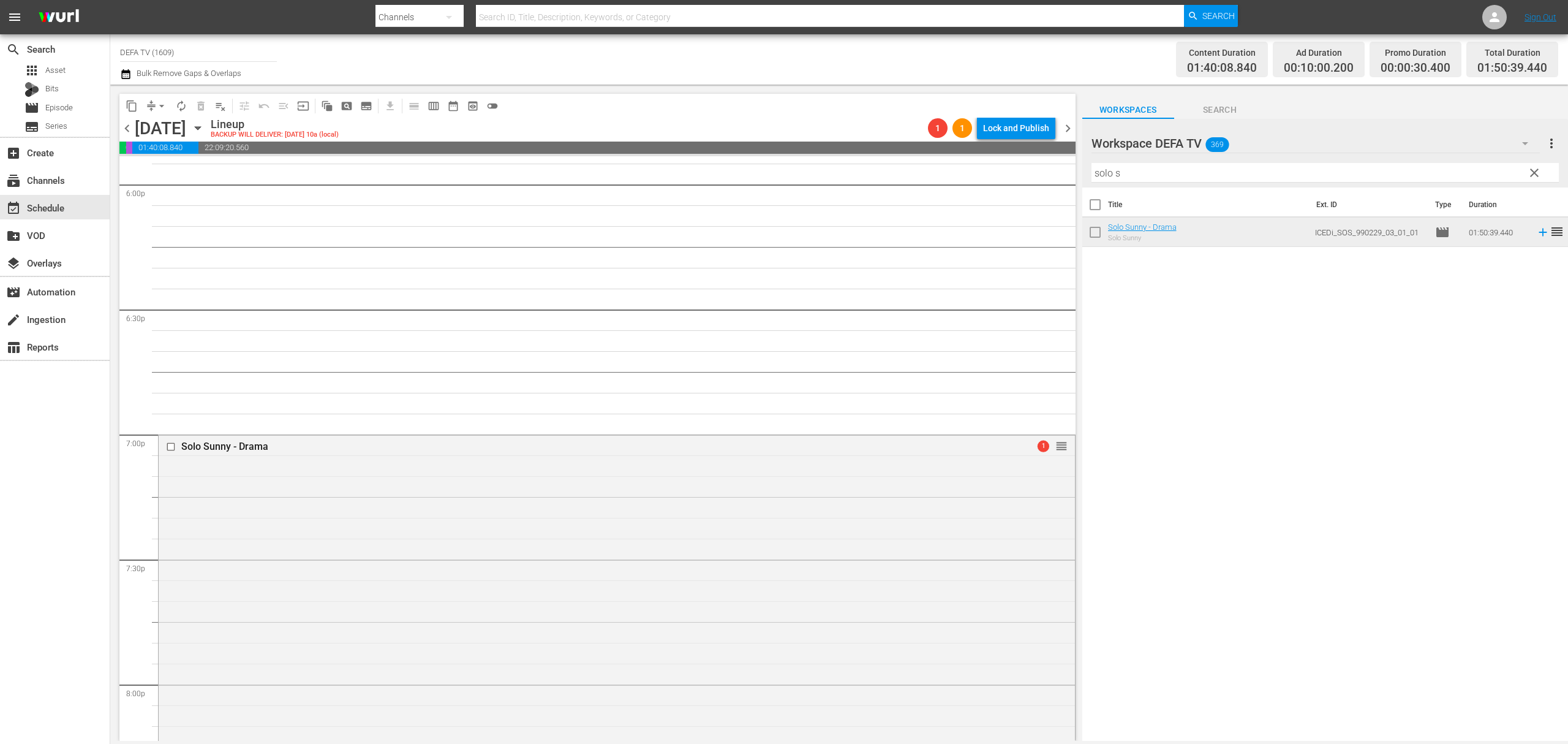
click at [204, 133] on icon "button" at bounding box center [198, 128] width 14 height 14
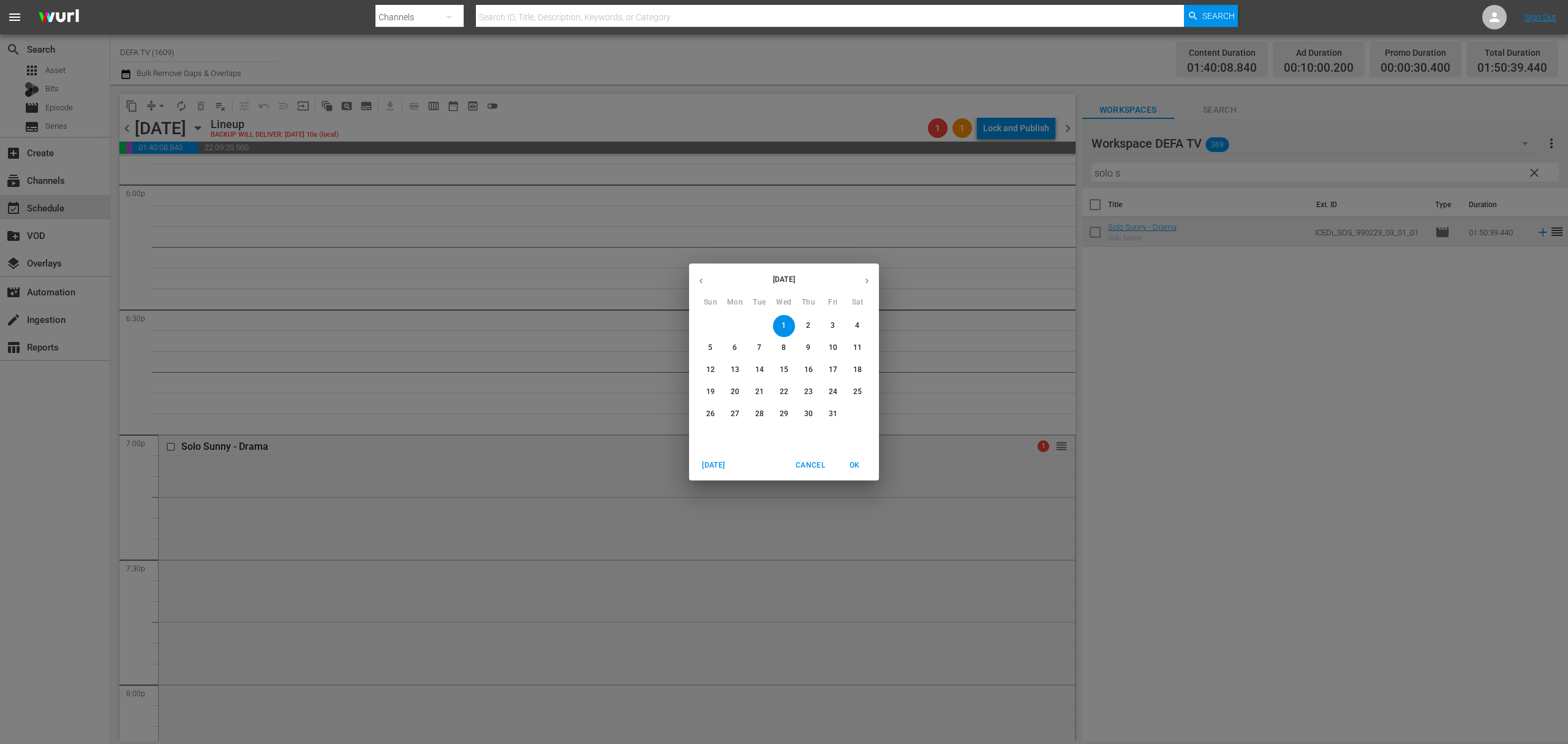
click at [852, 321] on span "4" at bounding box center [857, 326] width 22 height 10
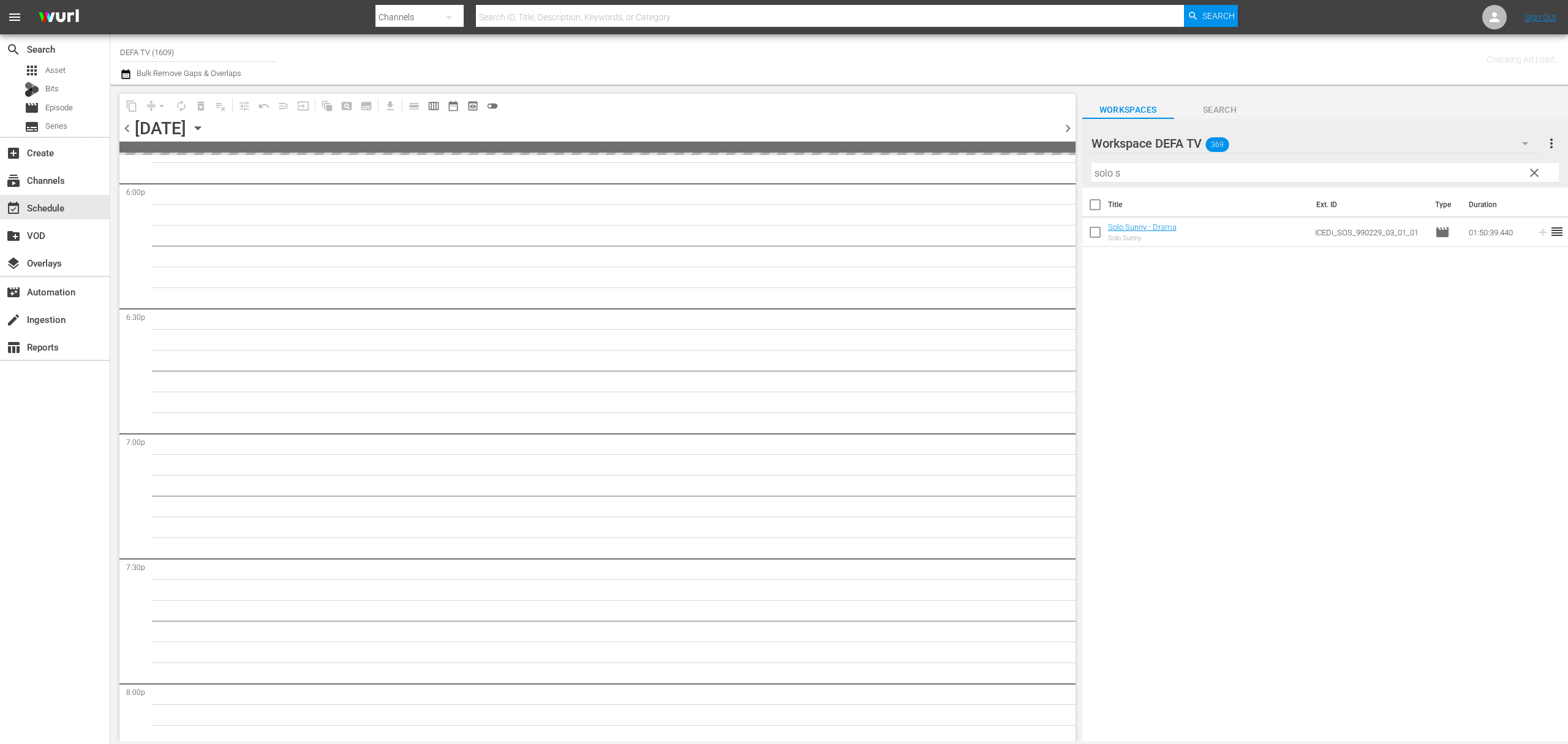
scroll to position [4493, 0]
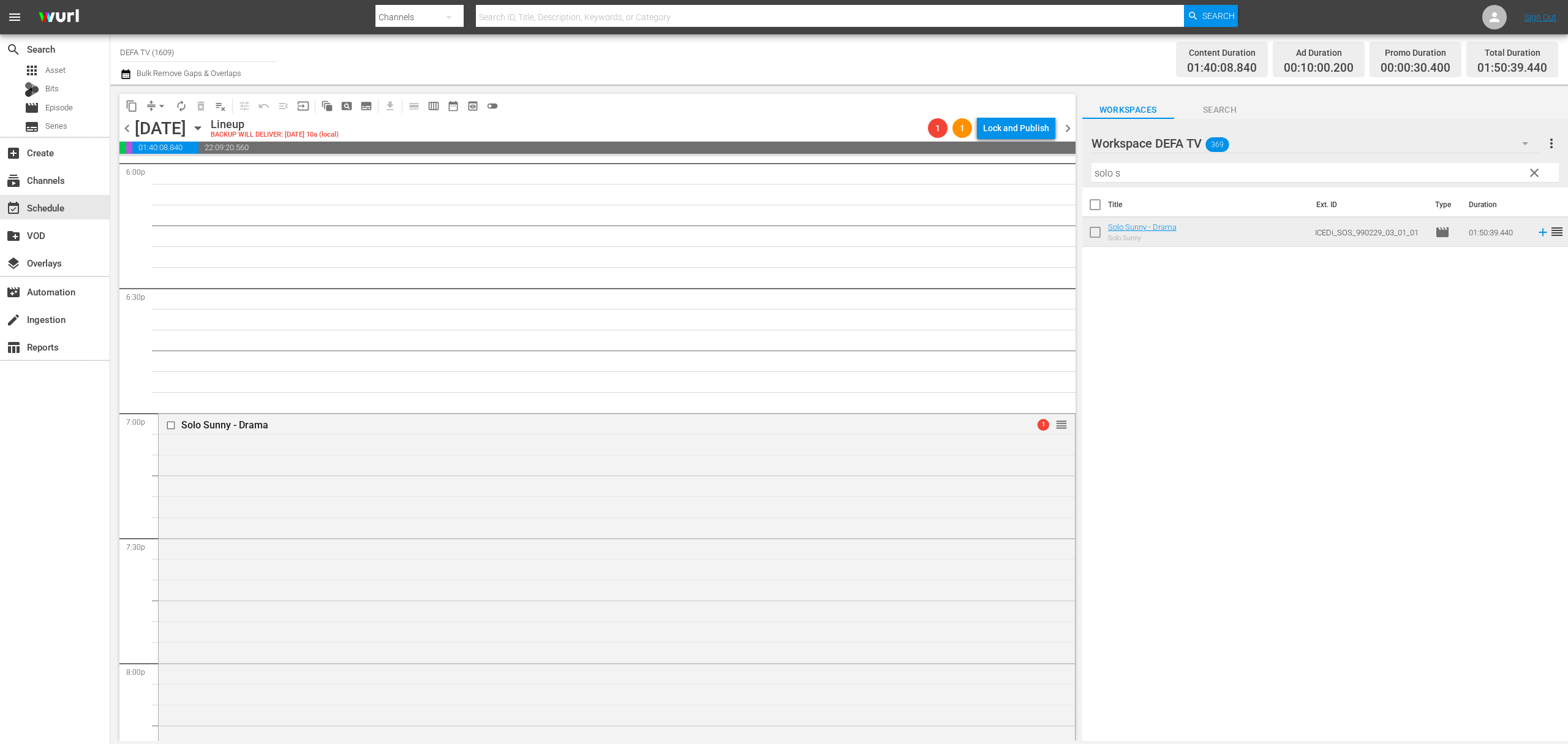
click at [204, 133] on icon "button" at bounding box center [198, 128] width 14 height 14
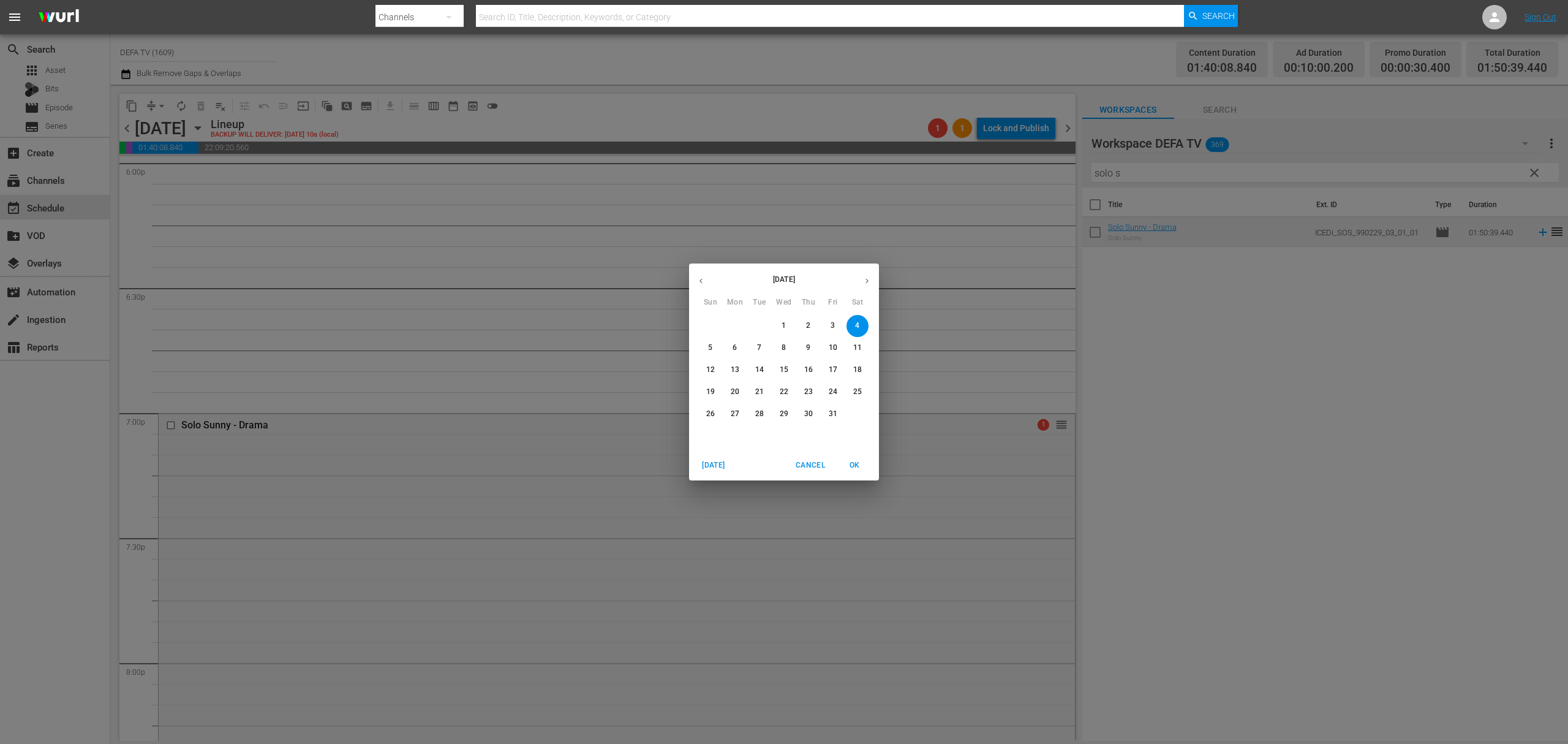
drag, startPoint x: 240, startPoint y: 310, endPoint x: 155, endPoint y: 314, distance: 85.1
click at [233, 310] on div "October 2025 Sun Mon Tue Wed Thu Fri Sat 28 29 30 1 2 3 4 5 6 7 8 9 10 11 12 13…" at bounding box center [784, 372] width 1568 height 744
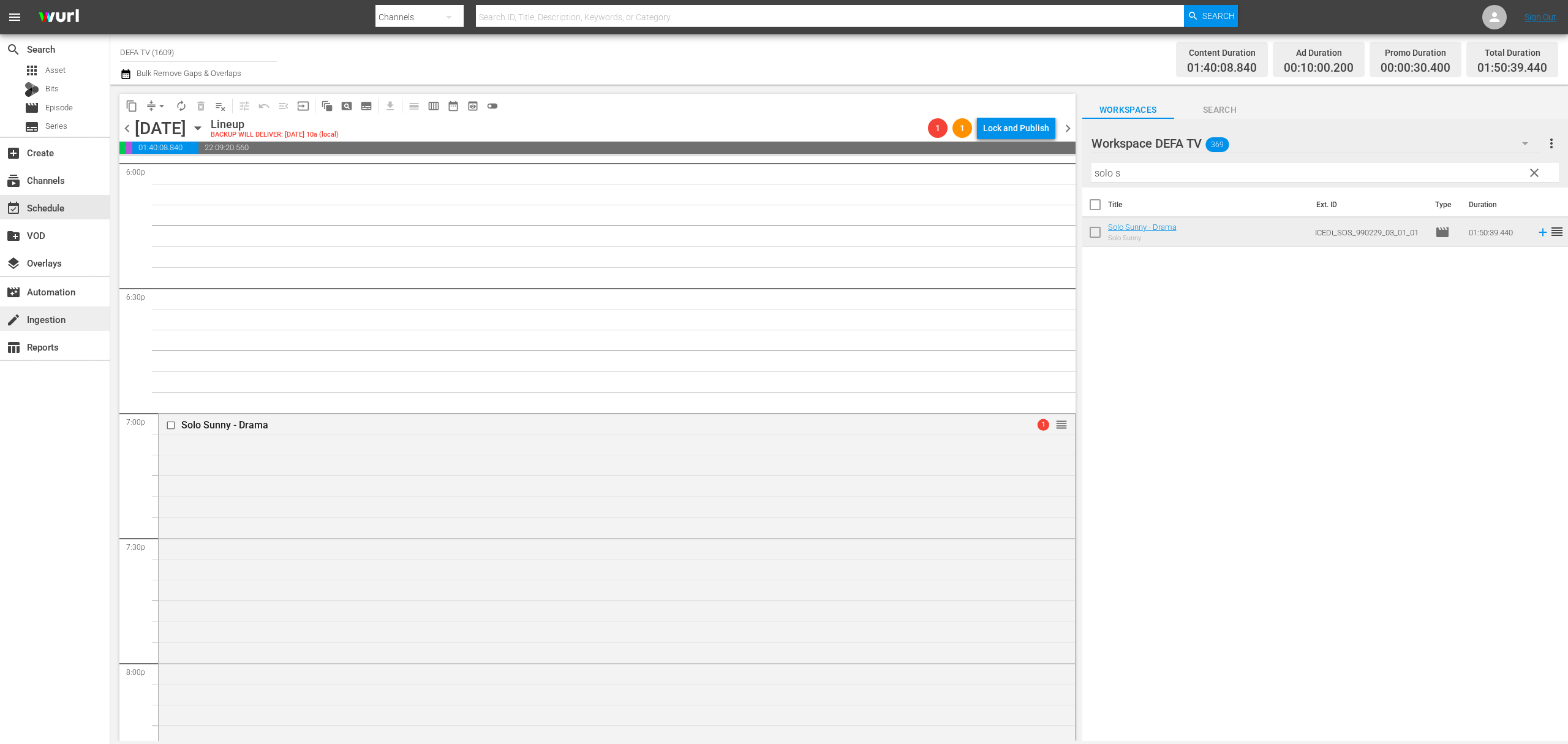
click at [64, 307] on div "create Ingestion" at bounding box center [55, 319] width 110 height 25
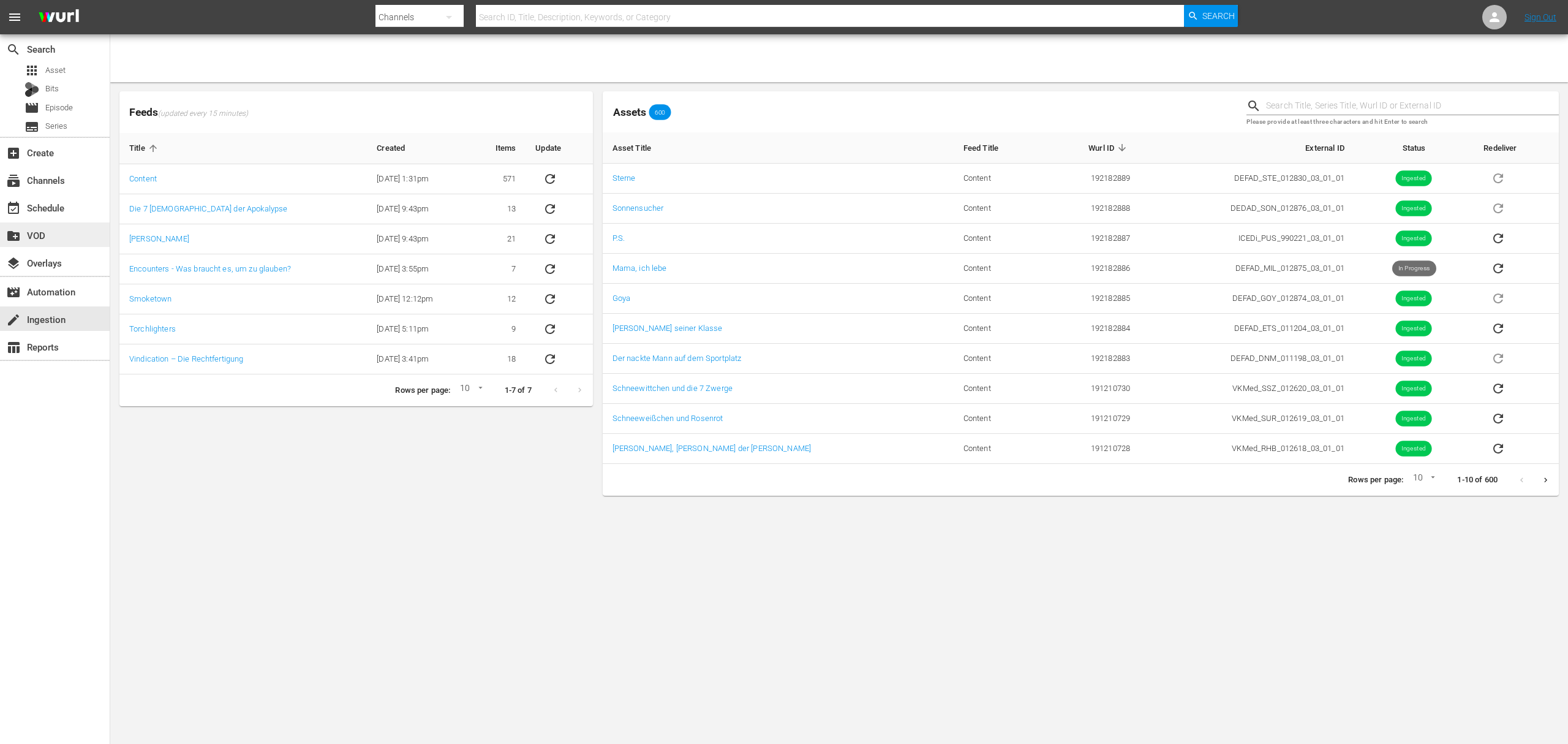
click at [76, 235] on div "create_new_folder VOD" at bounding box center [55, 235] width 110 height 25
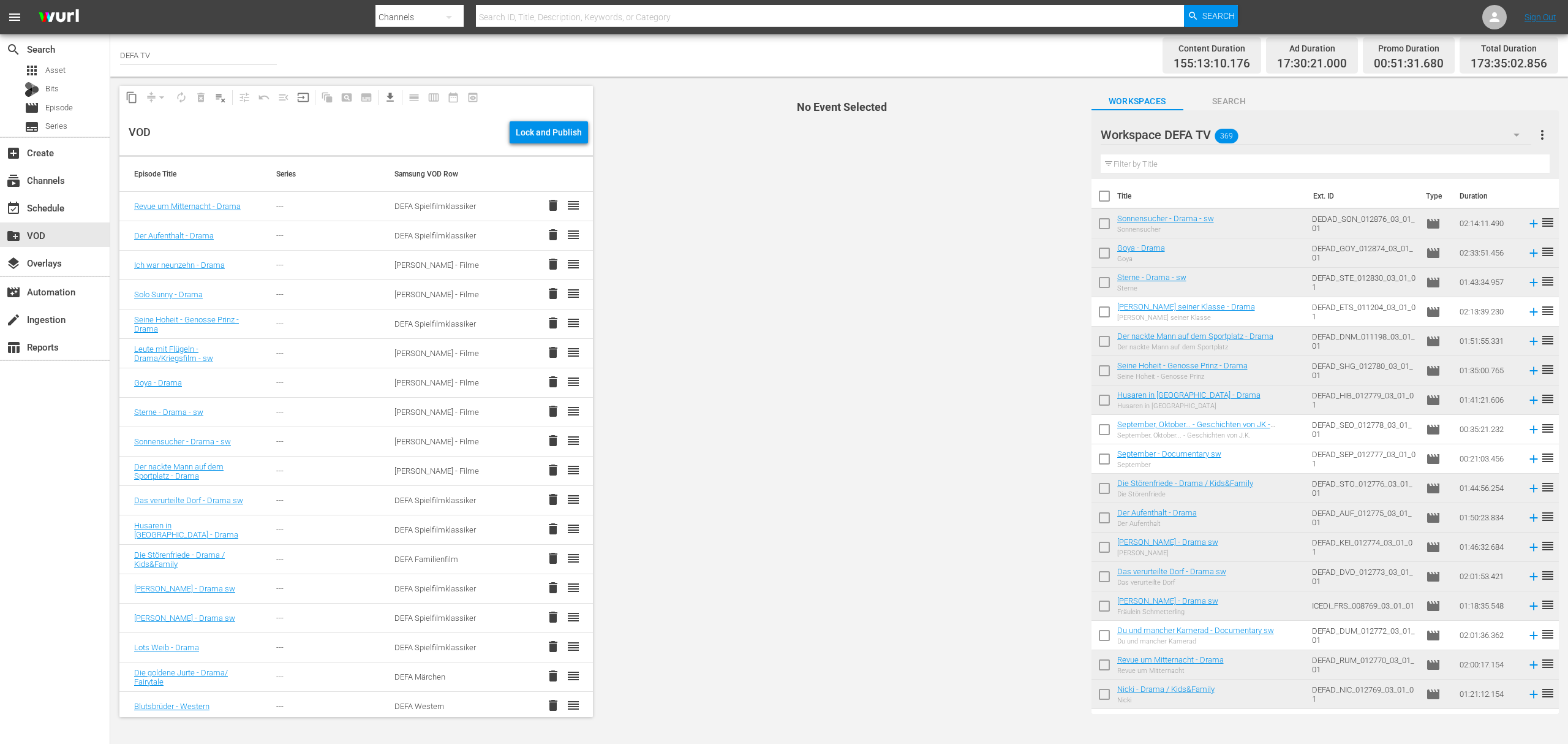
click at [534, 148] on div "VOD Lock and Publish" at bounding box center [356, 132] width 473 height 45
click at [533, 146] on div "VOD Lock and Publish" at bounding box center [356, 132] width 473 height 45
click at [533, 143] on div "Lock and Publish" at bounding box center [549, 133] width 66 height 22
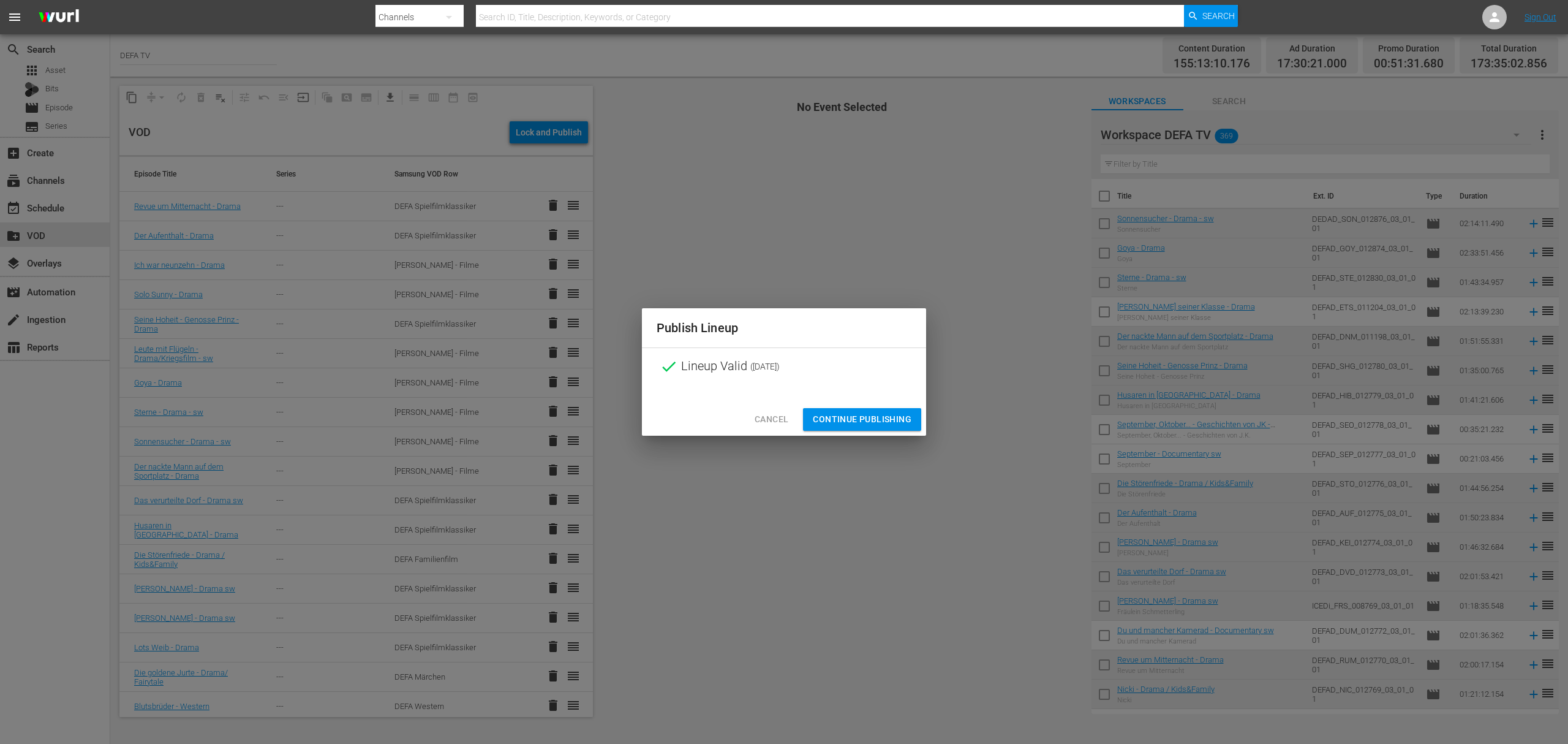
click at [901, 412] on span "Continue Publishing" at bounding box center [862, 419] width 99 height 15
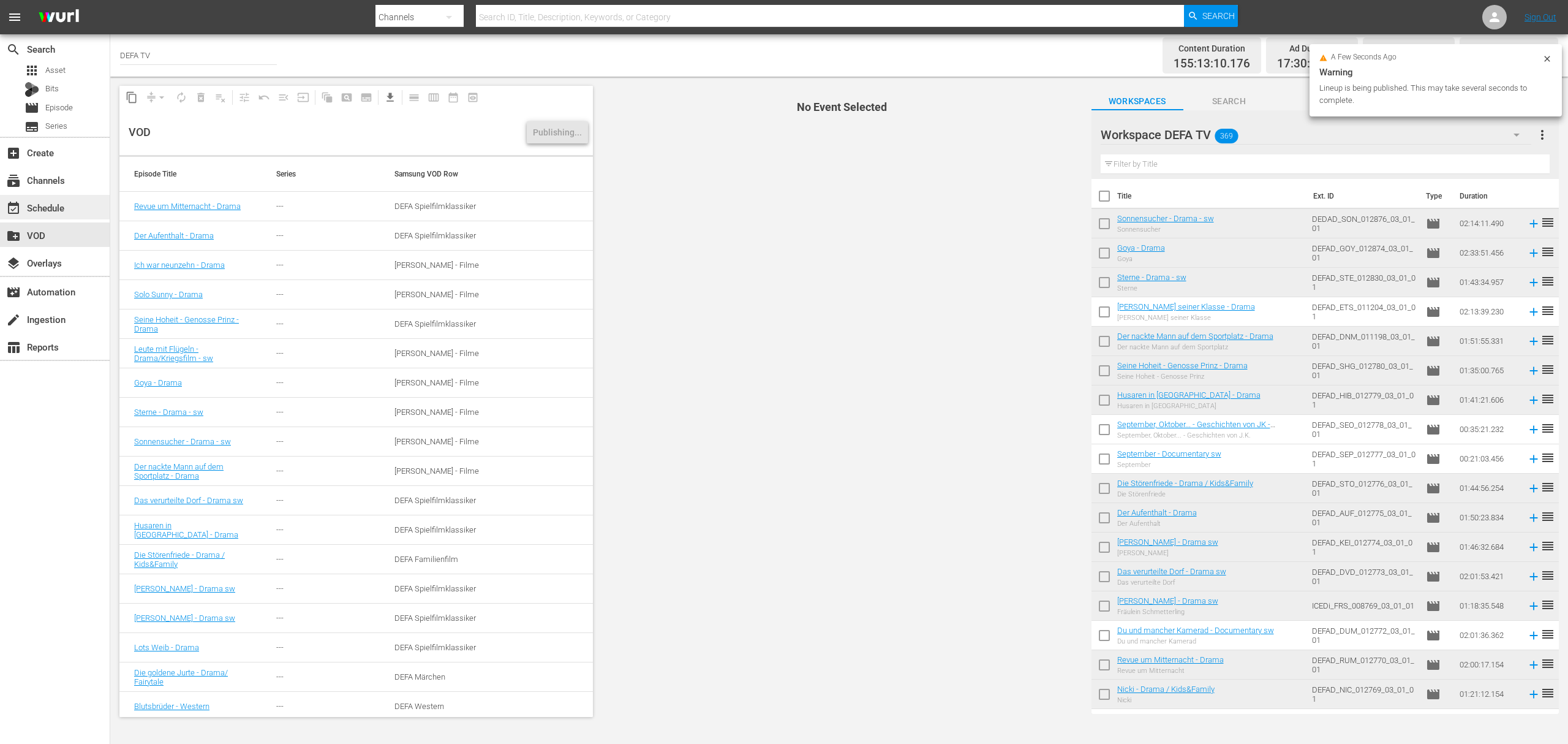
click at [67, 201] on div "event_available Schedule" at bounding box center [34, 206] width 69 height 11
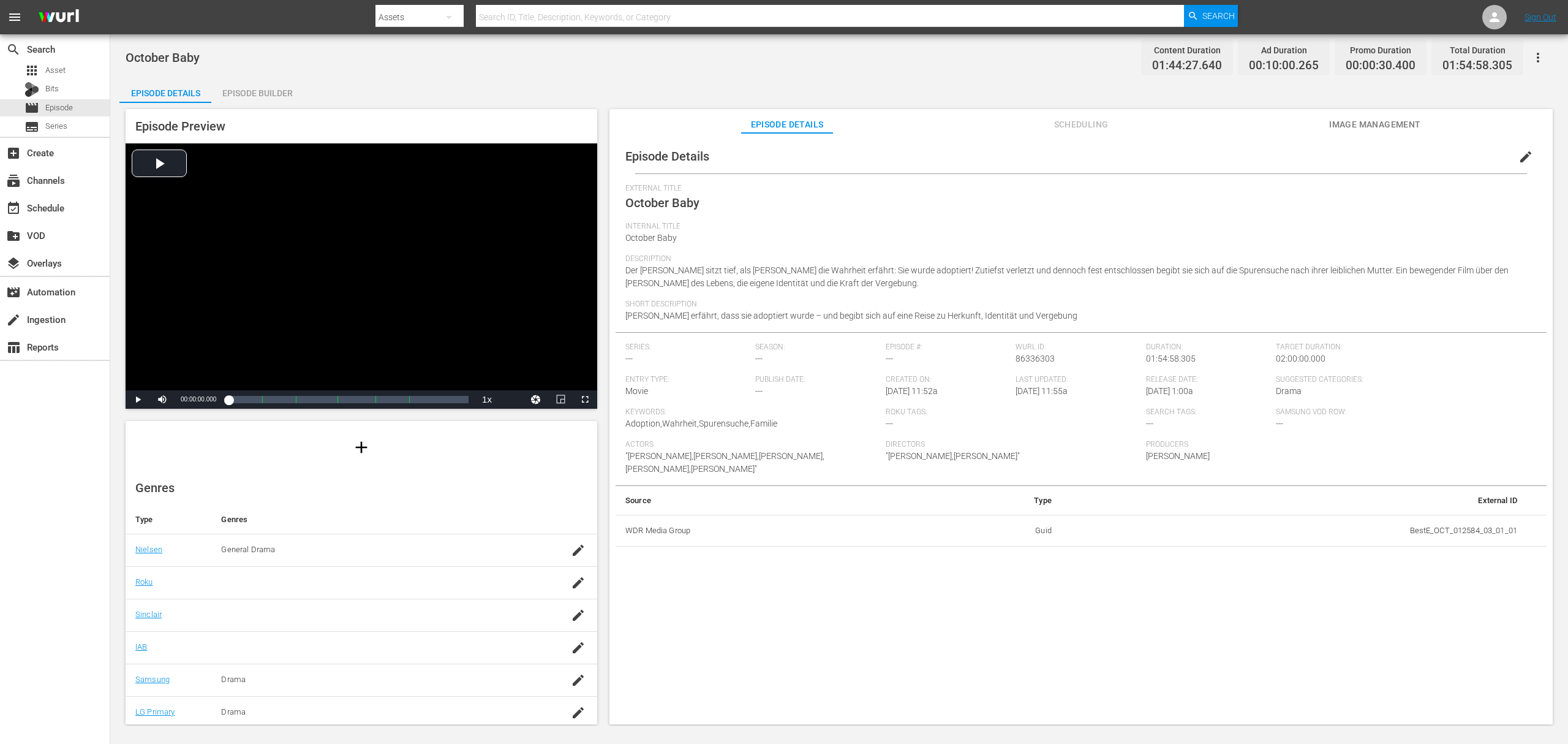
scroll to position [136, 0]
